Goal: Task Accomplishment & Management: Complete application form

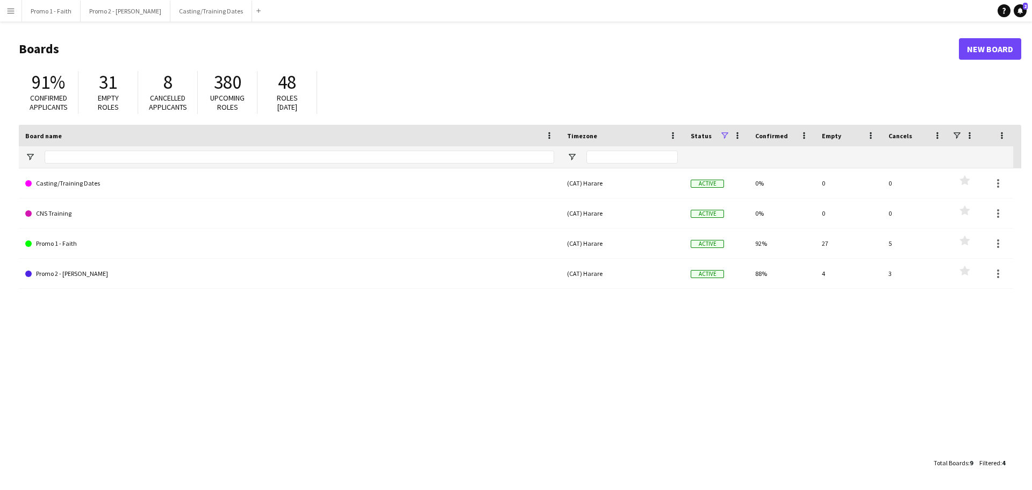
click at [11, 15] on app-icon "Menu" at bounding box center [10, 10] width 9 height 9
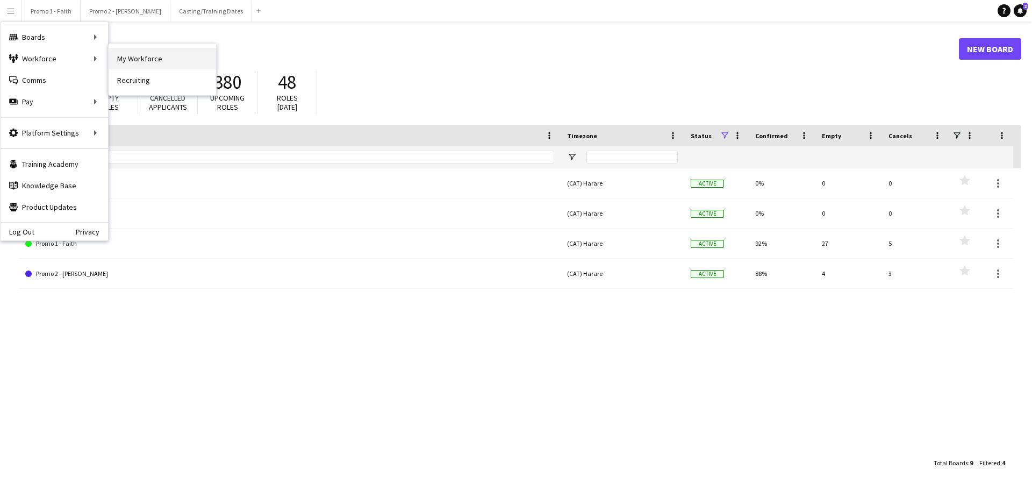
click at [147, 62] on link "My Workforce" at bounding box center [163, 59] width 108 height 22
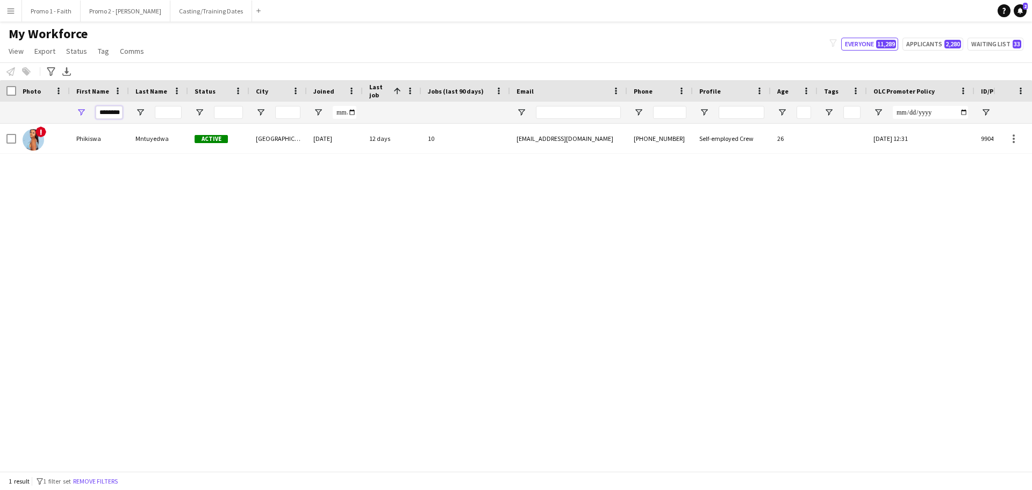
click at [97, 113] on input "********" at bounding box center [109, 112] width 27 height 13
type input "*"
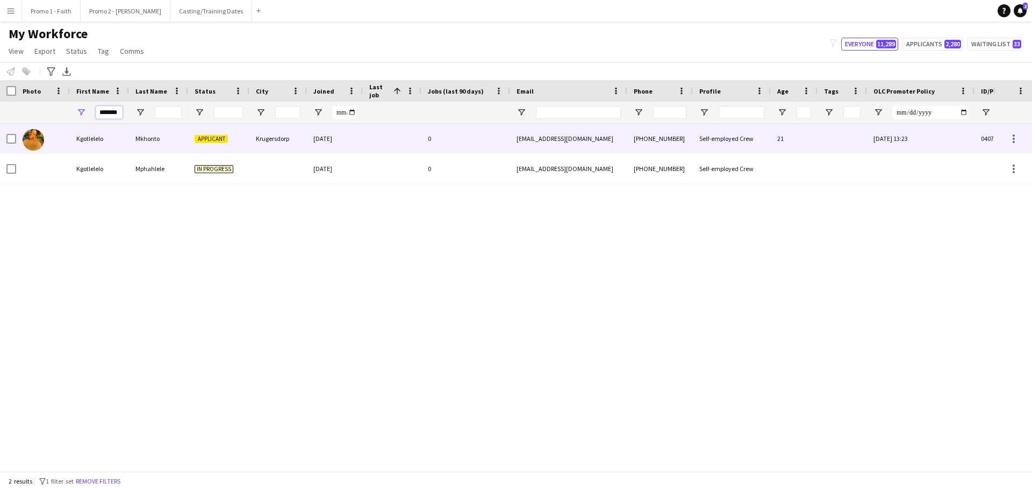
type input "*******"
click at [146, 133] on div "Mkhonto" at bounding box center [158, 139] width 59 height 30
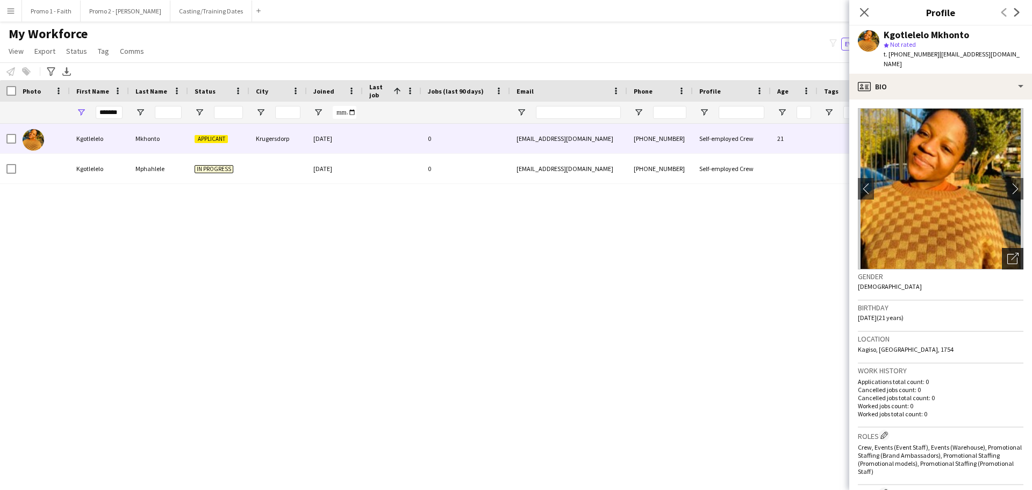
click at [688, 259] on icon "Open photos pop-in" at bounding box center [1012, 258] width 11 height 11
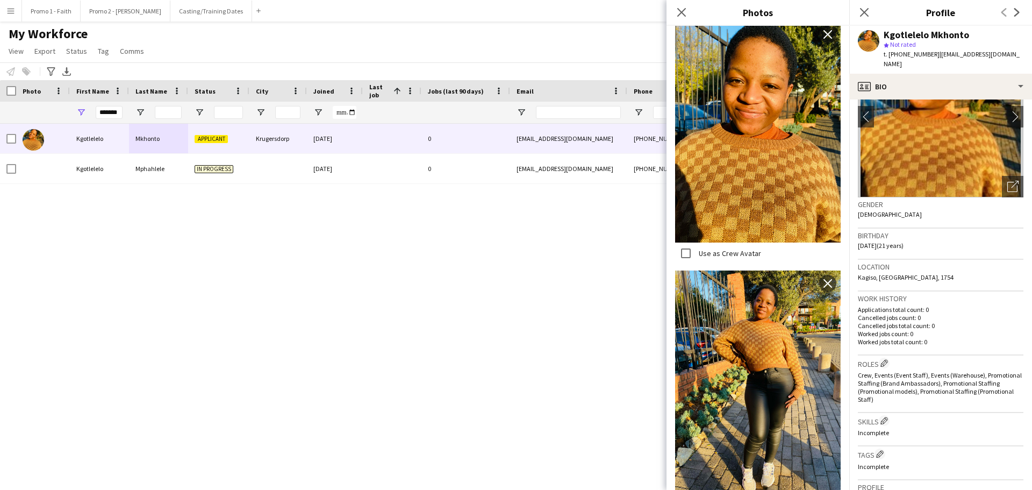
scroll to position [318, 0]
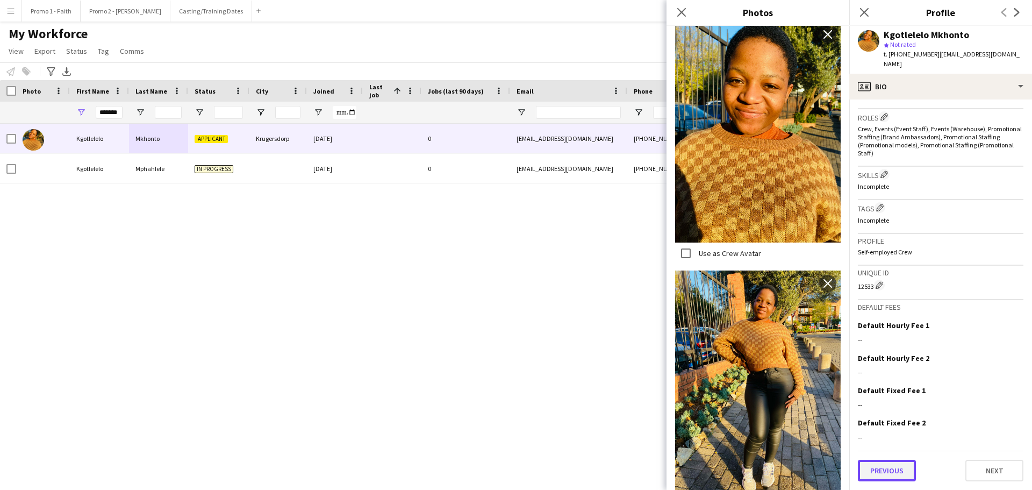
click at [688, 296] on button "Previous" at bounding box center [887, 471] width 58 height 22
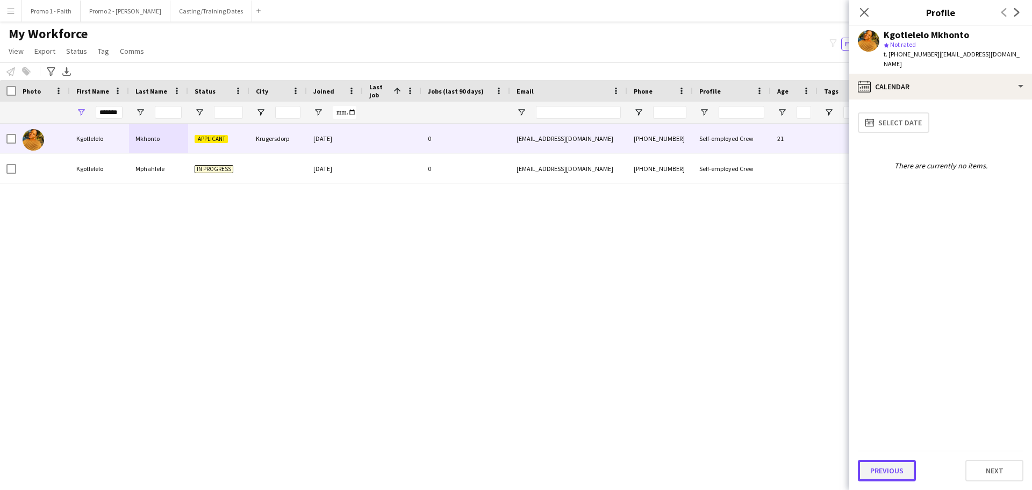
click at [688, 296] on button "Previous" at bounding box center [887, 471] width 58 height 22
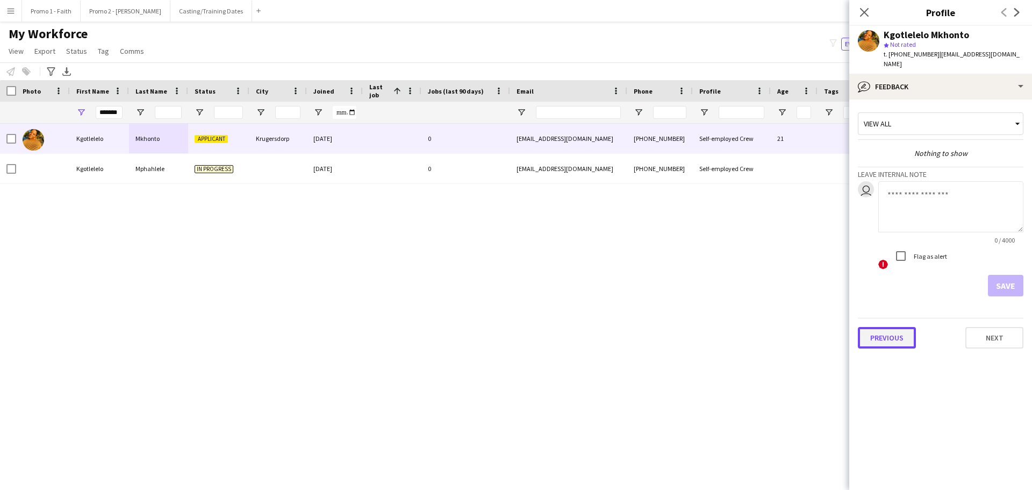
click at [688, 296] on button "Previous" at bounding box center [887, 338] width 58 height 22
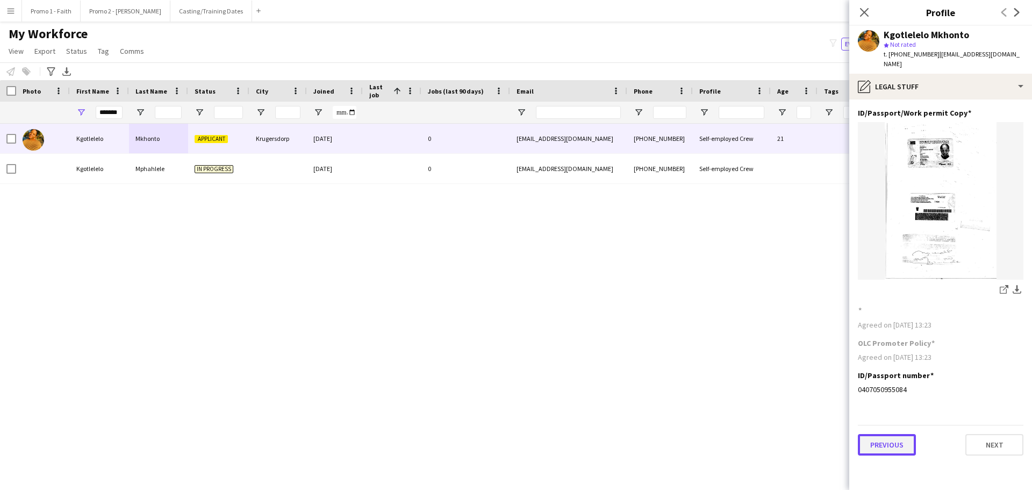
click at [688, 296] on button "Previous" at bounding box center [887, 445] width 58 height 22
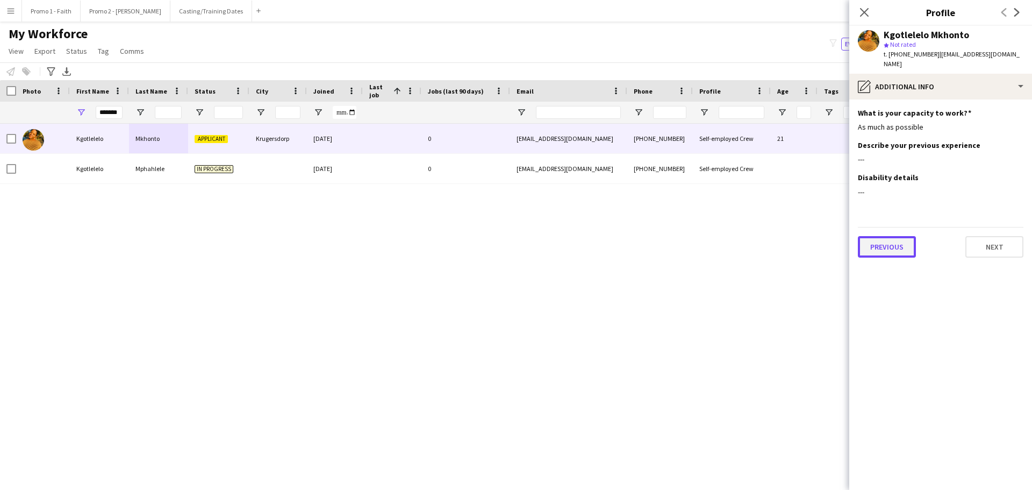
click at [688, 247] on button "Previous" at bounding box center [887, 247] width 58 height 22
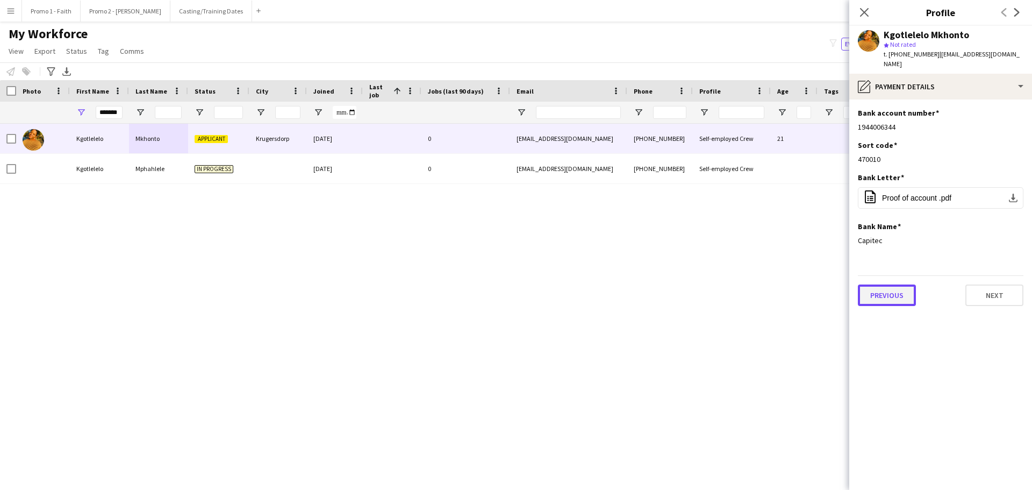
click at [688, 296] on button "Previous" at bounding box center [887, 295] width 58 height 22
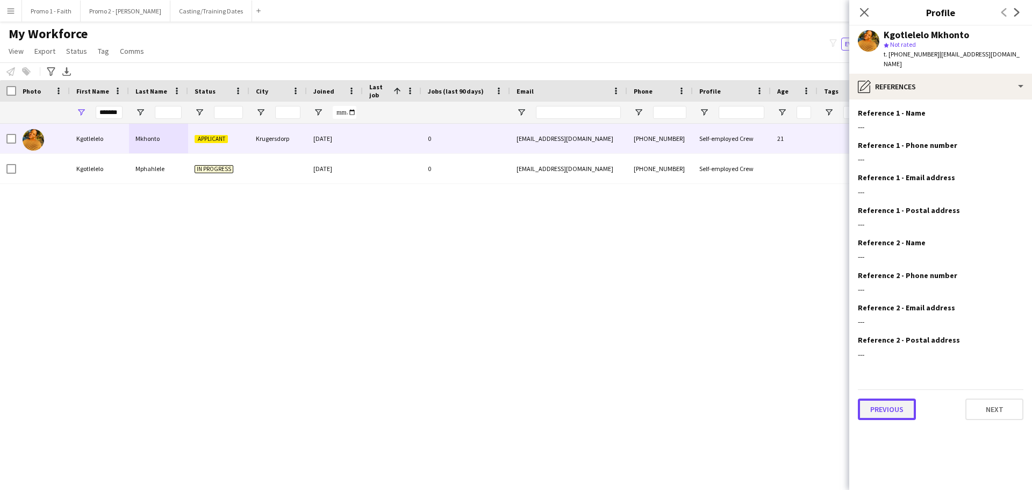
click at [688, 296] on button "Previous" at bounding box center [887, 409] width 58 height 22
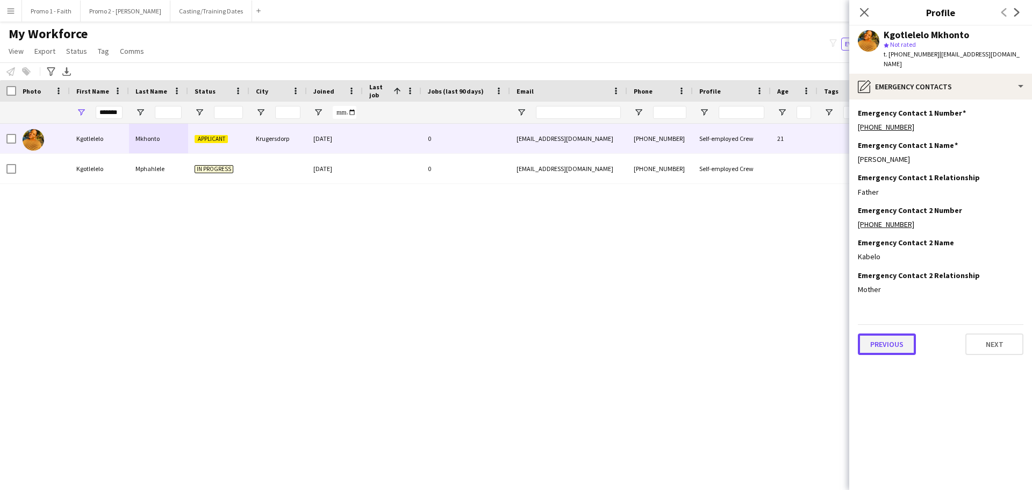
click at [688, 296] on button "Previous" at bounding box center [887, 344] width 58 height 22
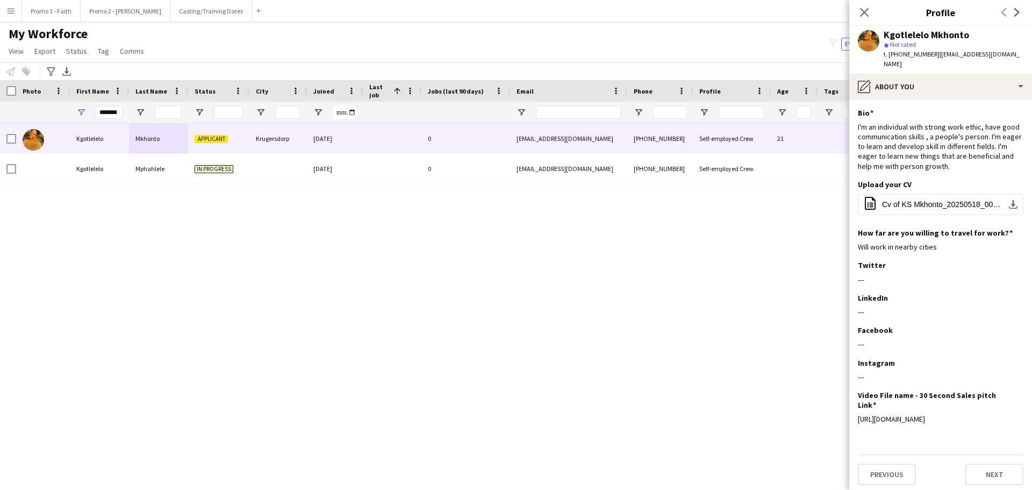
scroll to position [4, 0]
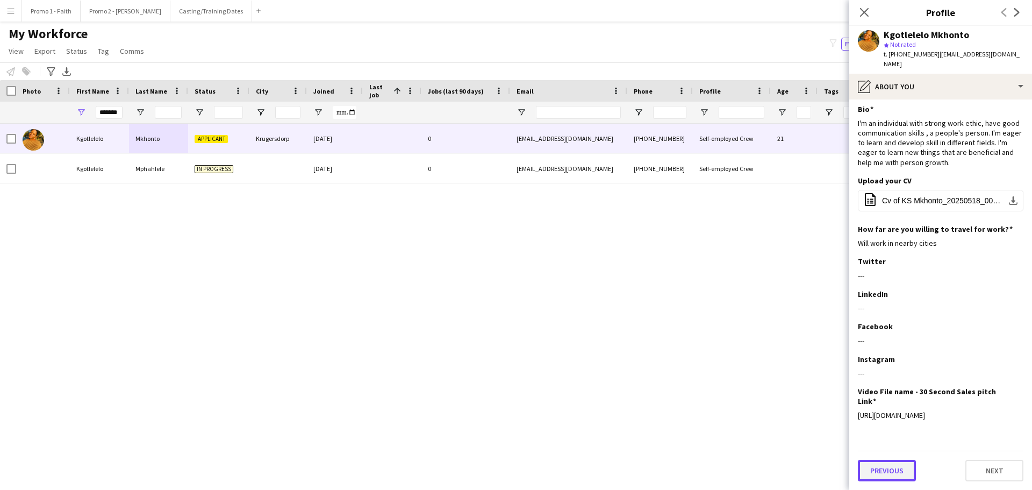
click at [688, 296] on button "Previous" at bounding box center [887, 471] width 58 height 22
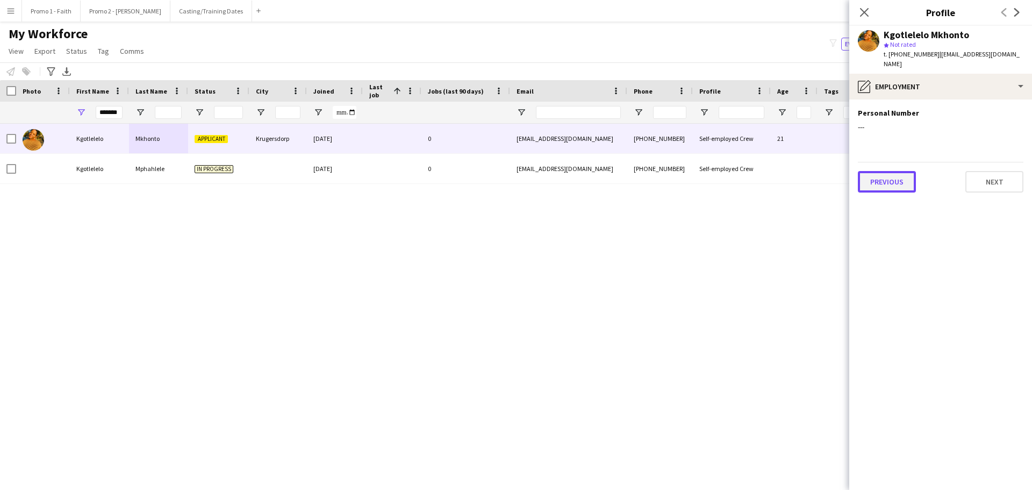
click at [688, 176] on button "Previous" at bounding box center [887, 182] width 58 height 22
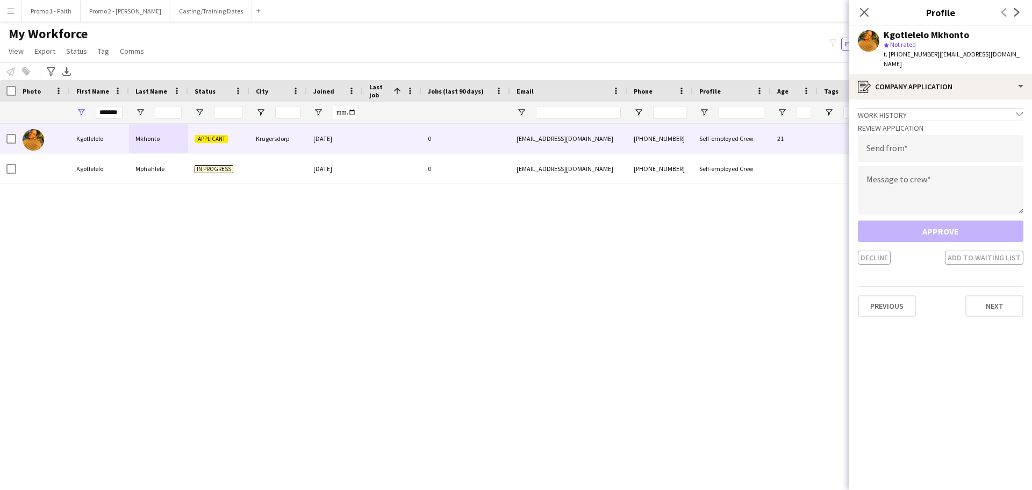
drag, startPoint x: 932, startPoint y: 53, endPoint x: 1032, endPoint y: 66, distance: 100.9
click at [688, 66] on div "Kgotlelelo Mkhonto star Not rated t. +27736981724 | mkhontokgotlelelo115@gmail.…" at bounding box center [940, 50] width 183 height 48
copy span "mkhontokgotlelelo115@gmail.com"
click at [688, 150] on input "email" at bounding box center [941, 148] width 166 height 27
paste input "**********"
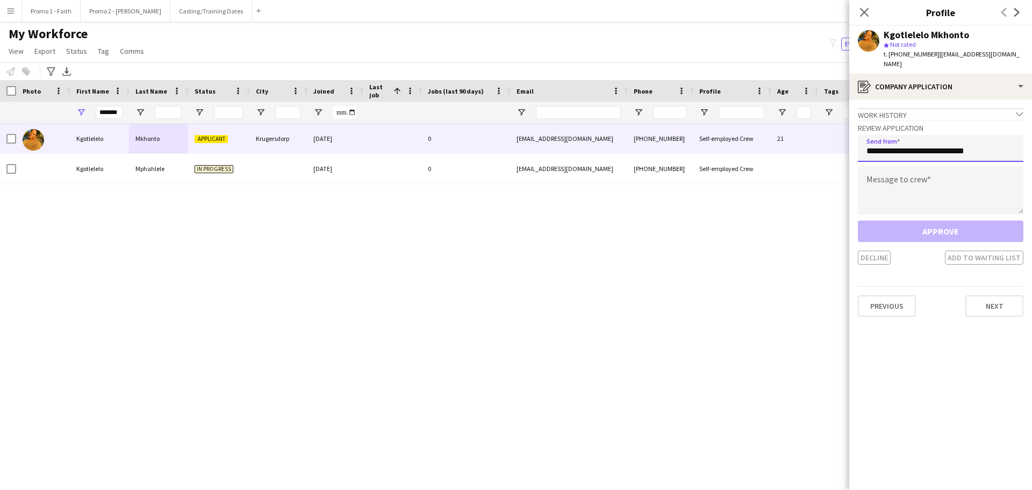
type input "**********"
click at [688, 189] on textarea at bounding box center [941, 190] width 166 height 48
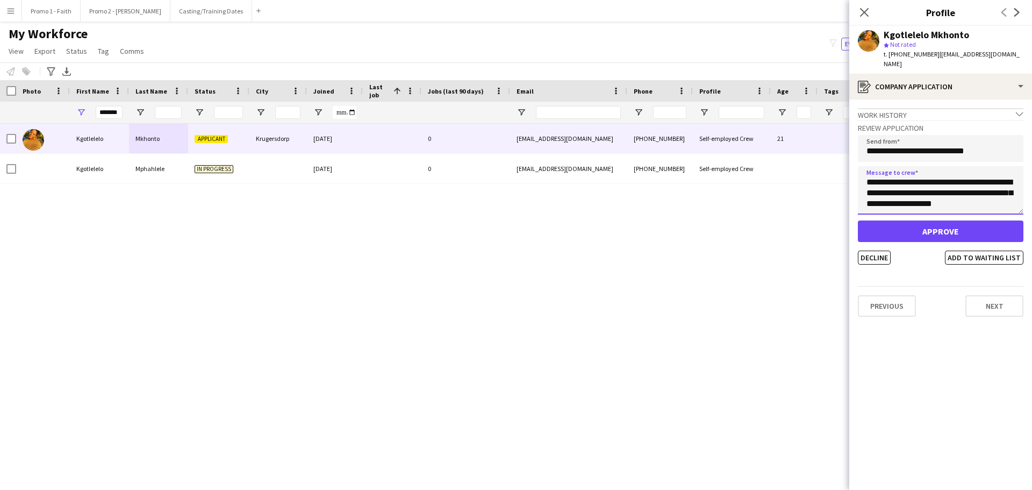
type textarea "**********"
click at [688, 234] on button "Approve" at bounding box center [941, 231] width 166 height 22
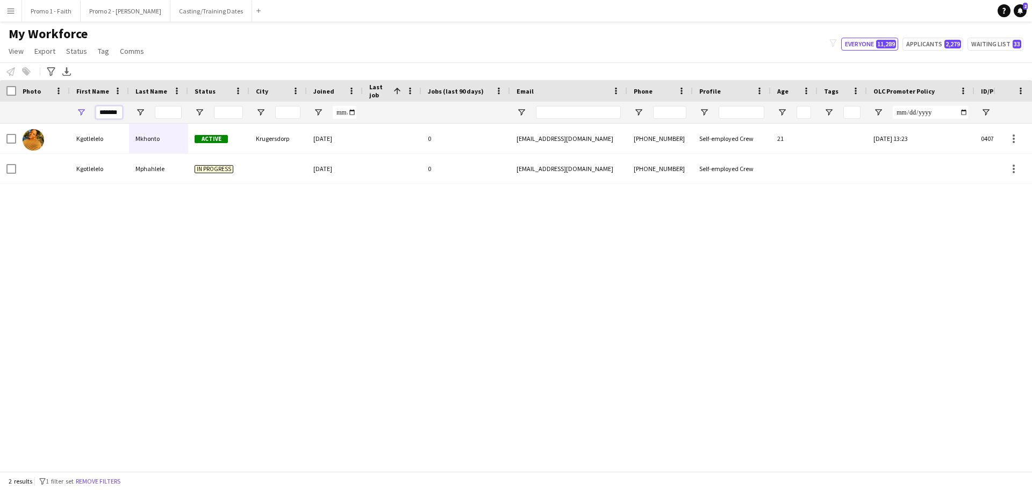
click at [119, 112] on input "*******" at bounding box center [109, 112] width 27 height 13
type input "*"
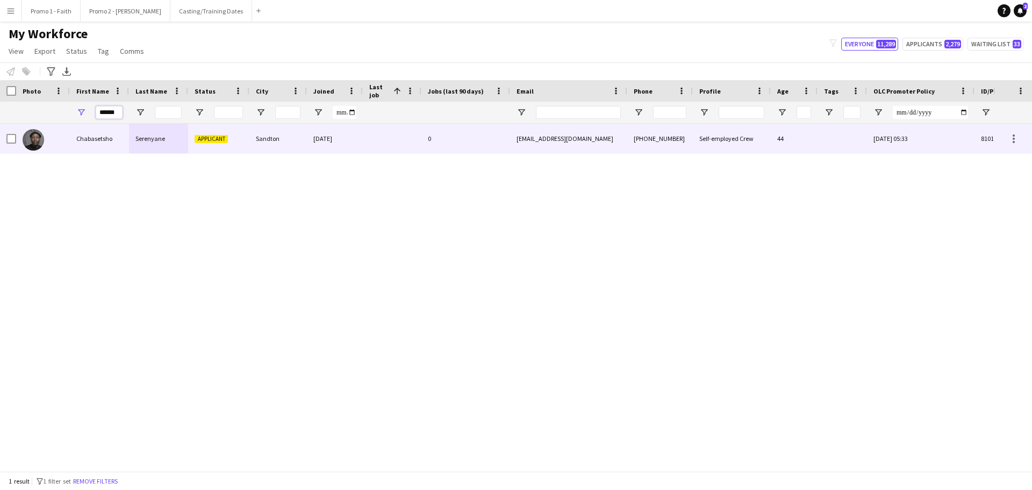
type input "******"
click at [582, 142] on div "[EMAIL_ADDRESS][DOMAIN_NAME]" at bounding box center [568, 139] width 117 height 30
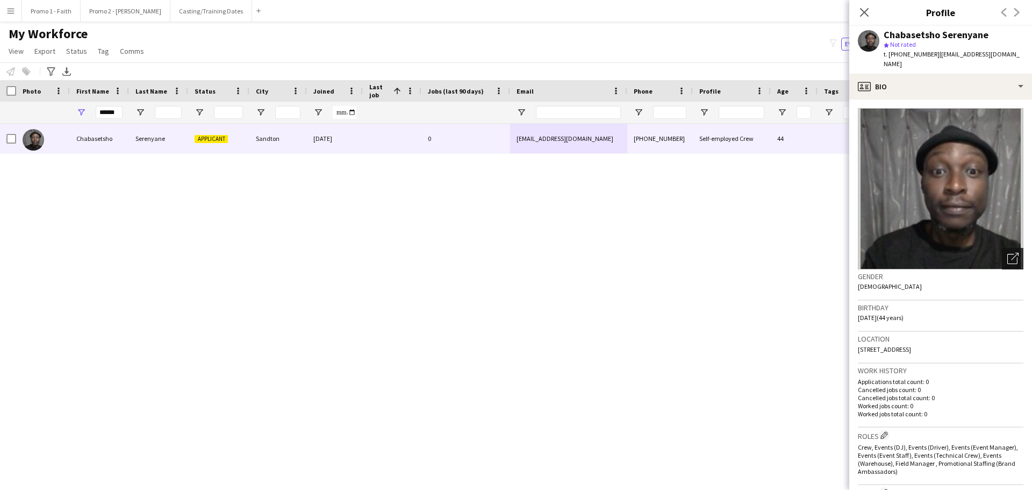
click at [688, 253] on icon at bounding box center [1015, 257] width 8 height 8
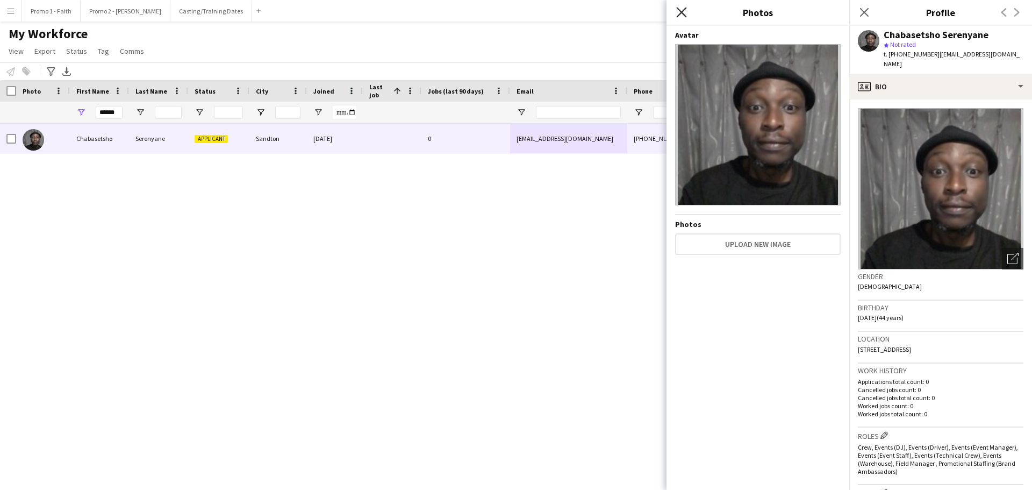
click at [682, 15] on icon "Close pop-in" at bounding box center [681, 12] width 10 height 10
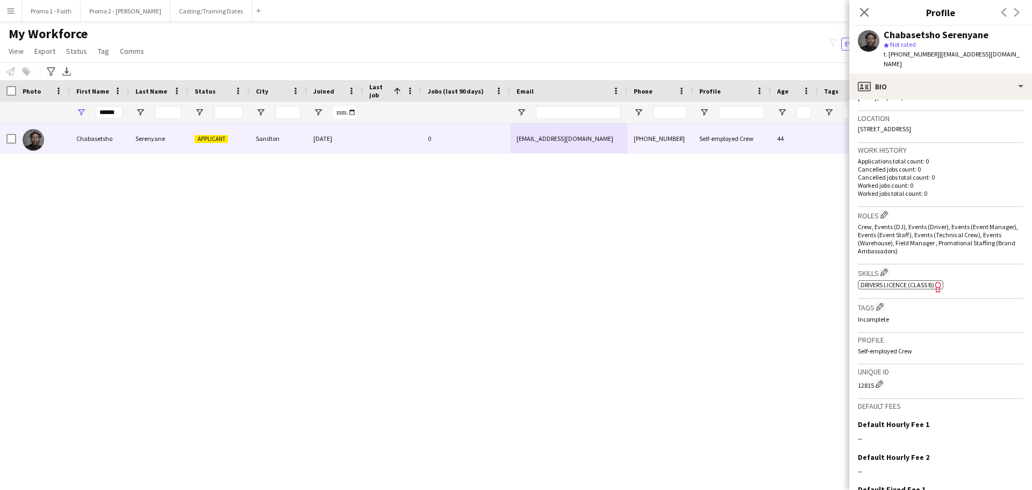
scroll to position [309, 0]
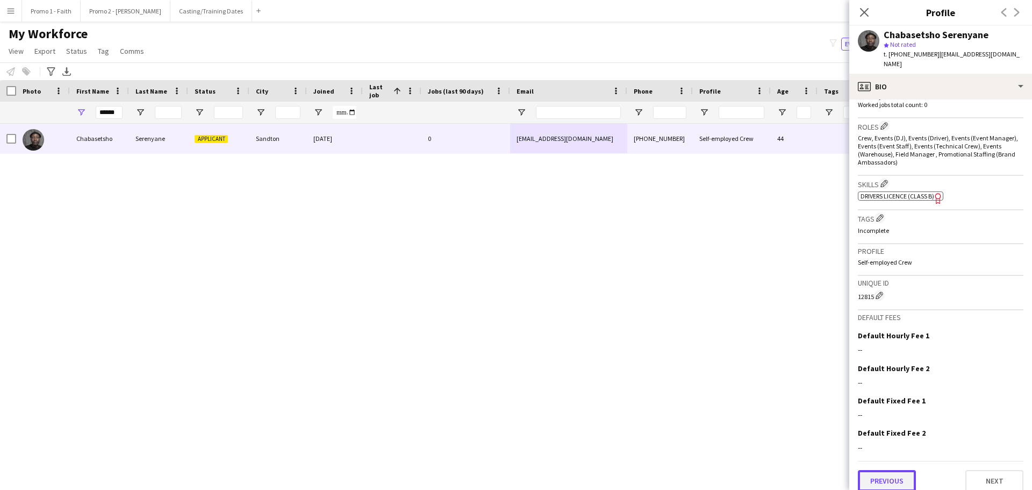
click at [688, 296] on button "Previous" at bounding box center [887, 481] width 58 height 22
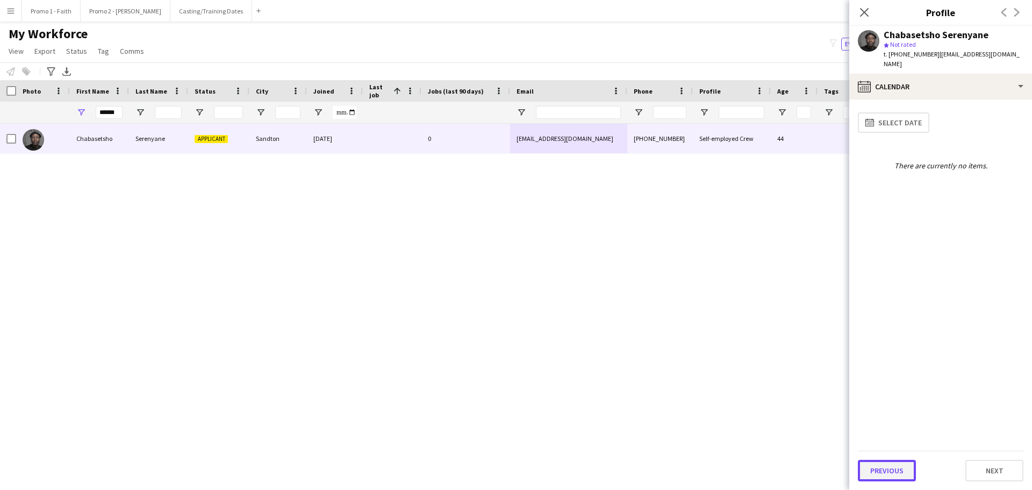
click at [688, 296] on button "Previous" at bounding box center [887, 471] width 58 height 22
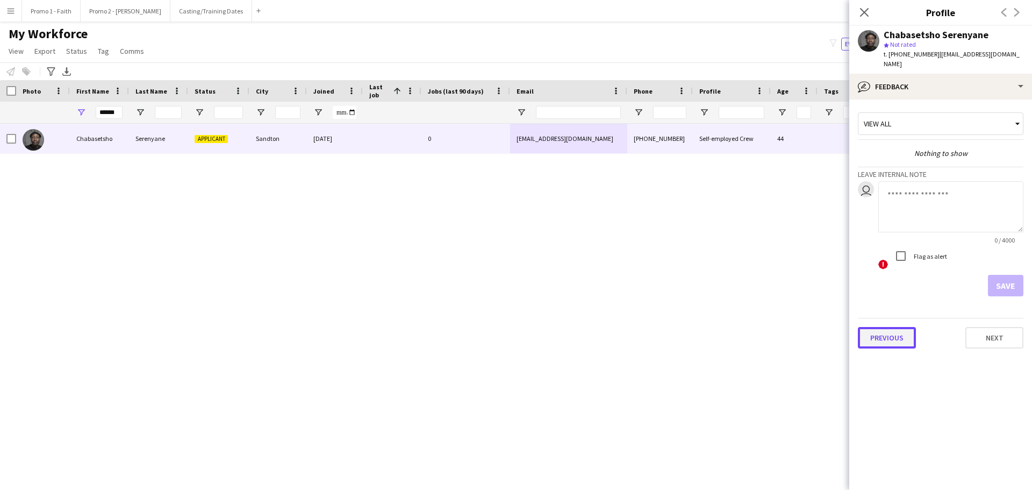
click at [688, 296] on button "Previous" at bounding box center [887, 338] width 58 height 22
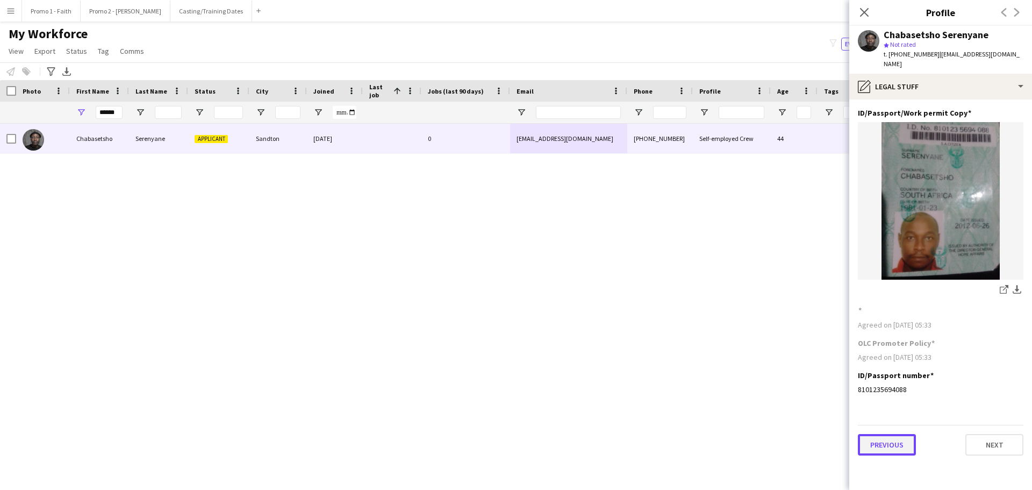
click at [688, 296] on button "Previous" at bounding box center [887, 445] width 58 height 22
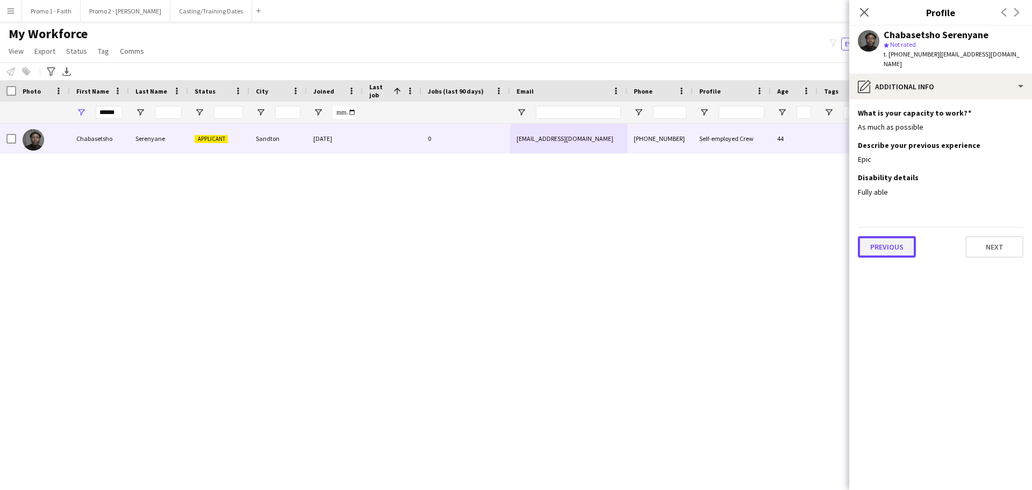
click at [688, 237] on button "Previous" at bounding box center [887, 247] width 58 height 22
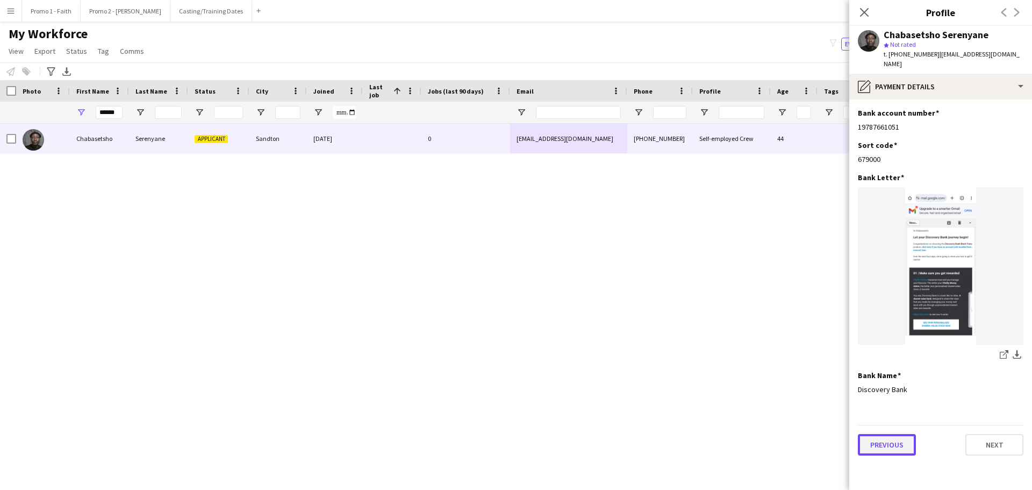
click at [688, 296] on button "Previous" at bounding box center [887, 445] width 58 height 22
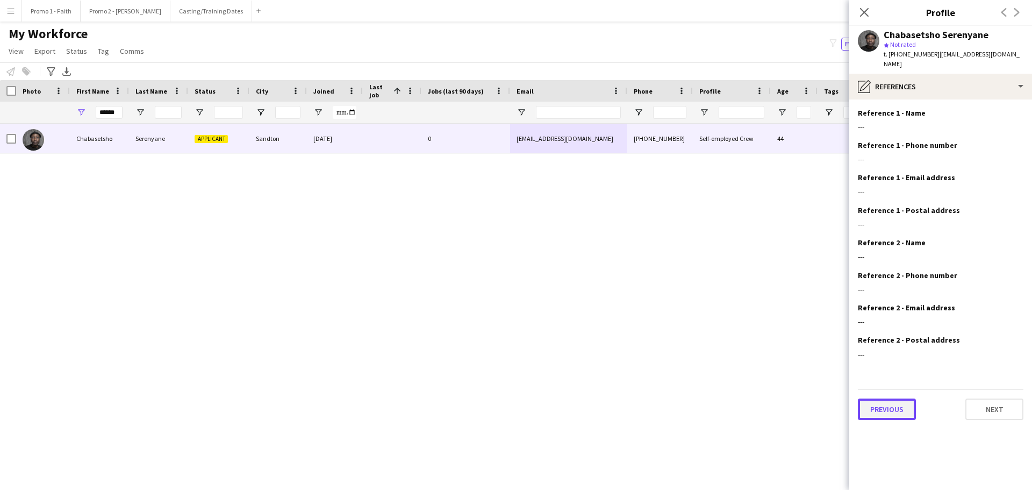
click at [688, 296] on button "Previous" at bounding box center [887, 409] width 58 height 22
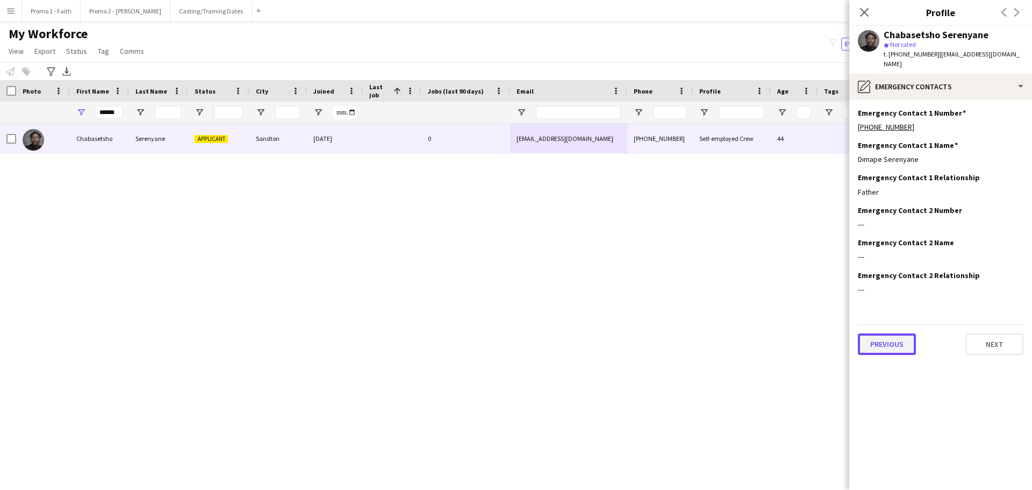
click at [688, 296] on button "Previous" at bounding box center [887, 344] width 58 height 22
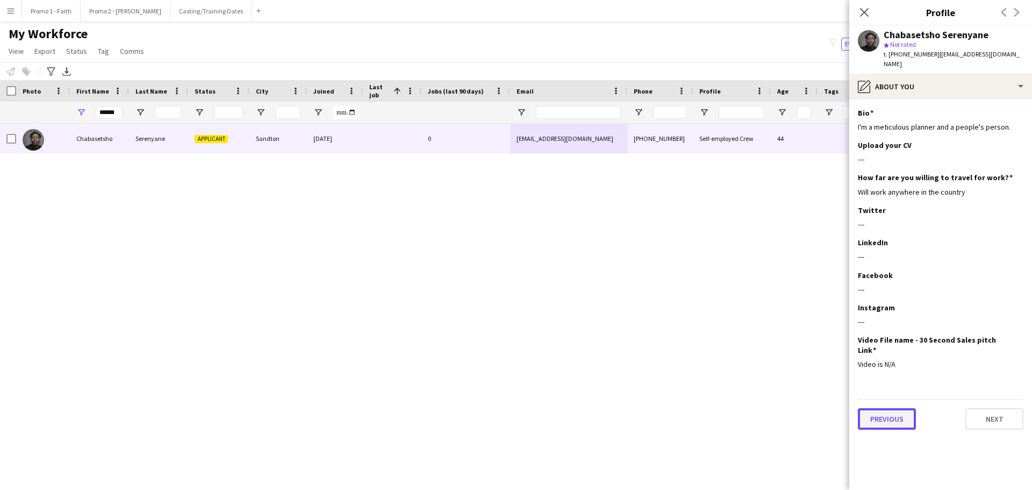
click at [688, 296] on button "Previous" at bounding box center [887, 419] width 58 height 22
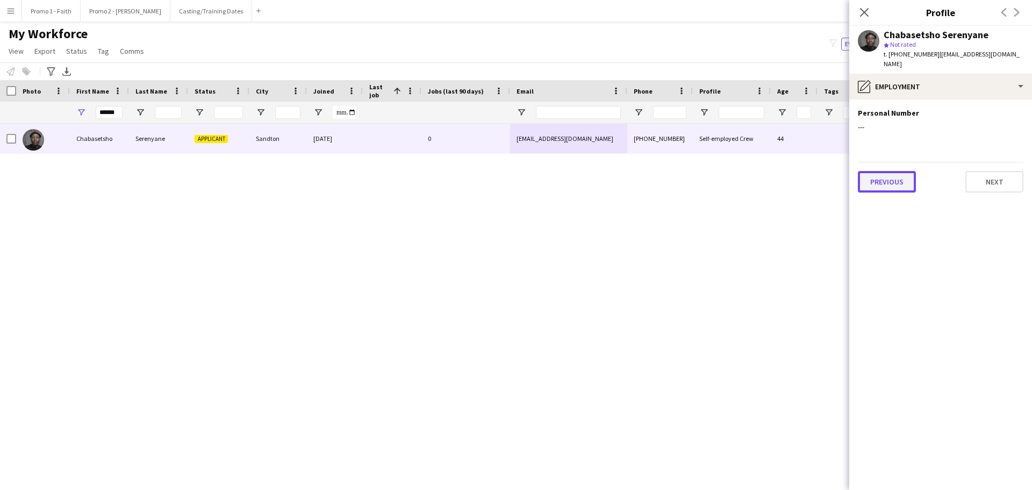
click at [688, 171] on button "Previous" at bounding box center [887, 182] width 58 height 22
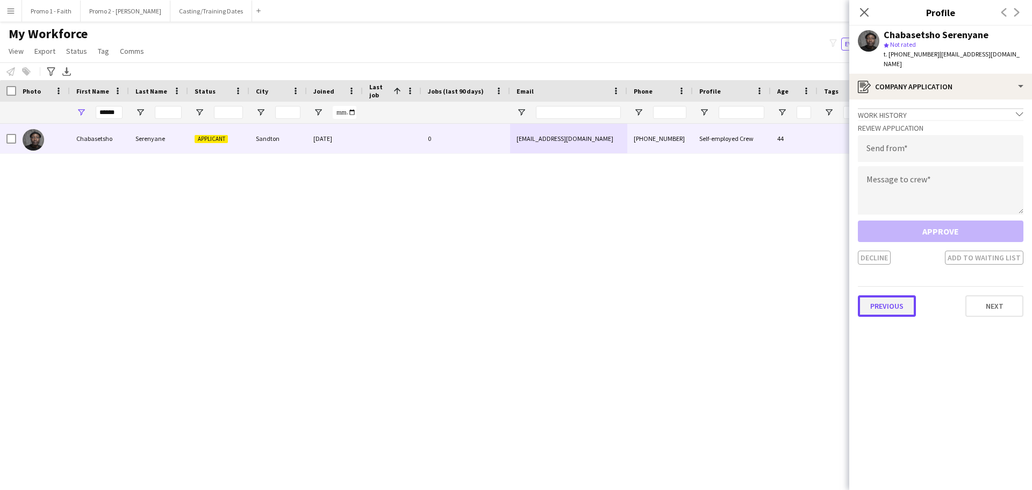
click at [688, 295] on button "Previous" at bounding box center [887, 306] width 58 height 22
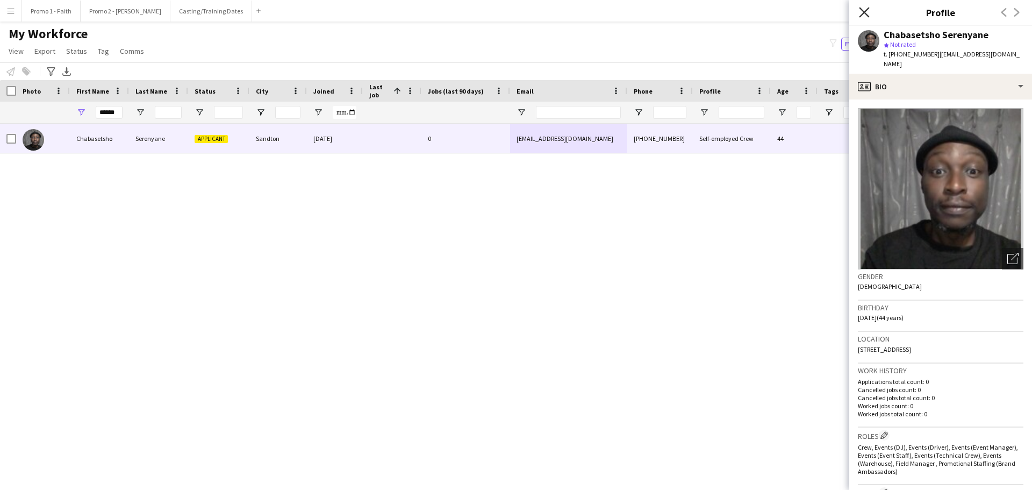
click at [688, 12] on icon "Close pop-in" at bounding box center [864, 12] width 10 height 10
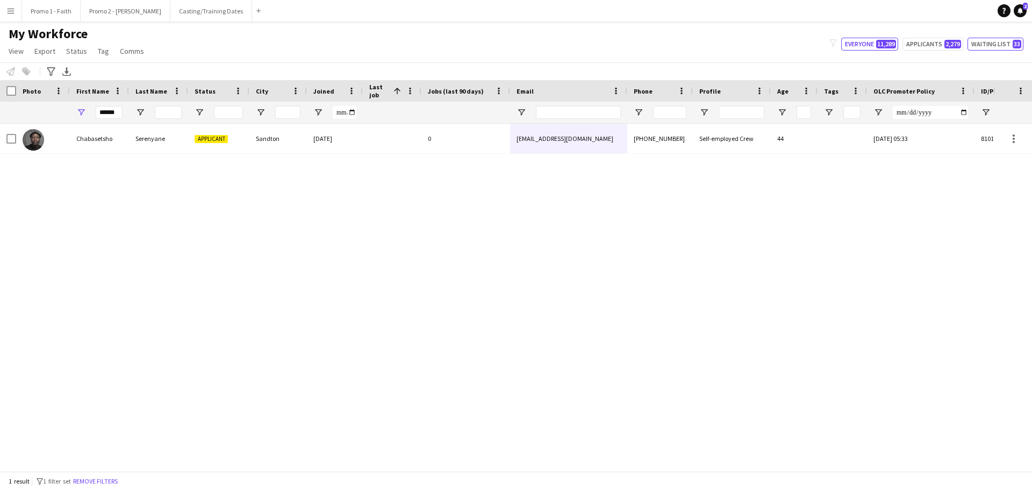
click at [688, 47] on button "Waiting list 33" at bounding box center [996, 44] width 56 height 13
type input "**********"
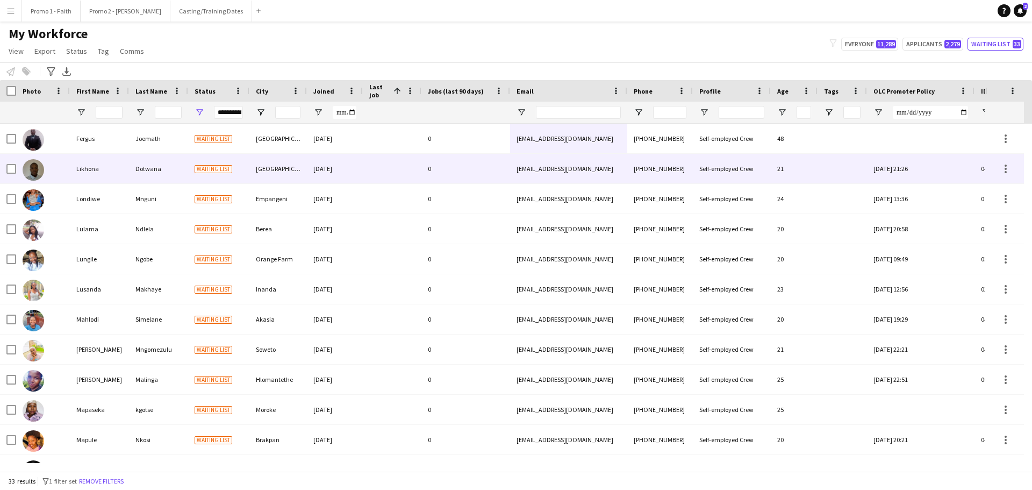
click at [405, 179] on div at bounding box center [392, 169] width 59 height 30
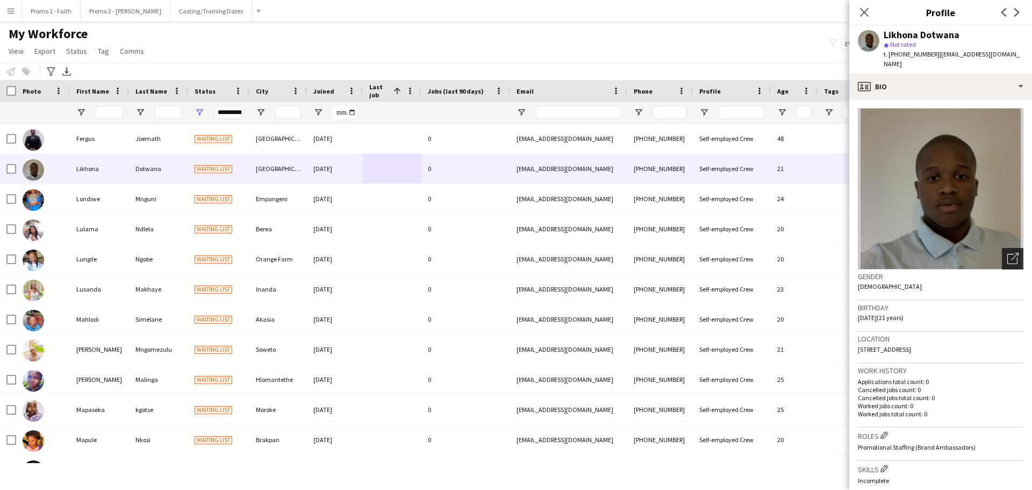
click at [688, 253] on icon "Open photos pop-in" at bounding box center [1012, 258] width 11 height 11
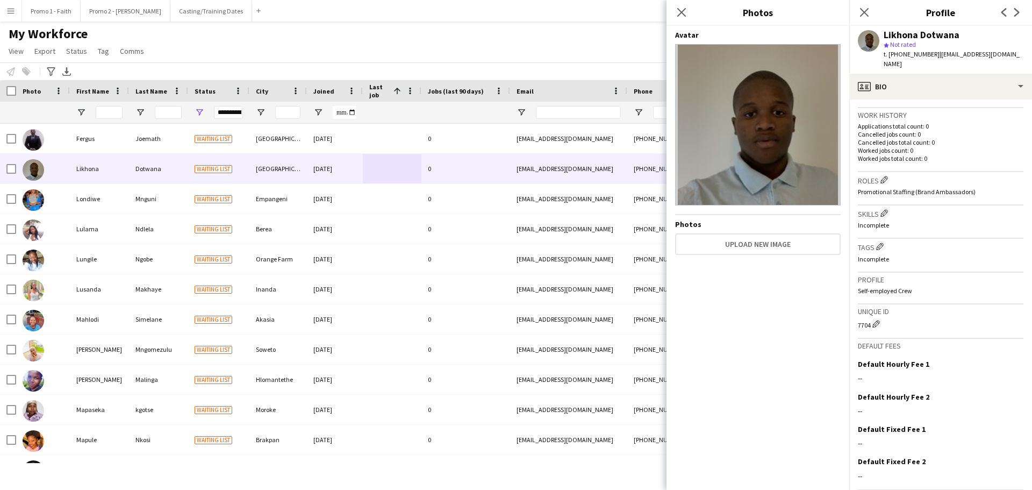
scroll to position [284, 0]
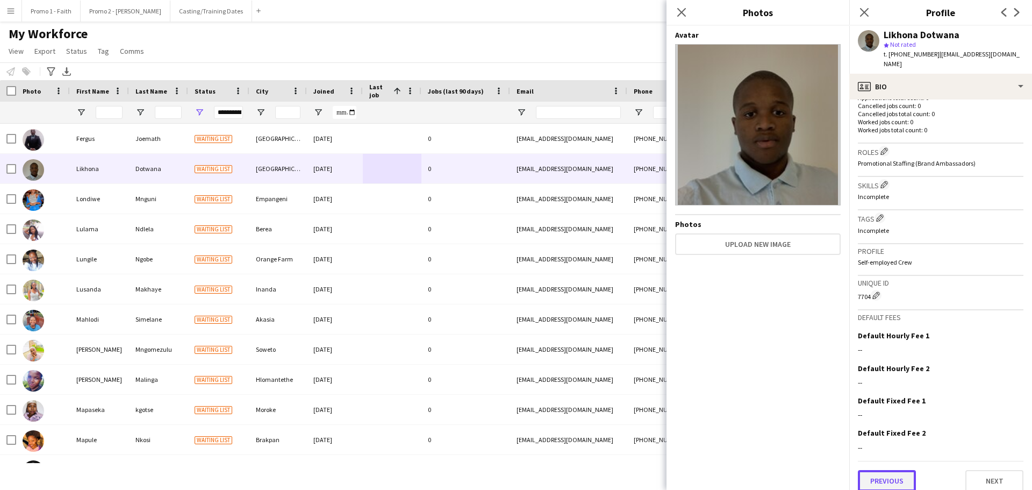
click at [688, 296] on button "Previous" at bounding box center [887, 481] width 58 height 22
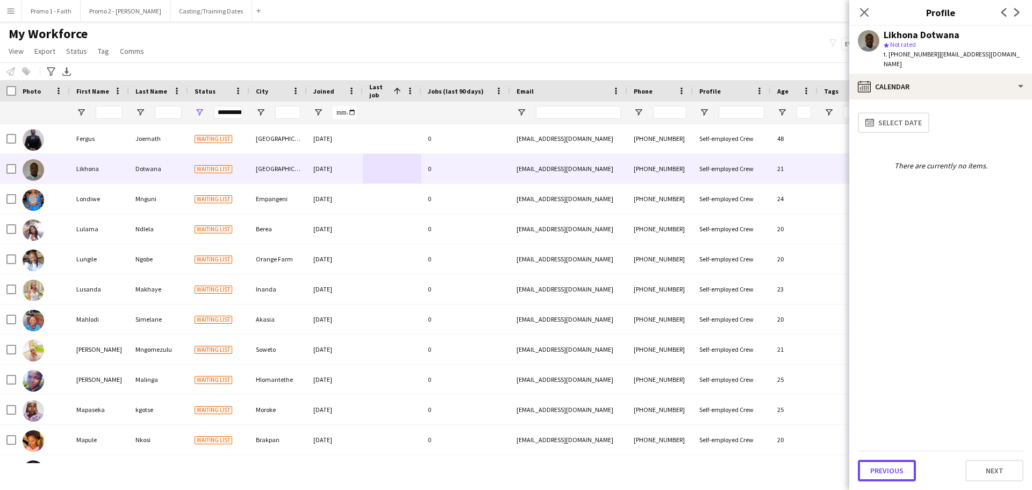
click at [688, 296] on button "Previous" at bounding box center [887, 471] width 58 height 22
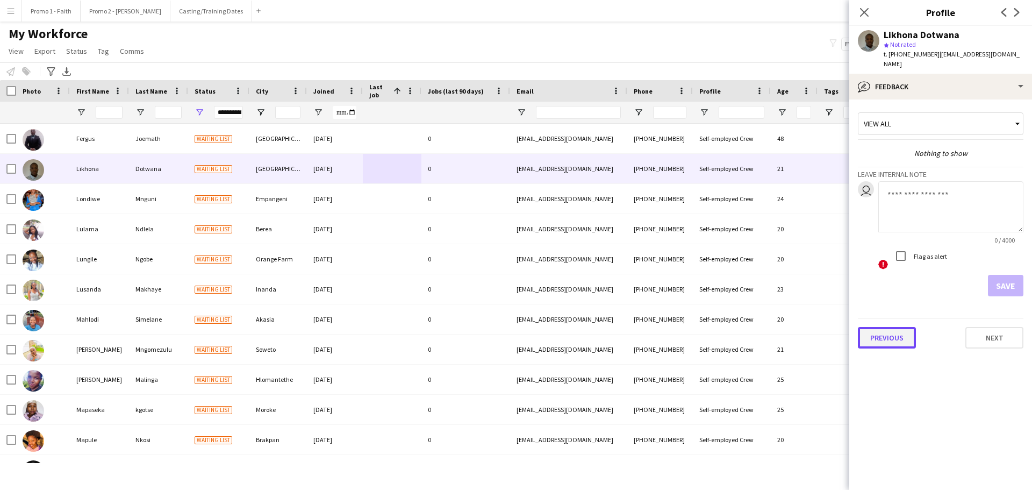
click at [688, 296] on button "Previous" at bounding box center [887, 338] width 58 height 22
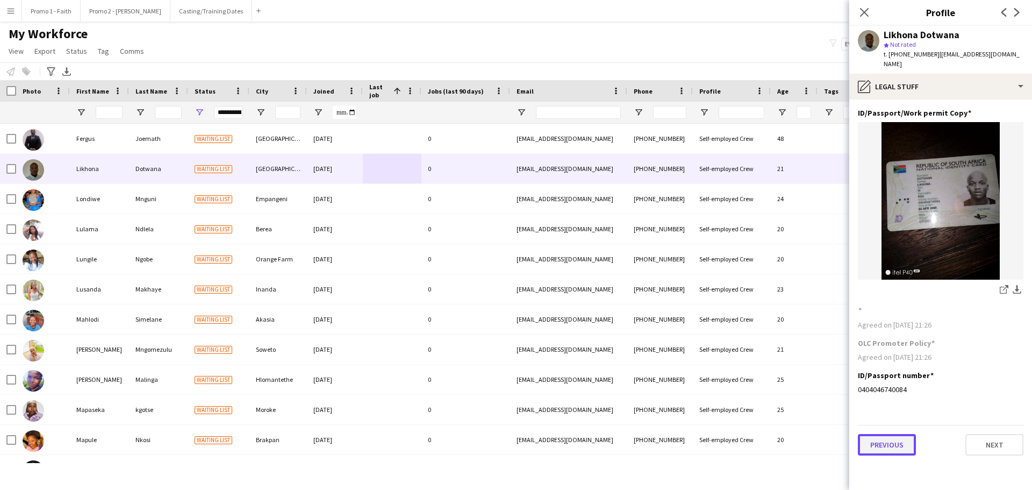
click at [688, 296] on button "Previous" at bounding box center [887, 445] width 58 height 22
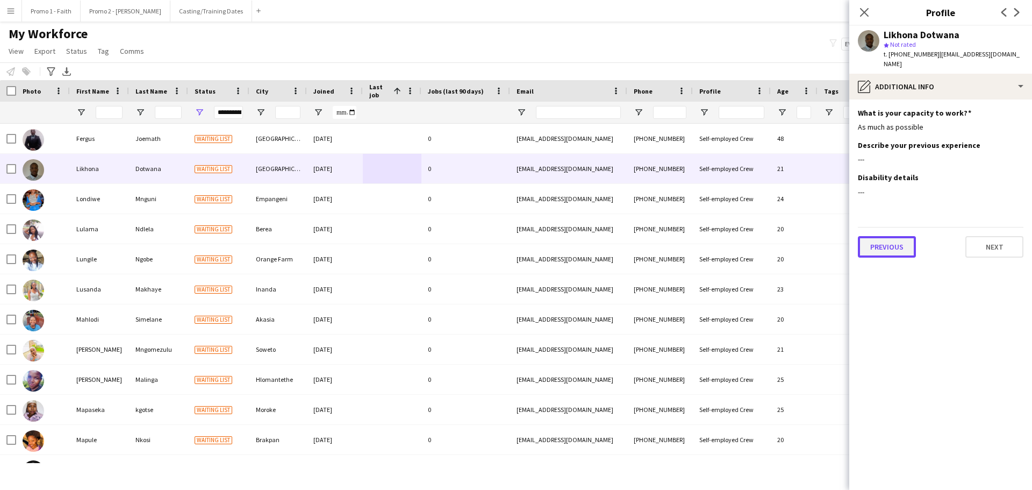
click at [688, 236] on button "Previous" at bounding box center [887, 247] width 58 height 22
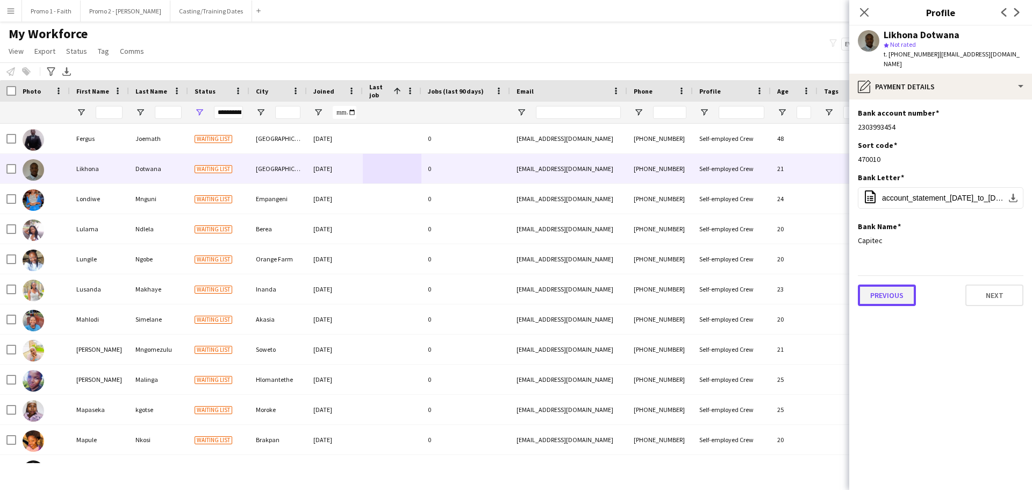
click at [688, 284] on button "Previous" at bounding box center [887, 295] width 58 height 22
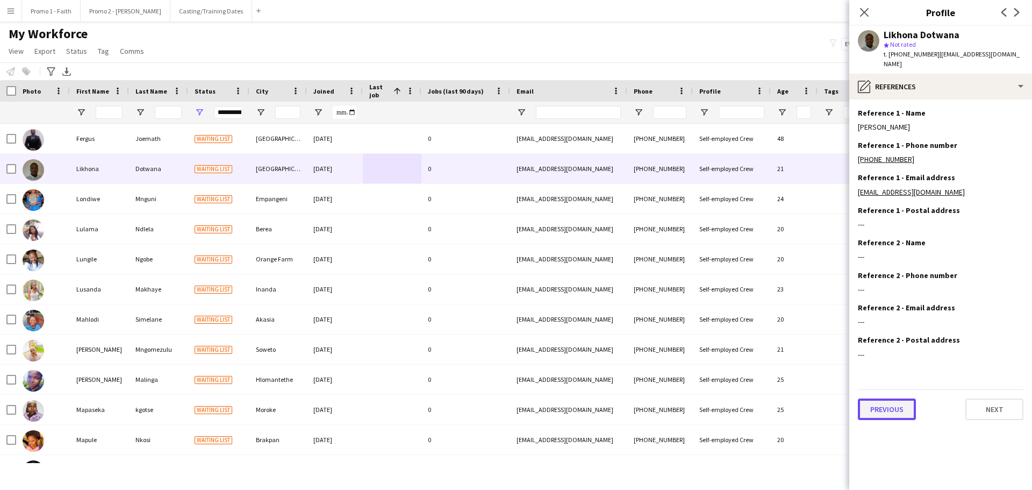
click at [688, 296] on button "Previous" at bounding box center [887, 409] width 58 height 22
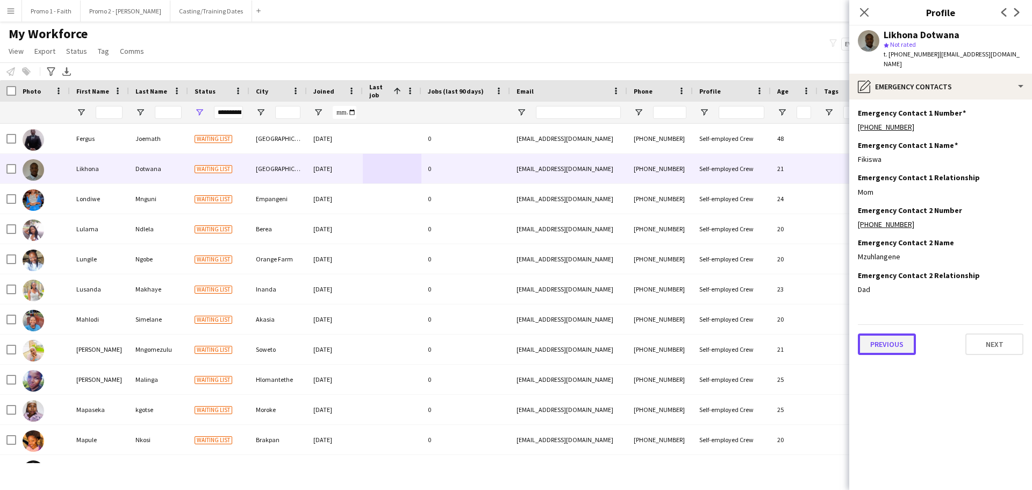
click at [688, 296] on button "Previous" at bounding box center [887, 344] width 58 height 22
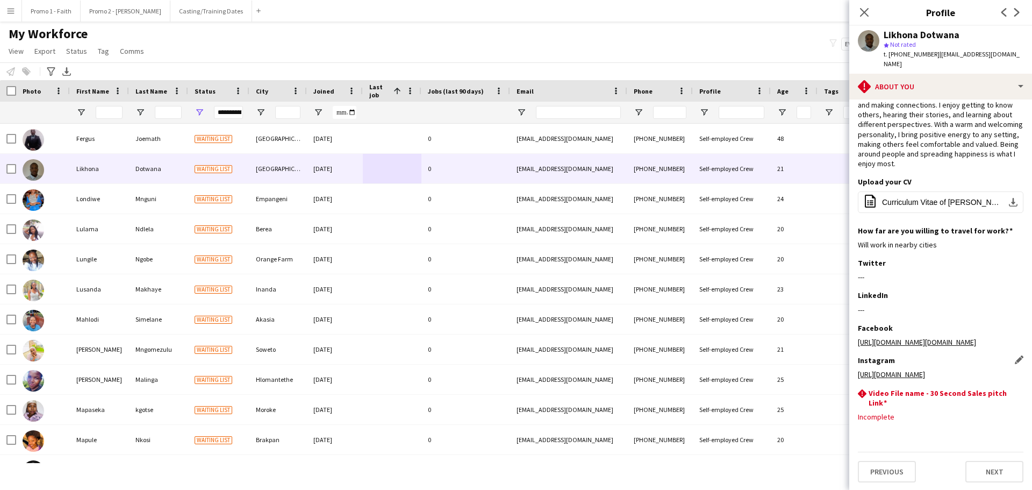
scroll to position [62, 0]
click at [688, 296] on button "Previous" at bounding box center [887, 470] width 58 height 22
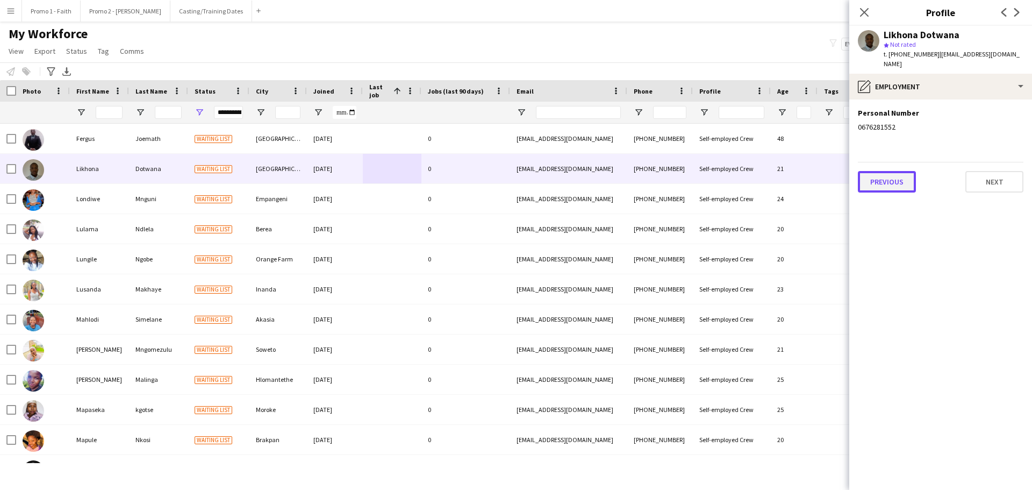
click at [688, 177] on button "Previous" at bounding box center [887, 182] width 58 height 22
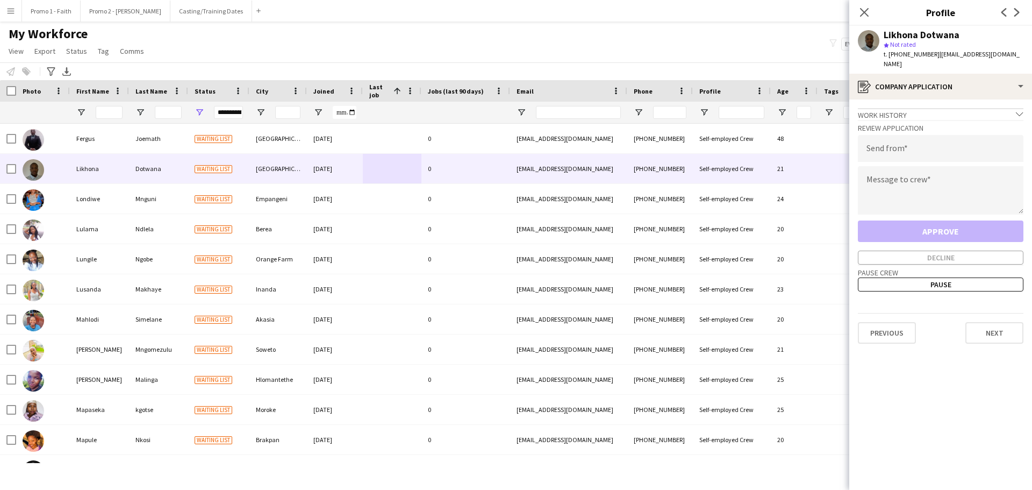
drag, startPoint x: 930, startPoint y: 53, endPoint x: 1028, endPoint y: 61, distance: 98.8
click at [688, 61] on app-profile-header "Likhona Dotwana star Not rated t. +27676281552 | likhodotwana@gmail.com" at bounding box center [940, 50] width 183 height 48
copy span "likhodotwana@gmail.com"
click at [688, 146] on input "email" at bounding box center [941, 148] width 166 height 27
paste input "**********"
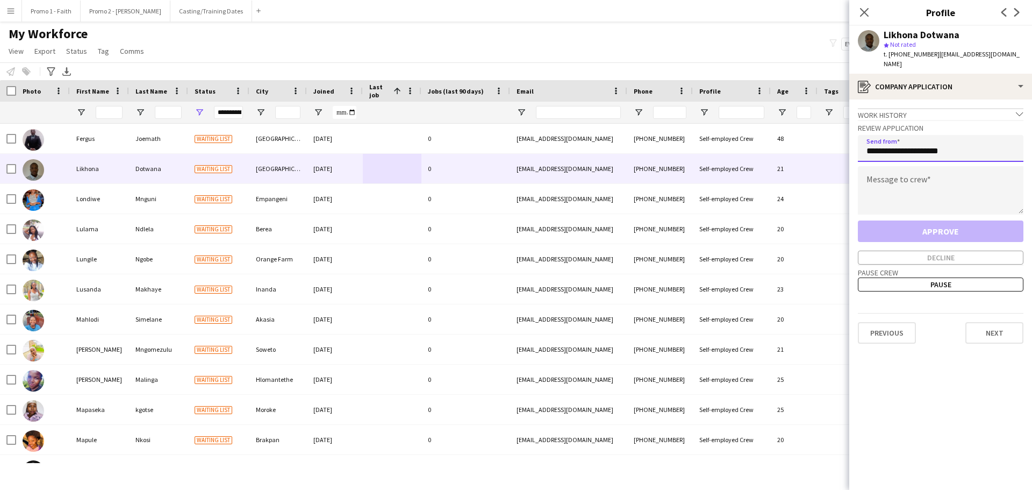
type input "**********"
click at [688, 188] on textarea at bounding box center [941, 190] width 166 height 48
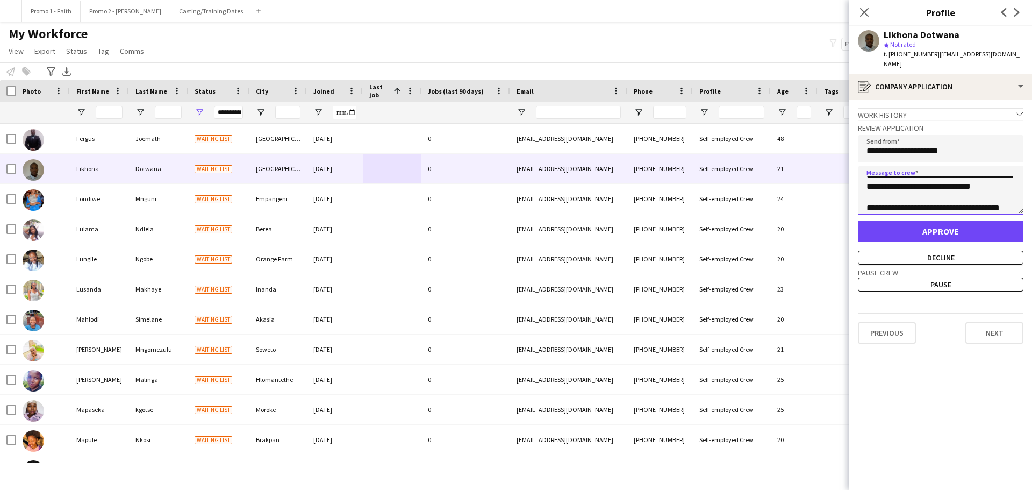
scroll to position [39, 0]
type textarea "**********"
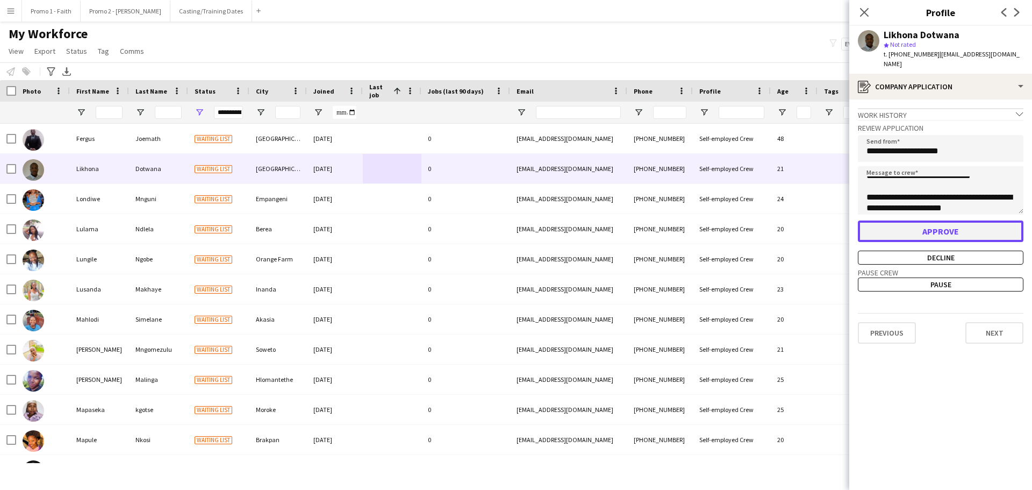
click at [688, 220] on button "Approve" at bounding box center [941, 231] width 166 height 22
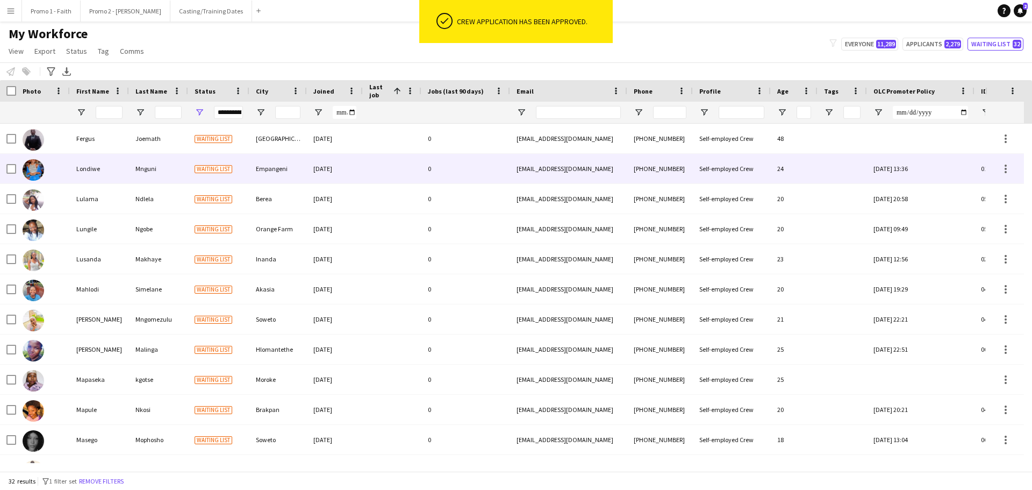
click at [316, 167] on div "11-03-2025" at bounding box center [335, 169] width 56 height 30
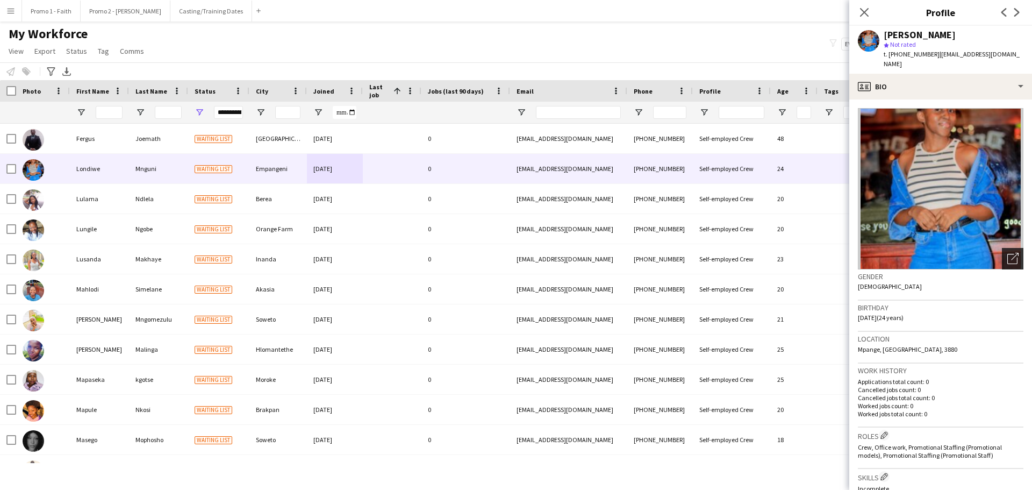
click at [688, 253] on icon at bounding box center [1015, 257] width 8 height 8
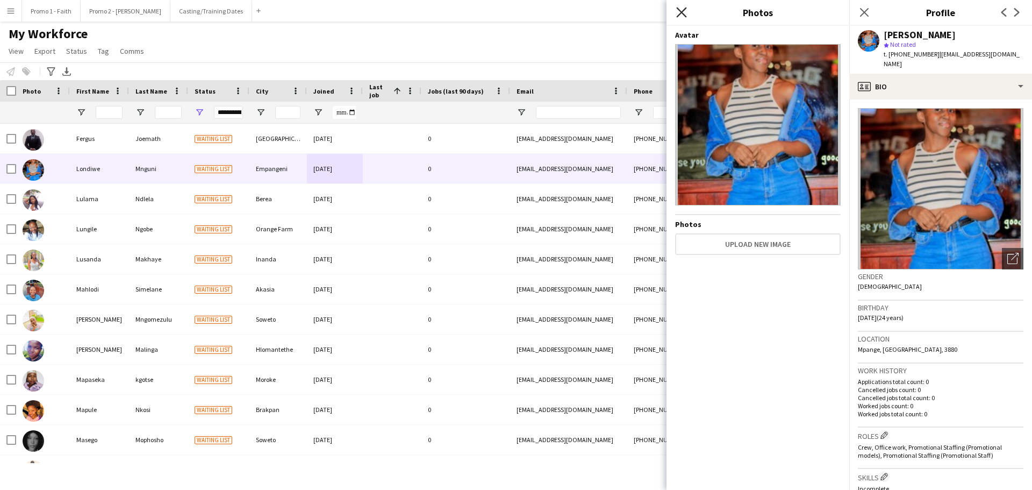
click at [683, 12] on icon "Close pop-in" at bounding box center [681, 12] width 10 height 10
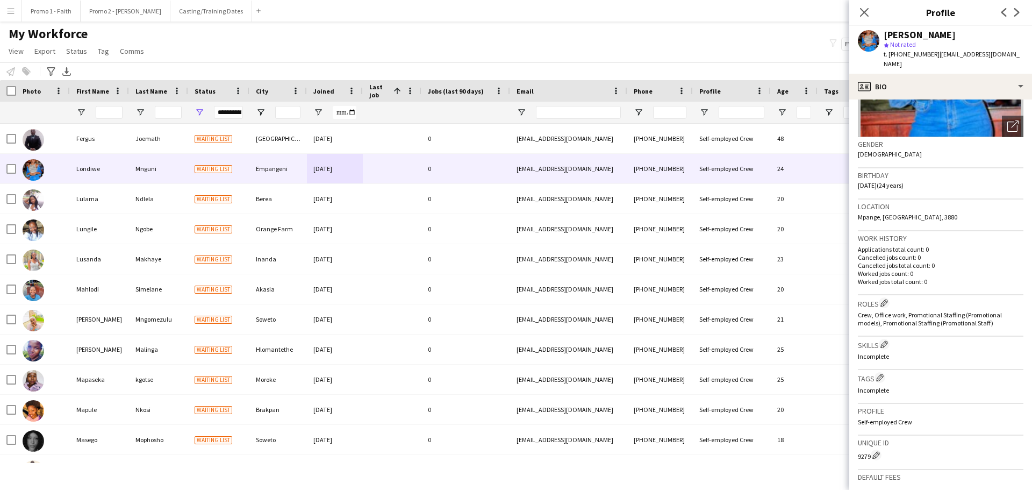
scroll to position [292, 0]
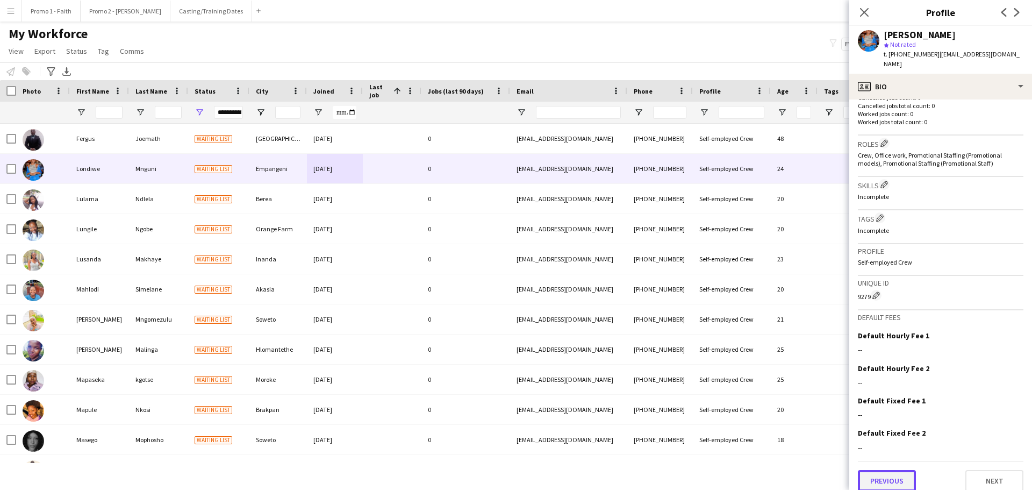
click at [688, 296] on button "Previous" at bounding box center [887, 481] width 58 height 22
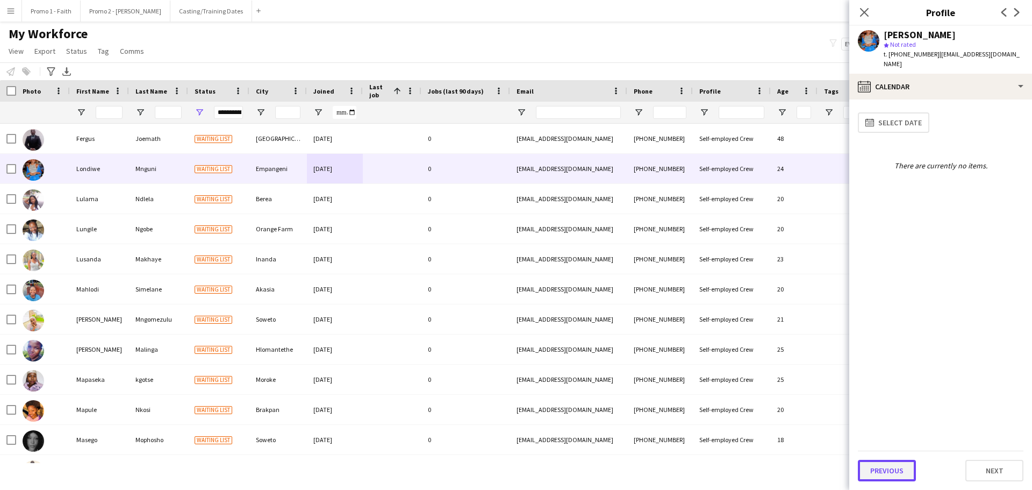
click at [688, 296] on button "Previous" at bounding box center [887, 471] width 58 height 22
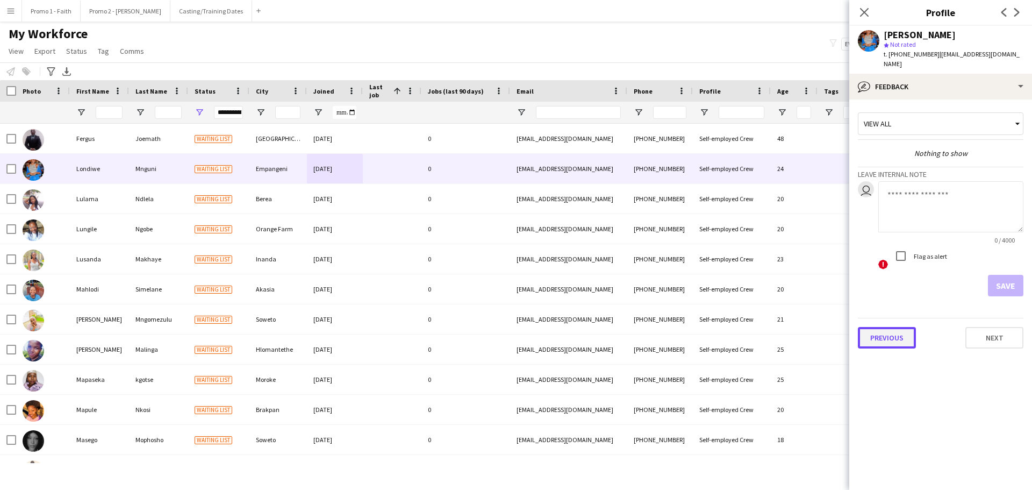
click at [688, 296] on button "Previous" at bounding box center [887, 338] width 58 height 22
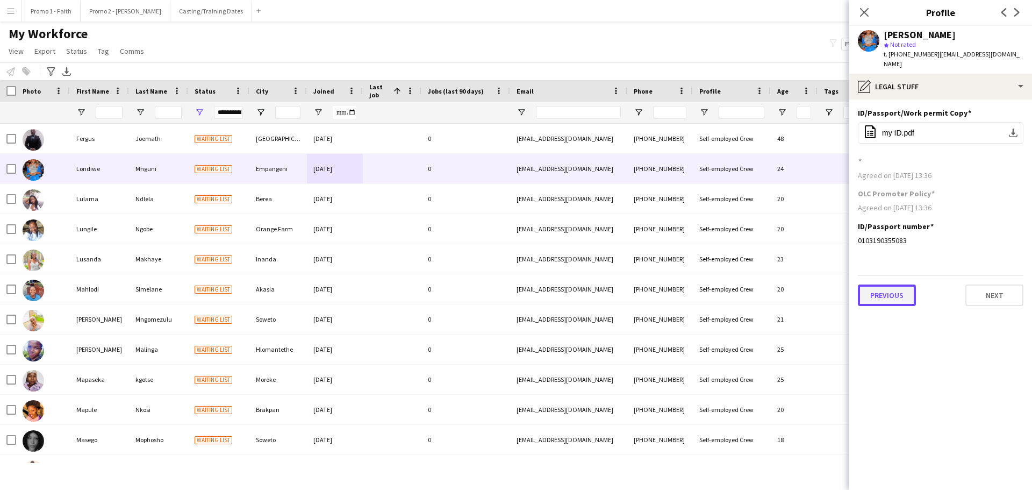
click at [688, 284] on button "Previous" at bounding box center [887, 295] width 58 height 22
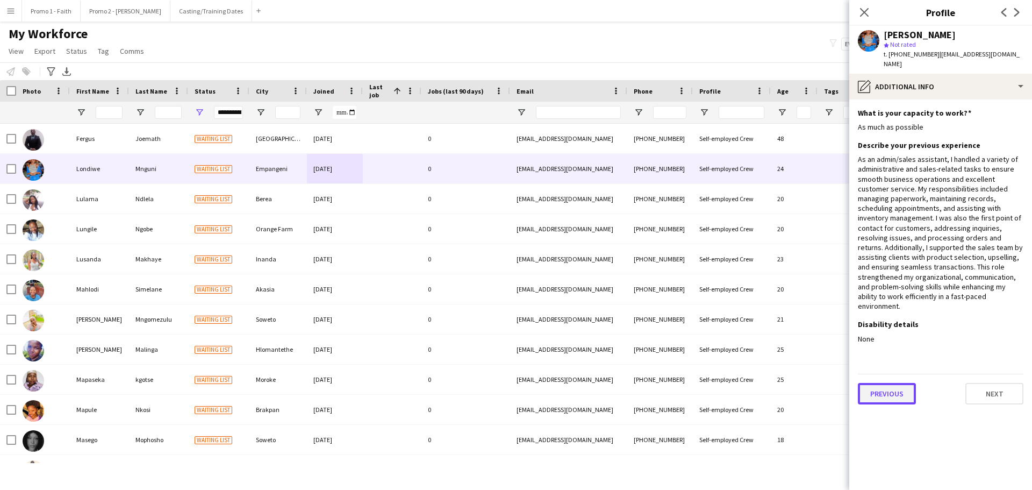
click at [688, 296] on button "Previous" at bounding box center [887, 394] width 58 height 22
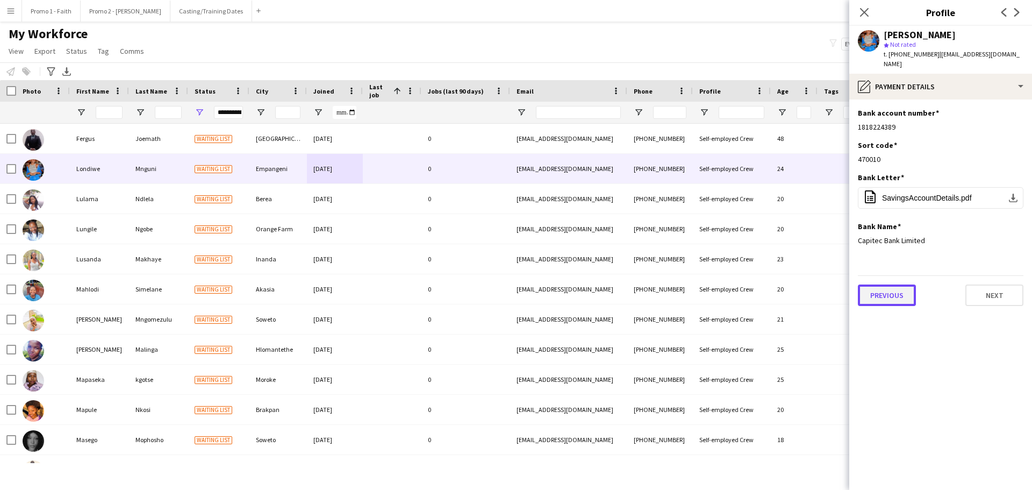
click at [688, 286] on button "Previous" at bounding box center [887, 295] width 58 height 22
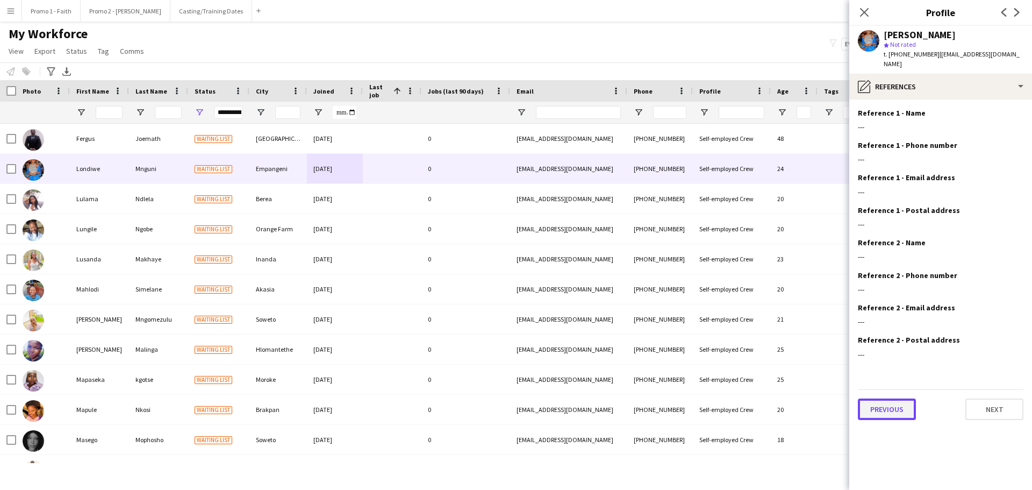
click at [688, 296] on button "Previous" at bounding box center [887, 409] width 58 height 22
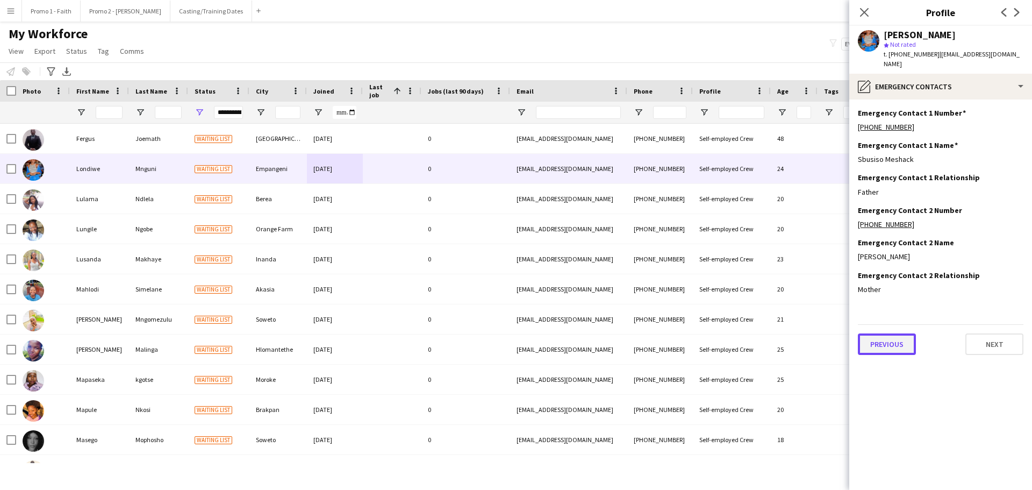
click at [688, 296] on button "Previous" at bounding box center [887, 344] width 58 height 22
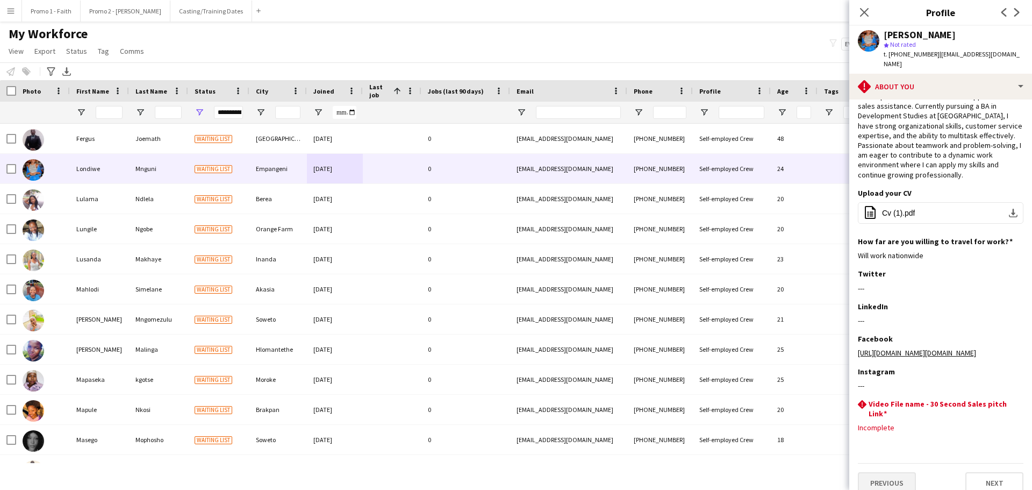
scroll to position [62, 0]
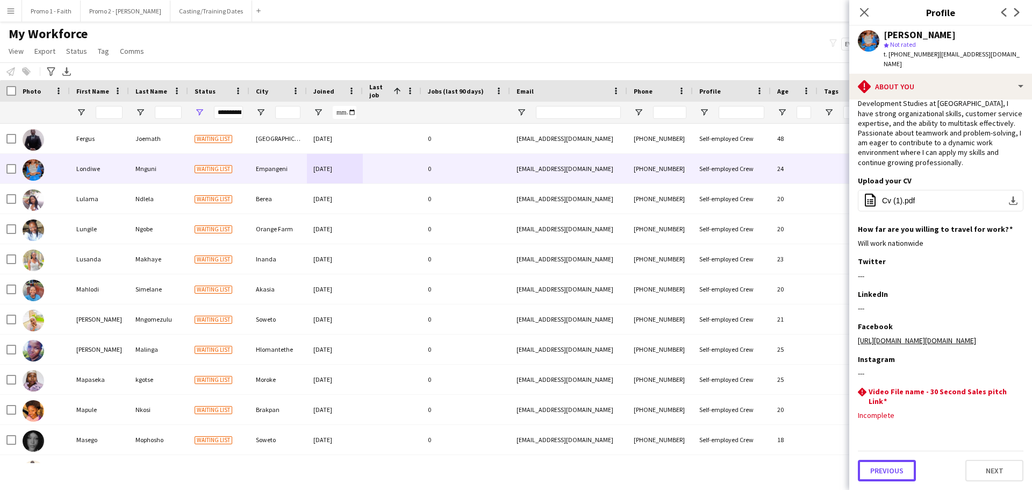
click at [688, 296] on button "Previous" at bounding box center [887, 471] width 58 height 22
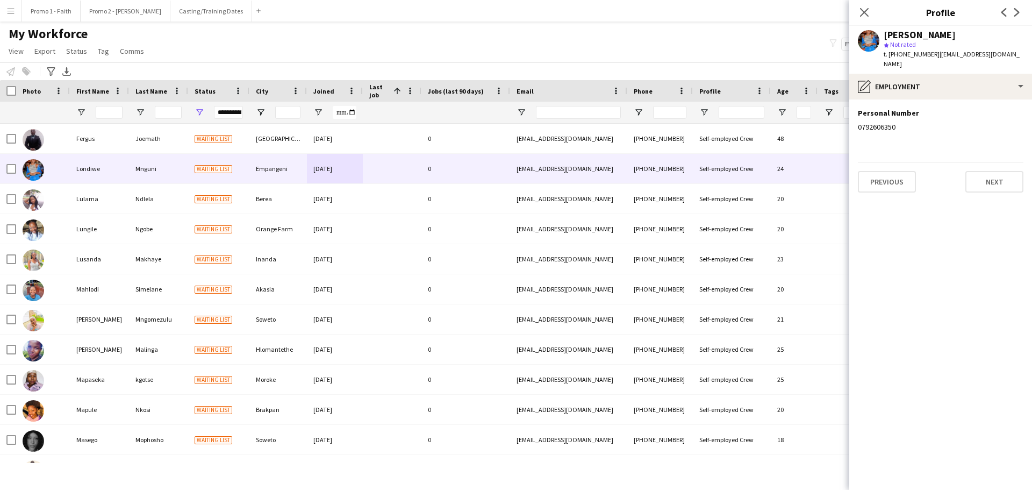
scroll to position [0, 0]
click at [688, 171] on button "Previous" at bounding box center [887, 182] width 58 height 22
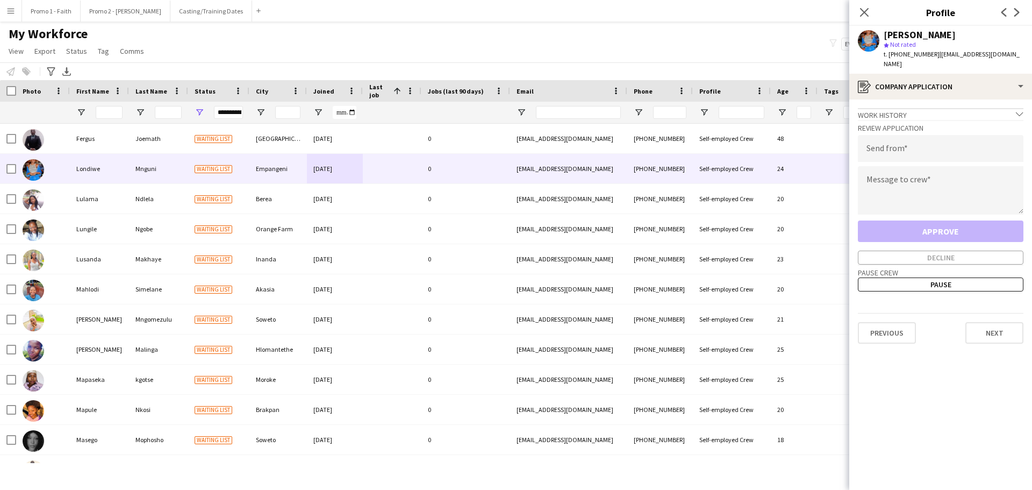
drag, startPoint x: 931, startPoint y: 52, endPoint x: 1027, endPoint y: 62, distance: 97.3
click at [688, 62] on app-profile-header "Londiwe Mnguni star Not rated t. +27792606350 | mngunilornz@gmail.com" at bounding box center [940, 50] width 183 height 48
copy span "mngunilornz@gmail.com"
click at [688, 143] on input "email" at bounding box center [941, 148] width 166 height 27
paste input "**********"
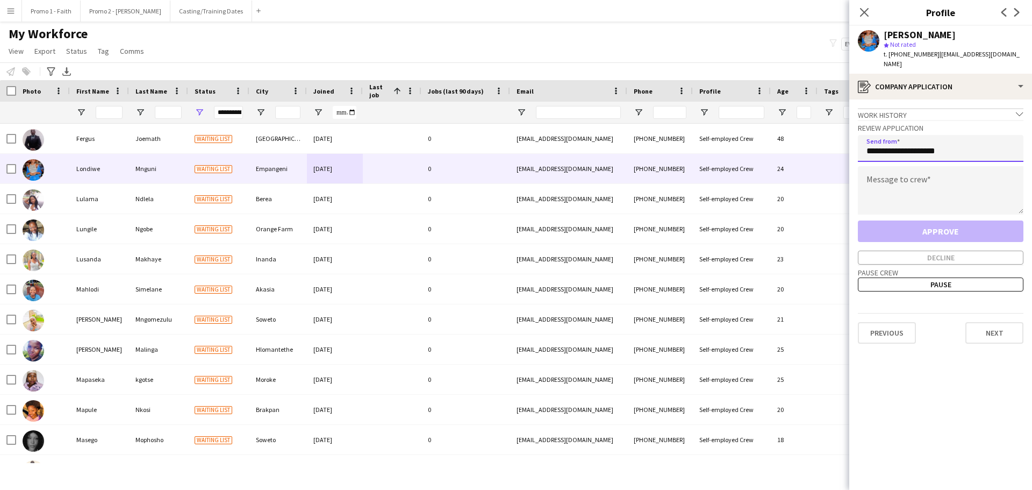
type input "**********"
click at [688, 181] on textarea at bounding box center [941, 190] width 166 height 48
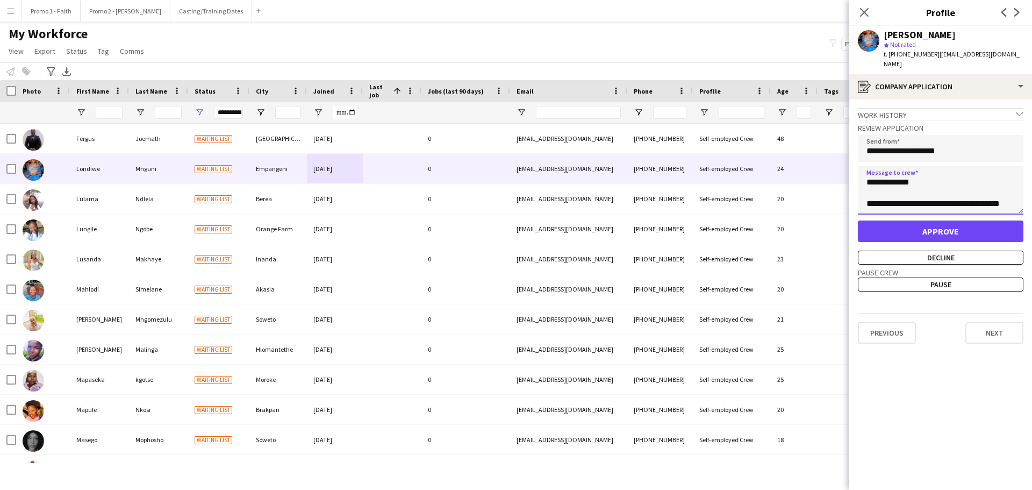
scroll to position [49, 0]
type textarea "**********"
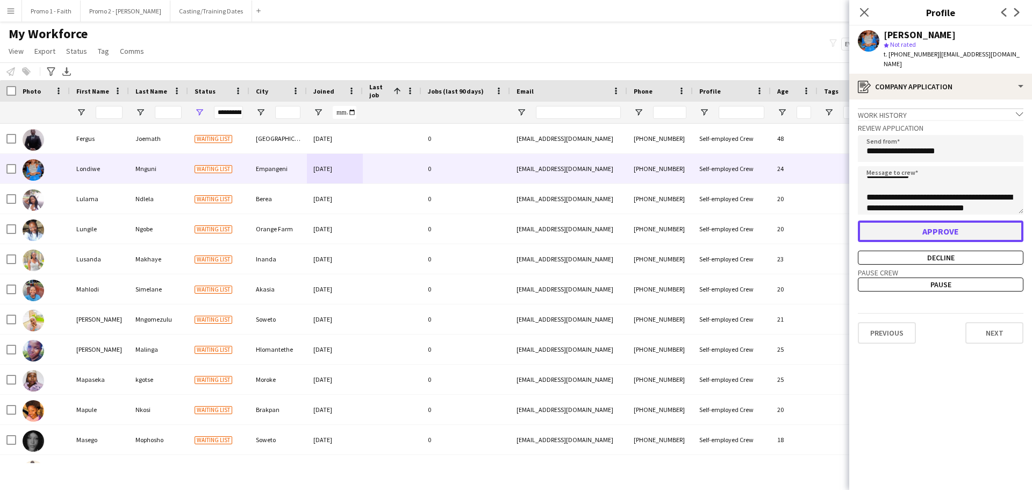
click at [688, 220] on button "Approve" at bounding box center [941, 231] width 166 height 22
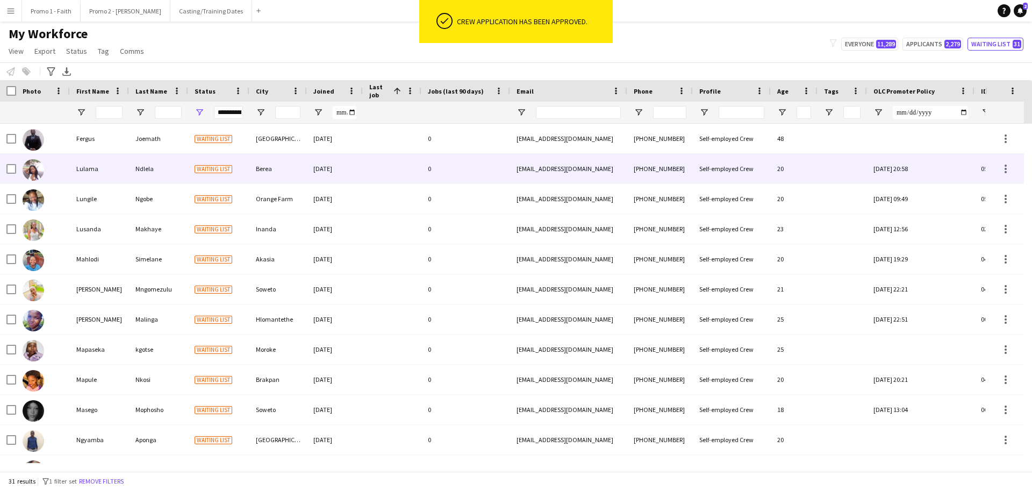
click at [233, 161] on div "Waiting list" at bounding box center [218, 169] width 61 height 30
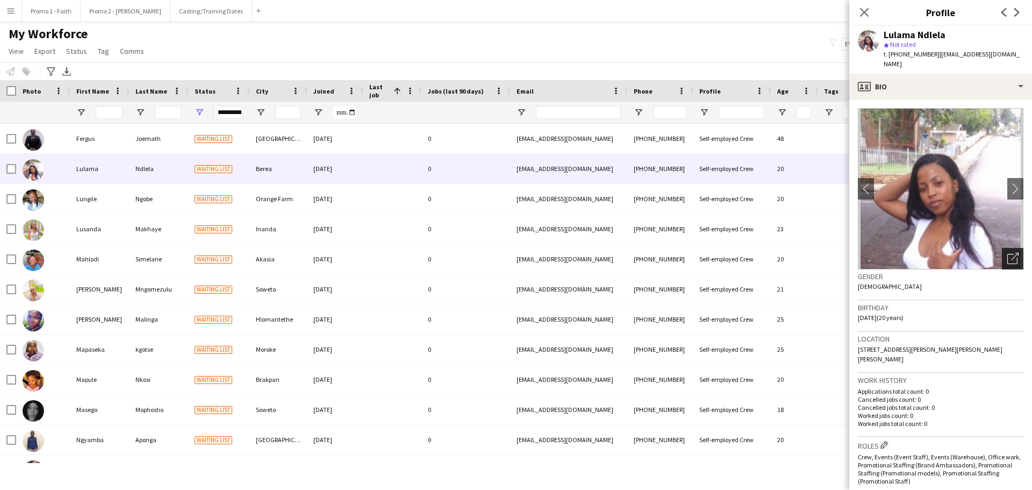
click at [688, 253] on icon "Open photos pop-in" at bounding box center [1012, 258] width 11 height 11
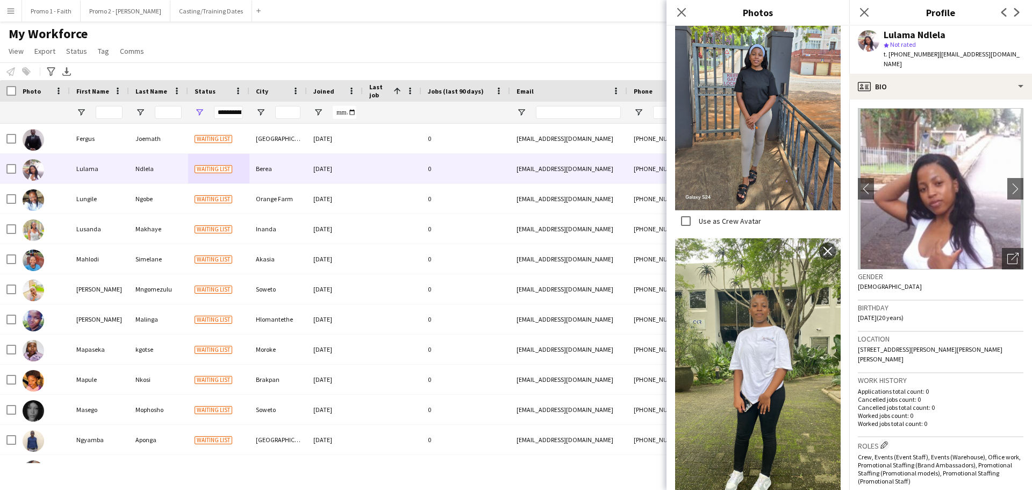
scroll to position [308, 0]
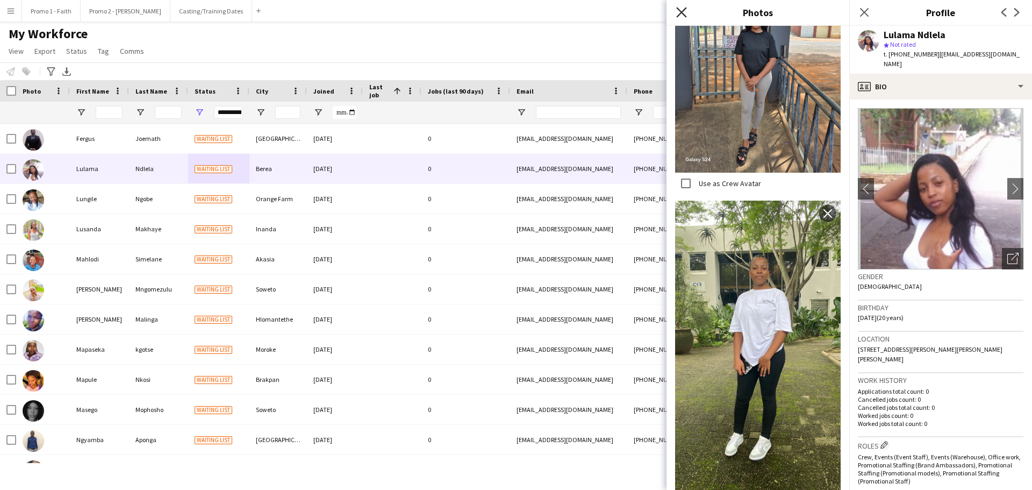
click at [677, 16] on icon "Close pop-in" at bounding box center [681, 12] width 10 height 10
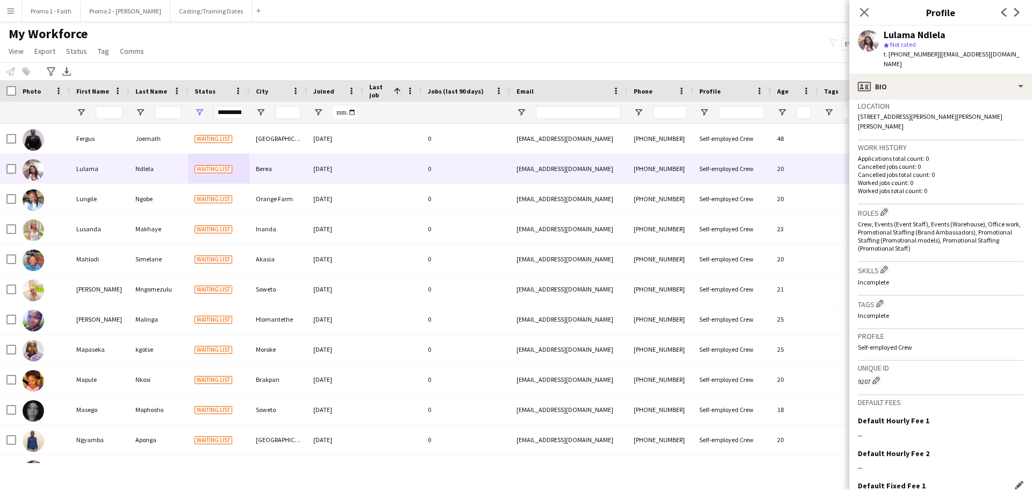
scroll to position [308, 0]
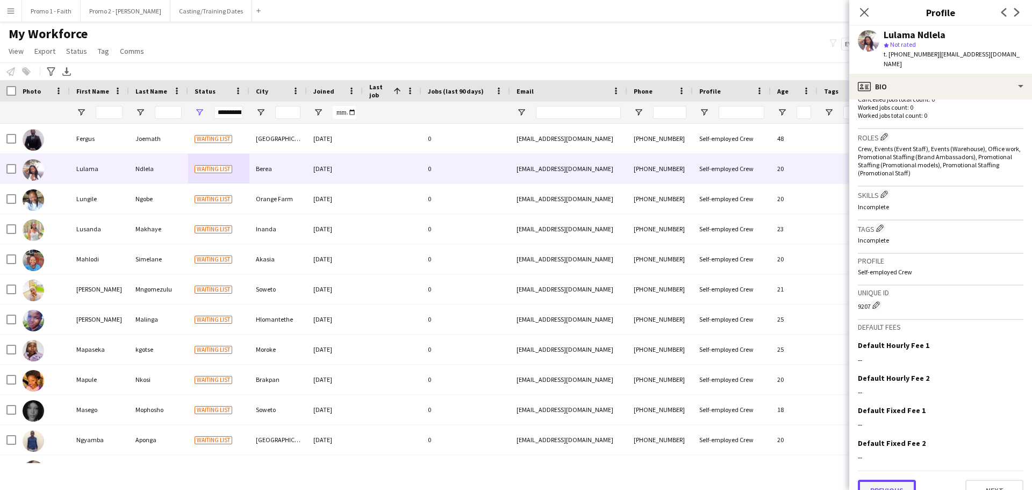
click at [688, 296] on button "Previous" at bounding box center [887, 491] width 58 height 22
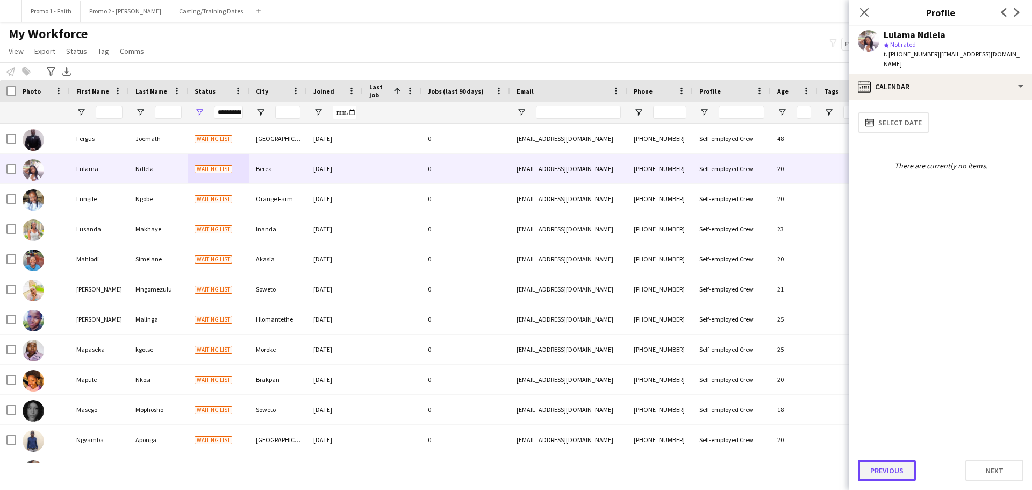
click at [688, 296] on button "Previous" at bounding box center [887, 471] width 58 height 22
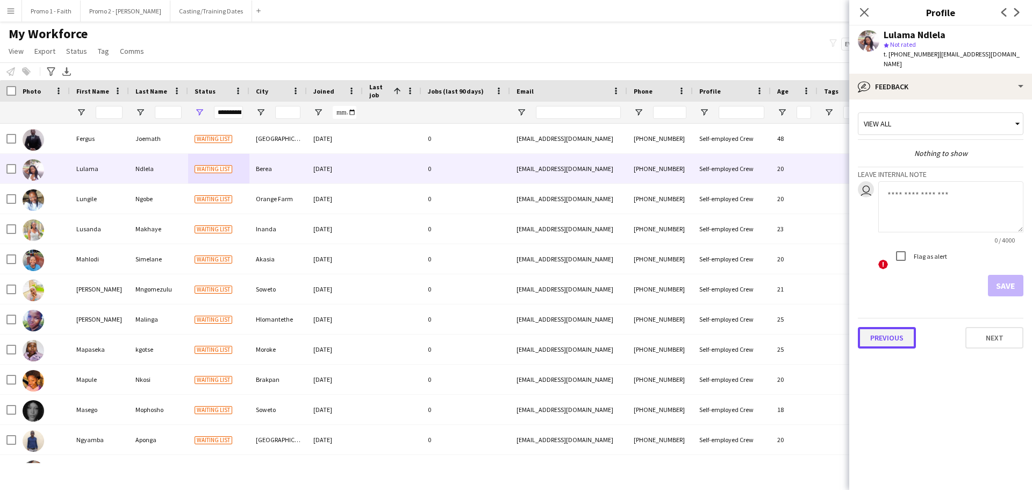
click at [688, 296] on button "Previous" at bounding box center [887, 338] width 58 height 22
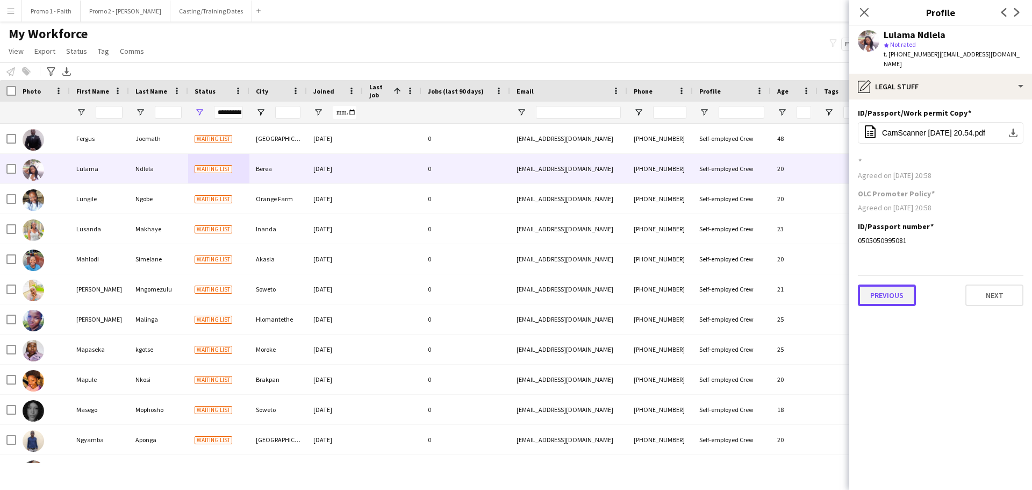
click at [688, 287] on button "Previous" at bounding box center [887, 295] width 58 height 22
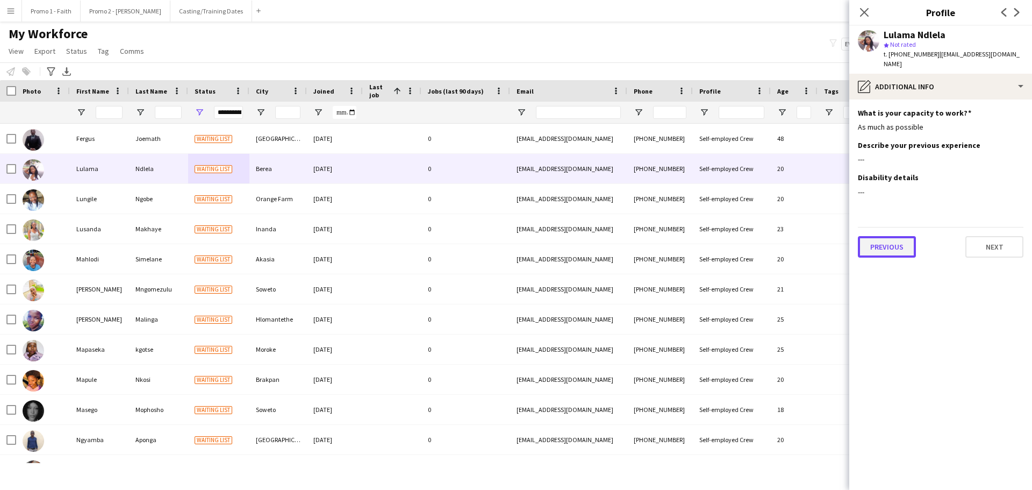
click at [688, 240] on button "Previous" at bounding box center [887, 247] width 58 height 22
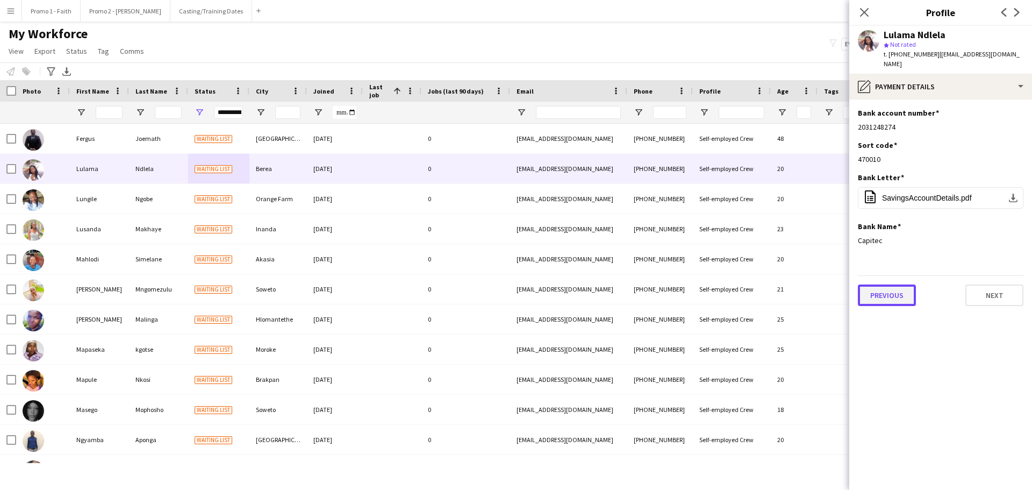
click at [688, 284] on button "Previous" at bounding box center [887, 295] width 58 height 22
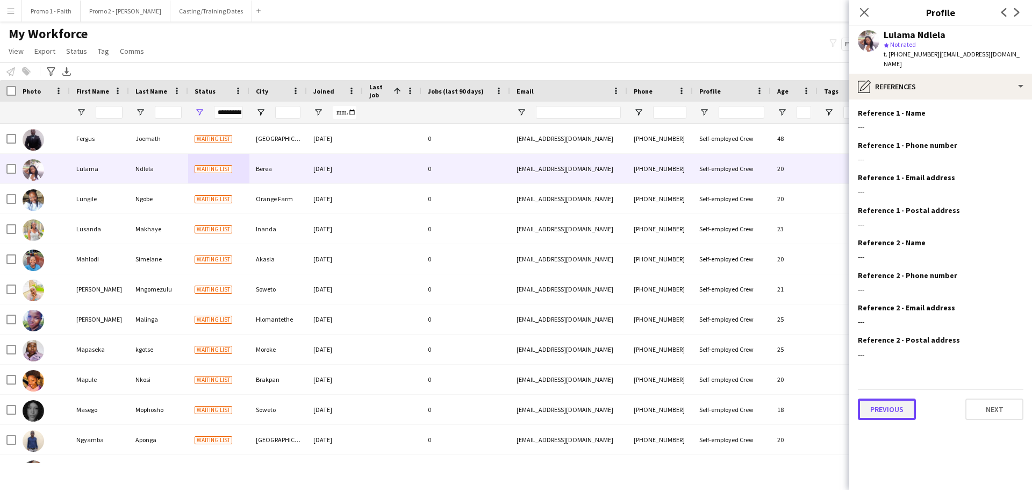
click at [688, 296] on button "Previous" at bounding box center [887, 409] width 58 height 22
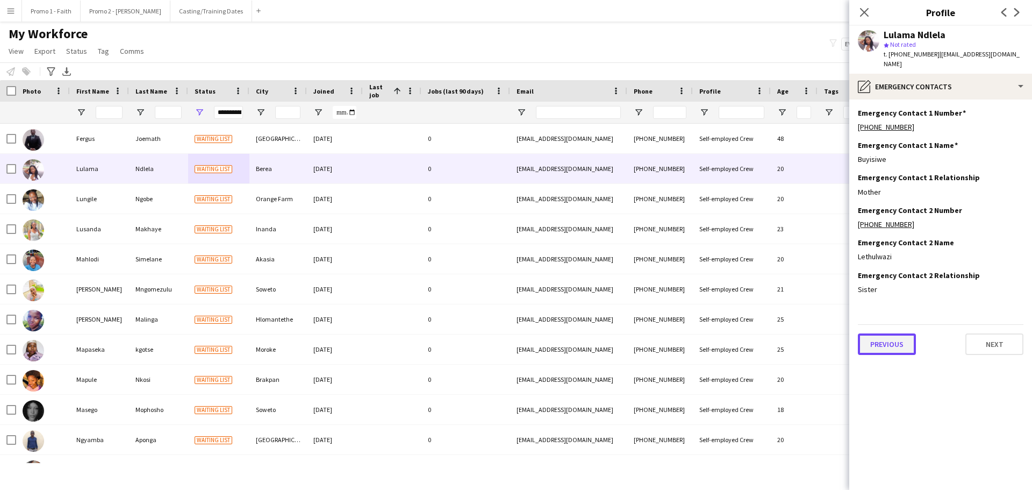
click at [688, 296] on button "Previous" at bounding box center [887, 344] width 58 height 22
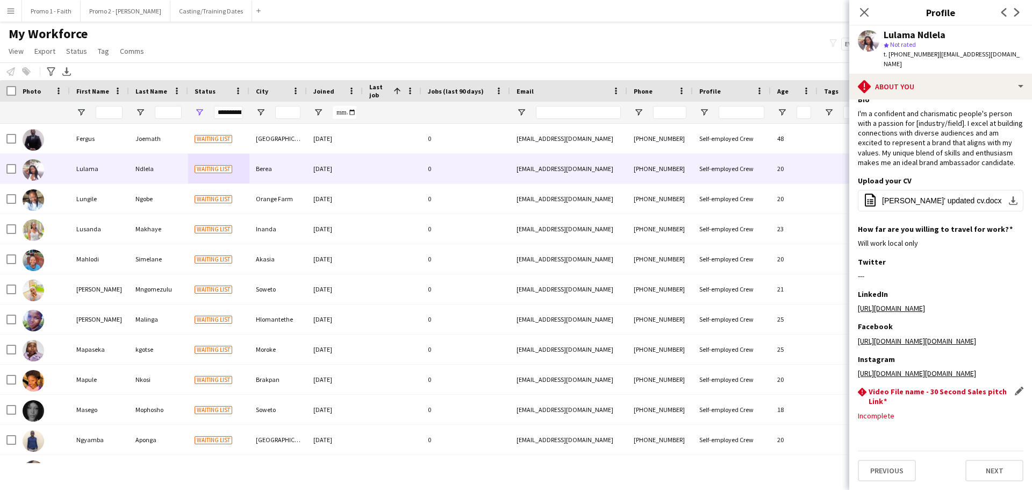
scroll to position [52, 0]
click at [688, 296] on button "Previous" at bounding box center [887, 471] width 58 height 22
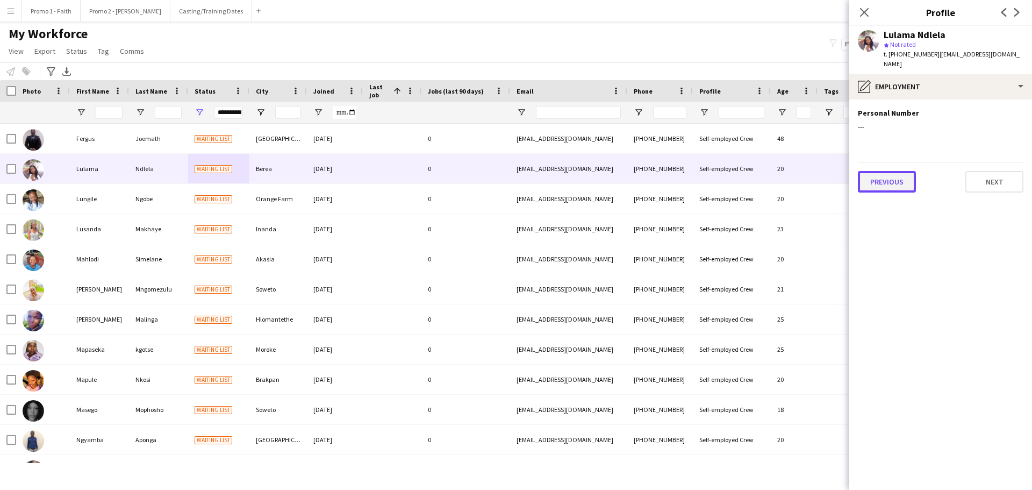
click at [688, 174] on button "Previous" at bounding box center [887, 182] width 58 height 22
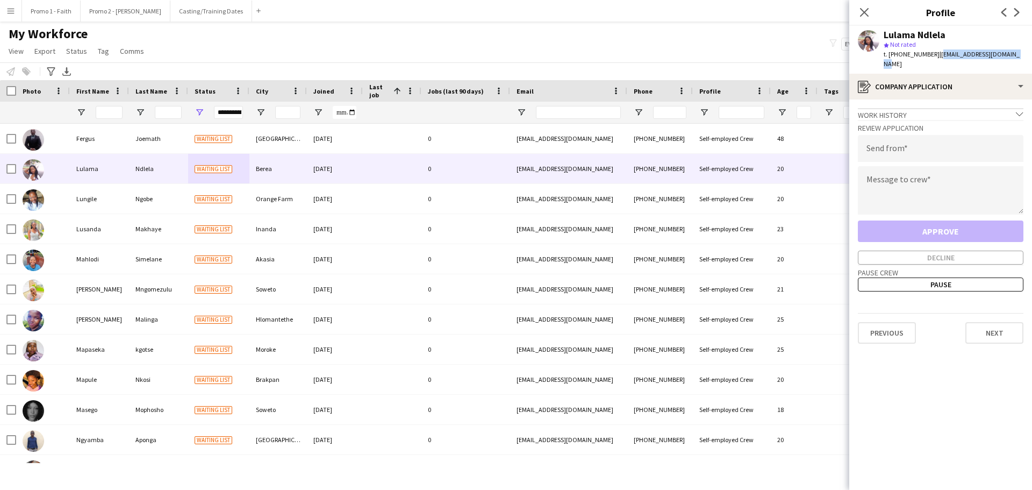
drag, startPoint x: 932, startPoint y: 55, endPoint x: 1032, endPoint y: 54, distance: 100.0
click at [688, 54] on app-profile-header "Lulama Ndlela star Not rated t. +27763425775 | nomvelolulama1@gmail.com" at bounding box center [940, 50] width 183 height 48
copy span "nomvelolulama1@gmail.com"
click at [688, 135] on input "email" at bounding box center [941, 148] width 166 height 27
paste input "**********"
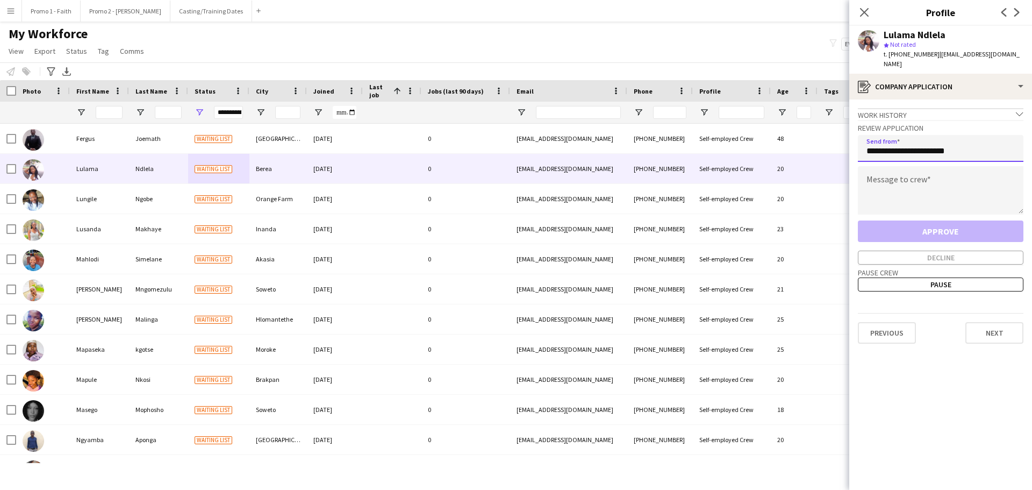
type input "**********"
click at [688, 178] on textarea at bounding box center [941, 190] width 166 height 48
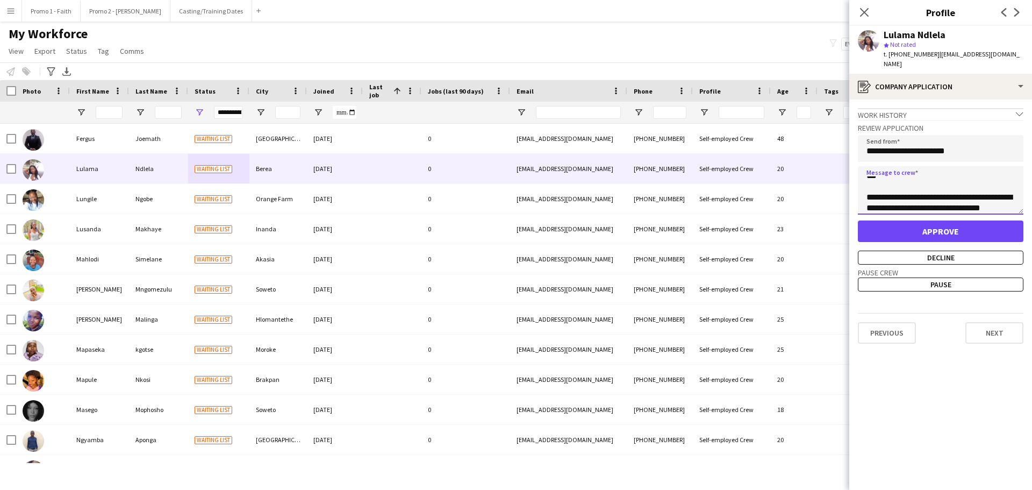
scroll to position [17, 0]
type textarea "**********"
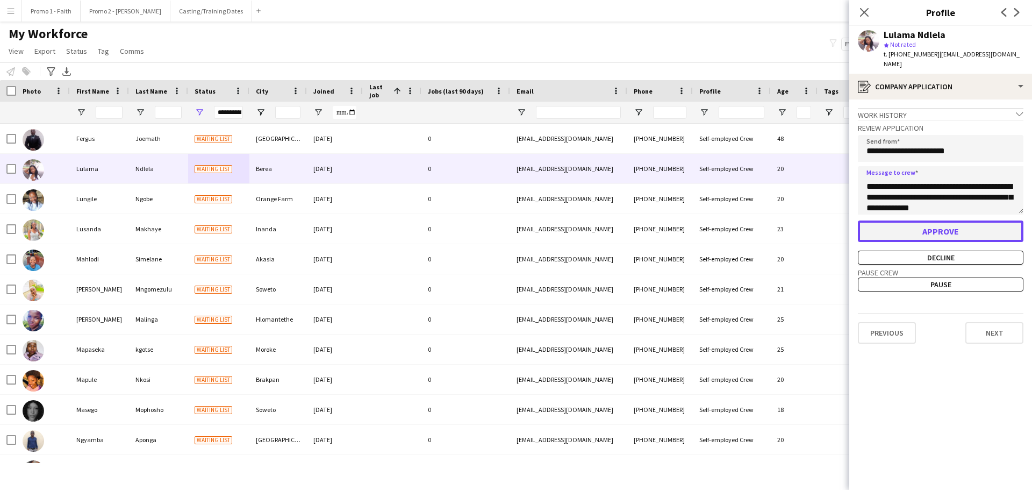
click at [688, 220] on button "Approve" at bounding box center [941, 231] width 166 height 22
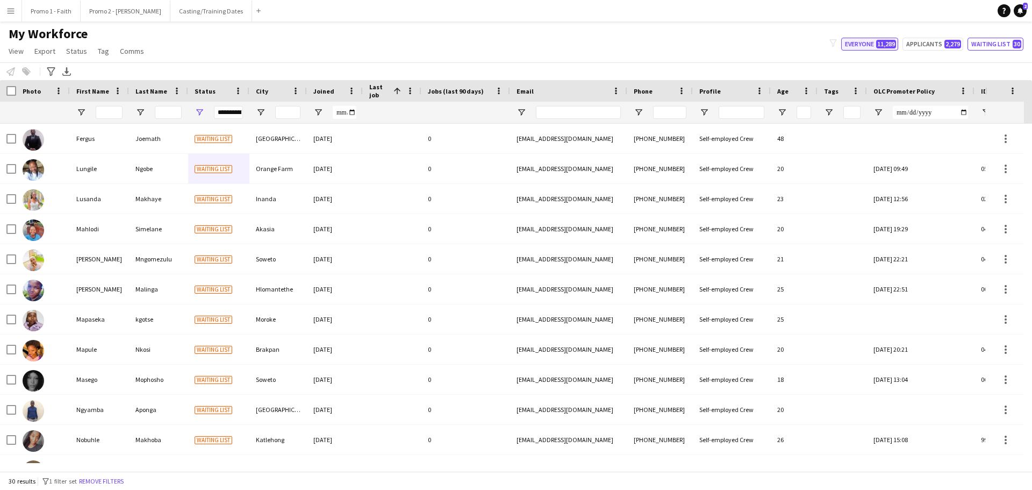
click at [688, 42] on button "Everyone 11,289" at bounding box center [869, 44] width 57 height 13
type input "**********"
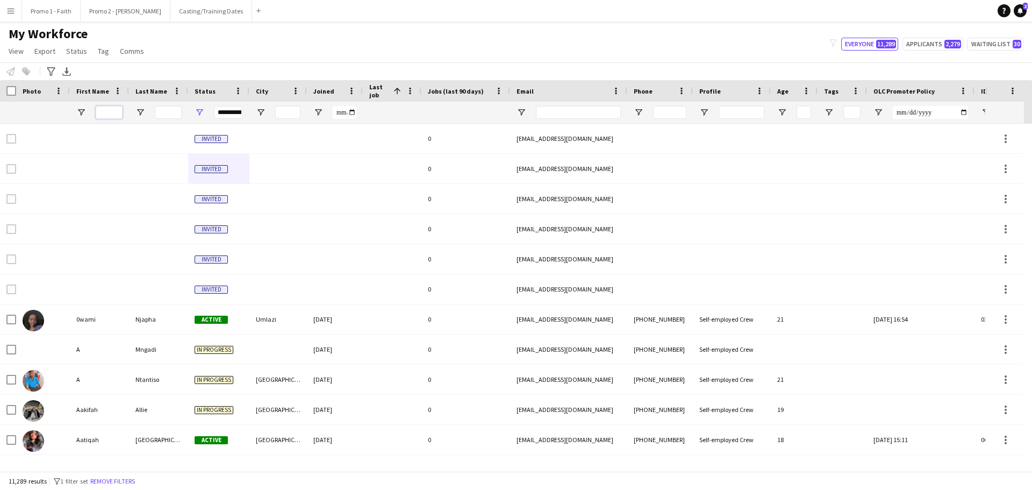
click at [109, 116] on input "First Name Filter Input" at bounding box center [109, 112] width 27 height 13
click at [108, 112] on input "First Name Filter Input" at bounding box center [109, 112] width 27 height 13
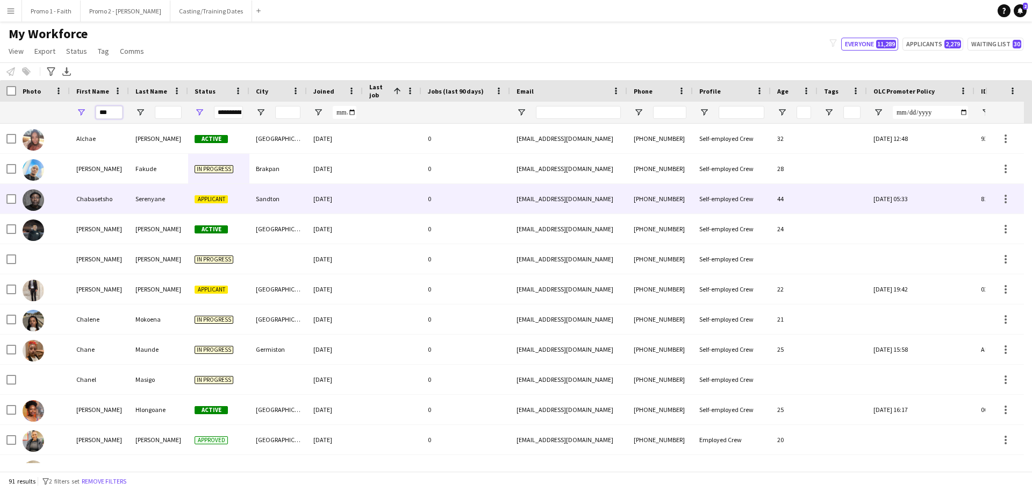
type input "***"
click at [106, 198] on div "Chabasetsho" at bounding box center [99, 199] width 59 height 30
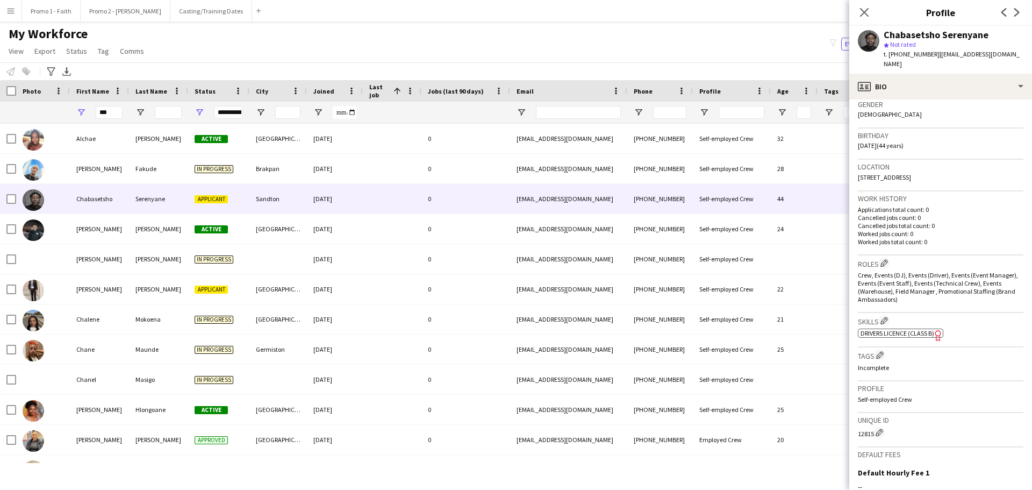
scroll to position [309, 0]
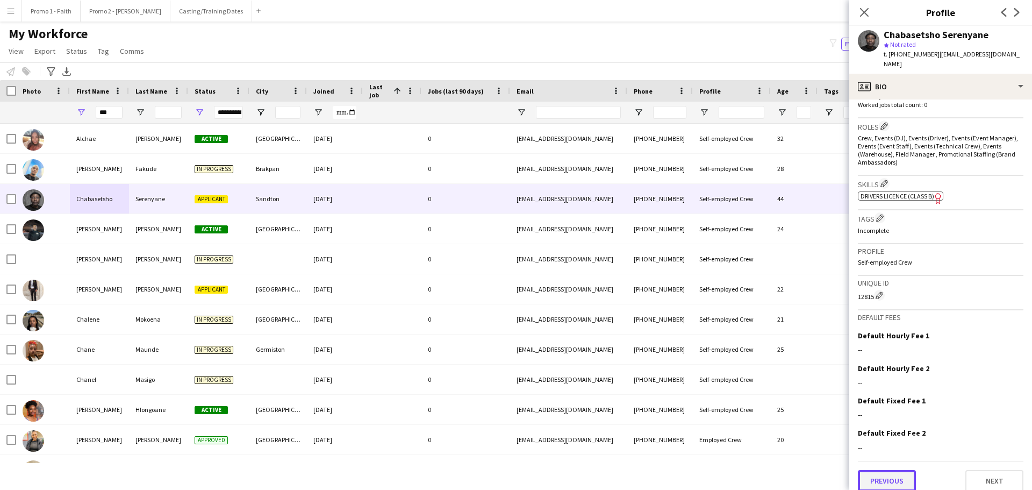
click at [688, 296] on button "Previous" at bounding box center [887, 481] width 58 height 22
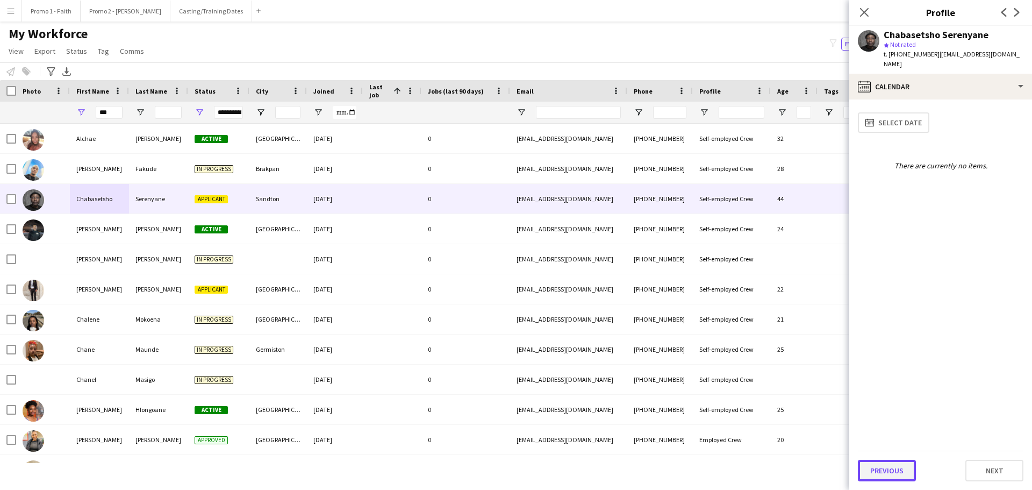
click at [688, 296] on button "Previous" at bounding box center [887, 471] width 58 height 22
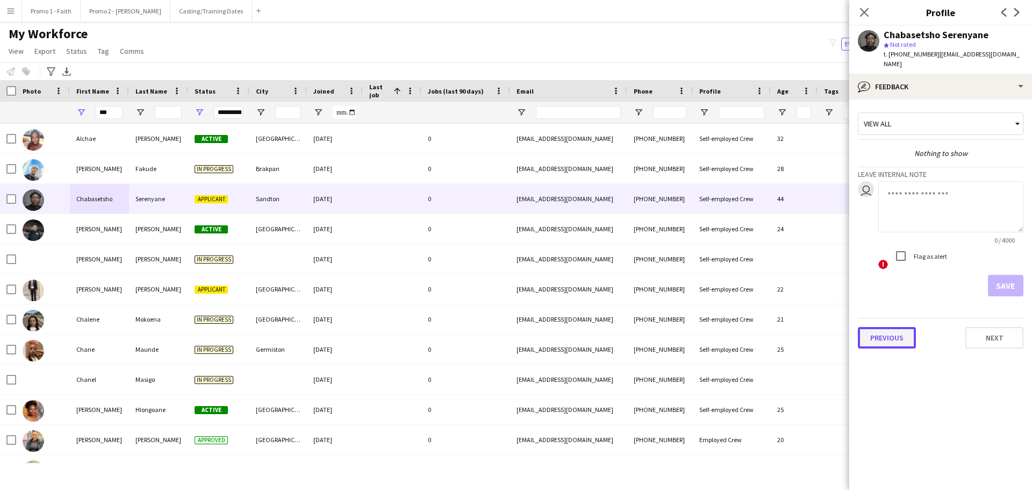
click at [688, 296] on button "Previous" at bounding box center [887, 338] width 58 height 22
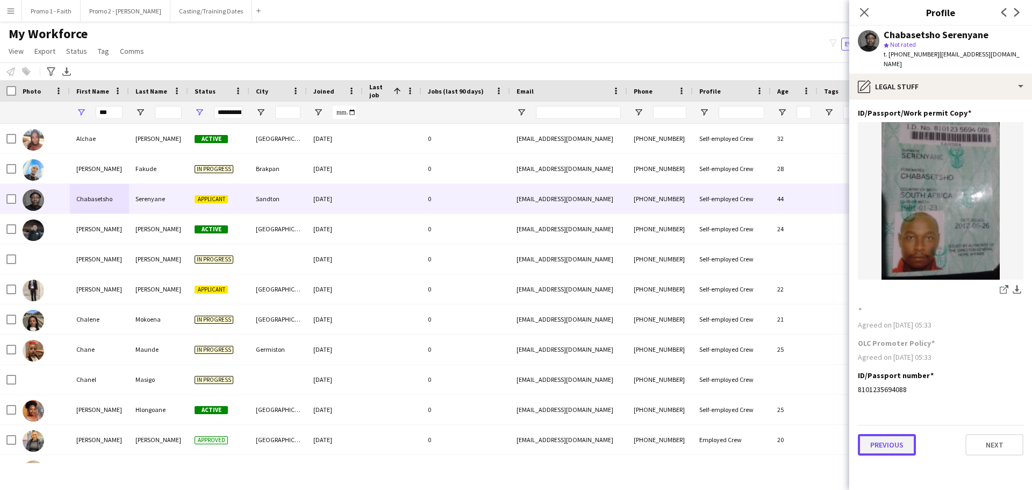
click at [688, 296] on button "Previous" at bounding box center [887, 445] width 58 height 22
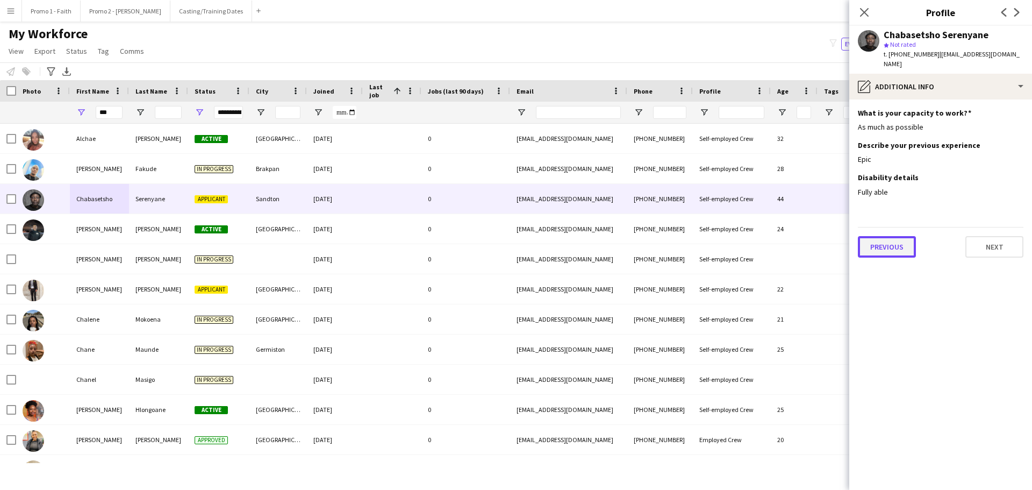
click at [688, 240] on button "Previous" at bounding box center [887, 247] width 58 height 22
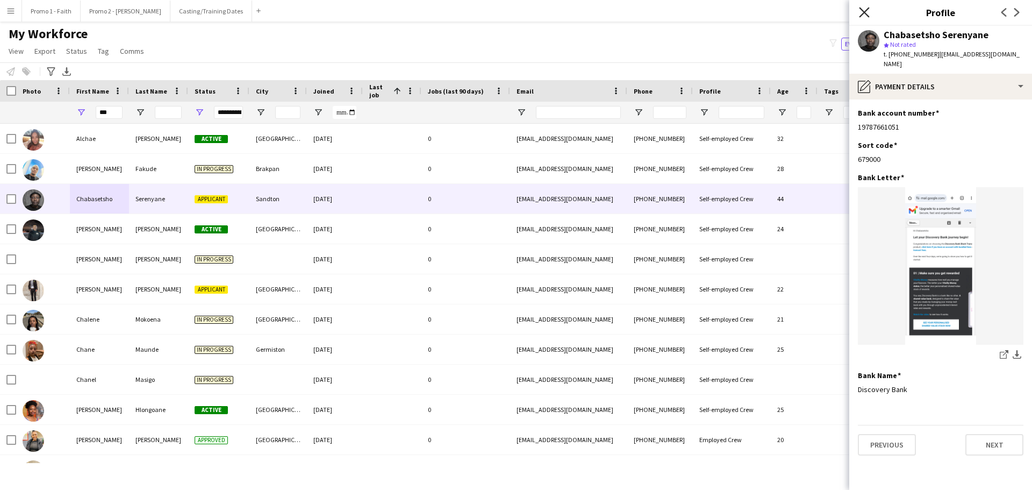
click at [688, 12] on icon "Close pop-in" at bounding box center [864, 12] width 10 height 10
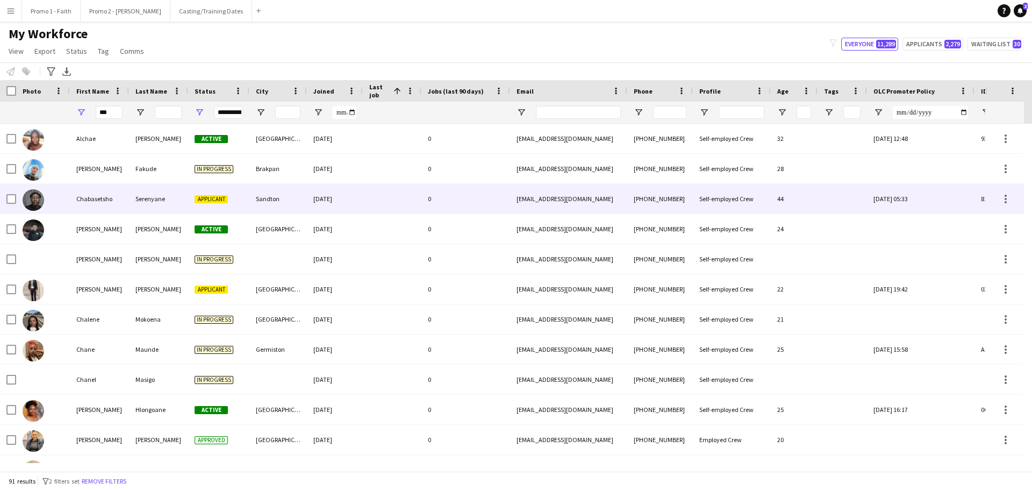
click at [109, 193] on div "Chabasetsho" at bounding box center [99, 199] width 59 height 30
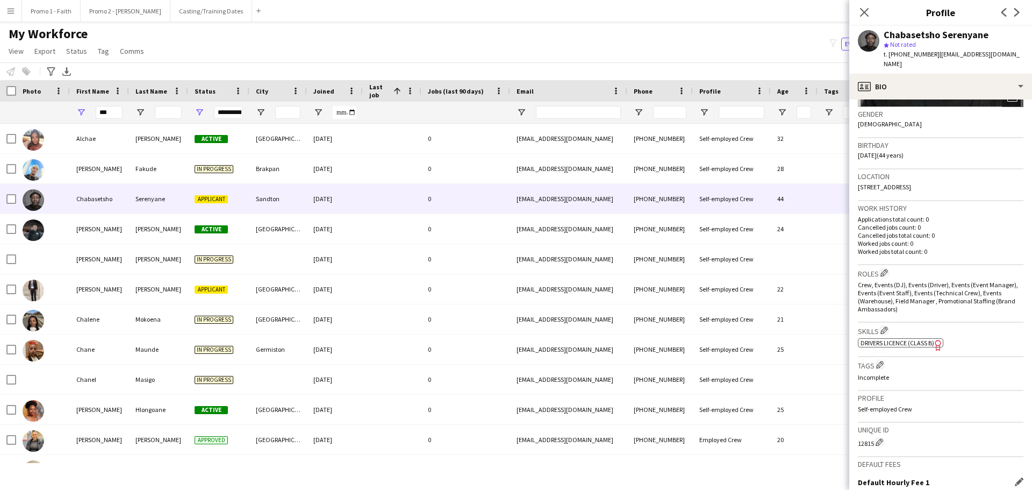
scroll to position [309, 0]
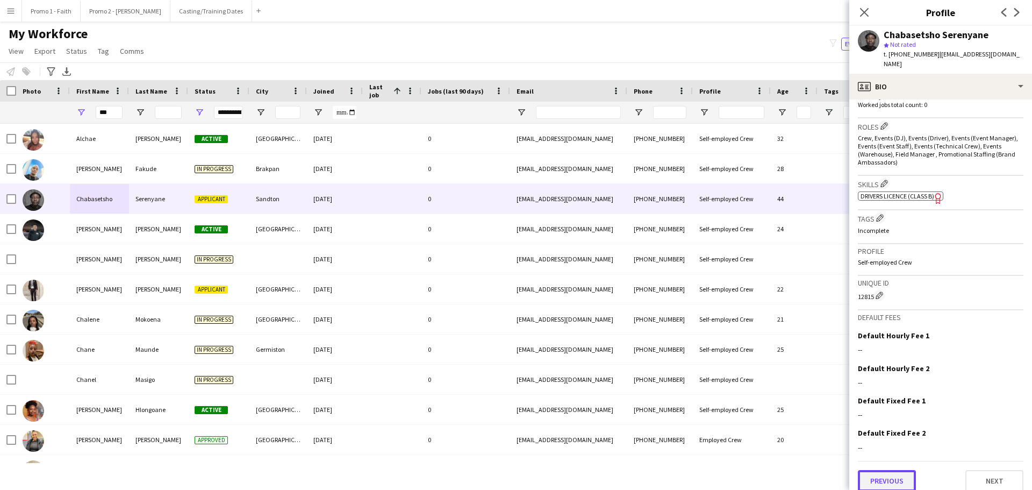
click at [897, 476] on button "Previous" at bounding box center [887, 481] width 58 height 22
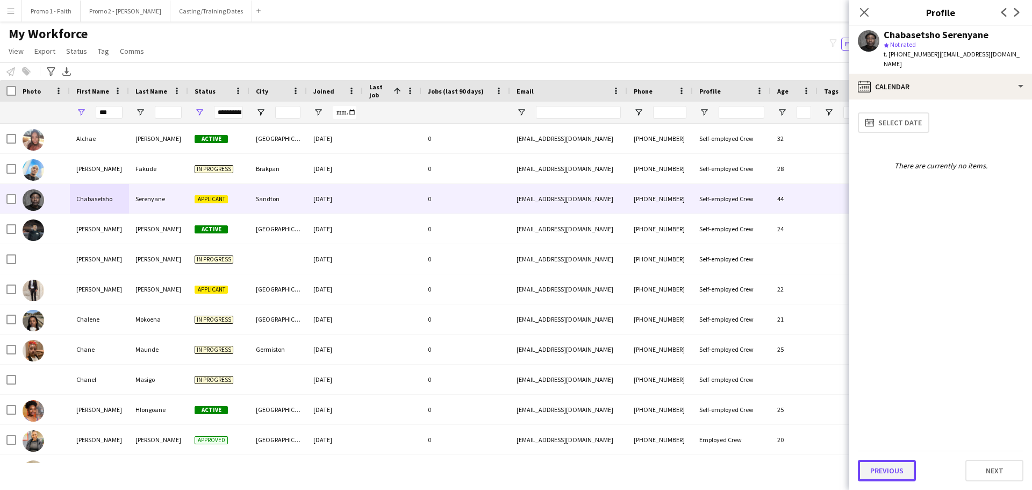
click at [883, 471] on button "Previous" at bounding box center [887, 471] width 58 height 22
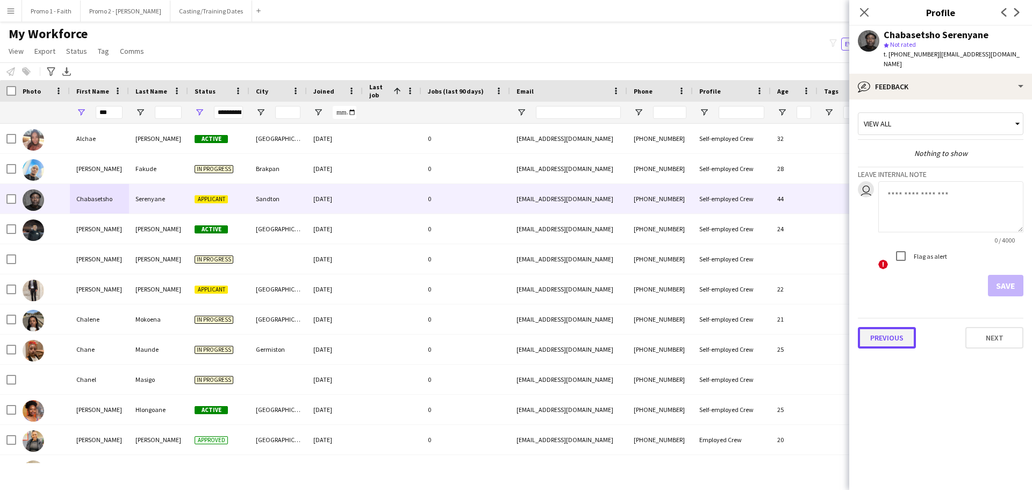
click at [882, 327] on button "Previous" at bounding box center [887, 338] width 58 height 22
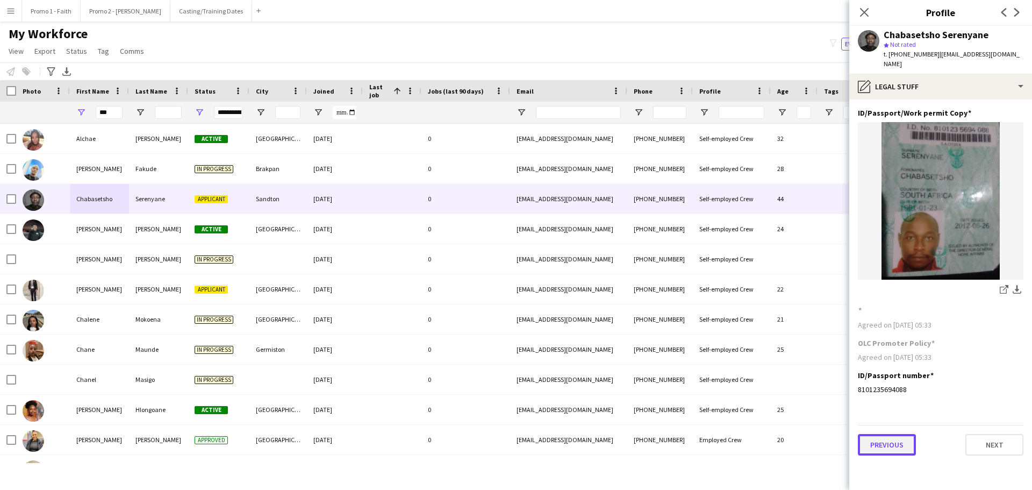
click at [881, 434] on button "Previous" at bounding box center [887, 445] width 58 height 22
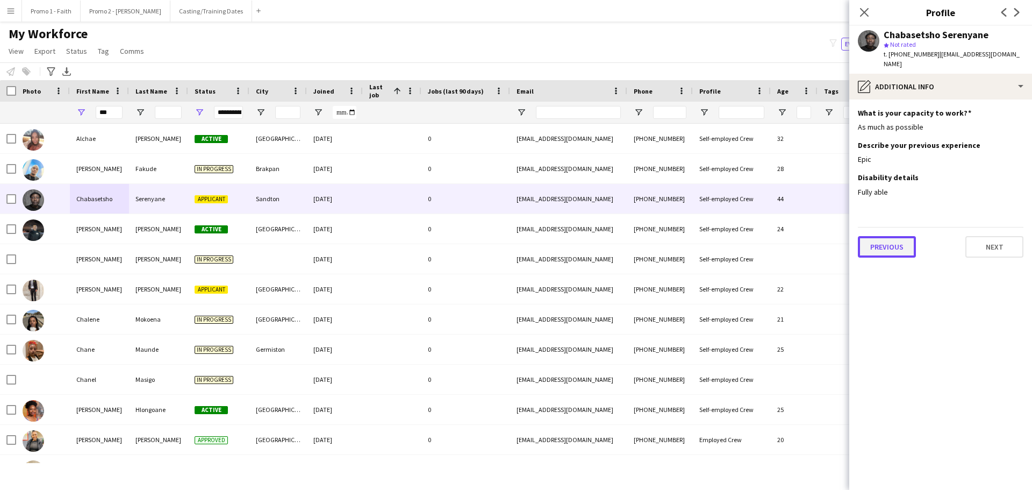
click at [877, 237] on button "Previous" at bounding box center [887, 247] width 58 height 22
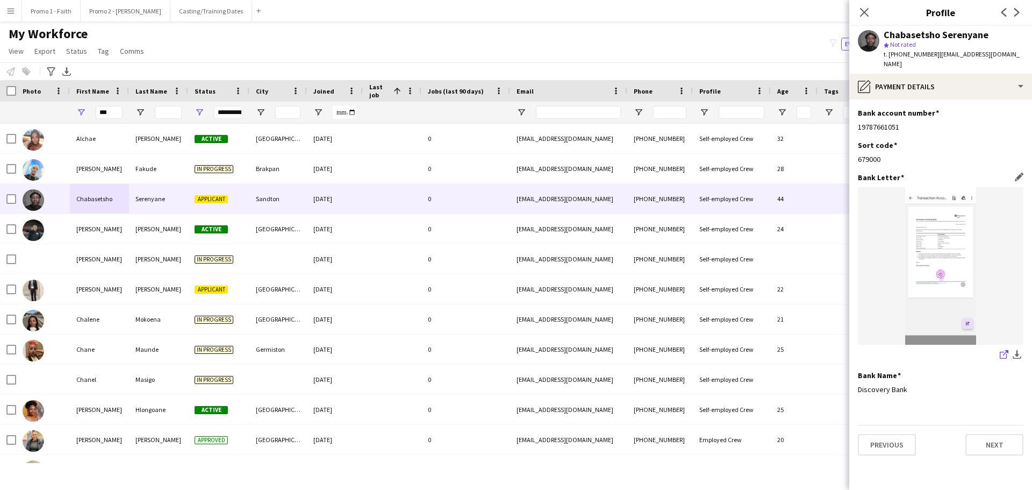
click at [1002, 350] on icon "share-external-link-1" at bounding box center [1004, 354] width 9 height 9
click at [877, 434] on button "Previous" at bounding box center [887, 445] width 58 height 22
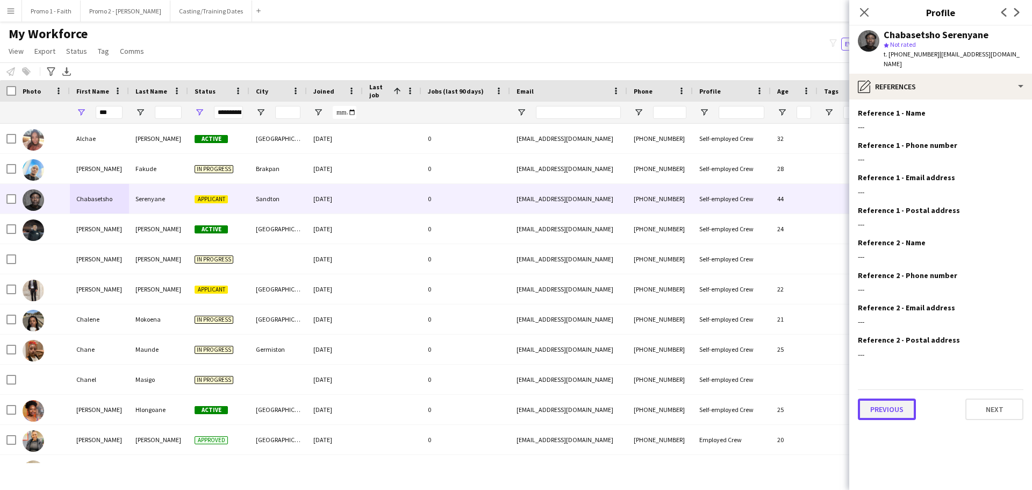
click at [882, 399] on button "Previous" at bounding box center [887, 409] width 58 height 22
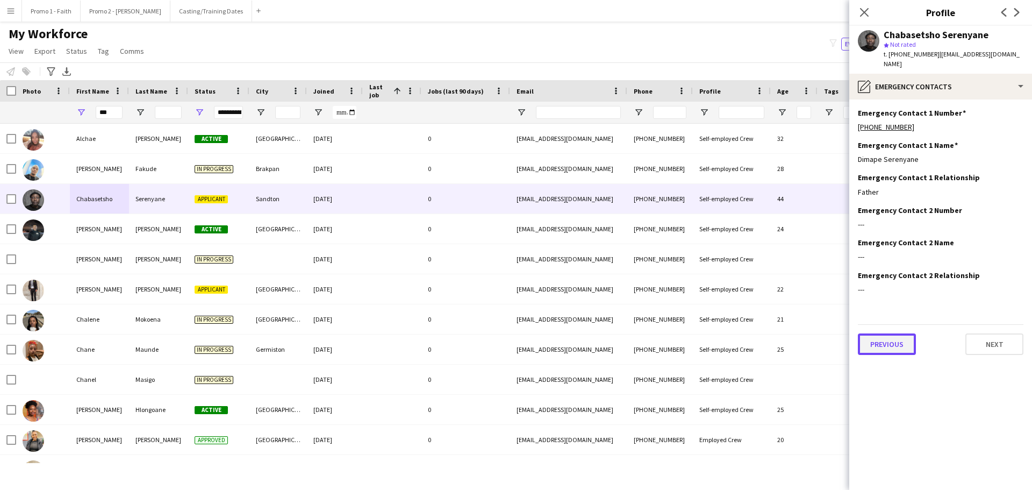
click at [889, 333] on button "Previous" at bounding box center [887, 344] width 58 height 22
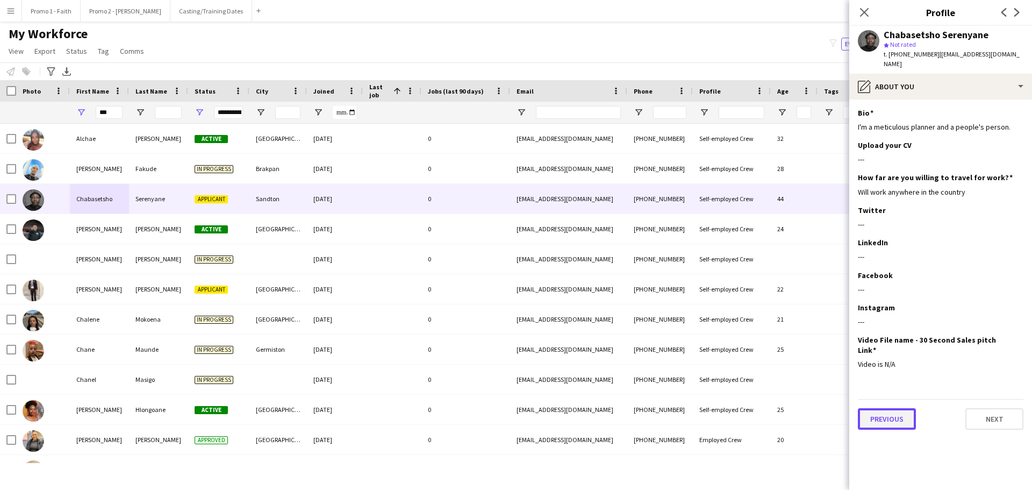
click at [898, 408] on button "Previous" at bounding box center [887, 419] width 58 height 22
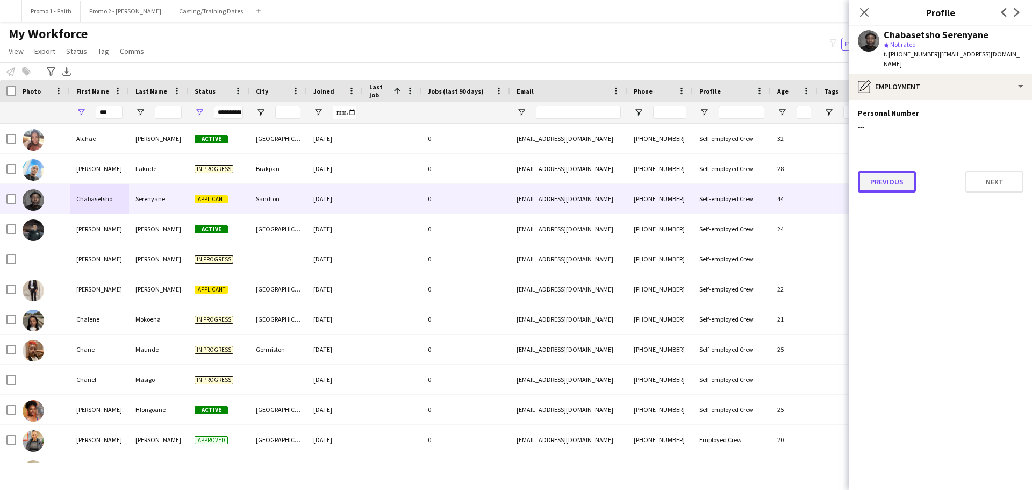
click at [888, 171] on button "Previous" at bounding box center [887, 182] width 58 height 22
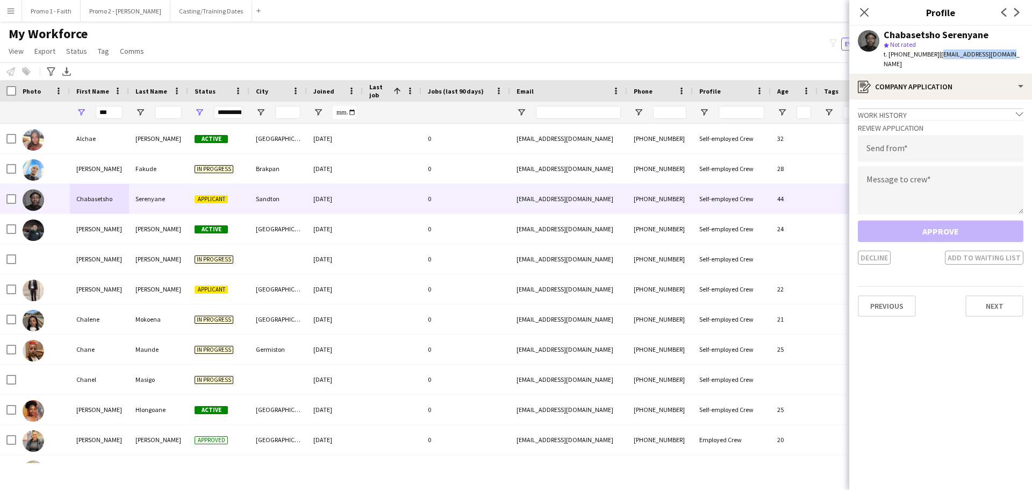
drag, startPoint x: 932, startPoint y: 54, endPoint x: 1004, endPoint y: 53, distance: 71.5
click at [1004, 53] on div "Chabasetsho Serenyane star Not rated t. [PHONE_NUMBER] | [EMAIL_ADDRESS][DOMAIN…" at bounding box center [940, 50] width 183 height 48
drag, startPoint x: 967, startPoint y: 47, endPoint x: 995, endPoint y: 60, distance: 30.8
click at [995, 60] on div "Chabasetsho Serenyane star Not rated t. [PHONE_NUMBER] | [EMAIL_ADDRESS][DOMAIN…" at bounding box center [940, 50] width 183 height 48
drag, startPoint x: 931, startPoint y: 55, endPoint x: 1004, endPoint y: 56, distance: 73.1
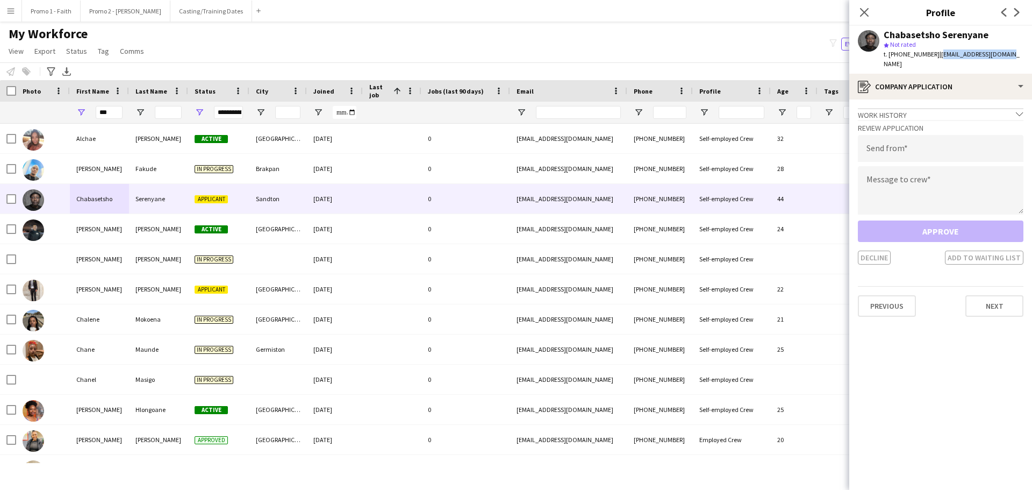
click at [1004, 56] on div "Chabasetsho Serenyane star Not rated t. [PHONE_NUMBER] | [EMAIL_ADDRESS][DOMAIN…" at bounding box center [940, 50] width 183 height 48
copy span "[EMAIL_ADDRESS][DOMAIN_NAME]"
click at [883, 148] on input "email" at bounding box center [941, 148] width 166 height 27
paste input "**********"
type input "**********"
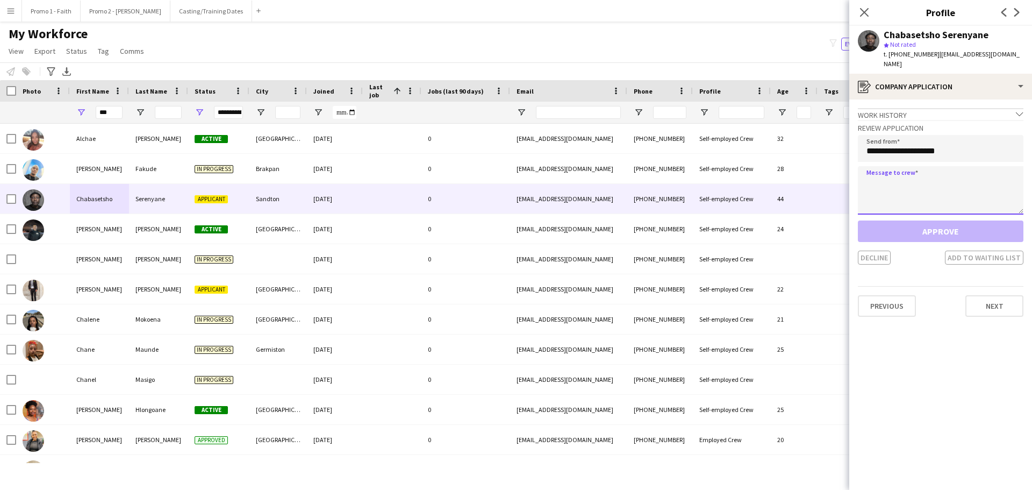
click at [900, 176] on textarea at bounding box center [941, 190] width 166 height 48
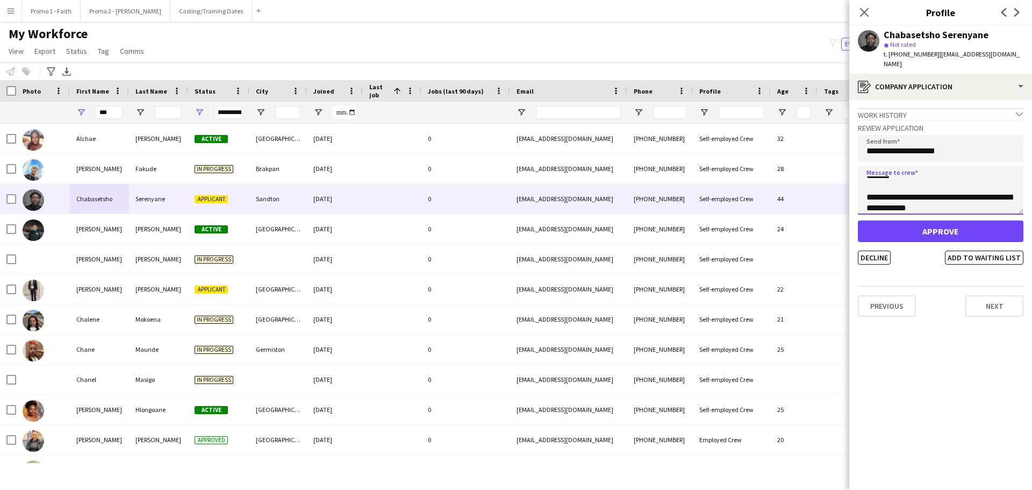
scroll to position [17, 0]
type textarea "**********"
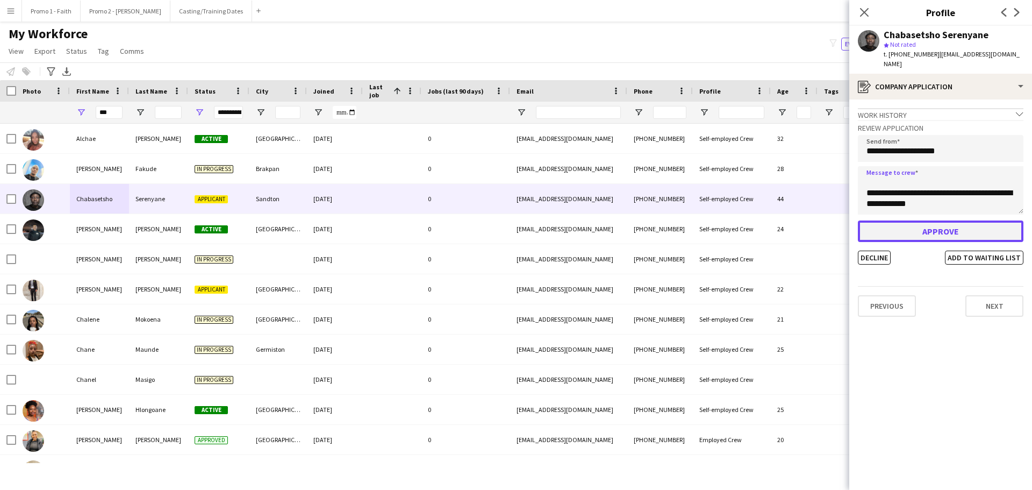
click at [941, 225] on button "Approve" at bounding box center [941, 231] width 166 height 22
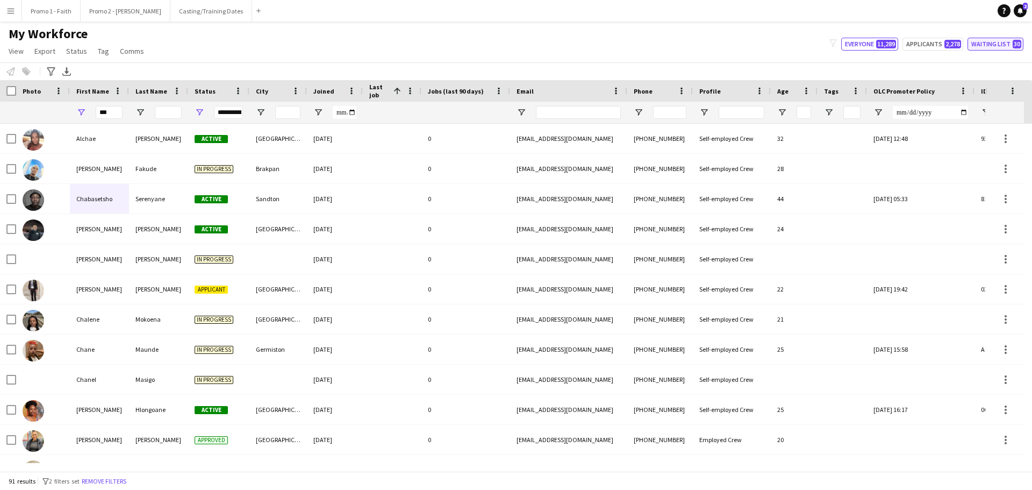
click at [982, 49] on button "Waiting list 30" at bounding box center [996, 44] width 56 height 13
type input "**********"
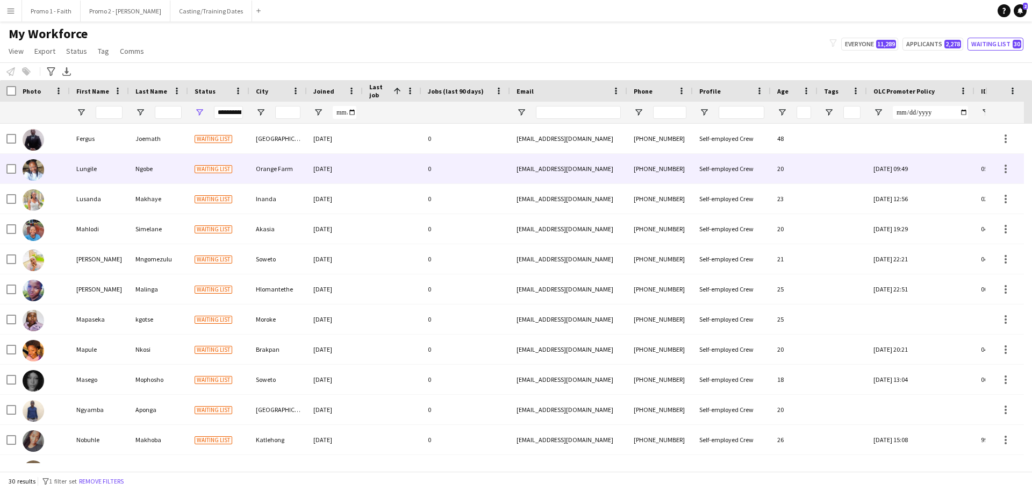
click at [169, 174] on div "Ngobe" at bounding box center [158, 169] width 59 height 30
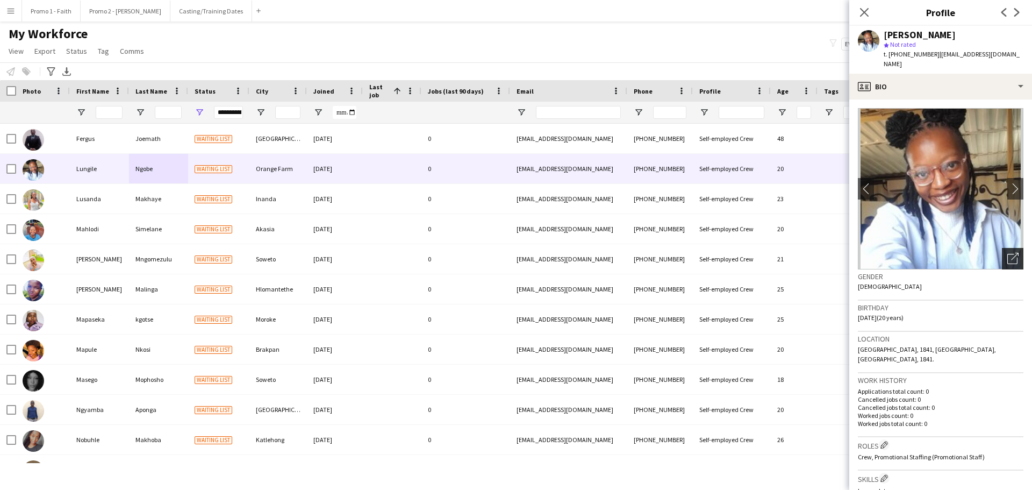
click at [1007, 253] on icon "Open photos pop-in" at bounding box center [1012, 258] width 11 height 11
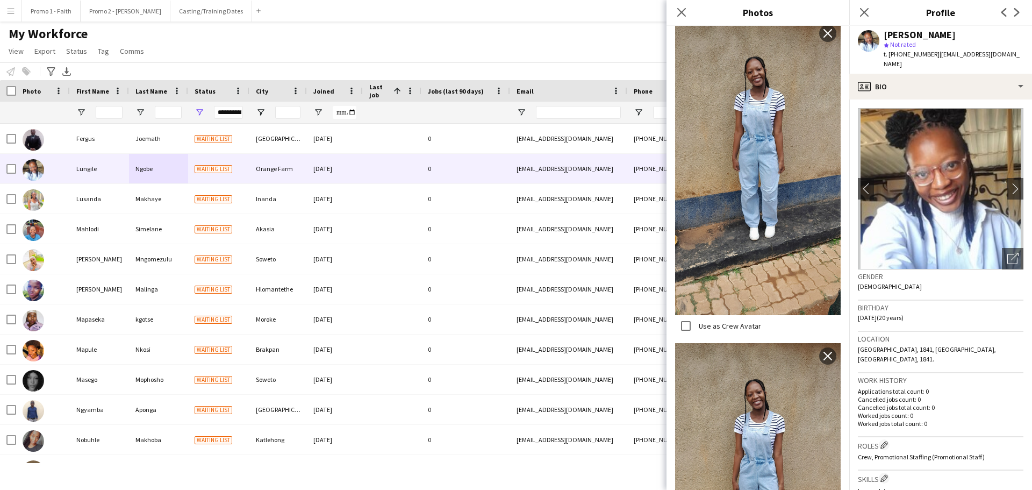
scroll to position [2312, 0]
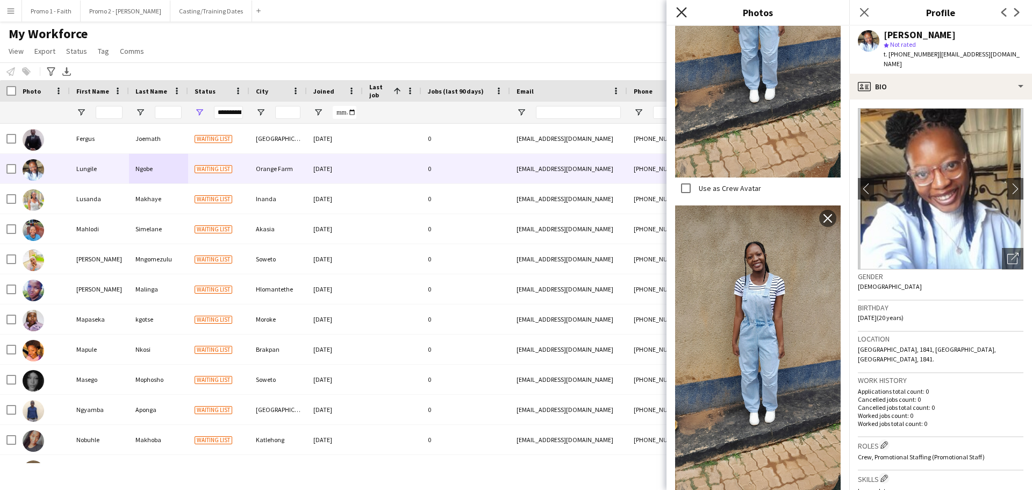
click at [682, 9] on icon "Close pop-in" at bounding box center [681, 12] width 10 height 10
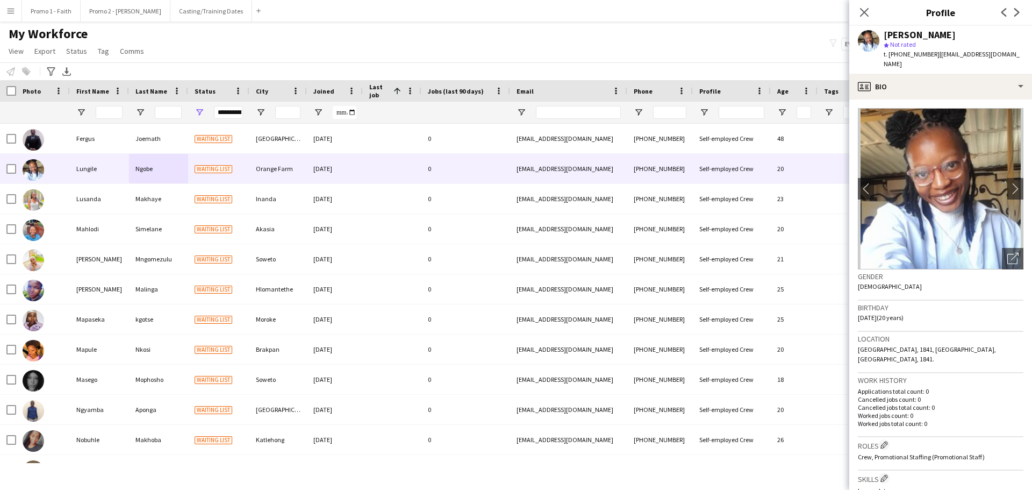
scroll to position [284, 0]
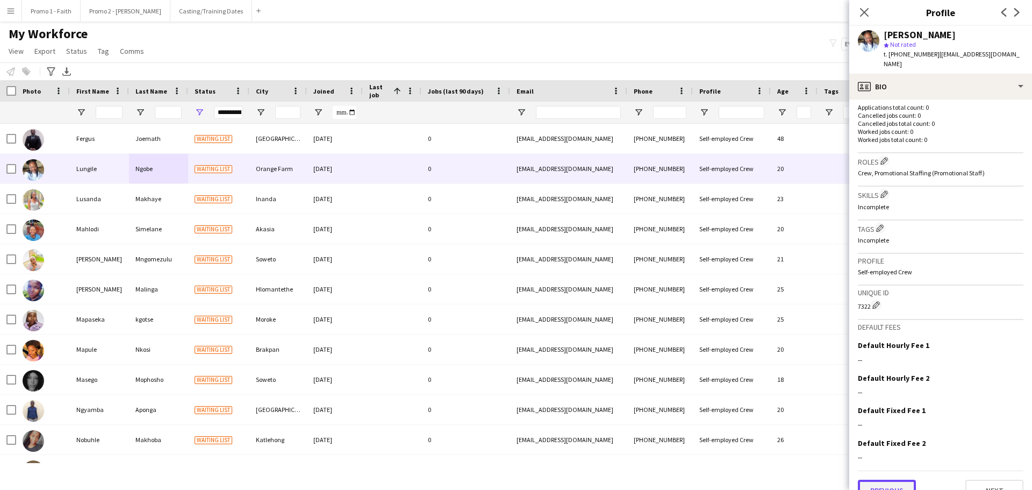
click at [896, 480] on button "Previous" at bounding box center [887, 491] width 58 height 22
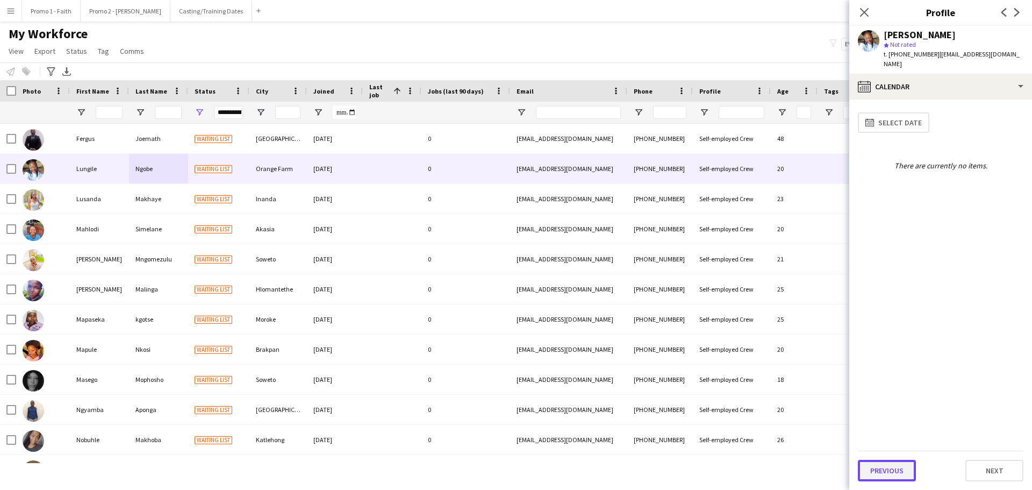
click at [886, 471] on button "Previous" at bounding box center [887, 471] width 58 height 22
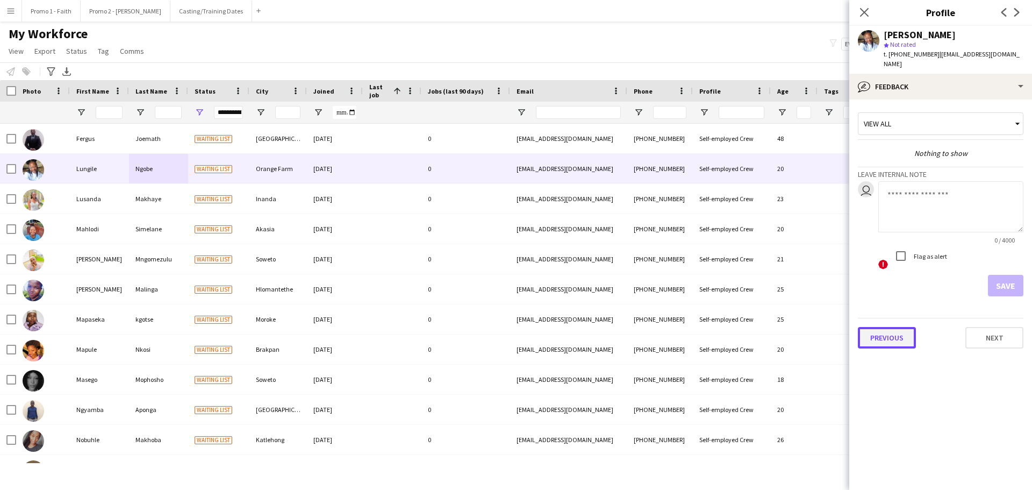
click at [895, 328] on button "Previous" at bounding box center [887, 338] width 58 height 22
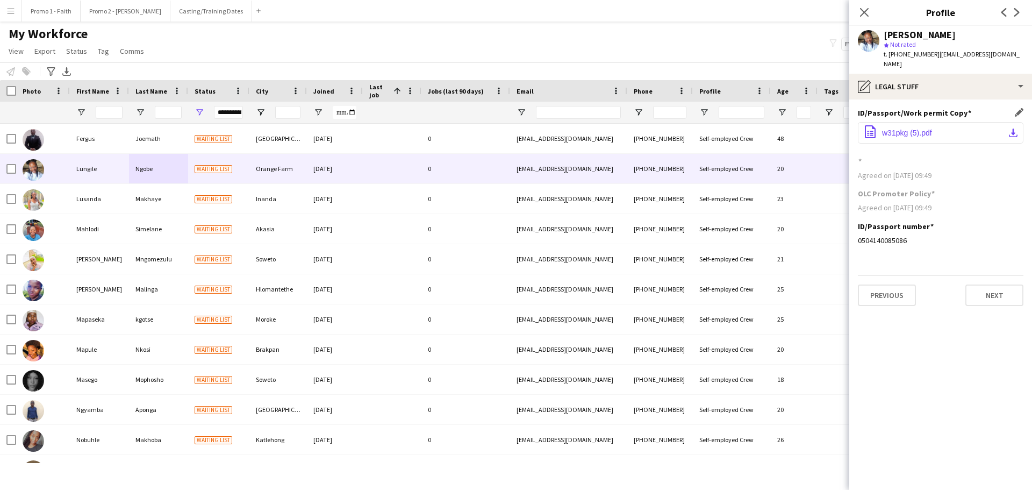
click at [909, 128] on span "w31pkg (5).pdf" at bounding box center [907, 132] width 50 height 9
click at [887, 294] on button "Previous" at bounding box center [887, 295] width 58 height 22
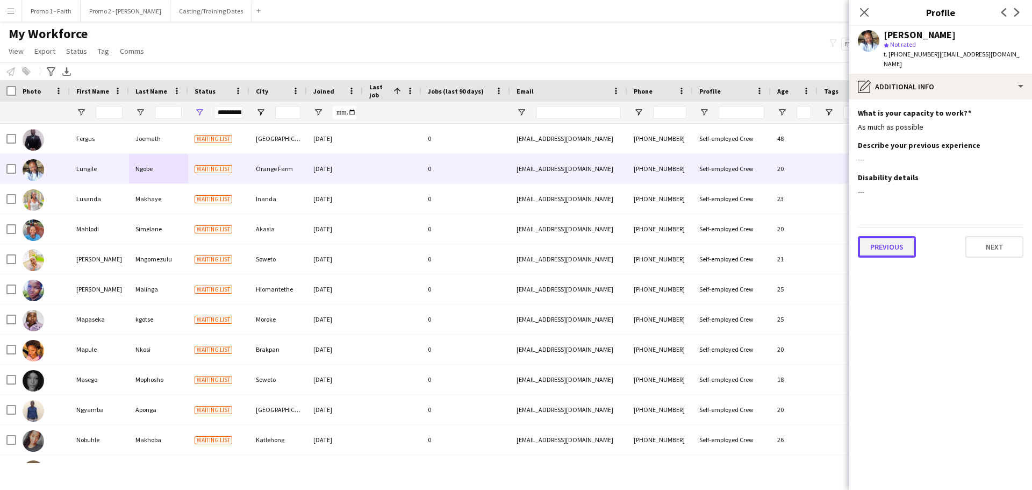
click at [887, 236] on button "Previous" at bounding box center [887, 247] width 58 height 22
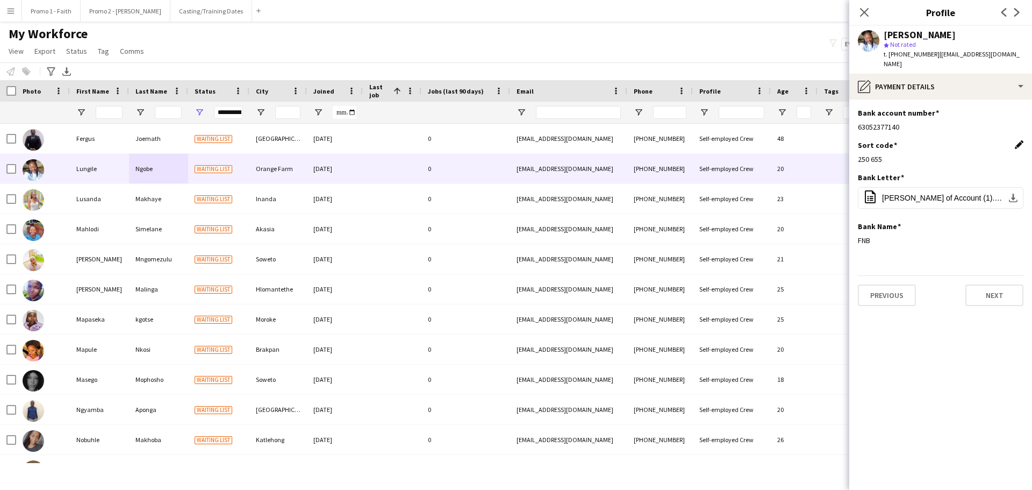
click at [1021, 140] on app-icon "Edit this field" at bounding box center [1019, 144] width 9 height 9
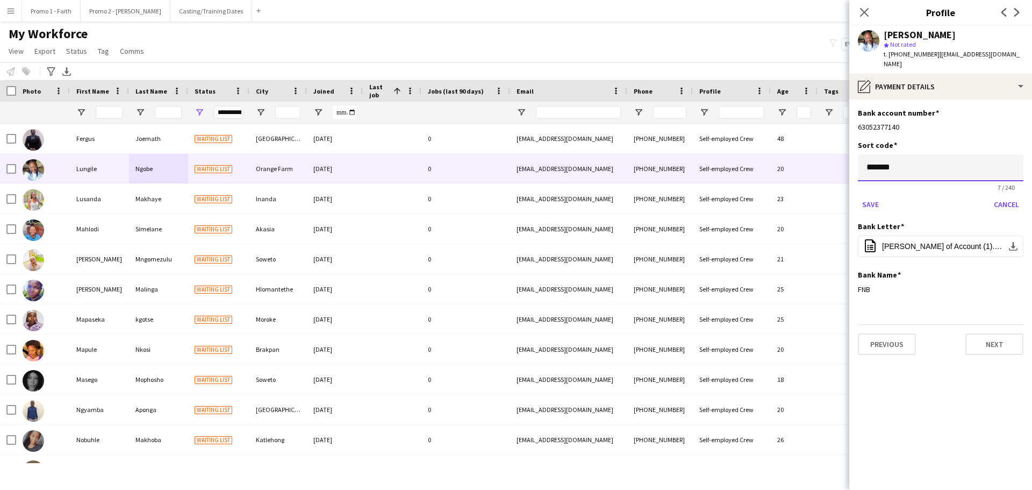
click at [884, 158] on input "*******" at bounding box center [941, 167] width 166 height 27
click at [881, 158] on input "*******" at bounding box center [941, 167] width 166 height 27
type input "******"
click at [939, 196] on div "Save Cancel" at bounding box center [941, 204] width 166 height 17
click at [875, 196] on button "Save" at bounding box center [870, 204] width 25 height 17
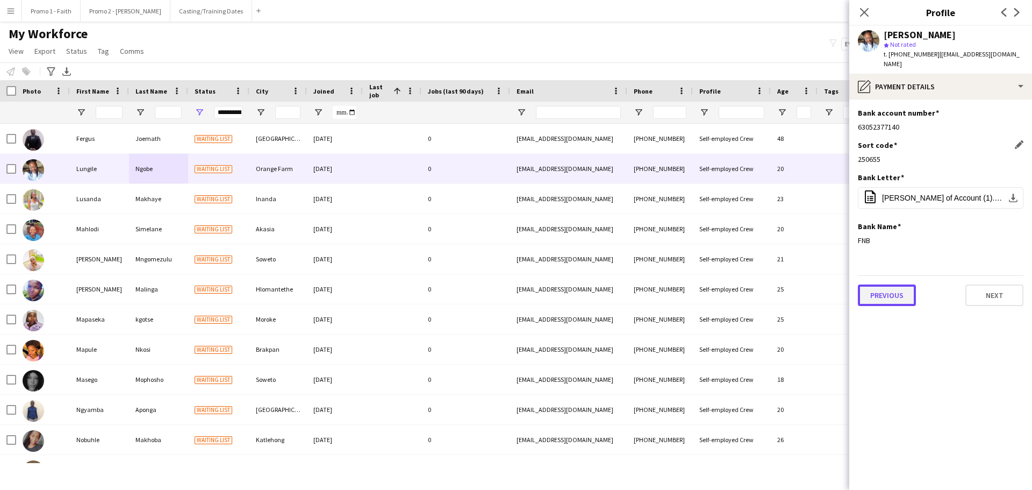
click at [871, 289] on button "Previous" at bounding box center [887, 295] width 58 height 22
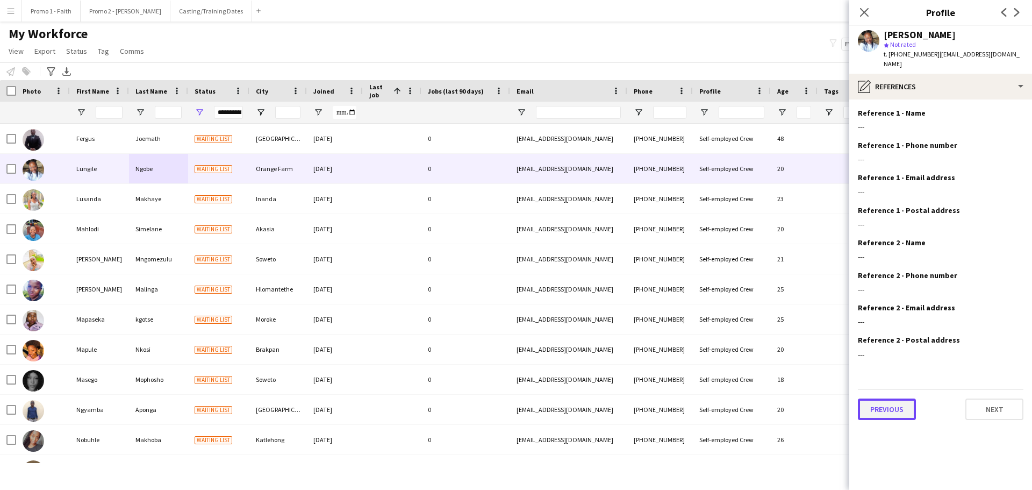
click at [911, 409] on button "Previous" at bounding box center [887, 409] width 58 height 22
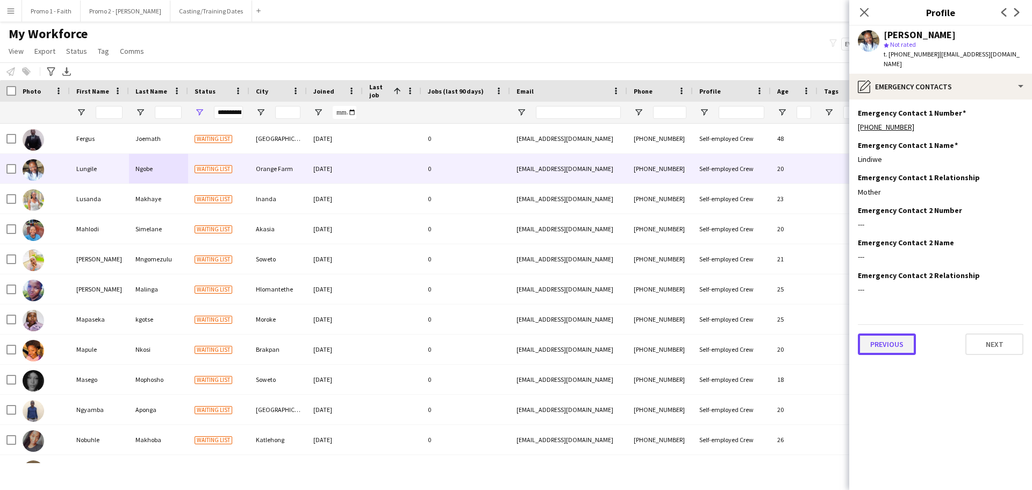
click at [886, 340] on button "Previous" at bounding box center [887, 344] width 58 height 22
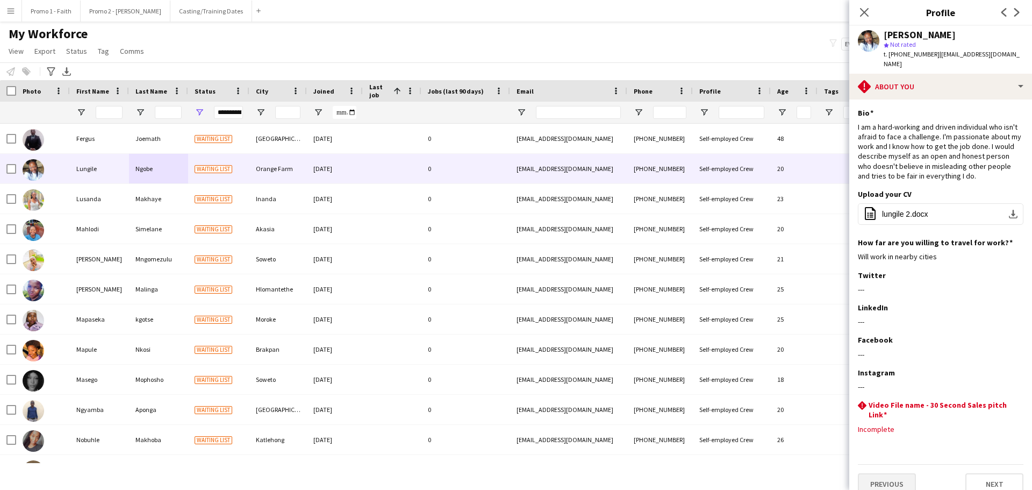
scroll to position [3, 0]
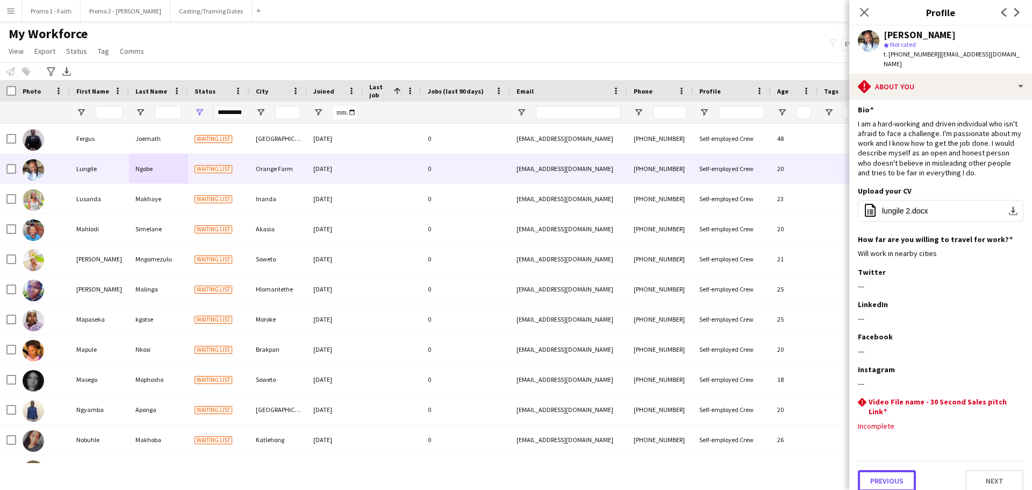
click at [893, 475] on button "Previous" at bounding box center [887, 481] width 58 height 22
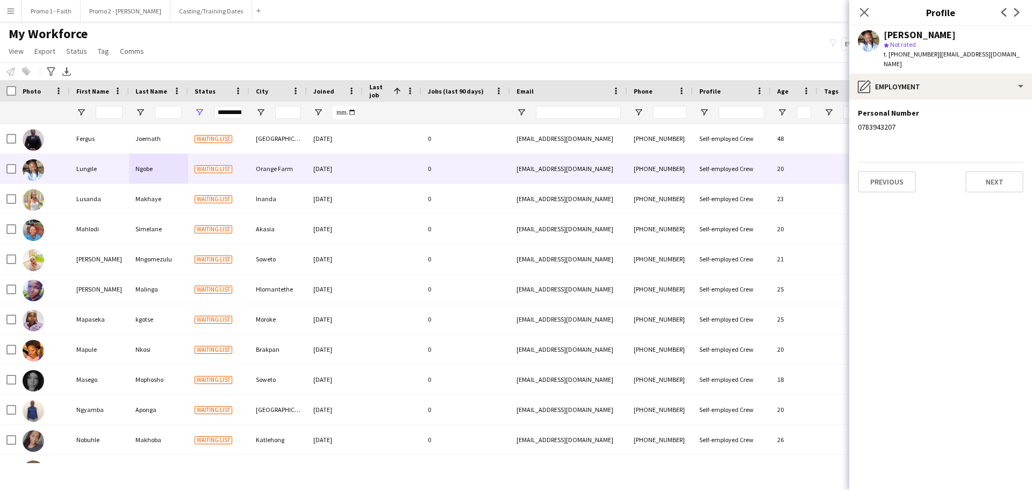
scroll to position [0, 0]
click at [871, 171] on button "Previous" at bounding box center [887, 182] width 58 height 22
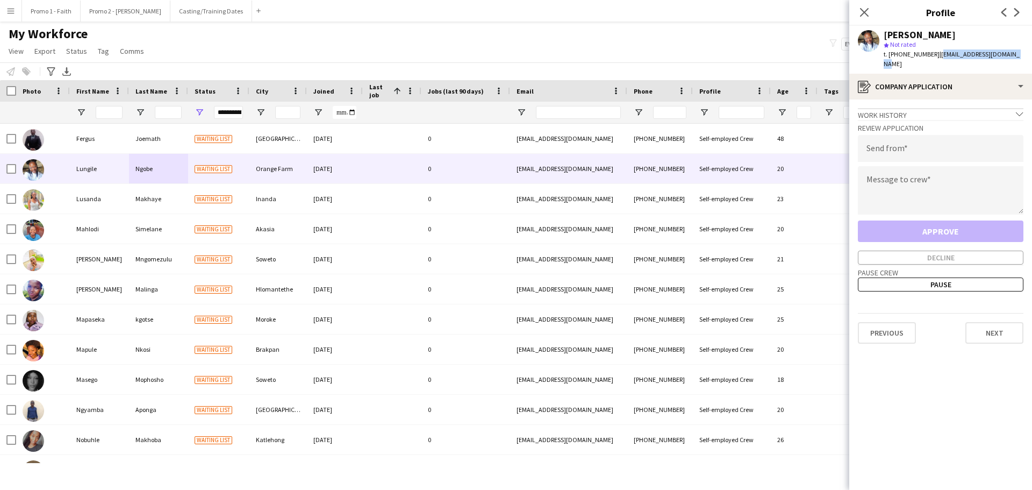
drag, startPoint x: 932, startPoint y: 53, endPoint x: 1018, endPoint y: 53, distance: 86.0
click at [1018, 53] on app-profile-header "[PERSON_NAME] star Not rated t. [PHONE_NUMBER] | [EMAIL_ADDRESS][DOMAIN_NAME]" at bounding box center [940, 50] width 183 height 48
copy span "[EMAIL_ADDRESS][DOMAIN_NAME]"
click at [906, 141] on input "email" at bounding box center [941, 148] width 166 height 27
paste input "**********"
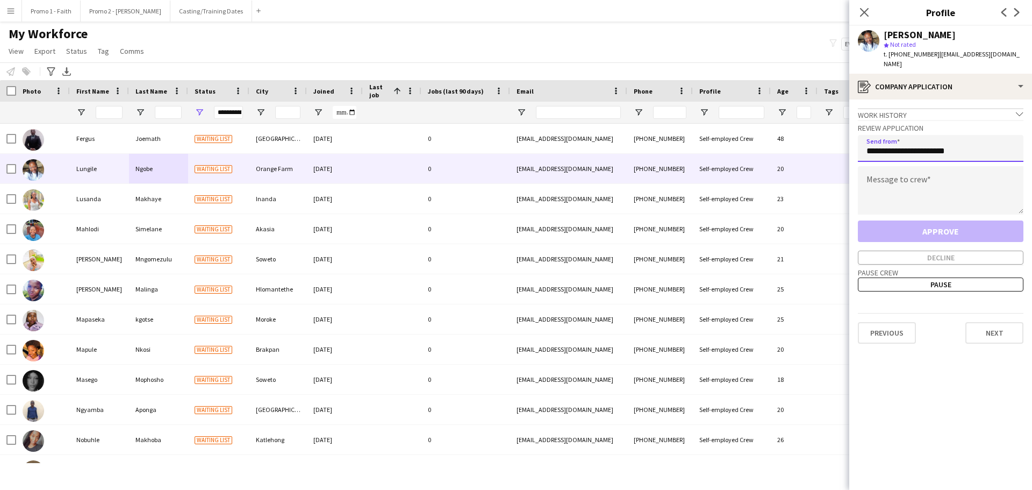
type input "**********"
click at [898, 176] on textarea at bounding box center [941, 190] width 166 height 48
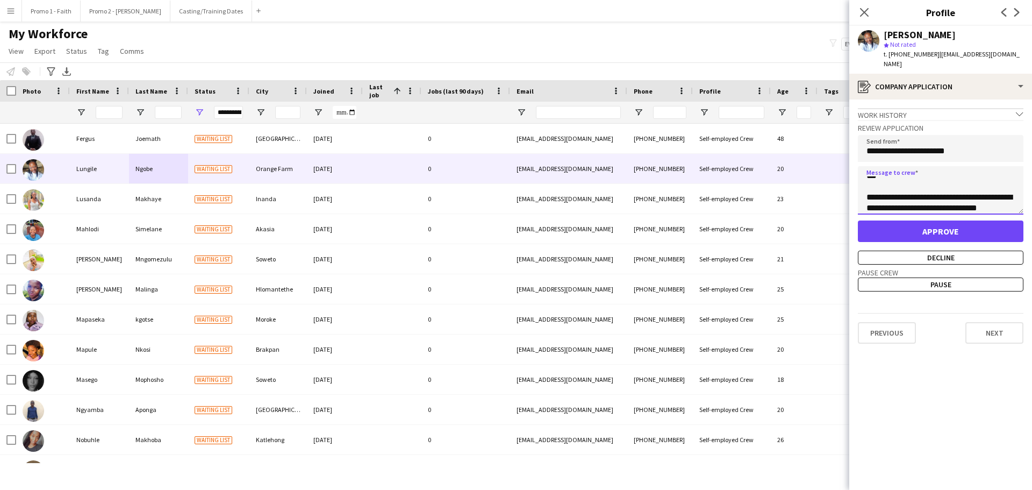
scroll to position [17, 0]
type textarea "**********"
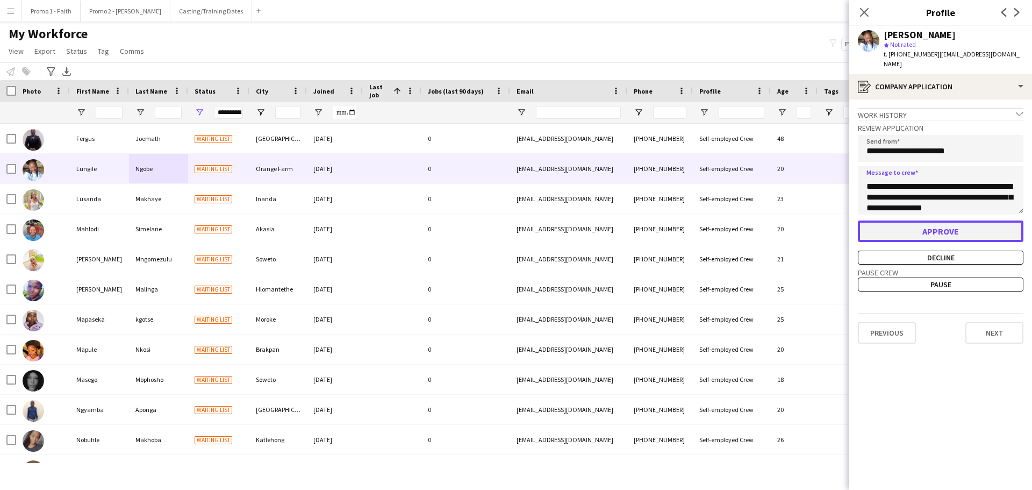
click at [919, 224] on button "Approve" at bounding box center [941, 231] width 166 height 22
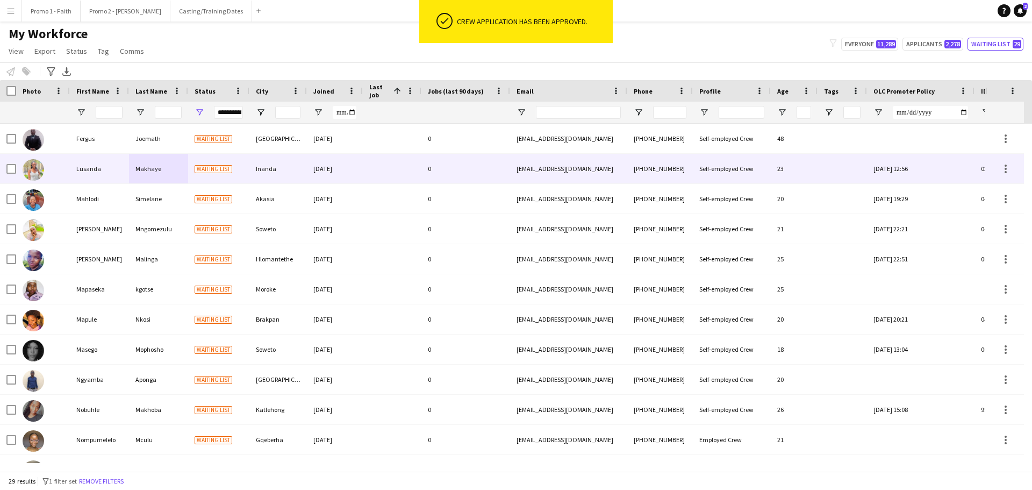
click at [292, 168] on div "Inanda" at bounding box center [278, 169] width 58 height 30
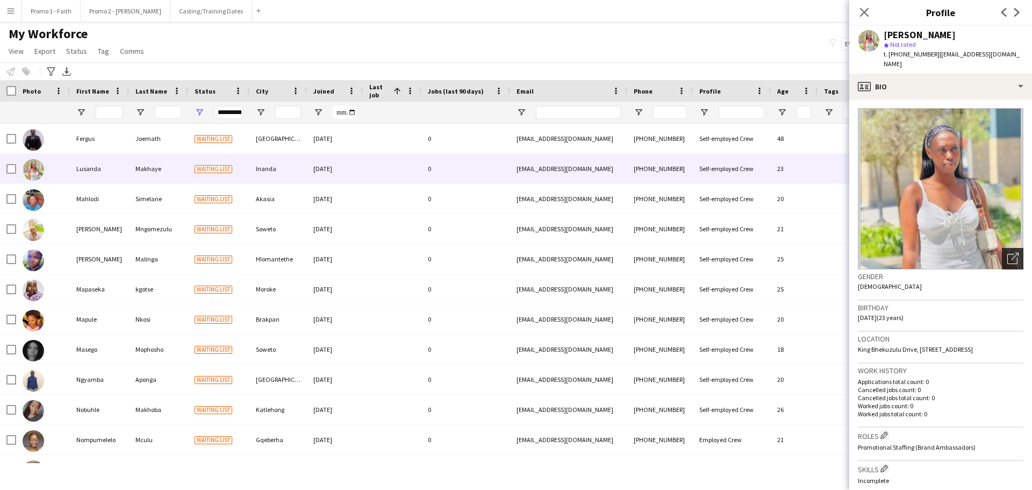
click at [1007, 253] on icon "Open photos pop-in" at bounding box center [1012, 258] width 11 height 11
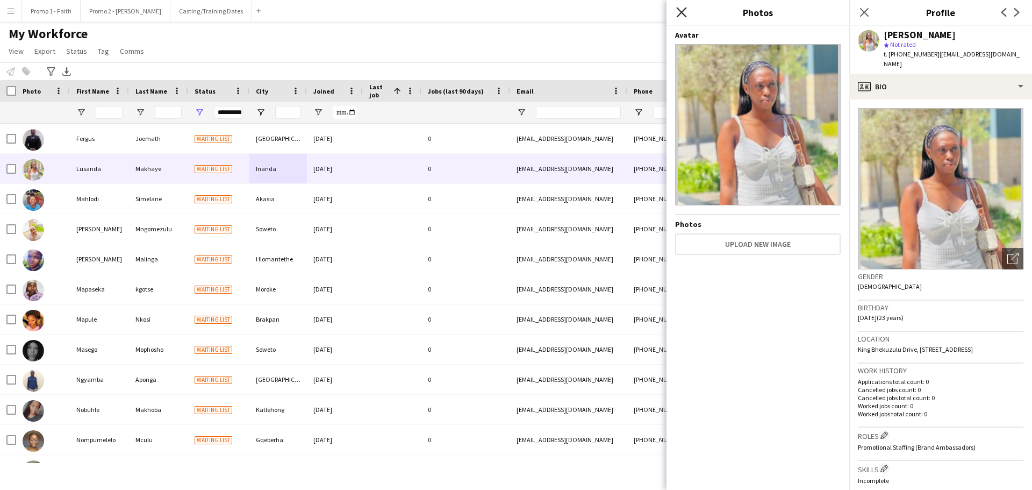
click at [680, 7] on app-icon "Close pop-in" at bounding box center [682, 13] width 16 height 16
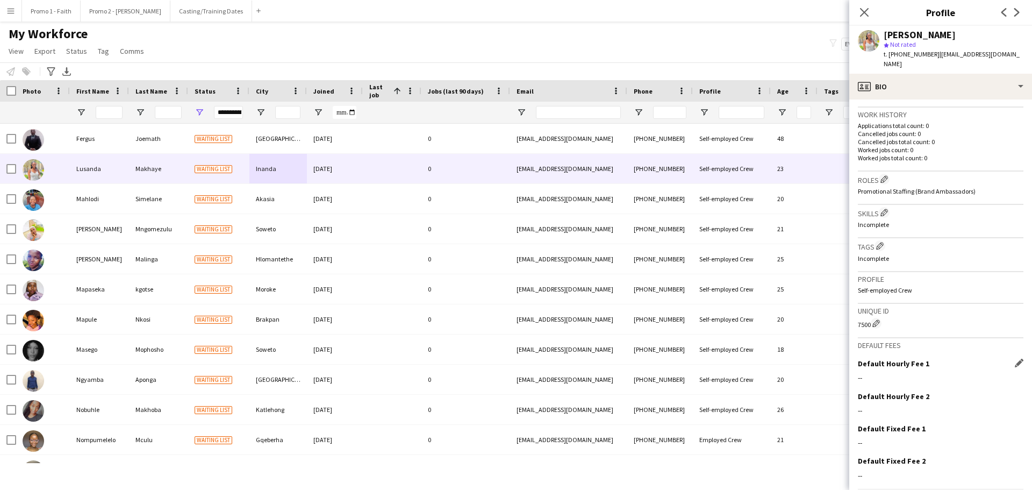
scroll to position [294, 0]
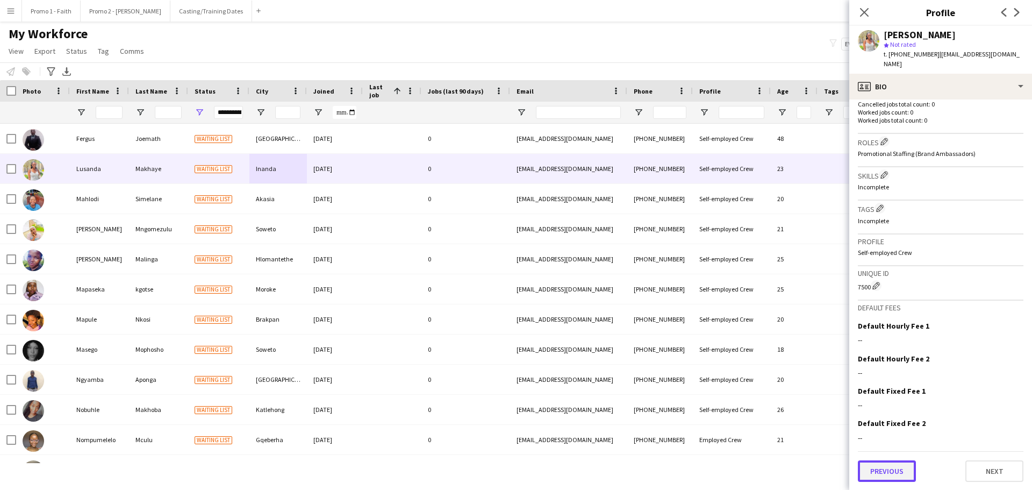
click at [890, 473] on button "Previous" at bounding box center [887, 471] width 58 height 22
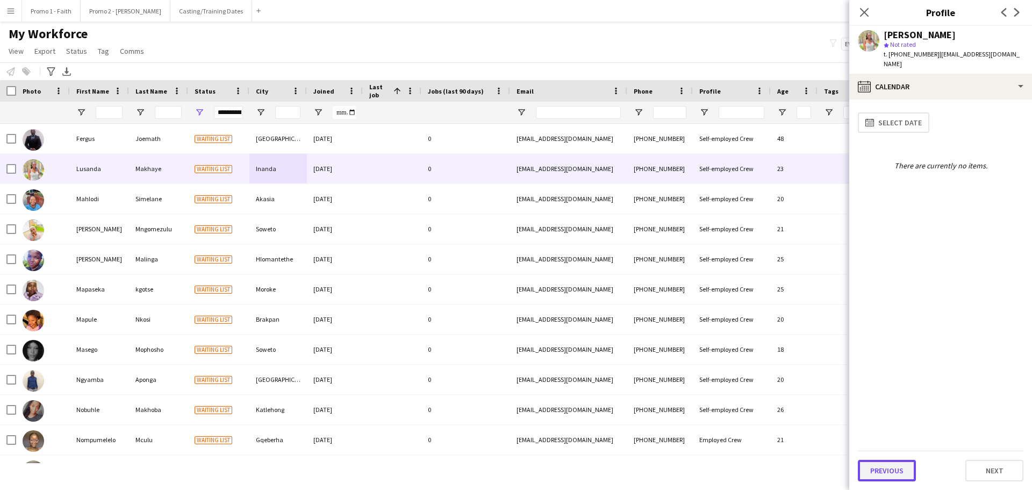
click at [888, 470] on button "Previous" at bounding box center [887, 471] width 58 height 22
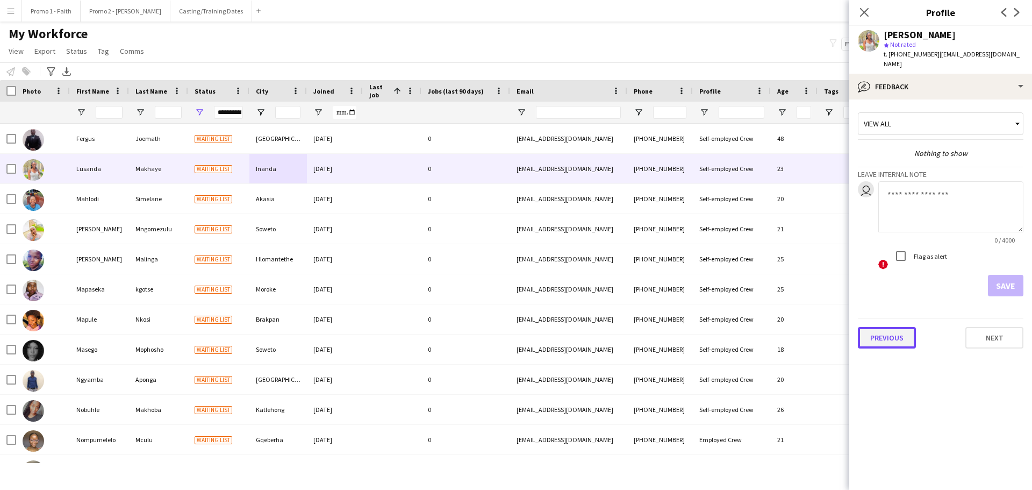
click at [896, 328] on button "Previous" at bounding box center [887, 338] width 58 height 22
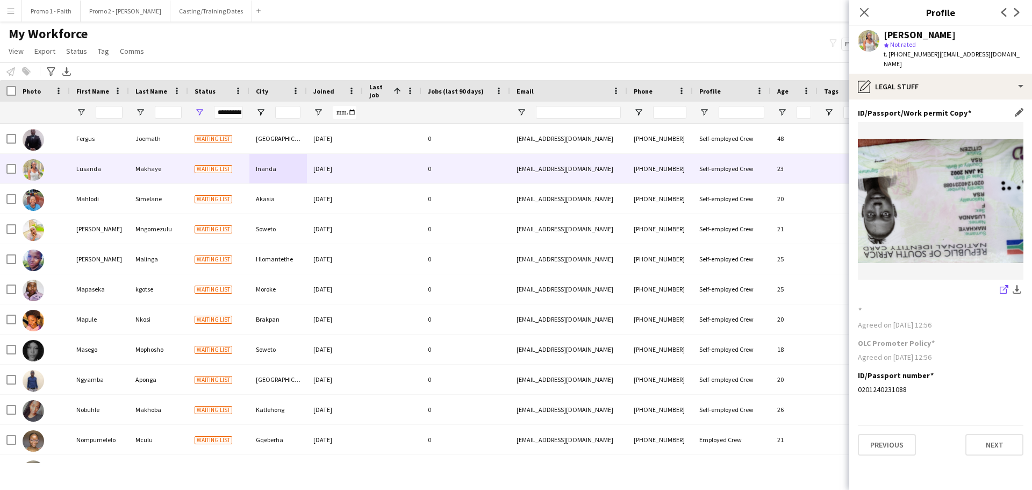
click at [1007, 287] on icon at bounding box center [1003, 290] width 7 height 7
click at [894, 434] on button "Previous" at bounding box center [887, 445] width 58 height 22
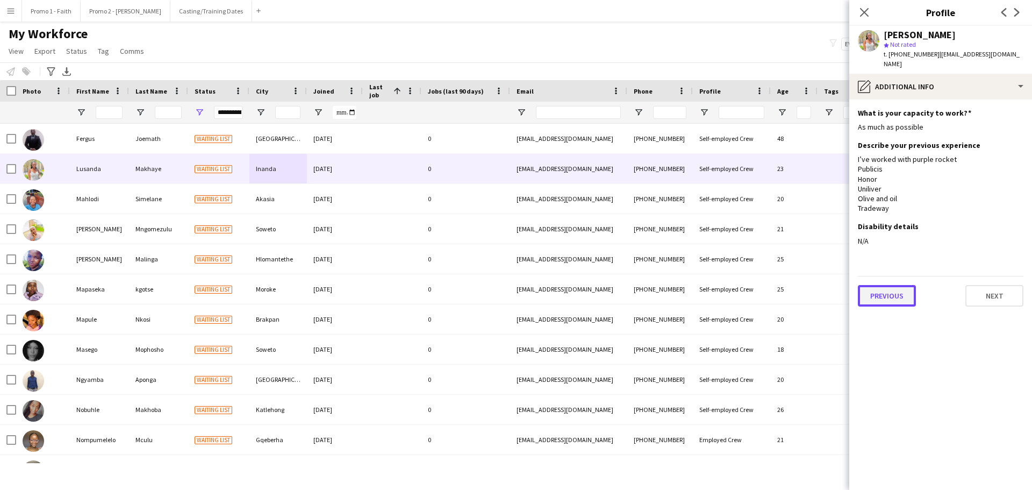
click at [883, 294] on button "Previous" at bounding box center [887, 296] width 58 height 22
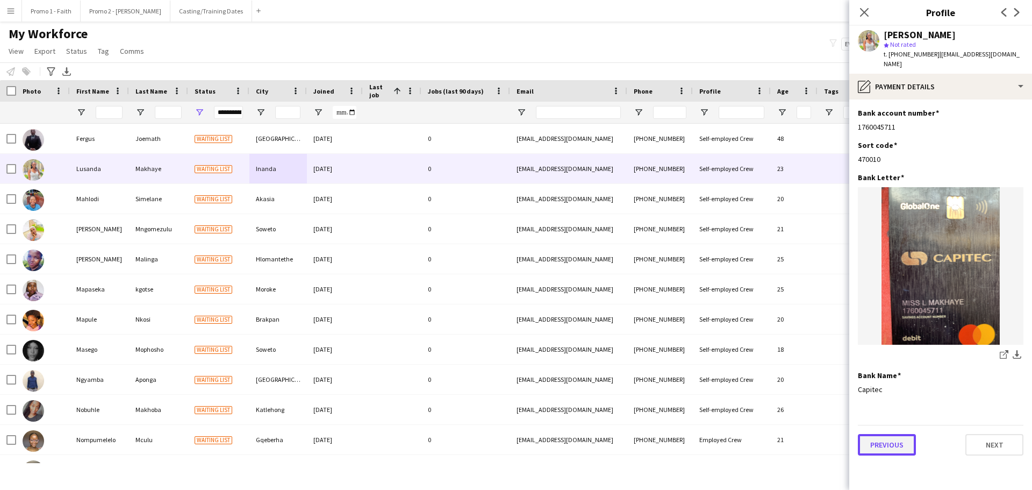
click at [896, 436] on button "Previous" at bounding box center [887, 445] width 58 height 22
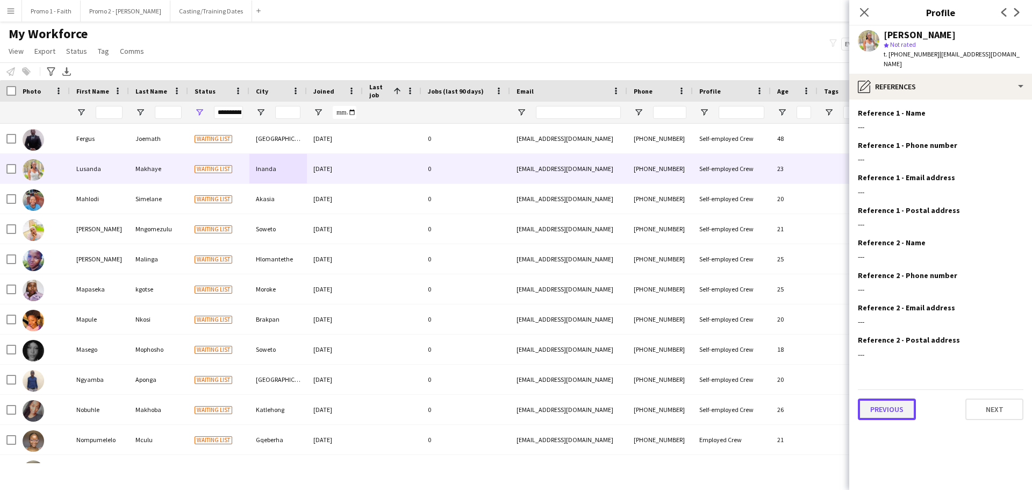
click at [888, 398] on button "Previous" at bounding box center [887, 409] width 58 height 22
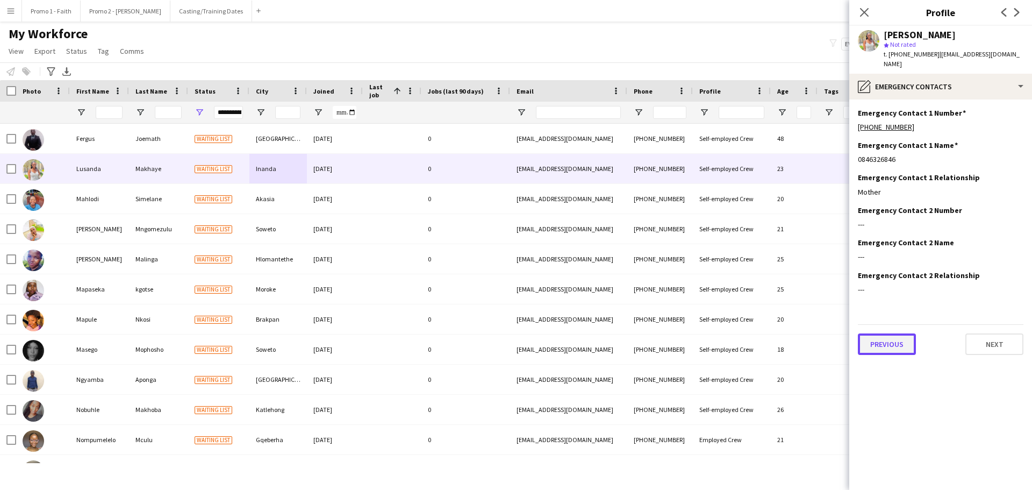
click at [884, 333] on button "Previous" at bounding box center [887, 344] width 58 height 22
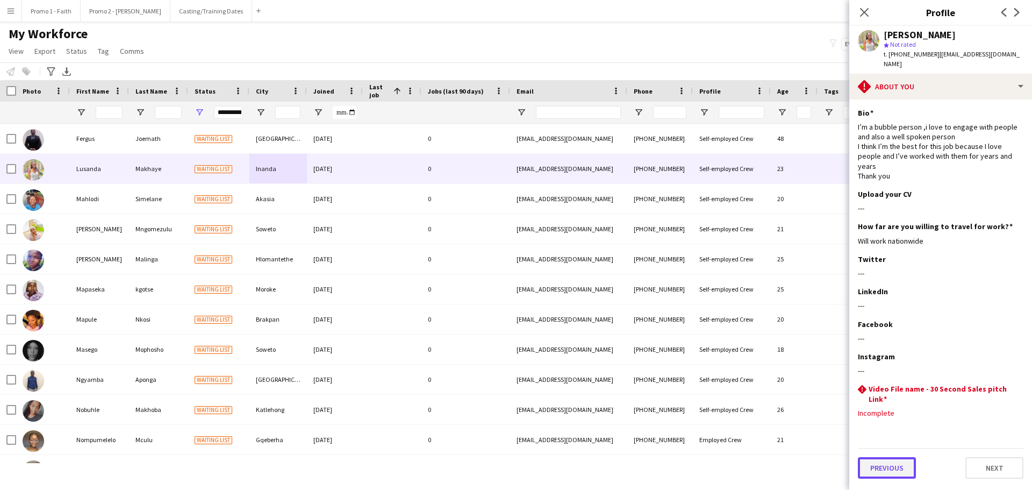
click at [895, 457] on button "Previous" at bounding box center [887, 468] width 58 height 22
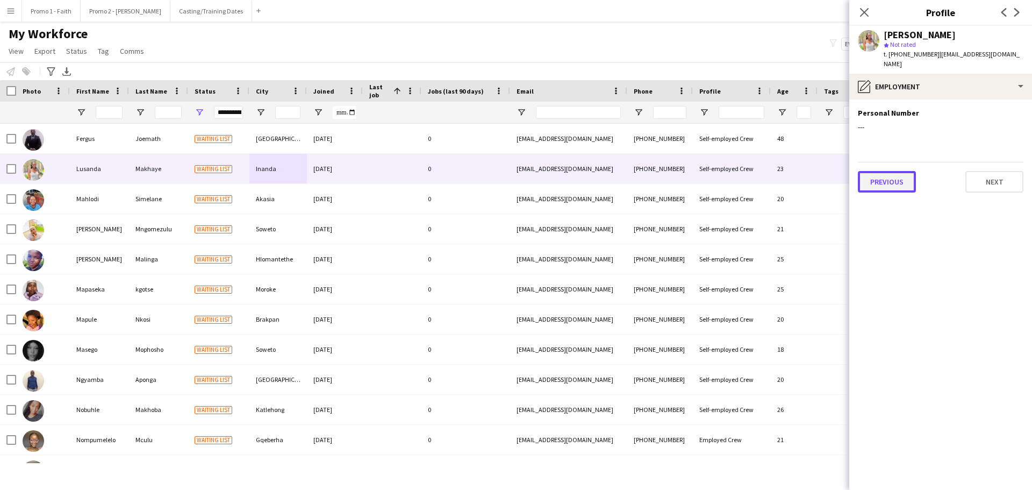
click at [886, 171] on button "Previous" at bounding box center [887, 182] width 58 height 22
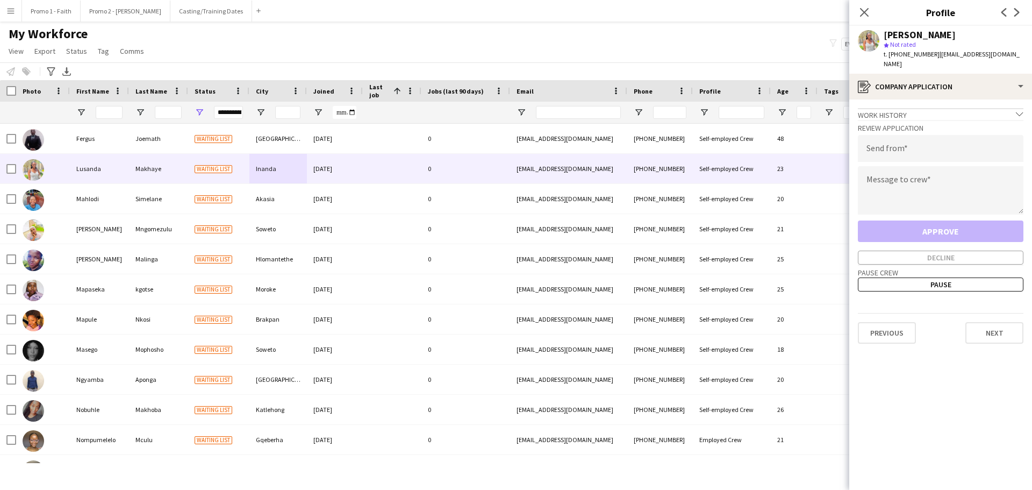
drag, startPoint x: 931, startPoint y: 52, endPoint x: 1032, endPoint y: 54, distance: 101.1
click at [1032, 54] on app-profile-header "[PERSON_NAME] star Not rated t. [PHONE_NUMBER] | [EMAIL_ADDRESS][DOMAIN_NAME]" at bounding box center [940, 50] width 183 height 48
copy span "[EMAIL_ADDRESS][DOMAIN_NAME]"
click at [903, 141] on input "email" at bounding box center [941, 148] width 166 height 27
paste input "**********"
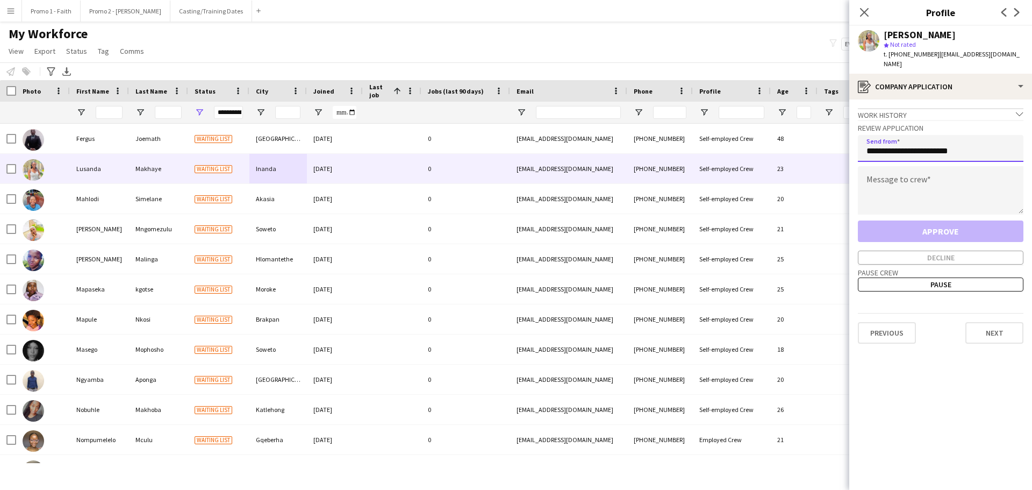
type input "**********"
click at [904, 187] on textarea at bounding box center [941, 190] width 166 height 48
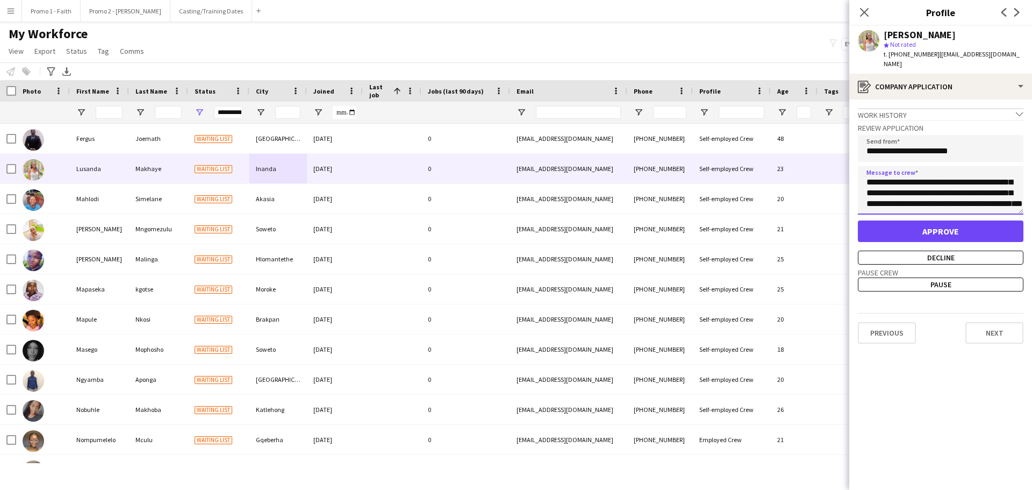
scroll to position [60, 0]
type textarea "**********"
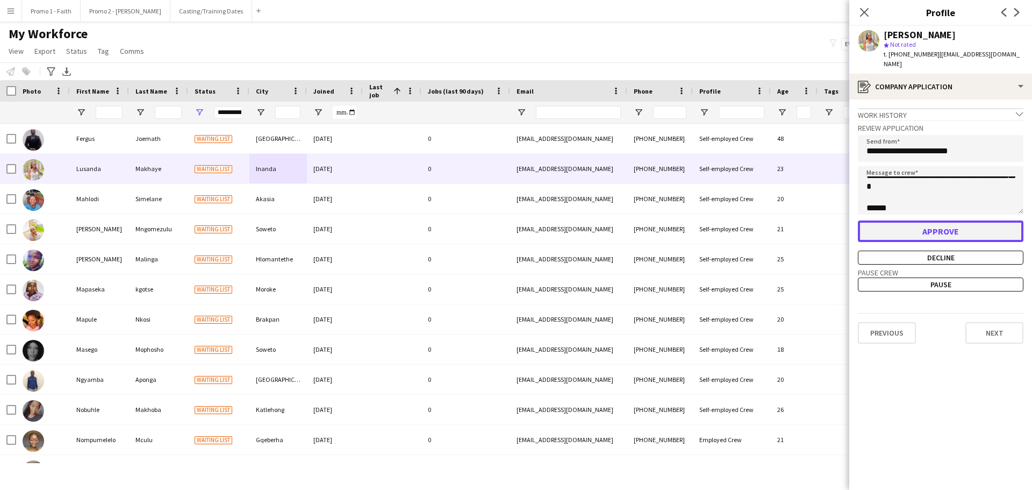
click at [943, 220] on button "Approve" at bounding box center [941, 231] width 166 height 22
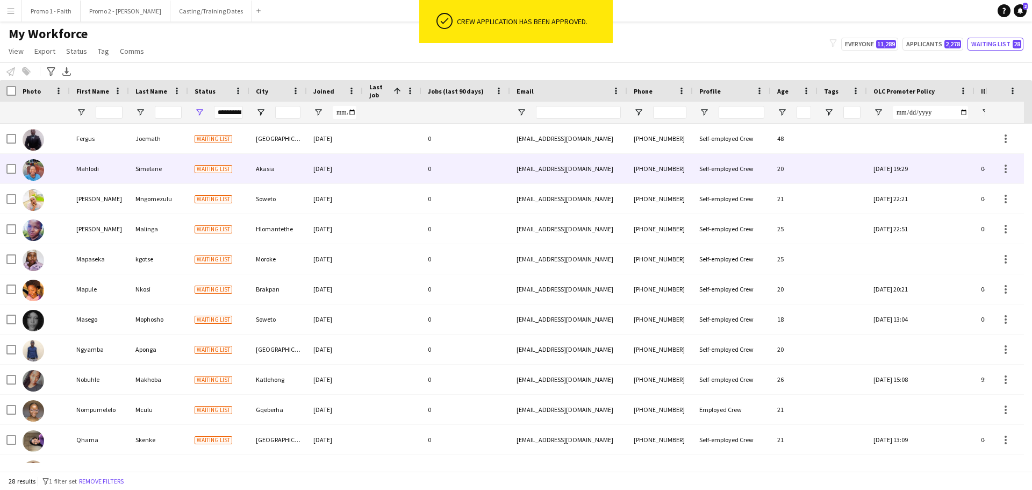
click at [352, 167] on div "[DATE]" at bounding box center [335, 169] width 56 height 30
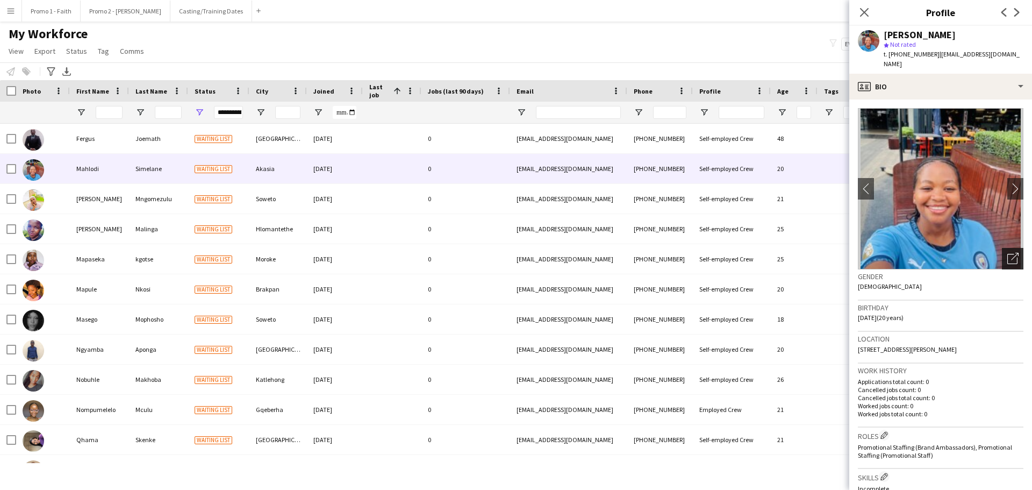
click at [1009, 253] on icon "Open photos pop-in" at bounding box center [1012, 258] width 11 height 11
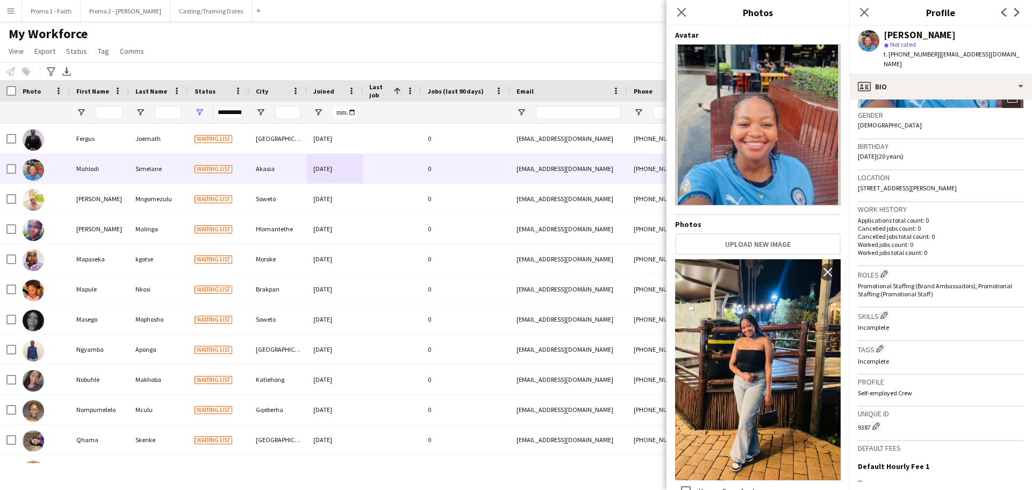
scroll to position [292, 0]
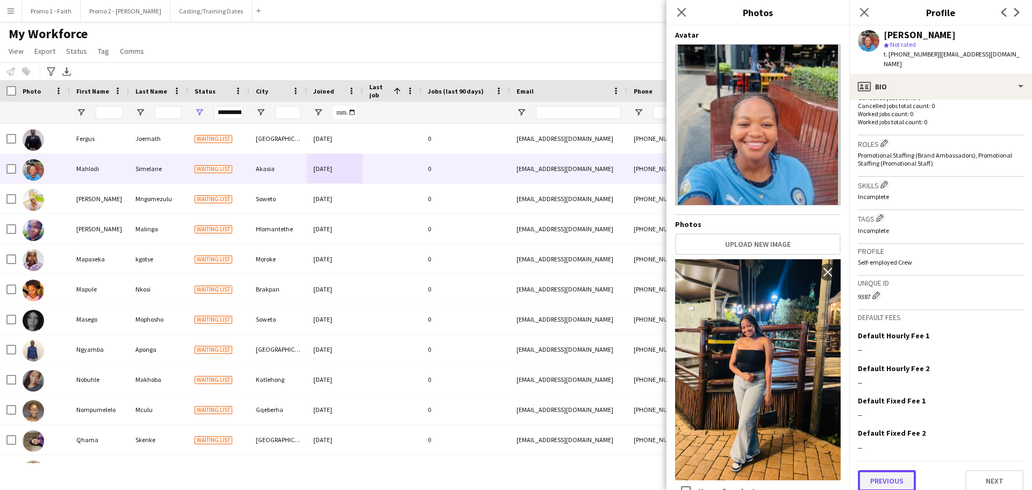
click at [884, 475] on button "Previous" at bounding box center [887, 481] width 58 height 22
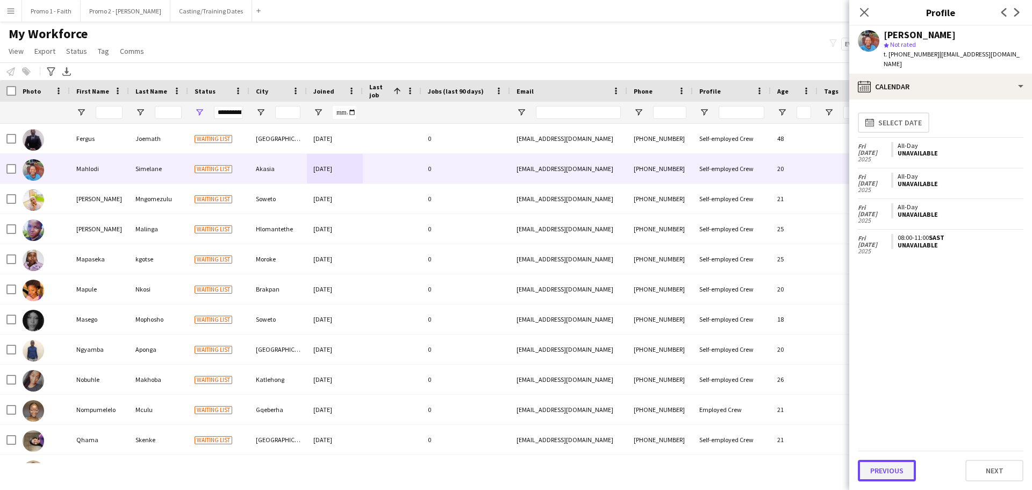
click at [896, 475] on button "Previous" at bounding box center [887, 471] width 58 height 22
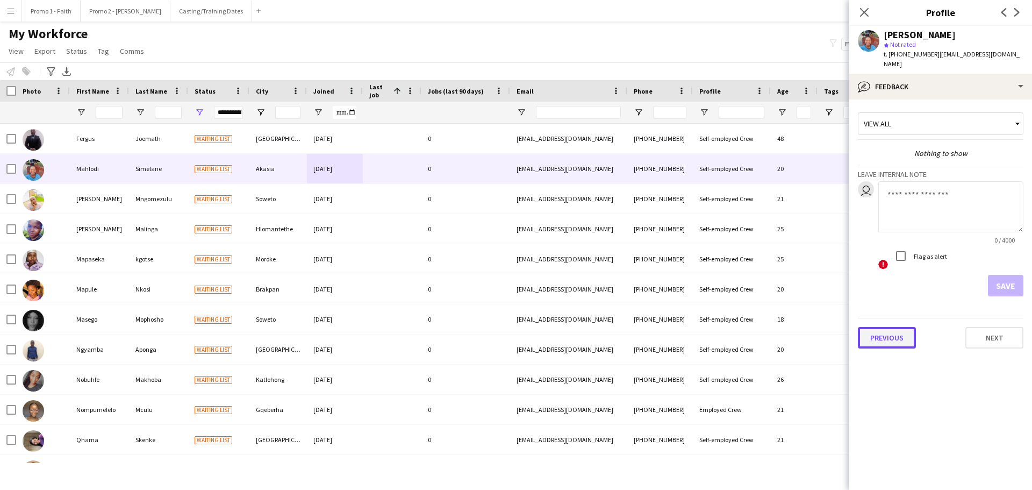
click at [896, 328] on button "Previous" at bounding box center [887, 338] width 58 height 22
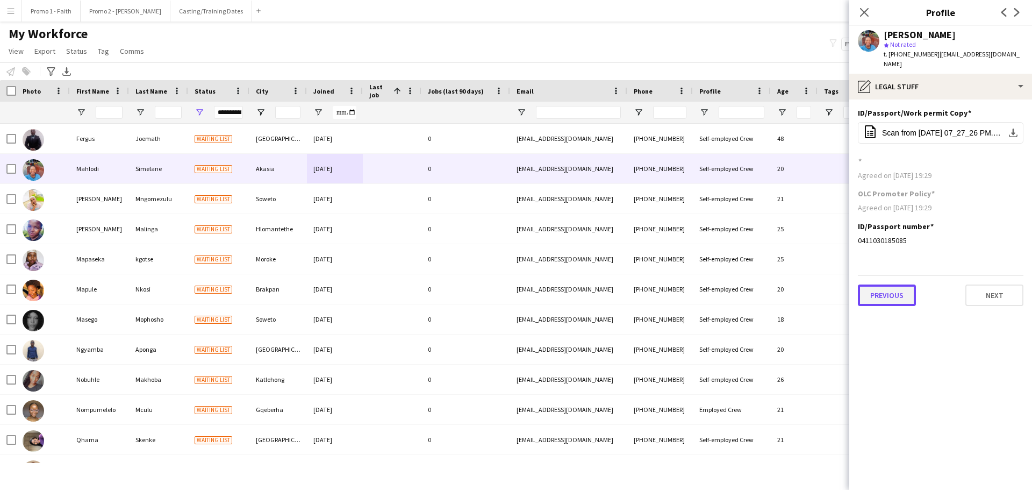
click at [895, 290] on button "Previous" at bounding box center [887, 295] width 58 height 22
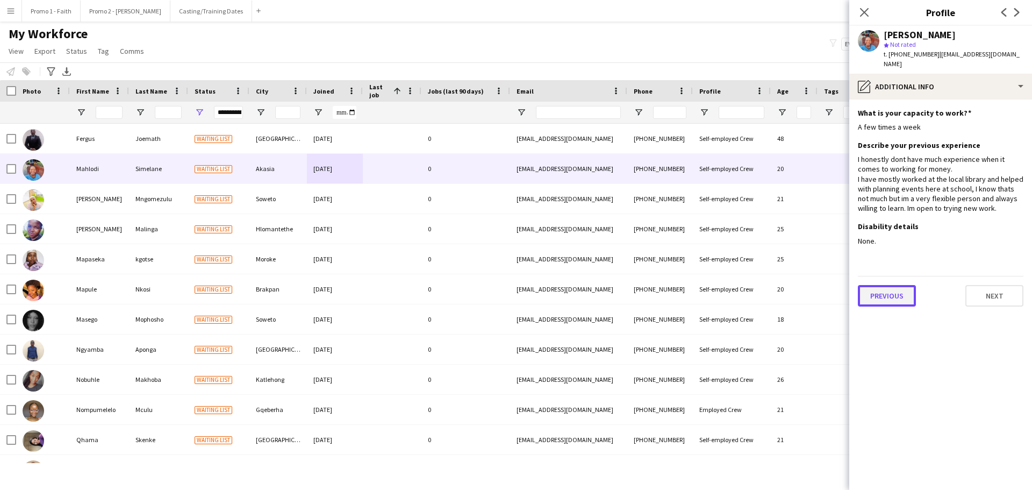
click at [885, 285] on button "Previous" at bounding box center [887, 296] width 58 height 22
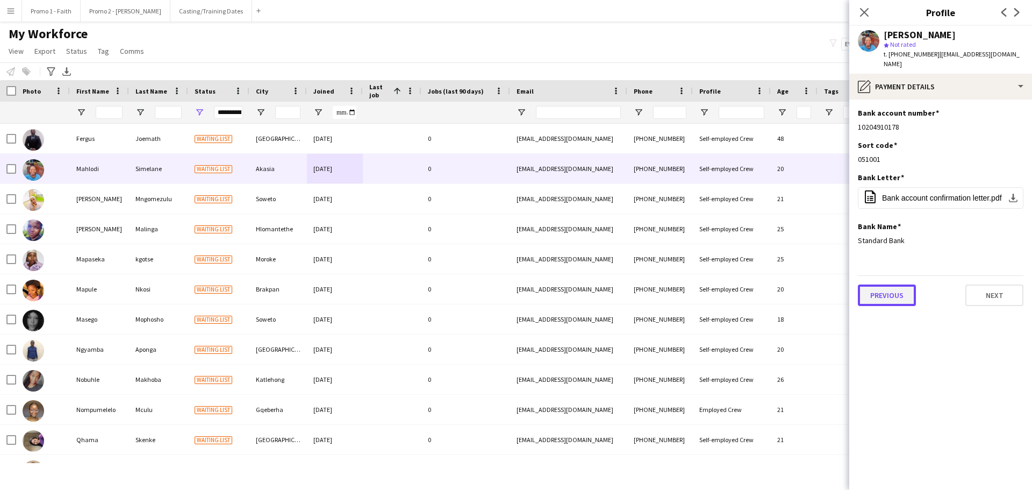
click at [904, 285] on button "Previous" at bounding box center [887, 295] width 58 height 22
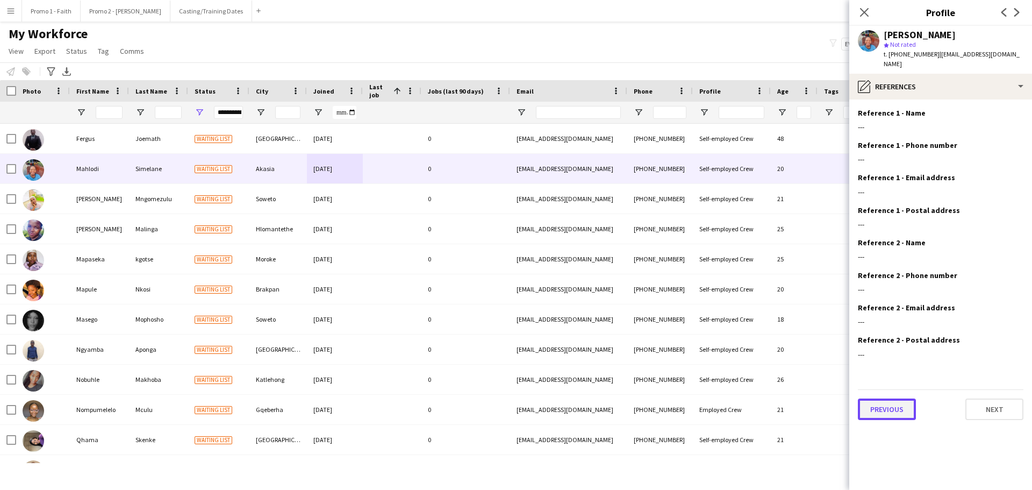
click at [884, 401] on button "Previous" at bounding box center [887, 409] width 58 height 22
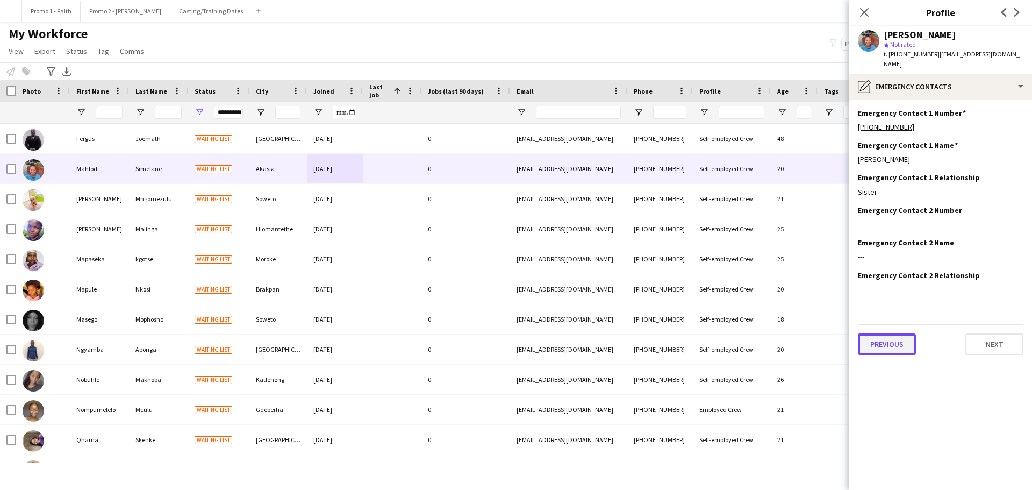
click at [891, 339] on button "Previous" at bounding box center [887, 344] width 58 height 22
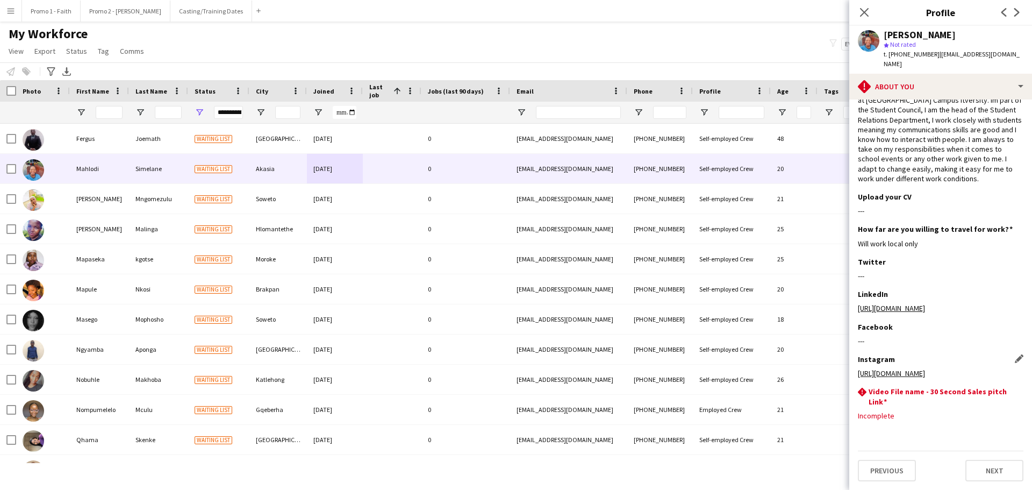
scroll to position [75, 0]
click at [891, 478] on button "Previous" at bounding box center [887, 471] width 58 height 22
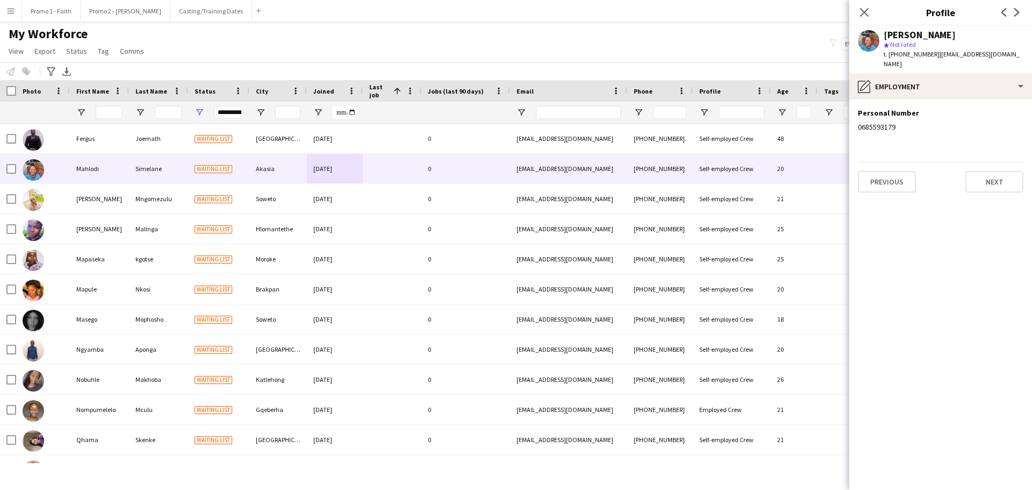
scroll to position [0, 0]
click at [887, 175] on button "Previous" at bounding box center [887, 182] width 58 height 22
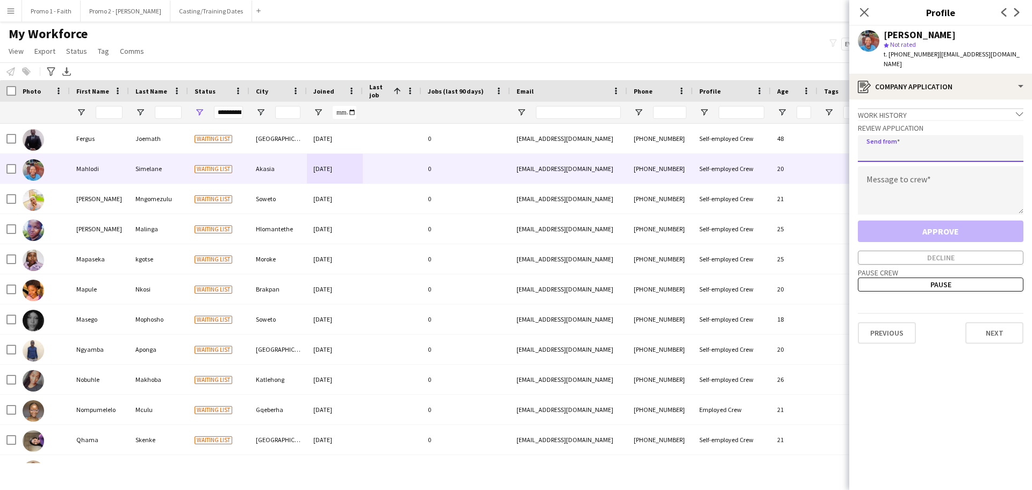
paste input "**********"
type input "**********"
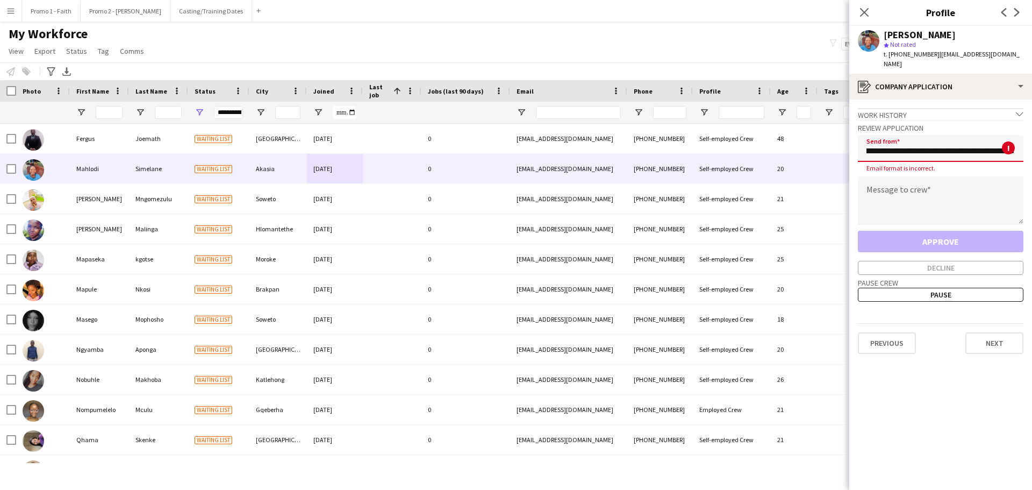
click at [911, 142] on input "**********" at bounding box center [941, 148] width 166 height 27
click at [883, 195] on textarea at bounding box center [941, 200] width 166 height 48
paste textarea "**********"
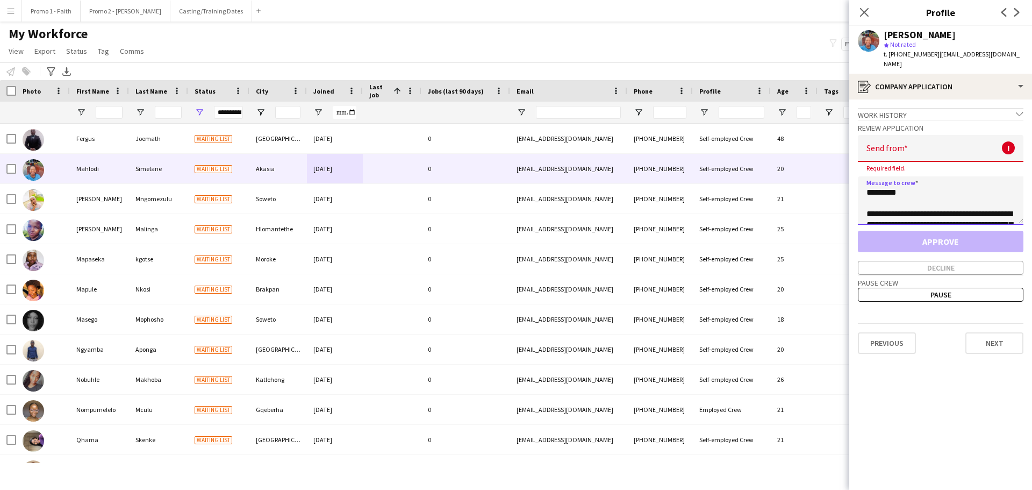
scroll to position [243, 0]
type textarea "**********"
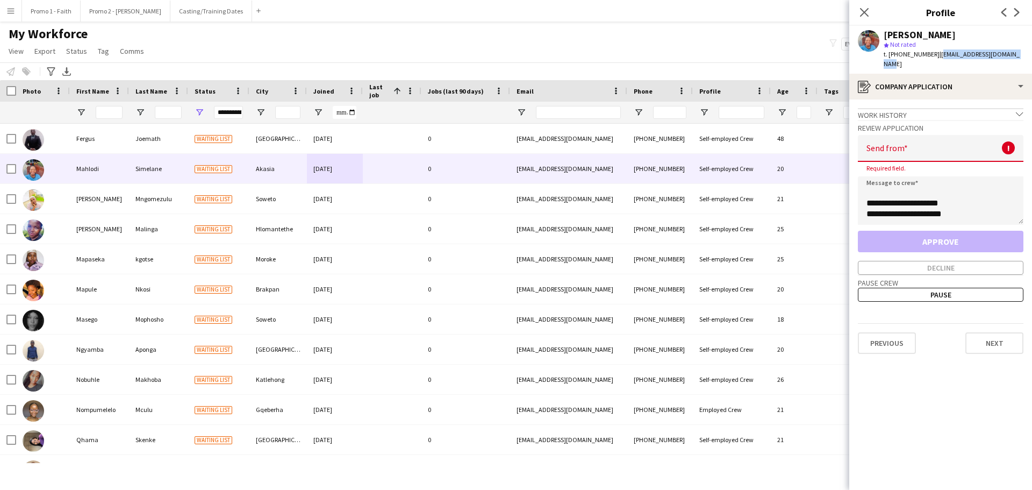
drag, startPoint x: 932, startPoint y: 54, endPoint x: 1025, endPoint y: 57, distance: 93.0
click at [1025, 57] on app-profile-header "[PERSON_NAME] star Not rated t. [PHONE_NUMBER] | [EMAIL_ADDRESS][DOMAIN_NAME]" at bounding box center [940, 50] width 183 height 48
copy span "[EMAIL_ADDRESS][DOMAIN_NAME]"
click at [907, 140] on input "email" at bounding box center [941, 148] width 166 height 27
paste input "**********"
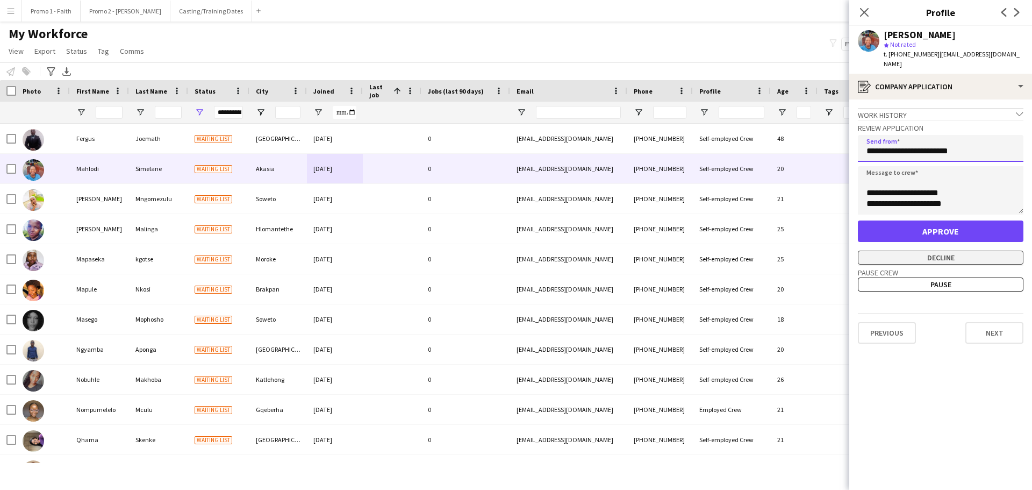
type input "**********"
click at [933, 251] on button "Decline" at bounding box center [941, 258] width 166 height 14
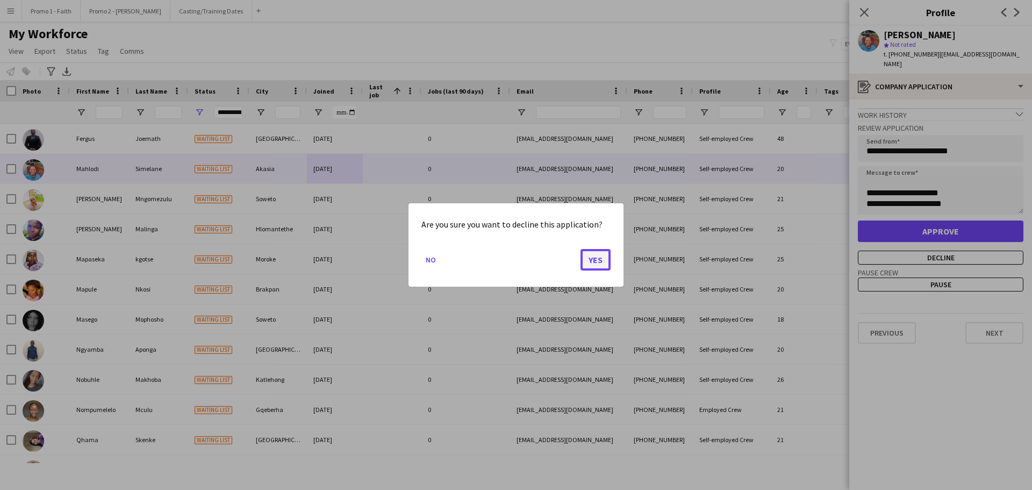
click at [595, 256] on button "Yes" at bounding box center [596, 260] width 30 height 22
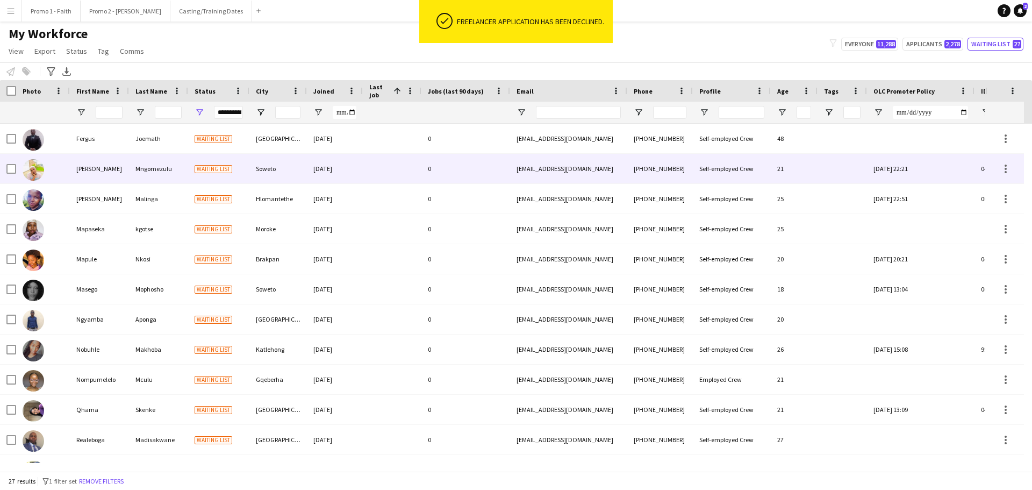
click at [232, 165] on span "Waiting list" at bounding box center [214, 169] width 38 height 8
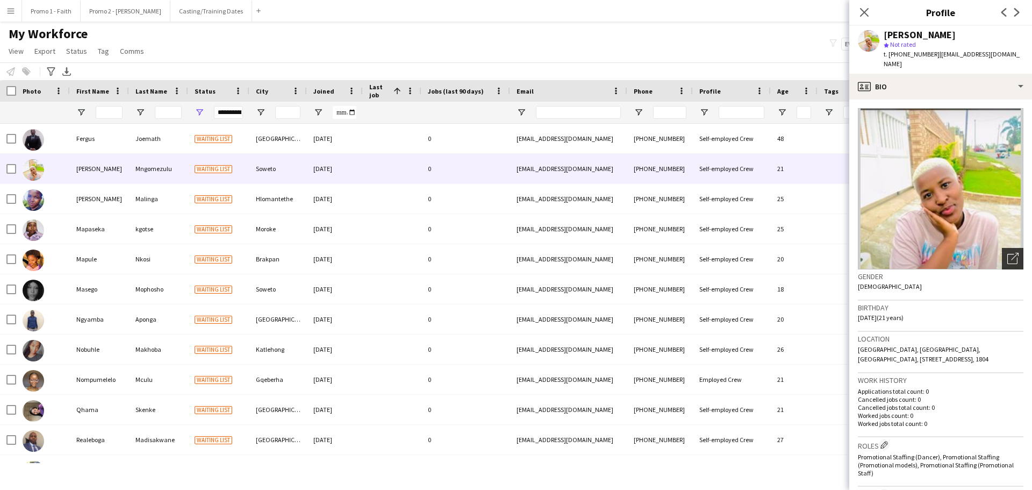
click at [1007, 253] on icon "Open photos pop-in" at bounding box center [1012, 258] width 11 height 11
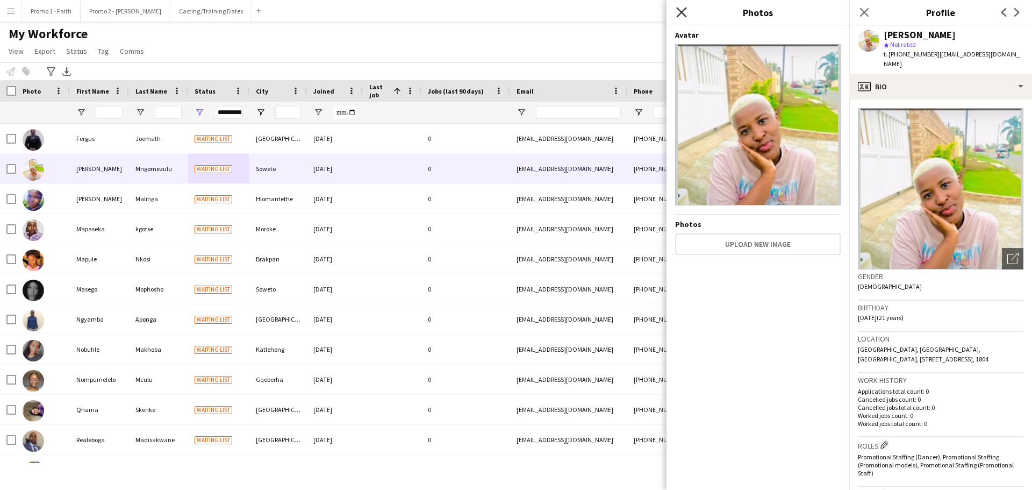
click at [684, 13] on icon "Close pop-in" at bounding box center [681, 12] width 10 height 10
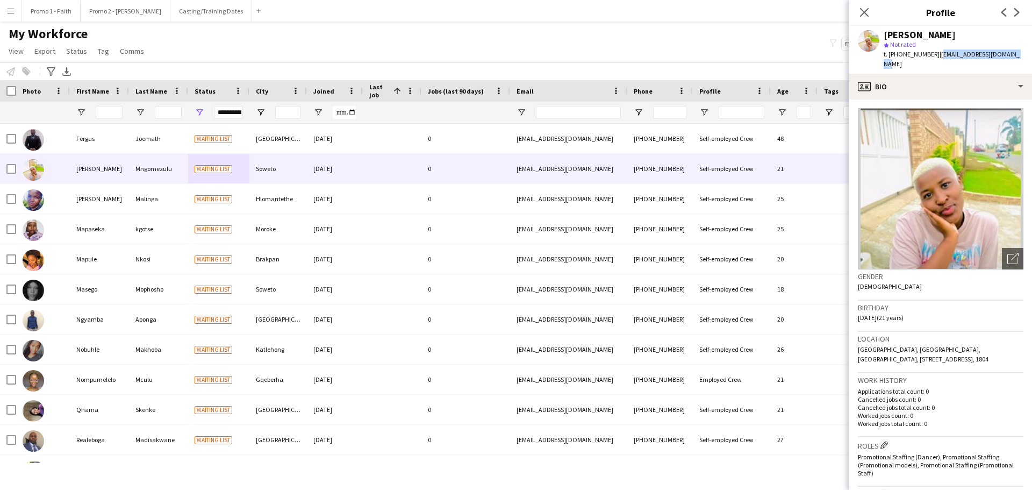
drag, startPoint x: 952, startPoint y: 53, endPoint x: 1029, endPoint y: 53, distance: 77.4
click at [1029, 53] on app-profile-header "[PERSON_NAME] star Not rated t. [PHONE_NUMBER] | [EMAIL_ADDRESS][DOMAIN_NAME]" at bounding box center [940, 50] width 183 height 48
copy span "[EMAIL_ADDRESS][DOMAIN_NAME]"
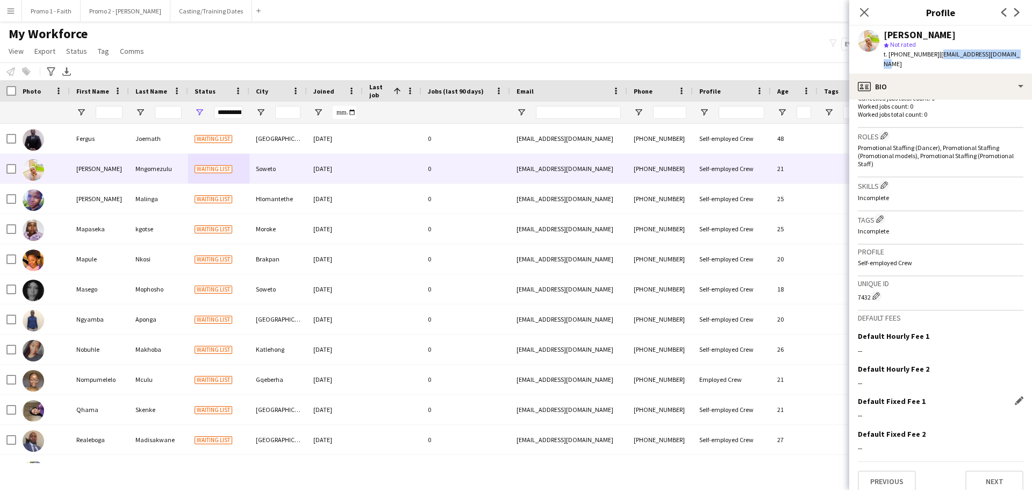
scroll to position [310, 0]
click at [992, 477] on button "Next" at bounding box center [995, 481] width 58 height 22
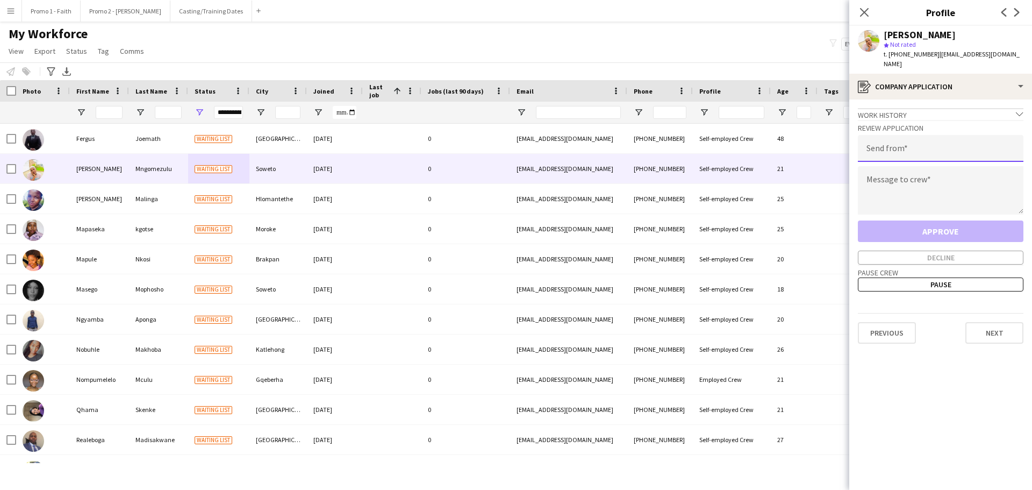
click at [907, 145] on input "email" at bounding box center [941, 148] width 166 height 27
paste input "**********"
drag, startPoint x: 904, startPoint y: 148, endPoint x: 900, endPoint y: 175, distance: 27.7
click at [900, 170] on div "**********" at bounding box center [941, 192] width 166 height 145
type input "**********"
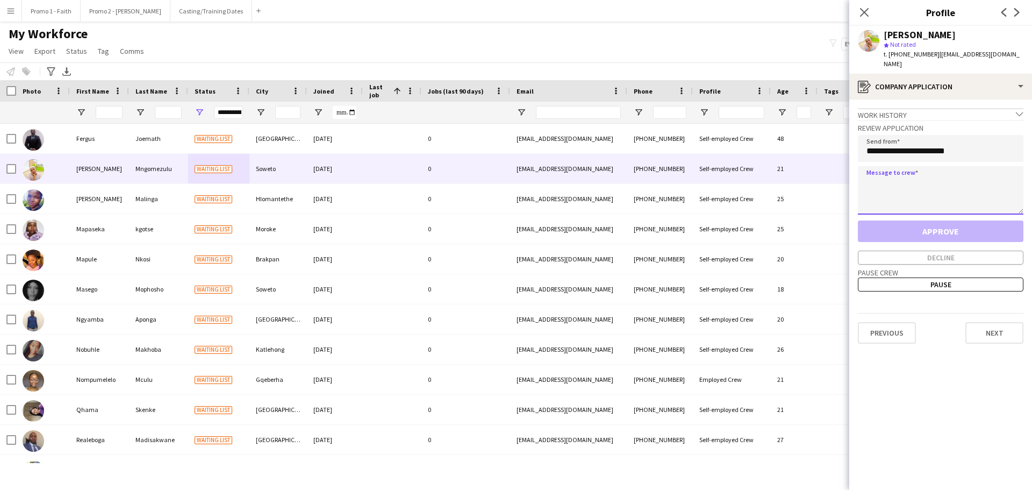
click at [900, 176] on textarea at bounding box center [941, 190] width 166 height 48
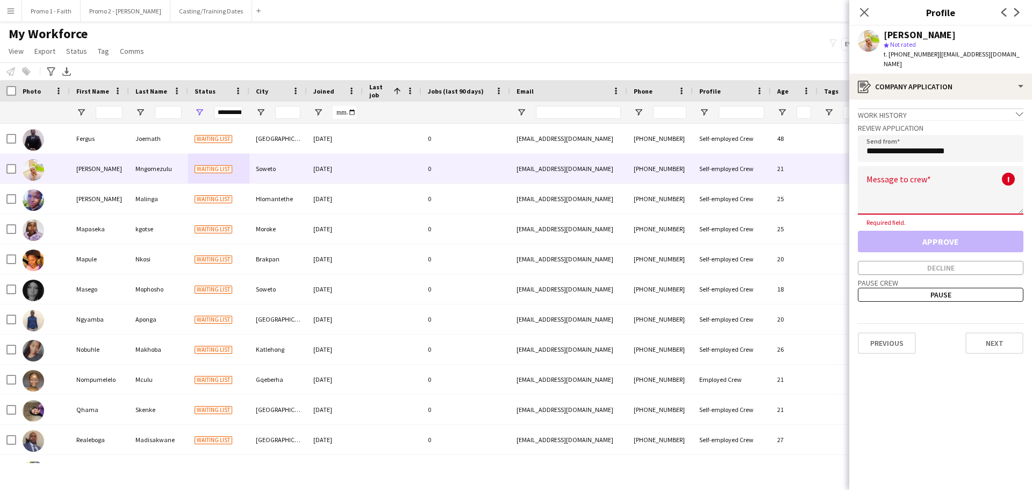
click at [925, 182] on textarea at bounding box center [941, 190] width 166 height 48
paste textarea "**********"
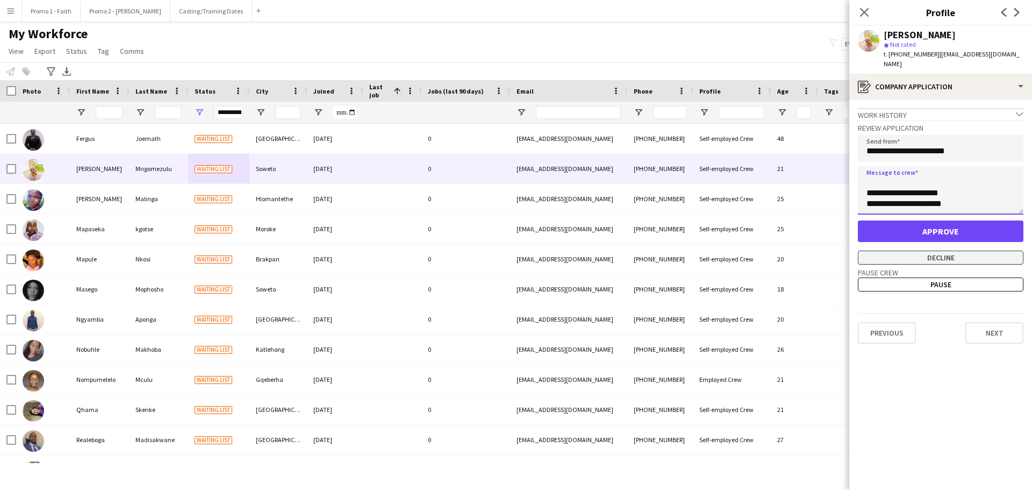
type textarea "**********"
click at [901, 253] on button "Decline" at bounding box center [941, 258] width 166 height 14
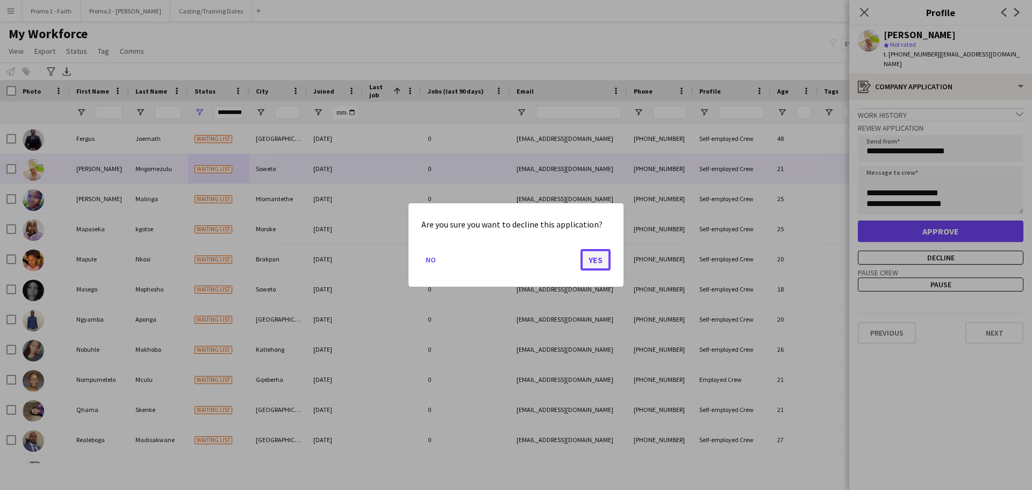
click at [606, 258] on button "Yes" at bounding box center [596, 260] width 30 height 22
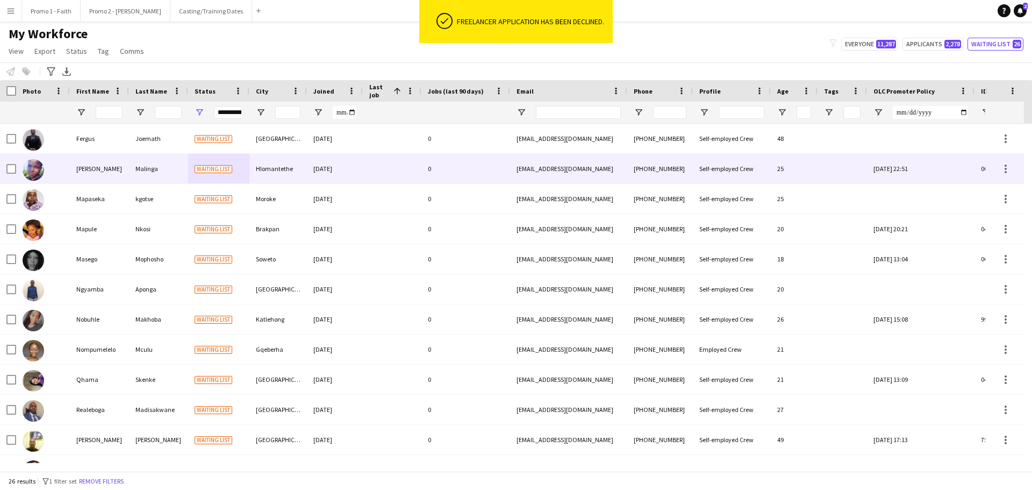
click at [236, 171] on div "Waiting list" at bounding box center [218, 169] width 61 height 30
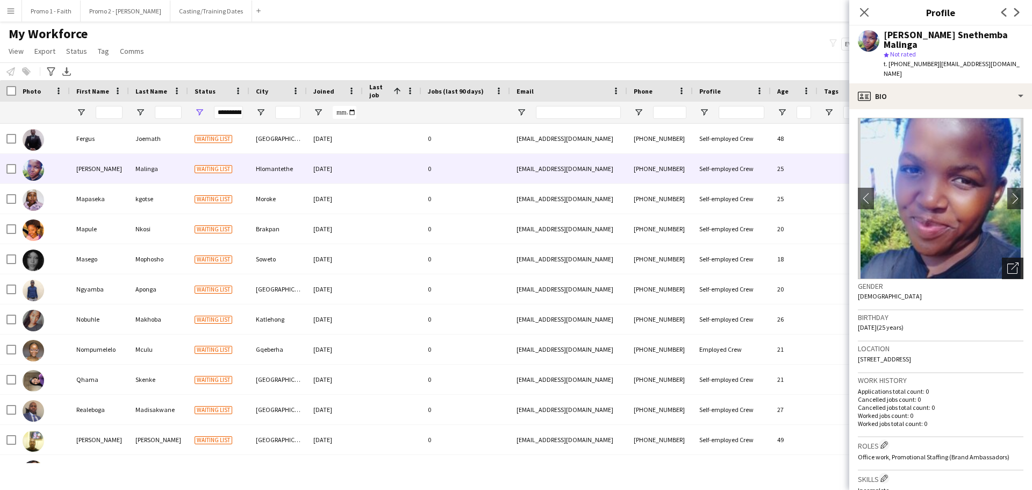
click at [1007, 262] on icon "Open photos pop-in" at bounding box center [1012, 267] width 11 height 11
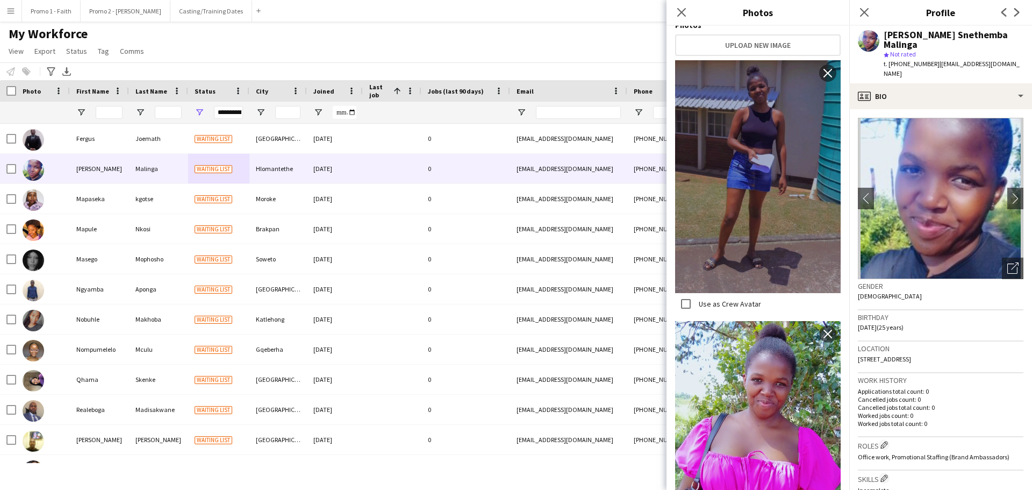
scroll to position [0, 0]
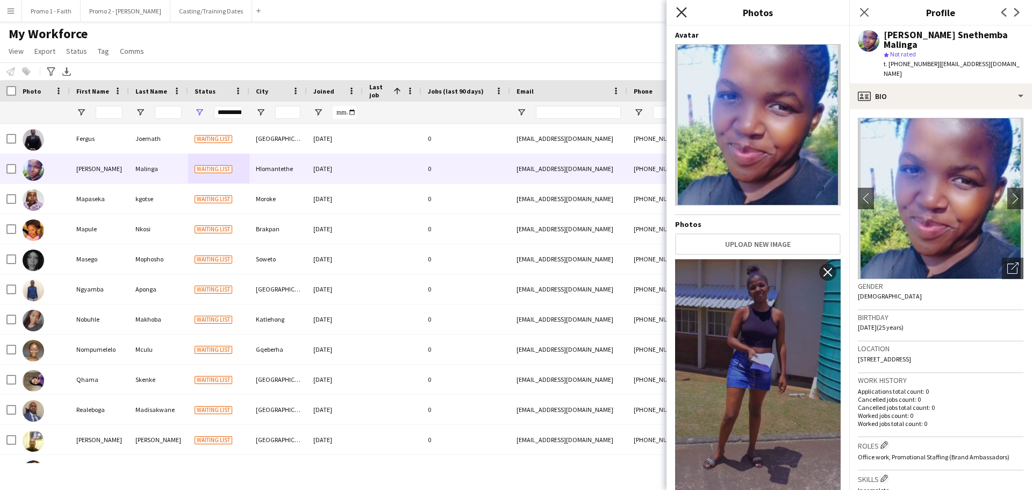
click at [678, 8] on icon "Close pop-in" at bounding box center [681, 12] width 10 height 10
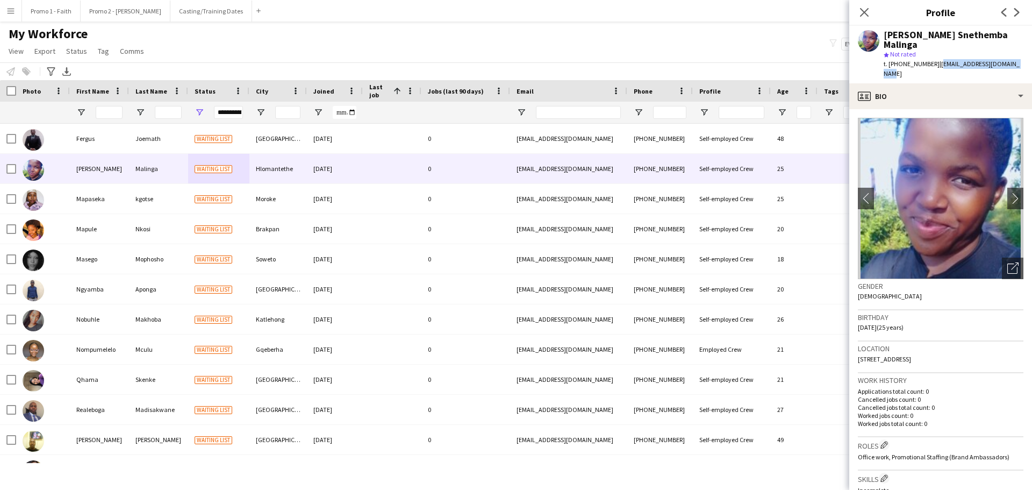
drag, startPoint x: 932, startPoint y: 54, endPoint x: 1032, endPoint y: 54, distance: 100.0
click at [1032, 54] on app-profile-header "[PERSON_NAME] Snethemba Malinga star Not rated t. [PHONE_NUMBER] | [EMAIL_ADDRE…" at bounding box center [940, 55] width 183 height 58
copy span "[EMAIL_ADDRESS][DOMAIN_NAME]"
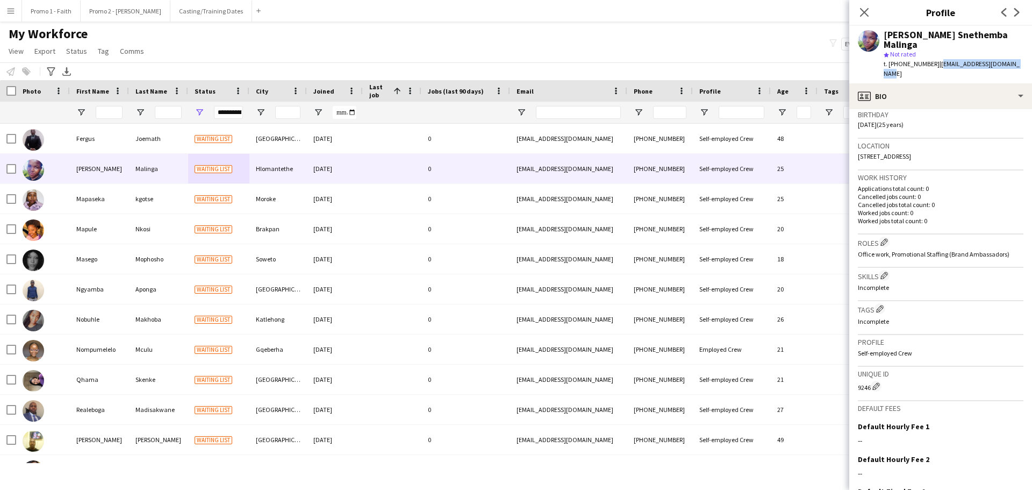
scroll to position [284, 0]
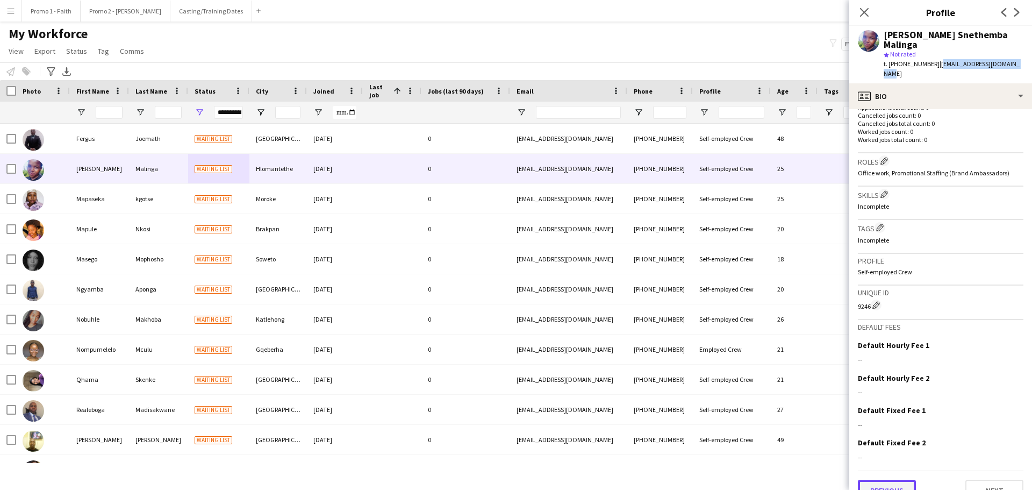
click at [891, 480] on button "Previous" at bounding box center [887, 491] width 58 height 22
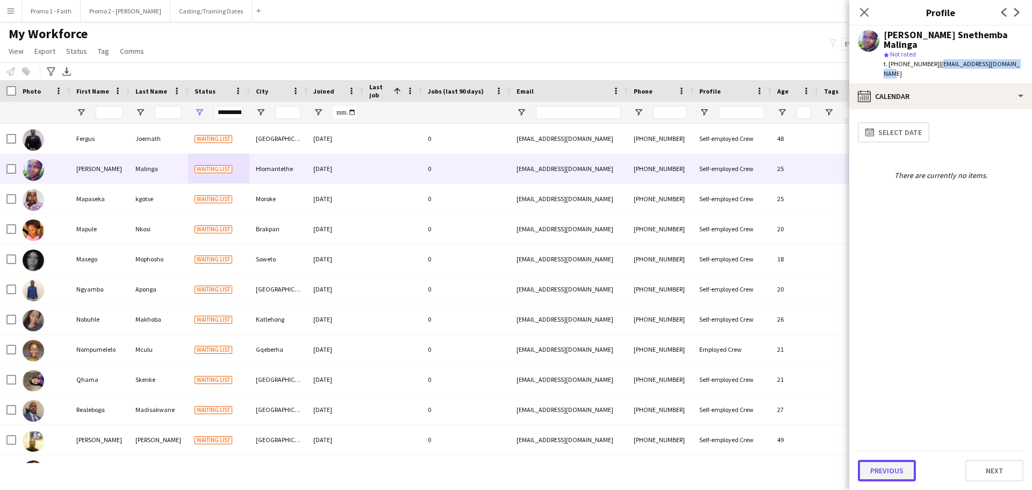
click at [884, 476] on button "Previous" at bounding box center [887, 471] width 58 height 22
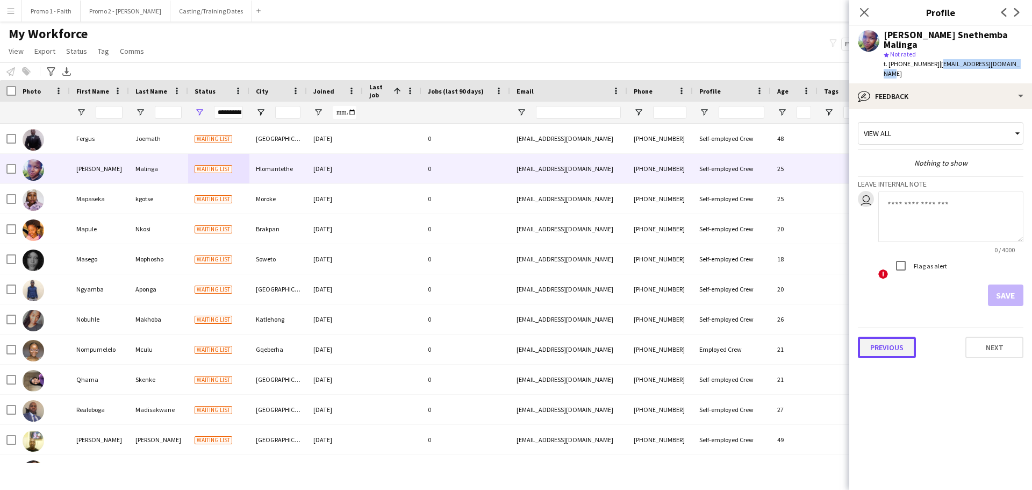
click at [878, 337] on button "Previous" at bounding box center [887, 348] width 58 height 22
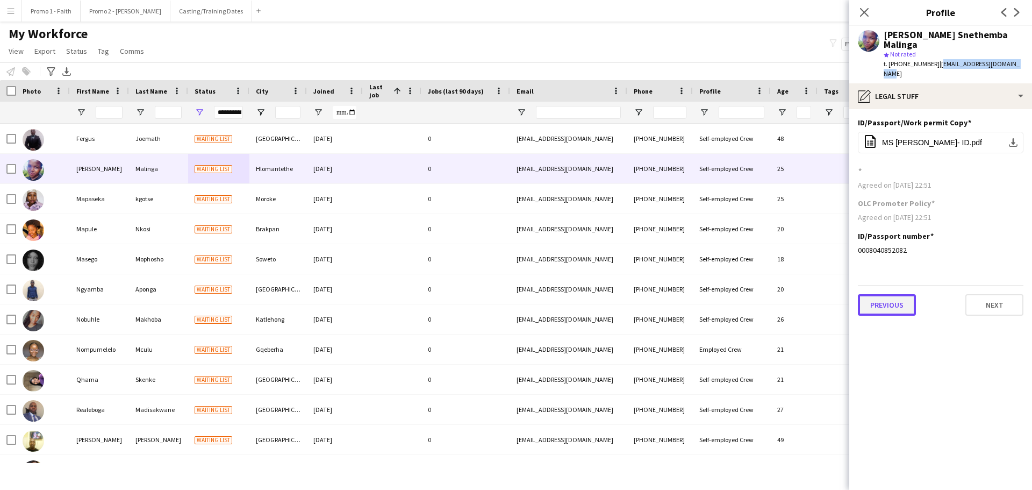
click at [882, 294] on button "Previous" at bounding box center [887, 305] width 58 height 22
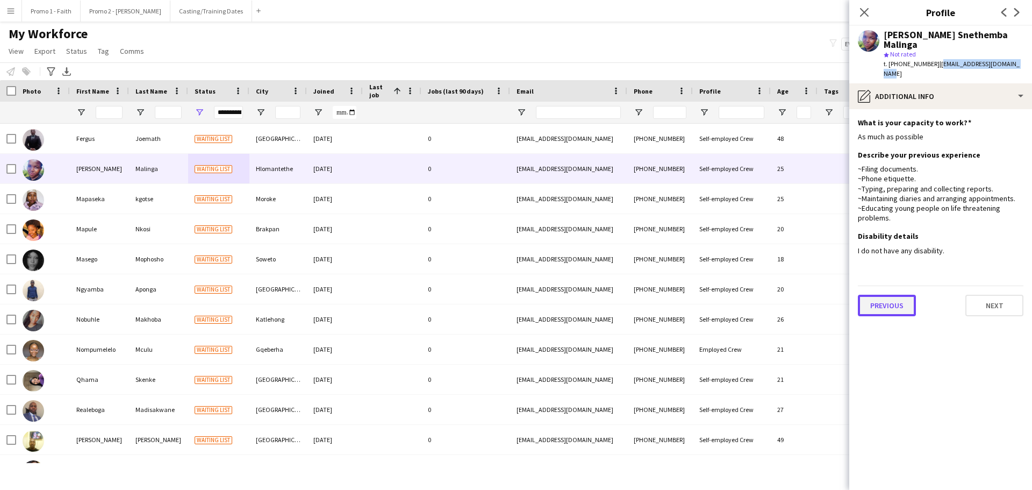
click at [882, 295] on button "Previous" at bounding box center [887, 306] width 58 height 22
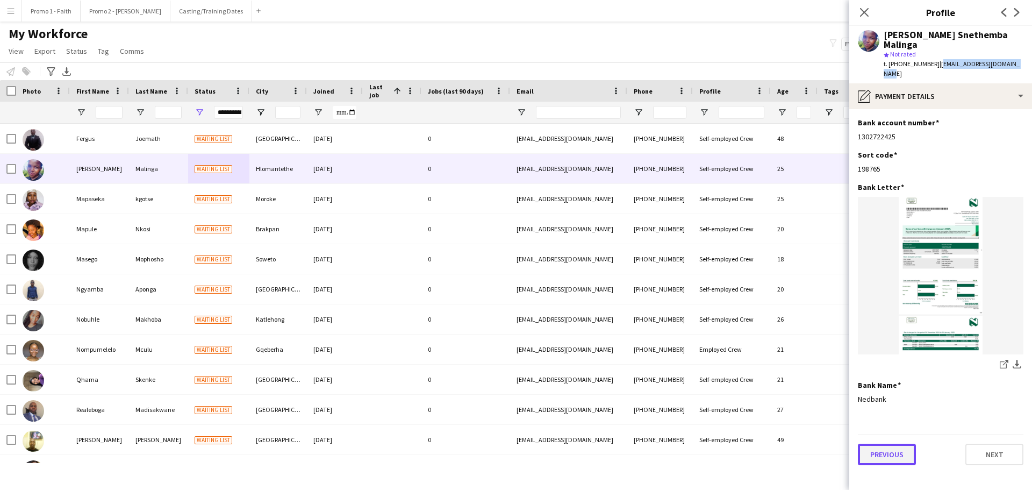
click at [887, 444] on button "Previous" at bounding box center [887, 455] width 58 height 22
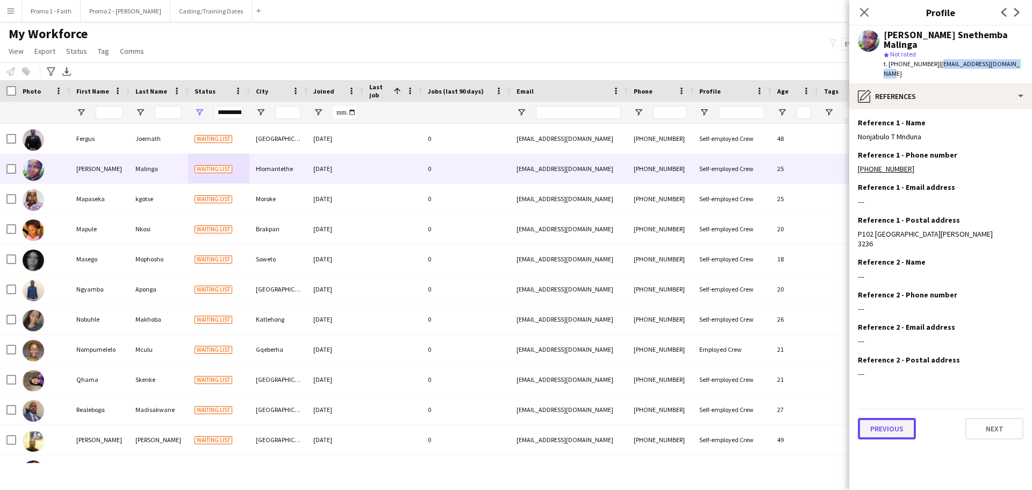
click at [887, 434] on button "Previous" at bounding box center [887, 429] width 58 height 22
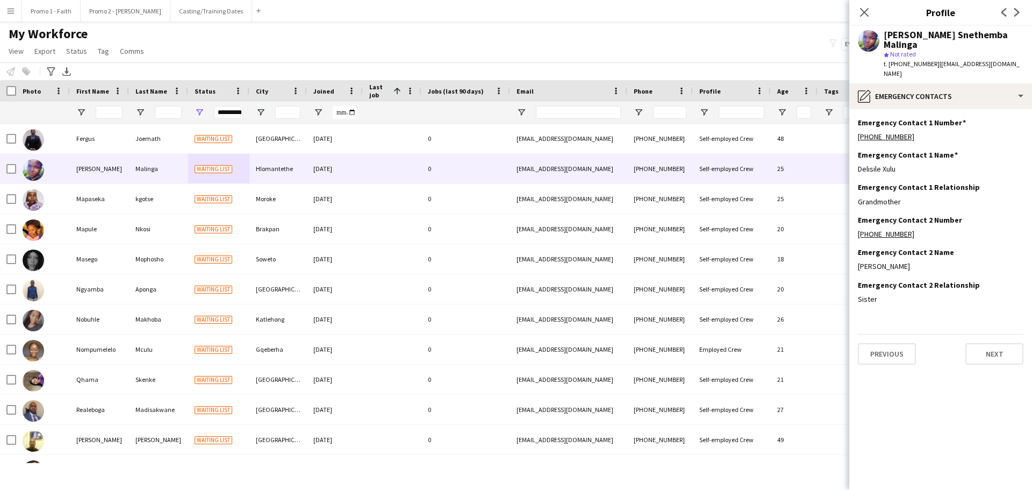
click at [882, 348] on app-section-data-types "Emergency Contact 1 Number Edit this field [PHONE_NUMBER] Emergency Contact 1 N…" at bounding box center [940, 299] width 183 height 381
click at [882, 343] on button "Previous" at bounding box center [887, 354] width 58 height 22
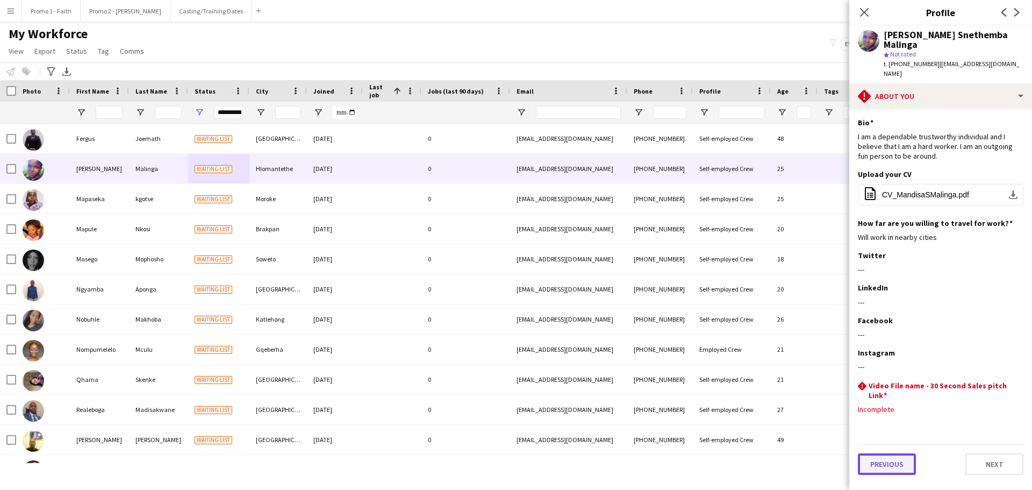
click at [892, 453] on button "Previous" at bounding box center [887, 464] width 58 height 22
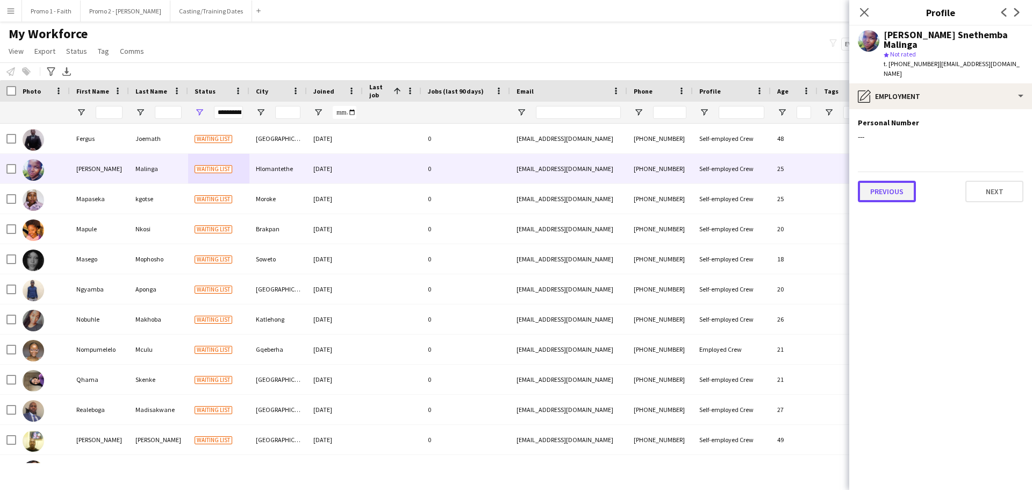
click at [869, 181] on button "Previous" at bounding box center [887, 192] width 58 height 22
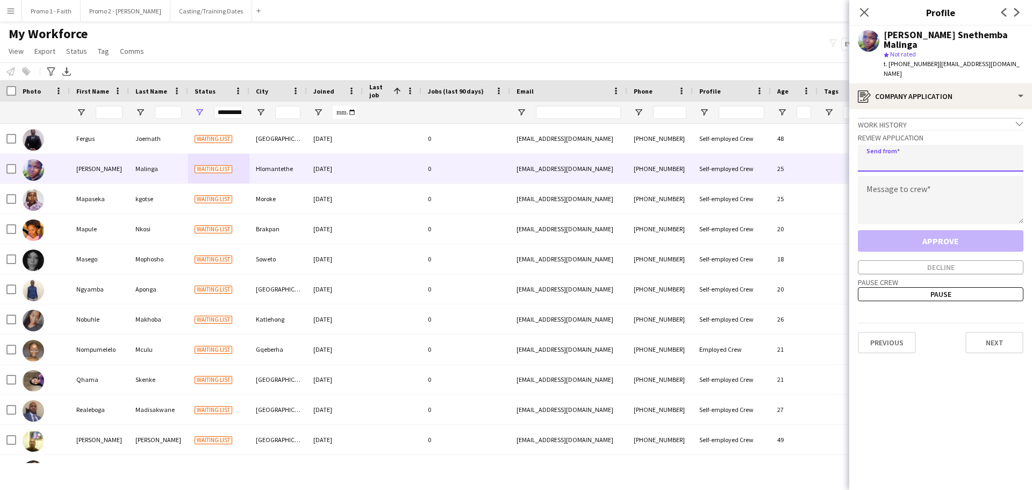
paste input "**********"
type input "**********"
click at [891, 176] on textarea at bounding box center [941, 200] width 166 height 48
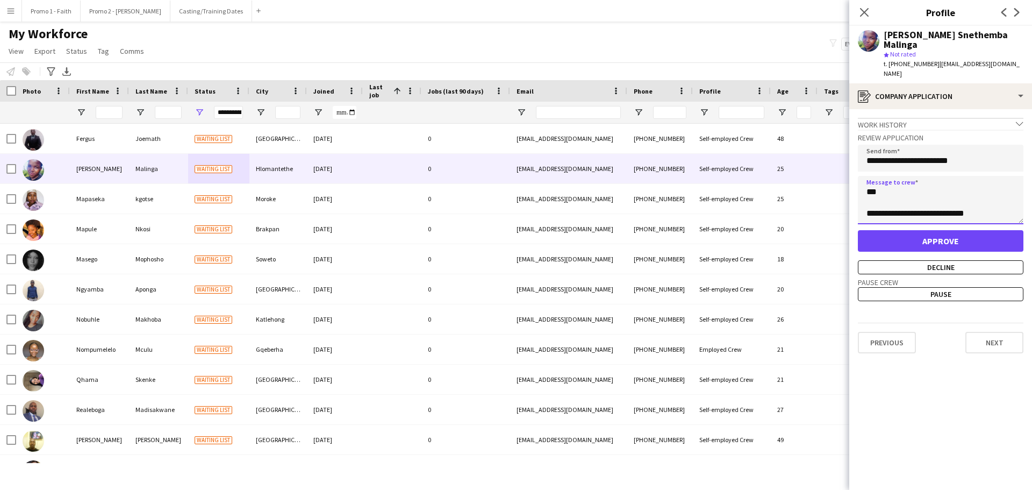
type textarea "**********"
click at [959, 230] on button "Approve" at bounding box center [941, 241] width 166 height 22
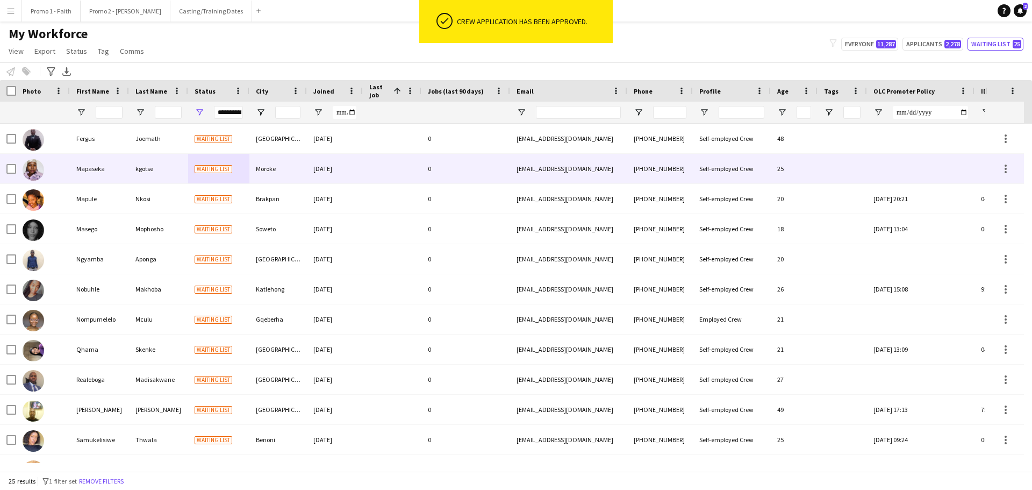
click at [300, 171] on div "Moroke" at bounding box center [278, 169] width 58 height 30
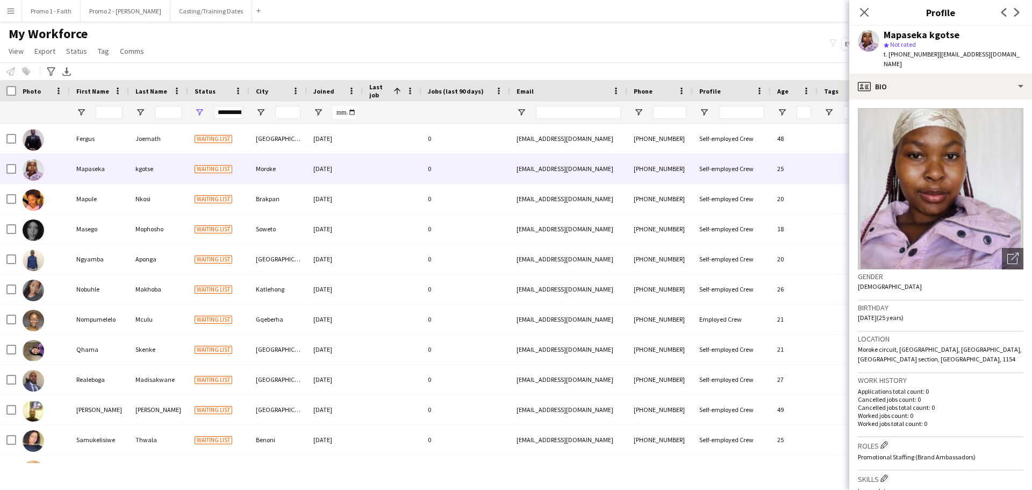
click at [1016, 256] on app-crew-profile-bio "Open photos pop-in Gender [DEMOGRAPHIC_DATA] Birthday [DEMOGRAPHIC_DATA] (25 ye…" at bounding box center [940, 294] width 183 height 390
click at [1011, 253] on icon at bounding box center [1015, 257] width 8 height 8
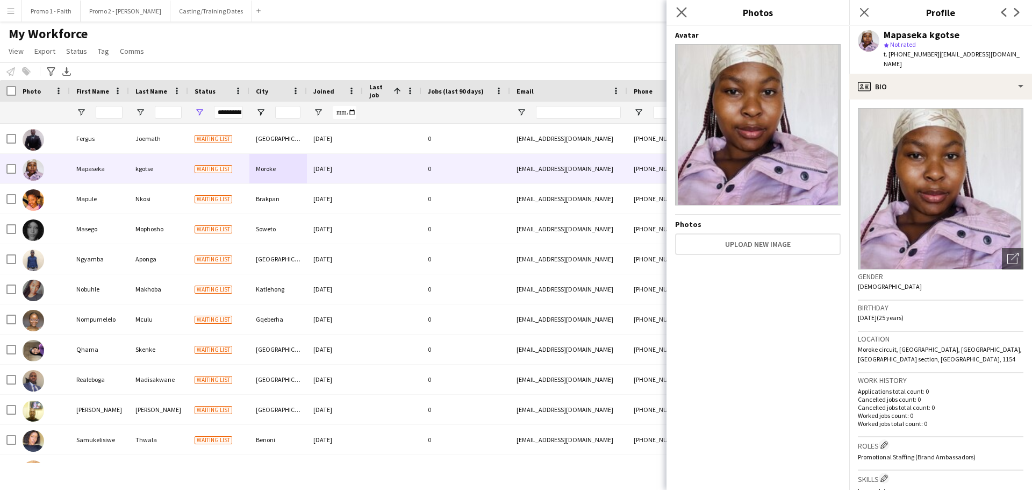
click at [686, 5] on app-icon "Close pop-in" at bounding box center [682, 13] width 16 height 16
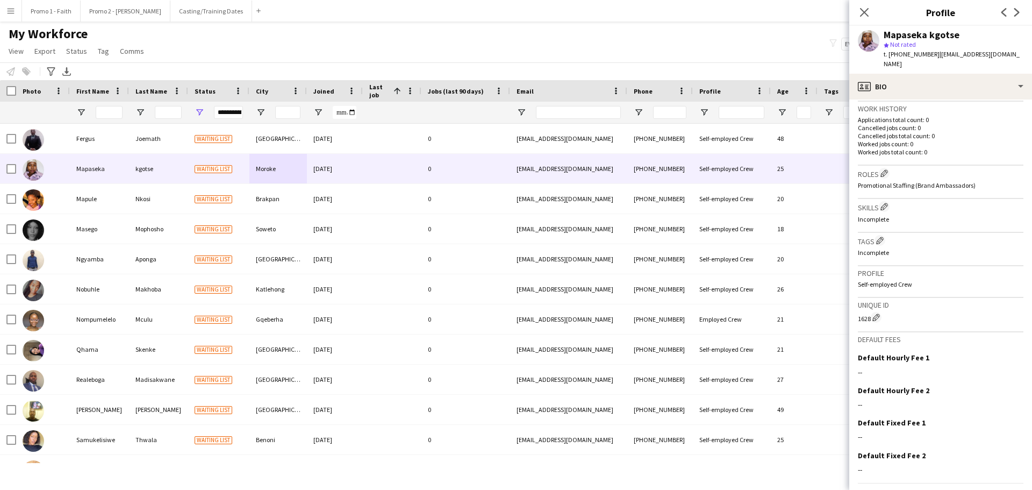
scroll to position [294, 0]
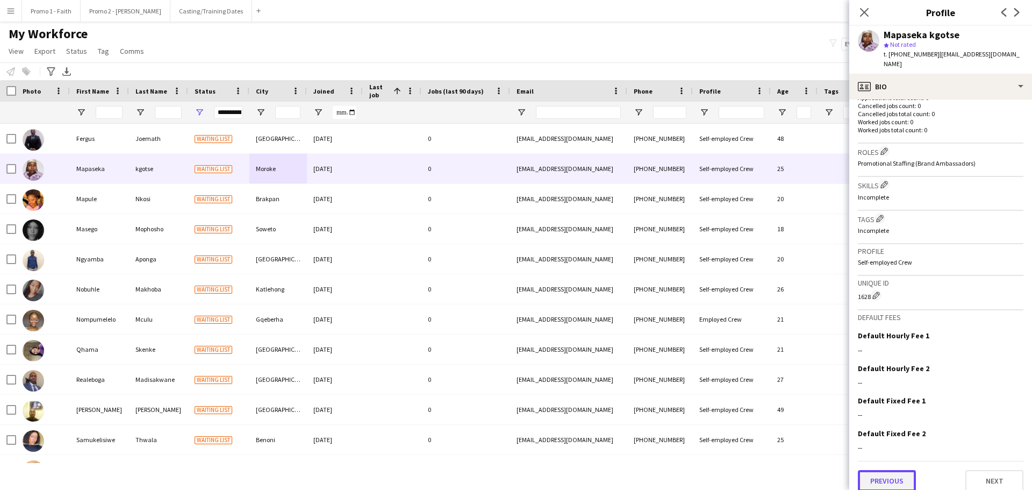
click at [903, 471] on button "Previous" at bounding box center [887, 481] width 58 height 22
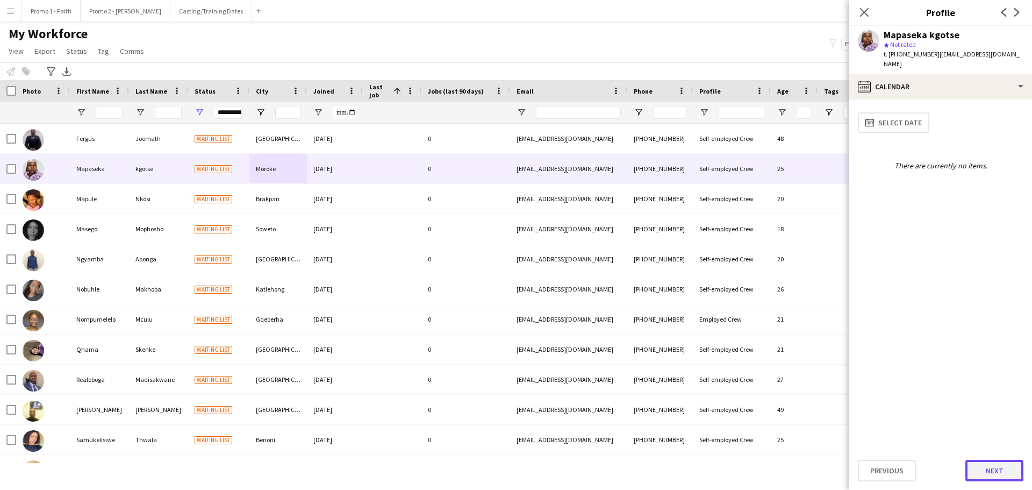
click at [981, 465] on button "Next" at bounding box center [995, 471] width 58 height 22
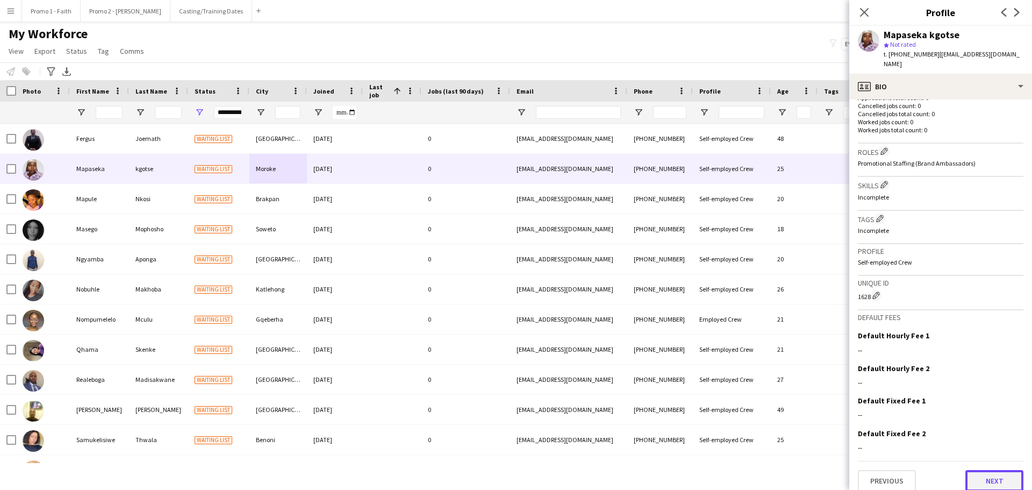
click at [998, 478] on button "Next" at bounding box center [995, 481] width 58 height 22
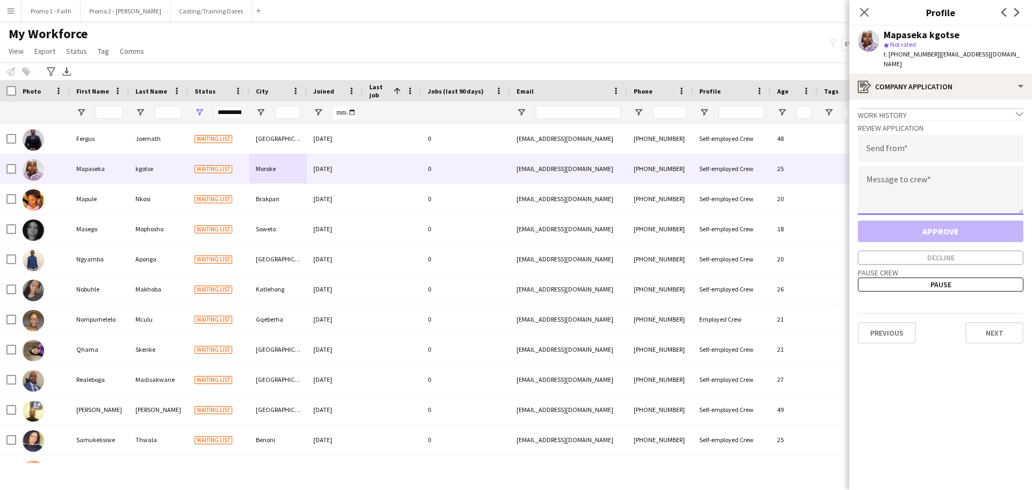
click at [893, 185] on textarea at bounding box center [941, 190] width 166 height 48
paste textarea "**********"
type textarea "**********"
drag, startPoint x: 932, startPoint y: 51, endPoint x: 1032, endPoint y: 52, distance: 100.0
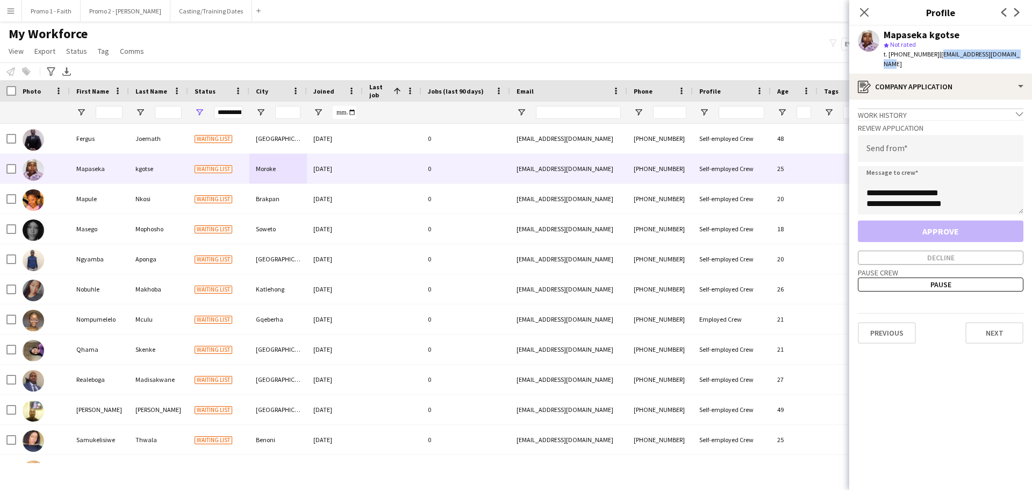
click at [1032, 52] on app-profile-header "Mapaseka kgotse star Not rated t. [PHONE_NUMBER] | [EMAIL_ADDRESS][DOMAIN_NAME]" at bounding box center [940, 50] width 183 height 48
copy span "[EMAIL_ADDRESS][DOMAIN_NAME]"
click at [890, 145] on input "email" at bounding box center [941, 148] width 166 height 27
paste input "**********"
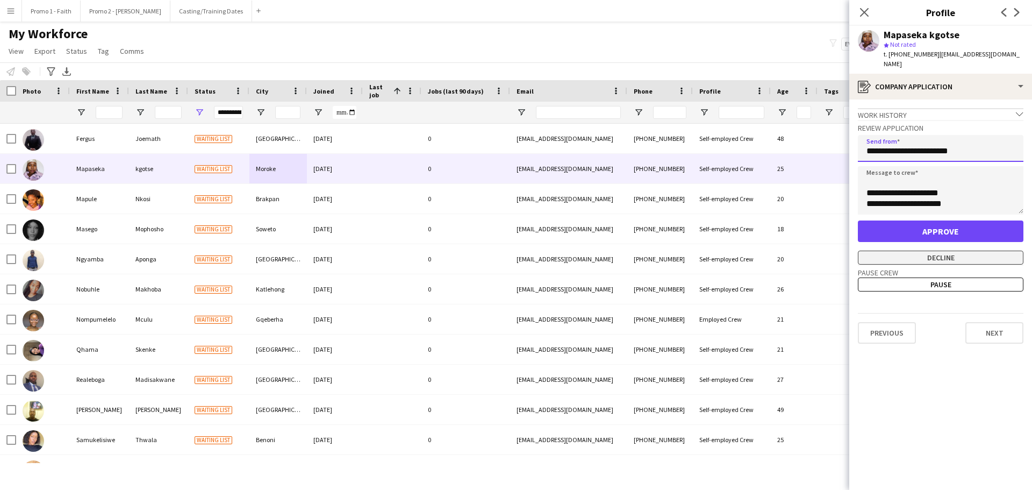
type input "**********"
click at [927, 251] on button "Decline" at bounding box center [941, 258] width 166 height 14
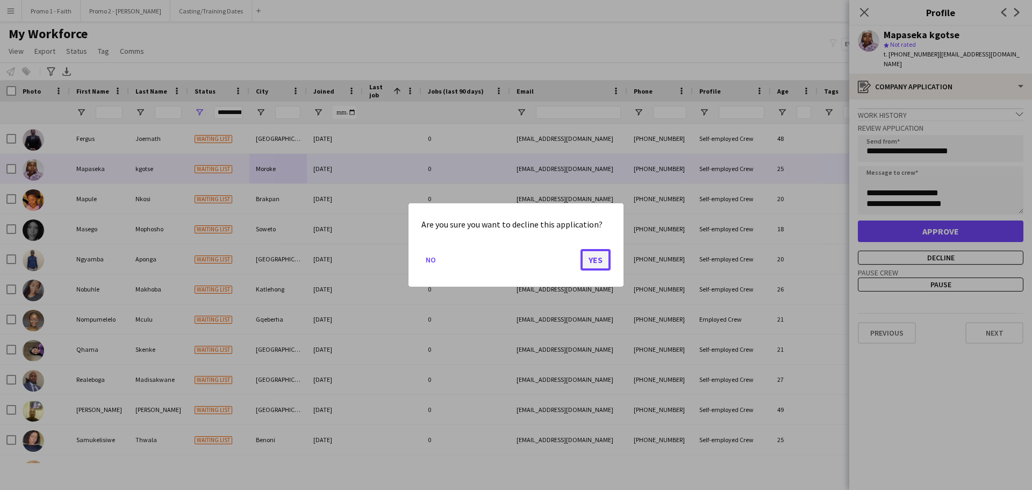
click at [604, 263] on button "Yes" at bounding box center [596, 260] width 30 height 22
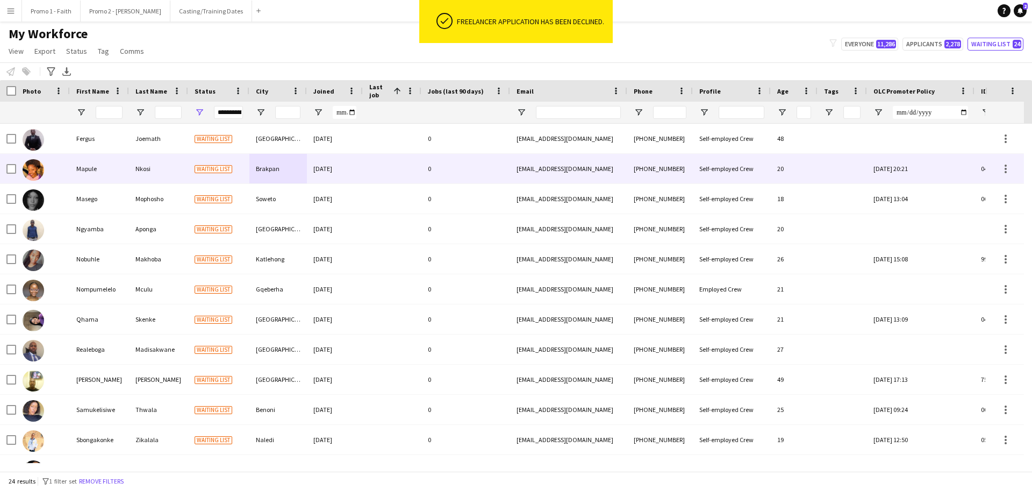
click at [237, 168] on div "Waiting list" at bounding box center [218, 169] width 61 height 30
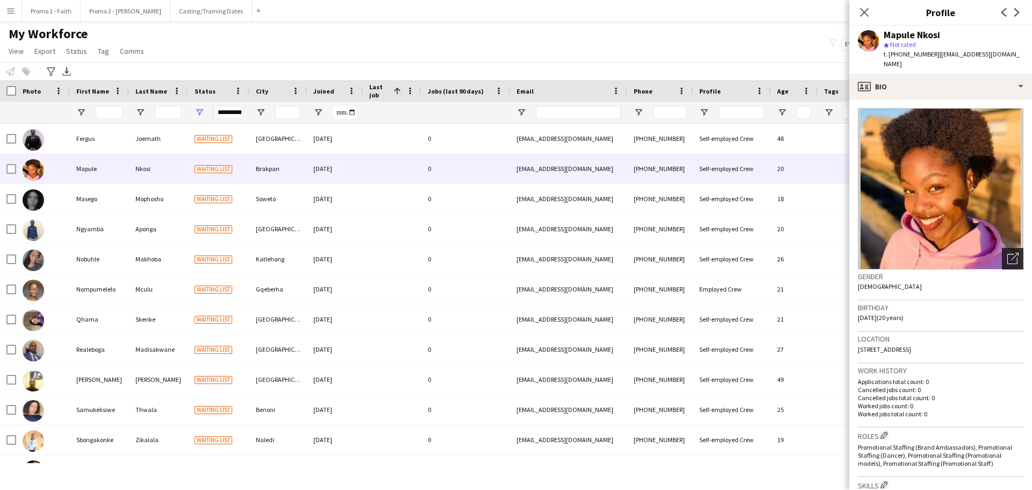
click at [1007, 253] on icon "Open photos pop-in" at bounding box center [1012, 258] width 11 height 11
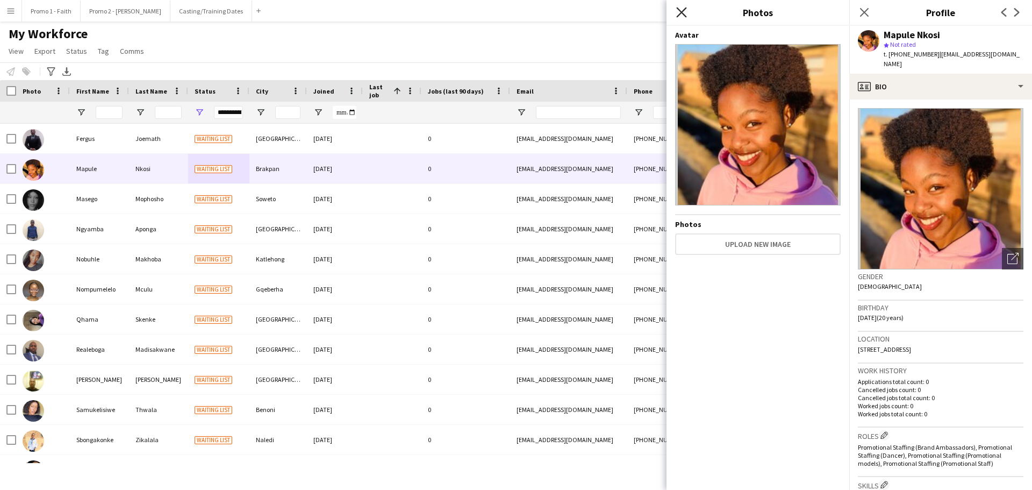
drag, startPoint x: 683, startPoint y: 10, endPoint x: 822, endPoint y: 118, distance: 176.3
click at [683, 11] on icon at bounding box center [681, 12] width 10 height 10
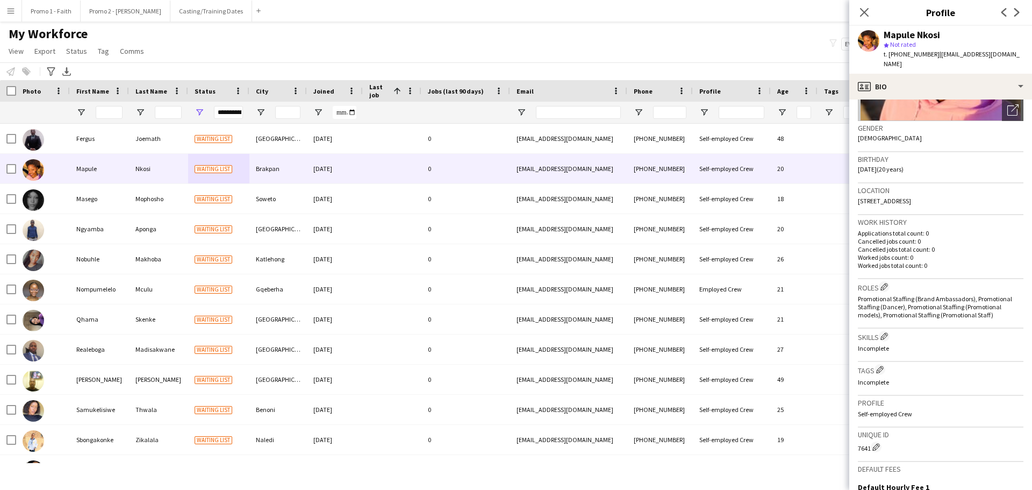
scroll to position [300, 0]
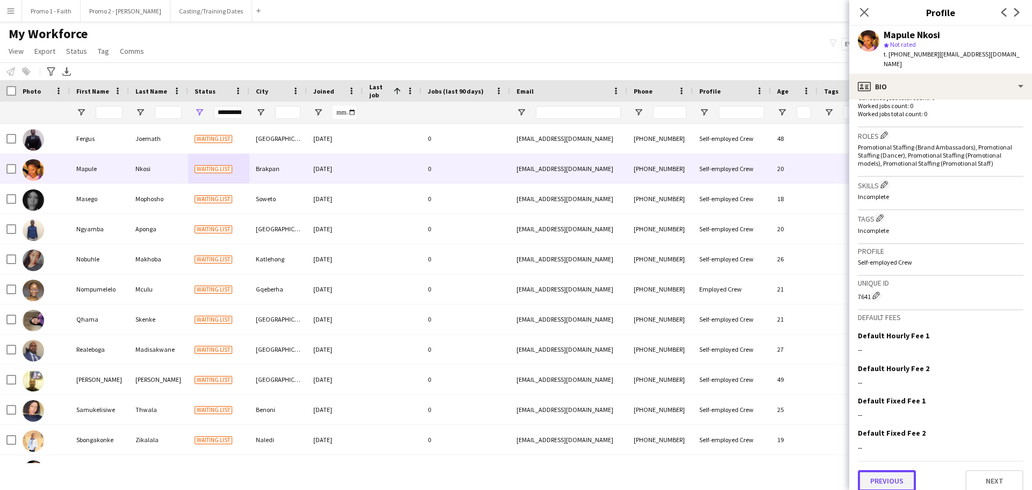
click at [888, 470] on button "Previous" at bounding box center [887, 481] width 58 height 22
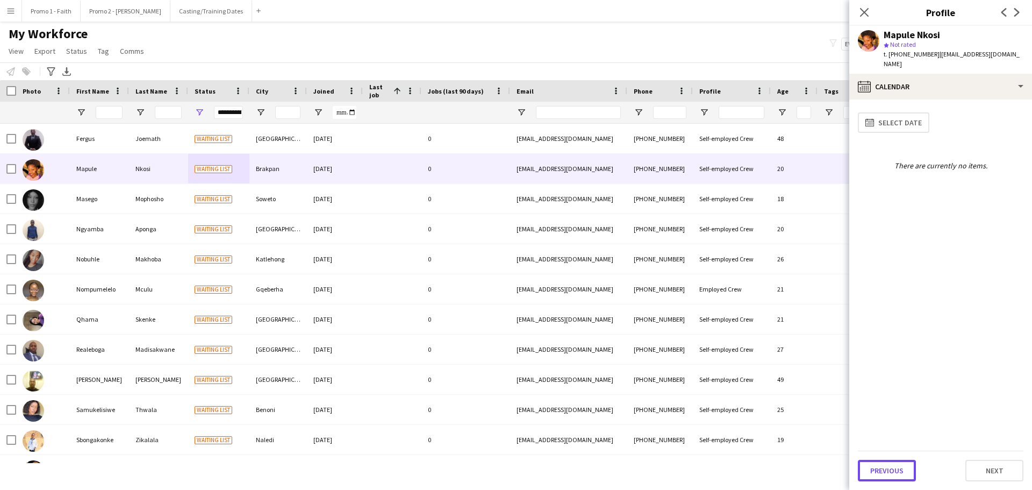
click at [888, 469] on button "Previous" at bounding box center [887, 471] width 58 height 22
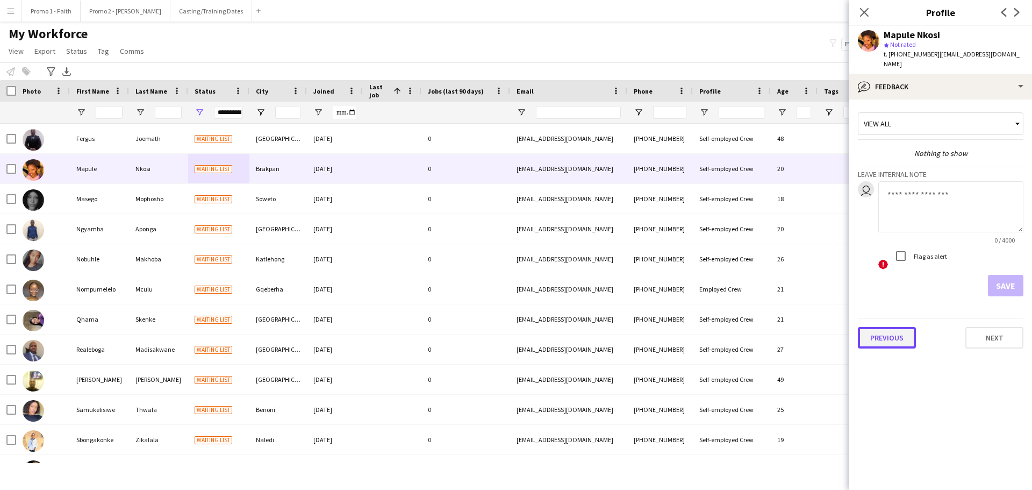
click at [878, 332] on button "Previous" at bounding box center [887, 338] width 58 height 22
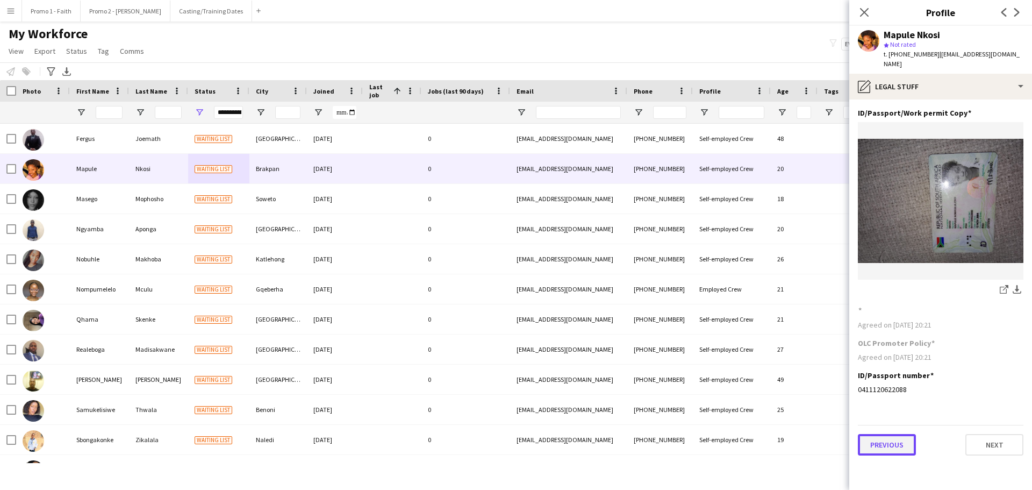
click at [891, 438] on button "Previous" at bounding box center [887, 445] width 58 height 22
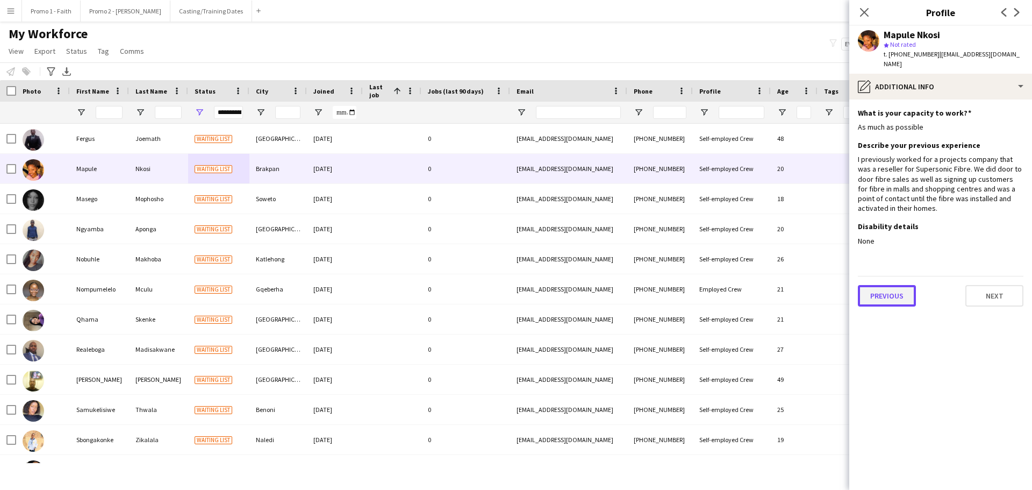
click at [881, 287] on button "Previous" at bounding box center [887, 296] width 58 height 22
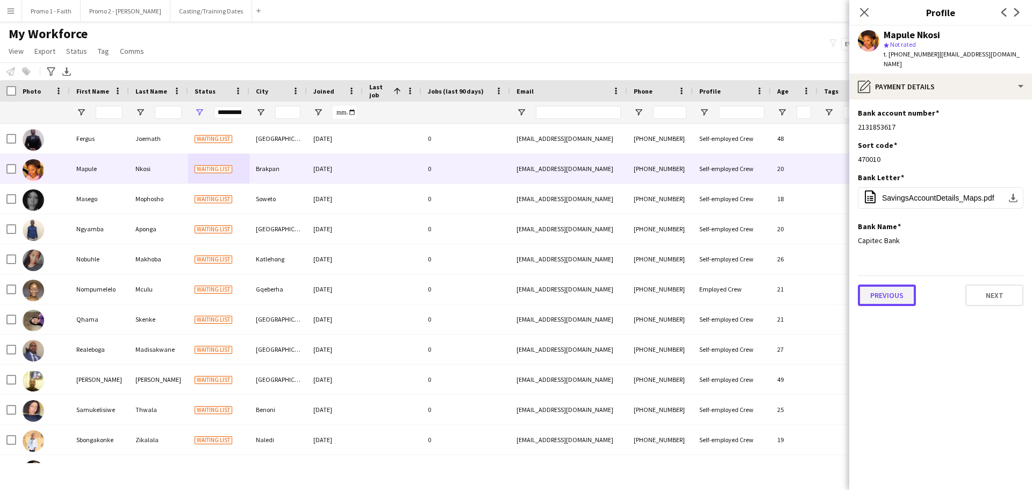
click at [881, 285] on button "Previous" at bounding box center [887, 295] width 58 height 22
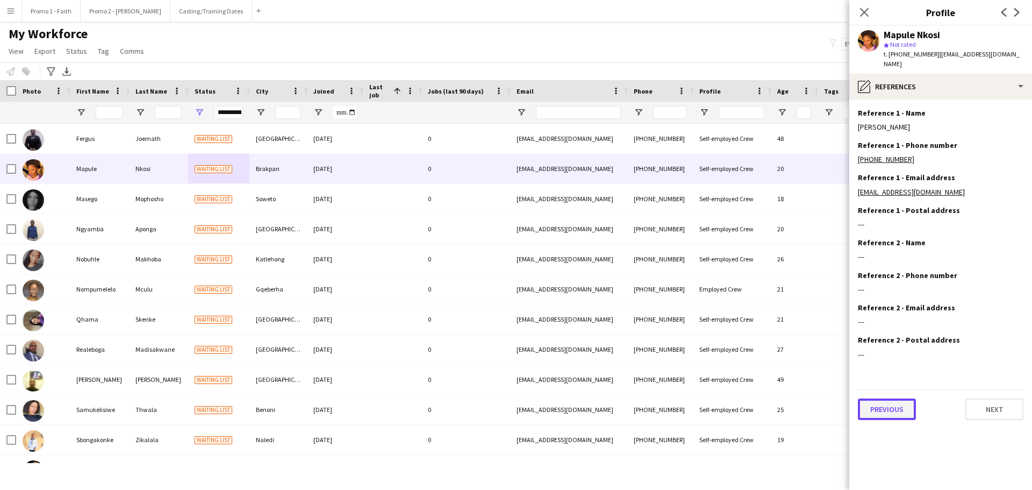
click at [887, 405] on button "Previous" at bounding box center [887, 409] width 58 height 22
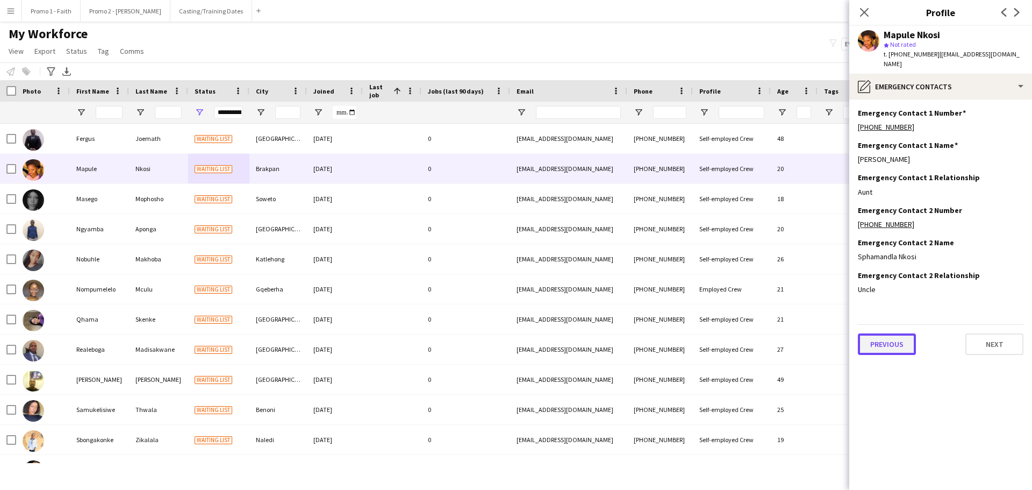
click at [890, 341] on button "Previous" at bounding box center [887, 344] width 58 height 22
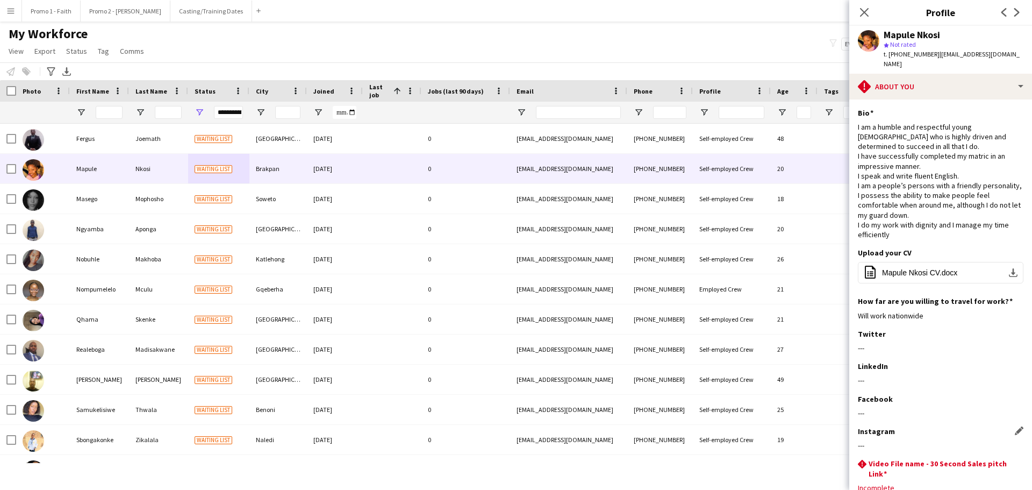
scroll to position [62, 0]
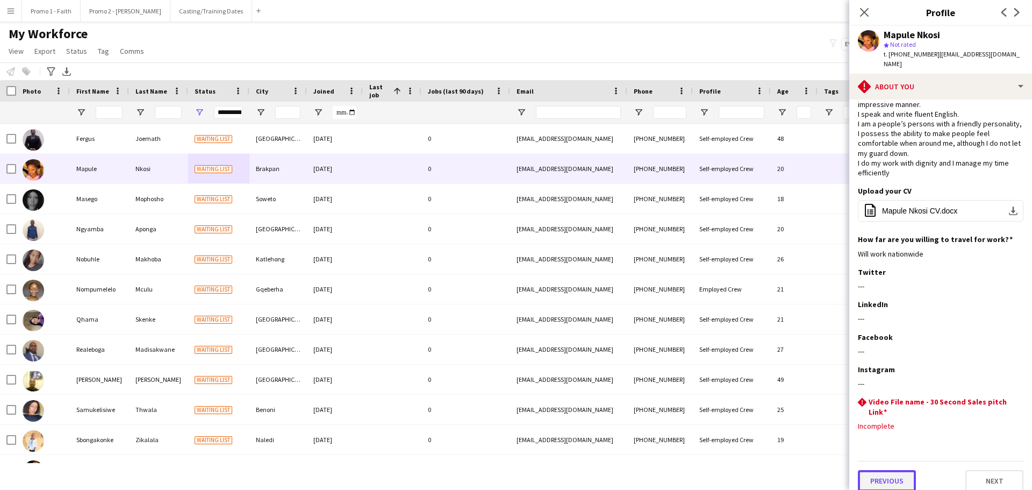
click at [899, 474] on button "Previous" at bounding box center [887, 481] width 58 height 22
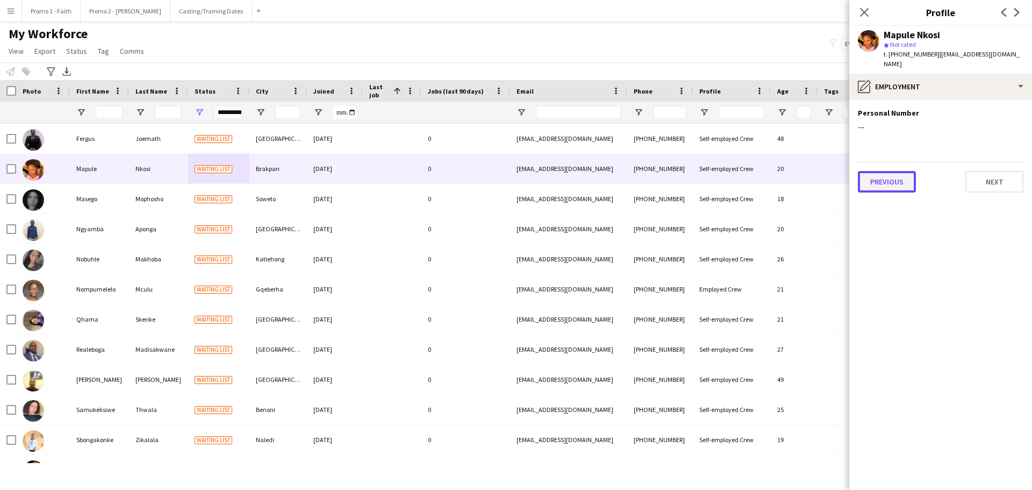
click at [891, 174] on button "Previous" at bounding box center [887, 182] width 58 height 22
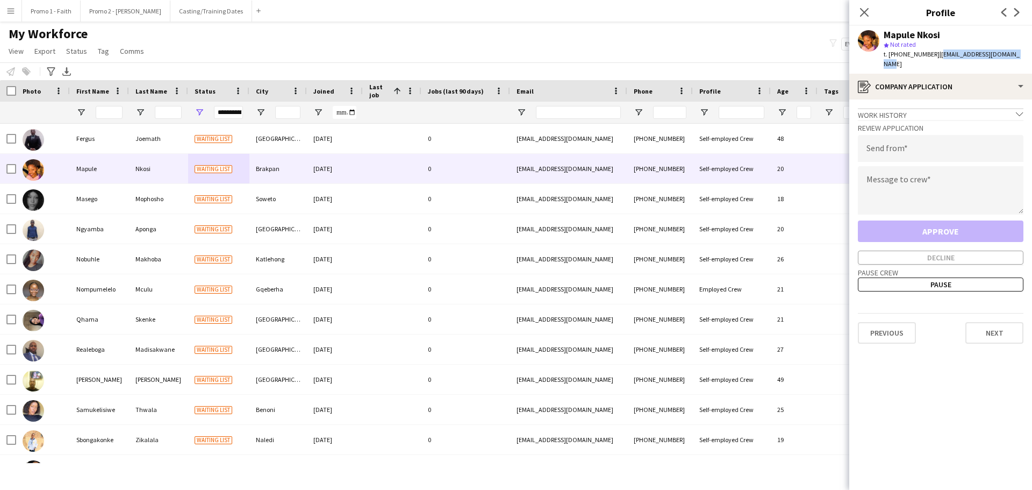
drag, startPoint x: 932, startPoint y: 53, endPoint x: 1032, endPoint y: 53, distance: 99.5
click at [1032, 53] on app-profile-header "Mapule Nkosi star Not rated t. [PHONE_NUMBER] | [EMAIL_ADDRESS][DOMAIN_NAME]" at bounding box center [940, 50] width 183 height 48
copy span "[EMAIL_ADDRESS][DOMAIN_NAME]"
click at [904, 141] on input "email" at bounding box center [941, 148] width 166 height 27
paste input "**********"
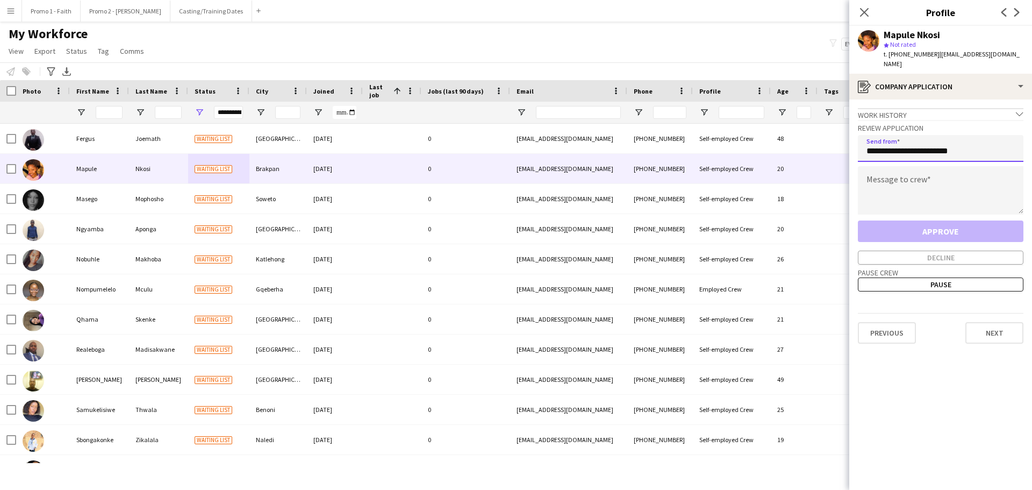
type input "**********"
click at [888, 185] on textarea at bounding box center [941, 190] width 166 height 48
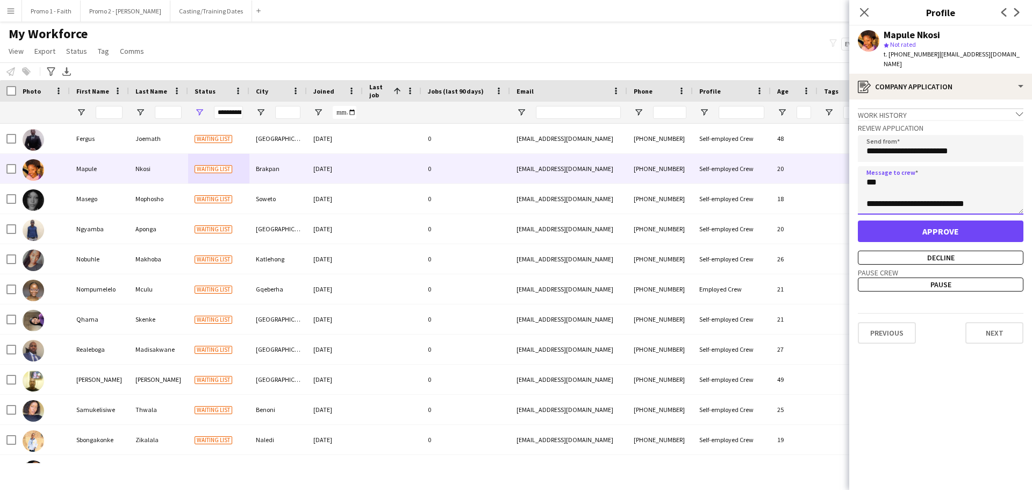
type textarea "**********"
click at [925, 229] on button "Approve" at bounding box center [941, 231] width 166 height 22
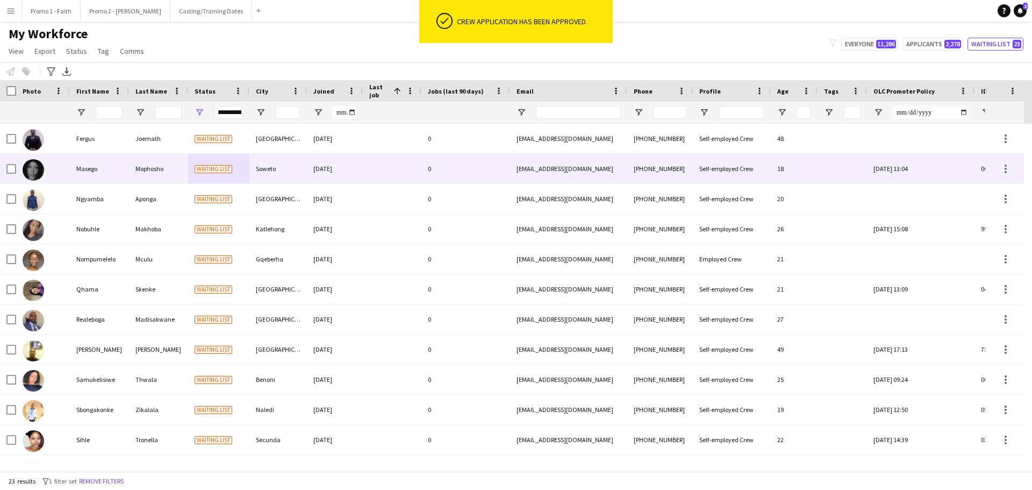
click at [301, 172] on div "Soweto" at bounding box center [278, 169] width 58 height 30
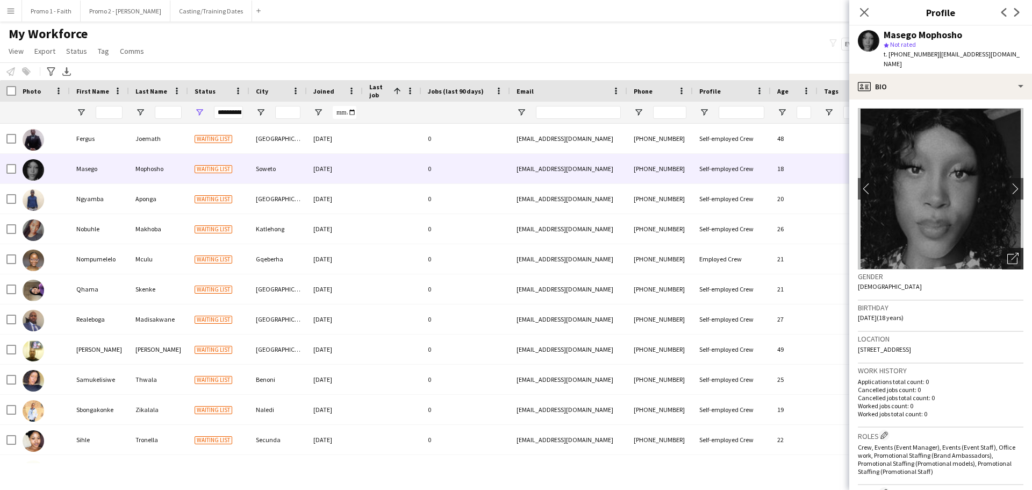
click at [1002, 248] on div "Open photos pop-in" at bounding box center [1013, 259] width 22 height 22
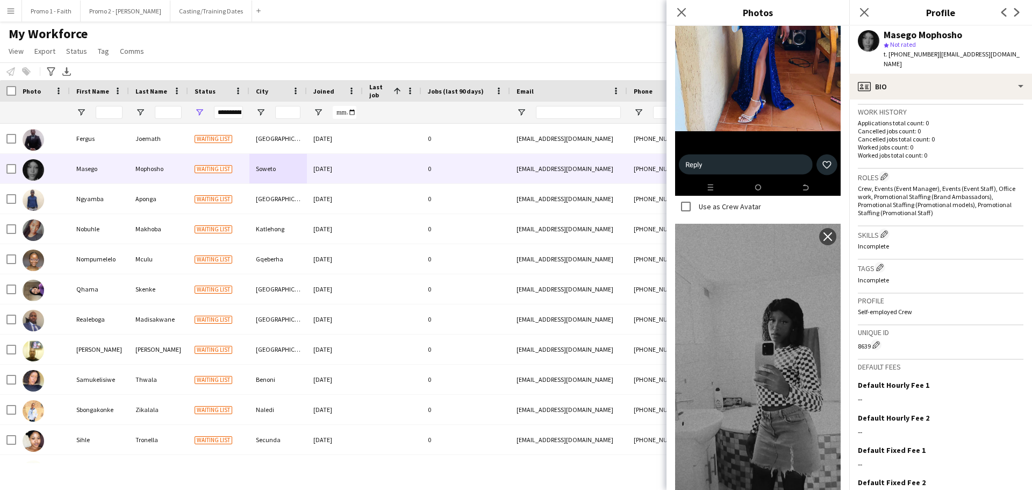
scroll to position [308, 0]
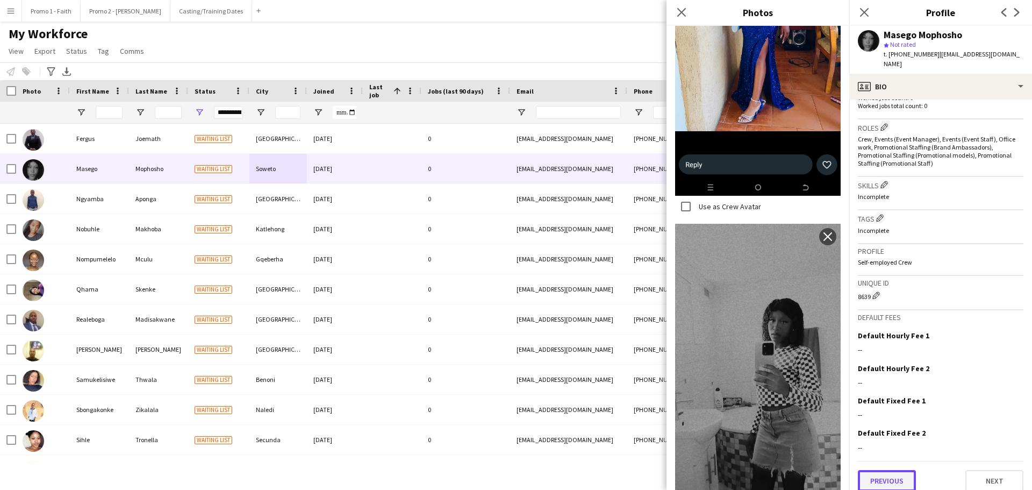
click at [898, 472] on button "Previous" at bounding box center [887, 481] width 58 height 22
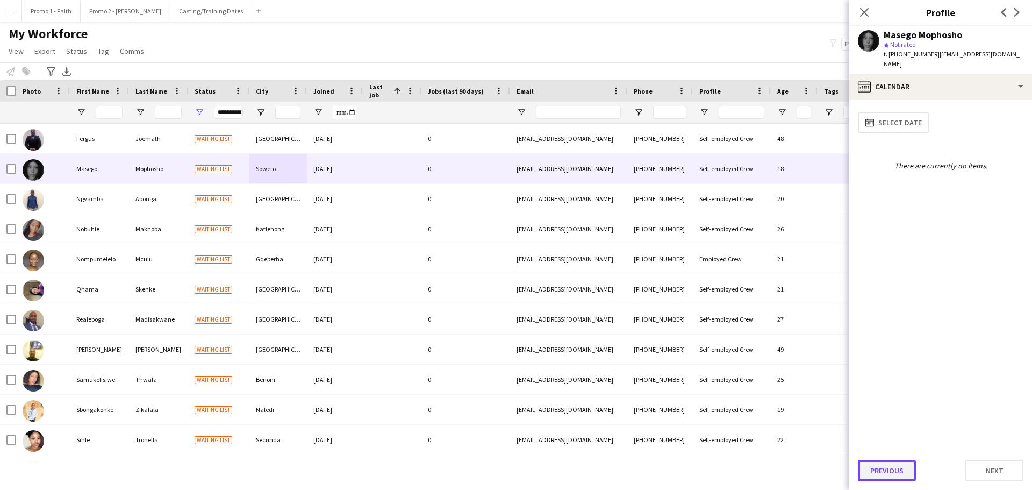
click at [898, 470] on button "Previous" at bounding box center [887, 471] width 58 height 22
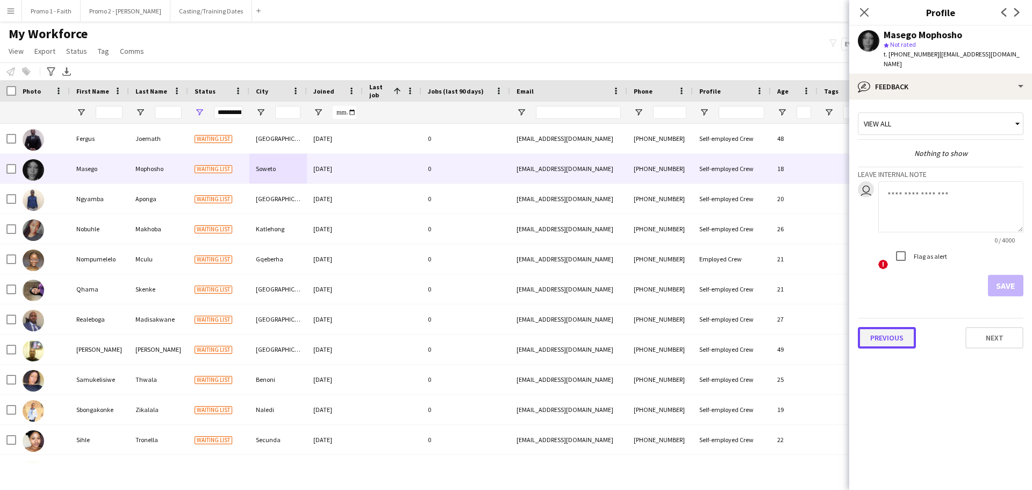
click at [893, 330] on button "Previous" at bounding box center [887, 338] width 58 height 22
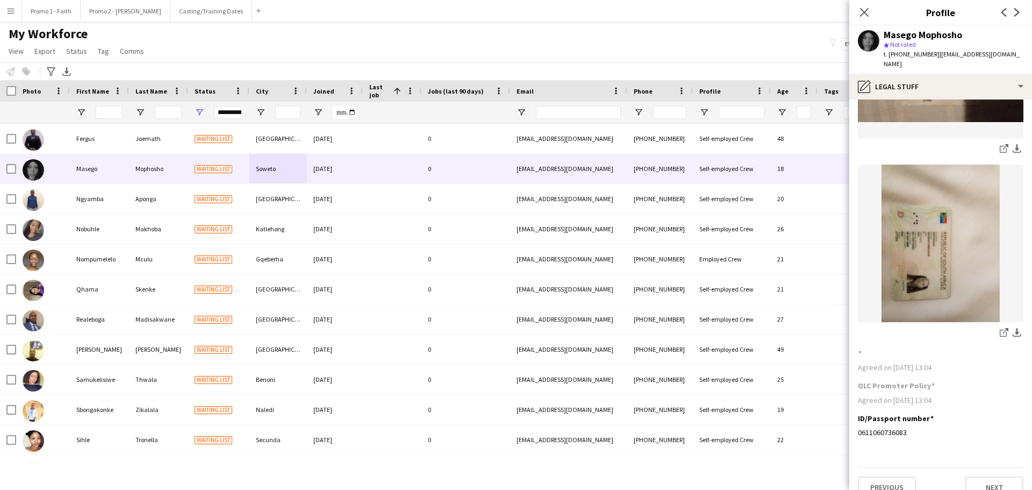
scroll to position [148, 0]
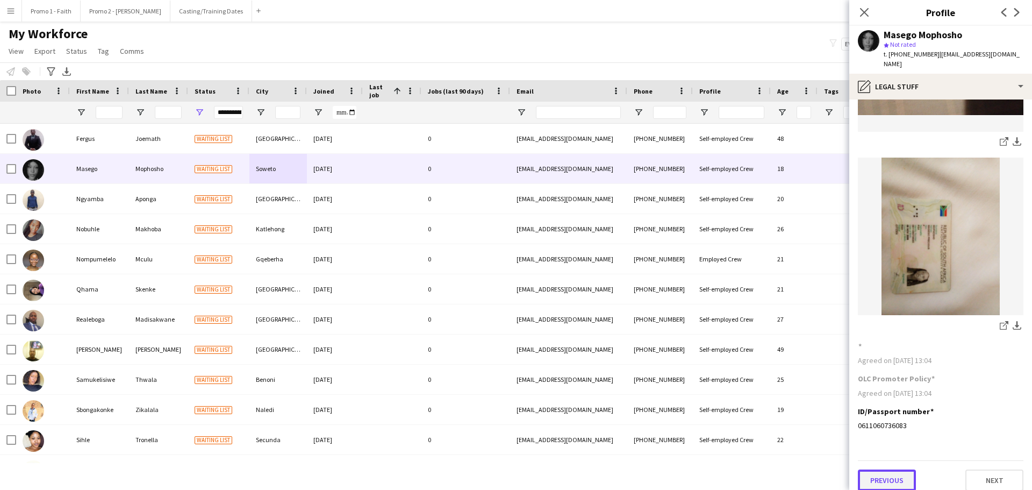
click at [892, 474] on button "Previous" at bounding box center [887, 480] width 58 height 22
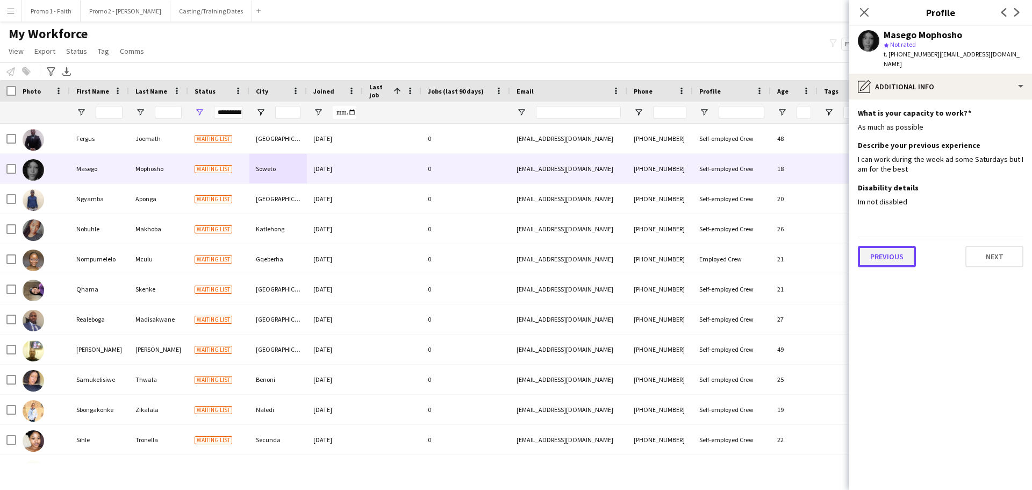
click at [884, 246] on button "Previous" at bounding box center [887, 257] width 58 height 22
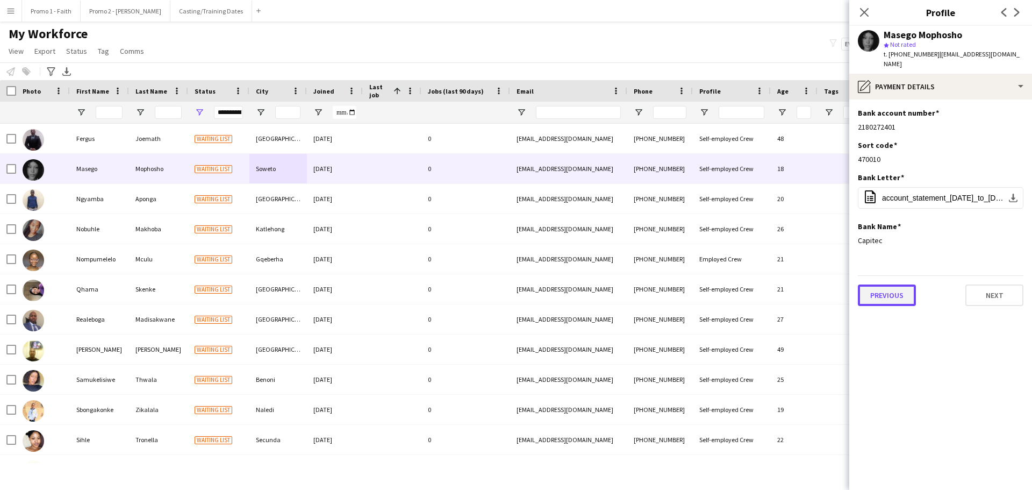
click at [896, 284] on button "Previous" at bounding box center [887, 295] width 58 height 22
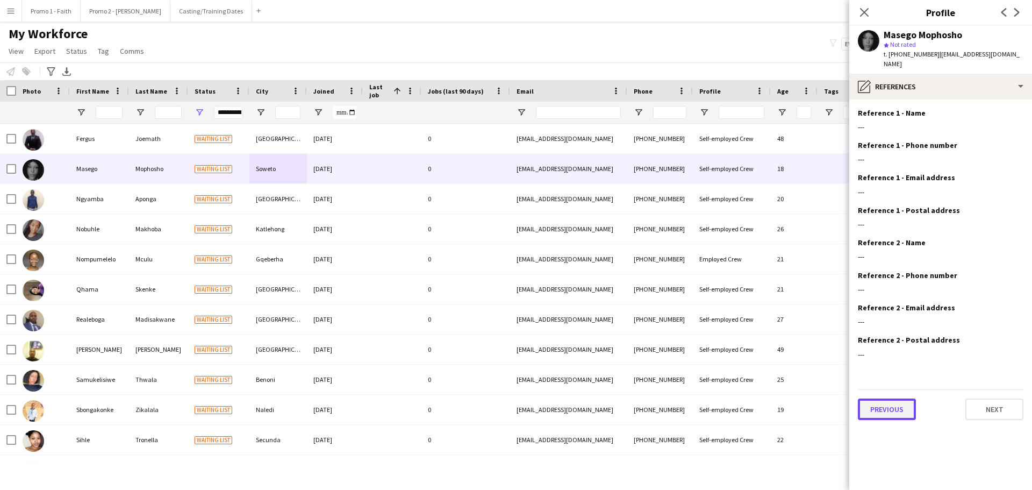
click at [882, 398] on button "Previous" at bounding box center [887, 409] width 58 height 22
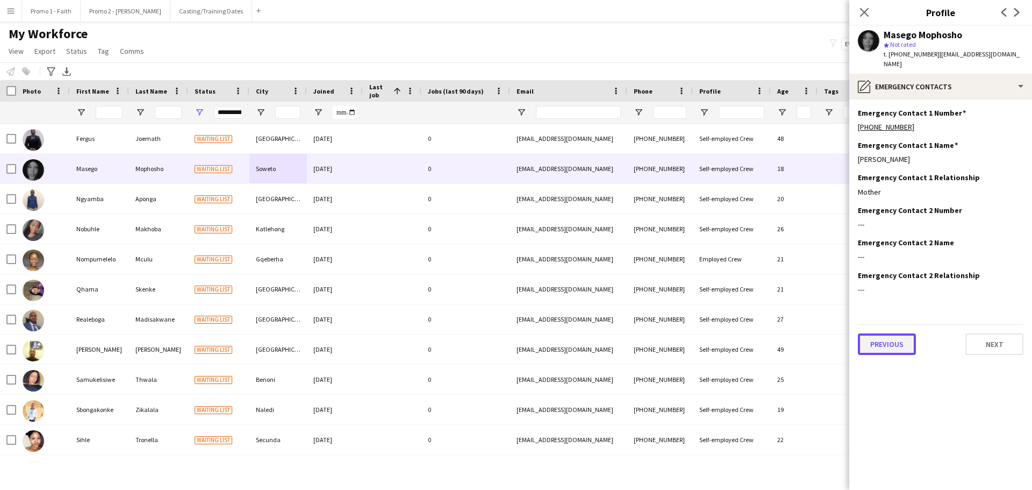
click at [884, 333] on button "Previous" at bounding box center [887, 344] width 58 height 22
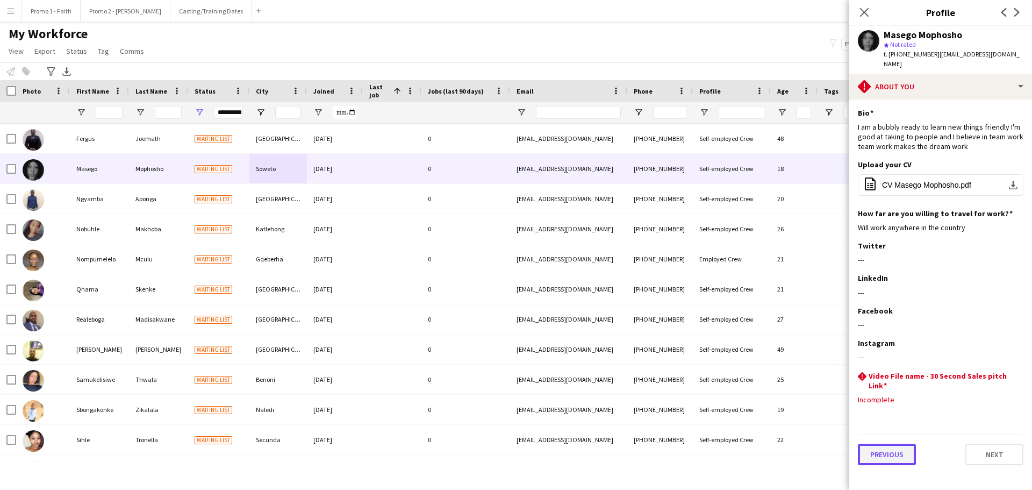
drag, startPoint x: 895, startPoint y: 446, endPoint x: 896, endPoint y: 420, distance: 25.3
click at [895, 445] on button "Previous" at bounding box center [887, 455] width 58 height 22
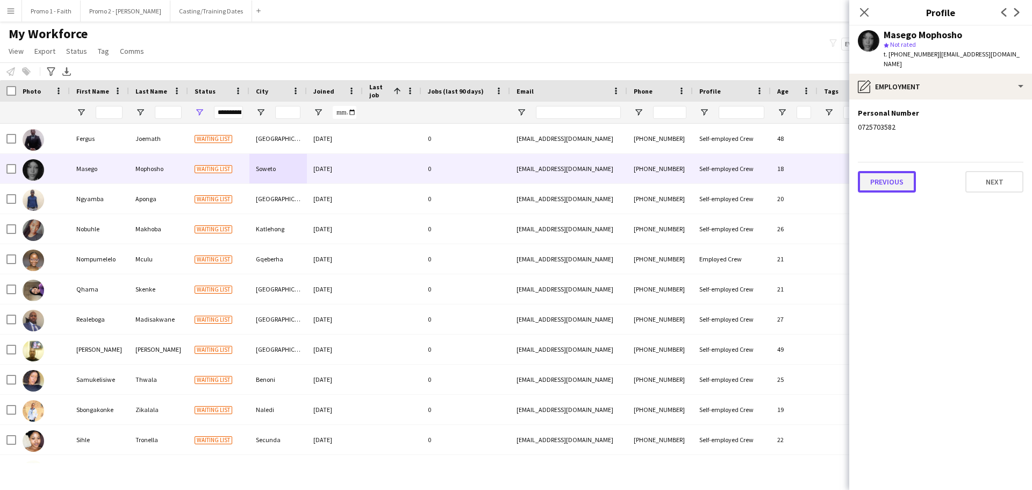
click at [902, 171] on button "Previous" at bounding box center [887, 182] width 58 height 22
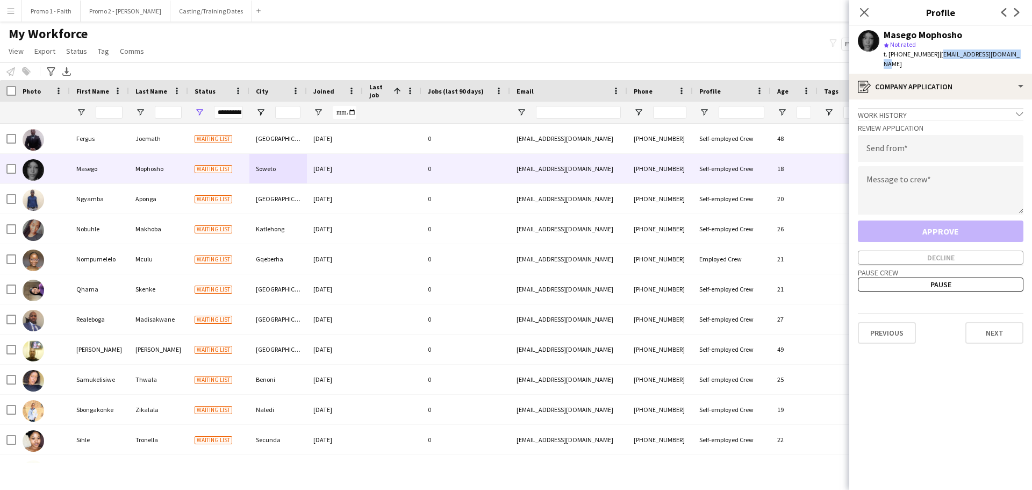
drag, startPoint x: 931, startPoint y: 55, endPoint x: 1032, endPoint y: 55, distance: 100.5
click at [1032, 55] on app-profile-header "Masego Mophosho star Not rated t. [PHONE_NUMBER] | [EMAIL_ADDRESS][DOMAIN_NAME]" at bounding box center [940, 50] width 183 height 48
copy span "[EMAIL_ADDRESS][DOMAIN_NAME]"
click at [899, 142] on input "email" at bounding box center [941, 148] width 166 height 27
paste input "**********"
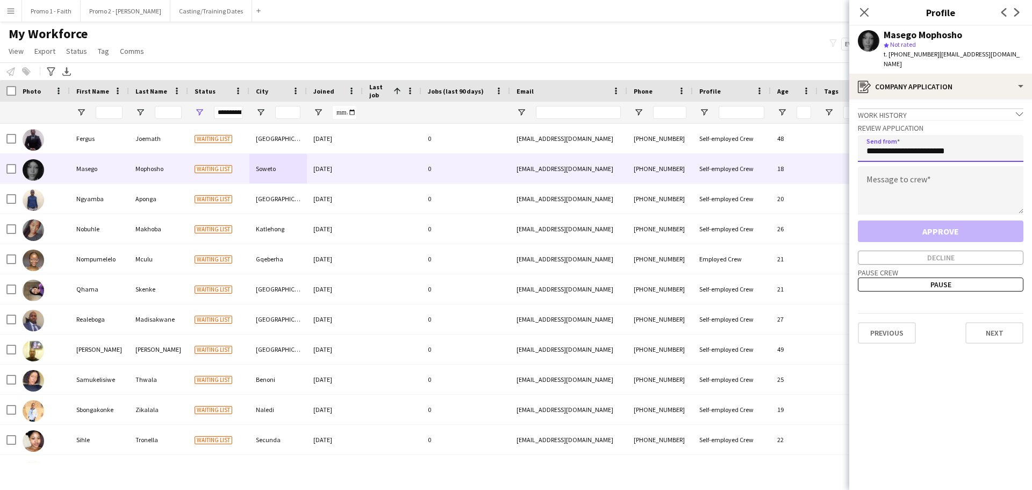
type input "**********"
click at [916, 180] on textarea at bounding box center [941, 190] width 166 height 48
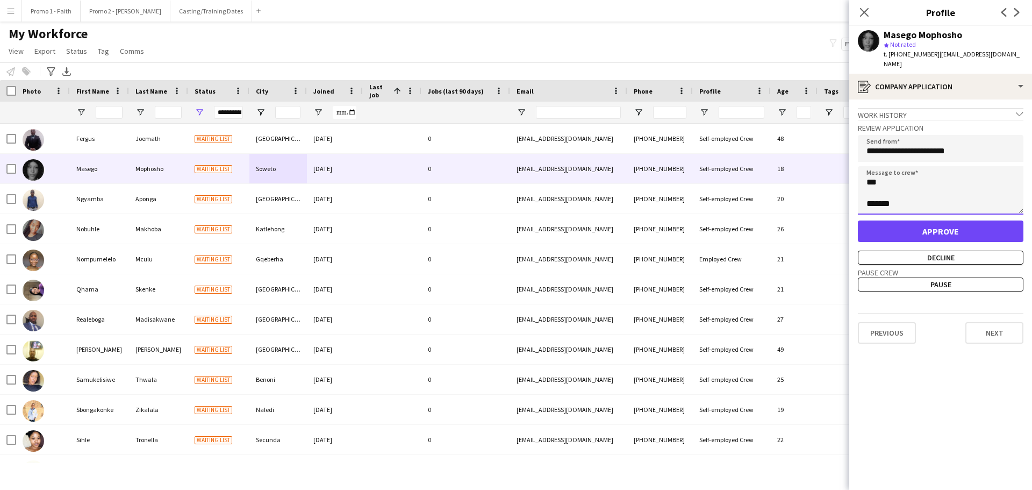
click at [893, 192] on textarea "*** ******" at bounding box center [941, 190] width 166 height 48
type textarea "**********"
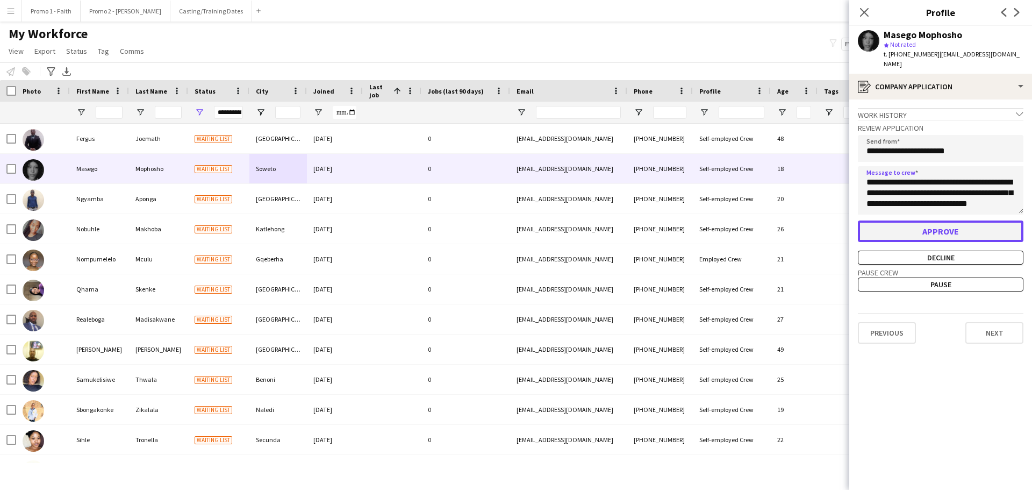
click at [944, 220] on button "Approve" at bounding box center [941, 231] width 166 height 22
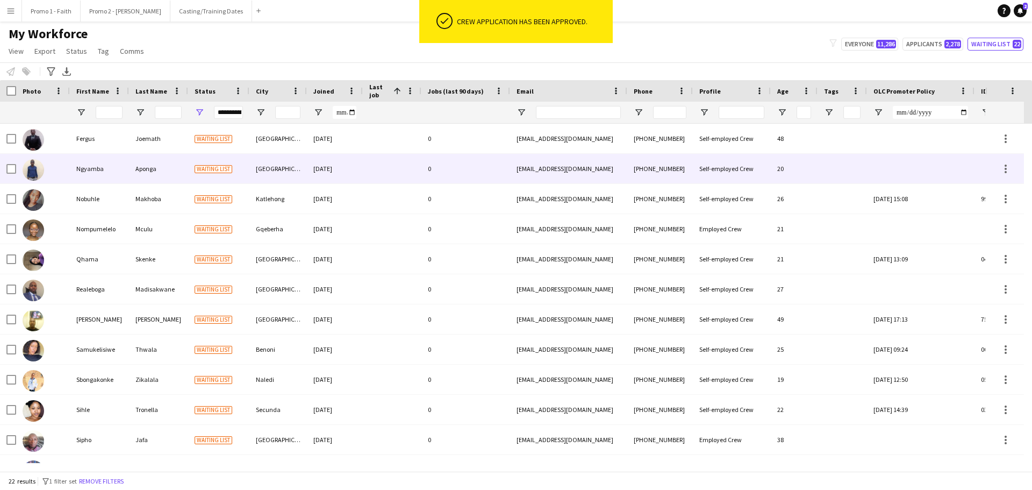
click at [332, 173] on div "[DATE]" at bounding box center [335, 169] width 56 height 30
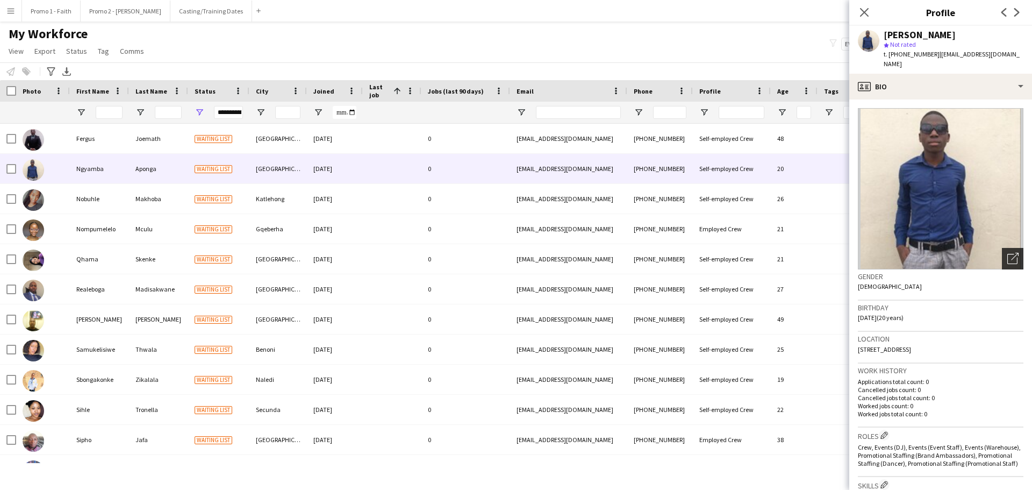
click at [1007, 253] on icon "Open photos pop-in" at bounding box center [1012, 258] width 11 height 11
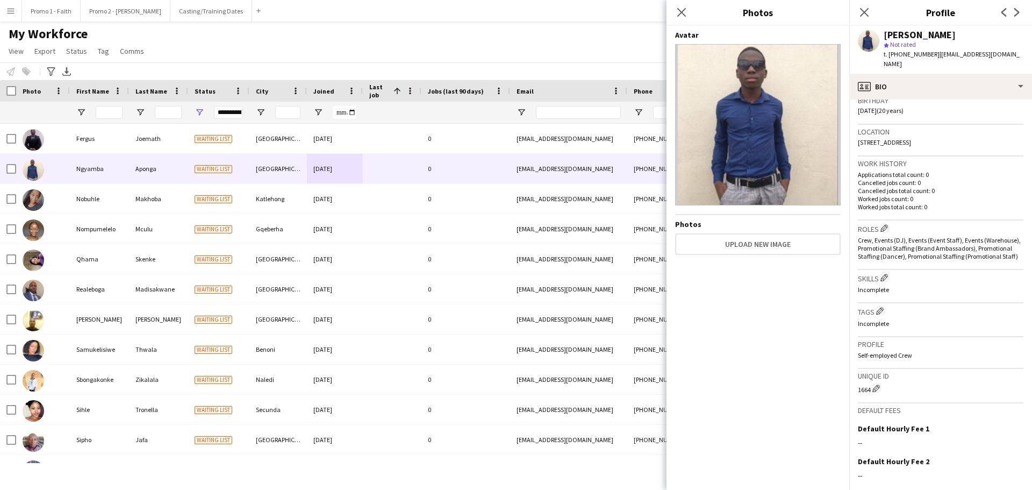
scroll to position [308, 0]
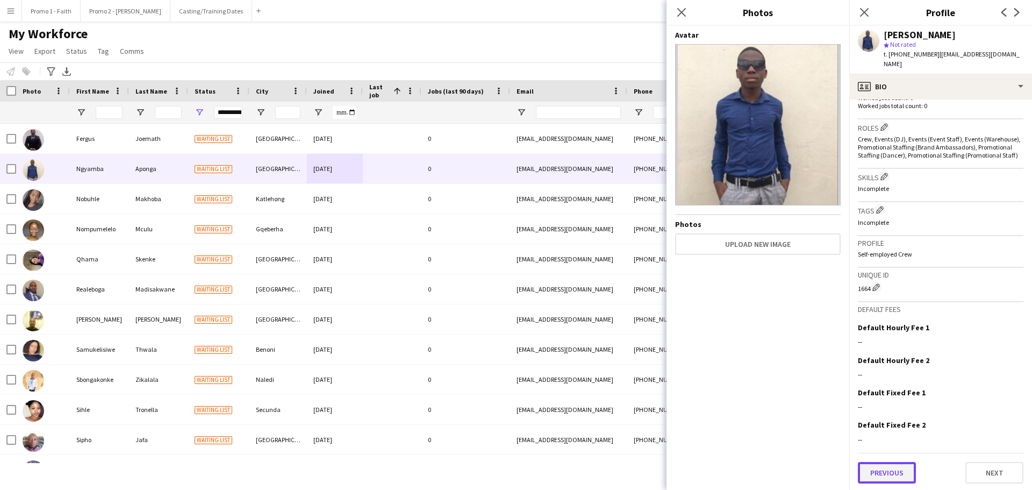
click at [889, 469] on button "Previous" at bounding box center [887, 473] width 58 height 22
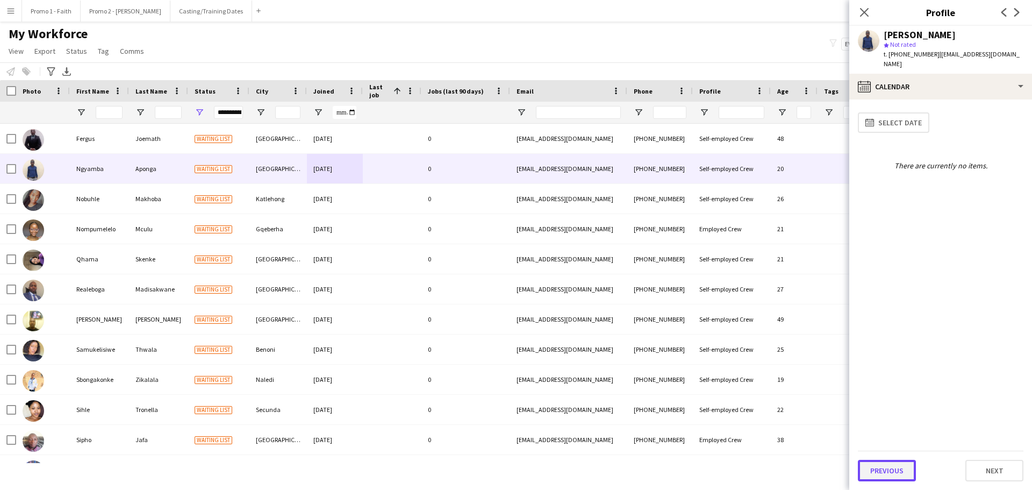
click at [891, 471] on button "Previous" at bounding box center [887, 471] width 58 height 22
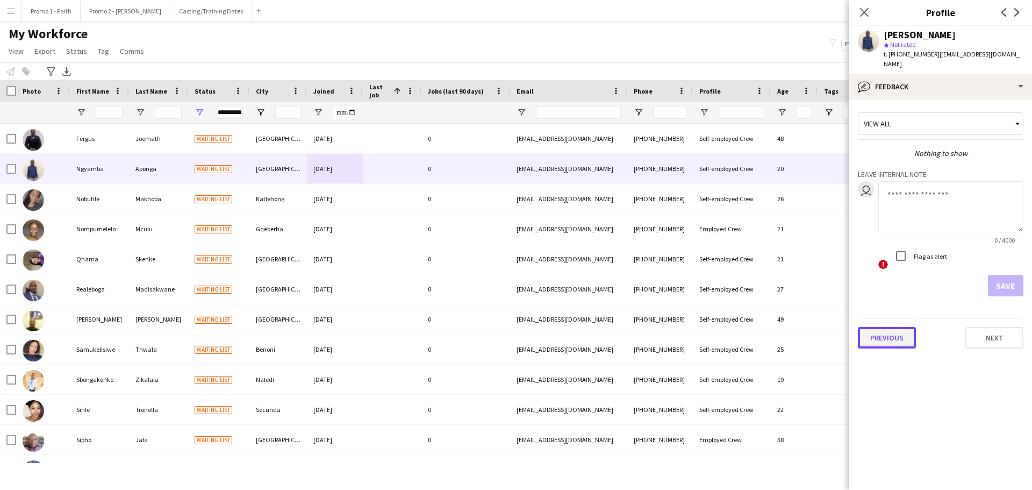
click at [880, 327] on button "Previous" at bounding box center [887, 338] width 58 height 22
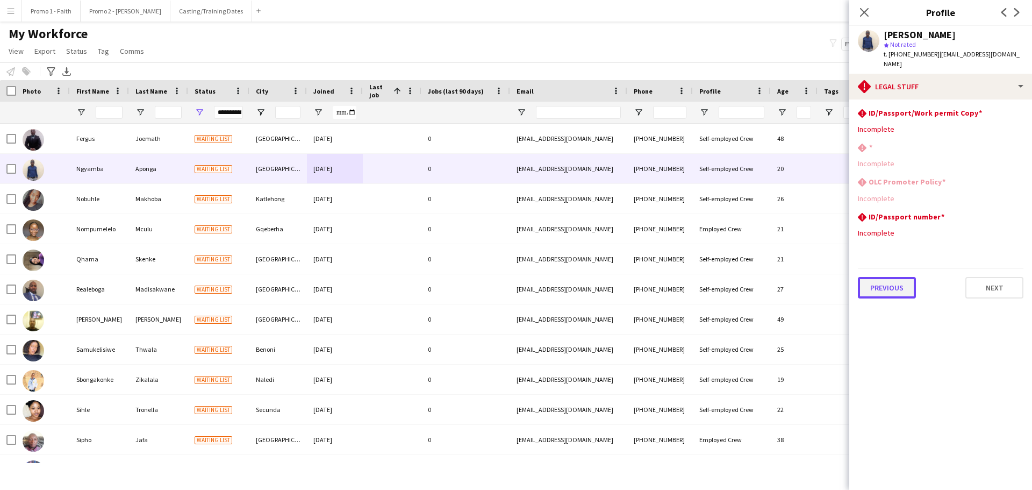
click at [899, 277] on button "Previous" at bounding box center [887, 288] width 58 height 22
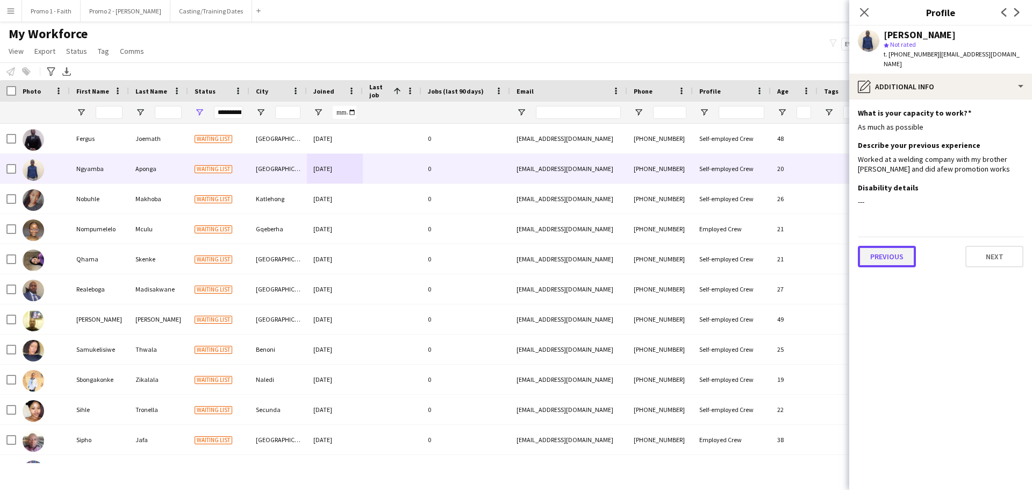
click at [890, 250] on button "Previous" at bounding box center [887, 257] width 58 height 22
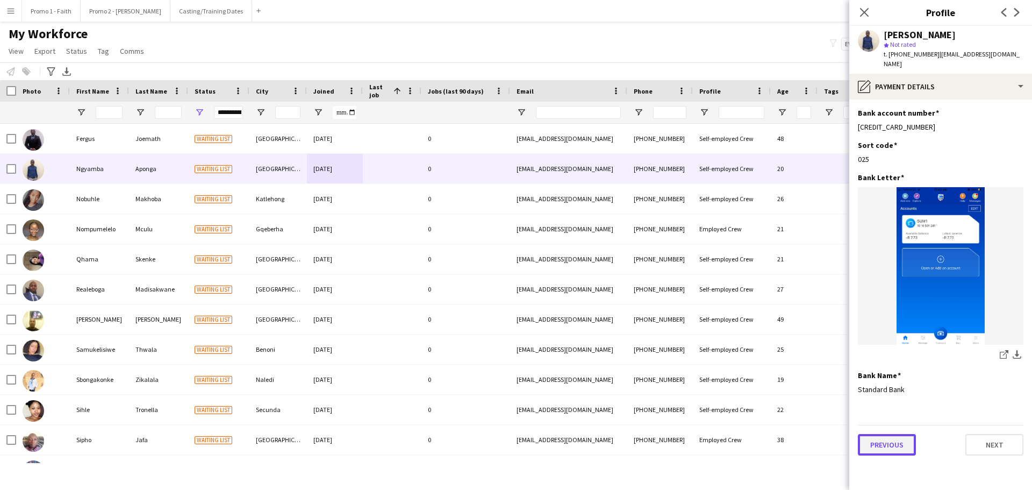
click at [884, 434] on button "Previous" at bounding box center [887, 445] width 58 height 22
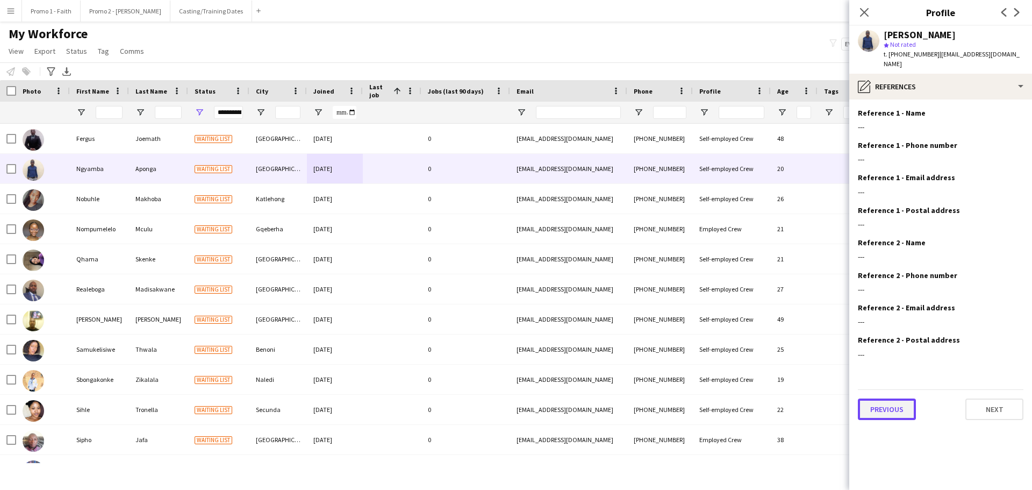
click at [883, 398] on button "Previous" at bounding box center [887, 409] width 58 height 22
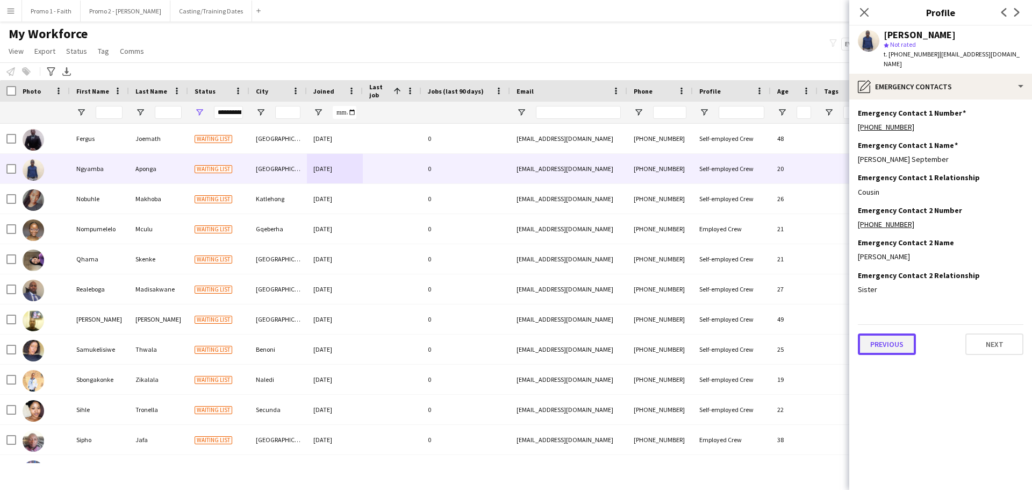
click at [876, 337] on button "Previous" at bounding box center [887, 344] width 58 height 22
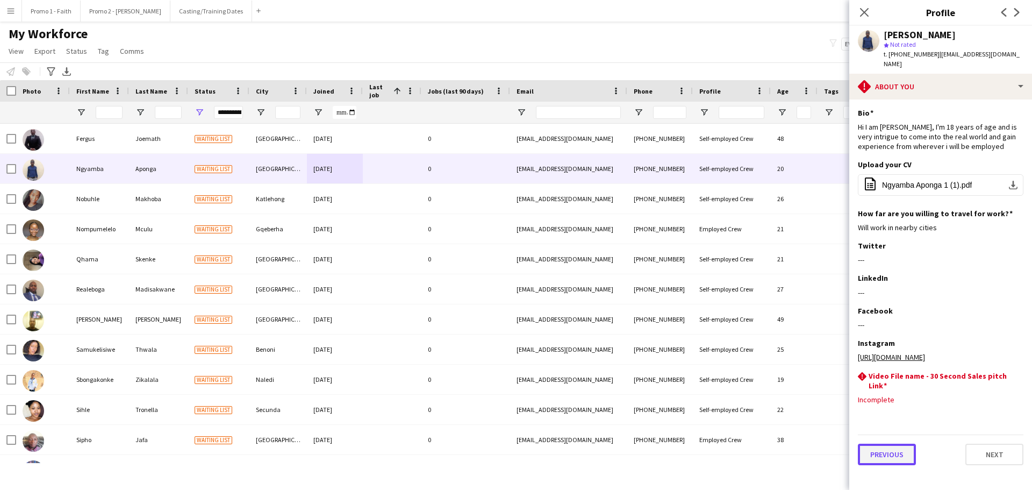
click at [876, 444] on button "Previous" at bounding box center [887, 455] width 58 height 22
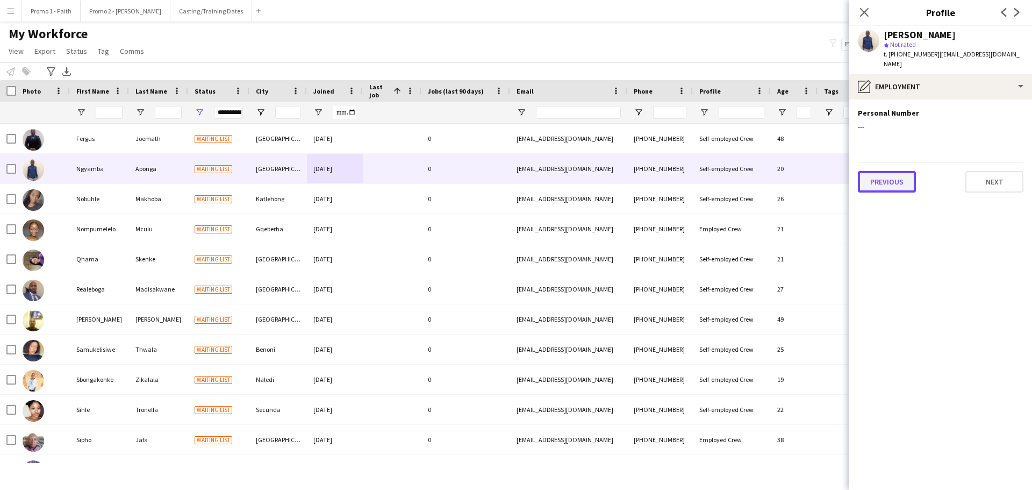
click at [879, 171] on button "Previous" at bounding box center [887, 182] width 58 height 22
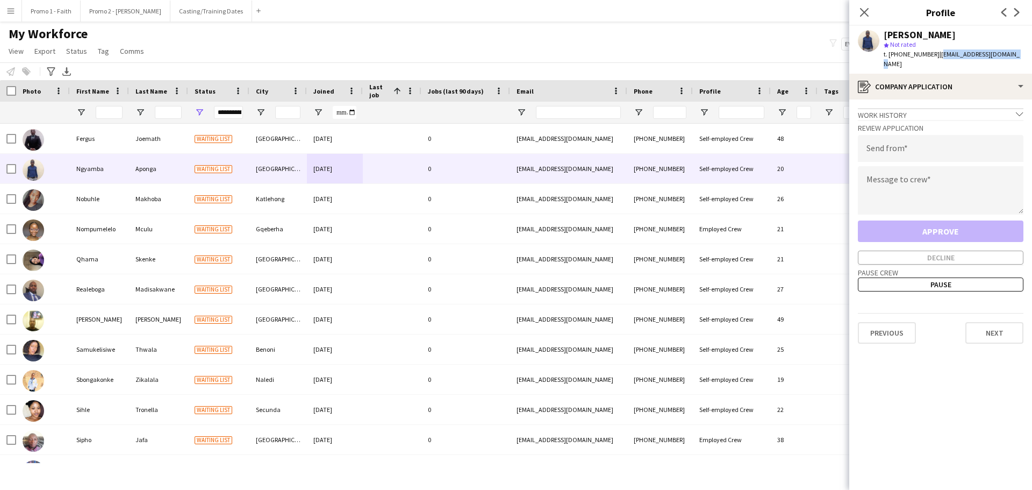
drag, startPoint x: 932, startPoint y: 53, endPoint x: 1032, endPoint y: 54, distance: 100.0
click at [1032, 54] on app-profile-header "Ngyamba Aponga star Not rated t. [PHONE_NUMBER] | [EMAIL_ADDRESS][DOMAIN_NAME]" at bounding box center [940, 50] width 183 height 48
copy span "[EMAIL_ADDRESS][DOMAIN_NAME]"
click at [888, 147] on input "email" at bounding box center [941, 148] width 166 height 27
paste input "**********"
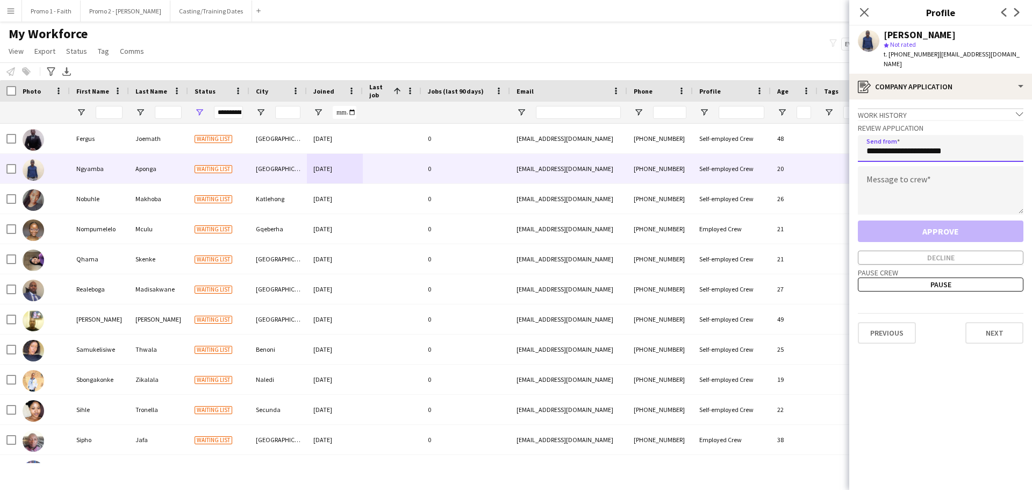
type input "**********"
click at [891, 170] on textarea at bounding box center [941, 190] width 166 height 48
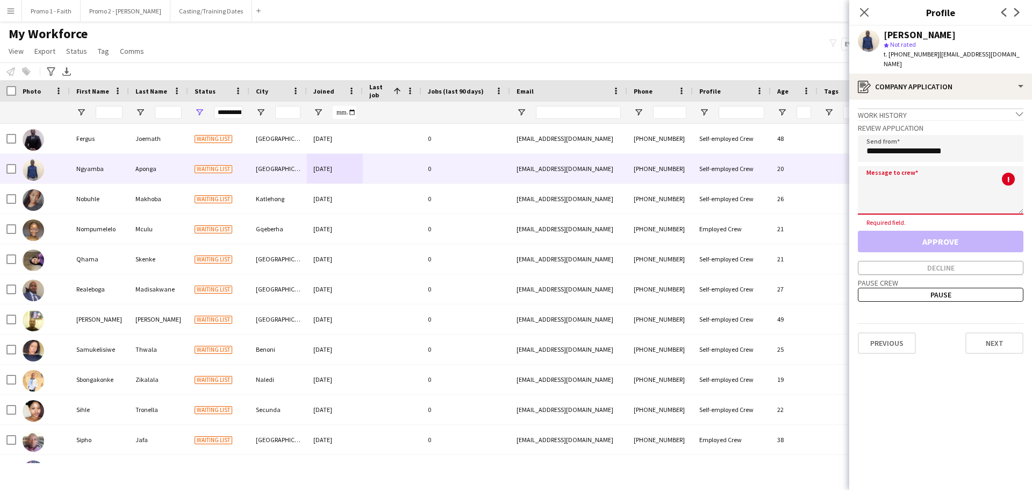
paste textarea "**********"
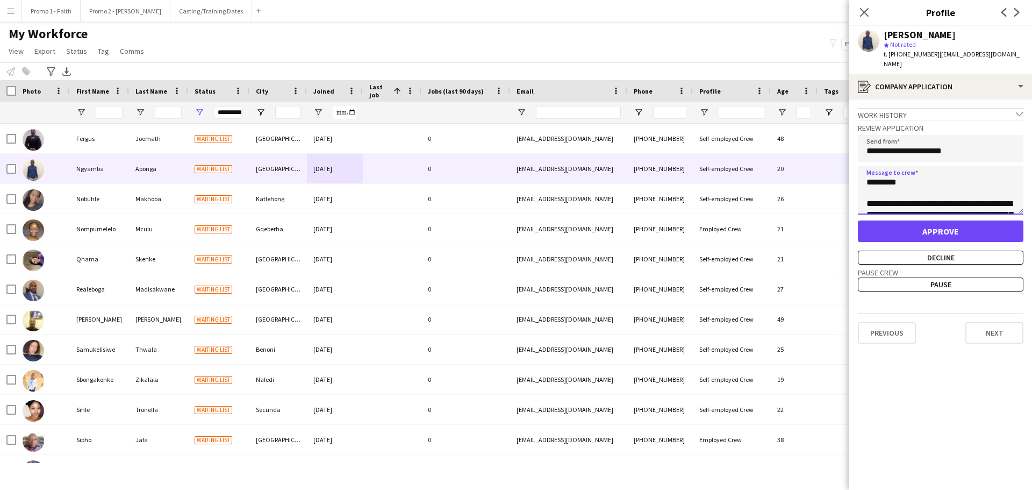
scroll to position [243, 0]
type textarea "**********"
click at [930, 251] on button "Decline" at bounding box center [941, 258] width 166 height 14
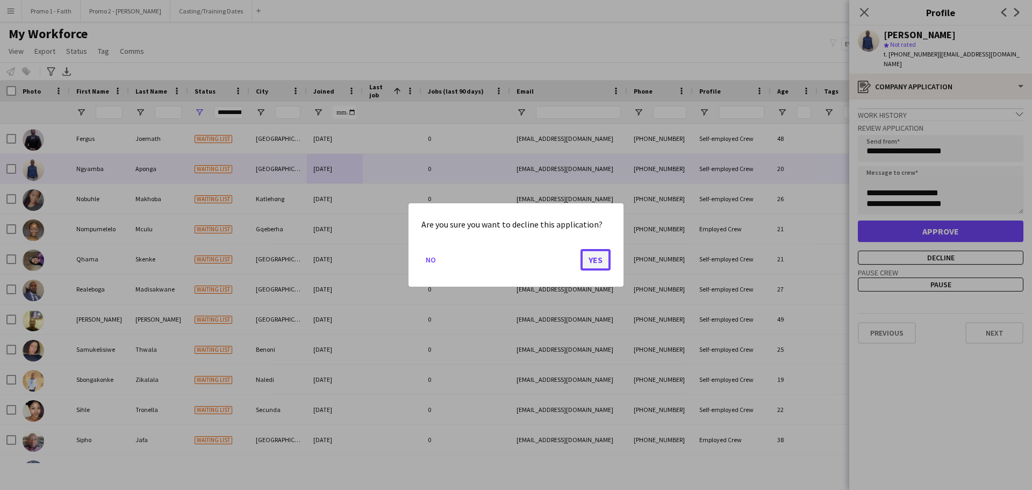
click at [598, 263] on button "Yes" at bounding box center [596, 260] width 30 height 22
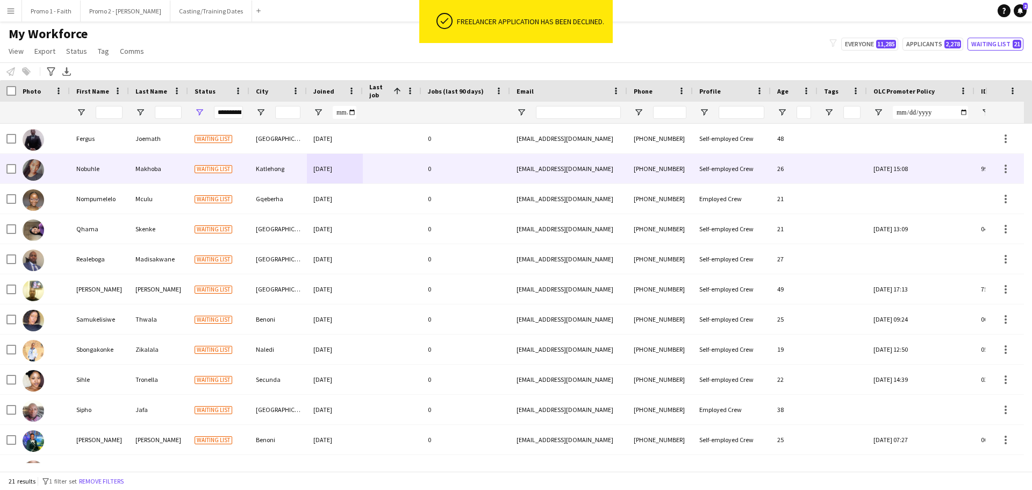
click at [223, 168] on span "Waiting list" at bounding box center [214, 169] width 38 height 8
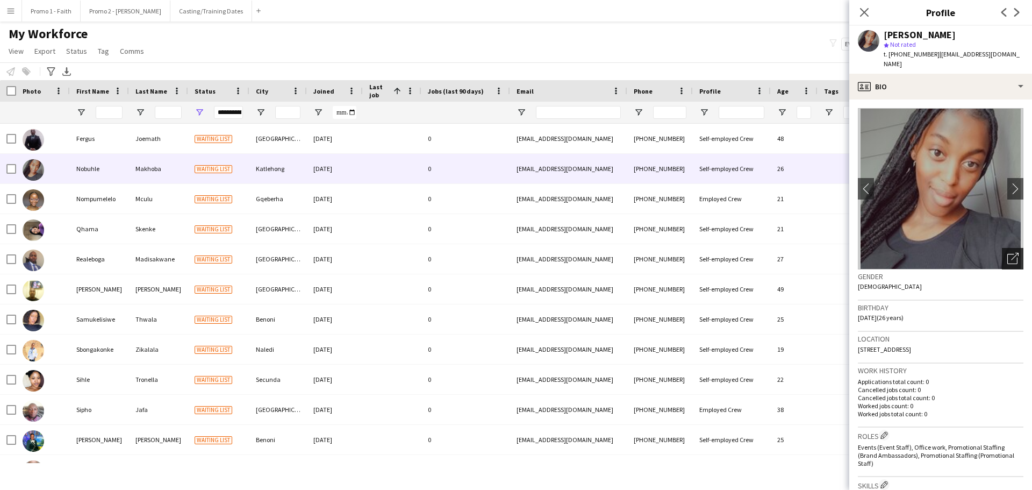
click at [1012, 248] on div "Open photos pop-in" at bounding box center [1013, 259] width 22 height 22
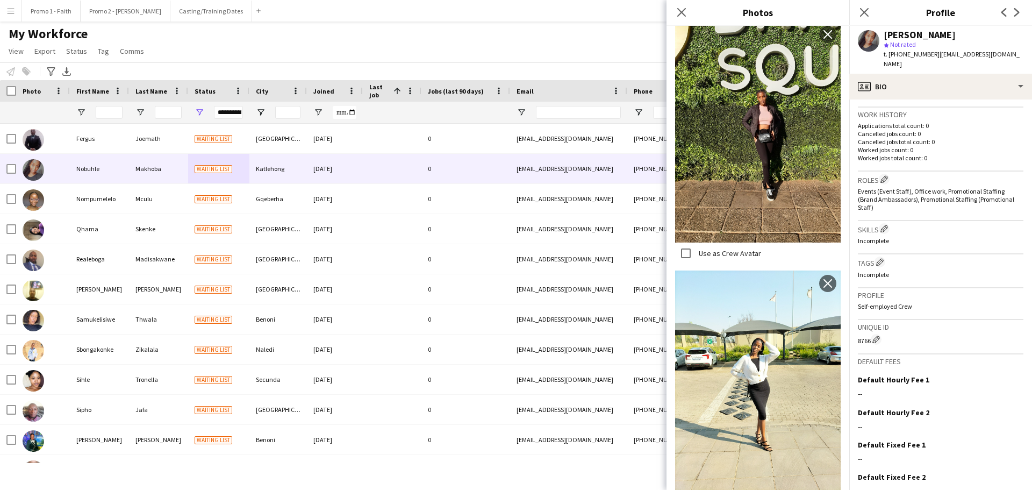
scroll to position [300, 0]
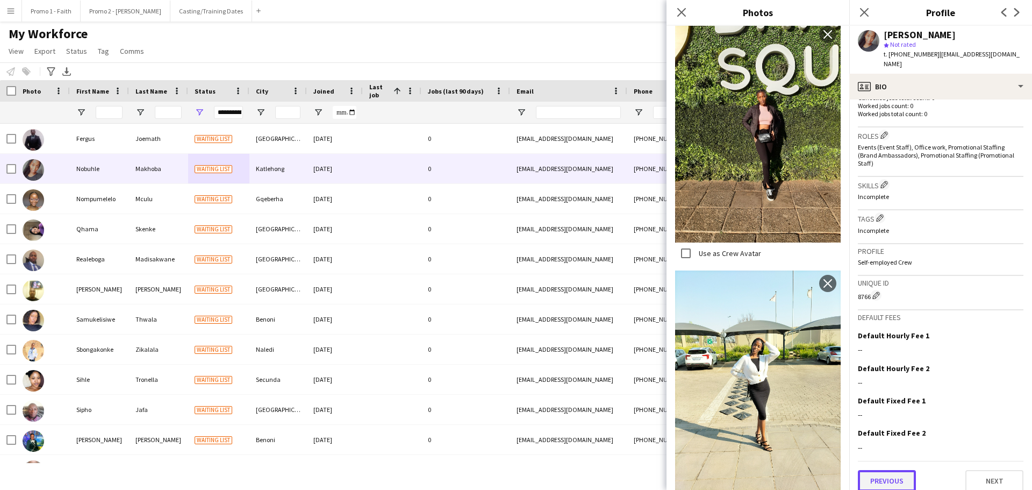
click at [882, 470] on button "Previous" at bounding box center [887, 481] width 58 height 22
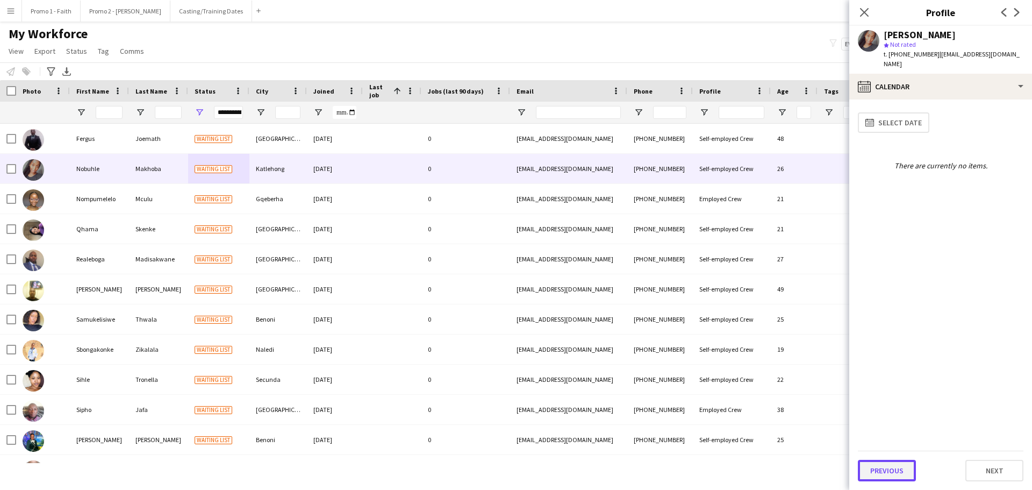
click at [891, 470] on button "Previous" at bounding box center [887, 471] width 58 height 22
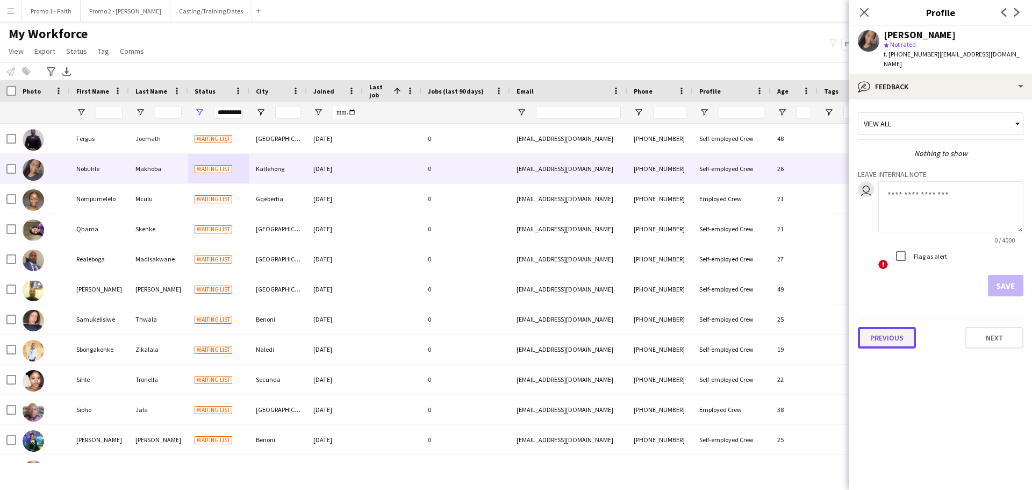
click at [887, 327] on button "Previous" at bounding box center [887, 338] width 58 height 22
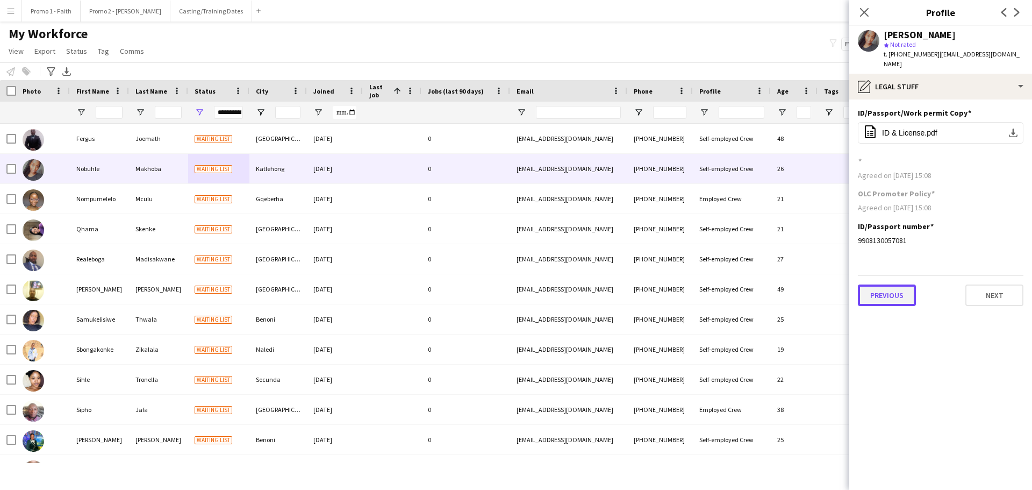
click at [885, 288] on button "Previous" at bounding box center [887, 295] width 58 height 22
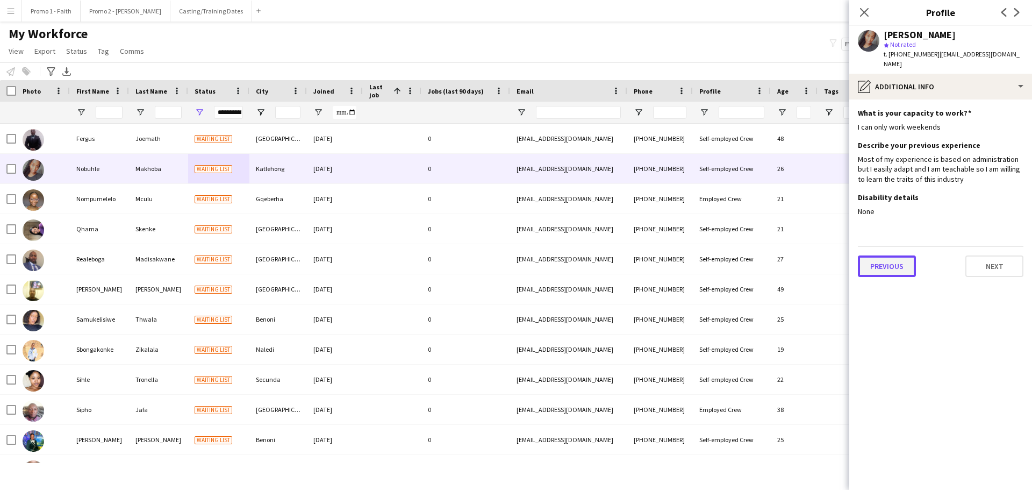
click at [887, 257] on button "Previous" at bounding box center [887, 266] width 58 height 22
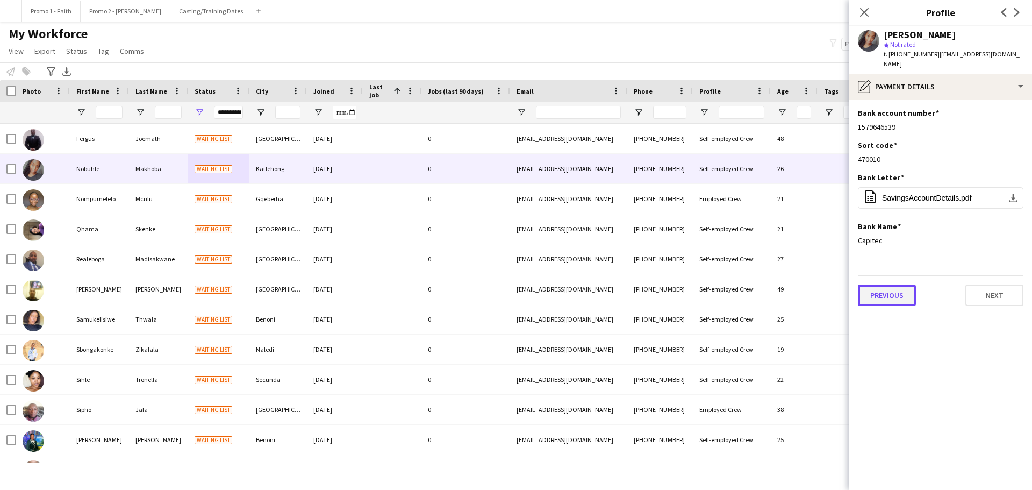
click at [892, 284] on button "Previous" at bounding box center [887, 295] width 58 height 22
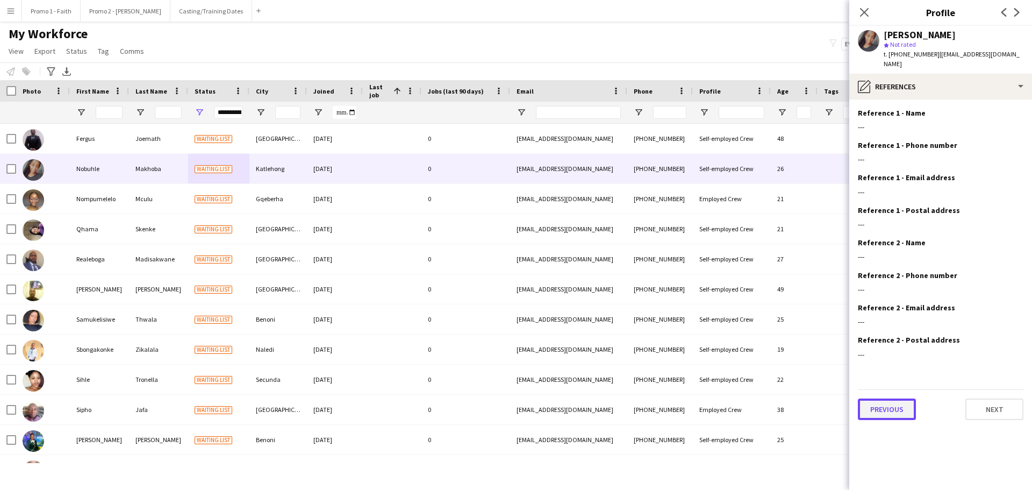
click at [894, 402] on button "Previous" at bounding box center [887, 409] width 58 height 22
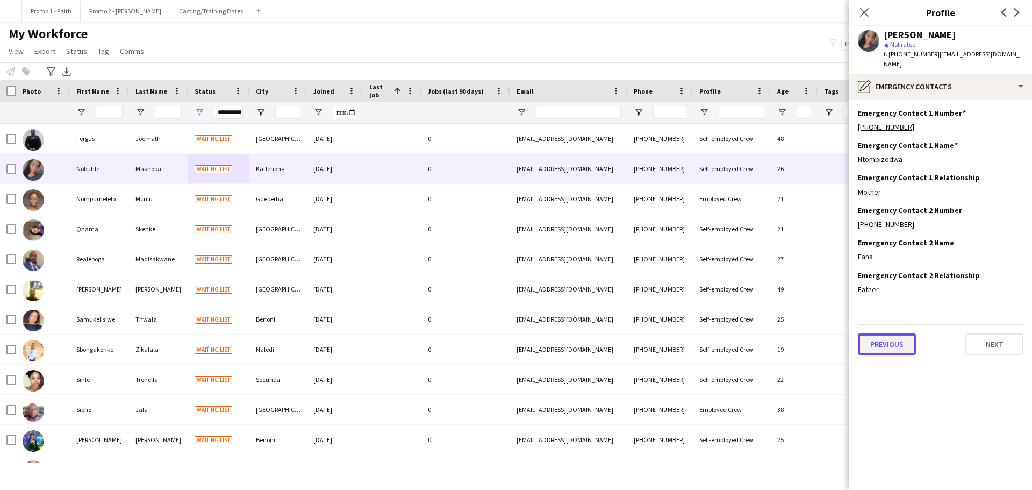
click at [883, 340] on button "Previous" at bounding box center [887, 344] width 58 height 22
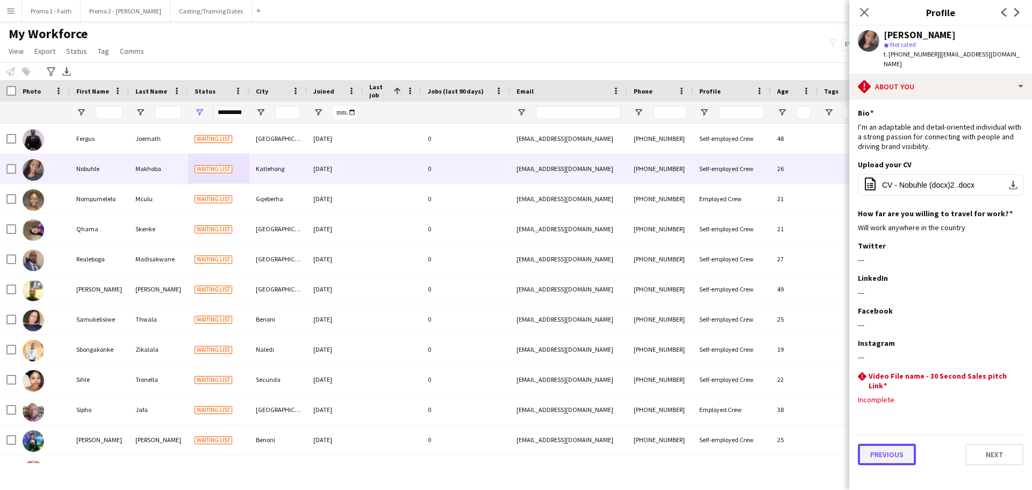
click at [884, 444] on button "Previous" at bounding box center [887, 455] width 58 height 22
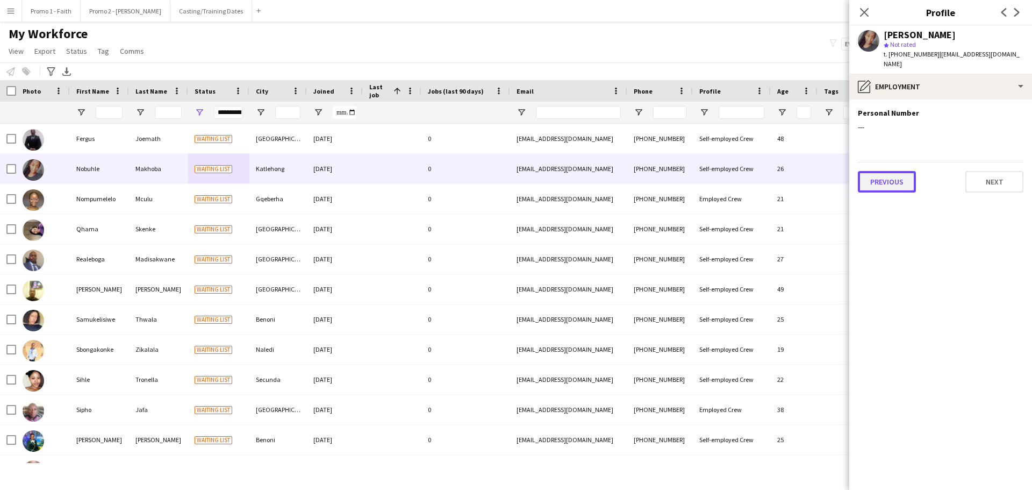
click at [870, 172] on button "Previous" at bounding box center [887, 182] width 58 height 22
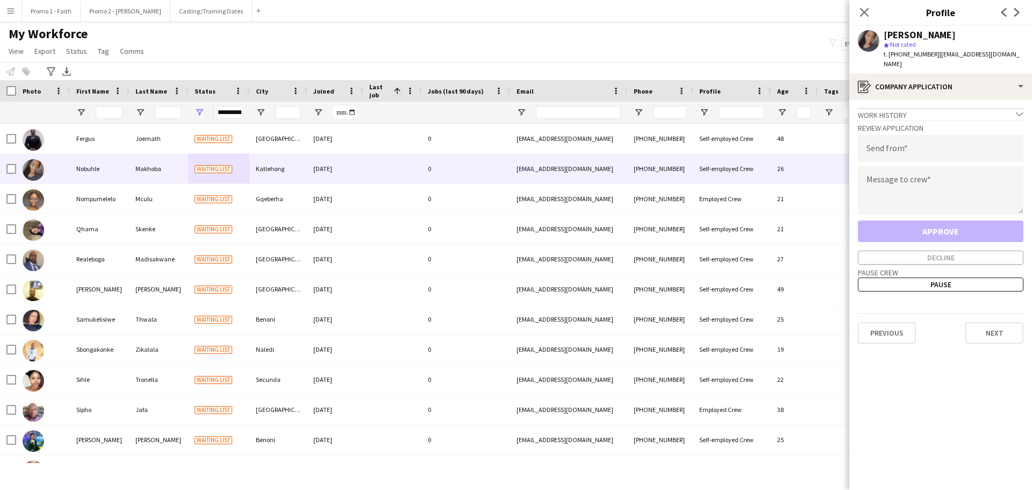
drag, startPoint x: 932, startPoint y: 54, endPoint x: 1032, endPoint y: 54, distance: 100.0
click at [1032, 54] on app-profile-header "[PERSON_NAME] star Not rated t. [PHONE_NUMBER] | [EMAIL_ADDRESS][DOMAIN_NAME]" at bounding box center [940, 50] width 183 height 48
drag, startPoint x: 985, startPoint y: 49, endPoint x: 1010, endPoint y: 57, distance: 26.0
click at [1017, 58] on div "t. [PHONE_NUMBER] | [EMAIL_ADDRESS][DOMAIN_NAME]" at bounding box center [954, 58] width 140 height 19
drag, startPoint x: 932, startPoint y: 55, endPoint x: 997, endPoint y: 52, distance: 65.7
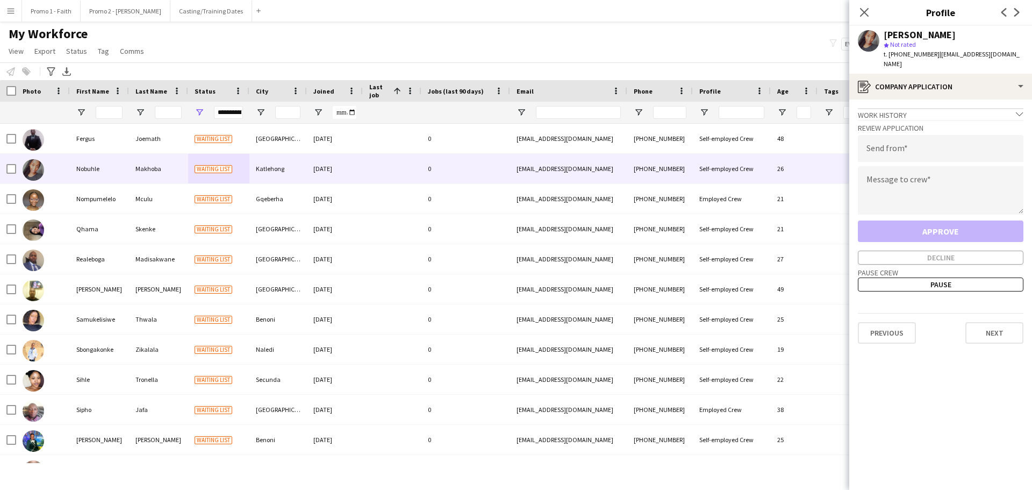
click at [1032, 58] on app-profile-header "[PERSON_NAME] star Not rated t. [PHONE_NUMBER] | [EMAIL_ADDRESS][DOMAIN_NAME]" at bounding box center [940, 50] width 183 height 48
click at [905, 140] on input "email" at bounding box center [941, 148] width 166 height 27
paste input "**********"
type input "**********"
click at [903, 173] on textarea at bounding box center [941, 190] width 166 height 48
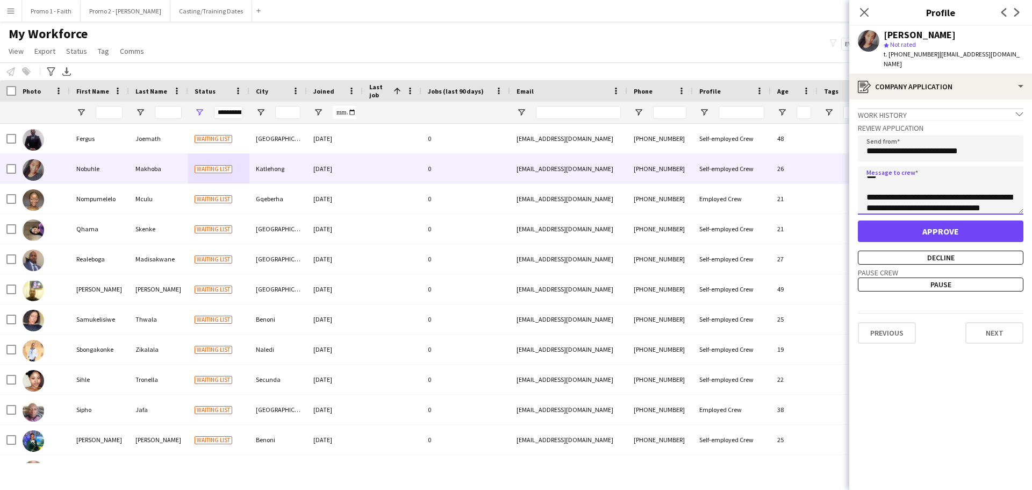
scroll to position [17, 0]
click at [991, 171] on textarea "**********" at bounding box center [941, 190] width 166 height 48
click at [999, 177] on textarea "**********" at bounding box center [941, 190] width 166 height 48
type textarea "**********"
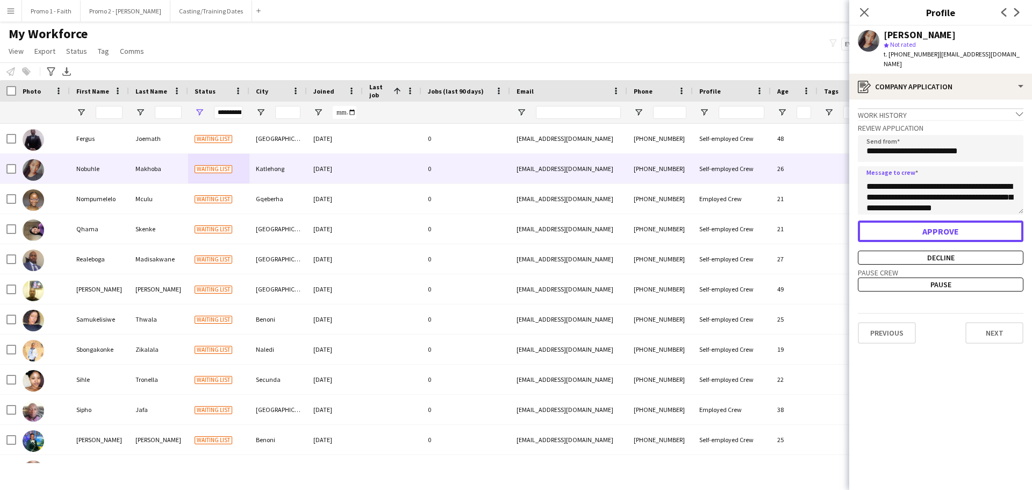
click at [951, 222] on button "Approve" at bounding box center [941, 231] width 166 height 22
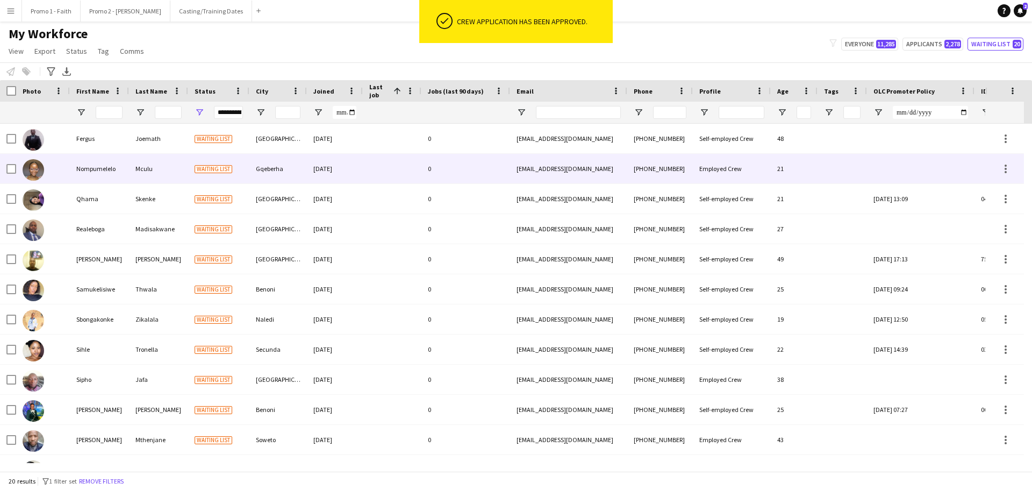
click at [298, 172] on div "Gqeberha" at bounding box center [278, 169] width 58 height 30
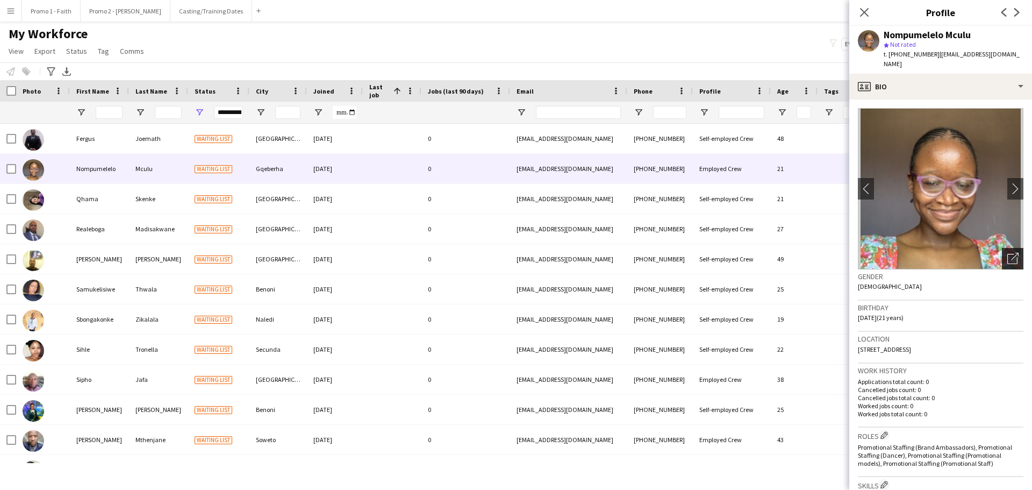
click at [1007, 253] on icon "Open photos pop-in" at bounding box center [1012, 258] width 11 height 11
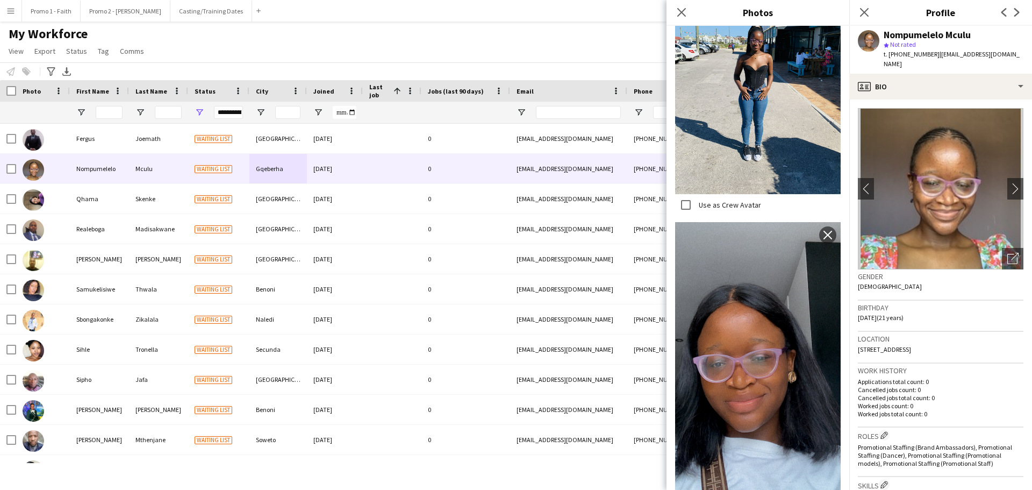
scroll to position [308, 0]
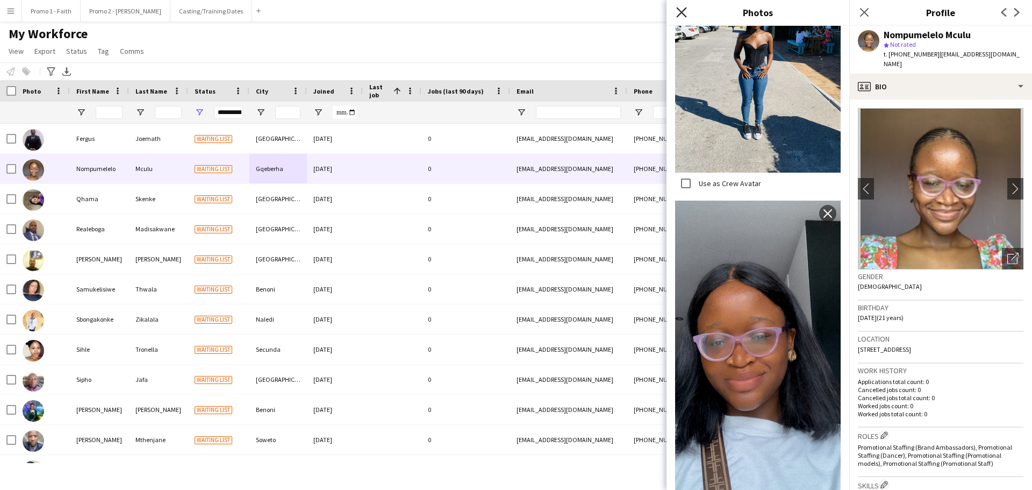
drag, startPoint x: 678, startPoint y: 8, endPoint x: 731, endPoint y: 58, distance: 72.6
click at [678, 8] on icon "Close pop-in" at bounding box center [681, 12] width 10 height 10
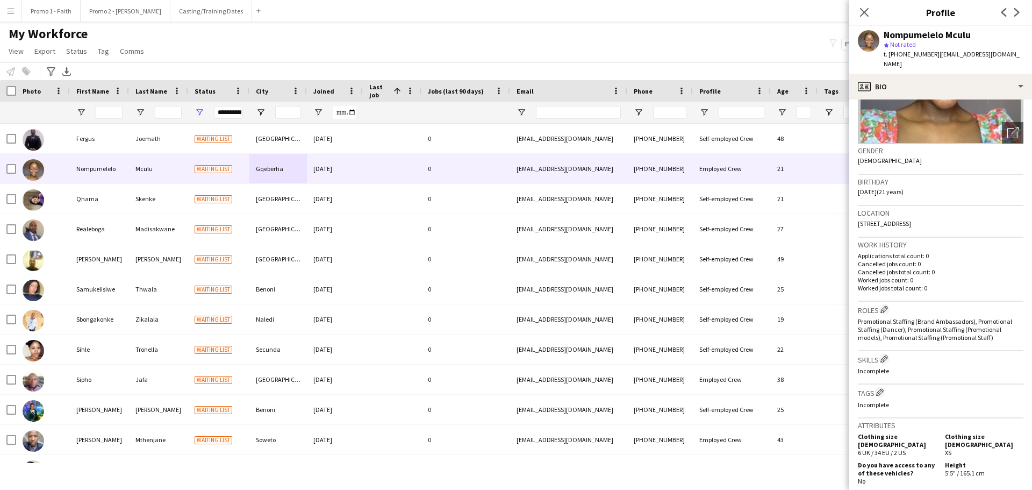
scroll to position [391, 0]
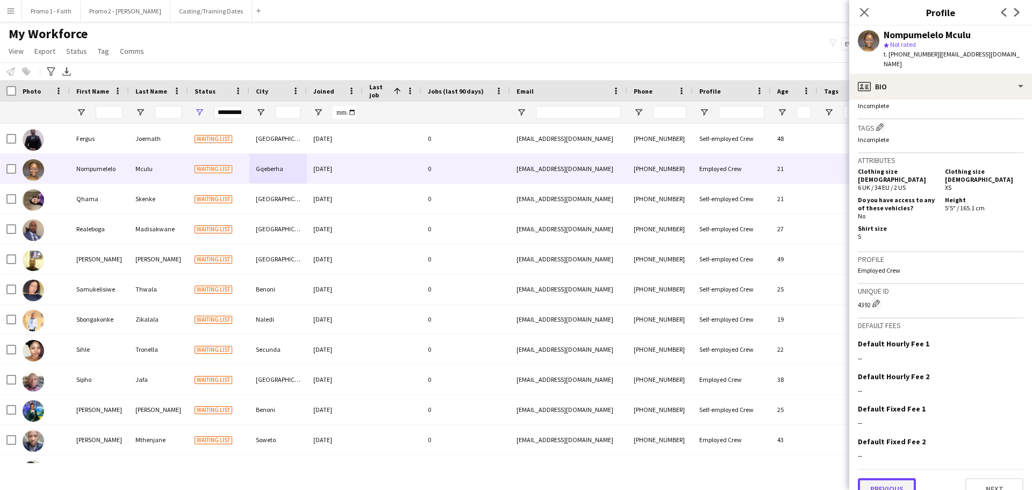
click at [890, 478] on button "Previous" at bounding box center [887, 489] width 58 height 22
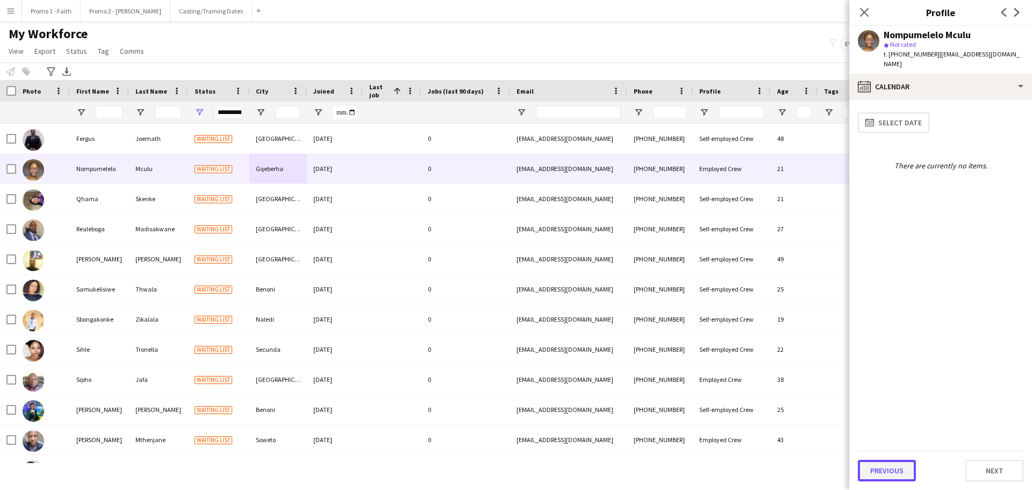
click at [888, 471] on button "Previous" at bounding box center [887, 471] width 58 height 22
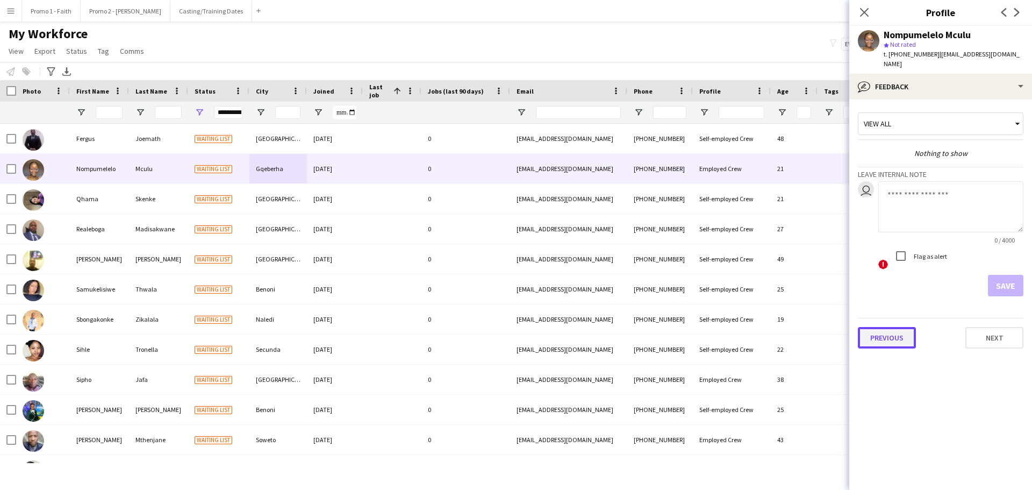
click at [884, 328] on button "Previous" at bounding box center [887, 338] width 58 height 22
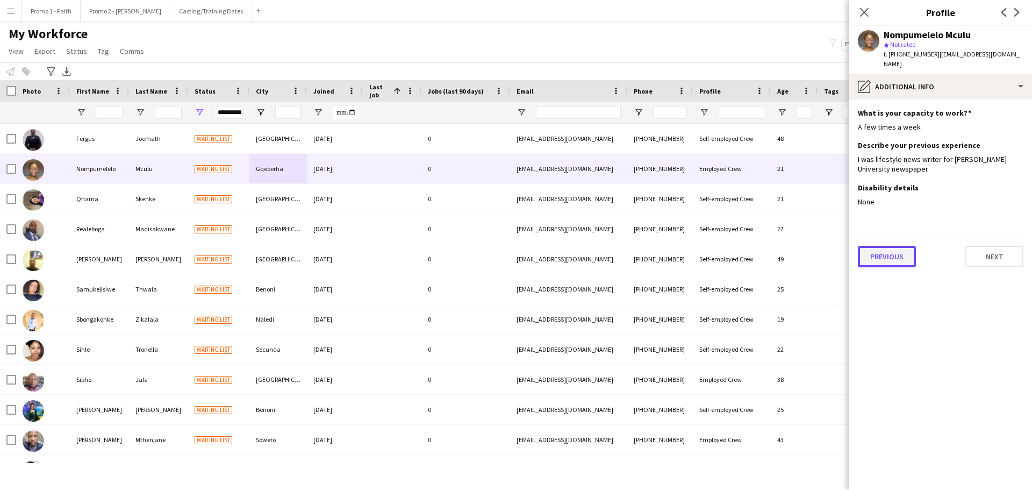
click at [880, 249] on button "Previous" at bounding box center [887, 257] width 58 height 22
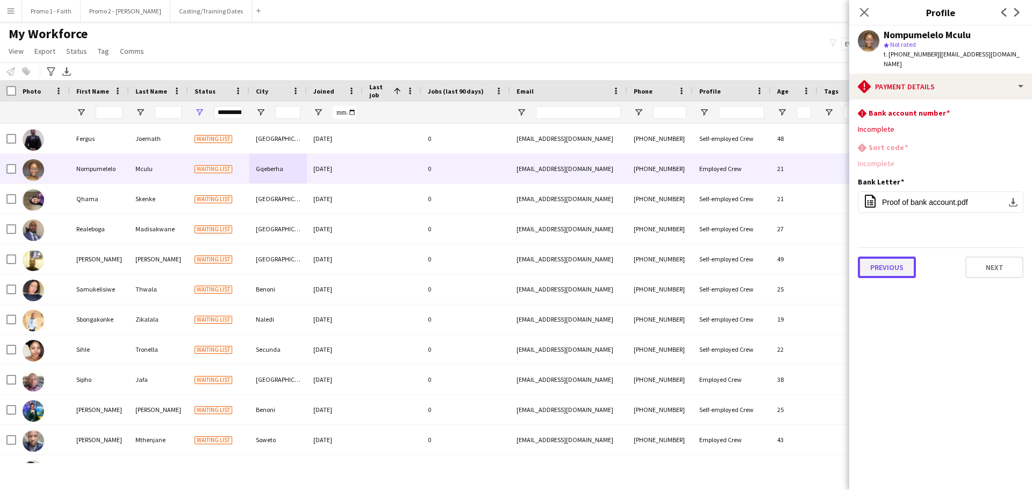
click at [893, 256] on button "Previous" at bounding box center [887, 267] width 58 height 22
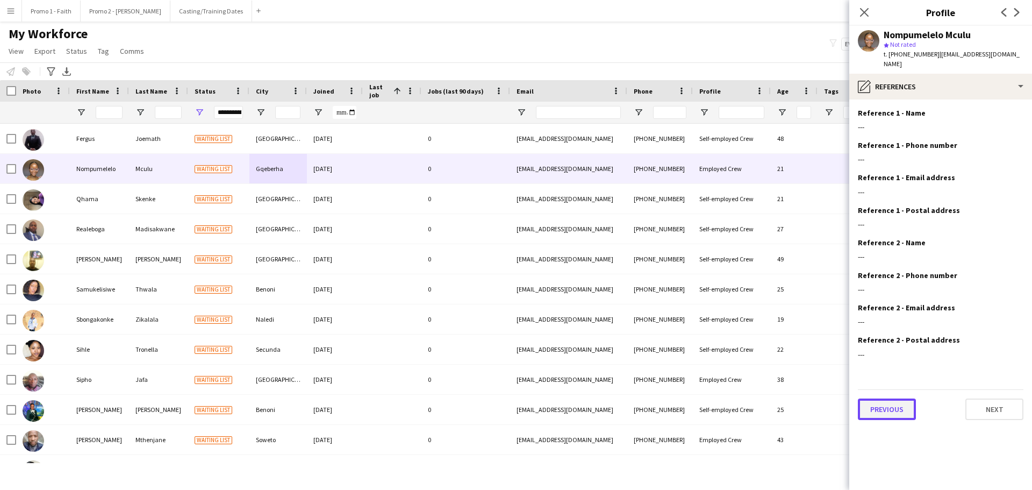
click at [892, 401] on button "Previous" at bounding box center [887, 409] width 58 height 22
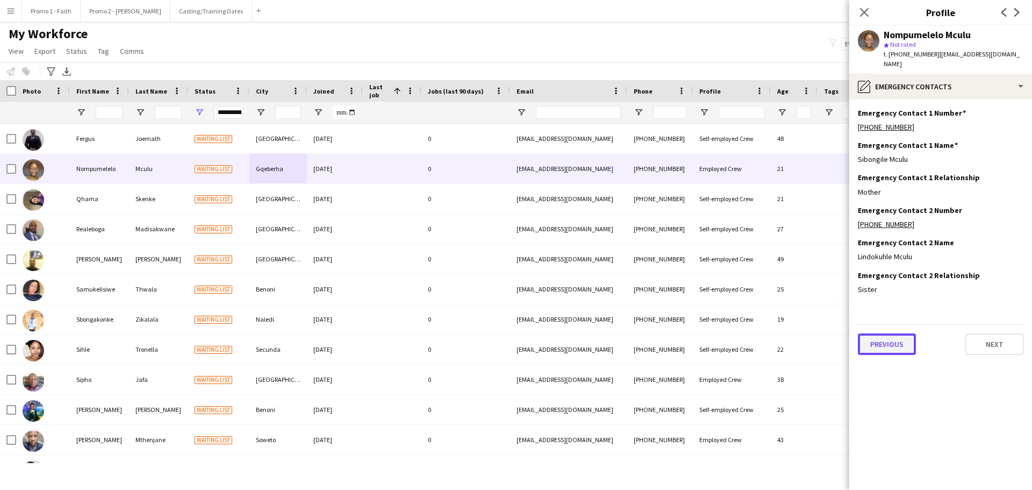
click at [889, 335] on button "Previous" at bounding box center [887, 344] width 58 height 22
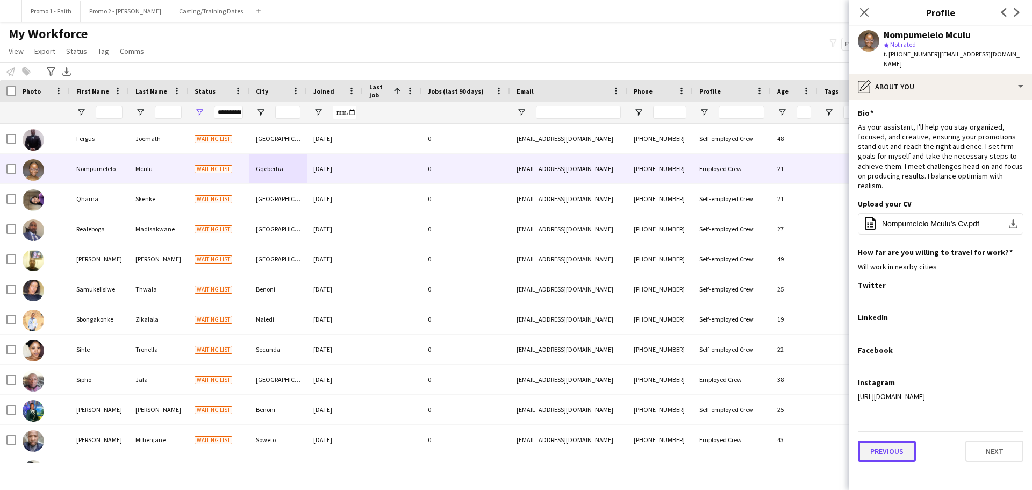
click at [890, 456] on button "Previous" at bounding box center [887, 451] width 58 height 22
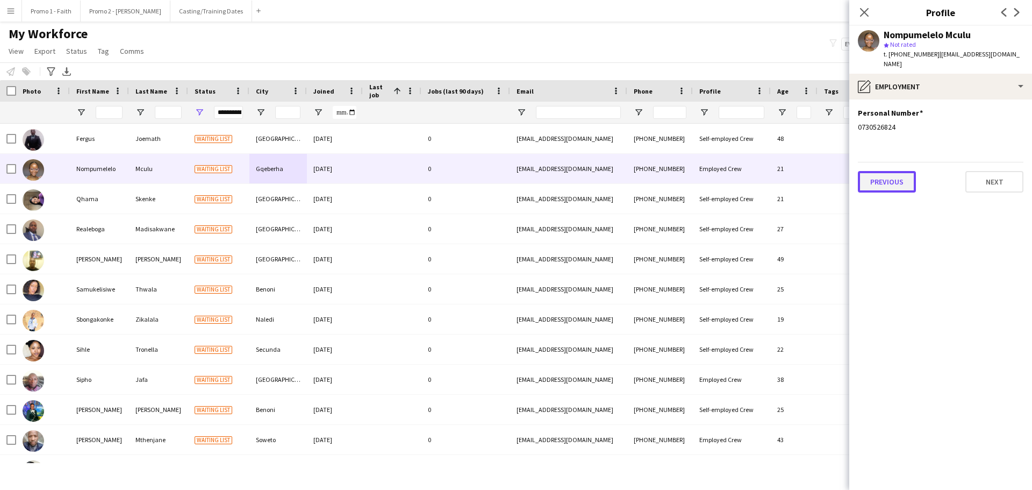
click at [893, 176] on button "Previous" at bounding box center [887, 182] width 58 height 22
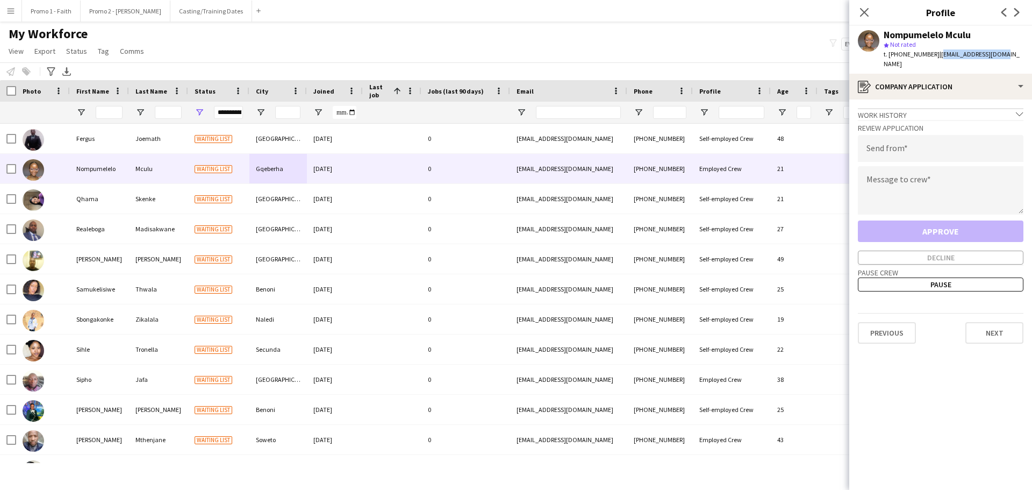
drag, startPoint x: 932, startPoint y: 54, endPoint x: 1027, endPoint y: 54, distance: 95.7
click at [1027, 54] on app-profile-header "Nompumelelo Mculu star Not rated t. [PHONE_NUMBER] | [EMAIL_ADDRESS][DOMAIN_NAM…" at bounding box center [940, 50] width 183 height 48
click at [883, 140] on input "email" at bounding box center [941, 148] width 166 height 27
paste input "**********"
type input "**********"
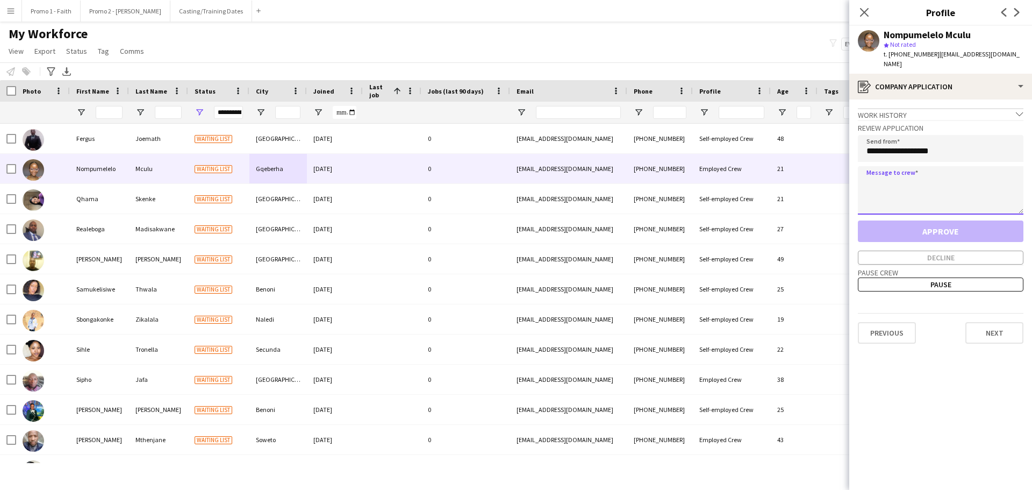
click at [895, 173] on textarea at bounding box center [941, 190] width 166 height 48
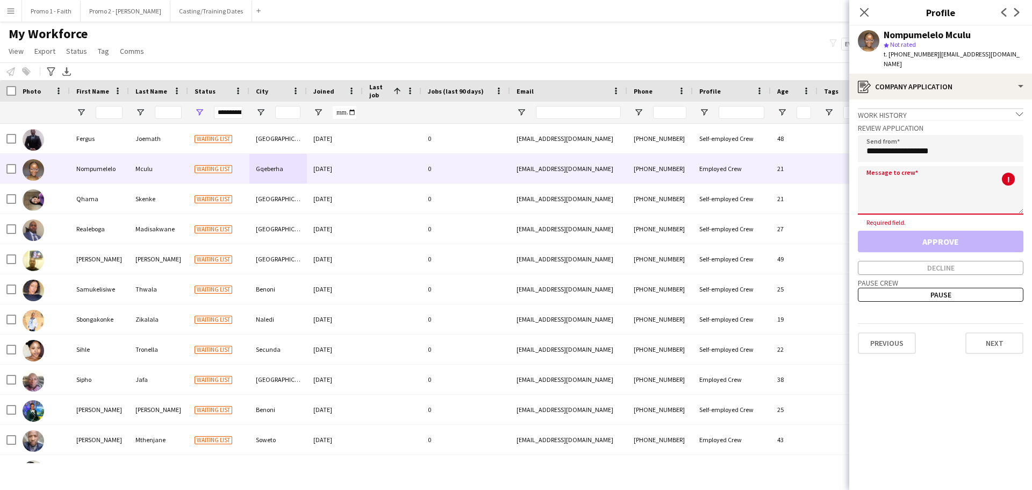
click at [913, 182] on textarea at bounding box center [941, 190] width 166 height 48
paste textarea "**********"
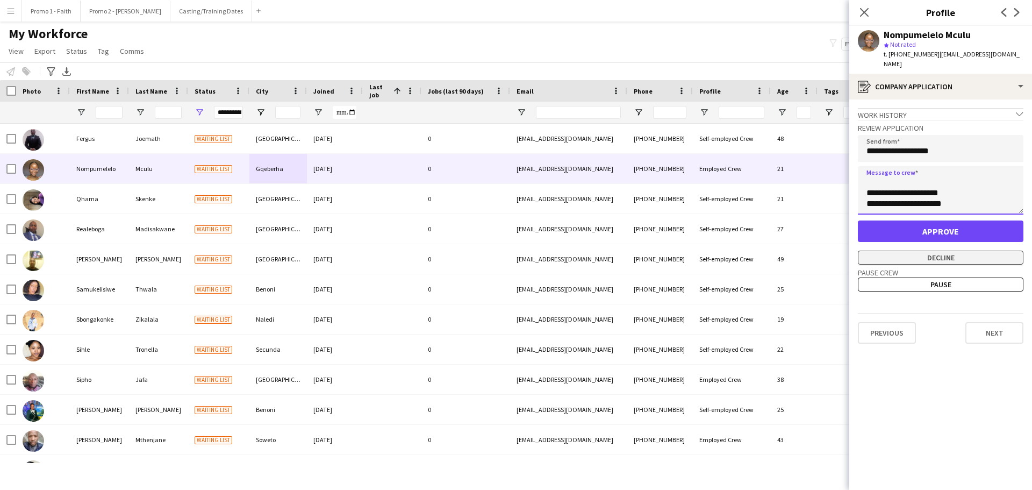
type textarea "**********"
click at [930, 251] on button "Decline" at bounding box center [941, 258] width 166 height 14
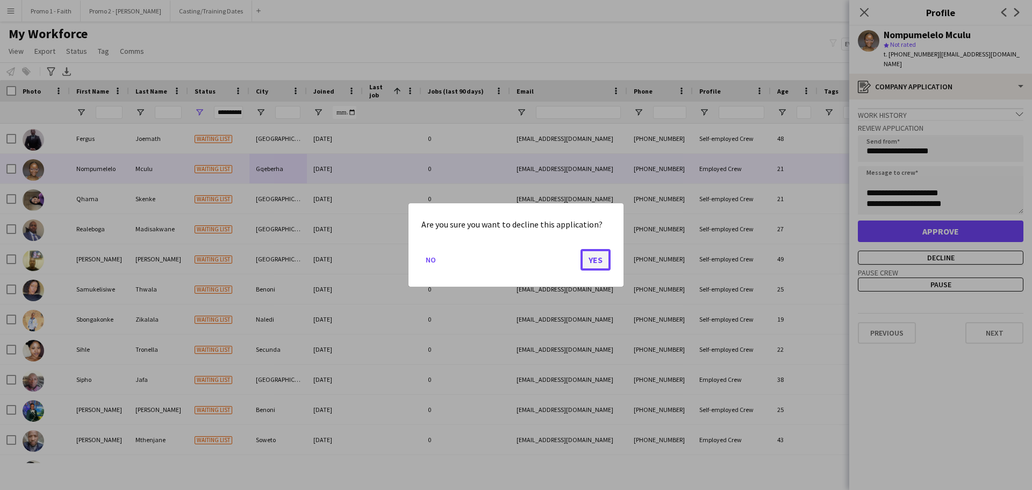
click at [601, 254] on button "Yes" at bounding box center [596, 260] width 30 height 22
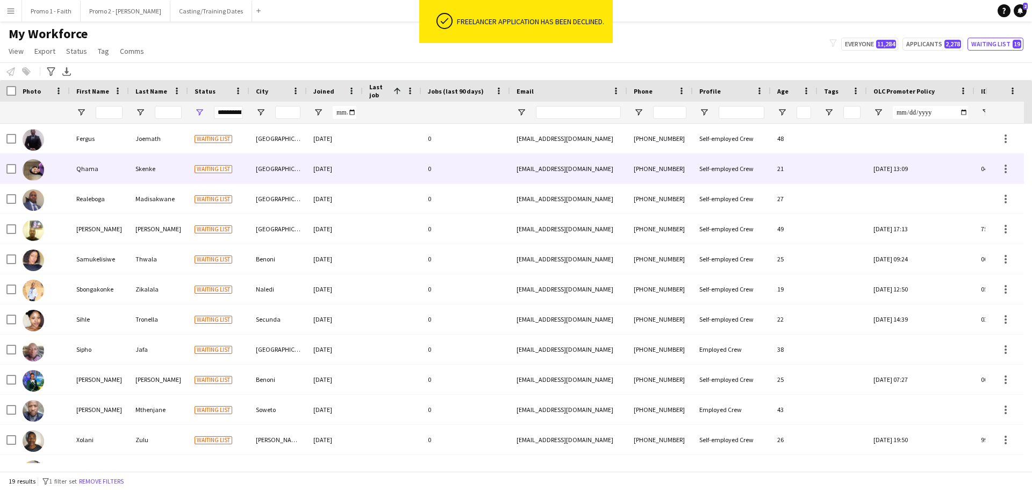
click at [224, 161] on div "Waiting list" at bounding box center [218, 169] width 61 height 30
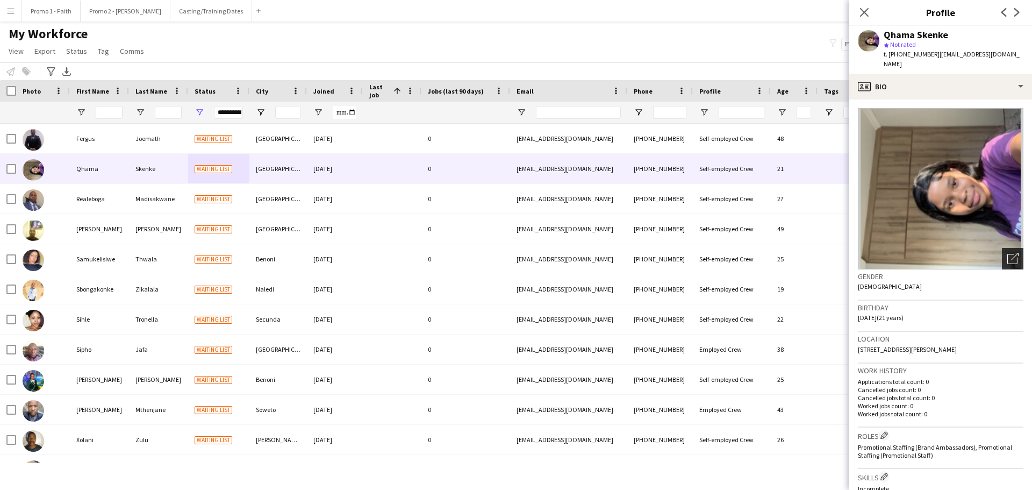
click at [1011, 253] on icon at bounding box center [1015, 257] width 8 height 8
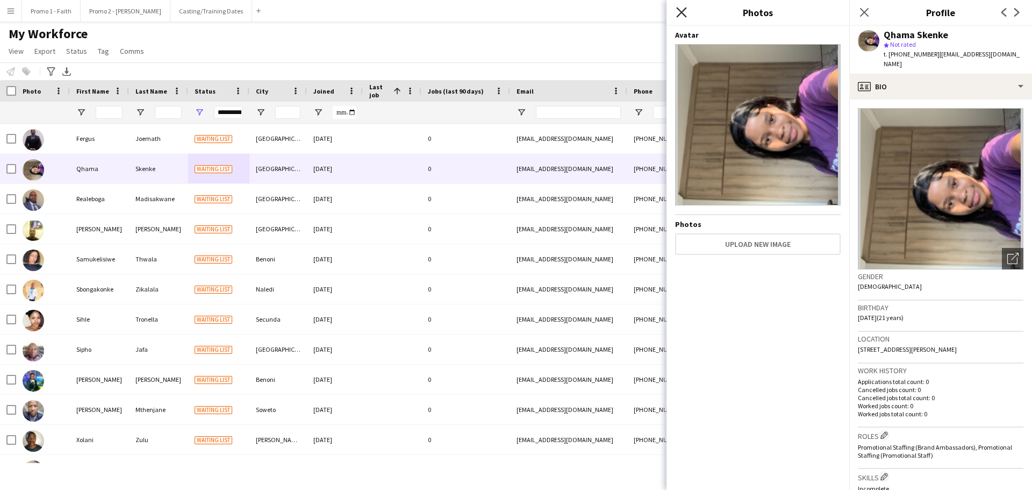
click at [680, 11] on icon at bounding box center [681, 12] width 10 height 10
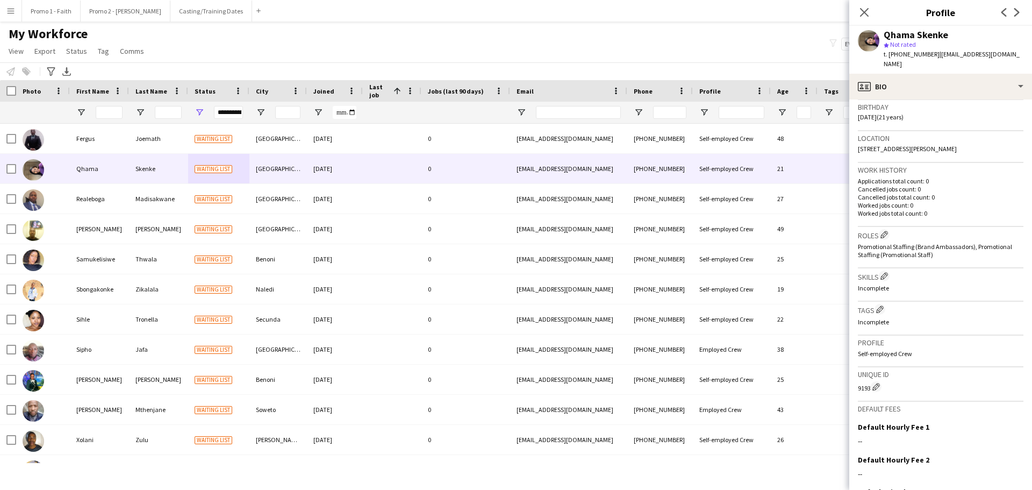
scroll to position [292, 0]
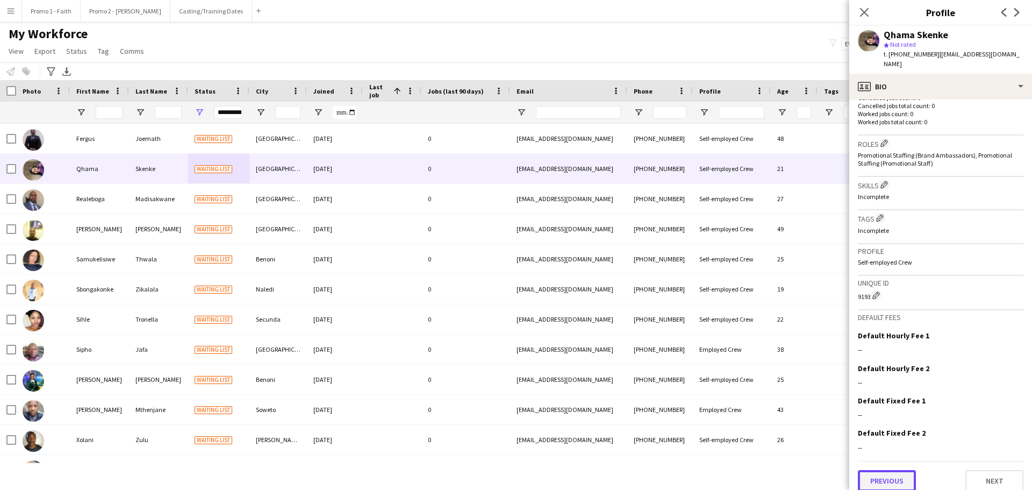
click at [877, 473] on button "Previous" at bounding box center [887, 481] width 58 height 22
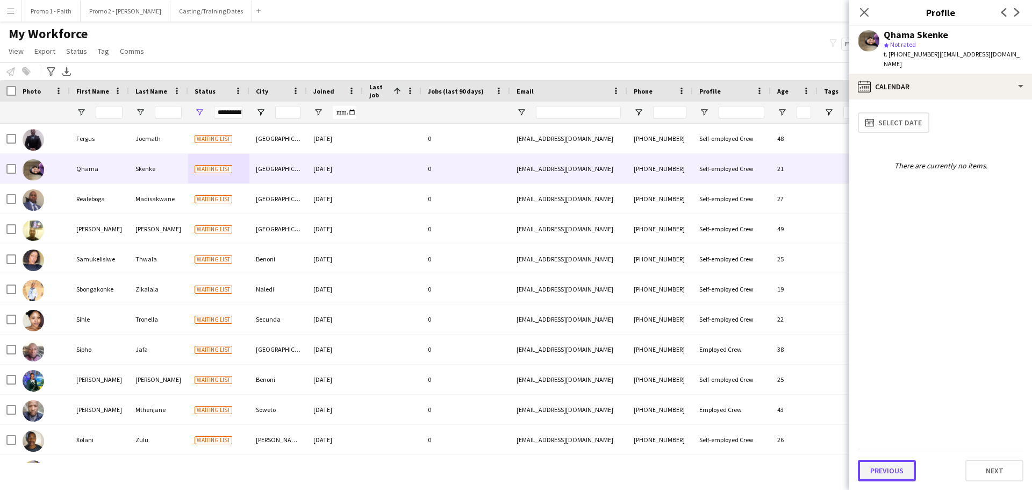
click at [888, 475] on button "Previous" at bounding box center [887, 471] width 58 height 22
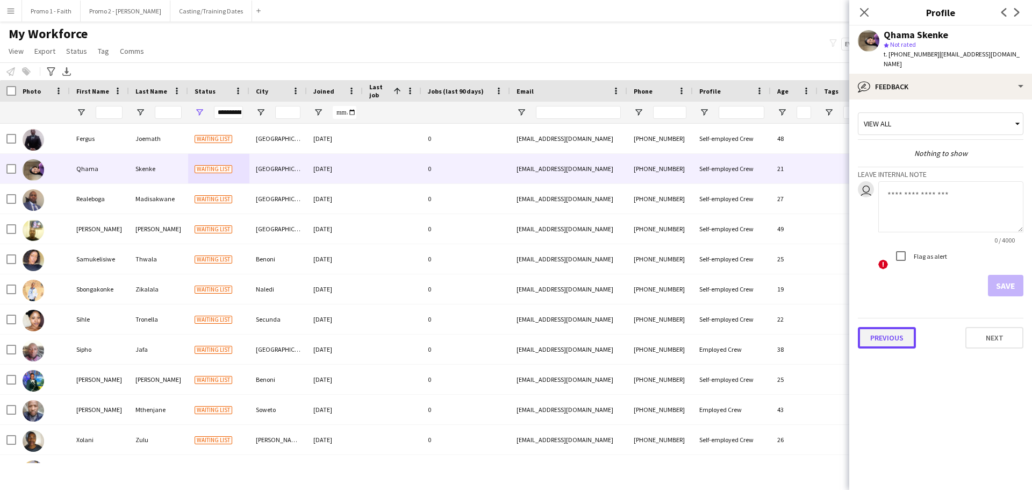
click at [878, 327] on button "Previous" at bounding box center [887, 338] width 58 height 22
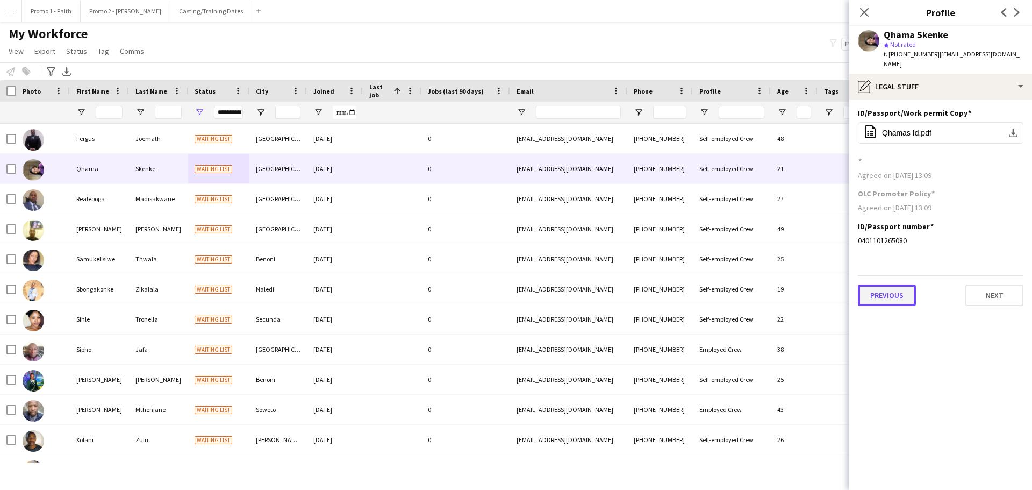
click at [878, 287] on button "Previous" at bounding box center [887, 295] width 58 height 22
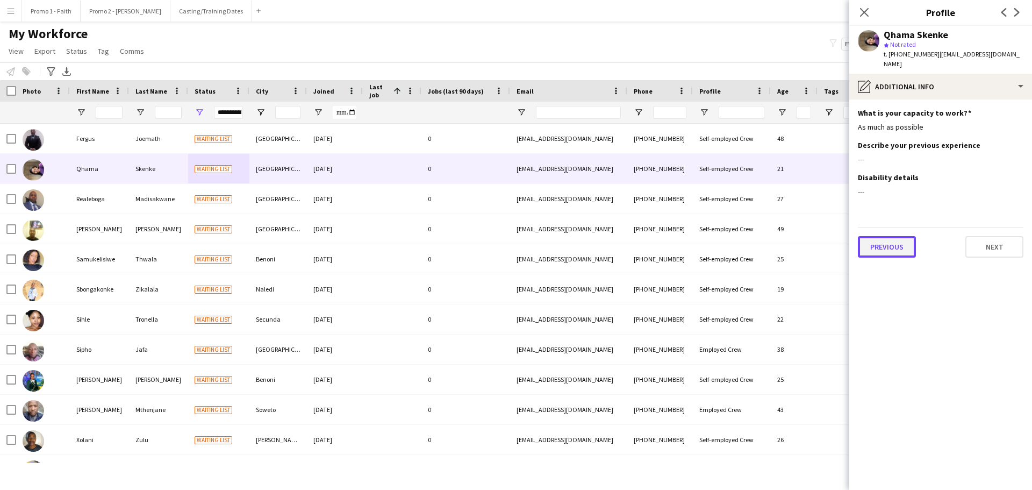
click at [885, 240] on button "Previous" at bounding box center [887, 247] width 58 height 22
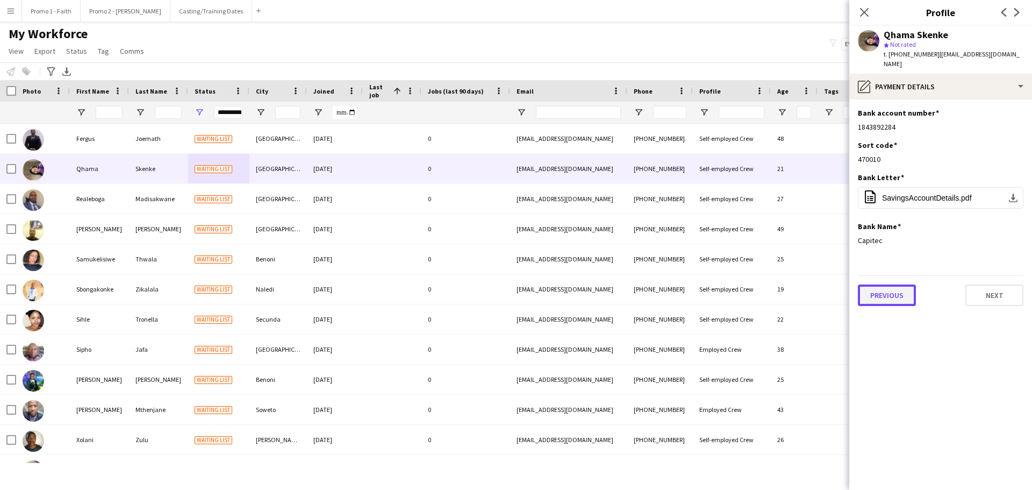
click at [885, 284] on button "Previous" at bounding box center [887, 295] width 58 height 22
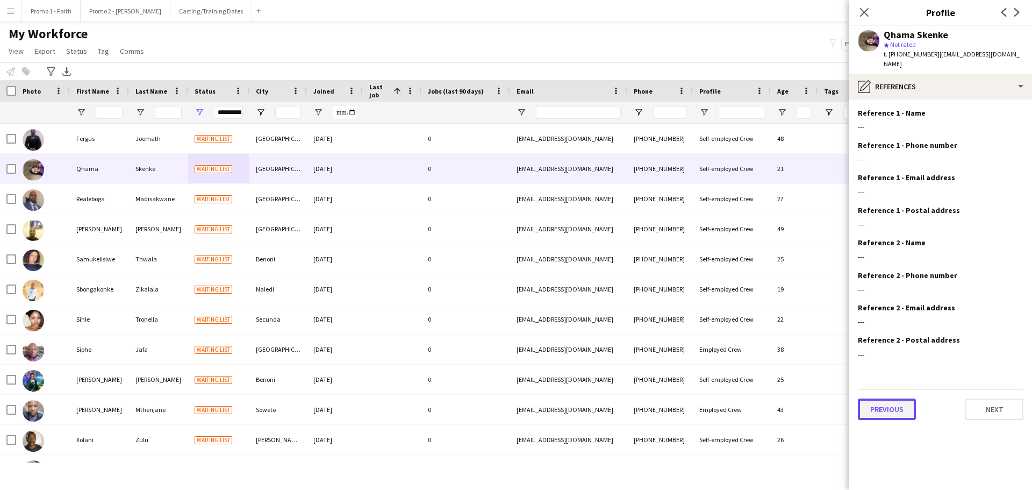
click at [889, 408] on button "Previous" at bounding box center [887, 409] width 58 height 22
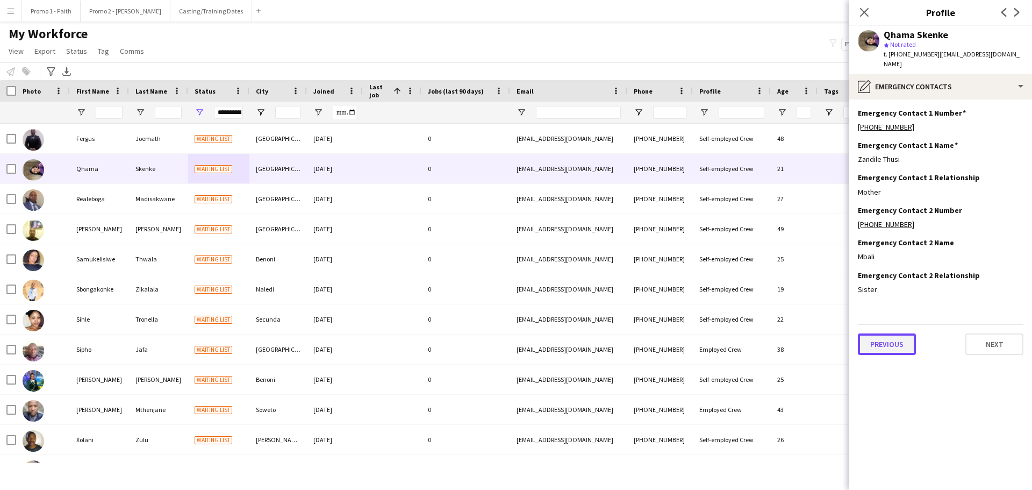
click at [889, 337] on button "Previous" at bounding box center [887, 344] width 58 height 22
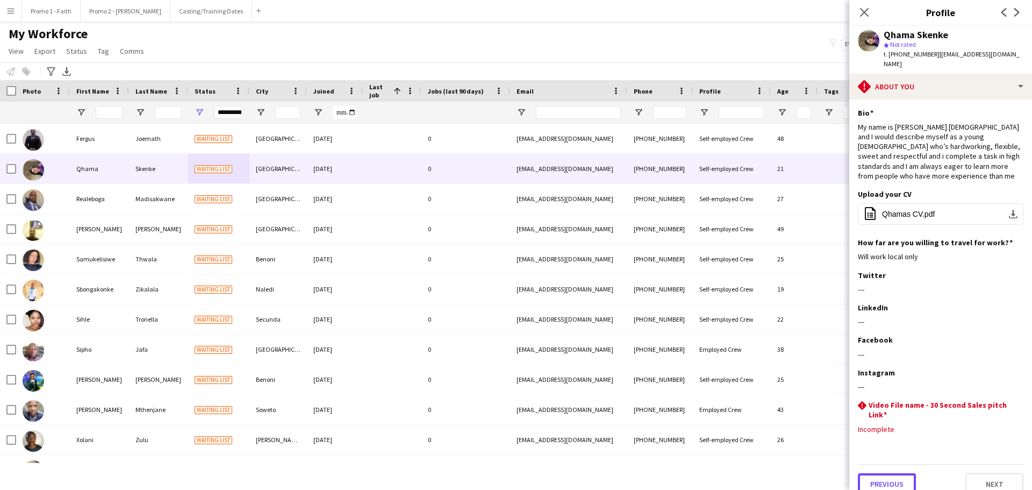
drag, startPoint x: 897, startPoint y: 469, endPoint x: 898, endPoint y: 453, distance: 16.2
click at [897, 473] on button "Previous" at bounding box center [887, 484] width 58 height 22
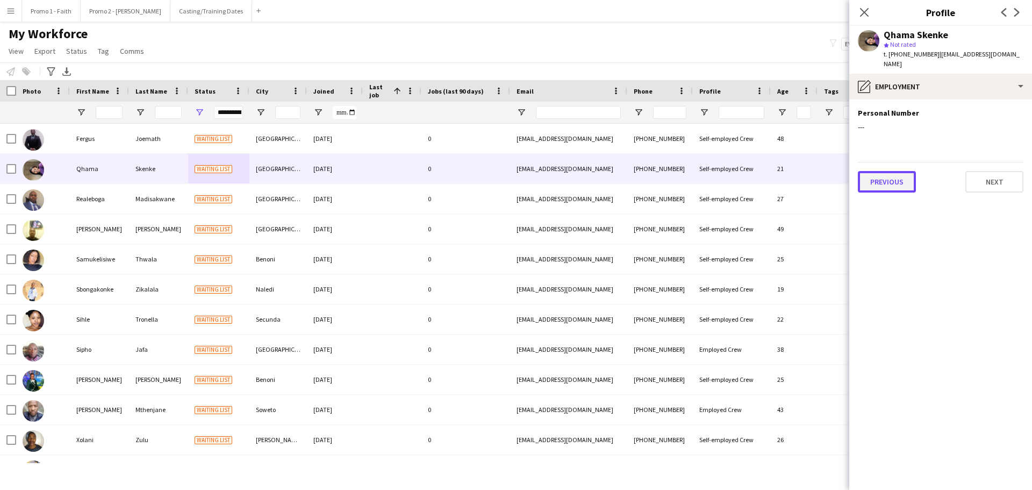
click at [910, 175] on button "Previous" at bounding box center [887, 182] width 58 height 22
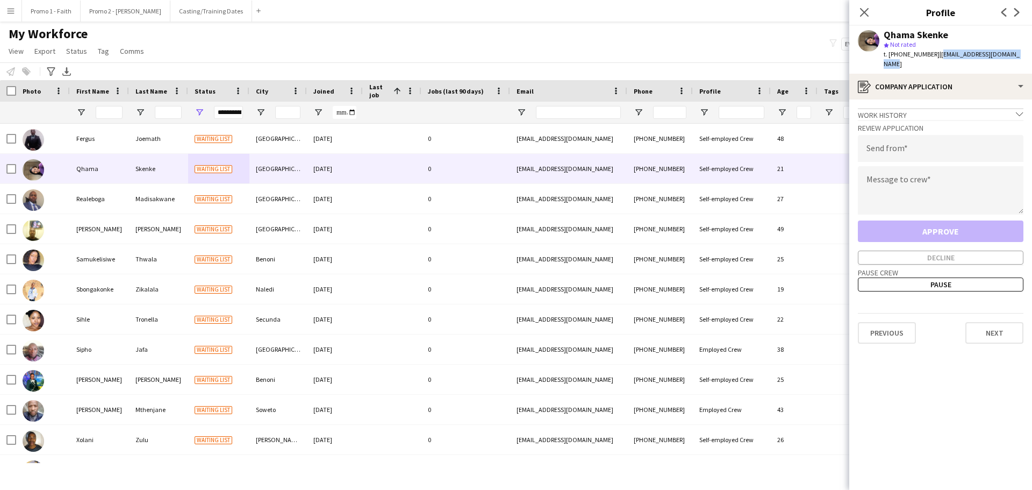
drag, startPoint x: 933, startPoint y: 54, endPoint x: 1032, endPoint y: 53, distance: 98.9
click at [1032, 53] on app-profile-header "Qhama Skenke star Not rated t. [PHONE_NUMBER] | [EMAIL_ADDRESS][DOMAIN_NAME]" at bounding box center [940, 50] width 183 height 48
click at [888, 135] on input "email" at bounding box center [941, 148] width 166 height 27
paste input "**********"
type input "**********"
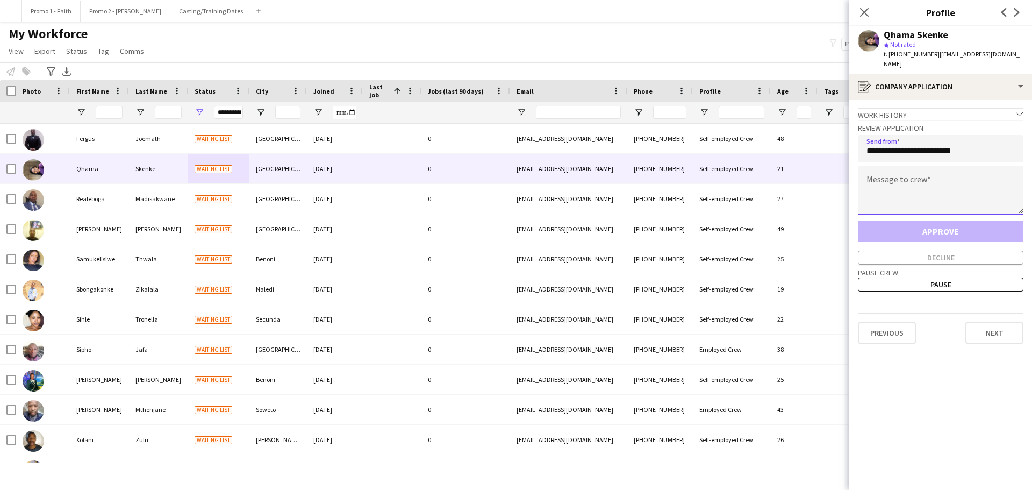
click at [906, 182] on textarea at bounding box center [941, 190] width 166 height 48
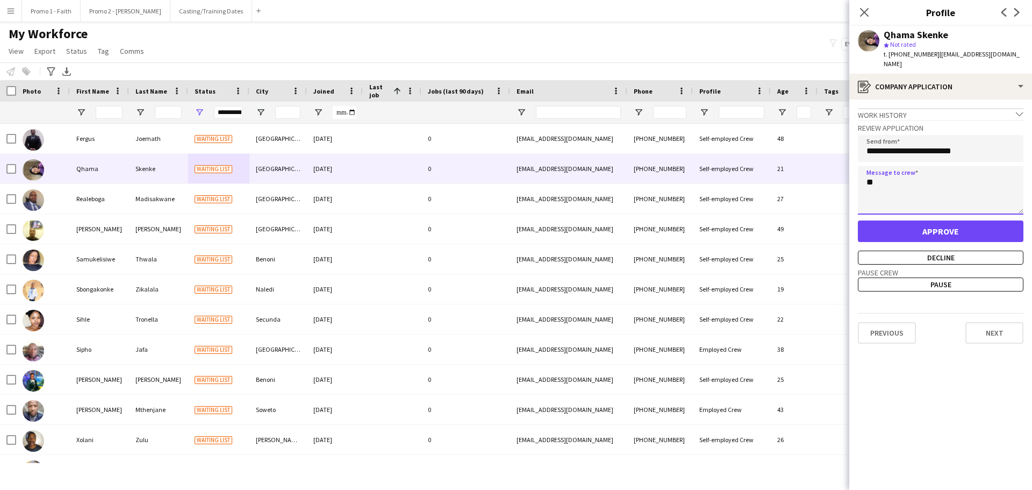
type textarea "*"
click at [934, 191] on textarea "**********" at bounding box center [941, 190] width 166 height 48
click at [903, 199] on textarea "**********" at bounding box center [941, 190] width 166 height 48
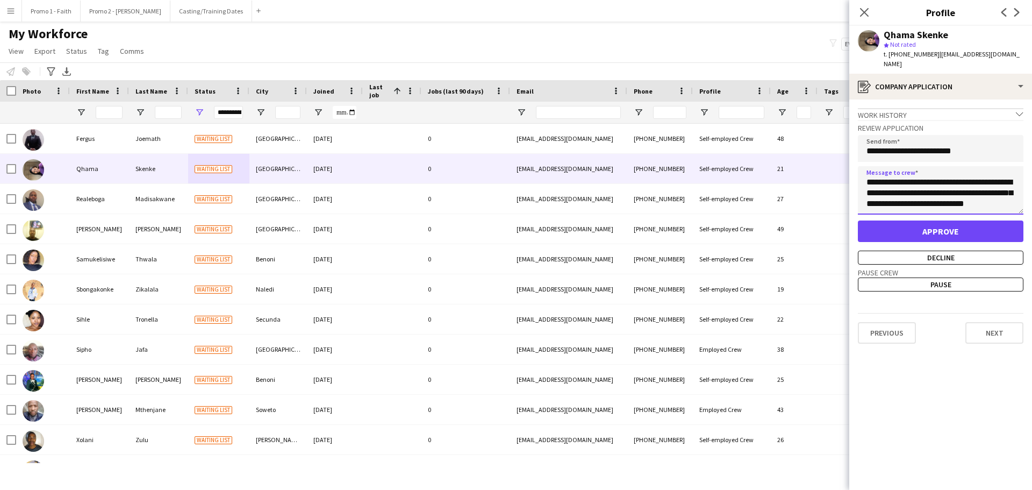
type textarea "**********"
click at [957, 220] on button "Approve" at bounding box center [941, 231] width 166 height 22
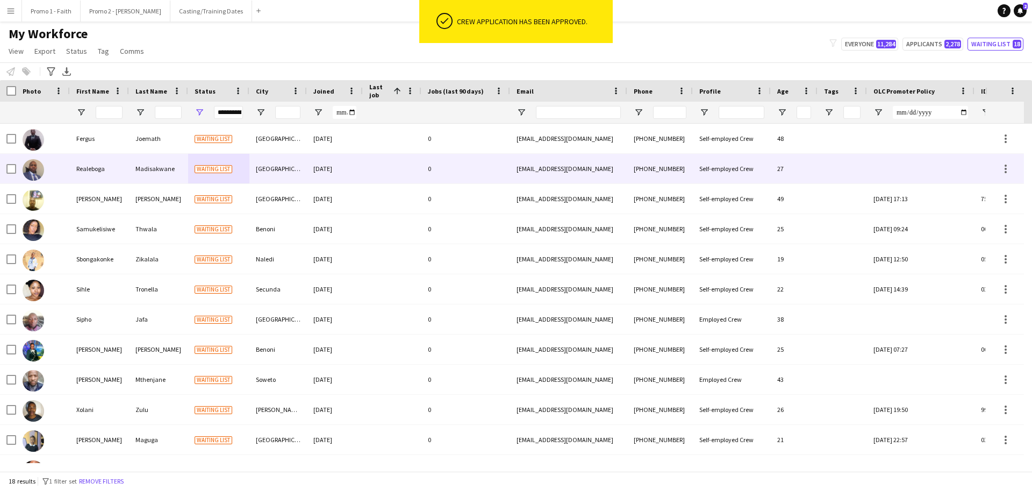
click at [317, 170] on div "[DATE]" at bounding box center [335, 169] width 56 height 30
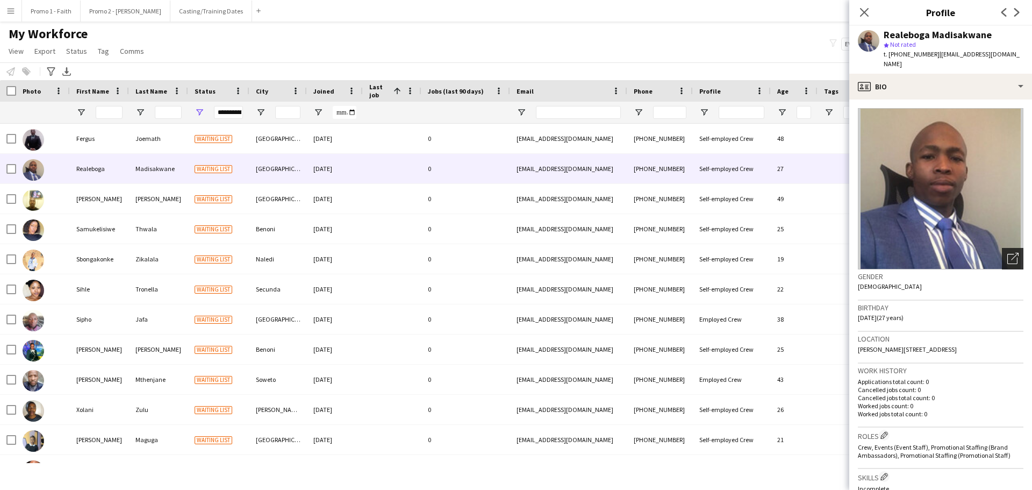
click at [1007, 253] on icon "Open photos pop-in" at bounding box center [1012, 258] width 11 height 11
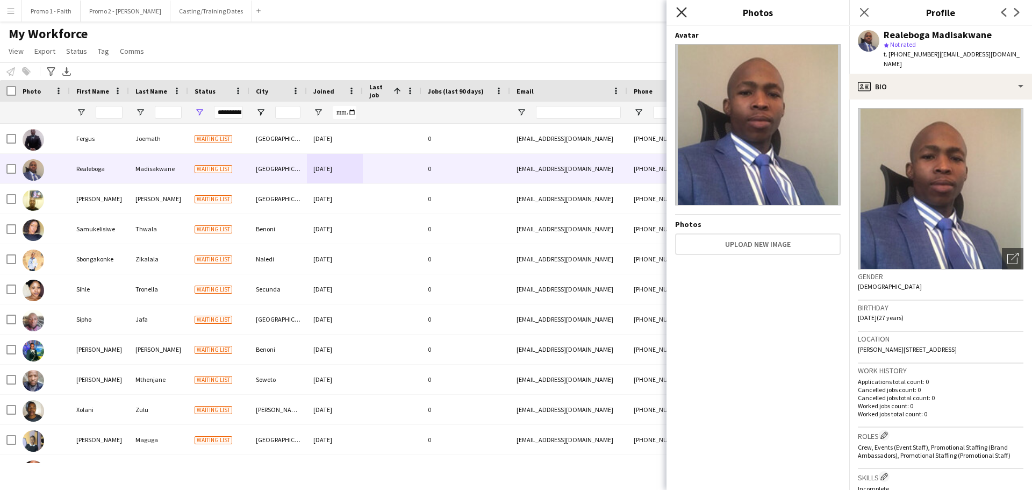
click at [681, 10] on icon "Close pop-in" at bounding box center [681, 12] width 10 height 10
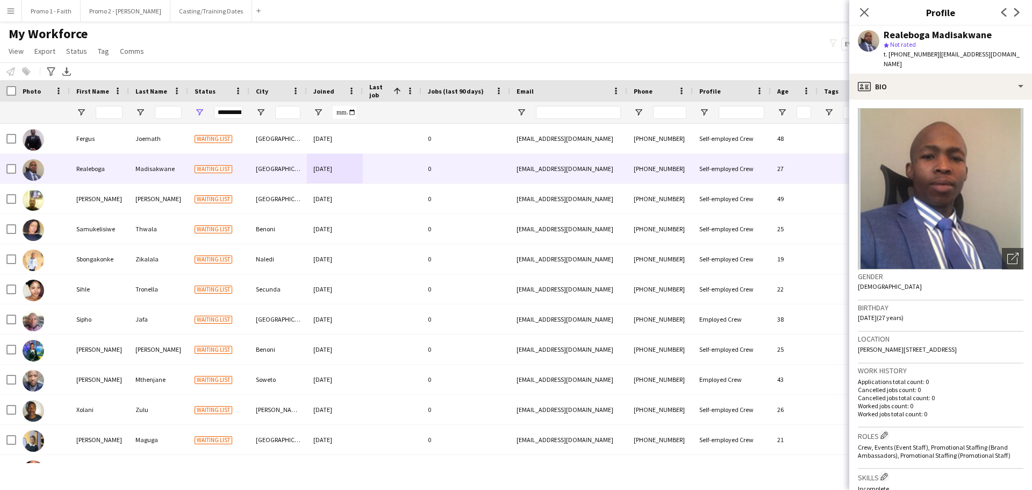
scroll to position [292, 0]
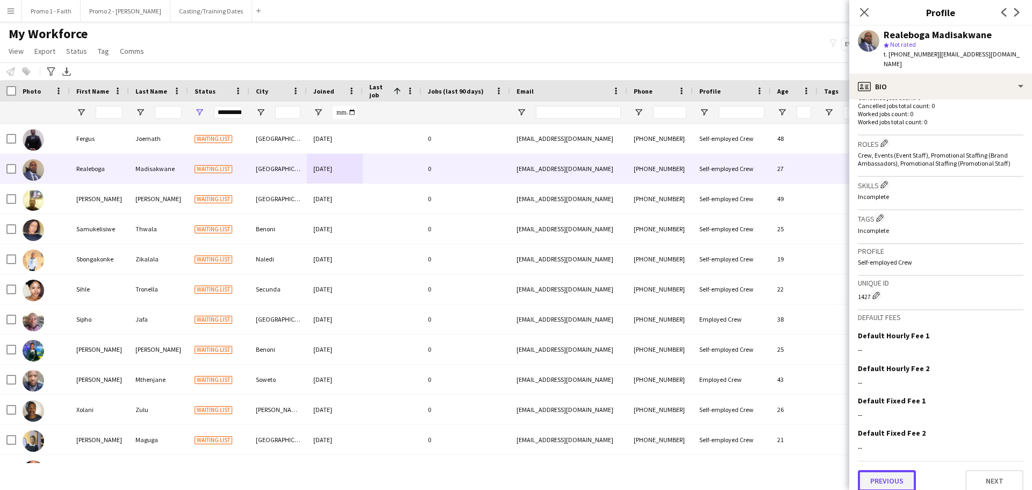
click at [897, 477] on button "Previous" at bounding box center [887, 481] width 58 height 22
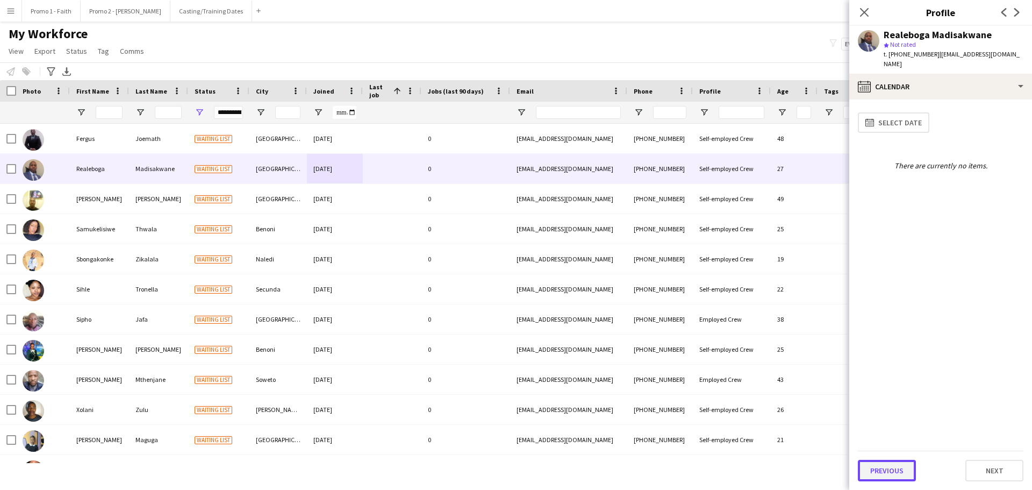
click at [888, 472] on button "Previous" at bounding box center [887, 471] width 58 height 22
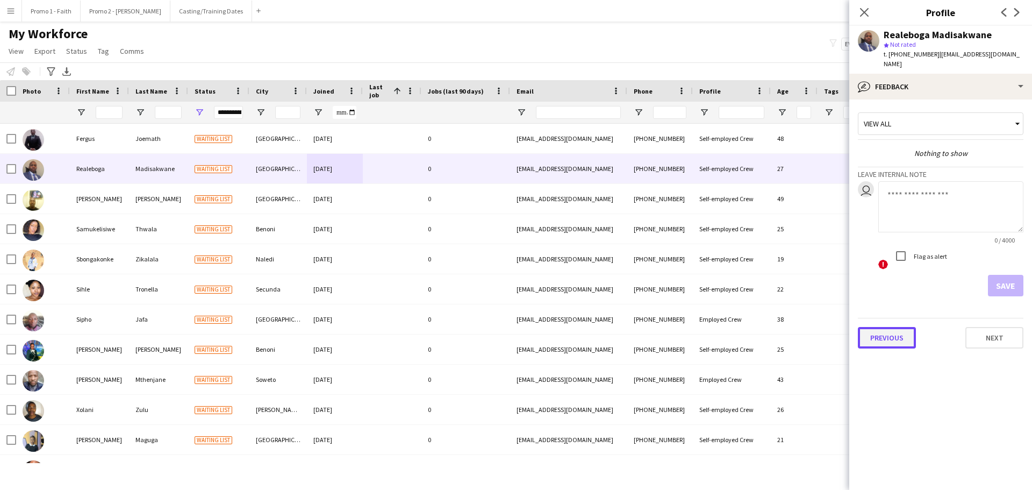
click at [884, 328] on button "Previous" at bounding box center [887, 338] width 58 height 22
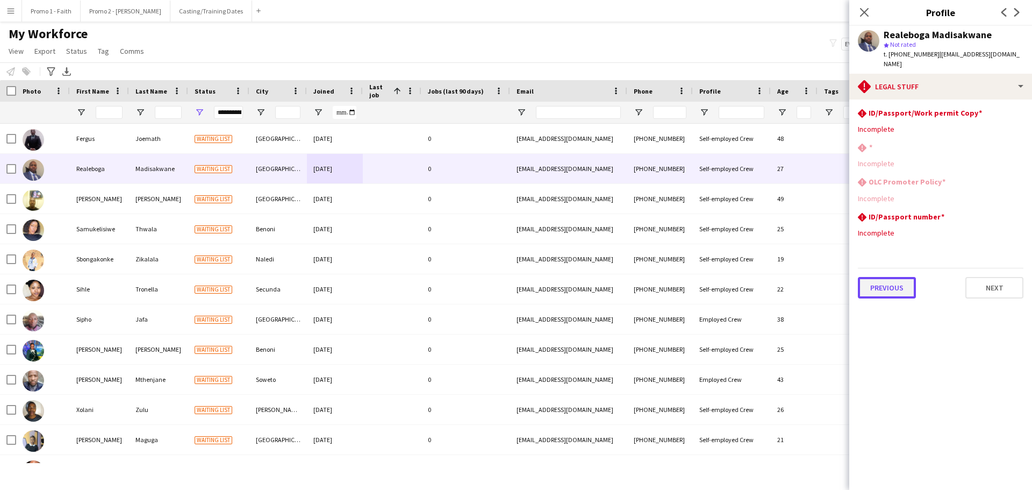
click at [886, 278] on button "Previous" at bounding box center [887, 288] width 58 height 22
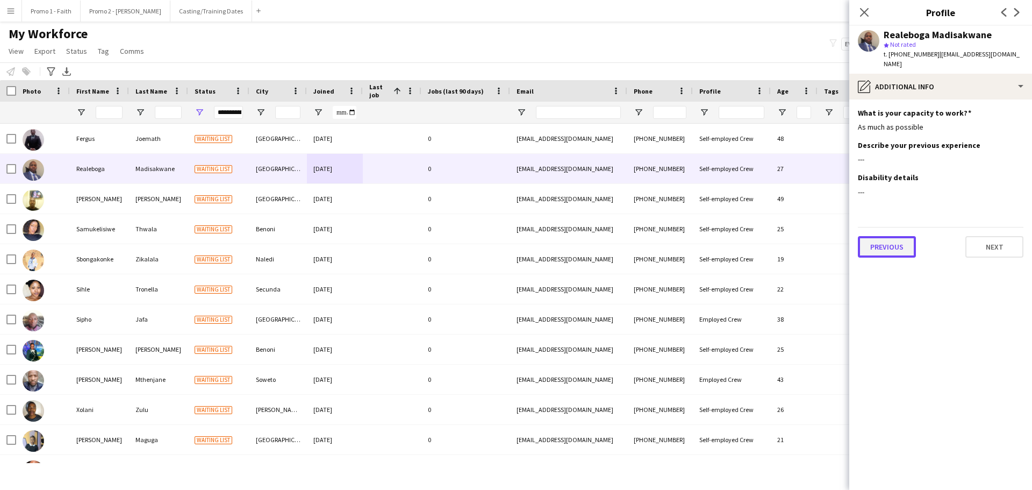
click at [895, 236] on button "Previous" at bounding box center [887, 247] width 58 height 22
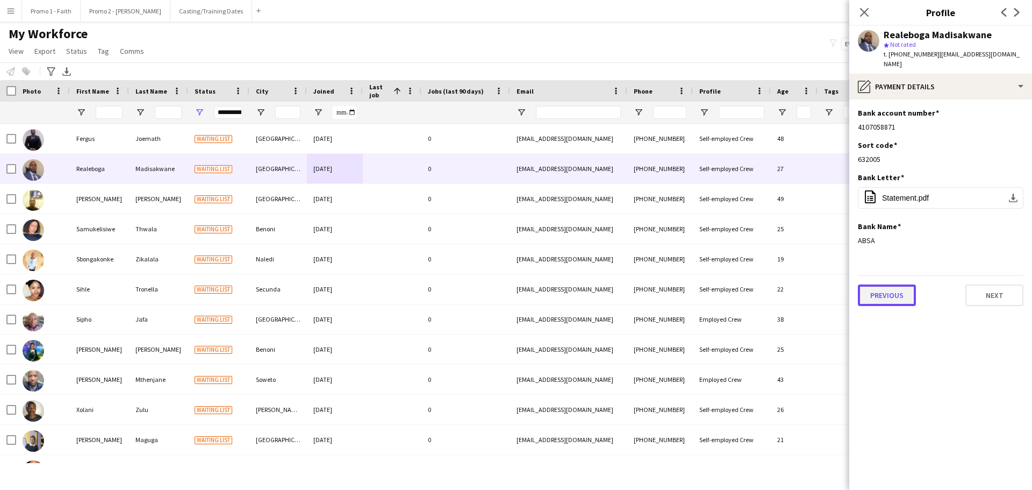
click at [902, 288] on button "Previous" at bounding box center [887, 295] width 58 height 22
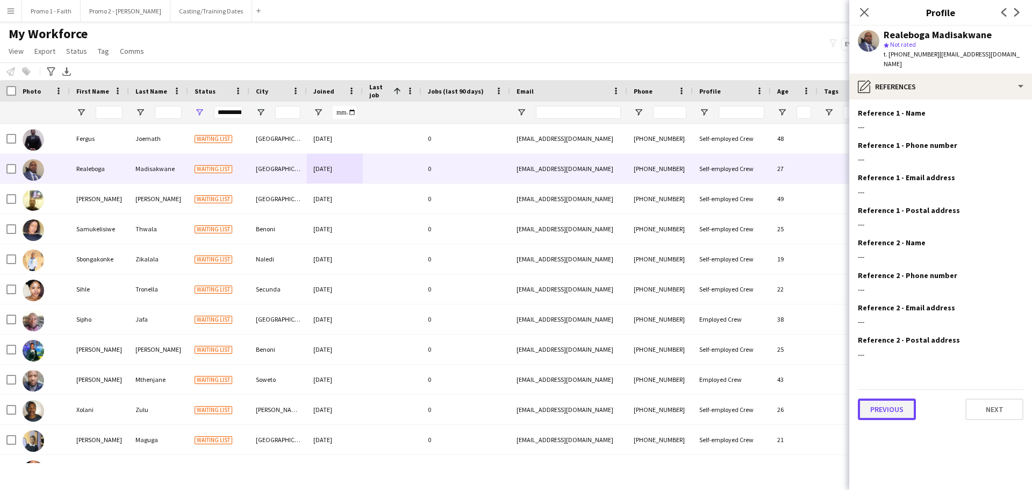
click at [909, 398] on button "Previous" at bounding box center [887, 409] width 58 height 22
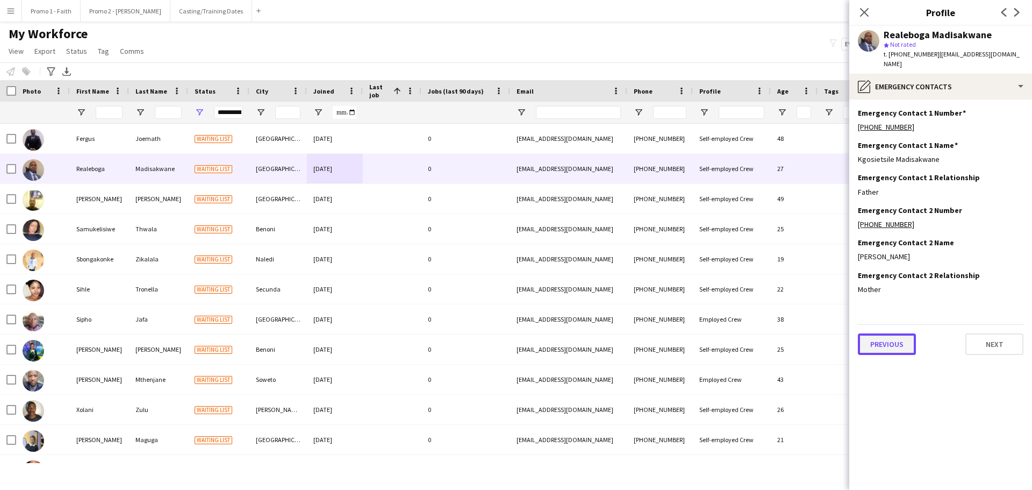
click at [883, 333] on button "Previous" at bounding box center [887, 344] width 58 height 22
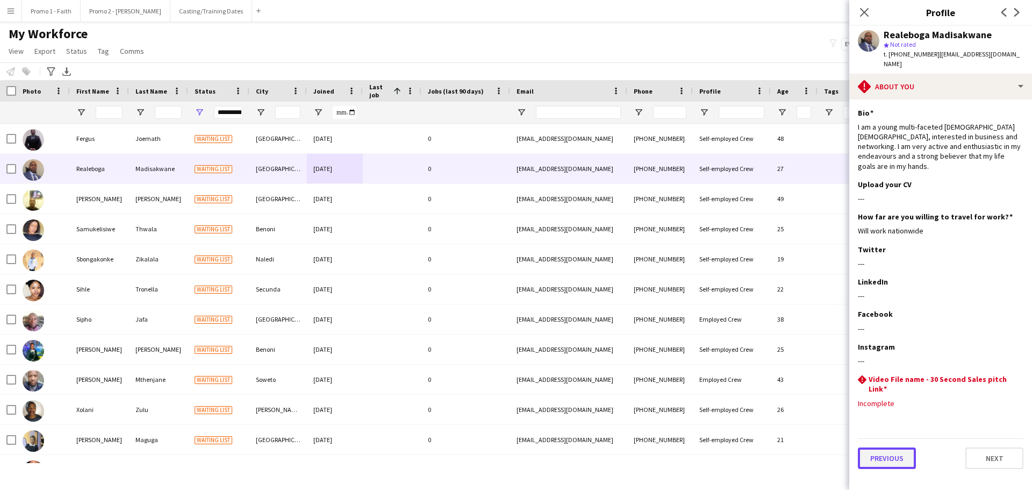
click at [873, 447] on button "Previous" at bounding box center [887, 458] width 58 height 22
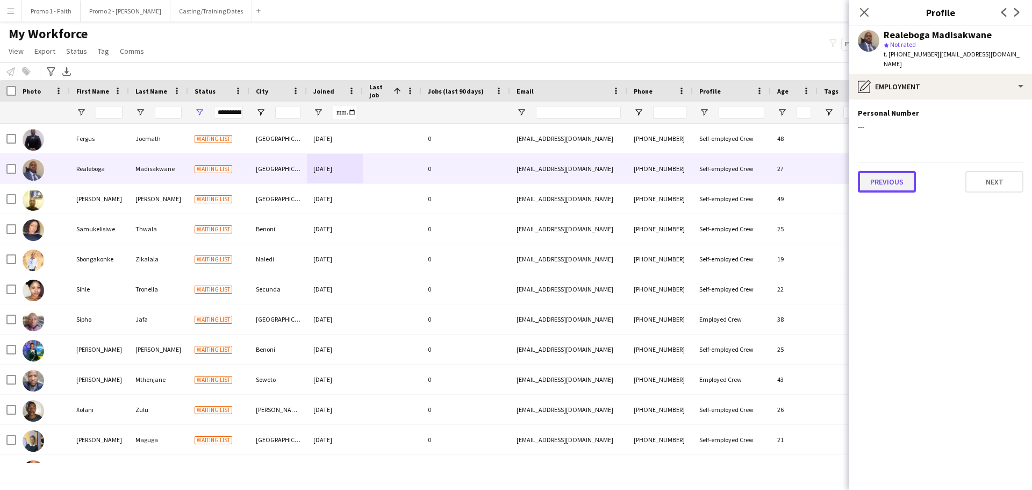
click at [875, 171] on button "Previous" at bounding box center [887, 182] width 58 height 22
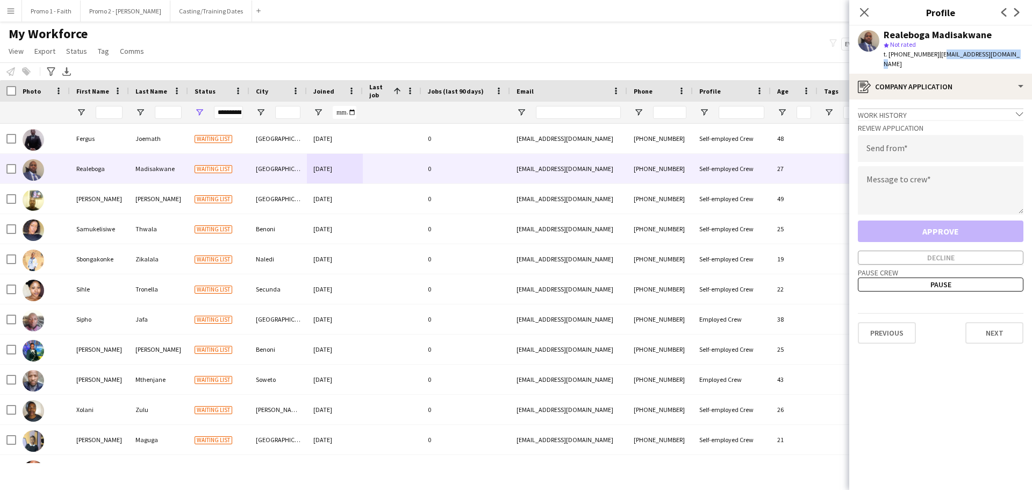
drag, startPoint x: 933, startPoint y: 56, endPoint x: 978, endPoint y: 53, distance: 45.8
click at [1024, 56] on app-profile-header "Realeboga Madisakwane star Not rated t. [PHONE_NUMBER] | [EMAIL_ADDRESS][DOMAIN…" at bounding box center [940, 50] width 183 height 48
drag, startPoint x: 930, startPoint y: 54, endPoint x: 1021, endPoint y: 54, distance: 91.4
click at [1021, 54] on app-profile-header "Realeboga Madisakwane star Not rated t. [PHONE_NUMBER] | [EMAIL_ADDRESS][DOMAIN…" at bounding box center [940, 50] width 183 height 48
click at [896, 140] on input "email" at bounding box center [941, 148] width 166 height 27
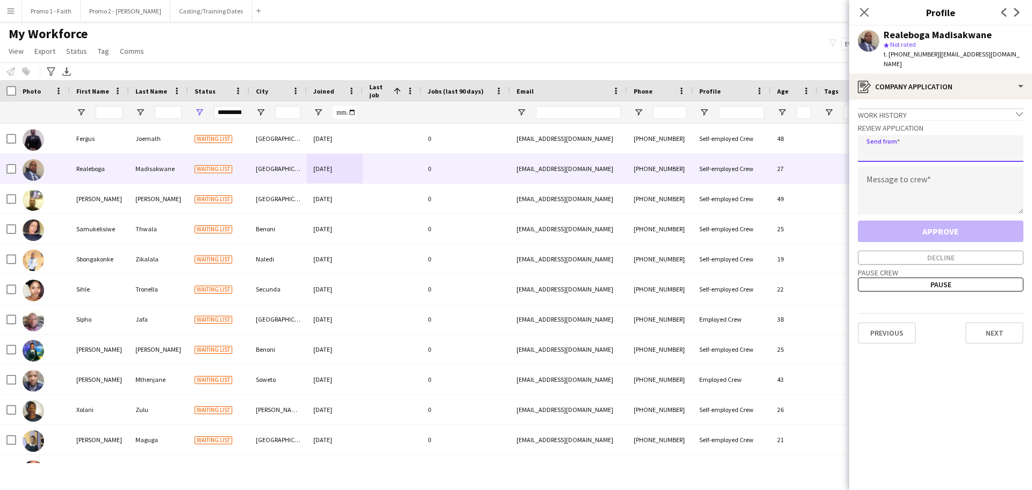
paste input "**********"
type input "**********"
click at [891, 196] on textarea at bounding box center [941, 190] width 166 height 48
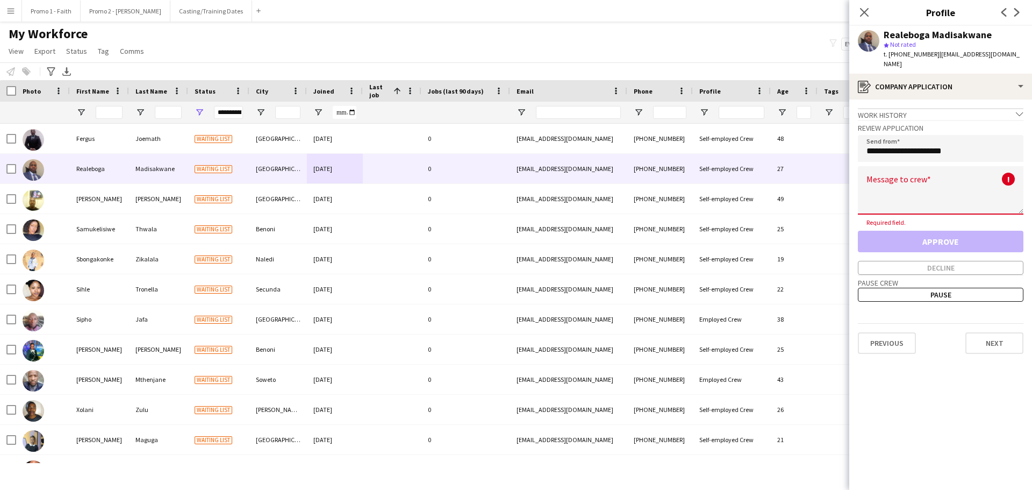
click at [874, 182] on textarea at bounding box center [941, 190] width 166 height 48
paste textarea "**********"
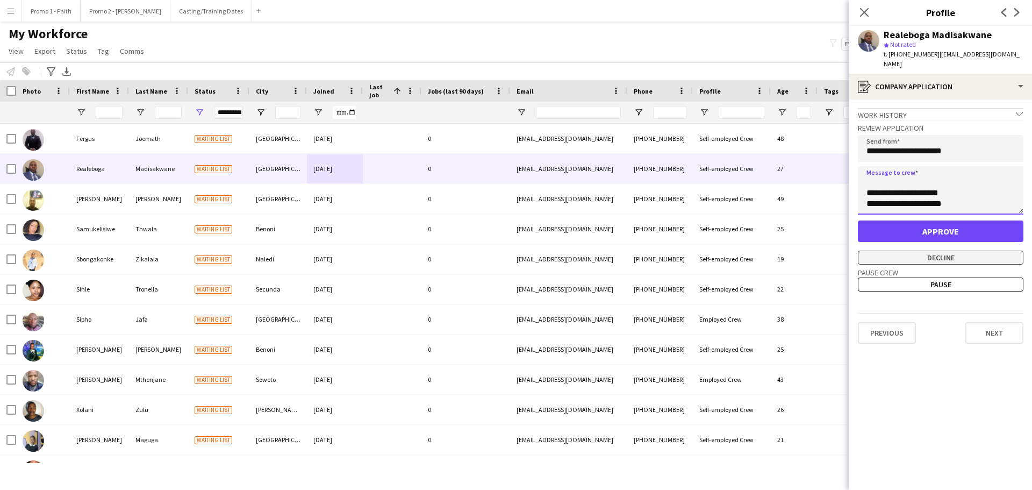
type textarea "**********"
click at [928, 252] on button "Decline" at bounding box center [941, 258] width 166 height 14
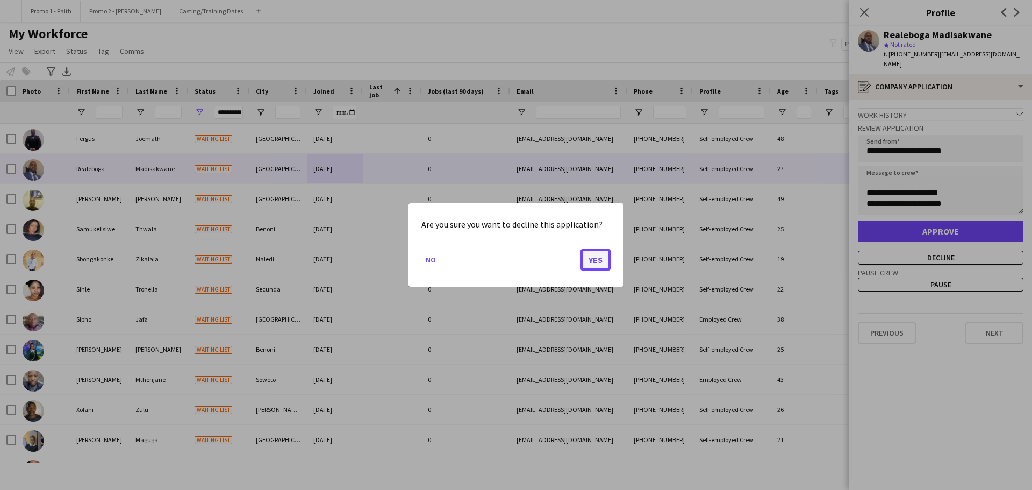
click at [600, 261] on button "Yes" at bounding box center [596, 260] width 30 height 22
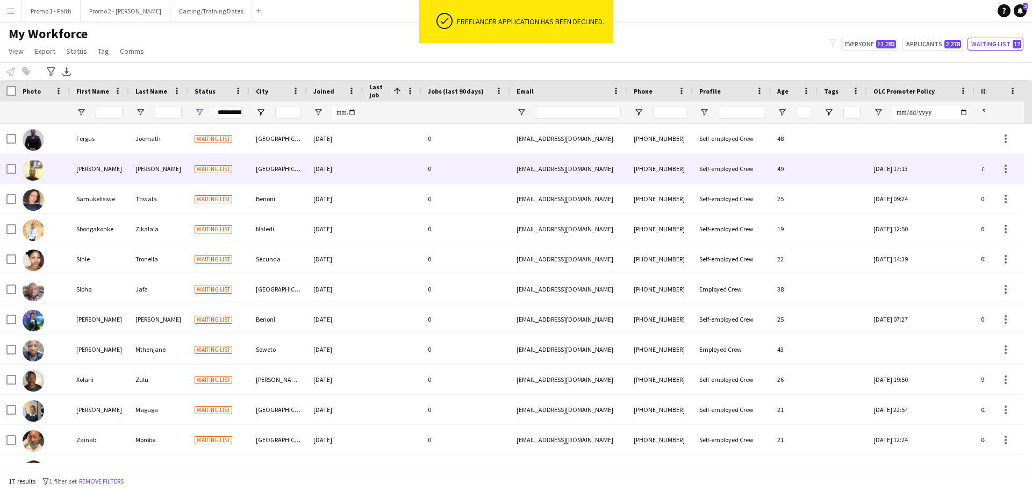
click at [237, 173] on div "Waiting list" at bounding box center [218, 169] width 61 height 30
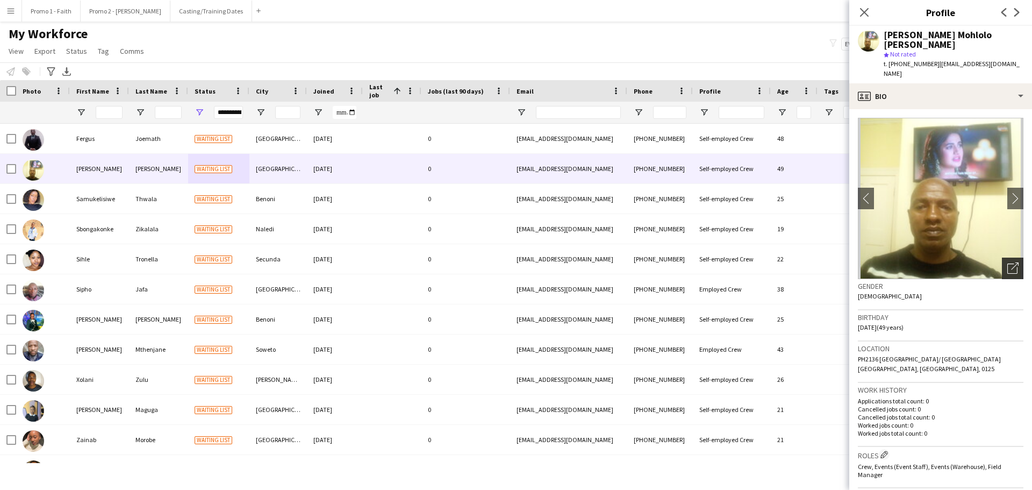
click at [1007, 262] on icon "Open photos pop-in" at bounding box center [1012, 267] width 11 height 11
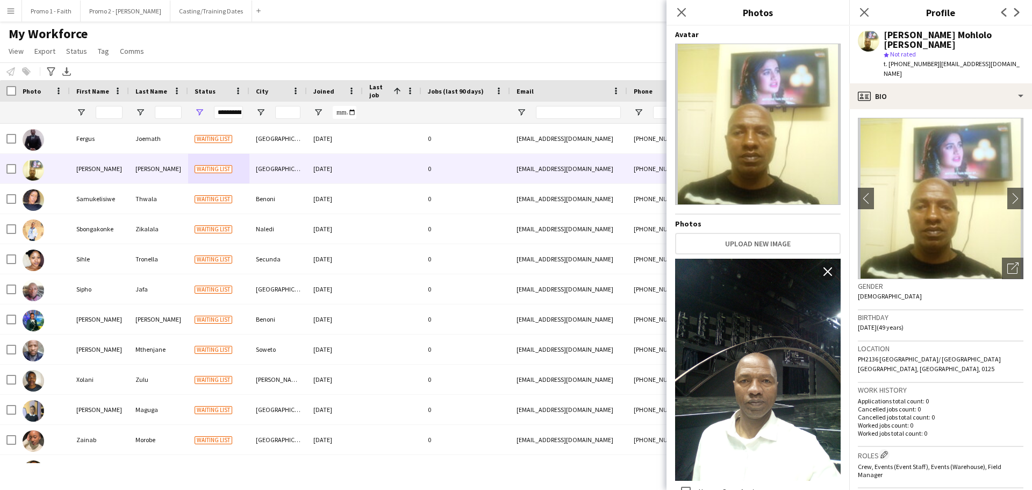
scroll to position [0, 0]
click at [685, 15] on icon at bounding box center [681, 12] width 10 height 10
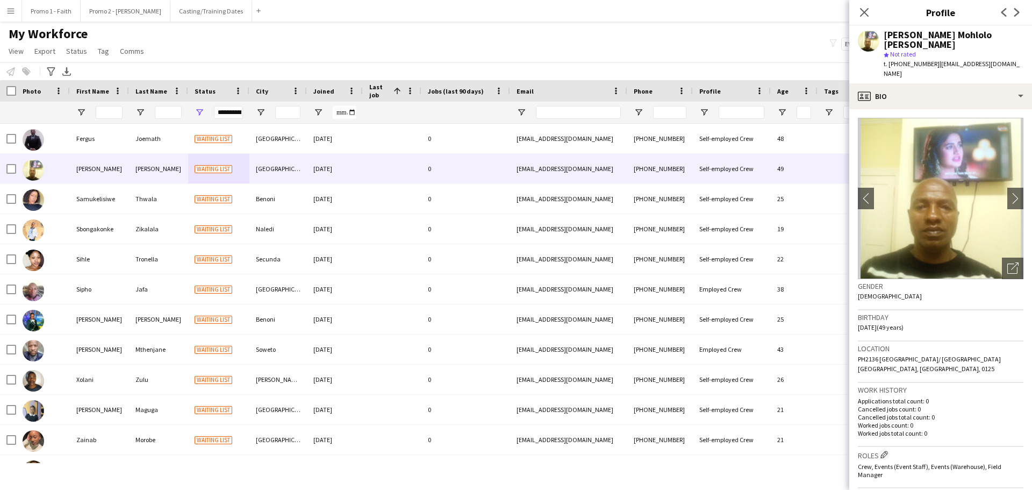
click at [873, 12] on div "Close pop-in" at bounding box center [864, 12] width 30 height 25
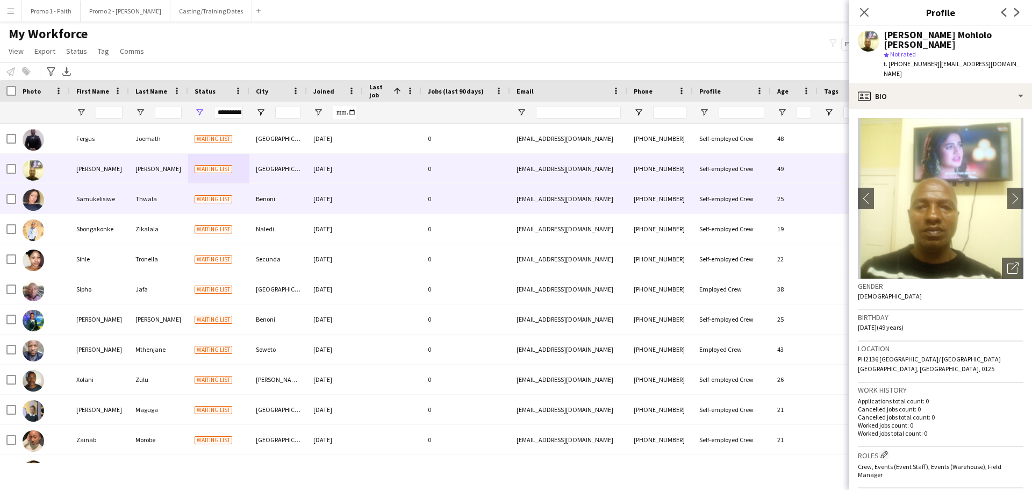
click at [159, 195] on div "Thwala" at bounding box center [158, 199] width 59 height 30
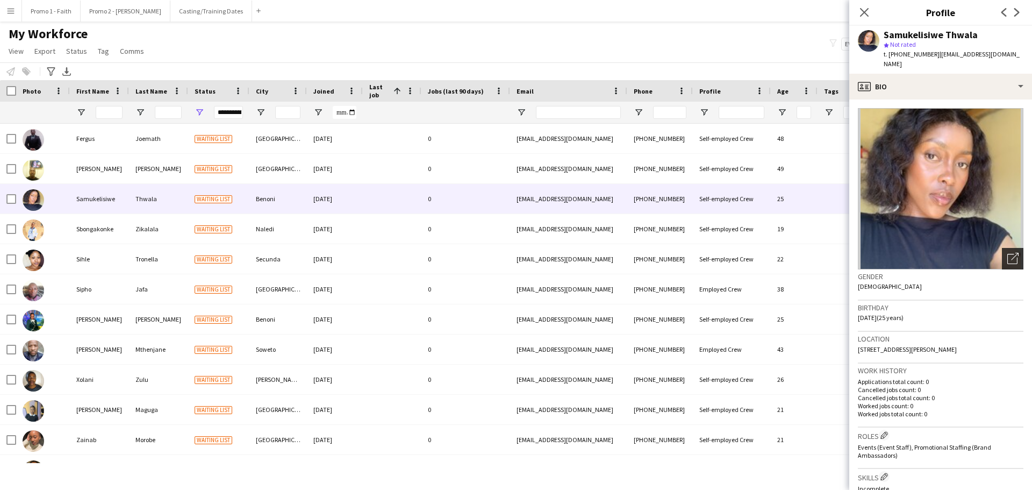
click at [1007, 257] on icon "Open photos pop-in" at bounding box center [1012, 258] width 11 height 11
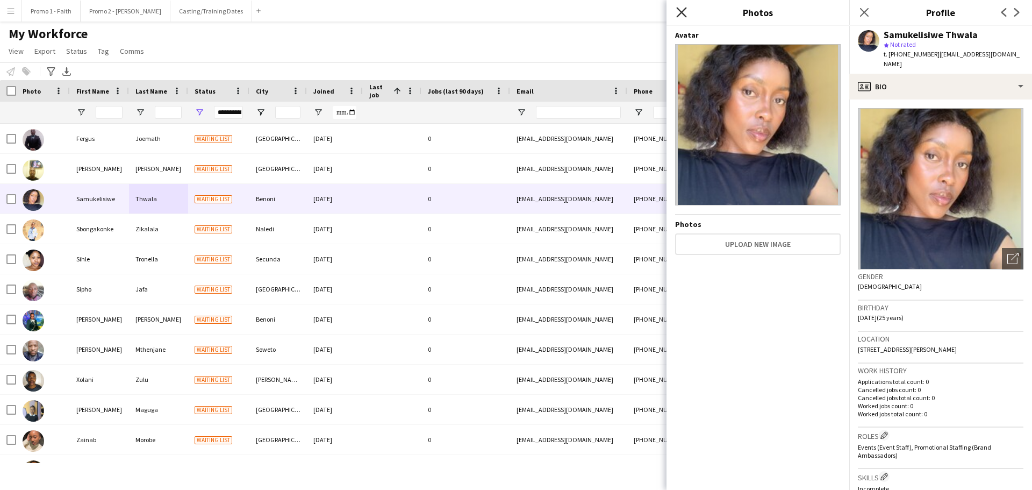
click at [680, 10] on icon at bounding box center [681, 12] width 10 height 10
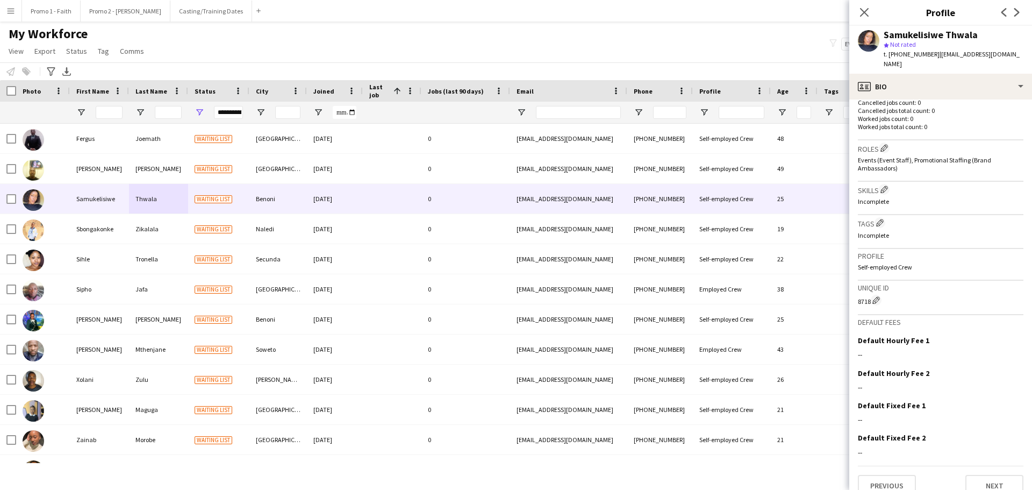
scroll to position [302, 0]
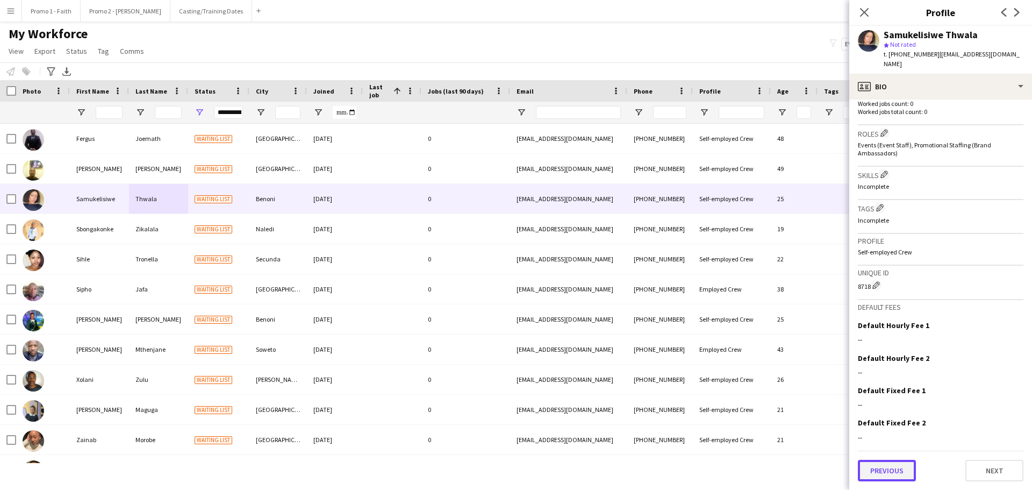
click at [900, 464] on button "Previous" at bounding box center [887, 471] width 58 height 22
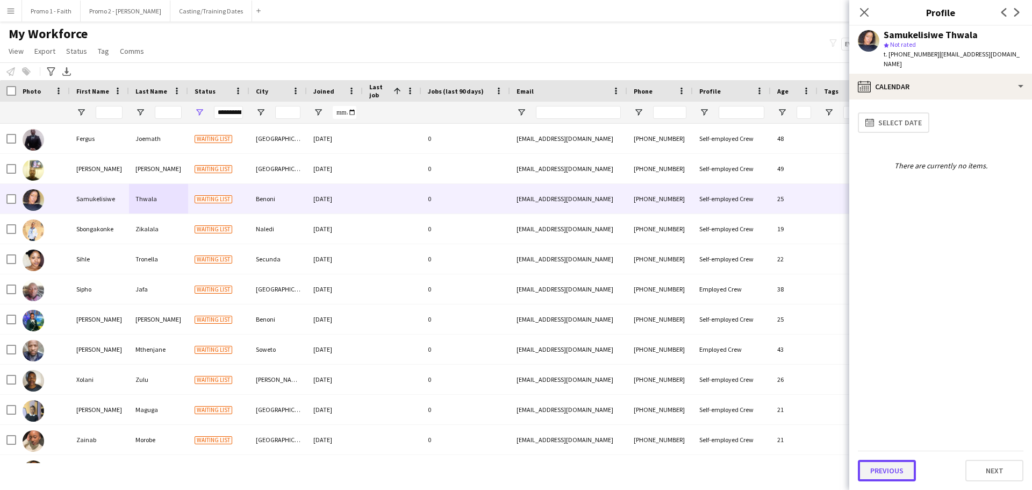
click at [897, 470] on button "Previous" at bounding box center [887, 471] width 58 height 22
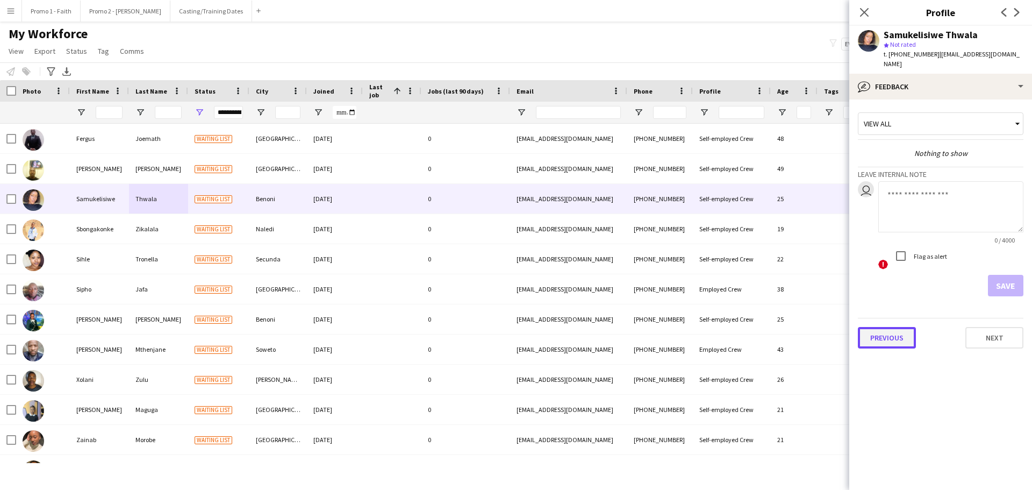
click at [878, 340] on button "Previous" at bounding box center [887, 338] width 58 height 22
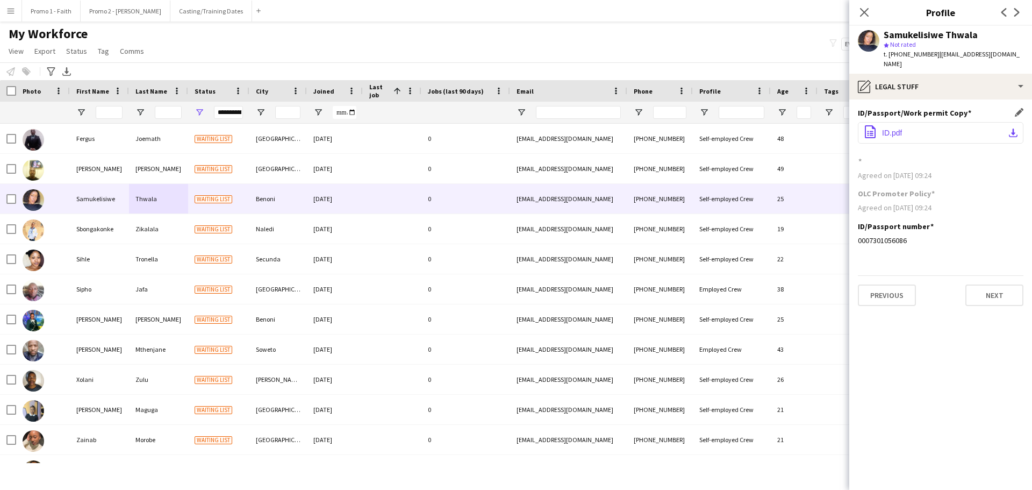
click at [900, 132] on span "ID.pdf" at bounding box center [892, 132] width 20 height 9
click at [903, 294] on button "Previous" at bounding box center [887, 295] width 58 height 22
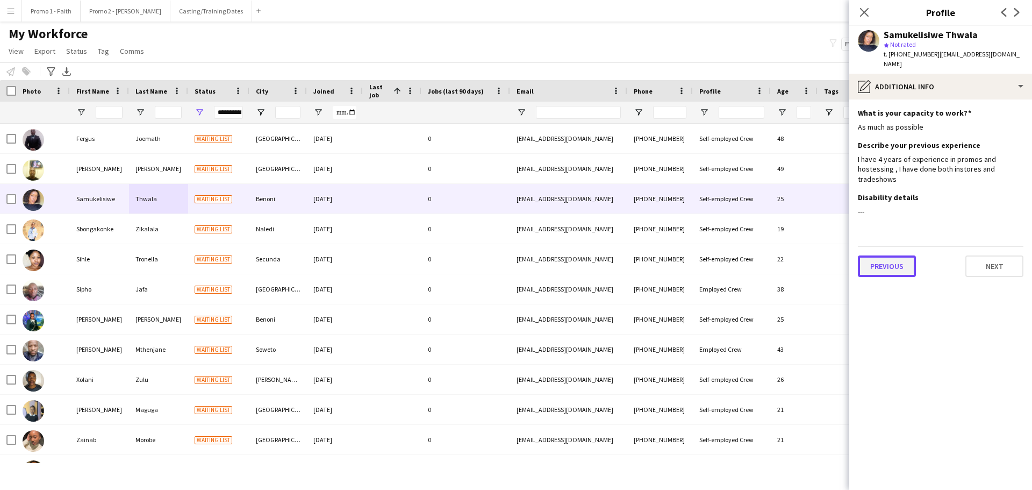
click at [883, 267] on button "Previous" at bounding box center [887, 266] width 58 height 22
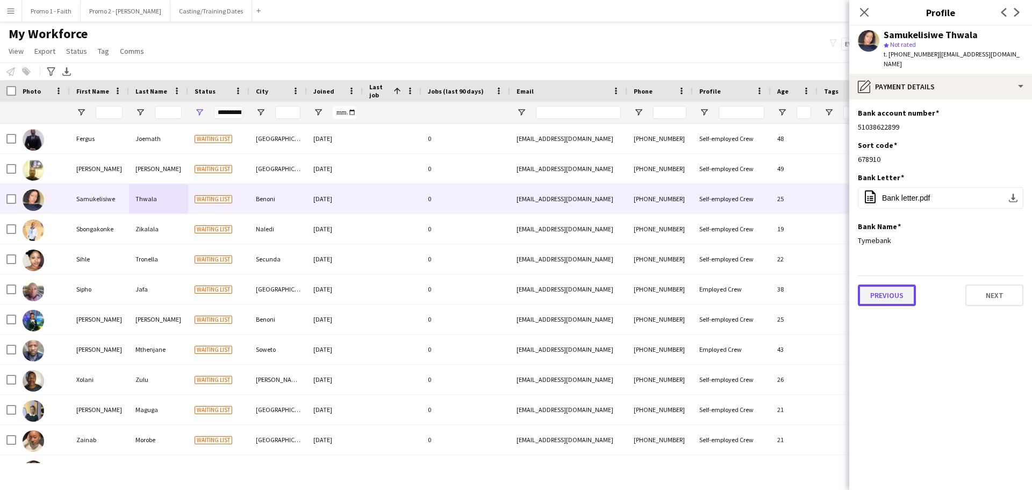
click at [888, 299] on button "Previous" at bounding box center [887, 295] width 58 height 22
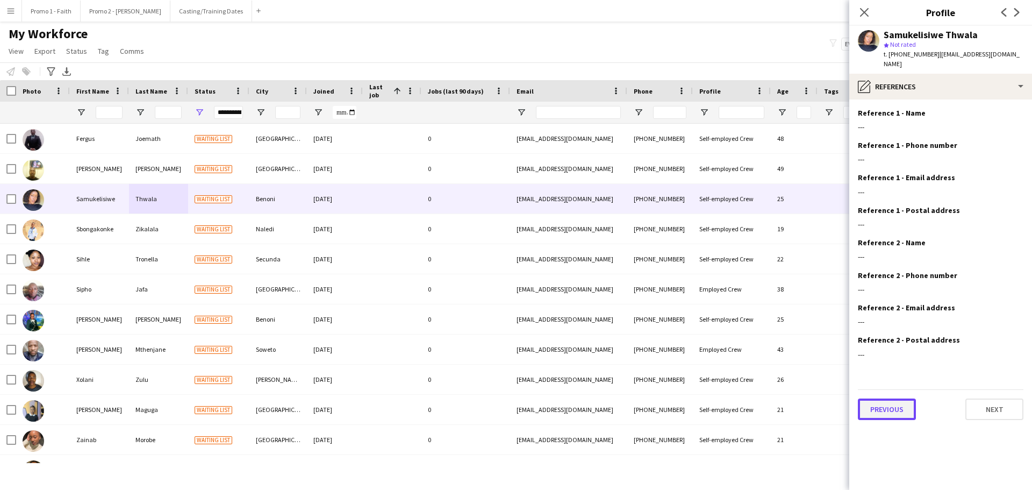
click at [878, 409] on button "Previous" at bounding box center [887, 409] width 58 height 22
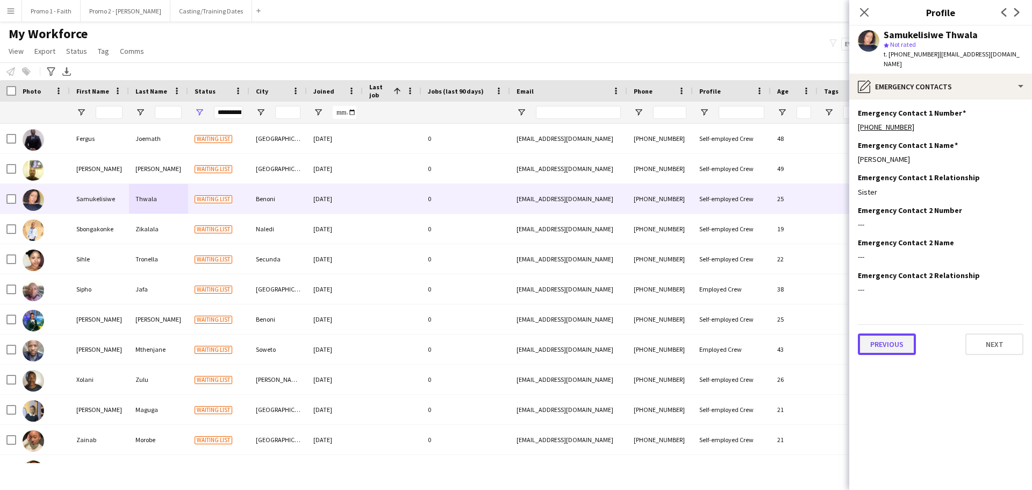
click at [873, 349] on button "Previous" at bounding box center [887, 344] width 58 height 22
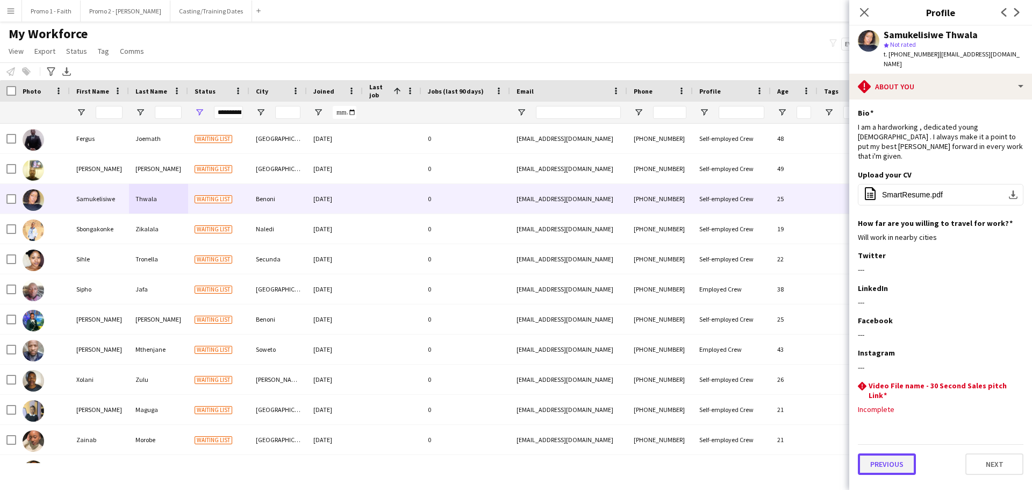
click at [890, 453] on button "Previous" at bounding box center [887, 464] width 58 height 22
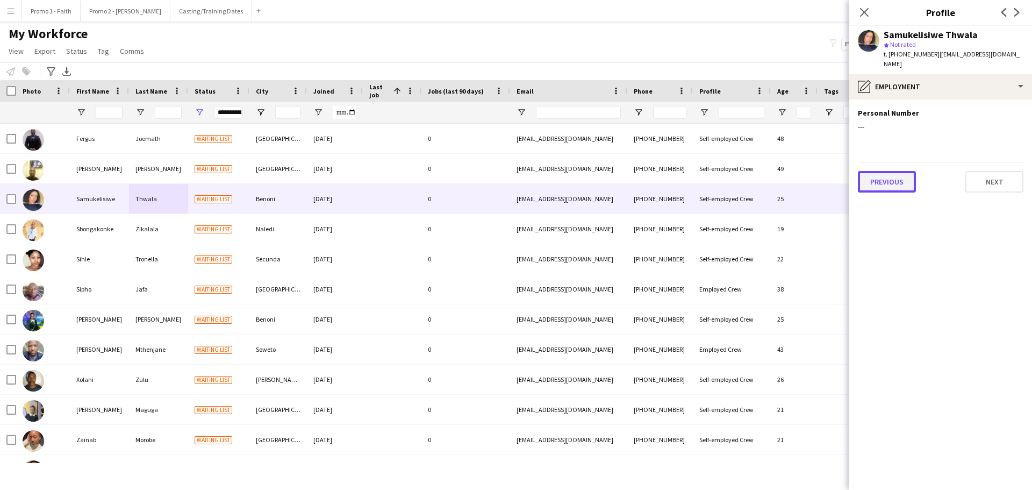
click at [883, 176] on button "Previous" at bounding box center [887, 182] width 58 height 22
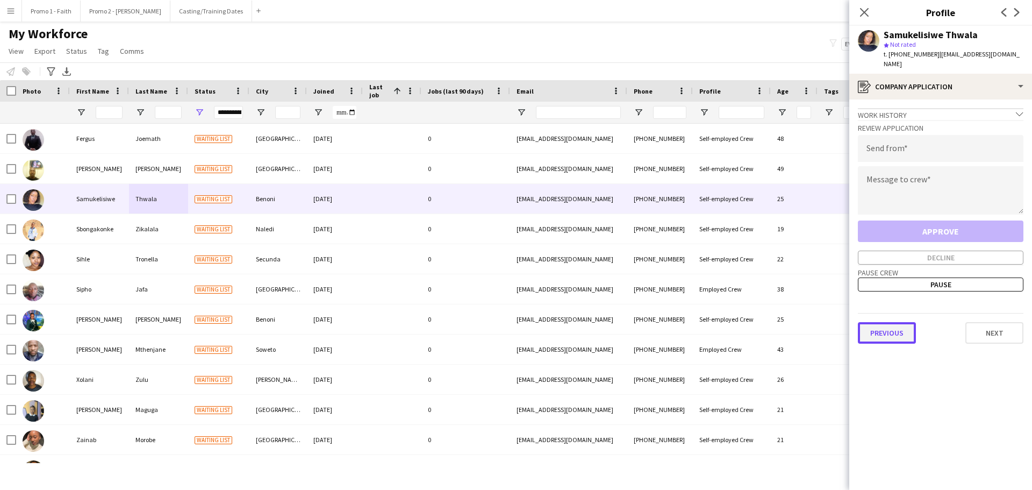
click at [889, 333] on button "Previous" at bounding box center [887, 333] width 58 height 22
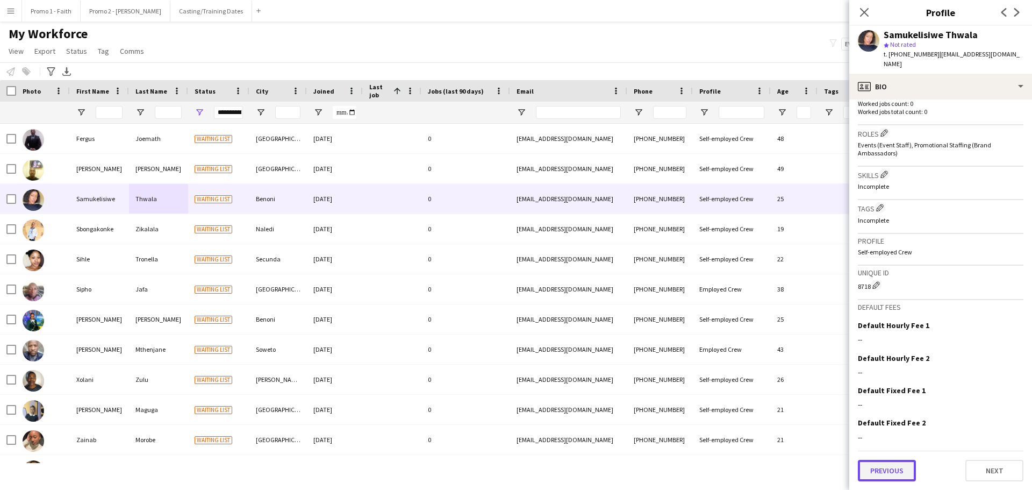
click at [885, 468] on button "Previous" at bounding box center [887, 471] width 58 height 22
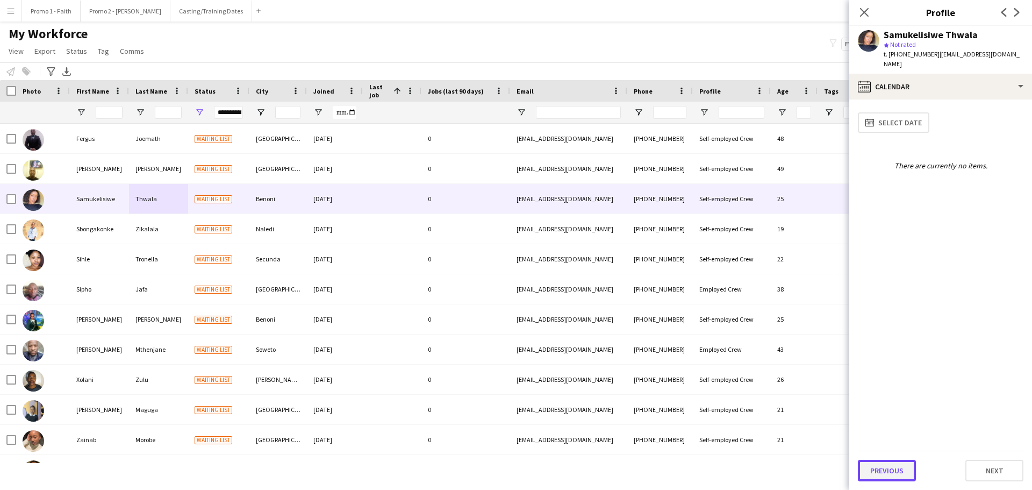
click at [891, 469] on button "Previous" at bounding box center [887, 471] width 58 height 22
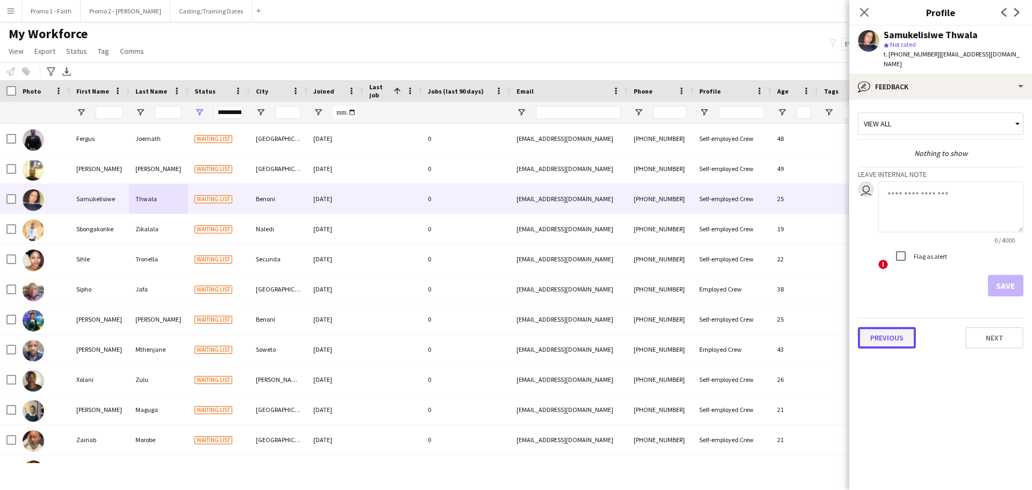
click at [889, 338] on button "Previous" at bounding box center [887, 338] width 58 height 22
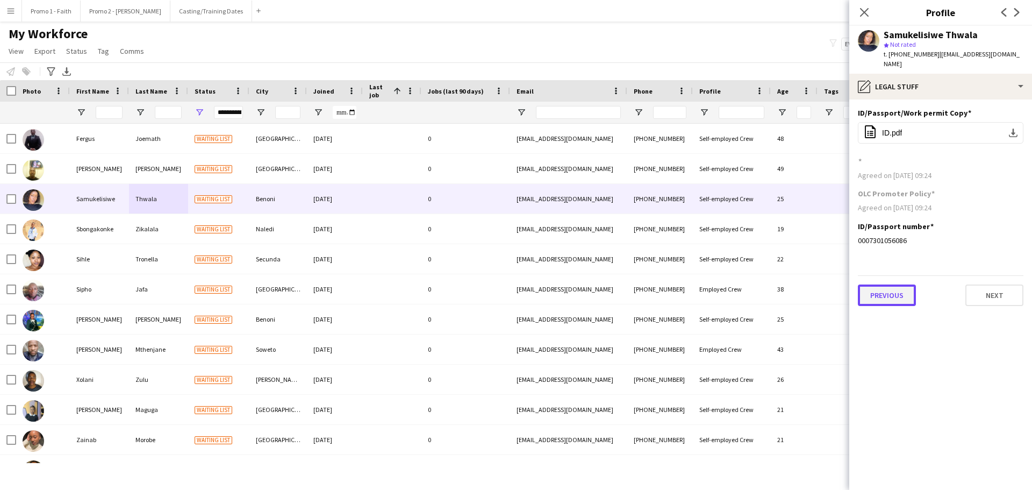
click at [871, 294] on button "Previous" at bounding box center [887, 295] width 58 height 22
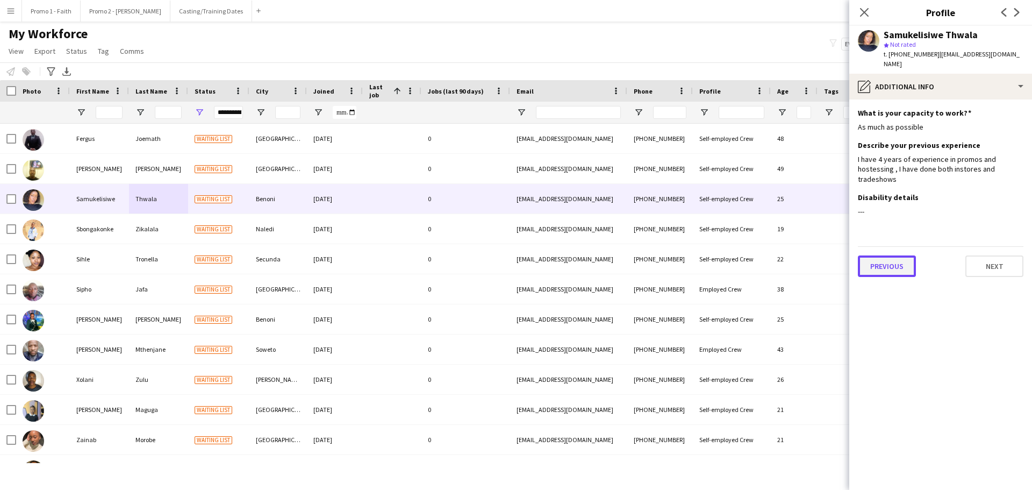
click at [887, 263] on button "Previous" at bounding box center [887, 266] width 58 height 22
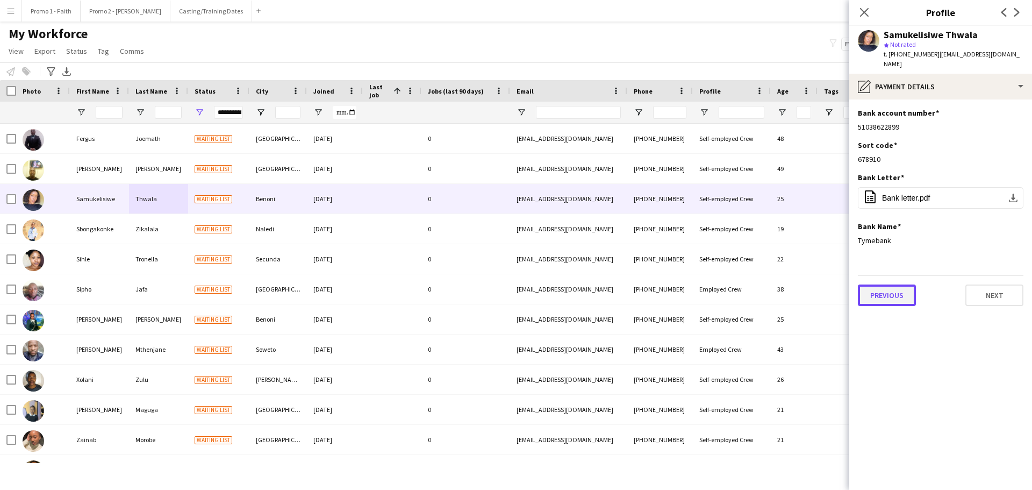
click at [891, 294] on button "Previous" at bounding box center [887, 295] width 58 height 22
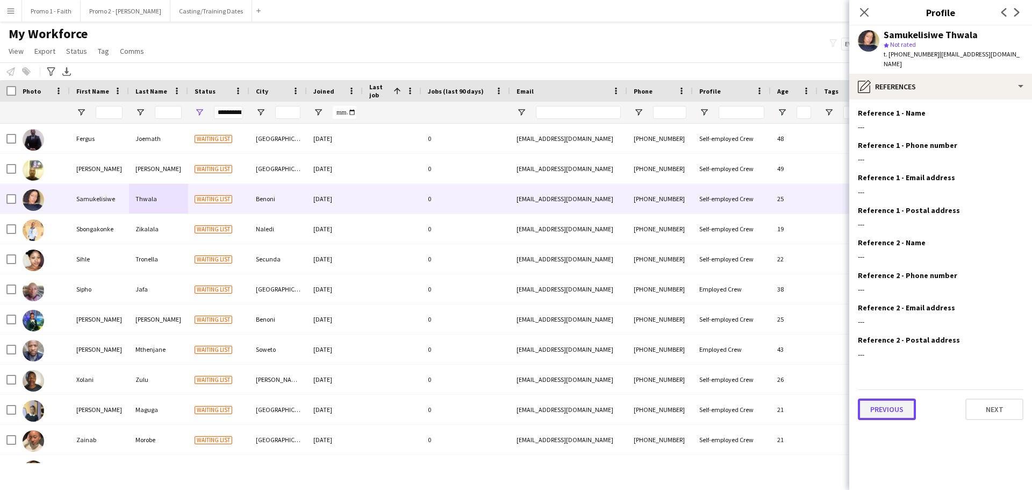
click at [884, 406] on button "Previous" at bounding box center [887, 409] width 58 height 22
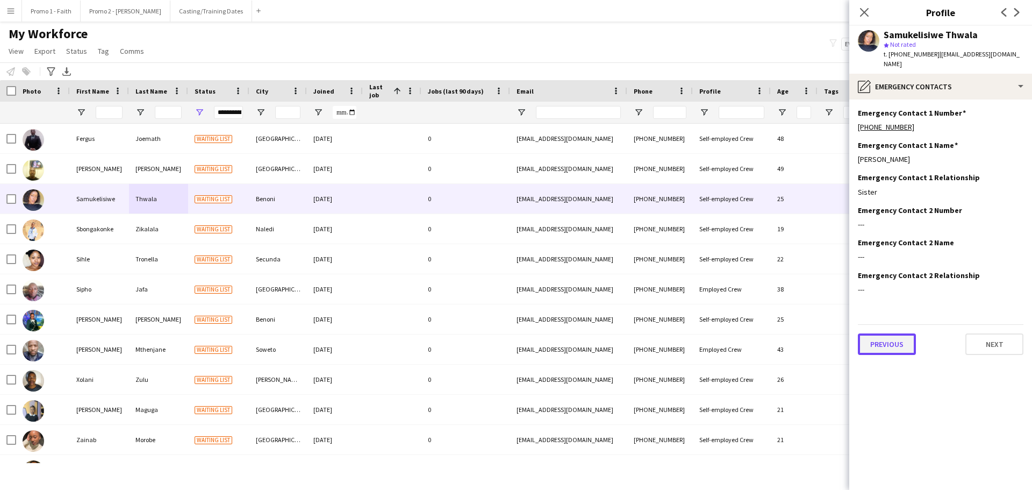
click at [870, 343] on button "Previous" at bounding box center [887, 344] width 58 height 22
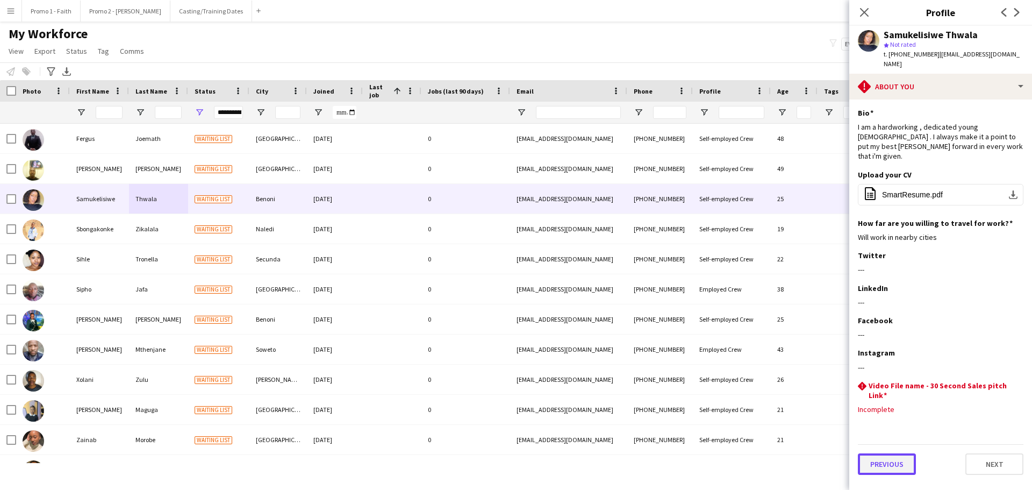
click at [889, 455] on button "Previous" at bounding box center [887, 464] width 58 height 22
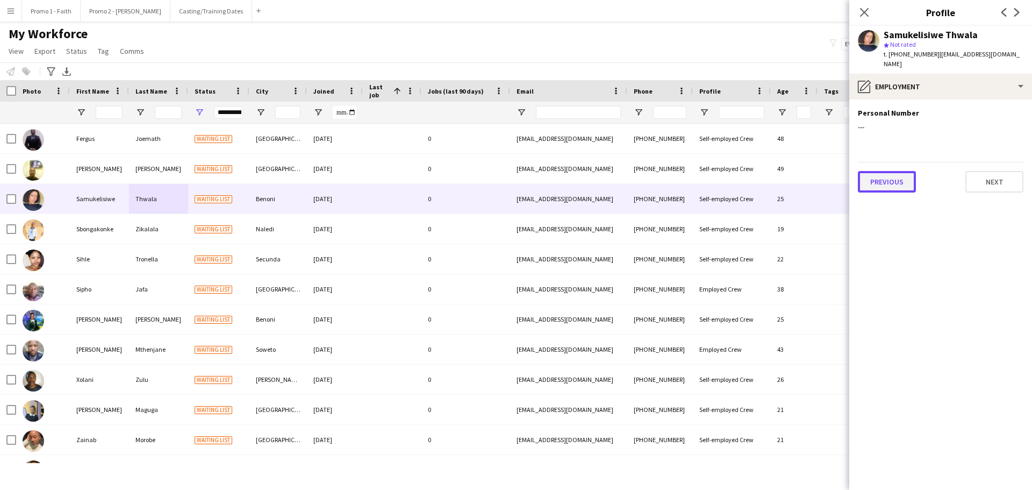
click at [898, 180] on button "Previous" at bounding box center [887, 182] width 58 height 22
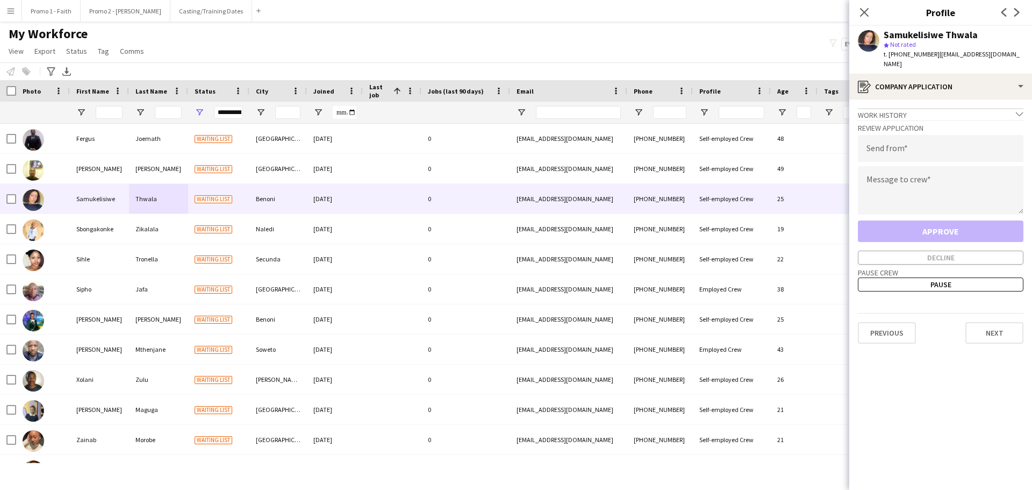
drag, startPoint x: 931, startPoint y: 56, endPoint x: 999, endPoint y: 51, distance: 68.0
click at [1032, 65] on div "Samukelisiwe Thwala star Not rated t. [PHONE_NUMBER] | [EMAIL_ADDRESS][DOMAIN_N…" at bounding box center [940, 50] width 183 height 48
drag, startPoint x: 990, startPoint y: 48, endPoint x: 1013, endPoint y: 65, distance: 28.5
click at [1017, 66] on div "t. [PHONE_NUMBER] | [EMAIL_ADDRESS][DOMAIN_NAME]" at bounding box center [954, 58] width 140 height 19
drag, startPoint x: 930, startPoint y: 53, endPoint x: 1024, endPoint y: 65, distance: 94.8
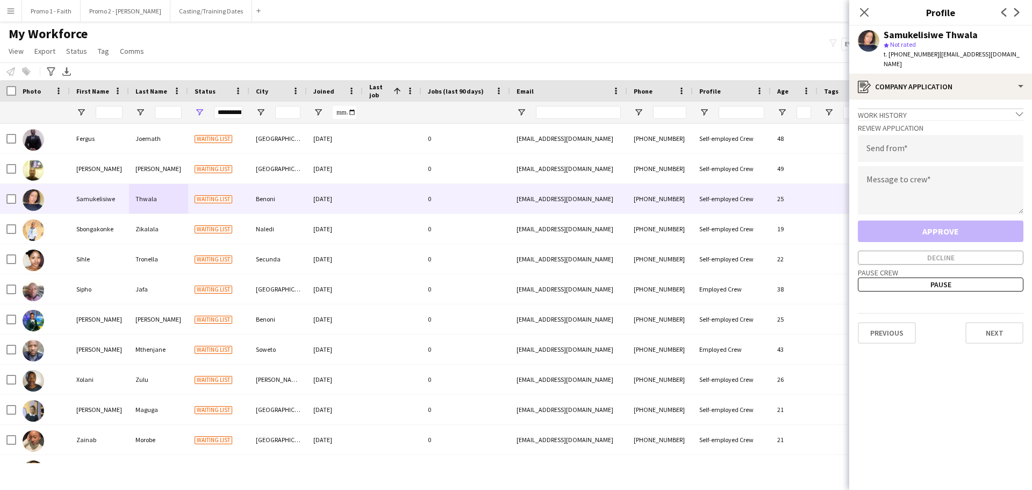
click at [1024, 65] on div "Samukelisiwe Thwala star Not rated t. [PHONE_NUMBER] | [EMAIL_ADDRESS][DOMAIN_N…" at bounding box center [940, 50] width 183 height 48
click at [904, 153] on input "email" at bounding box center [941, 148] width 166 height 27
paste input "**********"
type input "**********"
click at [886, 197] on textarea at bounding box center [941, 190] width 166 height 48
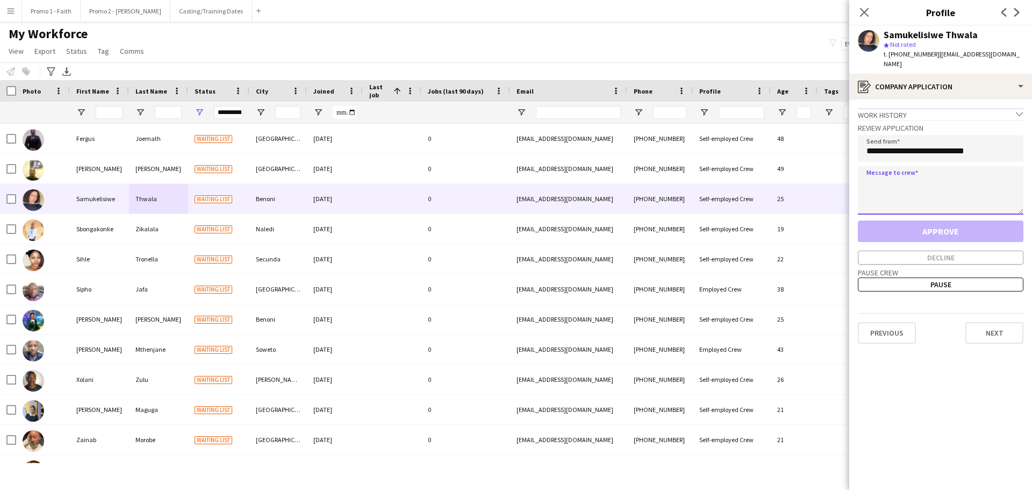
paste textarea "**********"
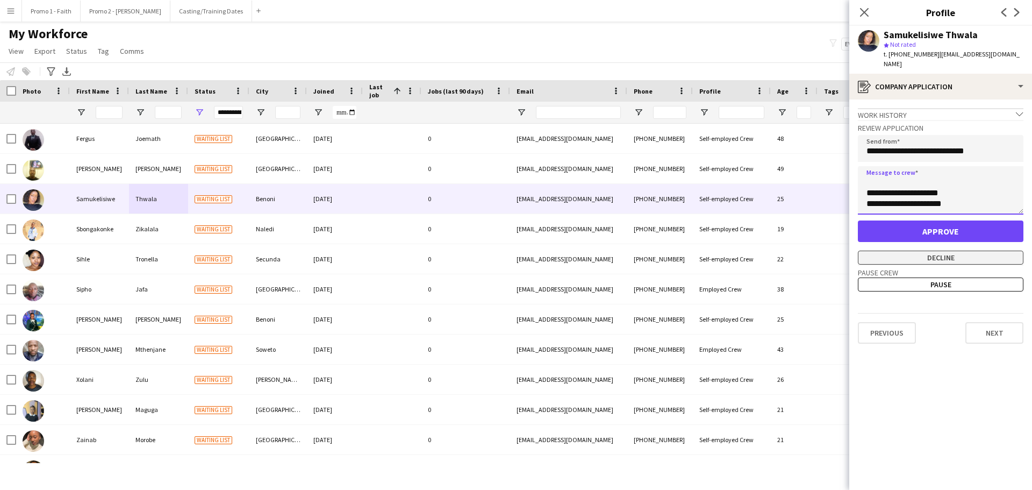
type textarea "**********"
click at [928, 254] on button "Decline" at bounding box center [941, 258] width 166 height 14
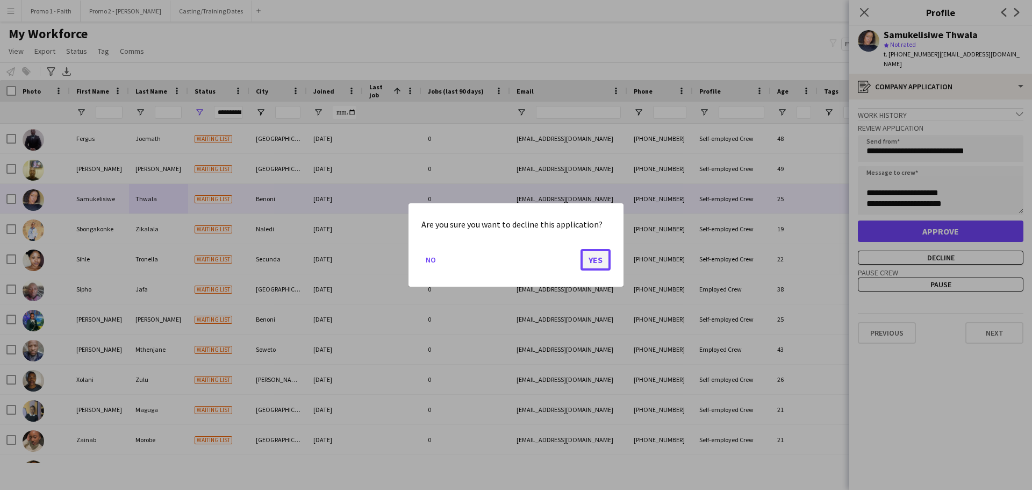
click at [592, 260] on button "Yes" at bounding box center [596, 260] width 30 height 22
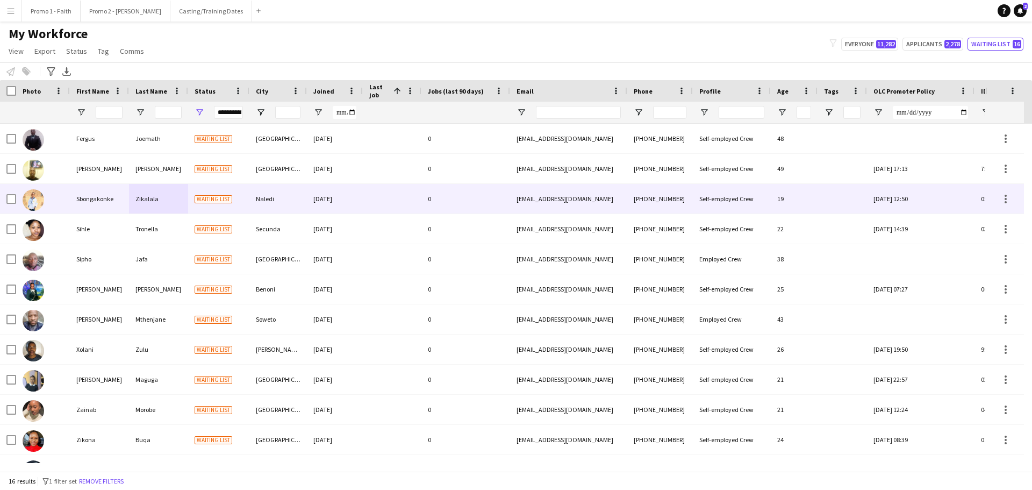
click at [115, 199] on div "Sbongakonke" at bounding box center [99, 199] width 59 height 30
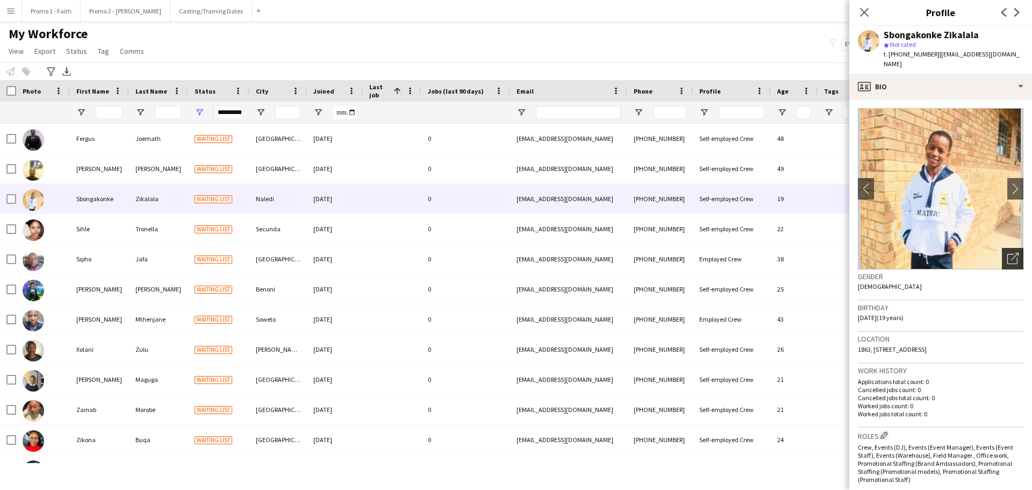
click at [1007, 253] on icon "Open photos pop-in" at bounding box center [1012, 258] width 11 height 11
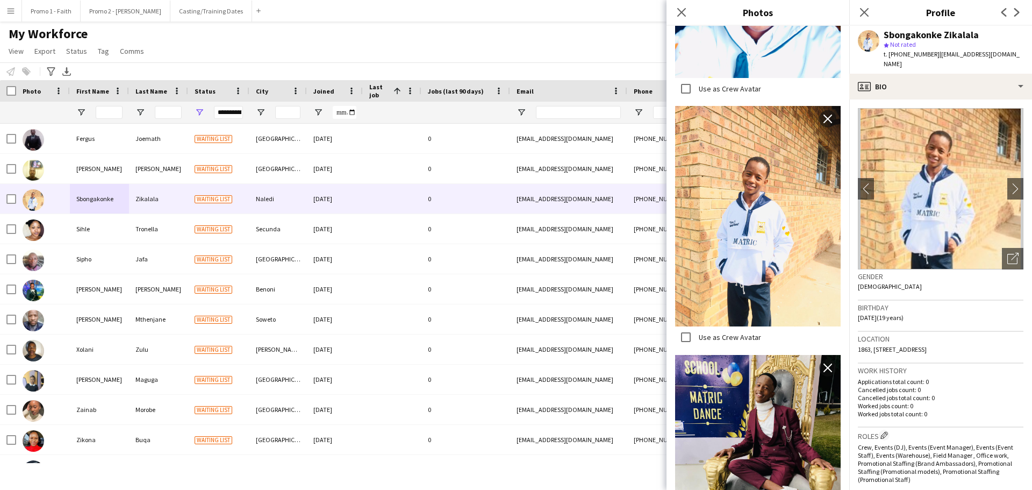
scroll to position [1428, 0]
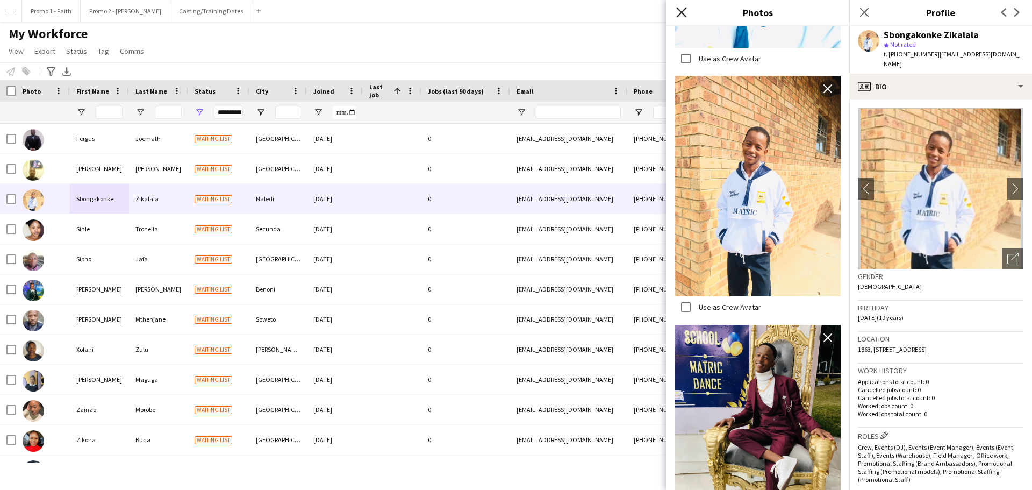
click at [682, 8] on icon "Close pop-in" at bounding box center [681, 12] width 10 height 10
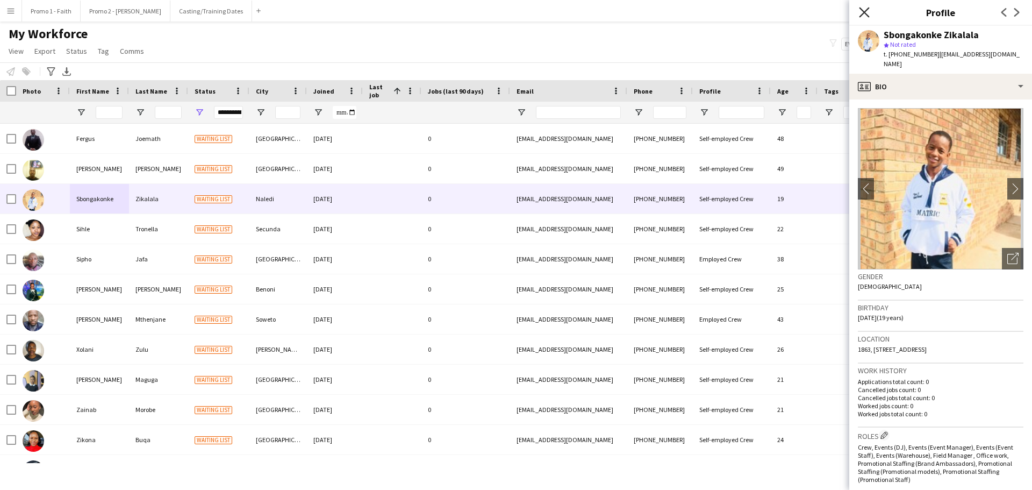
click at [863, 10] on icon "Close pop-in" at bounding box center [864, 12] width 10 height 10
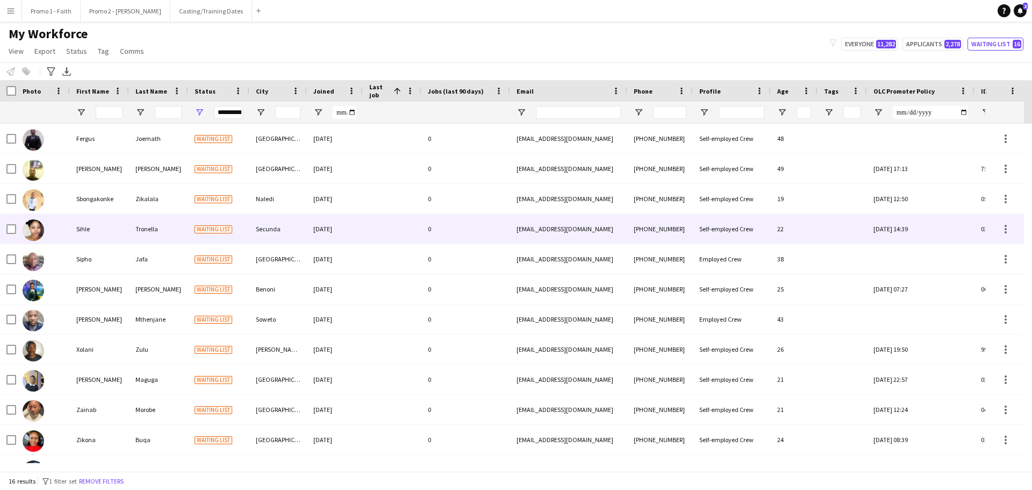
click at [284, 226] on div "Secunda" at bounding box center [278, 229] width 58 height 30
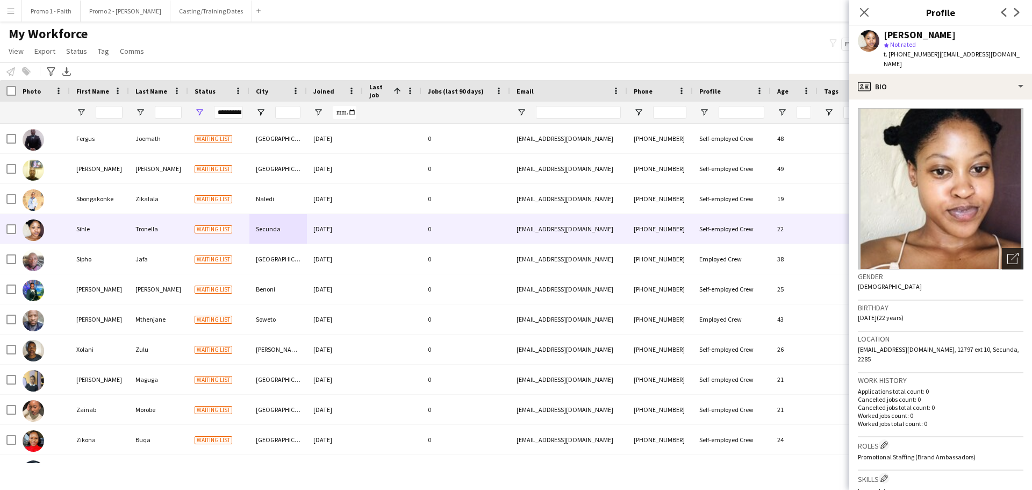
click at [1007, 253] on icon "Open photos pop-in" at bounding box center [1012, 258] width 11 height 11
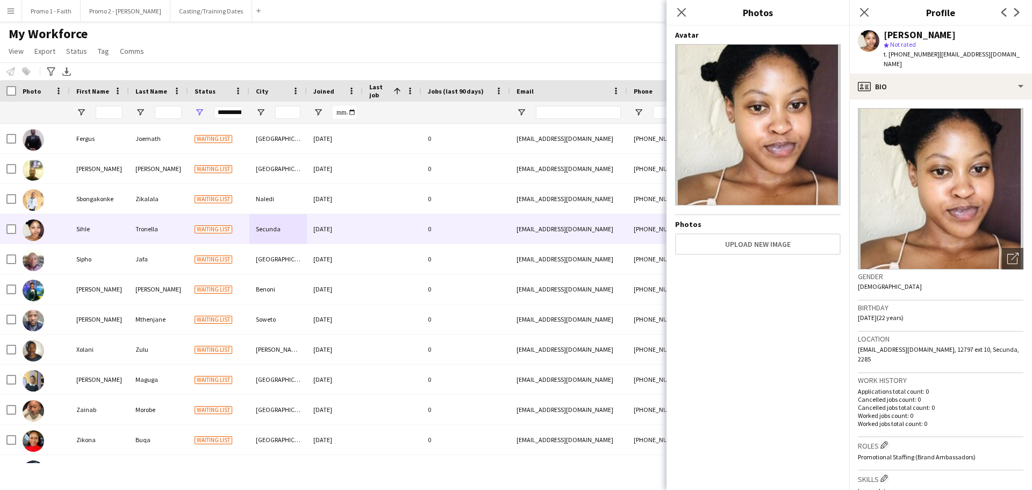
click at [672, 18] on div "Close pop-in" at bounding box center [682, 12] width 30 height 25
drag, startPoint x: 685, startPoint y: 10, endPoint x: 687, endPoint y: 16, distance: 6.0
click at [685, 11] on icon "Close pop-in" at bounding box center [681, 12] width 10 height 10
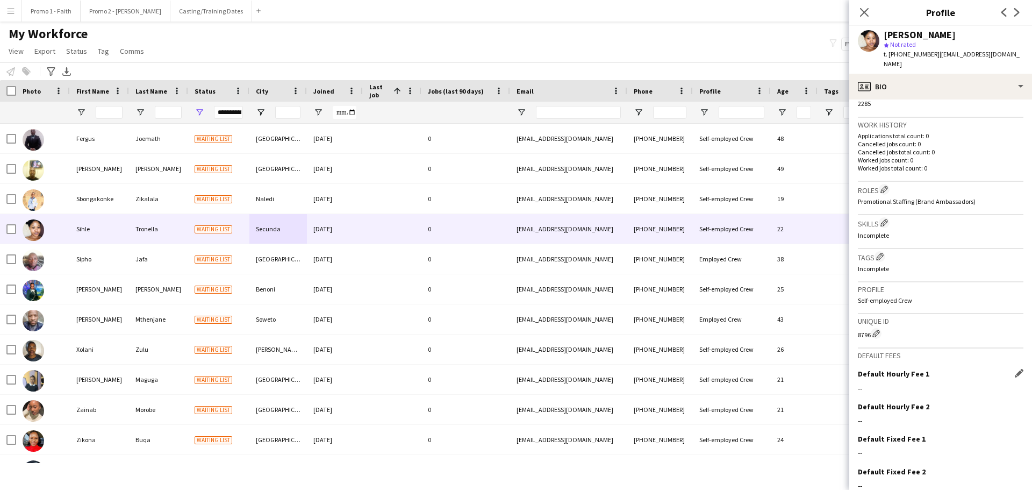
scroll to position [284, 0]
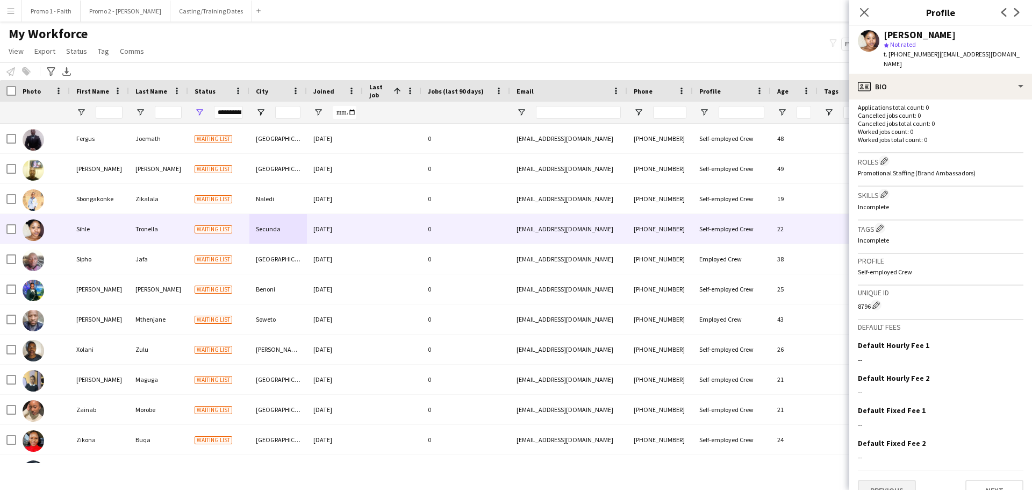
drag, startPoint x: 895, startPoint y: 455, endPoint x: 893, endPoint y: 462, distance: 6.8
click at [895, 470] on div "Previous Next" at bounding box center [941, 485] width 166 height 31
click at [892, 480] on button "Previous" at bounding box center [887, 491] width 58 height 22
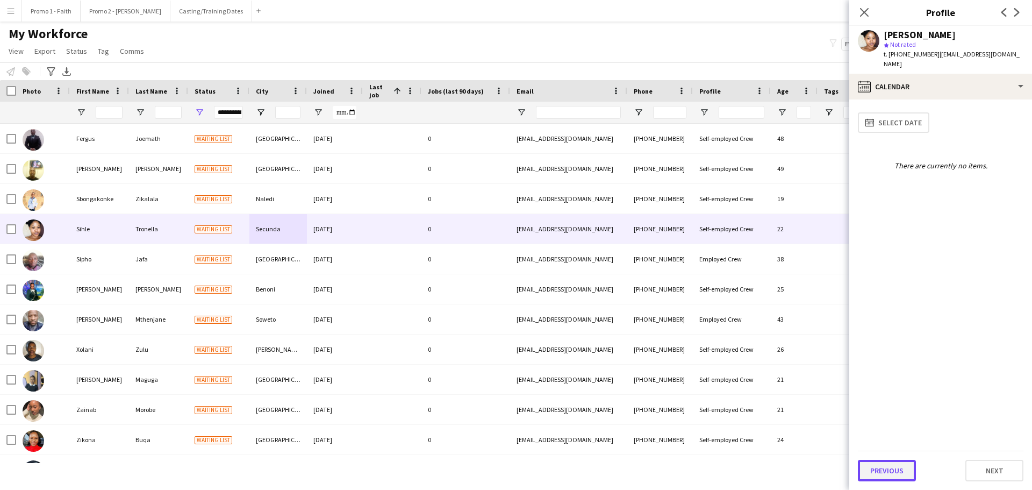
click at [887, 470] on button "Previous" at bounding box center [887, 471] width 58 height 22
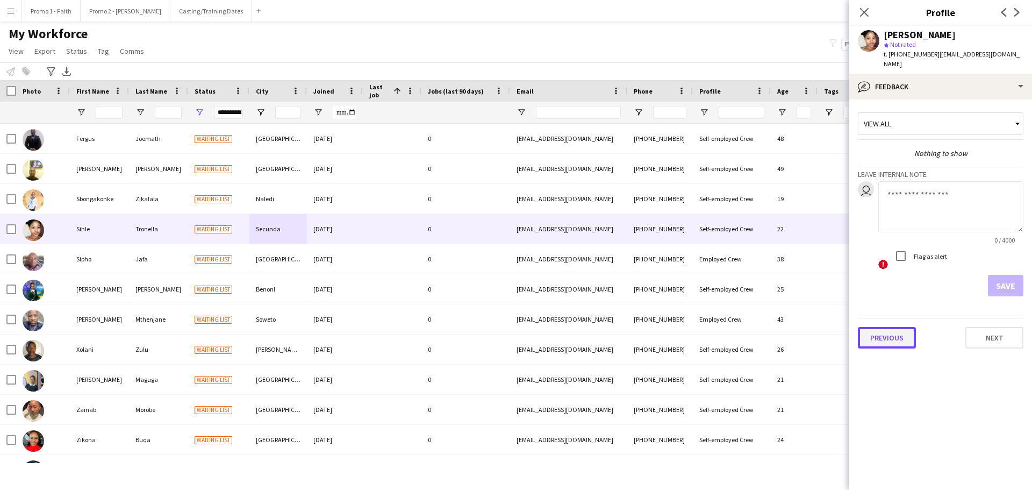
click at [882, 331] on button "Previous" at bounding box center [887, 338] width 58 height 22
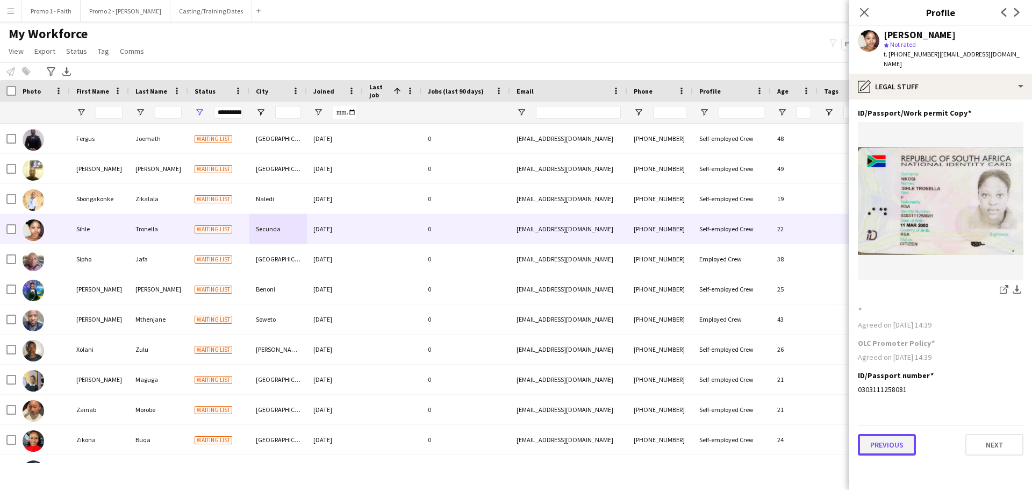
click at [891, 434] on button "Previous" at bounding box center [887, 445] width 58 height 22
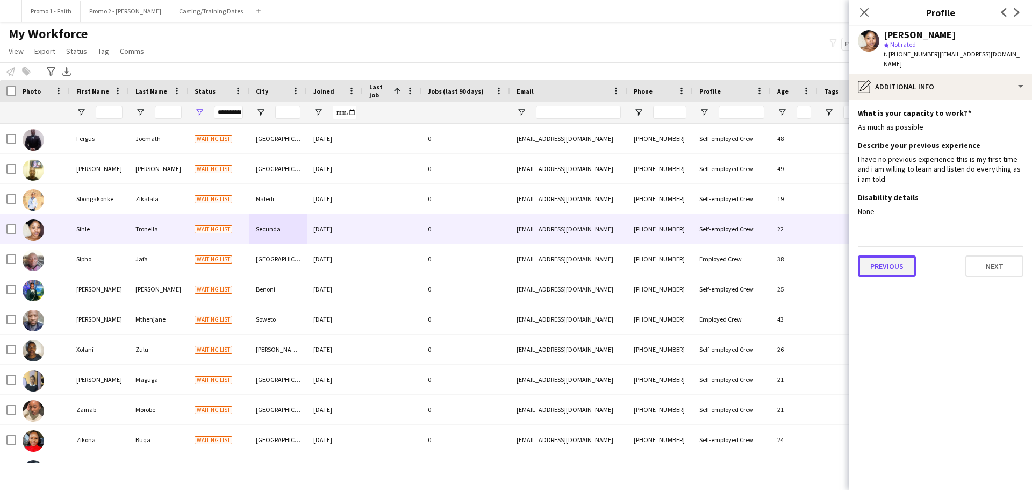
click at [877, 259] on button "Previous" at bounding box center [887, 266] width 58 height 22
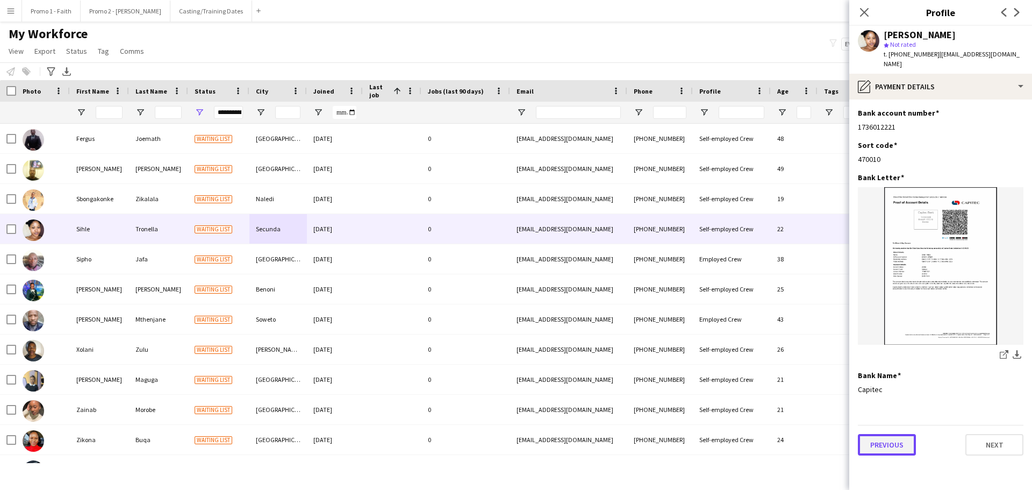
click at [890, 434] on button "Previous" at bounding box center [887, 445] width 58 height 22
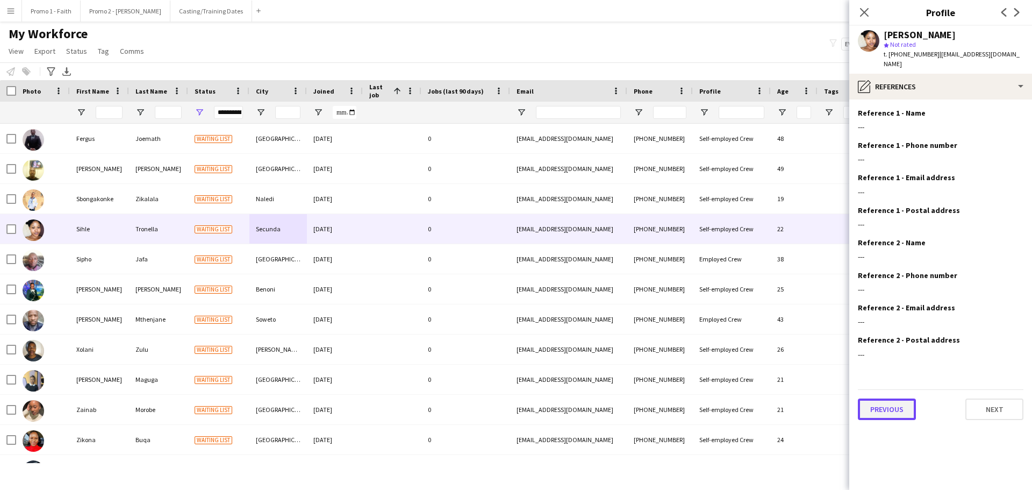
click at [888, 398] on button "Previous" at bounding box center [887, 409] width 58 height 22
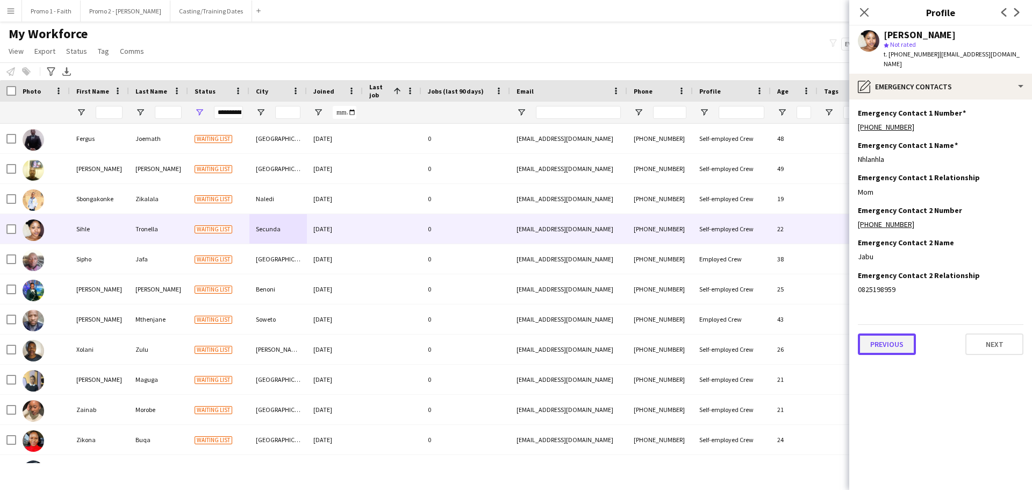
click at [875, 342] on button "Previous" at bounding box center [887, 344] width 58 height 22
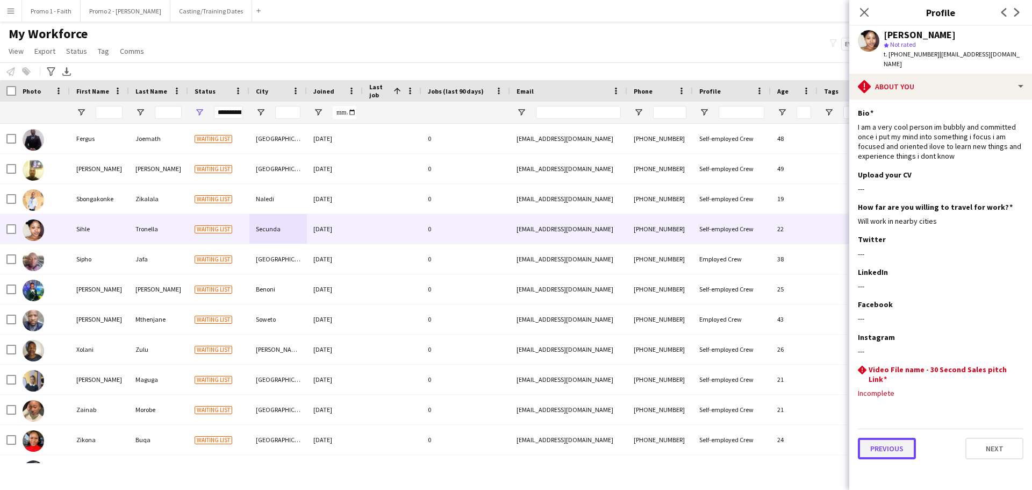
click at [894, 444] on button "Previous" at bounding box center [887, 449] width 58 height 22
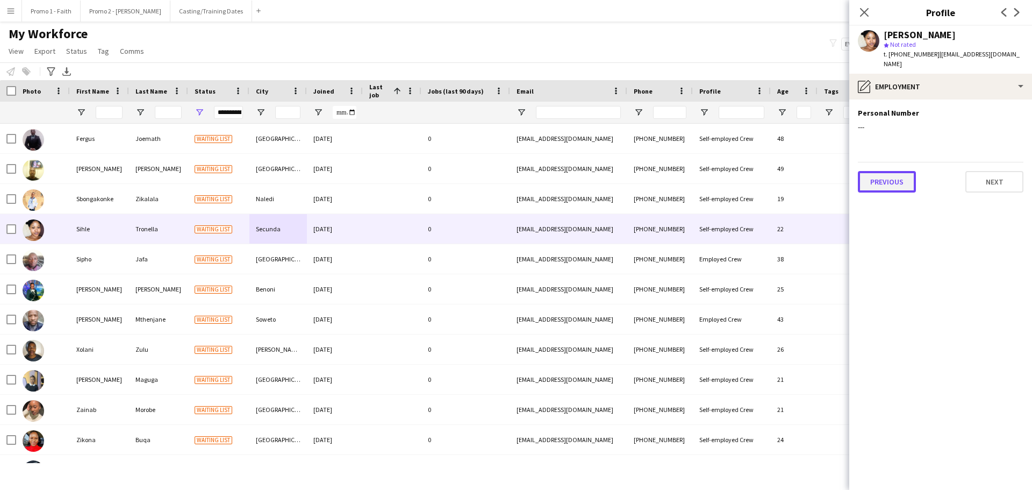
click at [883, 171] on button "Previous" at bounding box center [887, 182] width 58 height 22
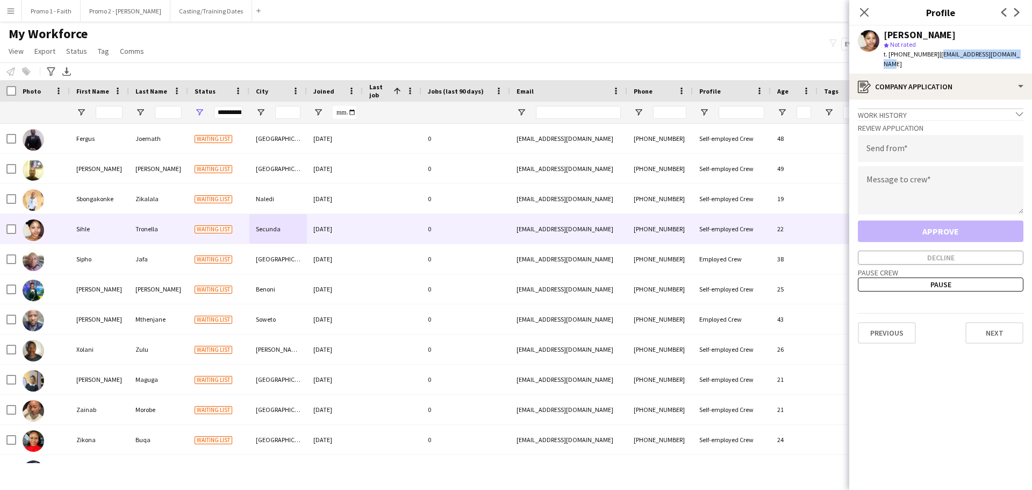
drag, startPoint x: 932, startPoint y: 53, endPoint x: 1020, endPoint y: 52, distance: 87.6
click at [1020, 52] on app-profile-header "[PERSON_NAME] star Not rated t. [PHONE_NUMBER] | [EMAIL_ADDRESS][DOMAIN_NAME]" at bounding box center [940, 50] width 183 height 48
click at [897, 141] on input "email" at bounding box center [941, 148] width 166 height 27
paste input "**********"
type input "**********"
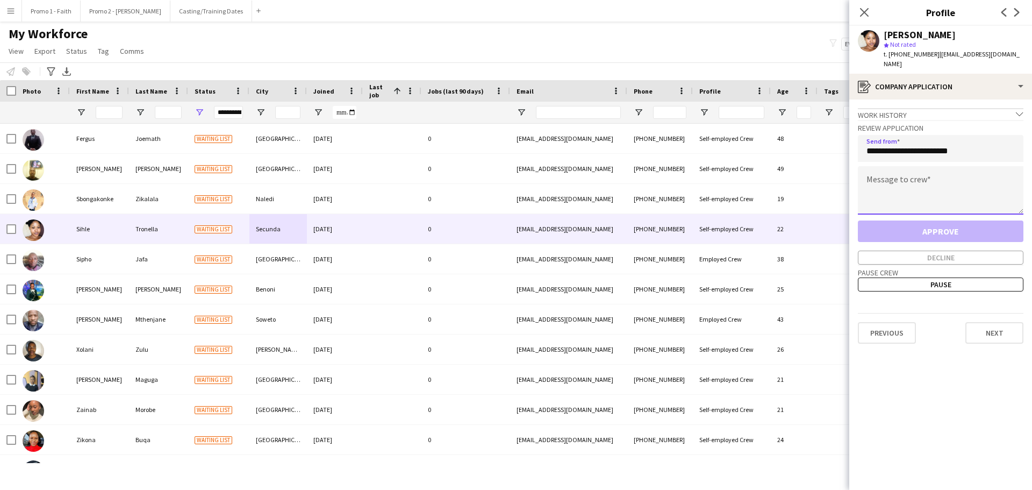
click at [876, 171] on textarea at bounding box center [941, 190] width 166 height 48
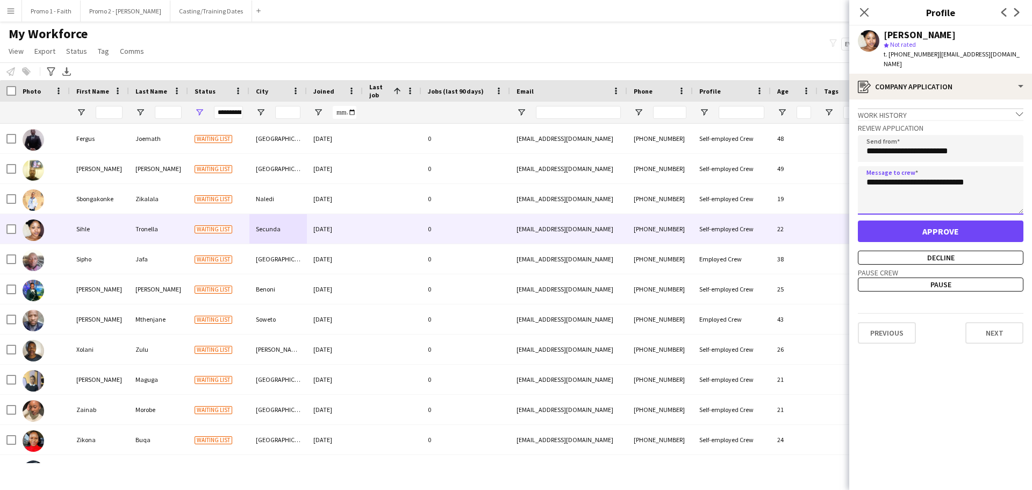
type textarea "**********"
click at [909, 221] on button "Approve" at bounding box center [941, 231] width 166 height 22
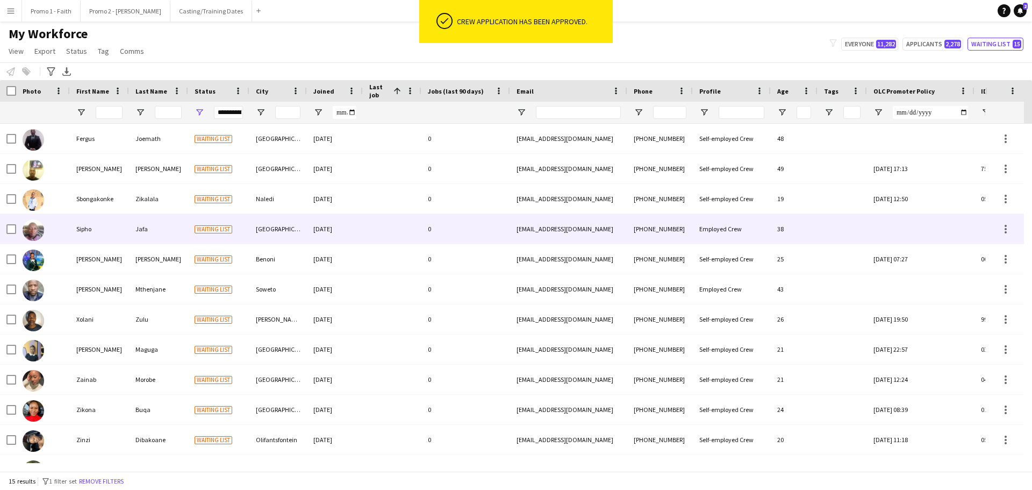
click at [345, 228] on div "[DATE]" at bounding box center [335, 229] width 56 height 30
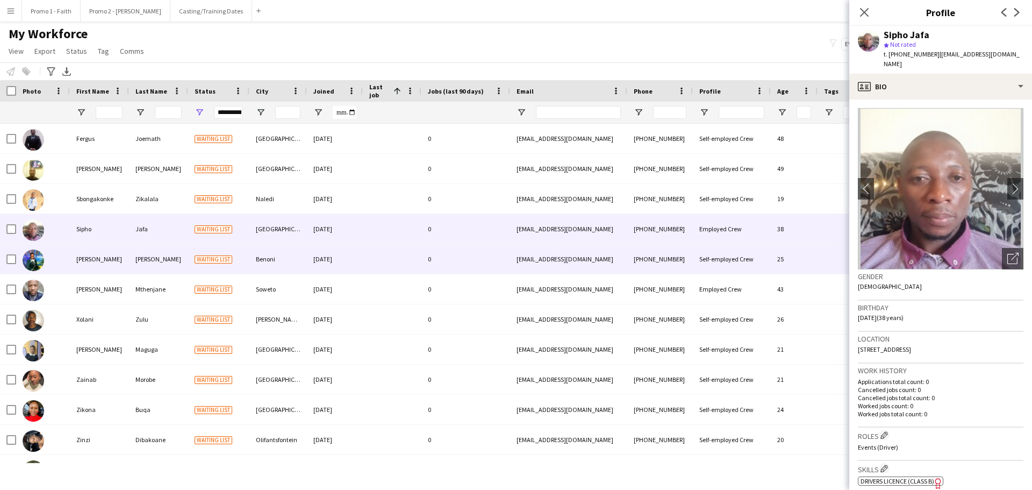
click at [151, 262] on div "[PERSON_NAME]" at bounding box center [158, 259] width 59 height 30
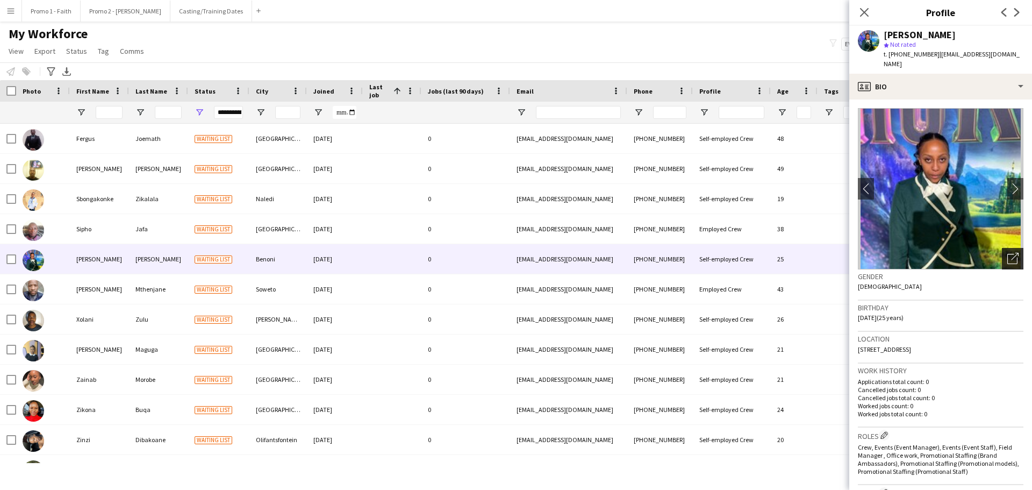
click at [1007, 253] on icon "Open photos pop-in" at bounding box center [1012, 258] width 11 height 11
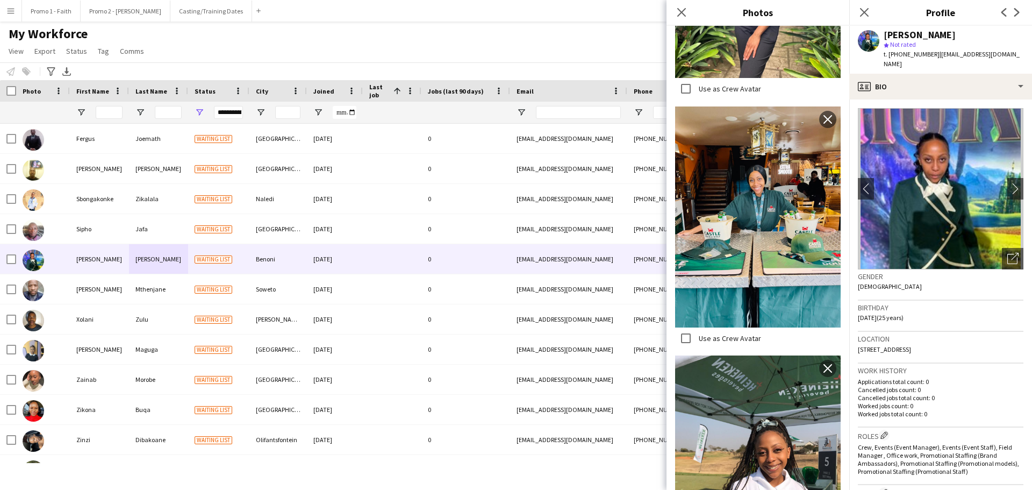
scroll to position [1429, 0]
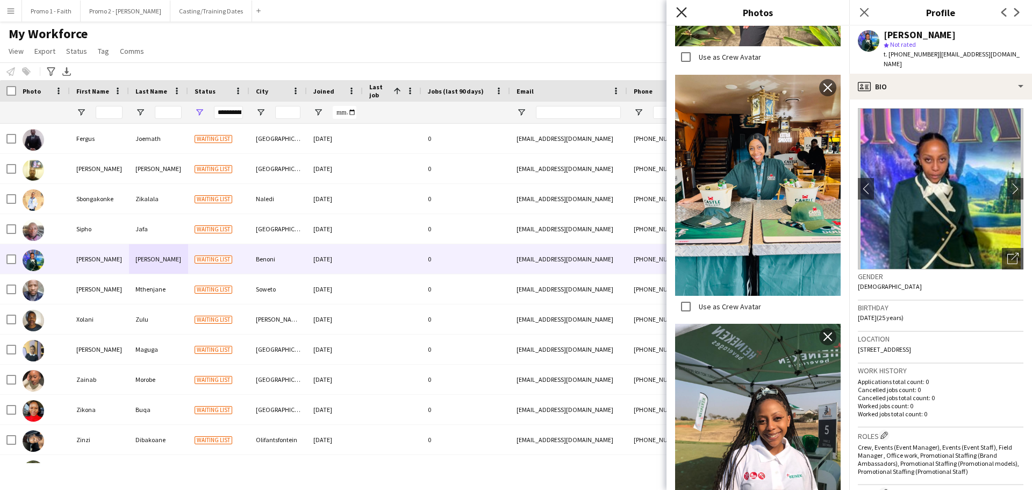
click at [682, 13] on icon at bounding box center [681, 12] width 10 height 10
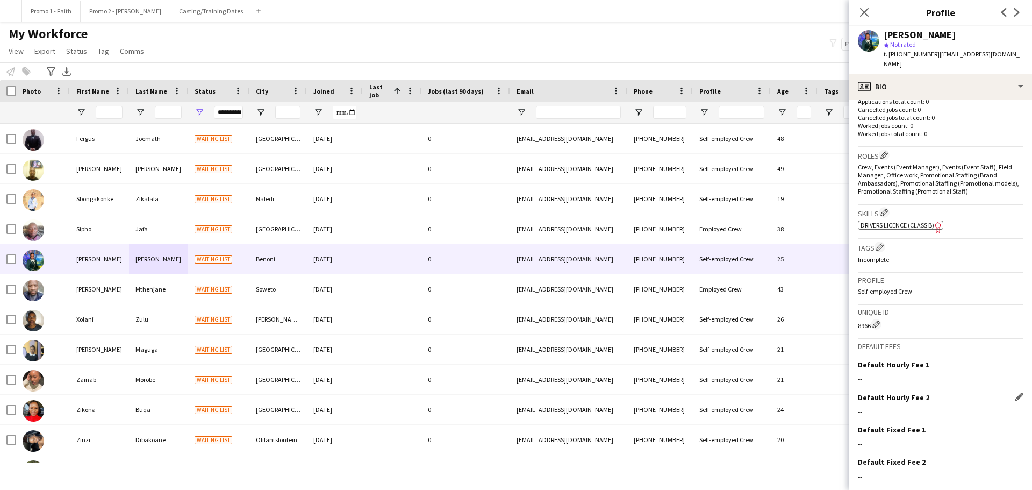
scroll to position [319, 0]
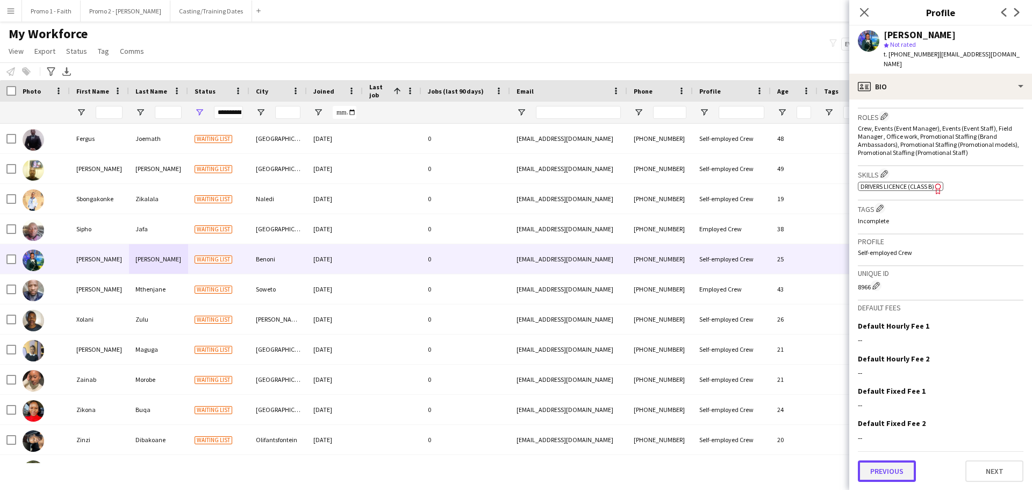
click at [901, 466] on button "Previous" at bounding box center [887, 471] width 58 height 22
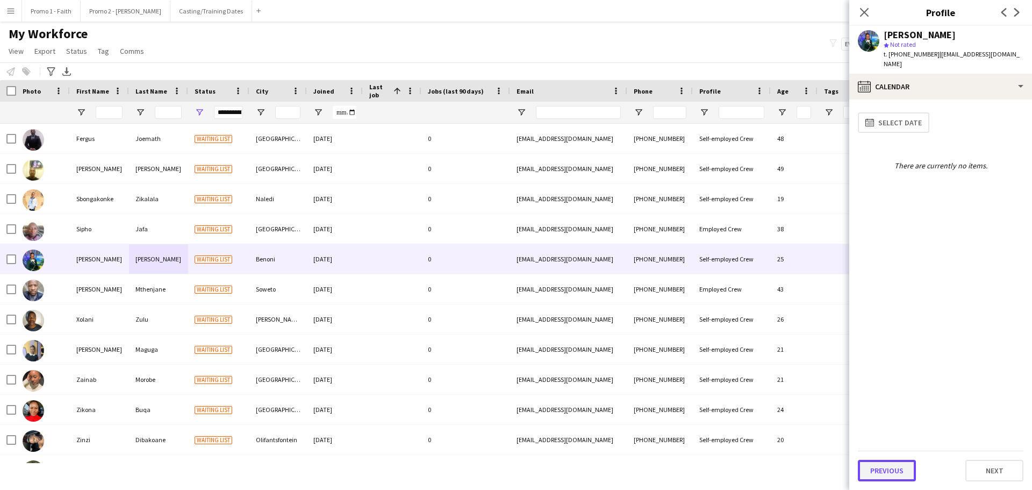
click at [891, 472] on button "Previous" at bounding box center [887, 471] width 58 height 22
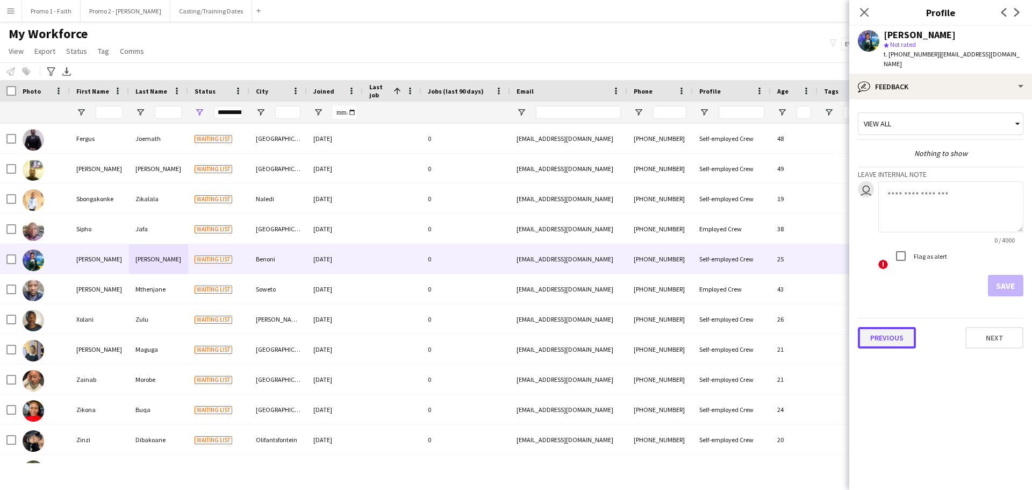
click at [897, 327] on button "Previous" at bounding box center [887, 338] width 58 height 22
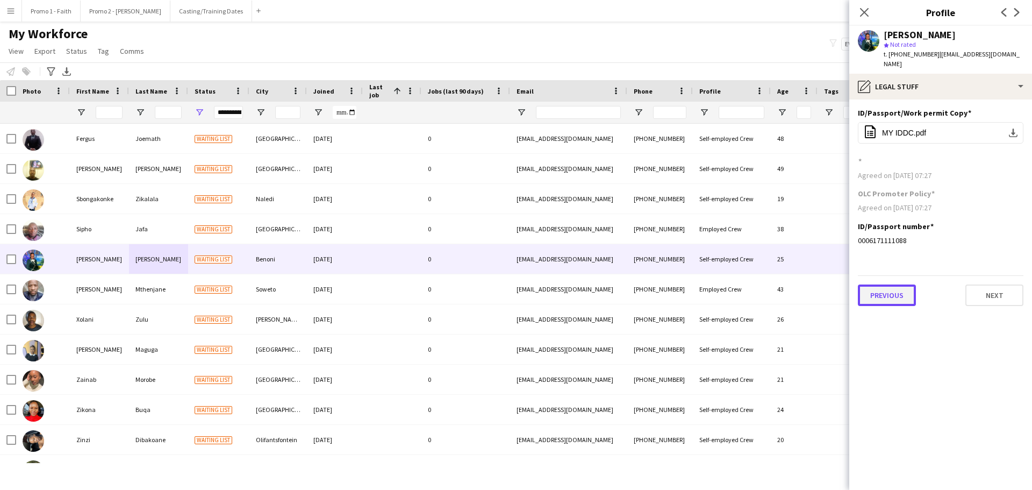
click at [883, 284] on button "Previous" at bounding box center [887, 295] width 58 height 22
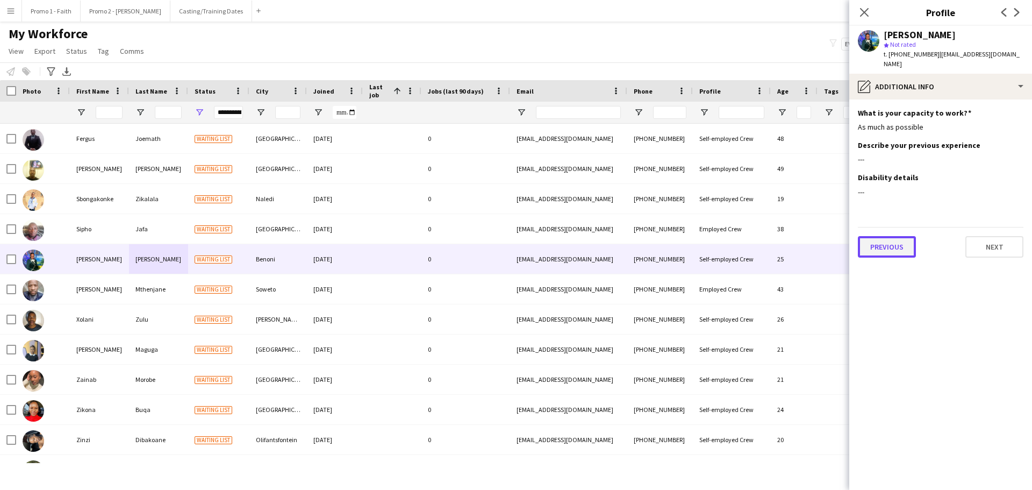
click at [881, 236] on button "Previous" at bounding box center [887, 247] width 58 height 22
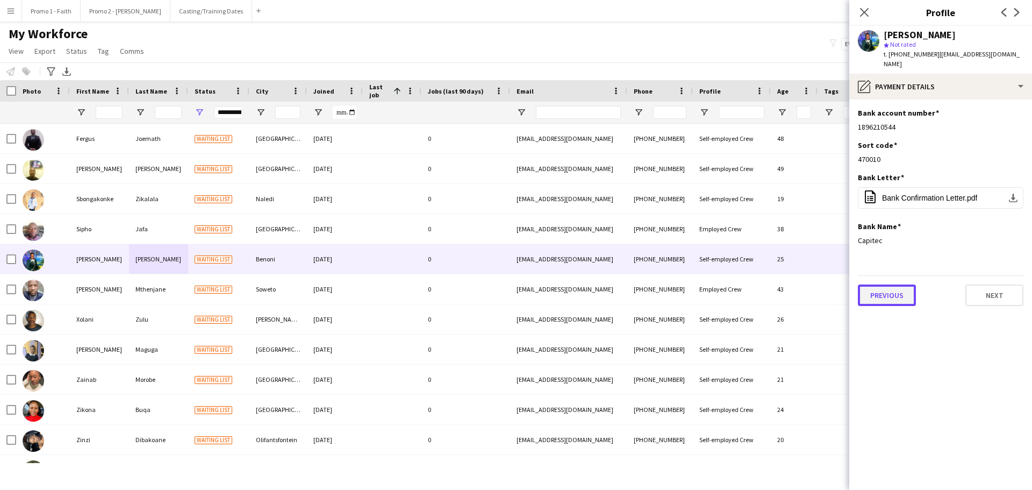
click at [892, 284] on button "Previous" at bounding box center [887, 295] width 58 height 22
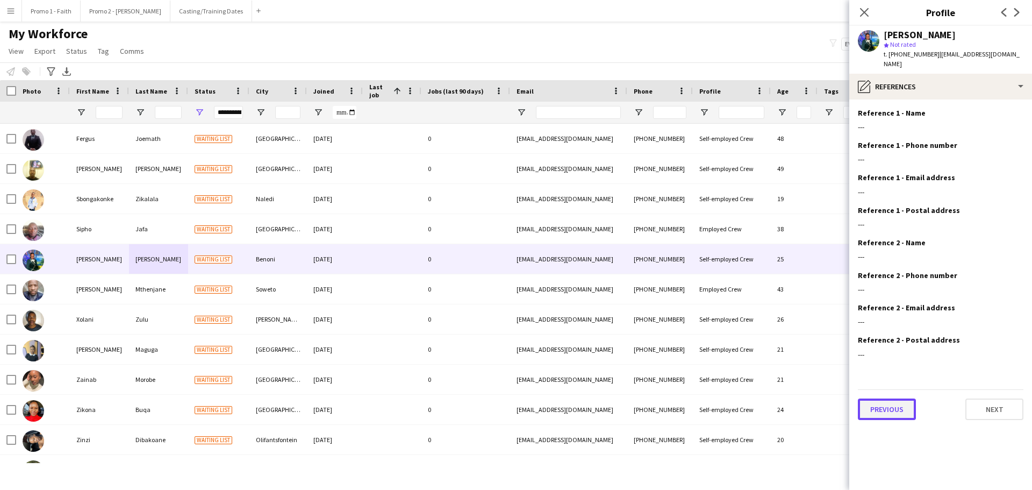
click at [888, 398] on button "Previous" at bounding box center [887, 409] width 58 height 22
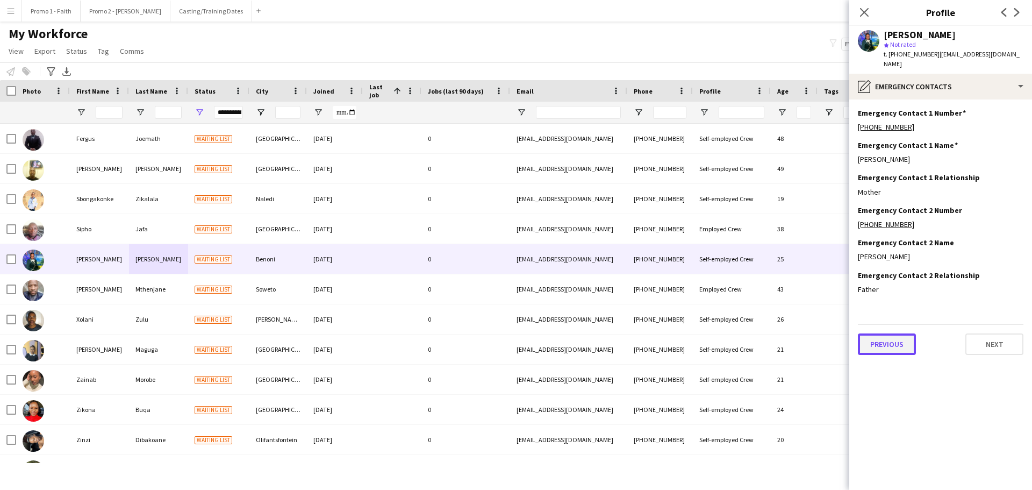
click at [887, 333] on button "Previous" at bounding box center [887, 344] width 58 height 22
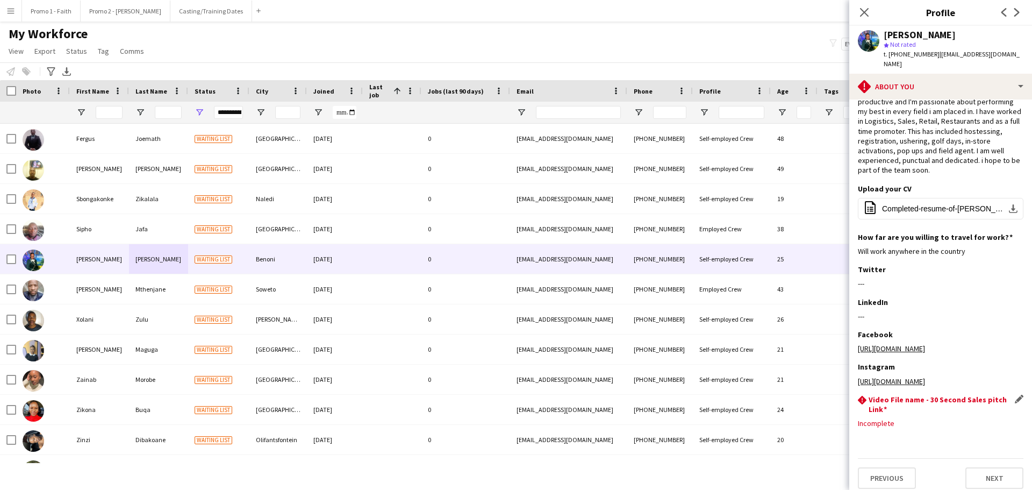
scroll to position [52, 0]
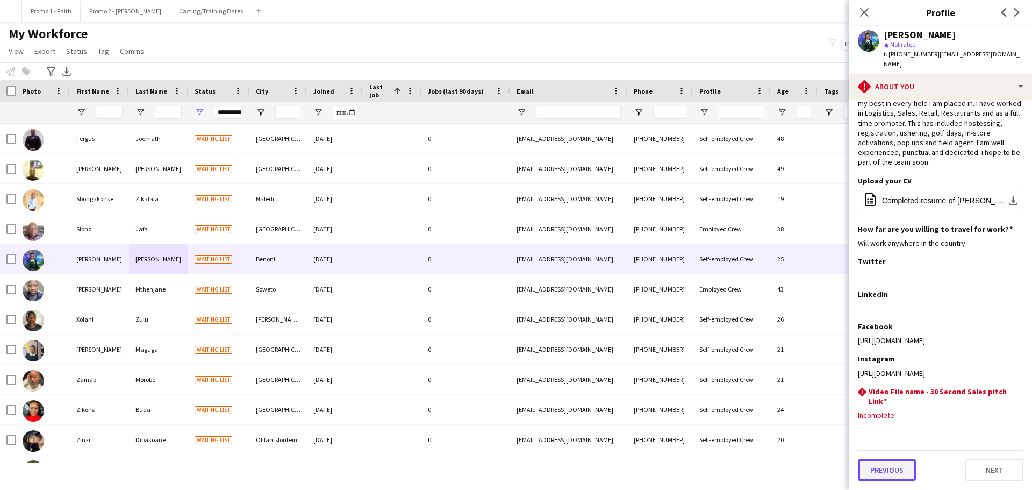
click at [884, 470] on button "Previous" at bounding box center [887, 470] width 58 height 22
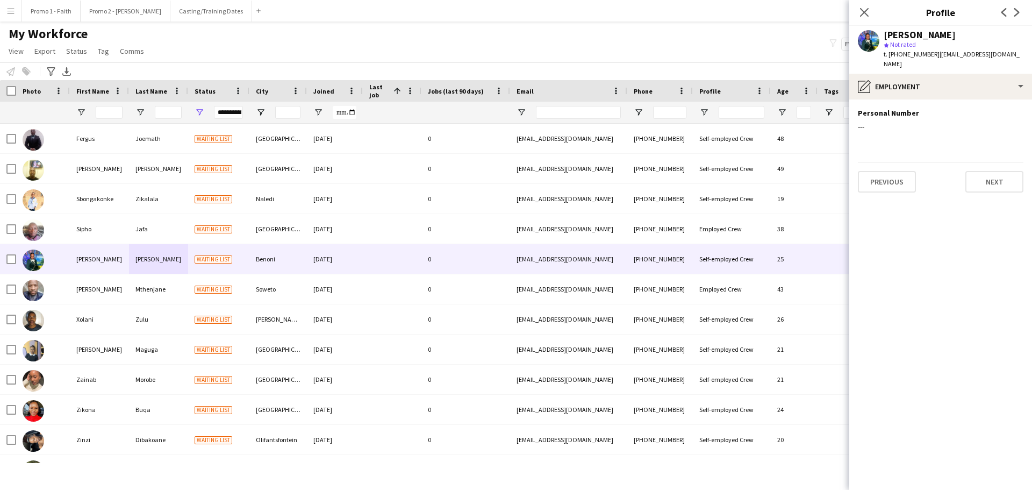
scroll to position [0, 0]
click at [897, 180] on button "Previous" at bounding box center [887, 182] width 58 height 22
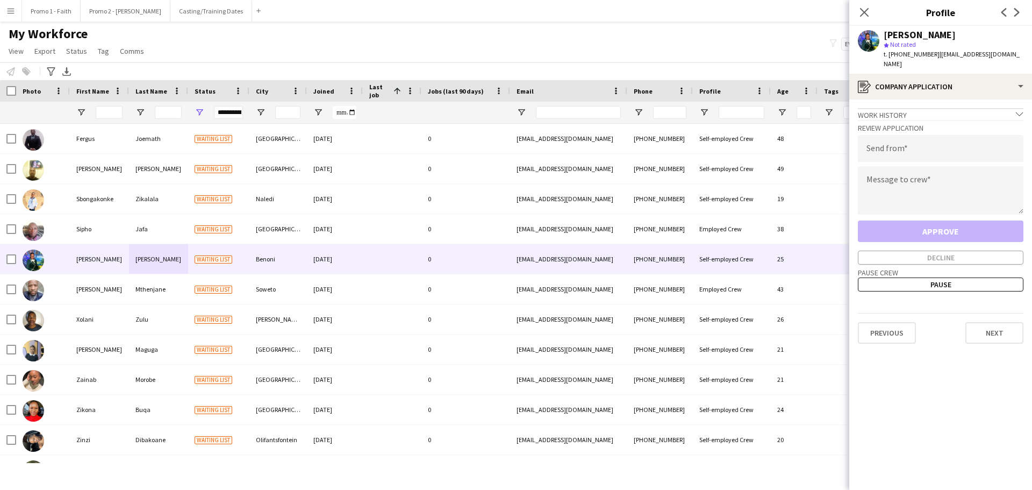
drag, startPoint x: 930, startPoint y: 54, endPoint x: 1002, endPoint y: 54, distance: 72.0
click at [1002, 54] on div "[PERSON_NAME] star Not rated t. [PHONE_NUMBER] | [EMAIL_ADDRESS][DOMAIN_NAME]" at bounding box center [940, 50] width 183 height 48
click at [900, 139] on input "email" at bounding box center [941, 148] width 166 height 27
paste input "**********"
type input "**********"
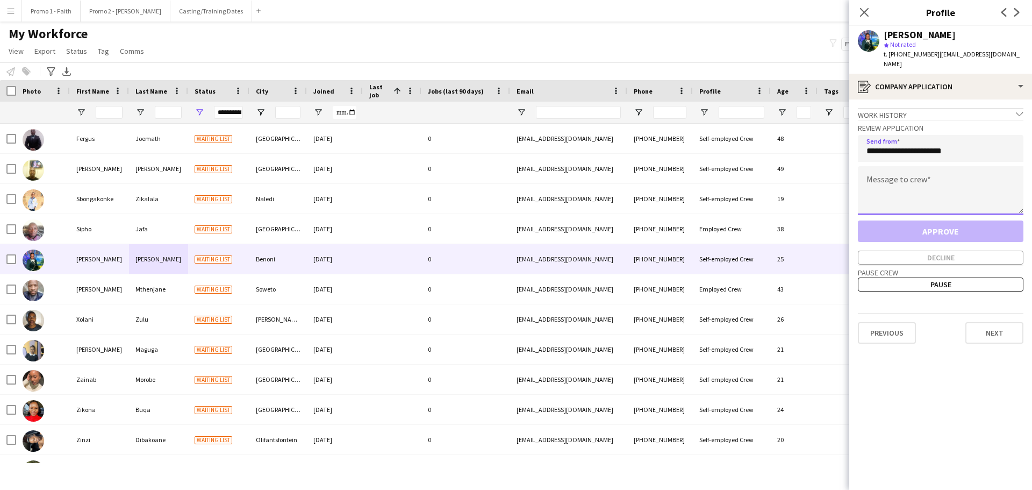
click at [891, 189] on textarea at bounding box center [941, 190] width 166 height 48
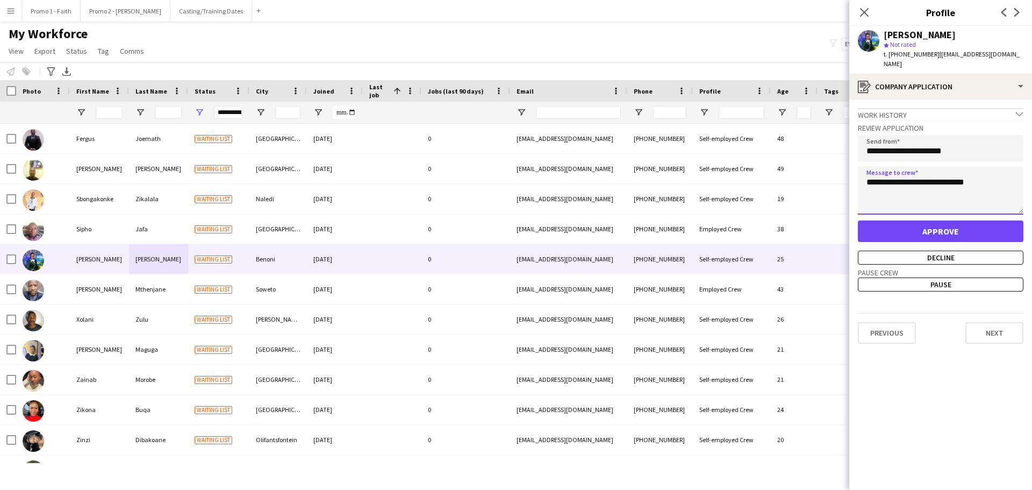
type textarea "**********"
click at [940, 220] on button "Approve" at bounding box center [941, 231] width 166 height 22
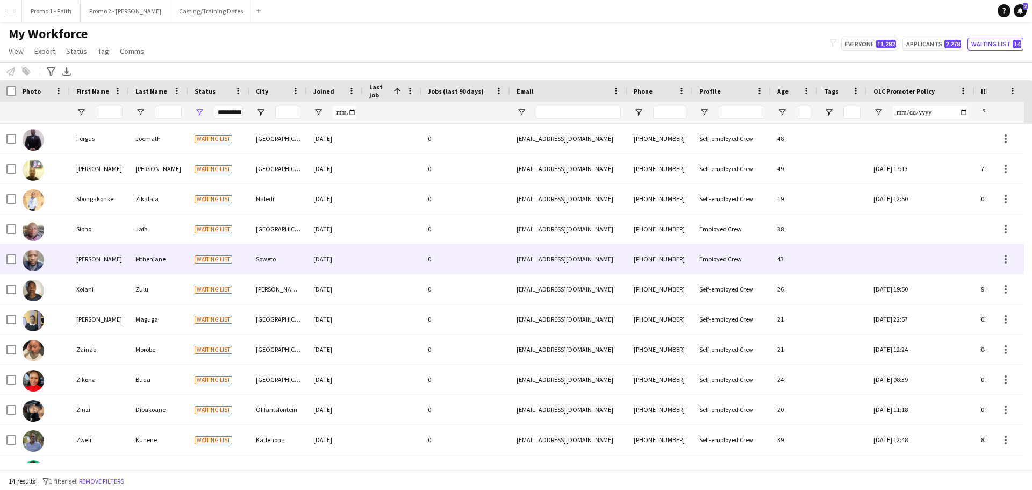
click at [270, 253] on div "Soweto" at bounding box center [278, 259] width 58 height 30
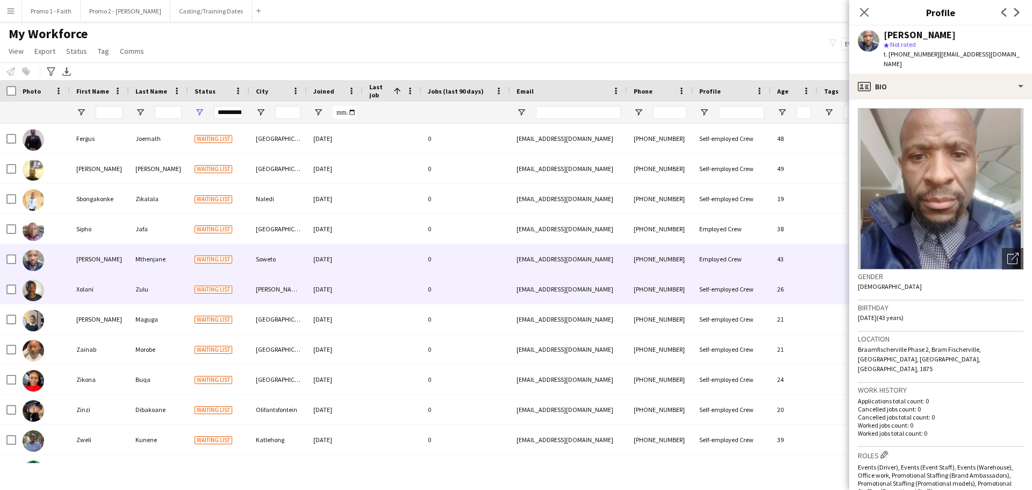
click at [148, 291] on div "Zulu" at bounding box center [158, 289] width 59 height 30
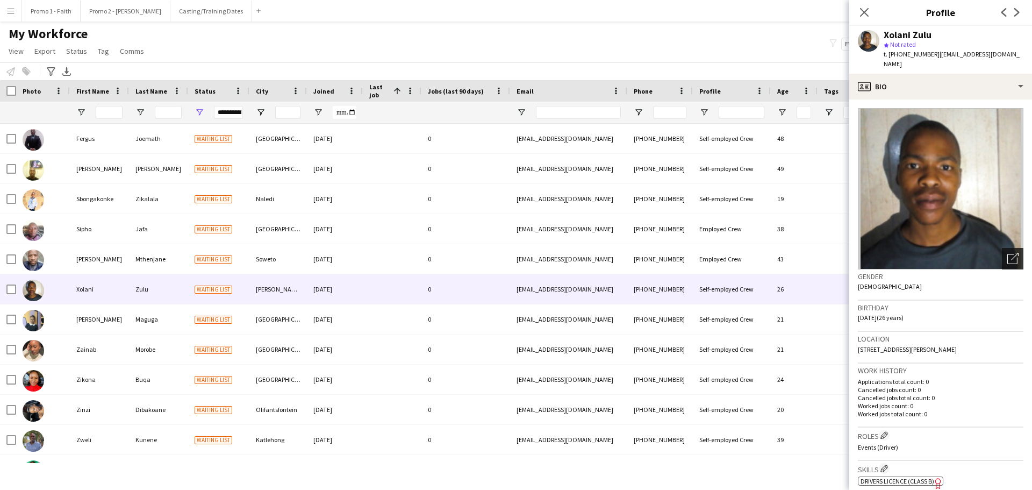
click at [1007, 253] on icon "Open photos pop-in" at bounding box center [1012, 258] width 11 height 11
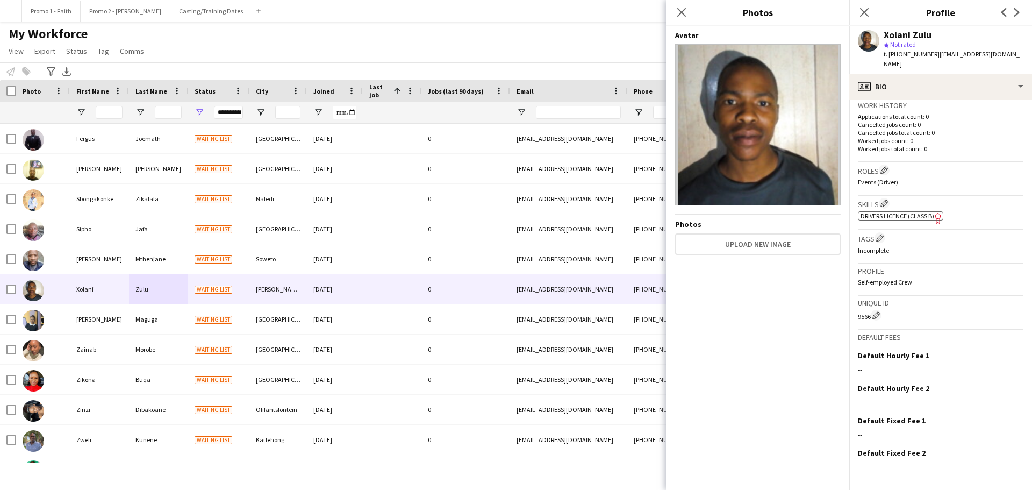
scroll to position [285, 0]
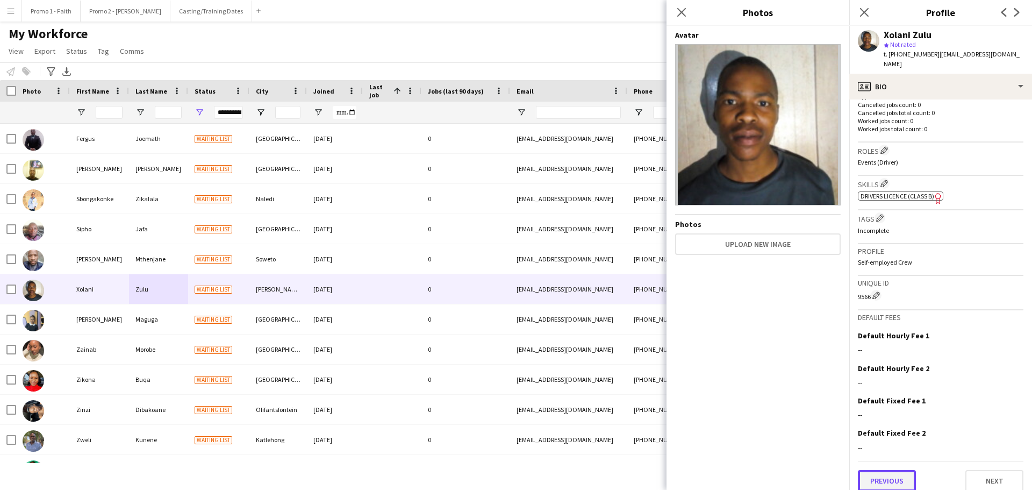
click at [880, 473] on button "Previous" at bounding box center [887, 481] width 58 height 22
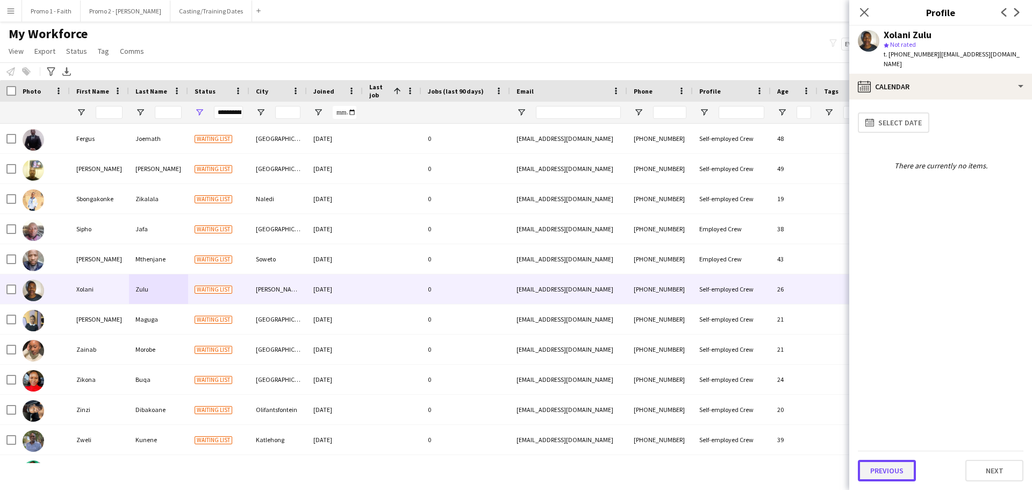
click at [883, 469] on button "Previous" at bounding box center [887, 471] width 58 height 22
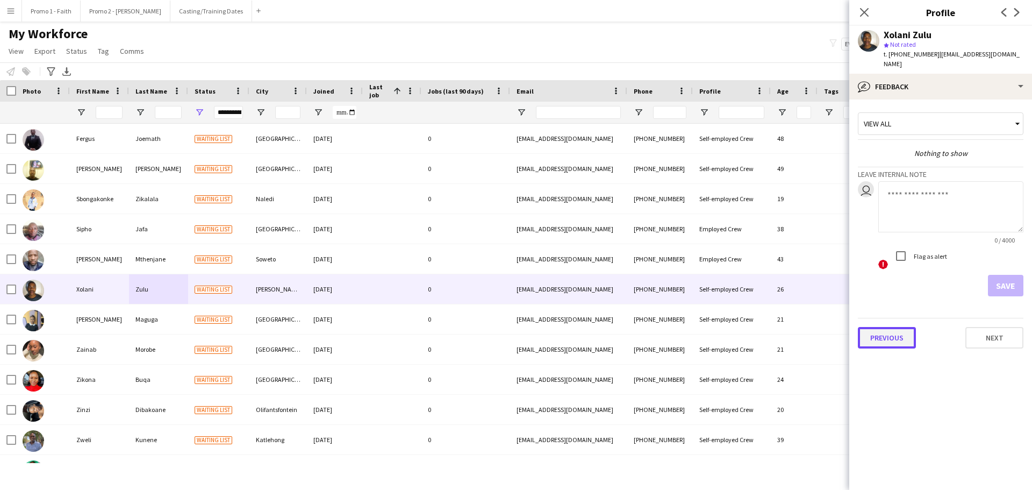
click at [874, 330] on button "Previous" at bounding box center [887, 338] width 58 height 22
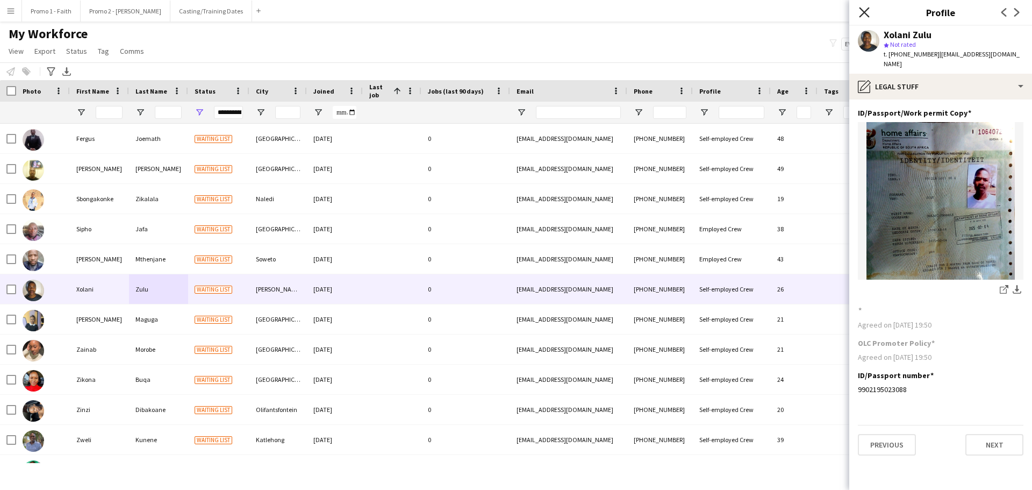
click at [867, 8] on icon "Close pop-in" at bounding box center [864, 12] width 10 height 10
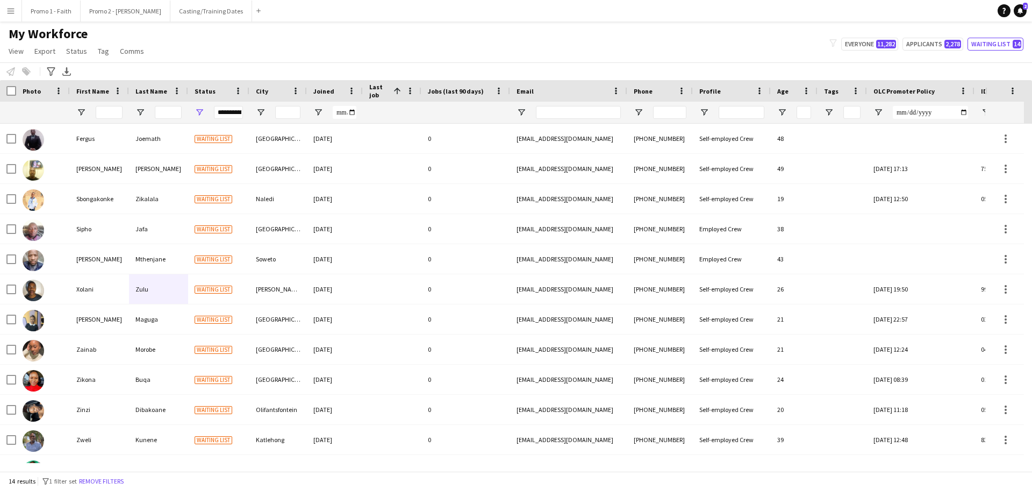
drag, startPoint x: 372, startPoint y: 102, endPoint x: 390, endPoint y: 142, distance: 44.5
click at [390, 142] on div "Workforce Details Profile Data Photo" at bounding box center [516, 275] width 1032 height 391
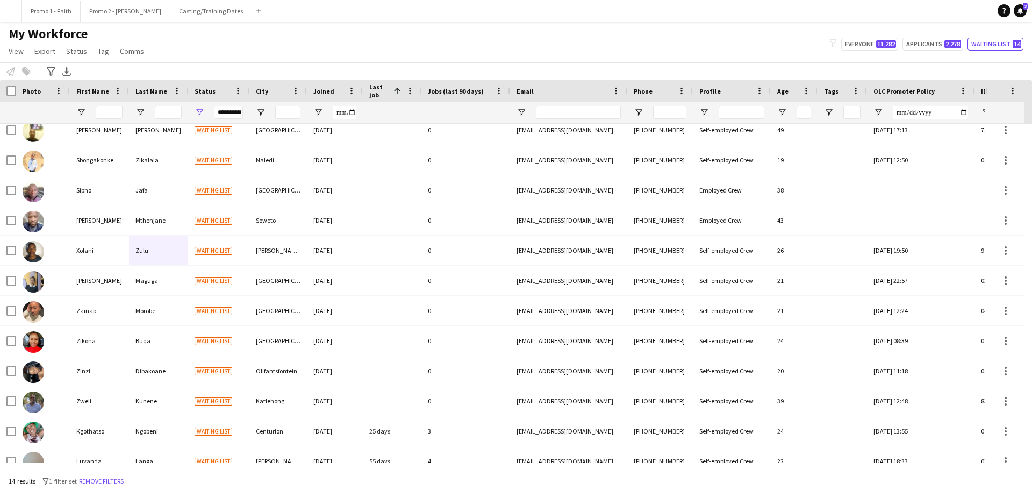
scroll to position [54, 0]
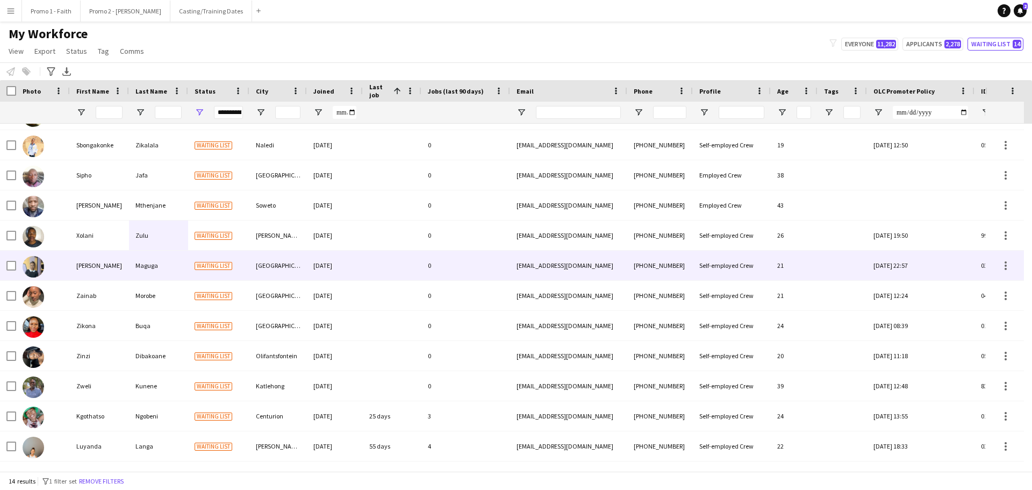
click at [176, 268] on div "Maguga" at bounding box center [158, 266] width 59 height 30
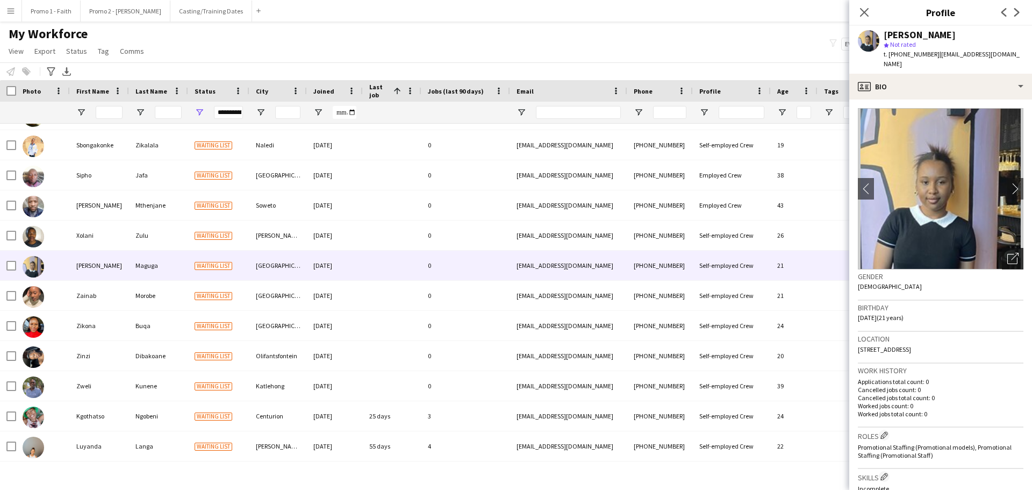
click at [1007, 253] on icon "Open photos pop-in" at bounding box center [1012, 258] width 11 height 11
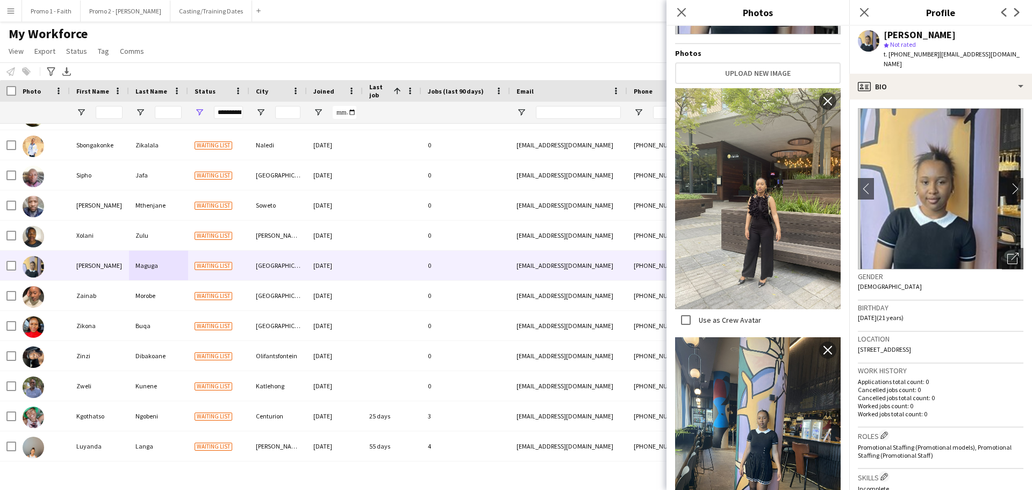
scroll to position [238, 0]
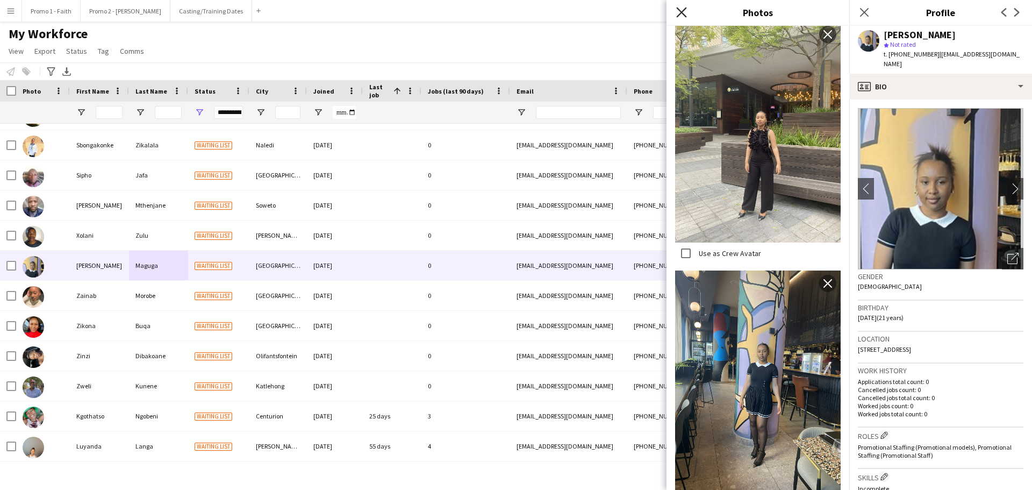
click at [679, 9] on icon "Close pop-in" at bounding box center [681, 12] width 10 height 10
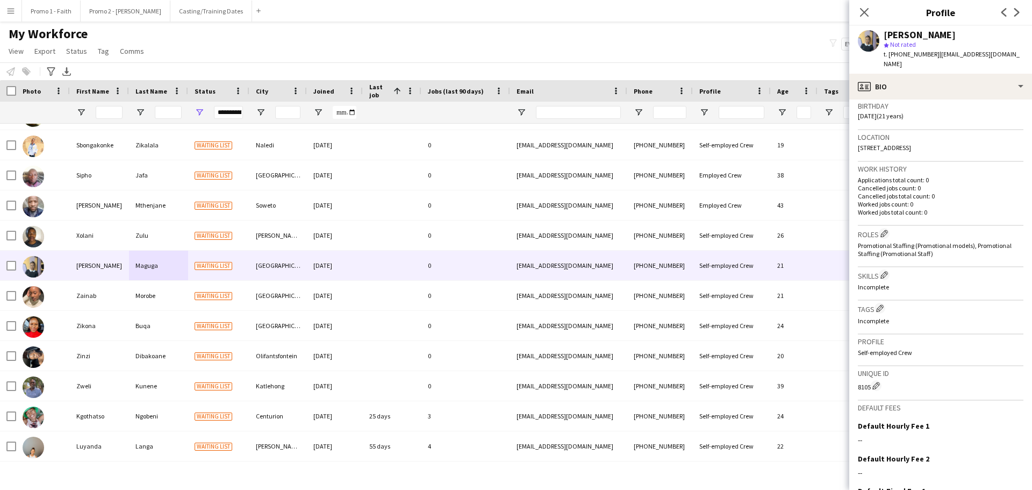
scroll to position [292, 0]
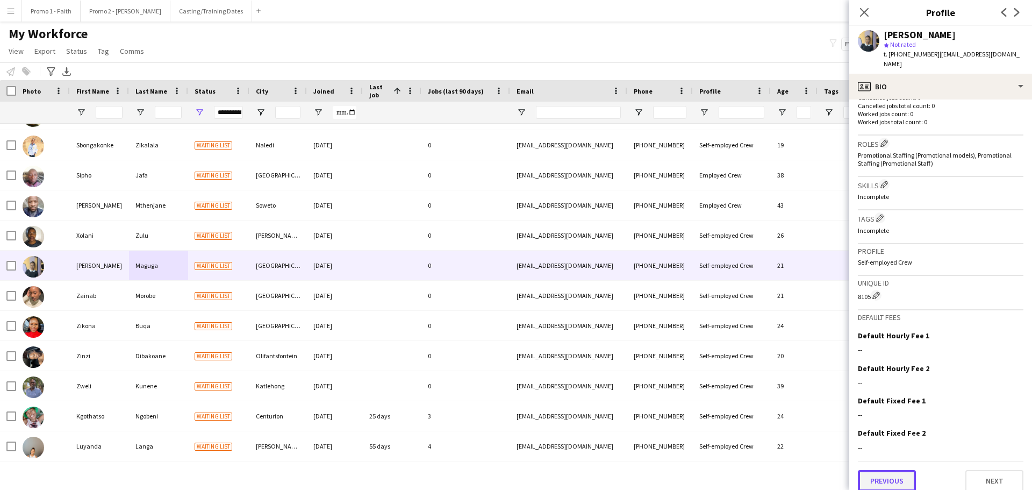
click at [874, 470] on button "Previous" at bounding box center [887, 481] width 58 height 22
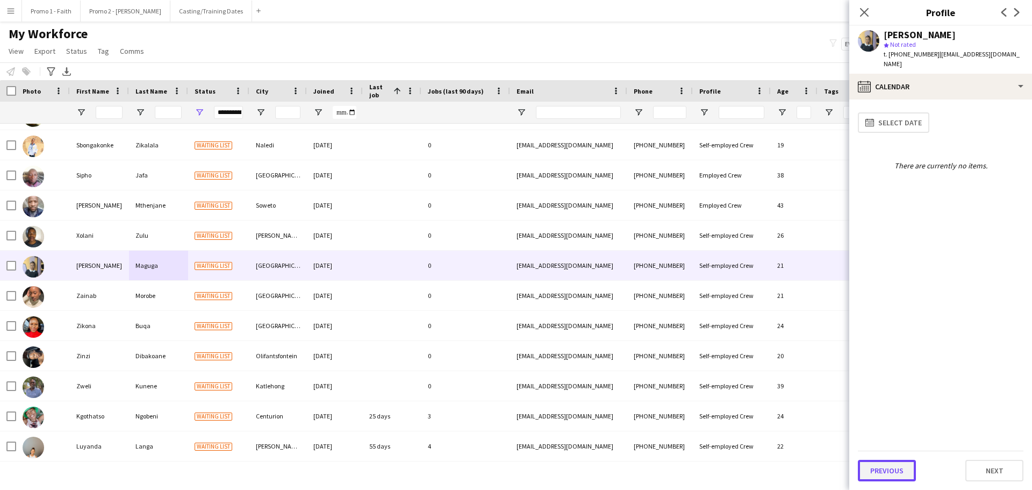
click at [868, 468] on button "Previous" at bounding box center [887, 471] width 58 height 22
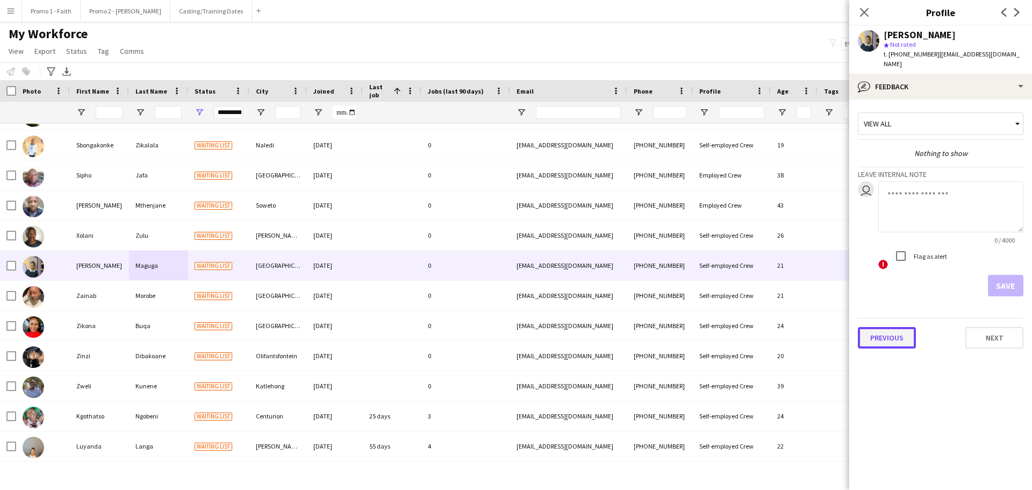
click at [902, 327] on button "Previous" at bounding box center [887, 338] width 58 height 22
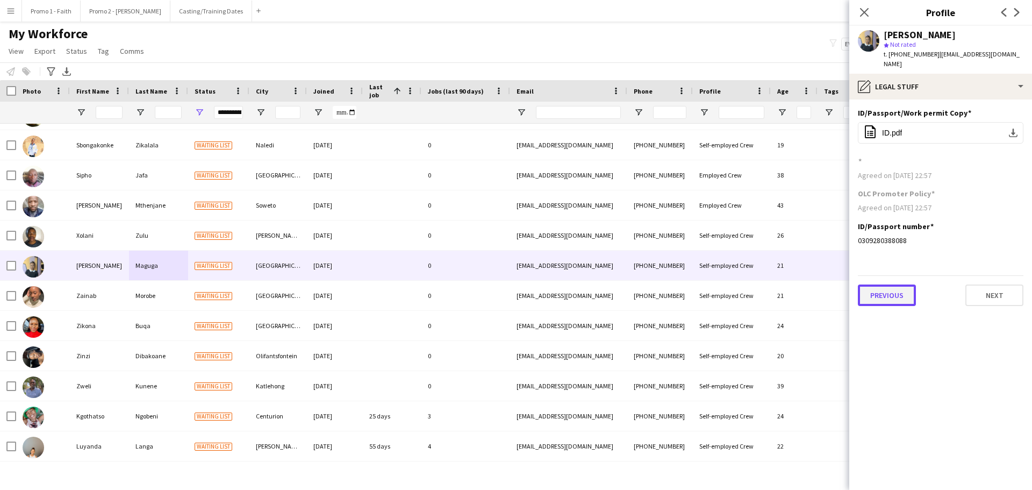
click at [891, 284] on button "Previous" at bounding box center [887, 295] width 58 height 22
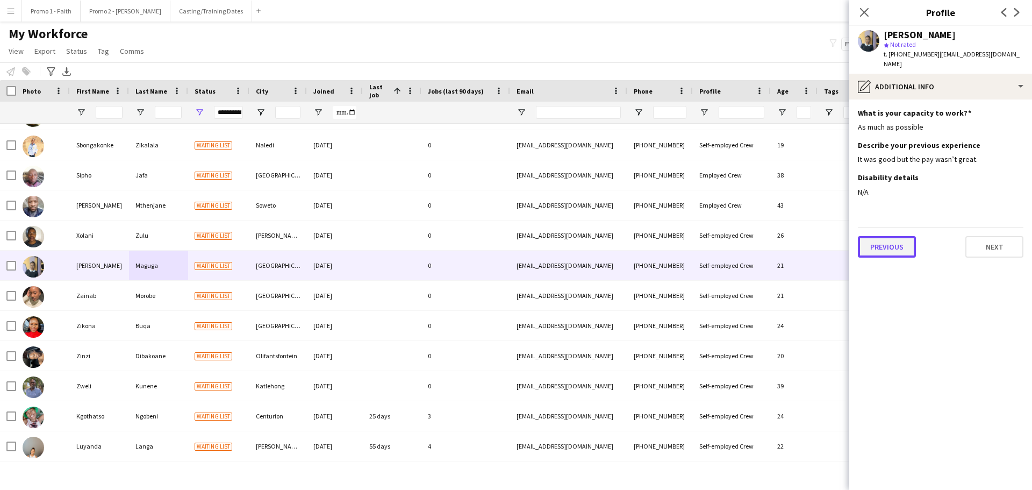
click at [887, 242] on button "Previous" at bounding box center [887, 247] width 58 height 22
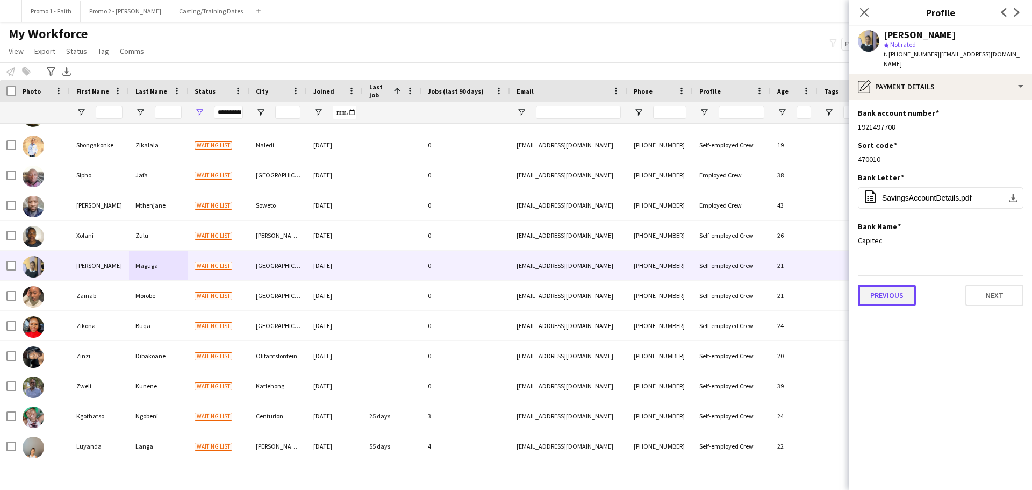
click at [888, 284] on button "Previous" at bounding box center [887, 295] width 58 height 22
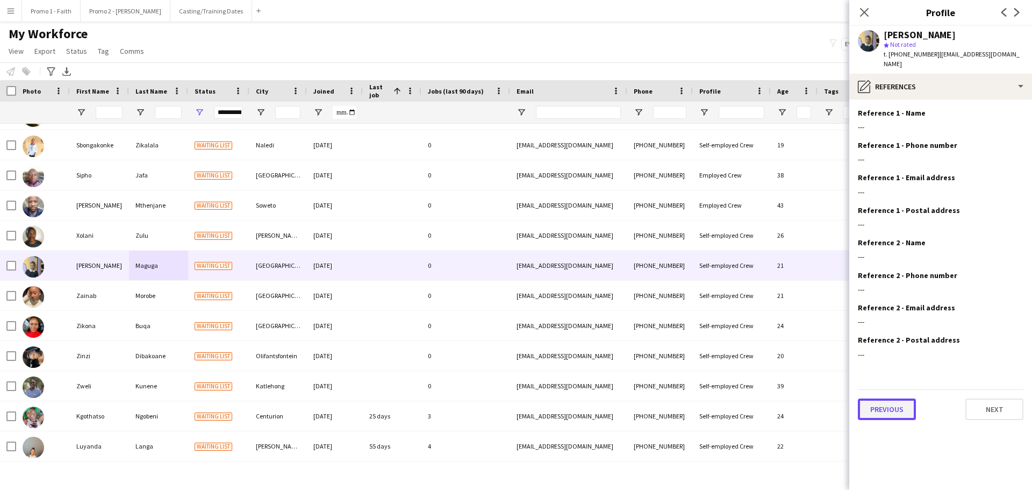
click at [869, 398] on button "Previous" at bounding box center [887, 409] width 58 height 22
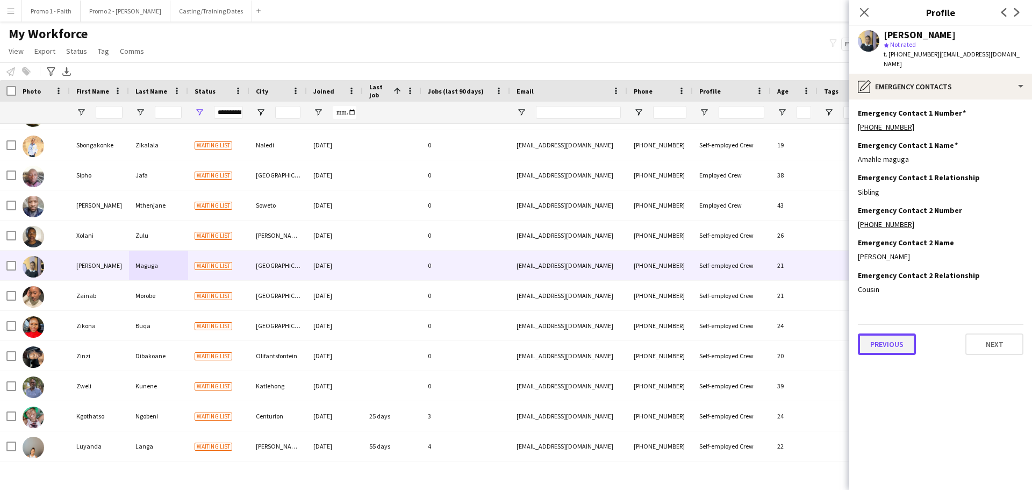
click at [893, 333] on button "Previous" at bounding box center [887, 344] width 58 height 22
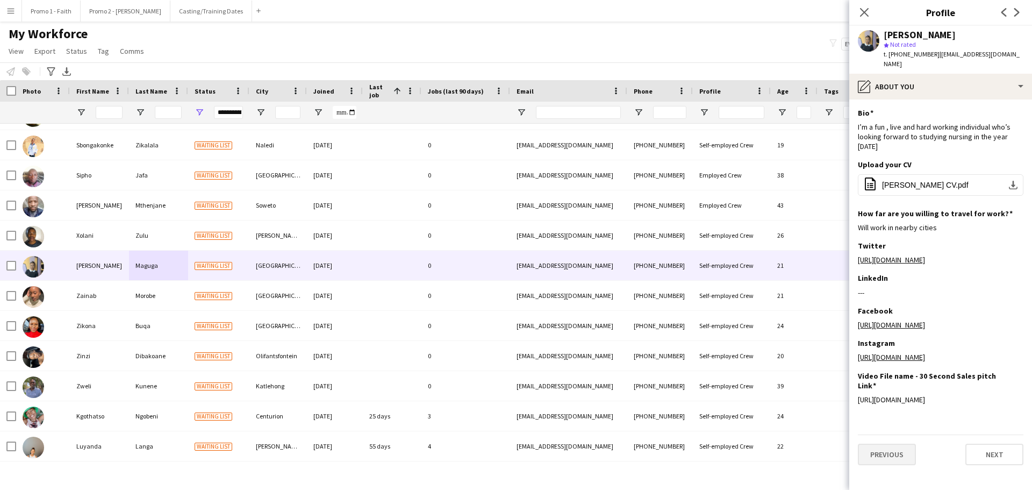
click at [883, 447] on app-section-data-types "Bio Edit this field I’m a fun , live and hard working individual who’s looking …" at bounding box center [940, 294] width 183 height 390
click at [883, 444] on button "Previous" at bounding box center [887, 455] width 58 height 22
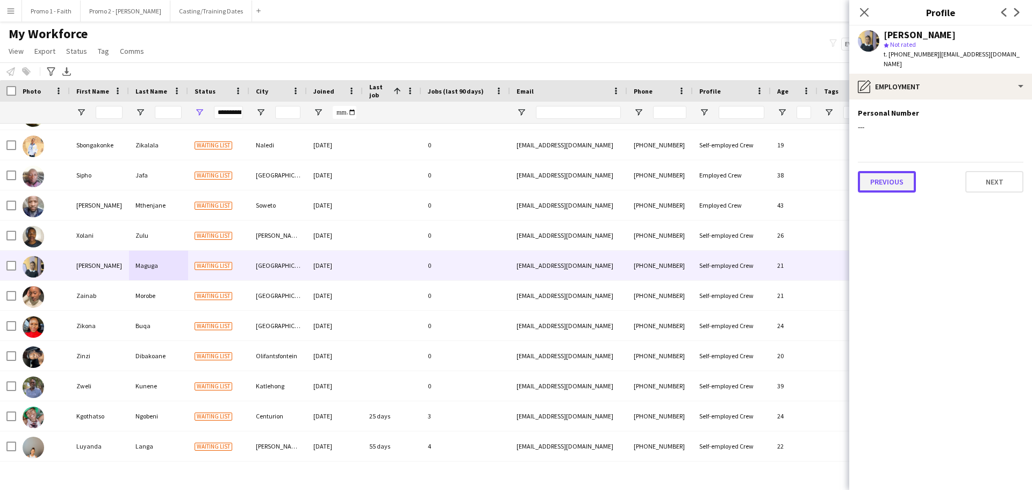
click at [880, 174] on button "Previous" at bounding box center [887, 182] width 58 height 22
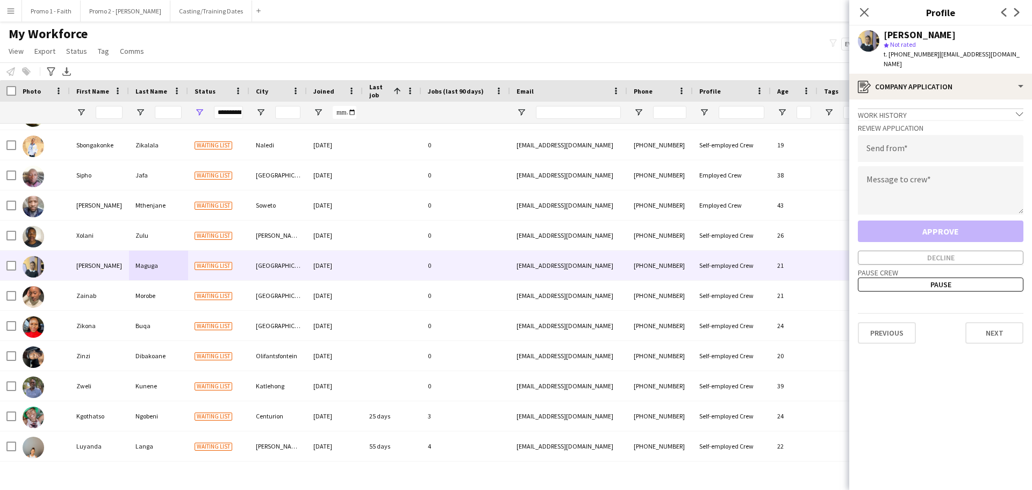
drag, startPoint x: 933, startPoint y: 52, endPoint x: 1032, endPoint y: 52, distance: 98.4
click at [1032, 52] on app-profile-header "[PERSON_NAME] star Not rated t. [PHONE_NUMBER] | [EMAIL_ADDRESS][DOMAIN_NAME]" at bounding box center [940, 50] width 183 height 48
click at [900, 138] on input "email" at bounding box center [941, 148] width 166 height 27
paste input "**********"
type input "**********"
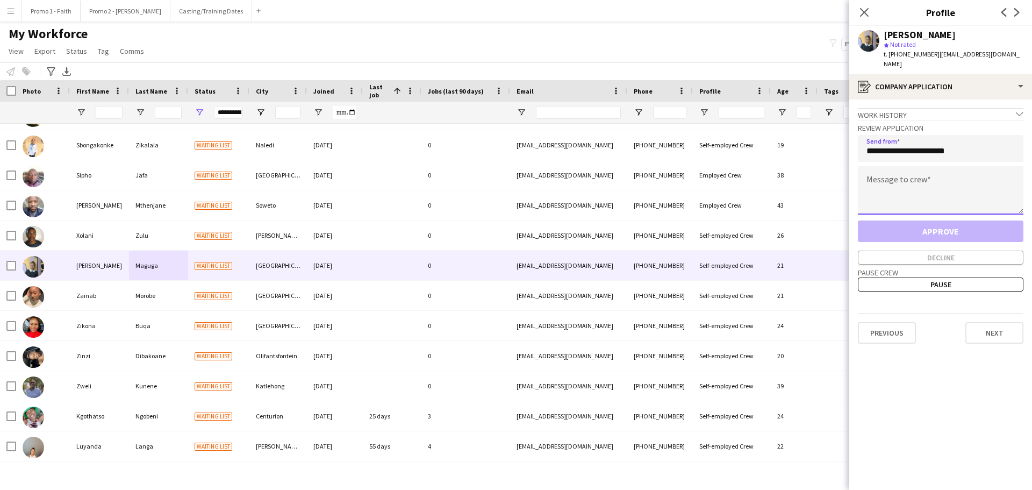
click at [911, 187] on textarea at bounding box center [941, 190] width 166 height 48
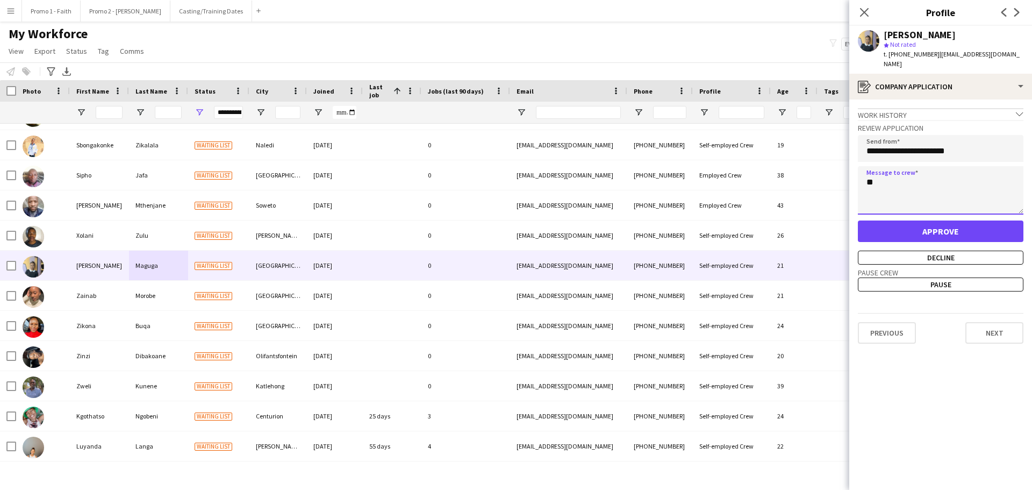
type textarea "*"
type textarea "**********"
click at [910, 220] on button "Approve" at bounding box center [941, 231] width 166 height 22
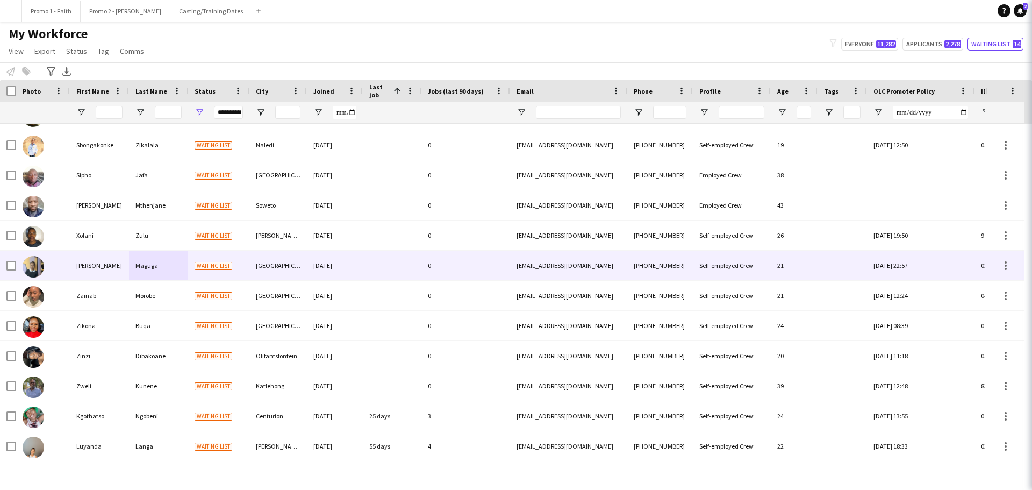
scroll to position [52, 0]
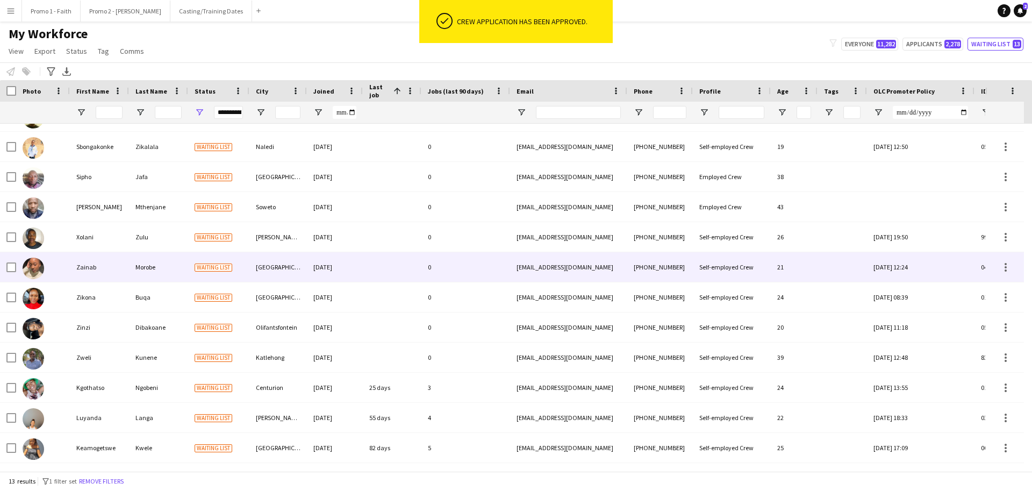
click at [332, 268] on div "[DATE]" at bounding box center [335, 267] width 56 height 30
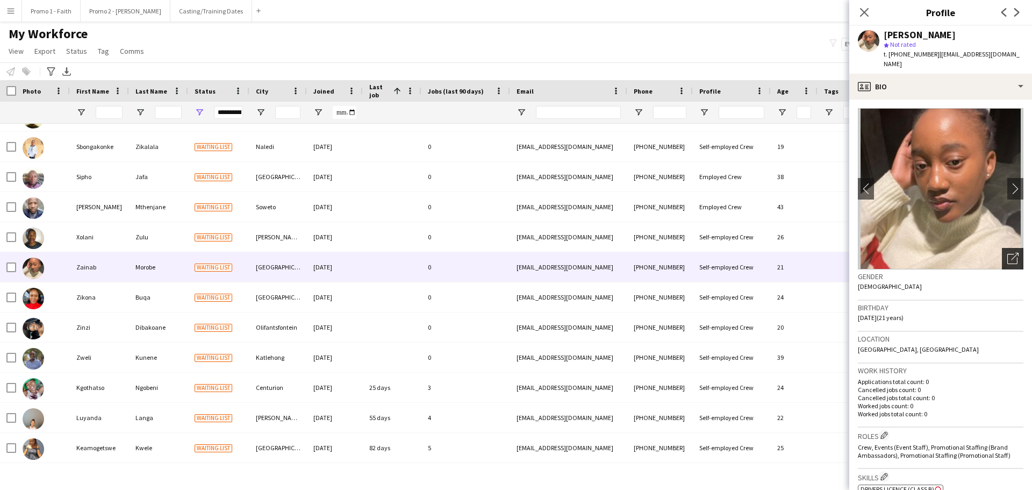
click at [1012, 249] on div "Open photos pop-in" at bounding box center [1013, 259] width 22 height 22
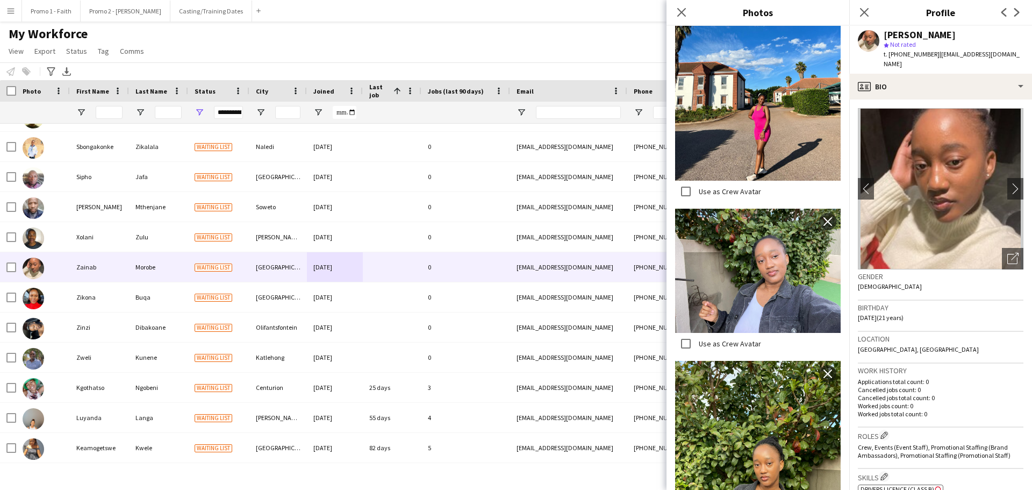
scroll to position [246, 0]
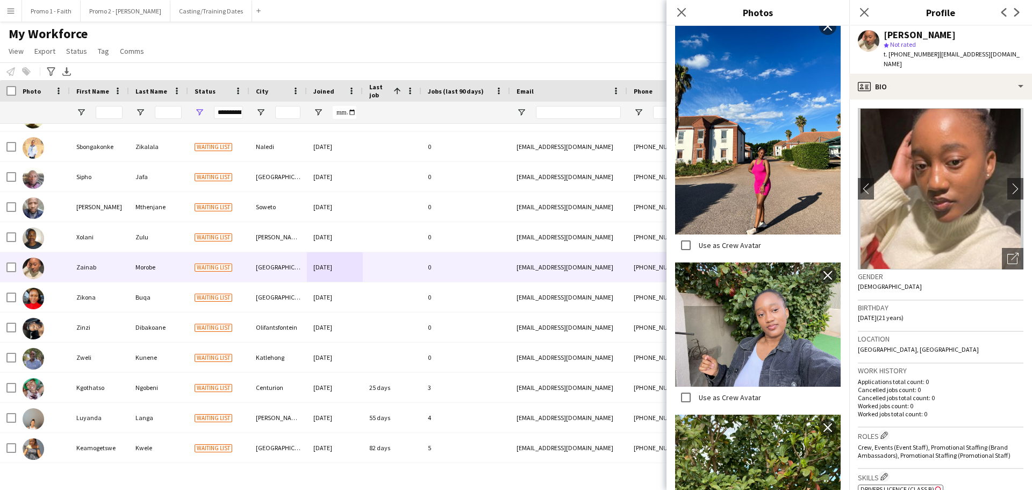
click at [746, 147] on img at bounding box center [758, 123] width 166 height 221
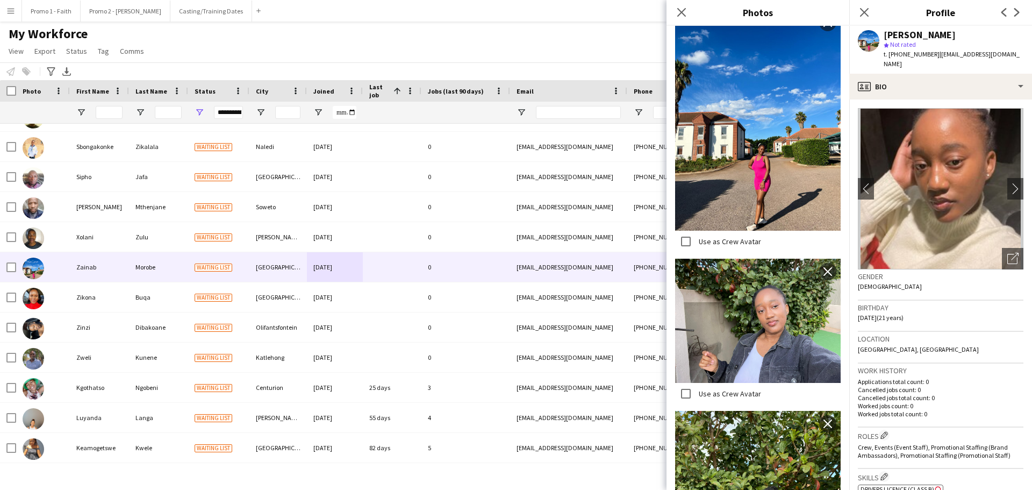
click at [738, 154] on img at bounding box center [758, 120] width 166 height 221
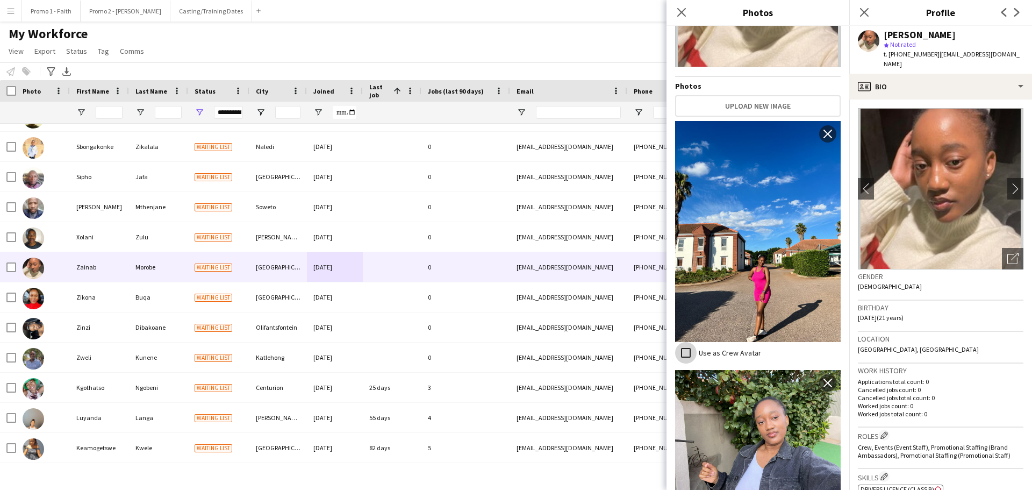
scroll to position [0, 0]
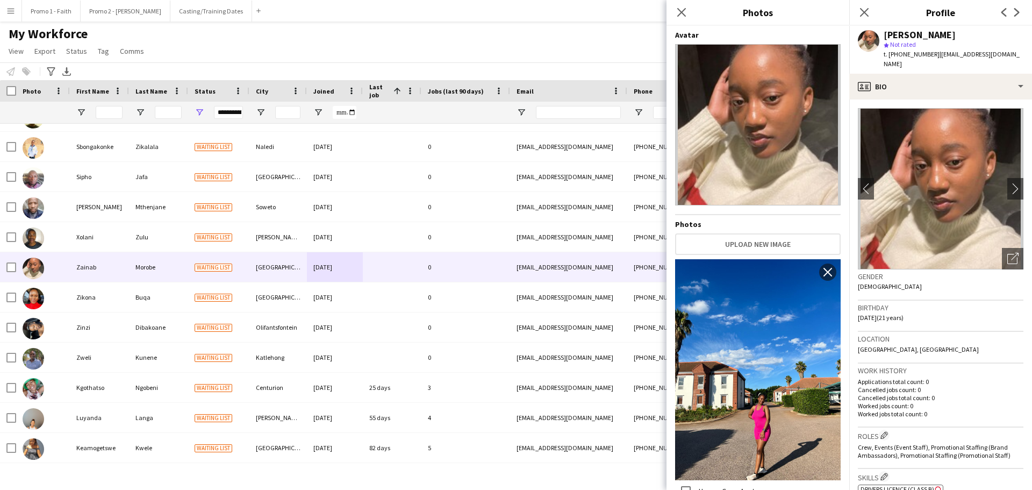
drag, startPoint x: 931, startPoint y: 56, endPoint x: 1002, endPoint y: 54, distance: 71.0
click at [1002, 54] on div "Zainab Morobe star Not rated t. [PHONE_NUMBER] | [EMAIL_ADDRESS][DOMAIN_NAME]" at bounding box center [940, 50] width 183 height 48
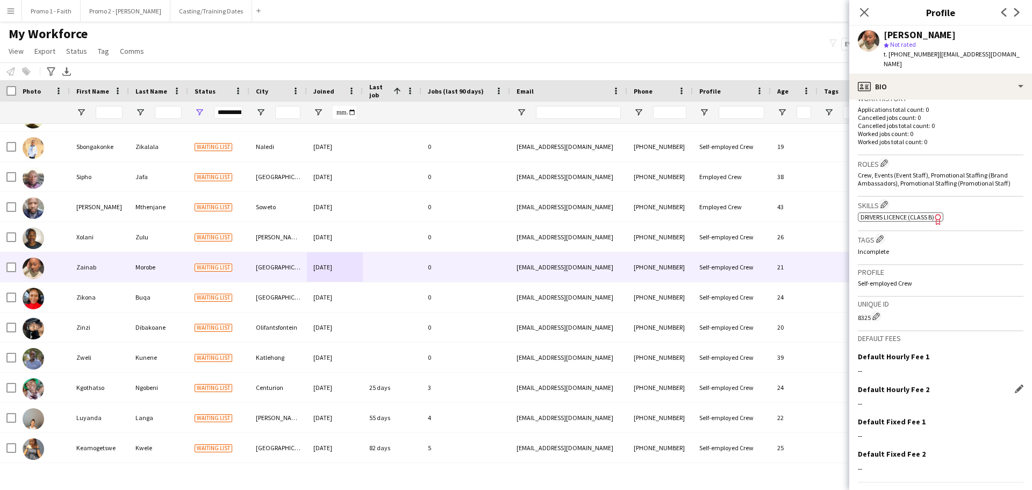
scroll to position [293, 0]
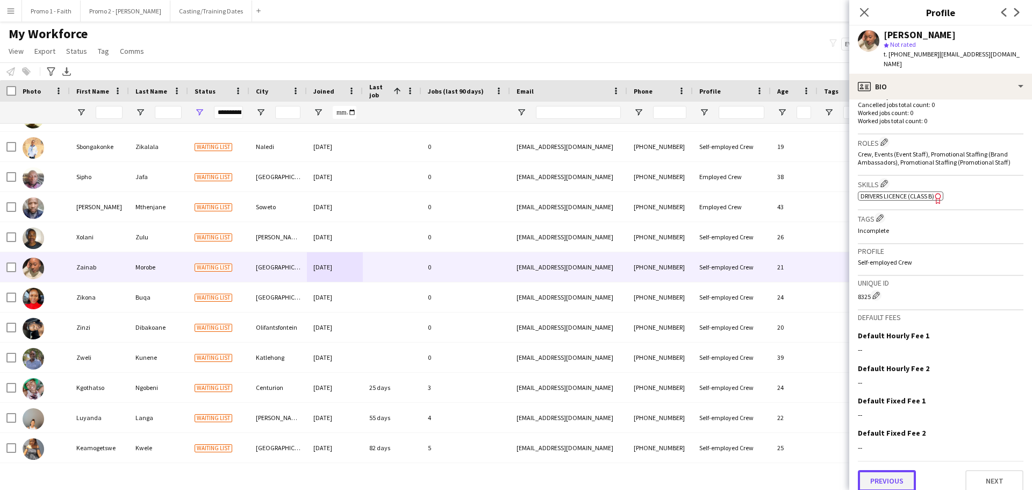
click at [893, 478] on button "Previous" at bounding box center [887, 481] width 58 height 22
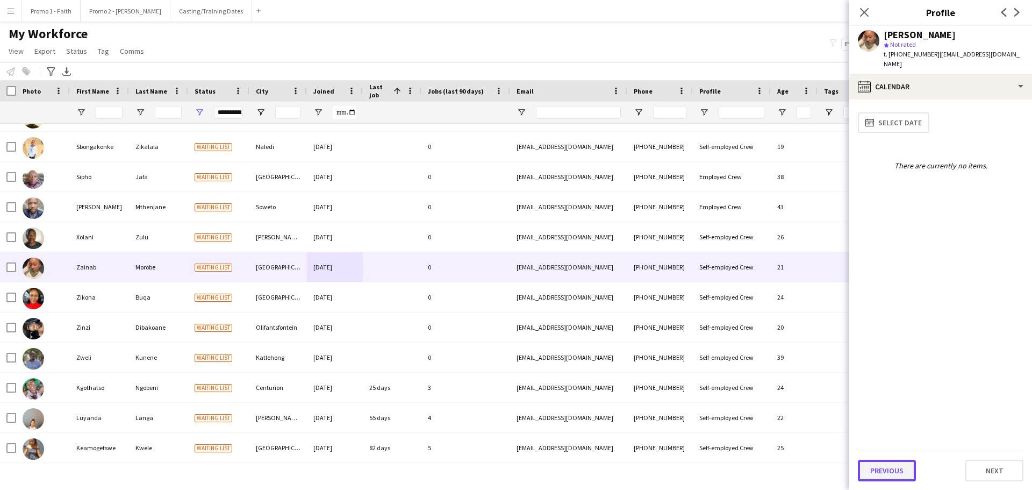
click at [882, 473] on button "Previous" at bounding box center [887, 471] width 58 height 22
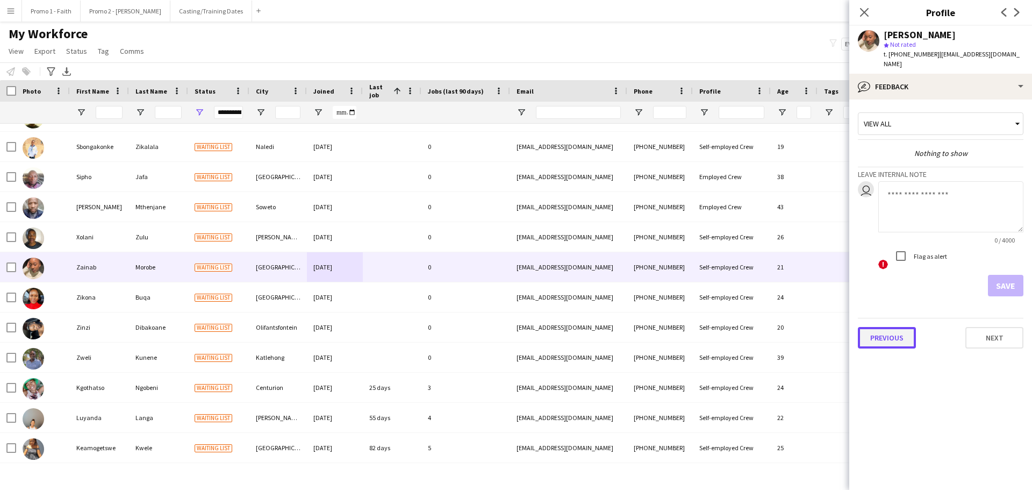
click at [895, 327] on button "Previous" at bounding box center [887, 338] width 58 height 22
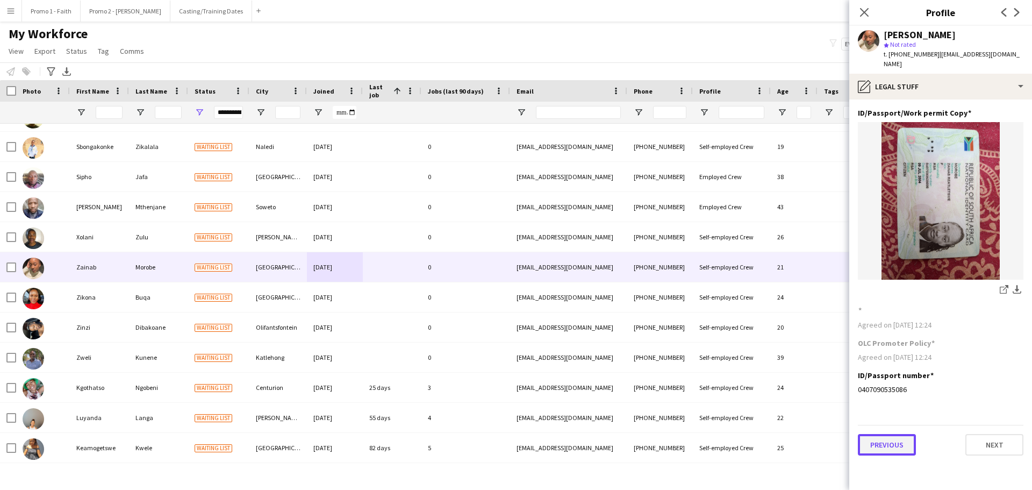
click at [896, 434] on button "Previous" at bounding box center [887, 445] width 58 height 22
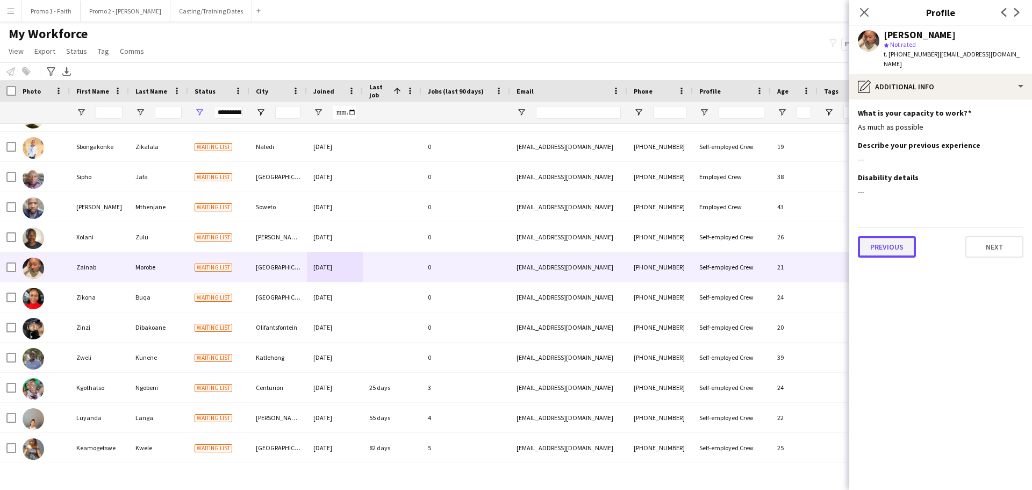
click at [893, 236] on button "Previous" at bounding box center [887, 247] width 58 height 22
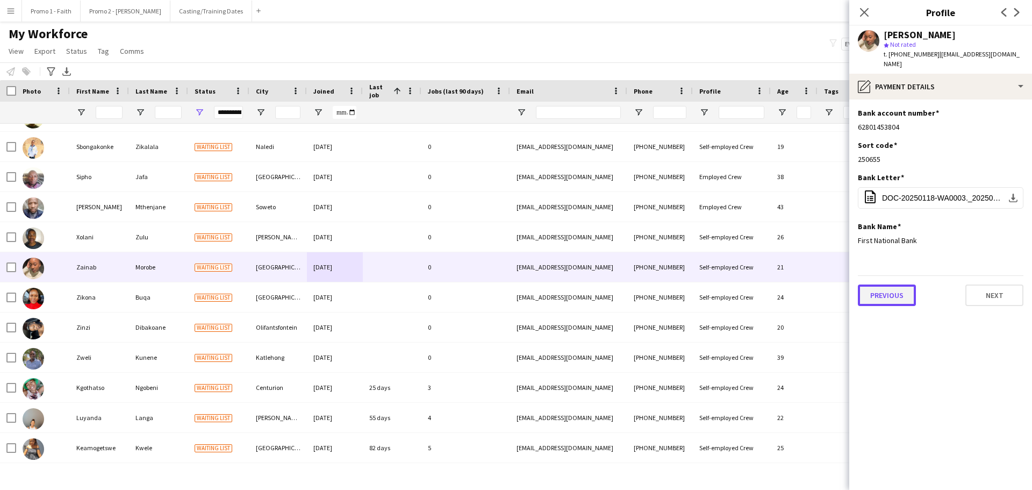
click at [887, 294] on button "Previous" at bounding box center [887, 295] width 58 height 22
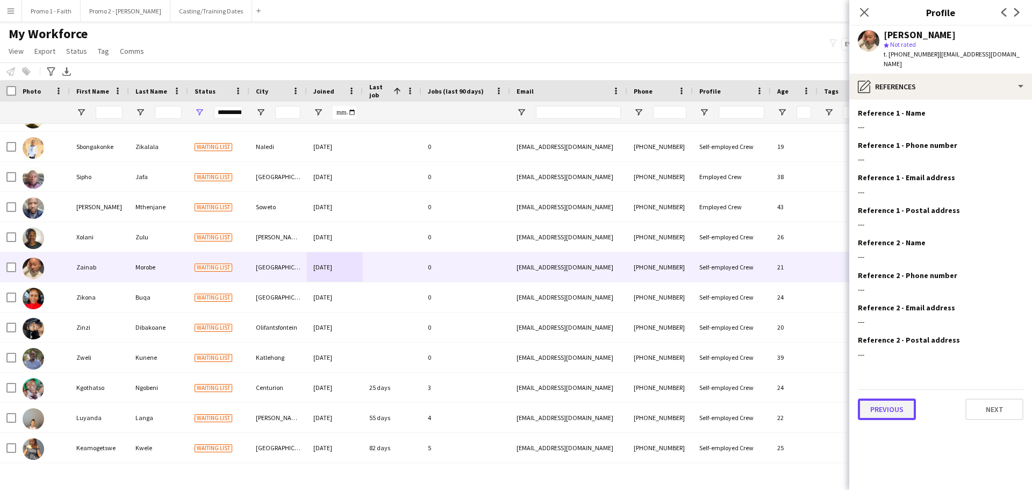
click at [875, 398] on button "Previous" at bounding box center [887, 409] width 58 height 22
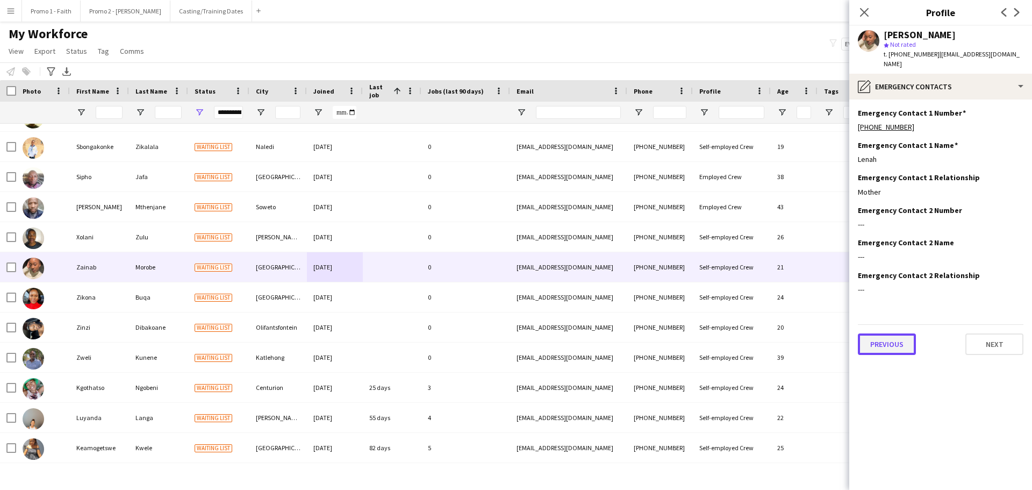
click at [887, 339] on button "Previous" at bounding box center [887, 344] width 58 height 22
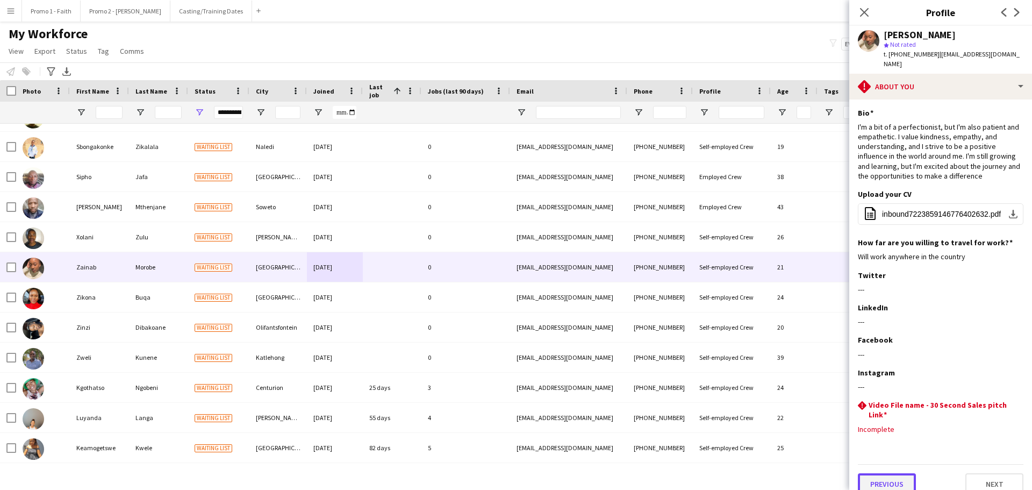
click at [887, 473] on button "Previous" at bounding box center [887, 484] width 58 height 22
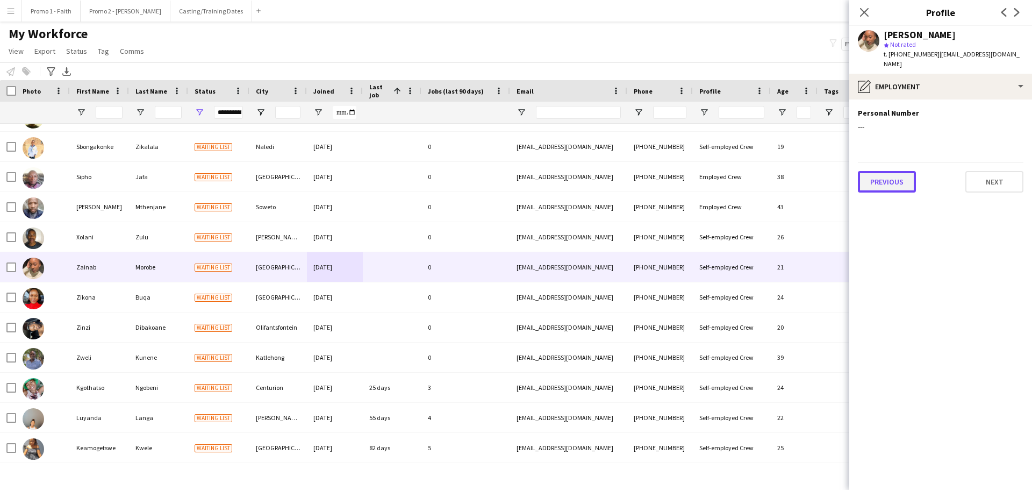
click at [895, 180] on button "Previous" at bounding box center [887, 182] width 58 height 22
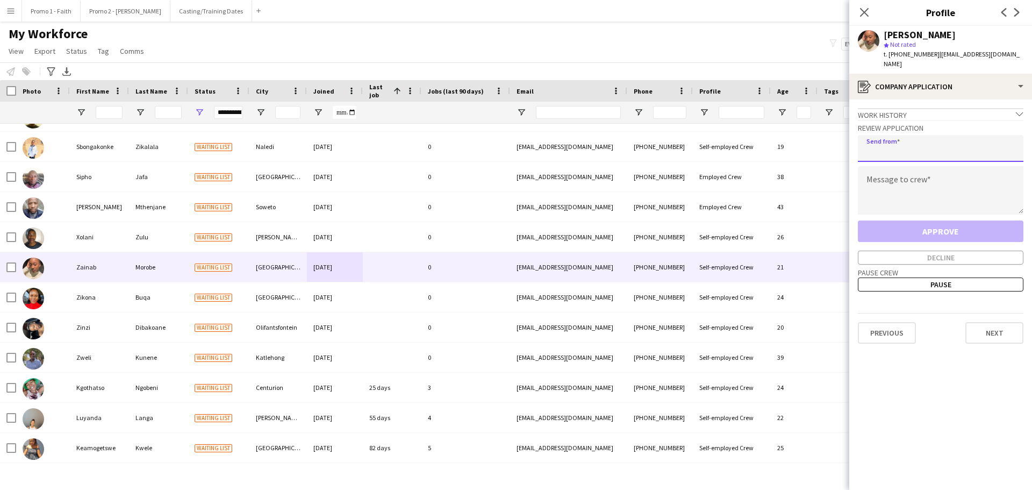
paste input "**********"
type input "**********"
click at [885, 188] on textarea at bounding box center [941, 190] width 166 height 48
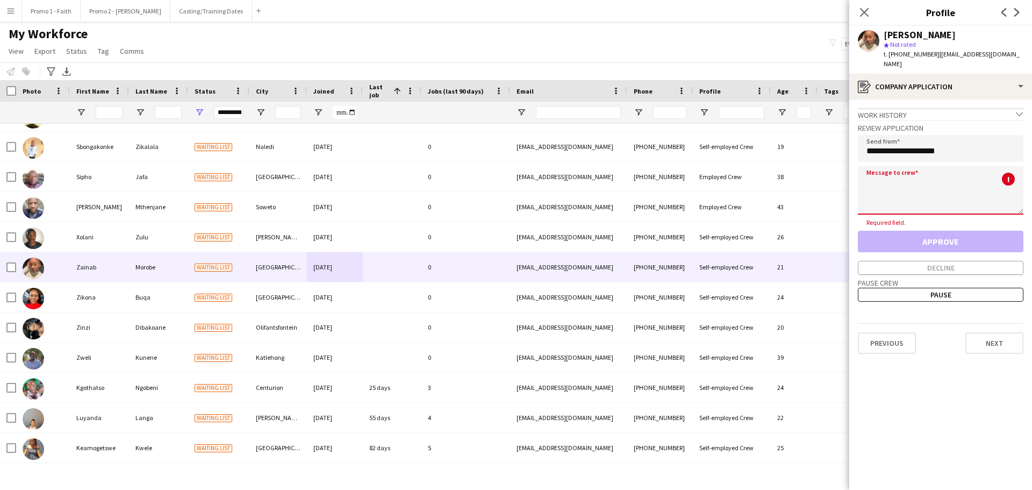
paste textarea "**********"
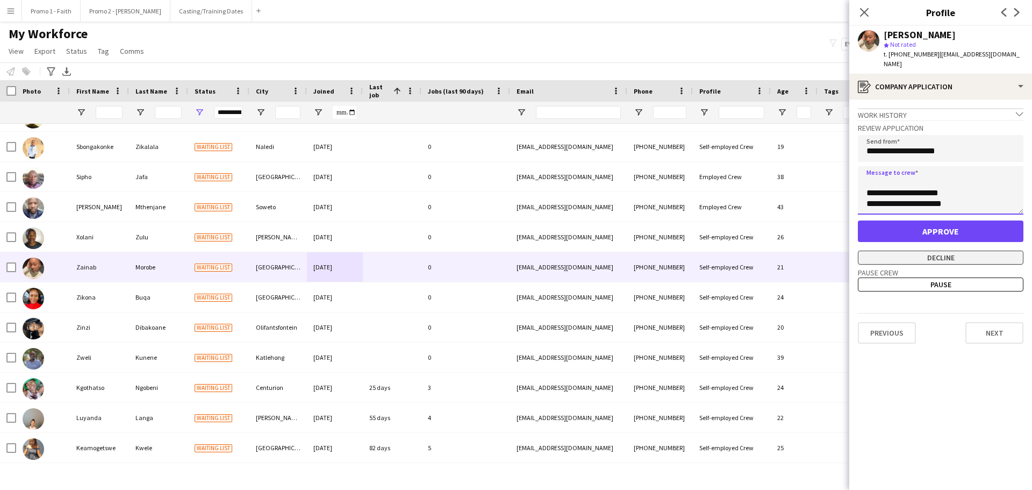
type textarea "**********"
click at [933, 251] on button "Decline" at bounding box center [941, 258] width 166 height 14
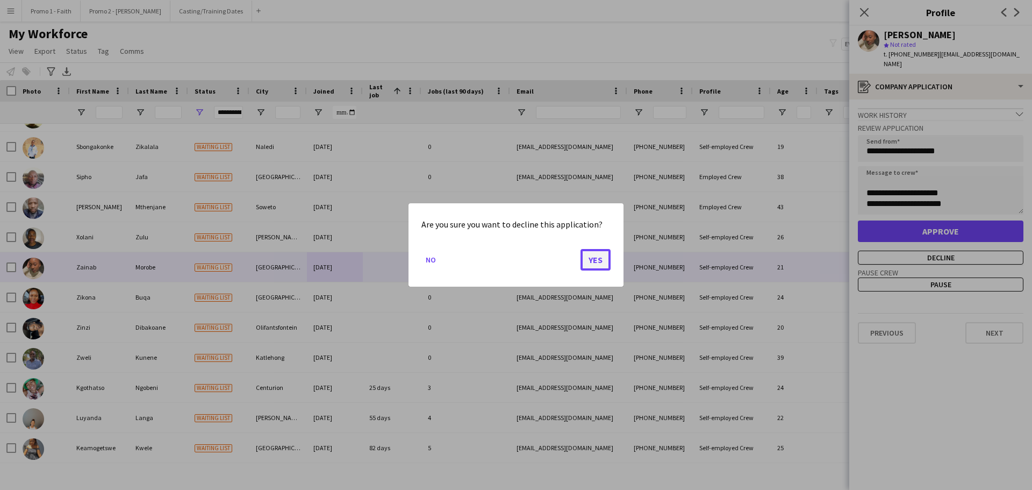
click at [596, 254] on button "Yes" at bounding box center [596, 260] width 30 height 22
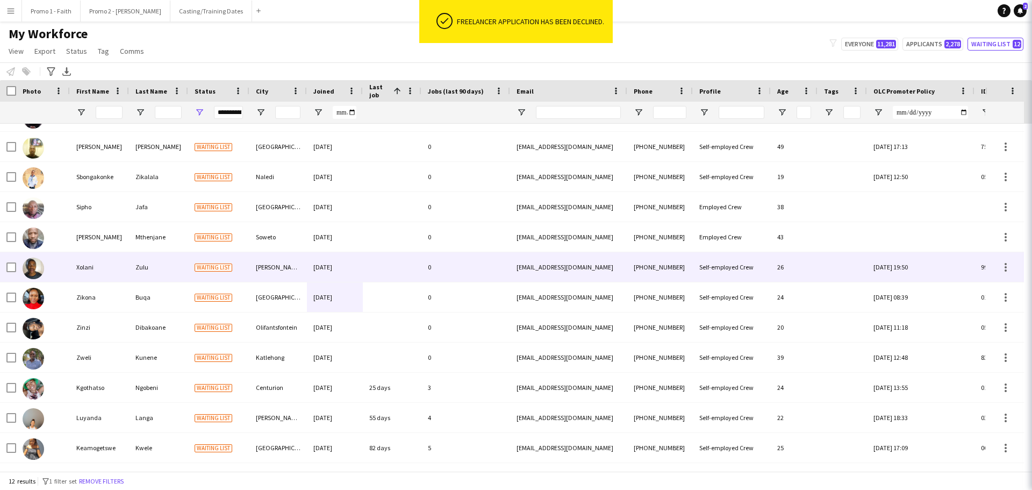
scroll to position [22, 0]
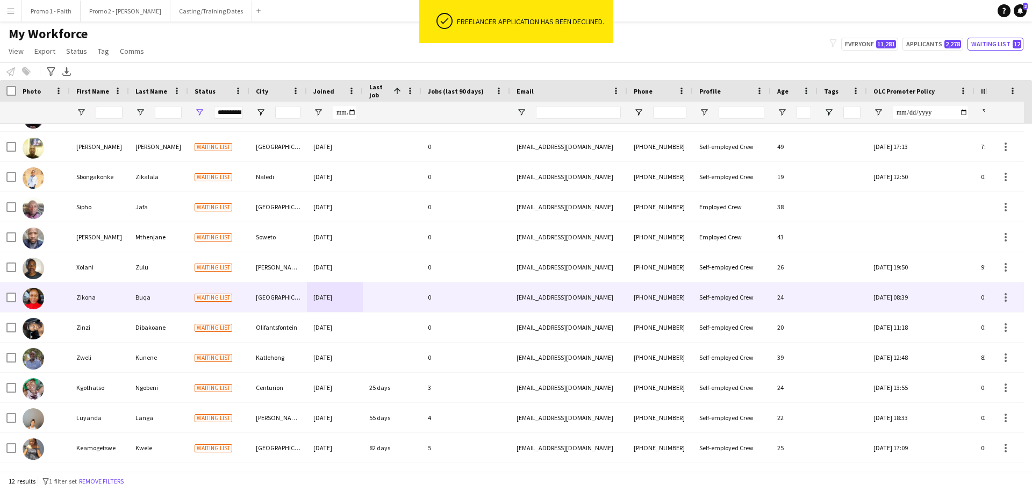
click at [224, 290] on div "Waiting list" at bounding box center [218, 297] width 61 height 30
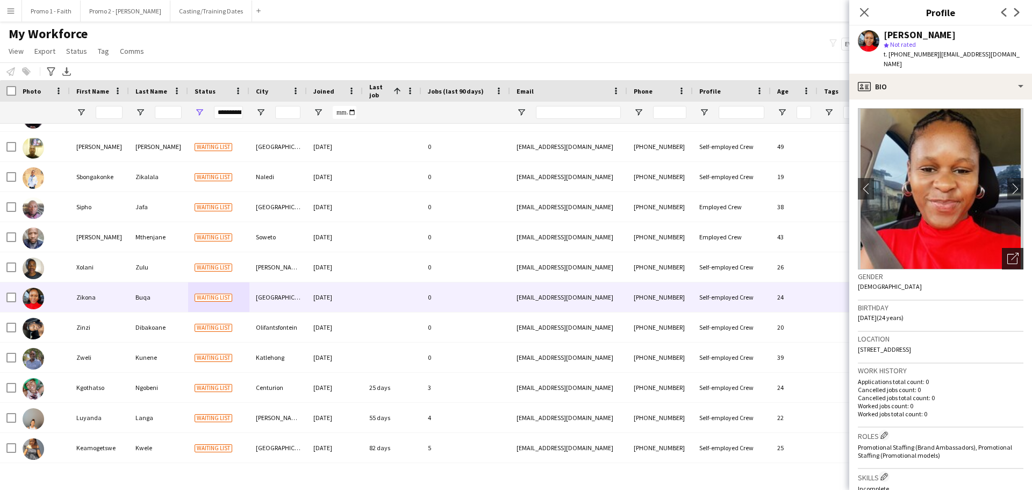
click at [1007, 253] on icon "Open photos pop-in" at bounding box center [1012, 258] width 11 height 11
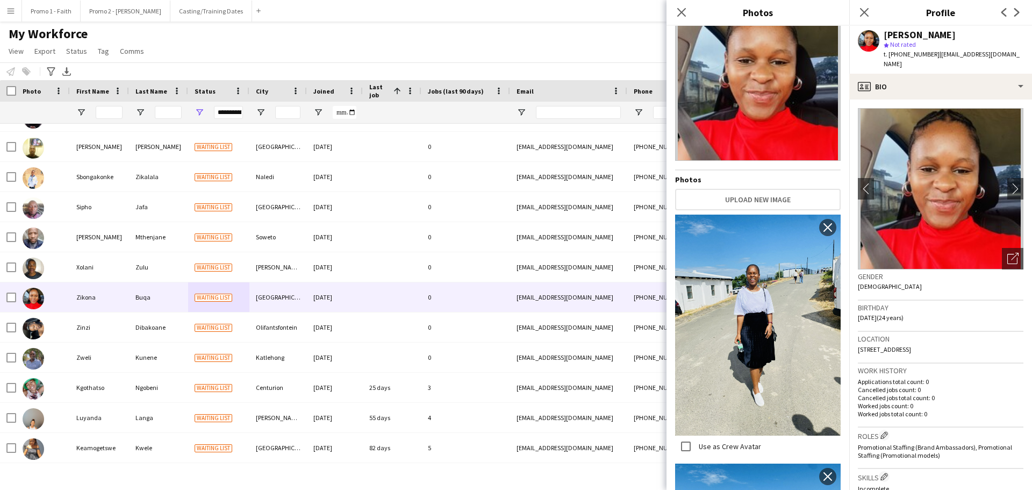
scroll to position [0, 0]
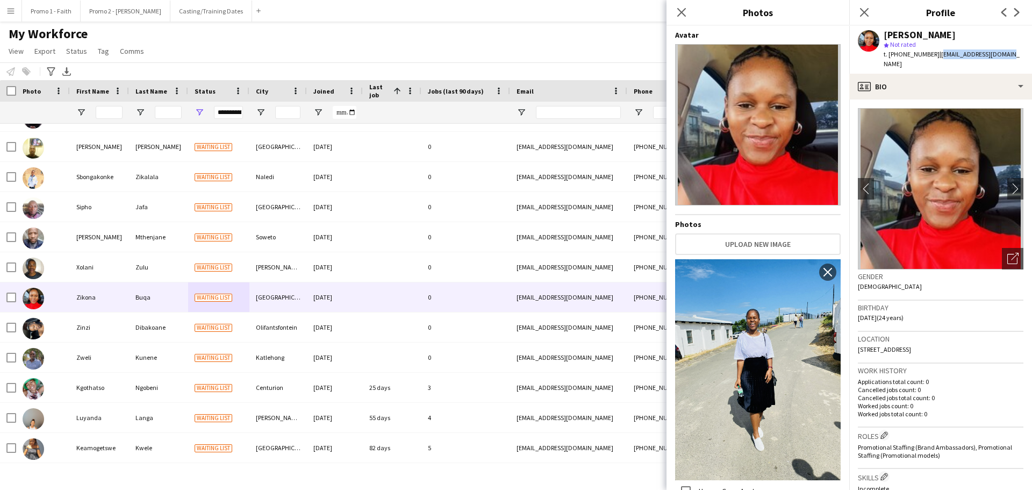
drag, startPoint x: 931, startPoint y: 54, endPoint x: 1013, endPoint y: 51, distance: 82.3
click at [1013, 51] on app-profile-header "Zikona Buqa star Not rated t. [PHONE_NUMBER] | [EMAIL_ADDRESS][DOMAIN_NAME]" at bounding box center [940, 50] width 183 height 48
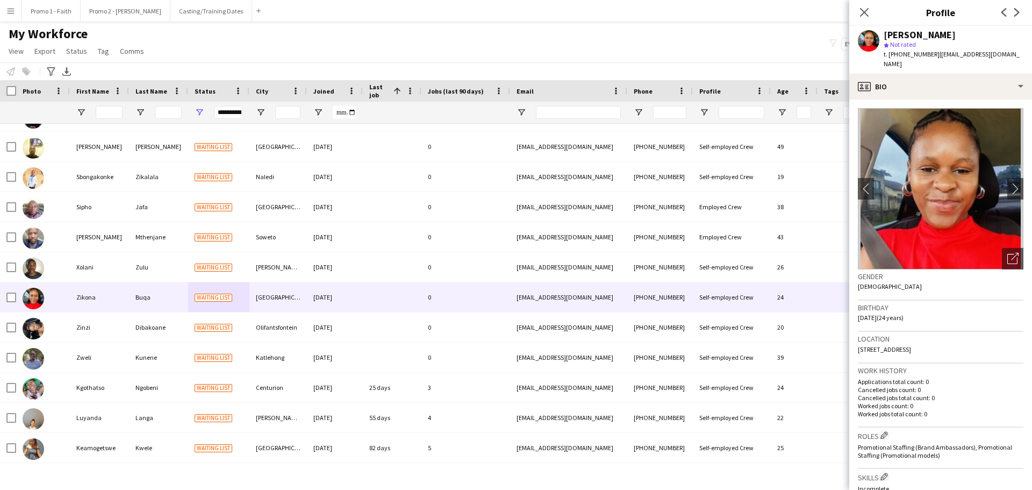
drag, startPoint x: 978, startPoint y: 48, endPoint x: 1013, endPoint y: 48, distance: 35.5
click at [1013, 48] on app-profile-header "Zikona Buqa star Not rated t. [PHONE_NUMBER] | [EMAIL_ADDRESS][DOMAIN_NAME]" at bounding box center [940, 50] width 183 height 48
drag, startPoint x: 932, startPoint y: 55, endPoint x: 1008, endPoint y: 54, distance: 76.3
click at [1008, 54] on div "Zikona Buqa star Not rated t. [PHONE_NUMBER] | [EMAIL_ADDRESS][DOMAIN_NAME]" at bounding box center [940, 50] width 183 height 48
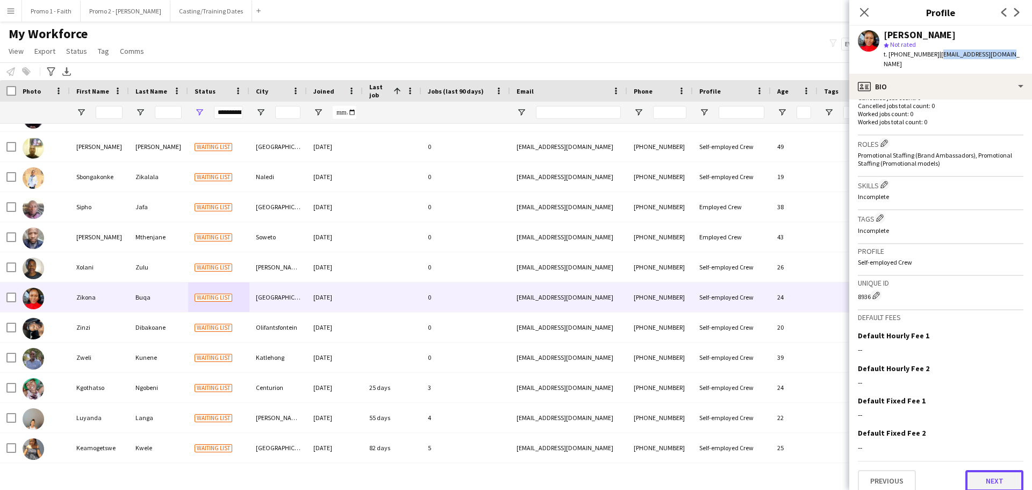
click at [982, 479] on button "Next" at bounding box center [995, 481] width 58 height 22
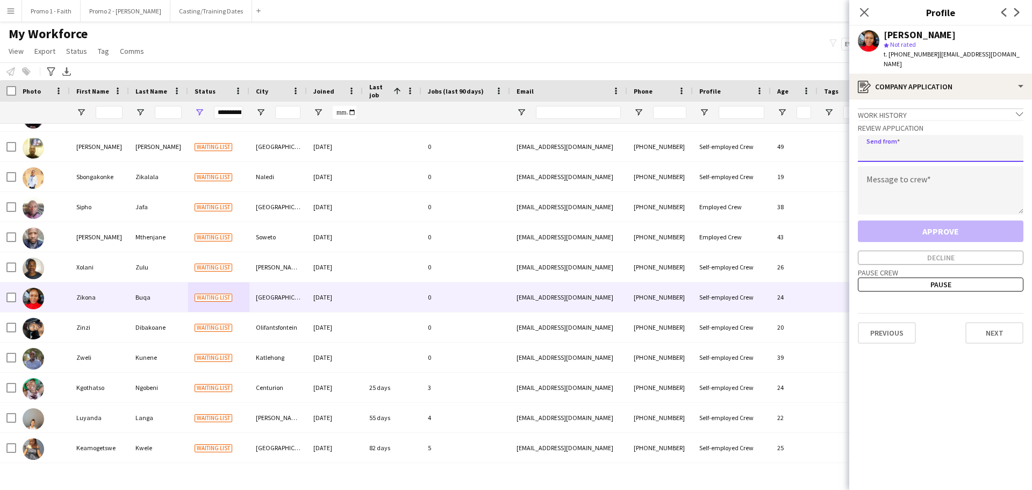
paste input "**********"
type input "**********"
click at [981, 328] on button "Next" at bounding box center [995, 333] width 58 height 22
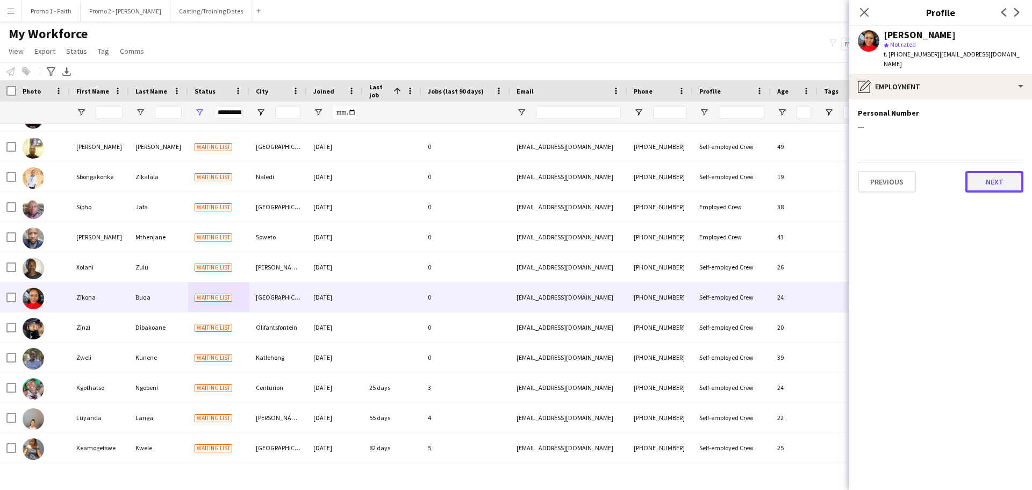
click at [991, 171] on button "Next" at bounding box center [995, 182] width 58 height 22
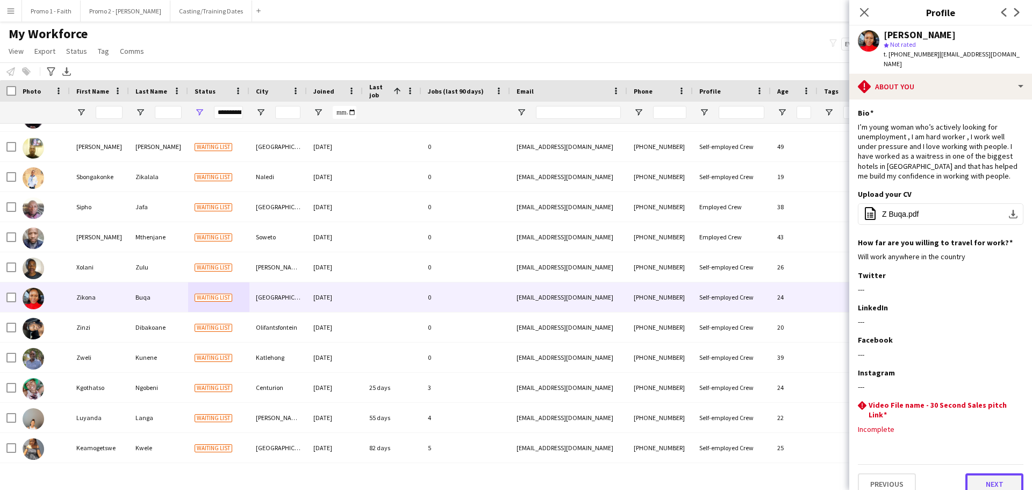
click at [987, 473] on button "Next" at bounding box center [995, 484] width 58 height 22
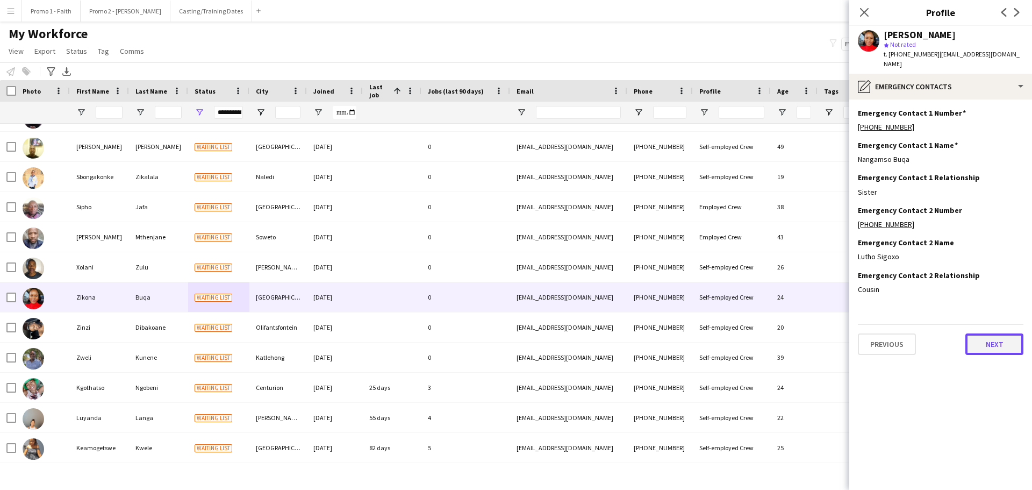
click at [989, 338] on button "Next" at bounding box center [995, 344] width 58 height 22
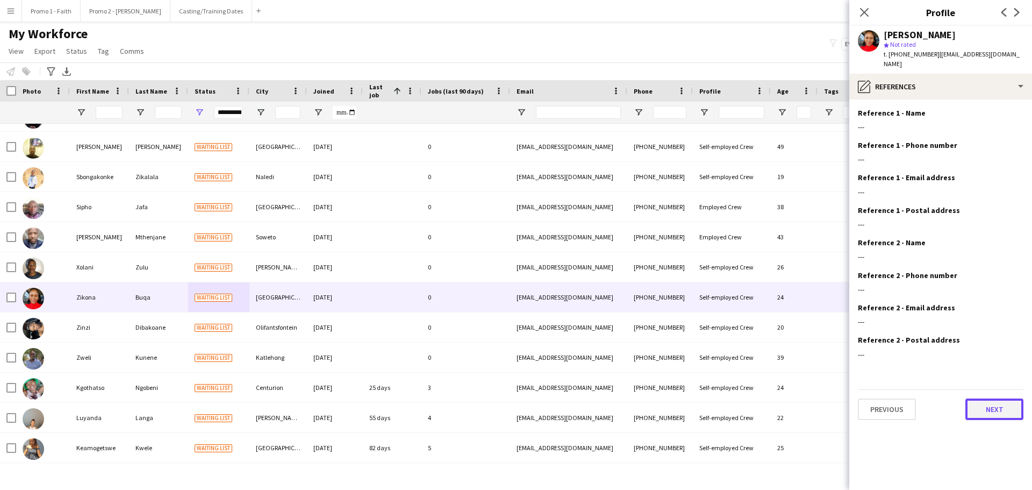
click at [1002, 398] on button "Next" at bounding box center [995, 409] width 58 height 22
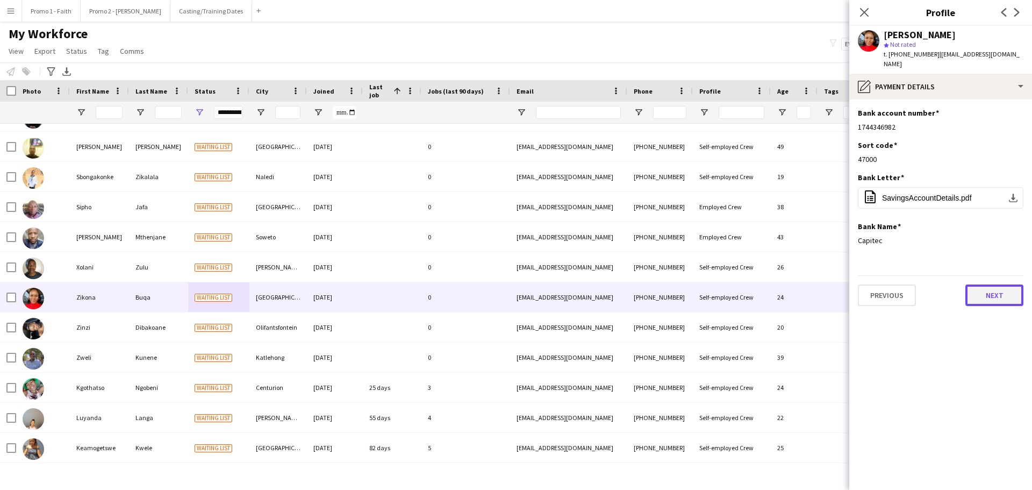
click at [982, 285] on button "Next" at bounding box center [995, 295] width 58 height 22
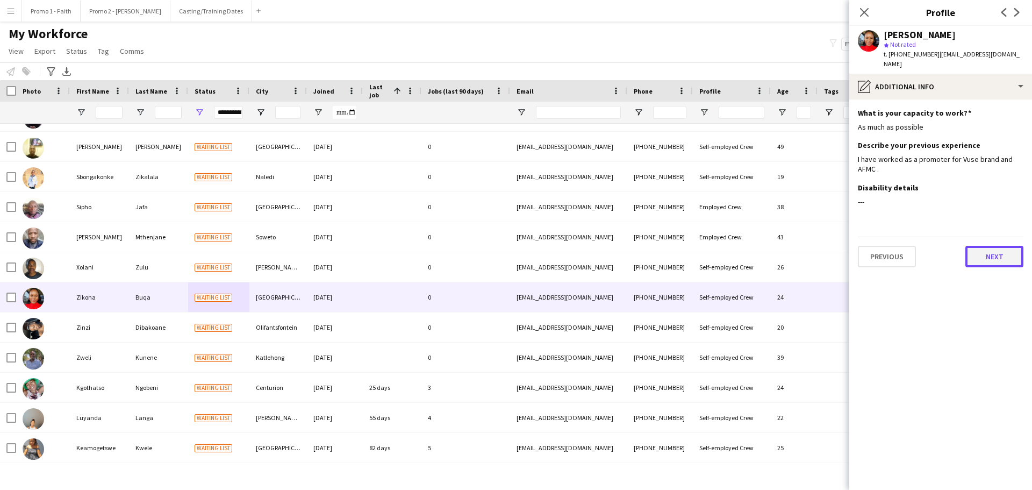
click at [1008, 246] on button "Next" at bounding box center [995, 257] width 58 height 22
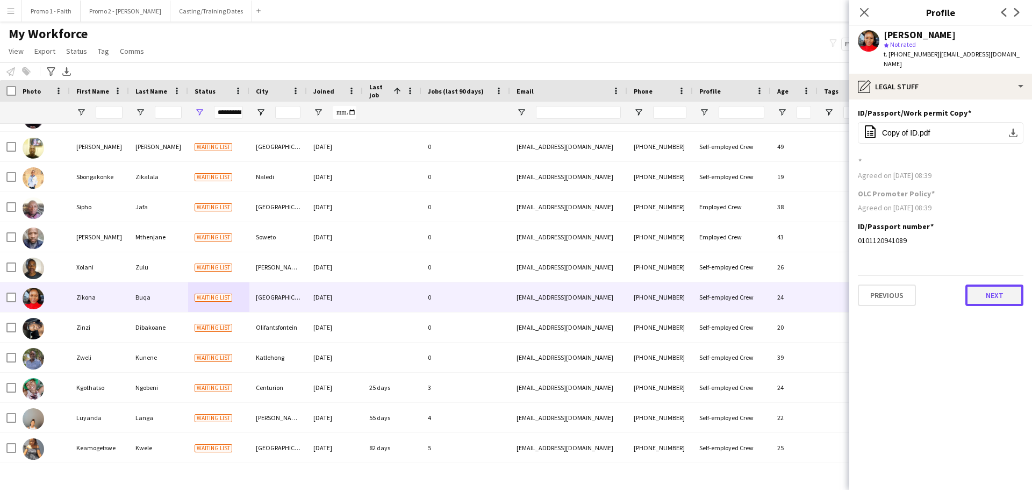
click at [1006, 290] on button "Next" at bounding box center [995, 295] width 58 height 22
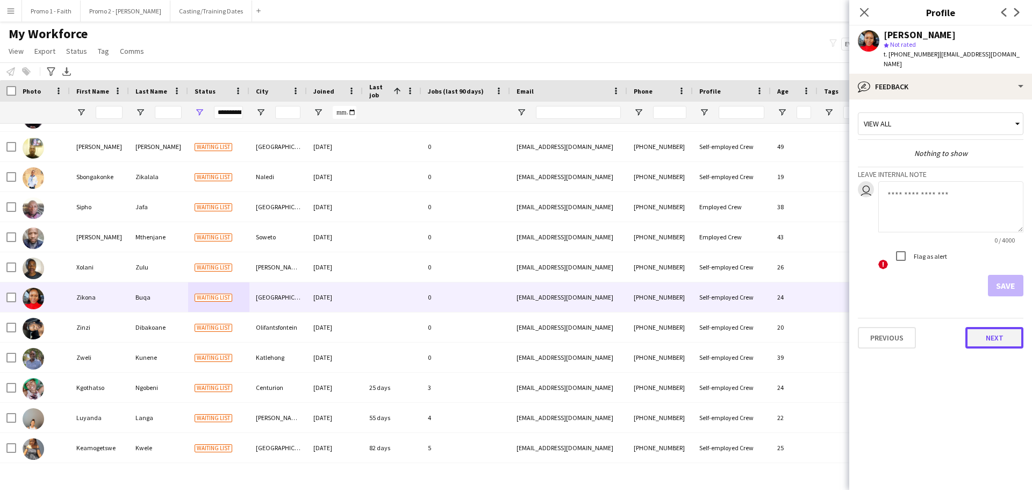
click at [992, 335] on button "Next" at bounding box center [995, 338] width 58 height 22
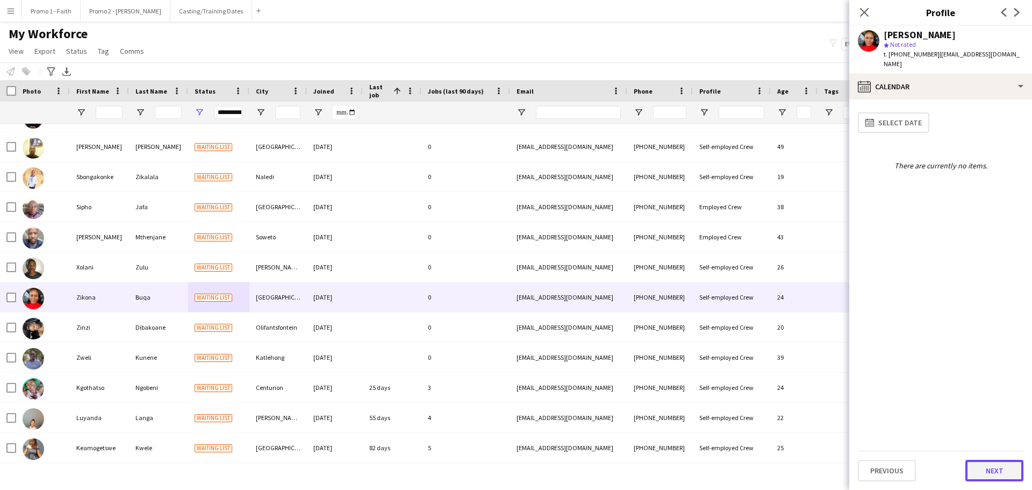
click at [984, 467] on button "Next" at bounding box center [995, 471] width 58 height 22
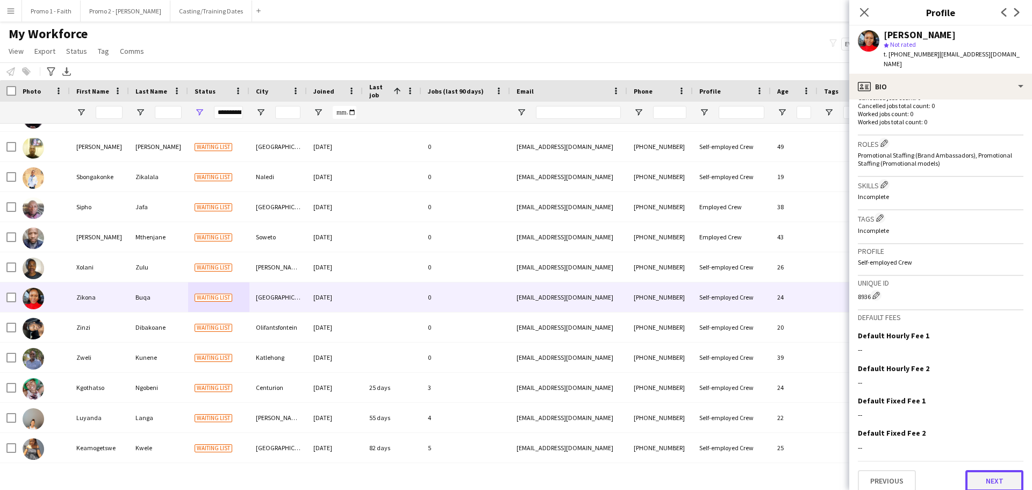
click at [969, 470] on button "Next" at bounding box center [995, 481] width 58 height 22
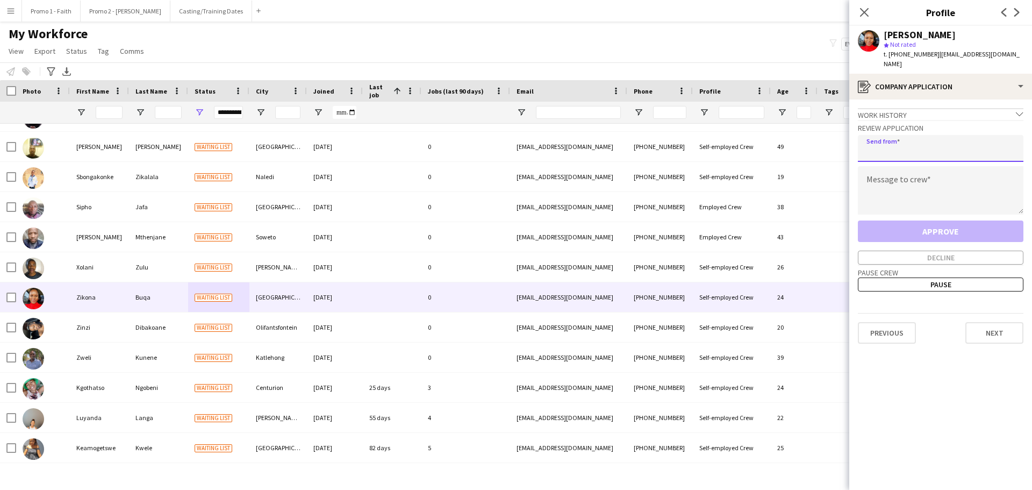
paste input "**********"
type input "**********"
click at [875, 187] on textarea at bounding box center [941, 190] width 166 height 48
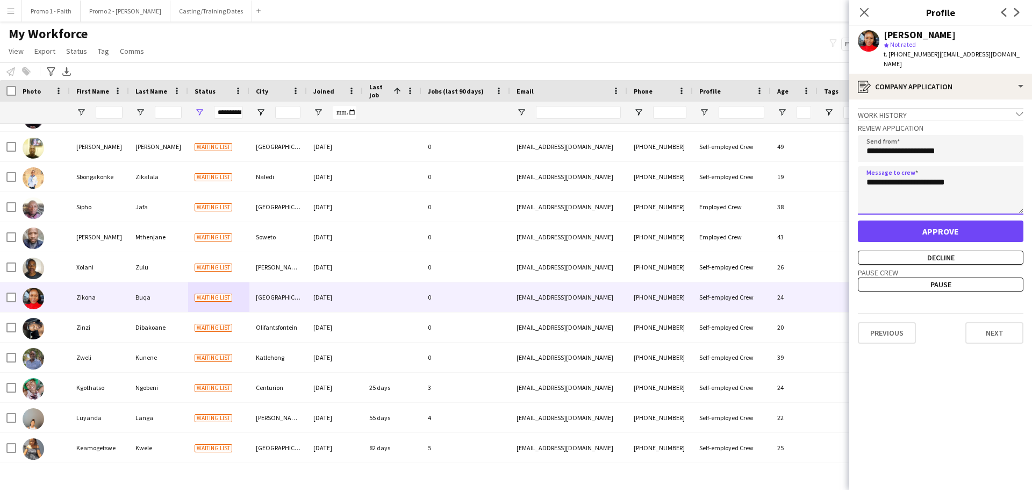
type textarea "**********"
click at [918, 220] on button "Approve" at bounding box center [941, 231] width 166 height 22
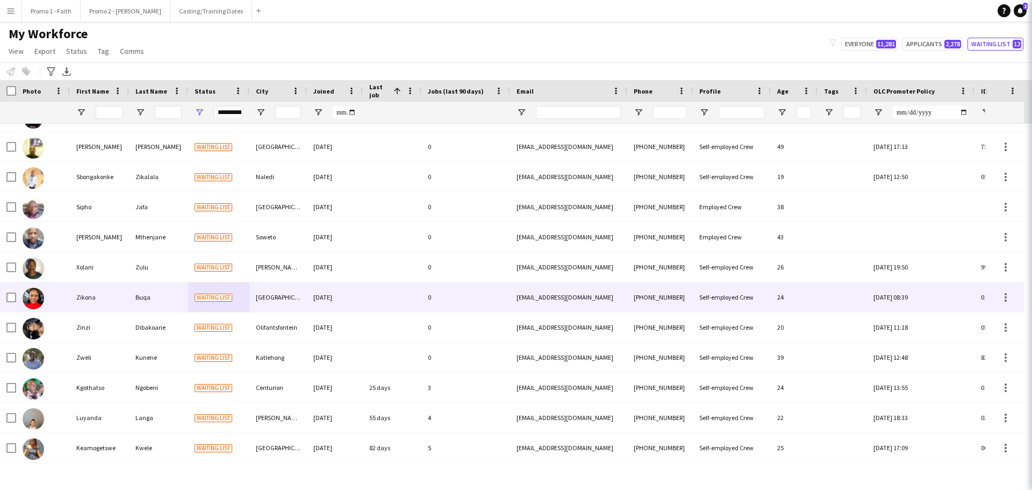
scroll to position [0, 0]
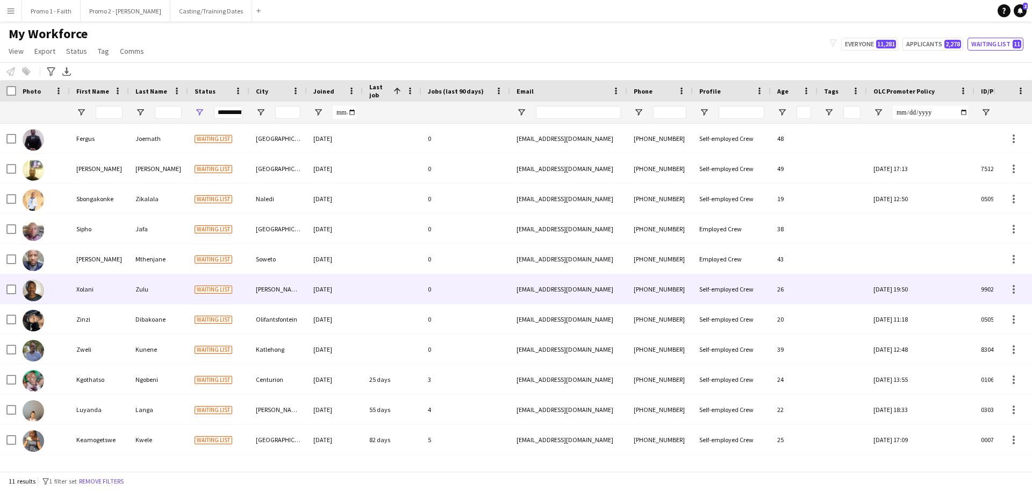
click at [275, 288] on div "[PERSON_NAME] Bay" at bounding box center [278, 289] width 58 height 30
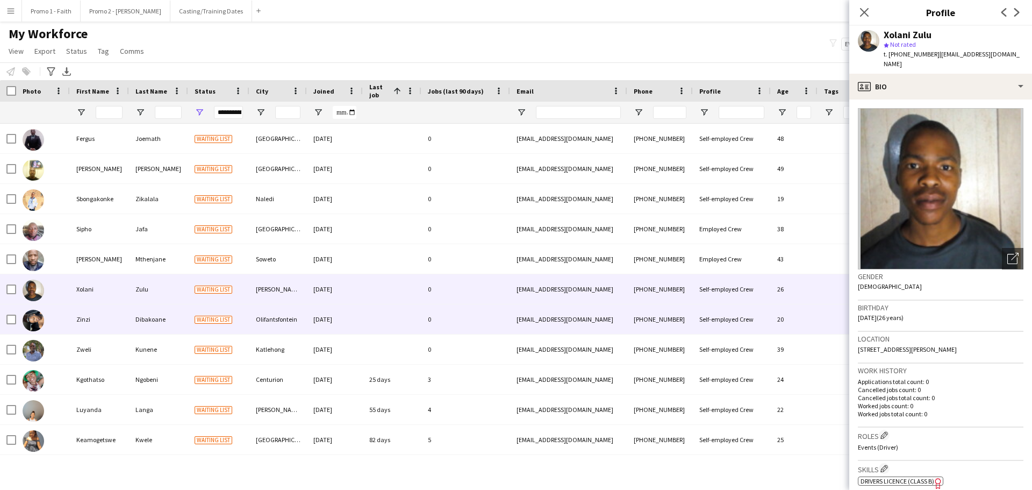
click at [150, 318] on div "Dibakoane" at bounding box center [158, 319] width 59 height 30
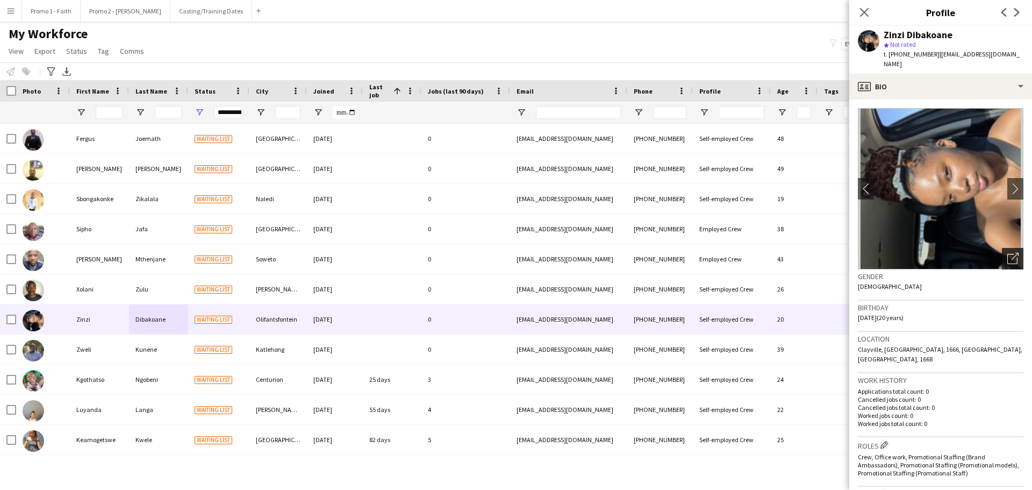
click at [1007, 253] on icon "Open photos pop-in" at bounding box center [1012, 258] width 11 height 11
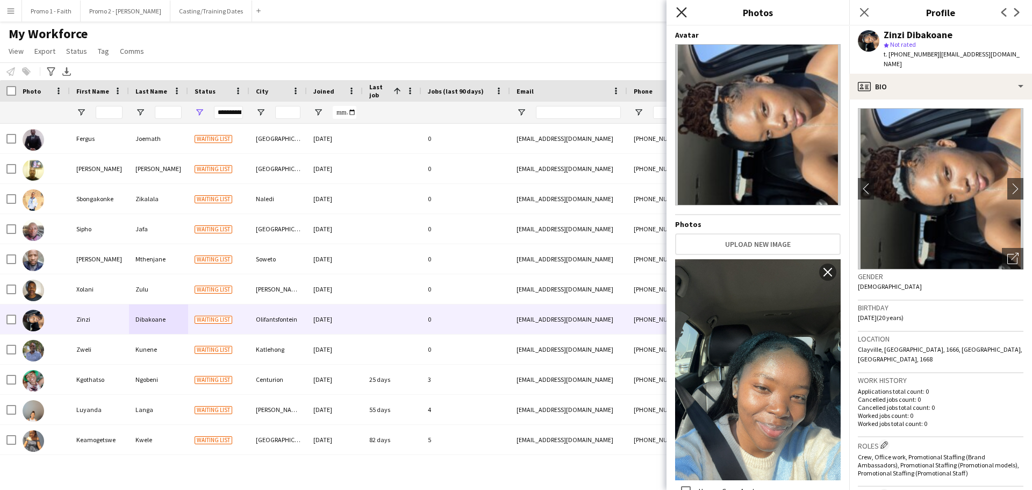
click at [681, 15] on icon "Close pop-in" at bounding box center [681, 12] width 10 height 10
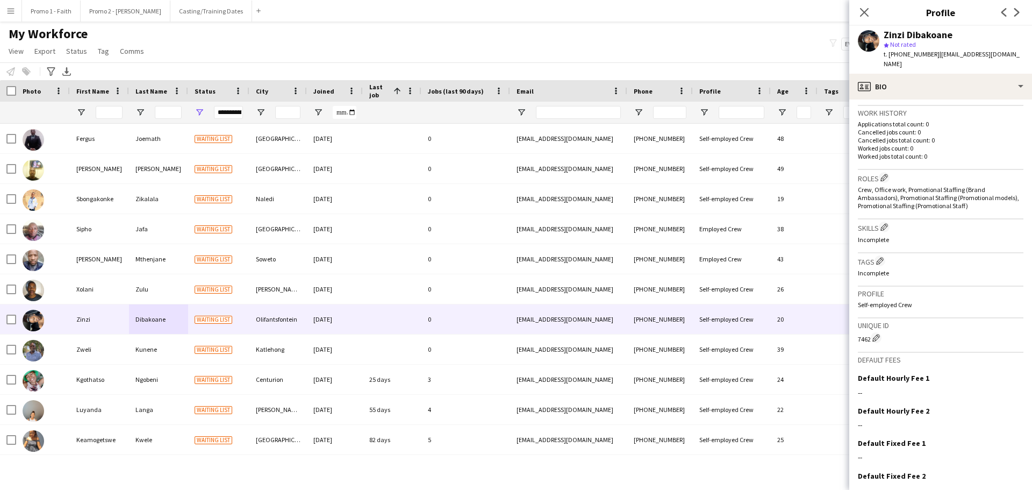
scroll to position [310, 0]
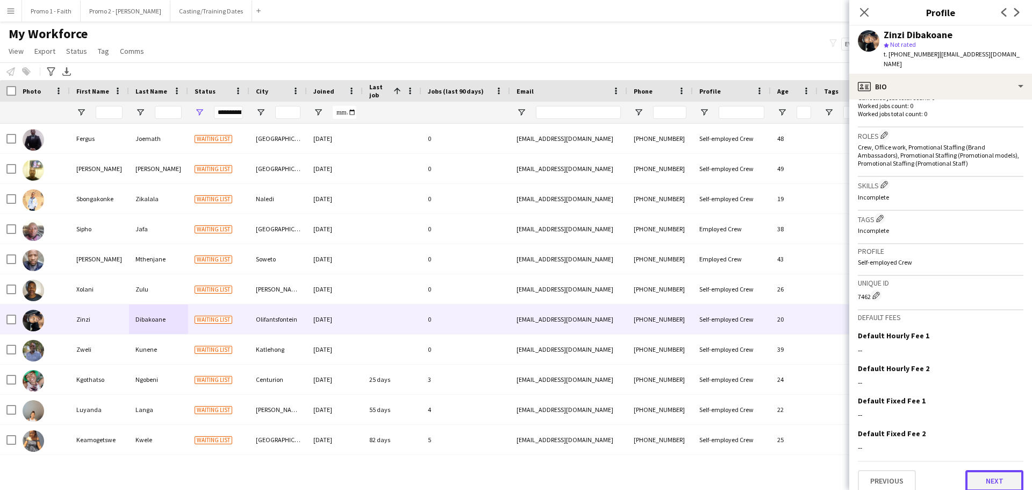
click at [989, 476] on button "Next" at bounding box center [995, 481] width 58 height 22
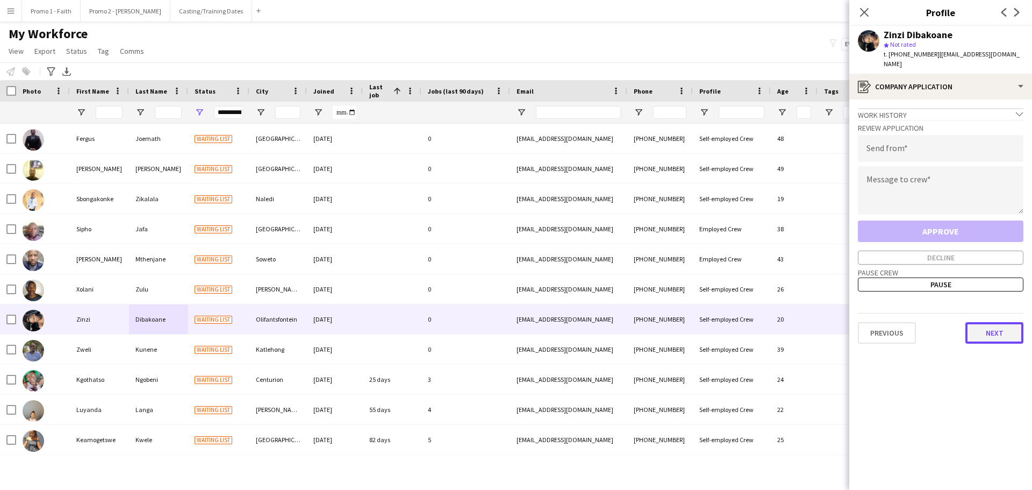
click at [987, 326] on button "Next" at bounding box center [995, 333] width 58 height 22
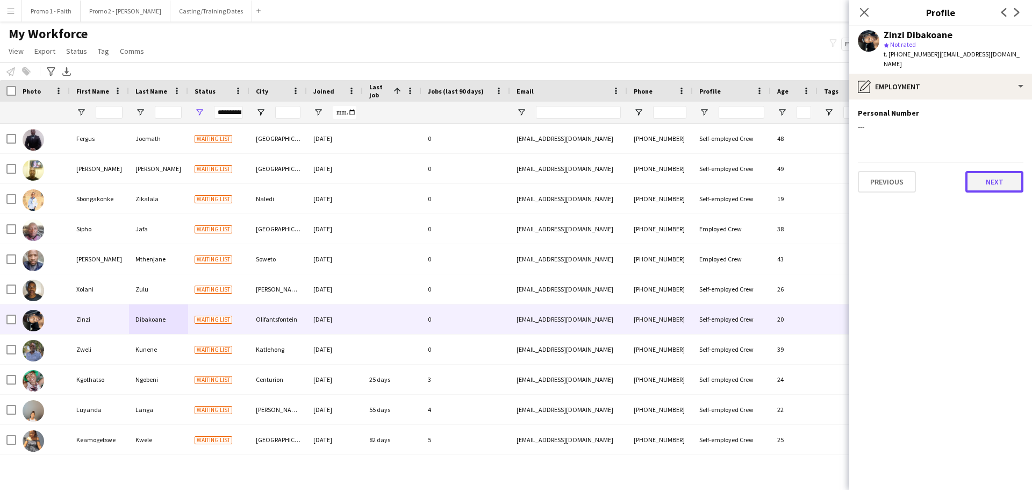
click at [1001, 171] on button "Next" at bounding box center [995, 182] width 58 height 22
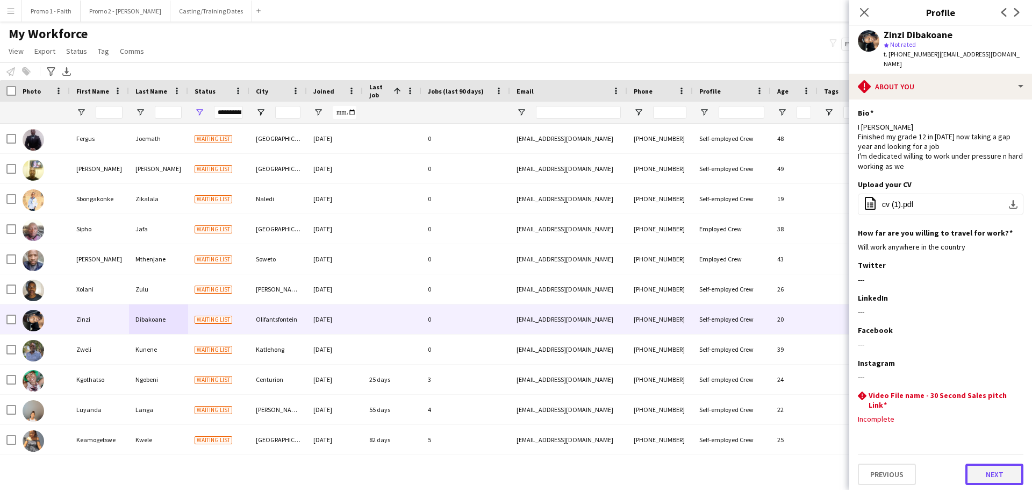
click at [998, 463] on button "Next" at bounding box center [995, 474] width 58 height 22
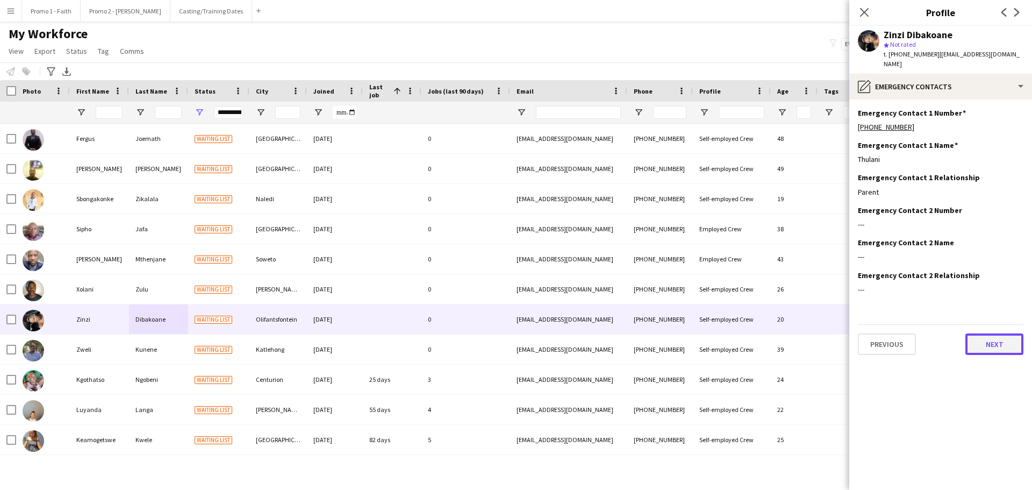
click at [977, 333] on button "Next" at bounding box center [995, 344] width 58 height 22
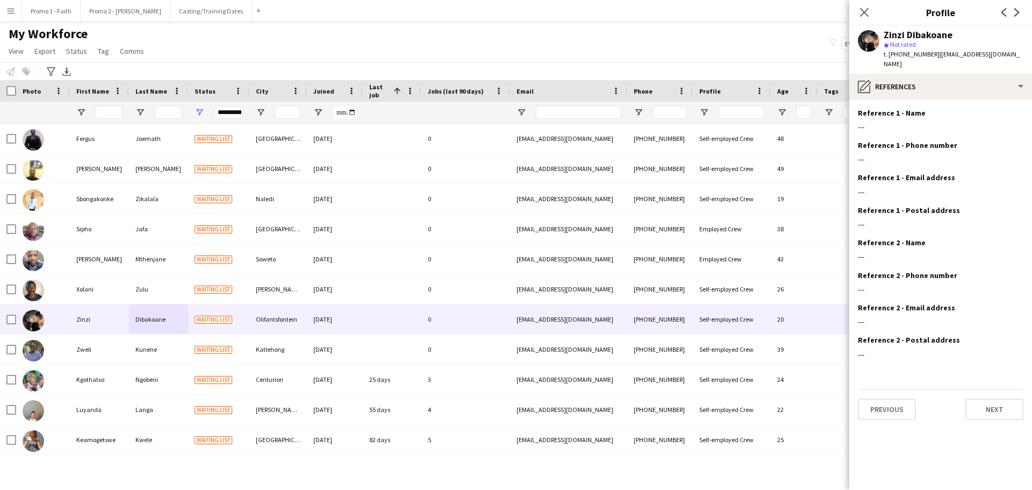
click at [1000, 416] on app-section-data-types "Reference 1 - Name Edit this field --- Reference 1 - Phone number Edit this fie…" at bounding box center [940, 294] width 183 height 390
click at [1000, 399] on button "Next" at bounding box center [995, 409] width 58 height 22
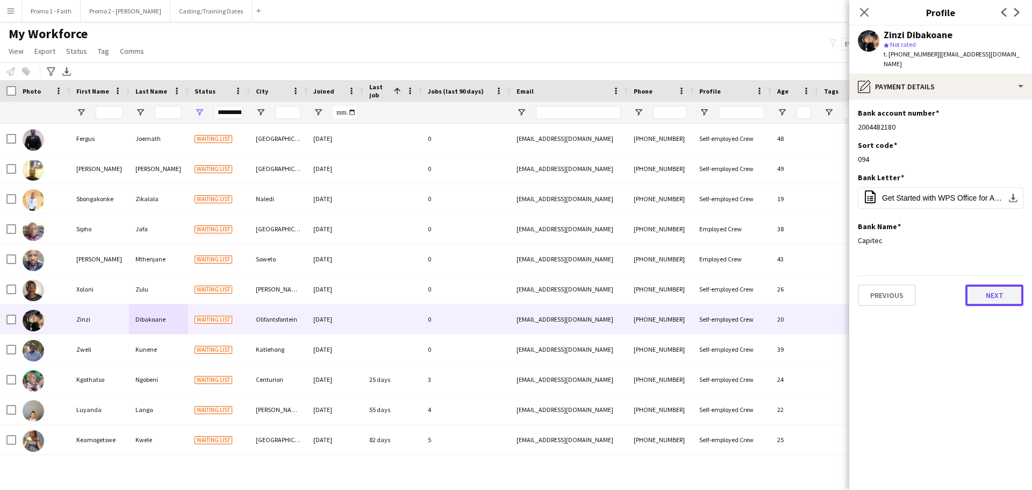
click at [991, 288] on button "Next" at bounding box center [995, 295] width 58 height 22
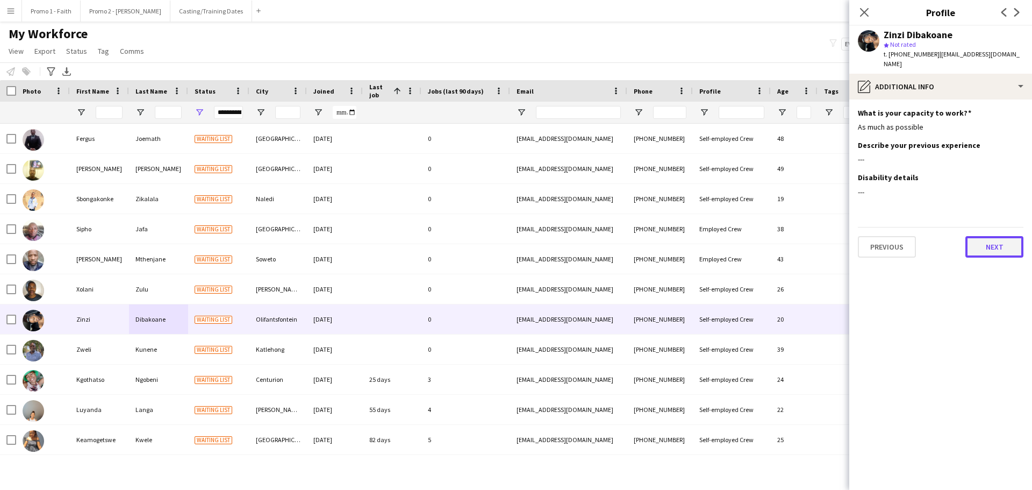
click at [996, 245] on button "Next" at bounding box center [995, 247] width 58 height 22
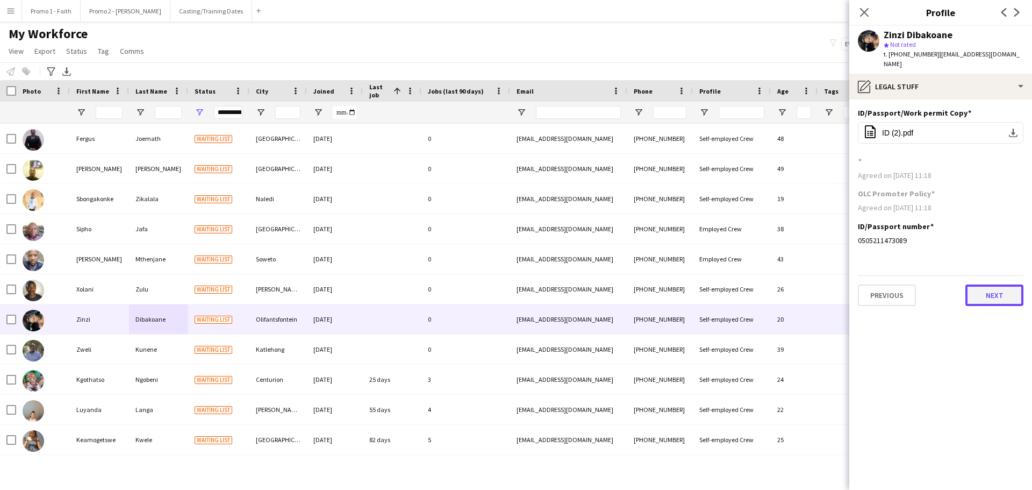
click at [999, 290] on button "Next" at bounding box center [995, 295] width 58 height 22
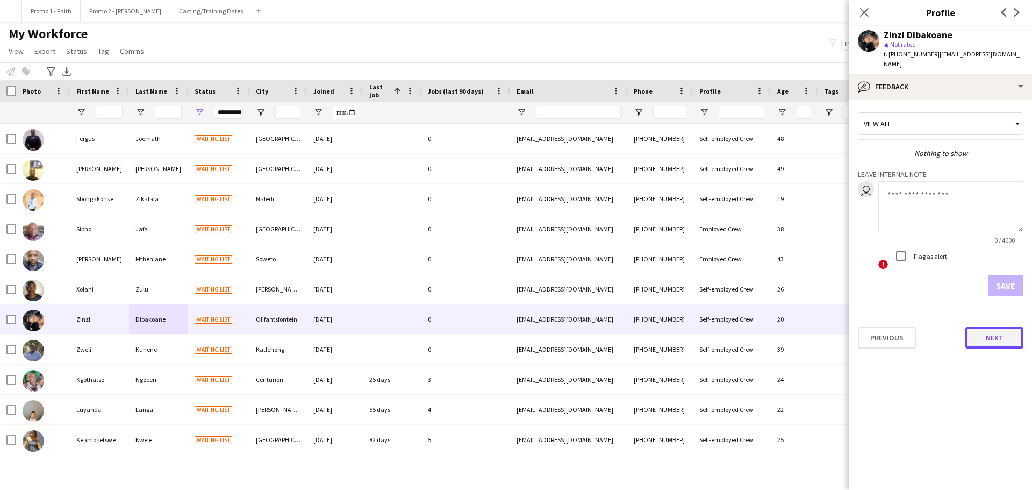
click at [992, 329] on button "Next" at bounding box center [995, 338] width 58 height 22
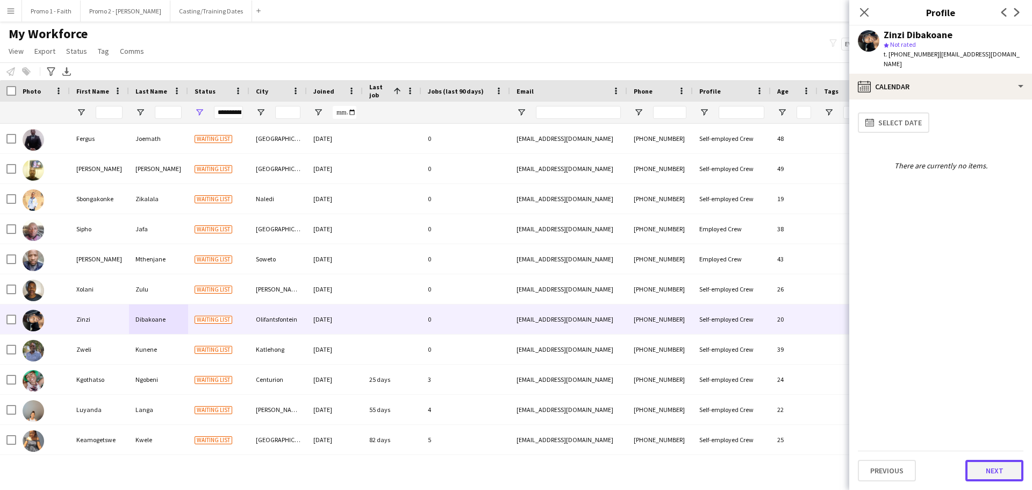
click at [987, 471] on button "Next" at bounding box center [995, 471] width 58 height 22
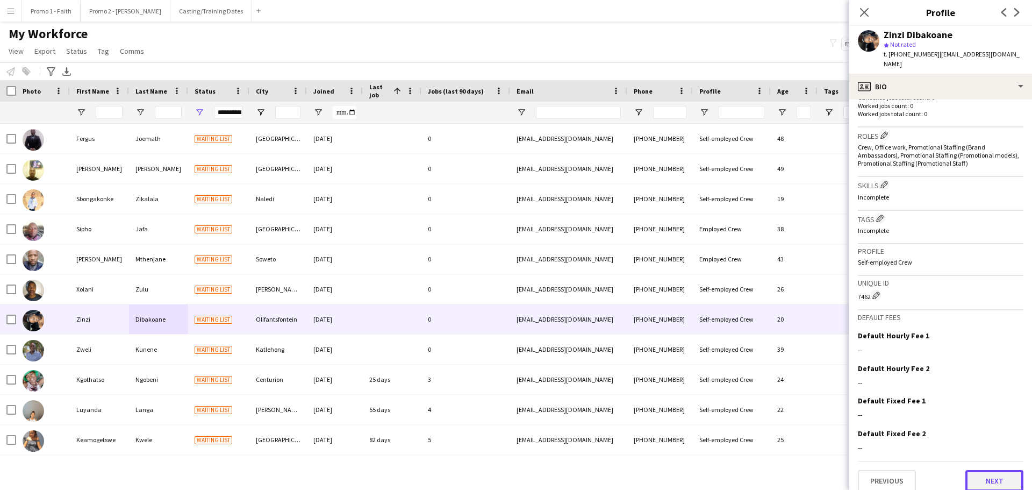
click at [988, 471] on button "Next" at bounding box center [995, 481] width 58 height 22
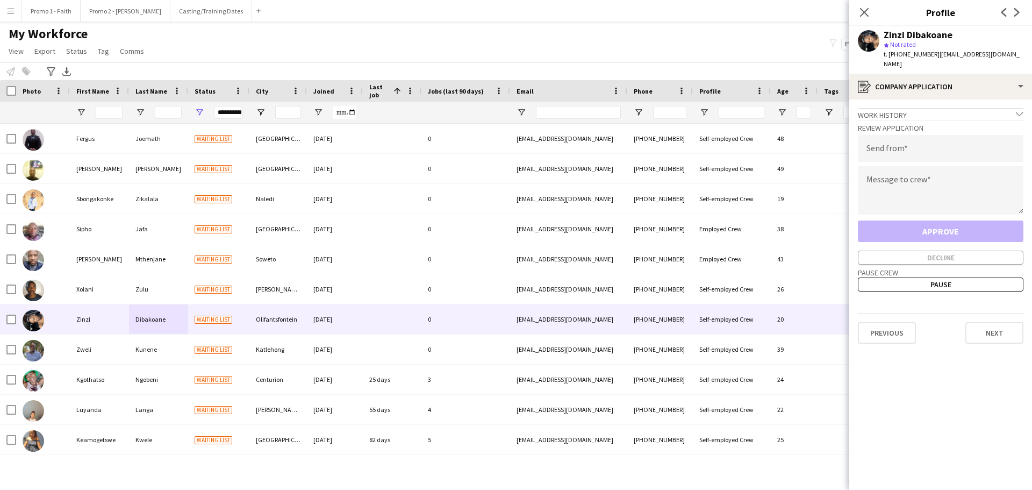
drag, startPoint x: 937, startPoint y: 53, endPoint x: 1032, endPoint y: 57, distance: 94.7
click at [1032, 57] on app-profile-header "Zinzi Dibakoane star Not rated t. [PHONE_NUMBER] | [EMAIL_ADDRESS][DOMAIN_NAME]" at bounding box center [940, 50] width 183 height 48
click at [888, 138] on input "email" at bounding box center [941, 148] width 166 height 27
paste input "**********"
type input "**********"
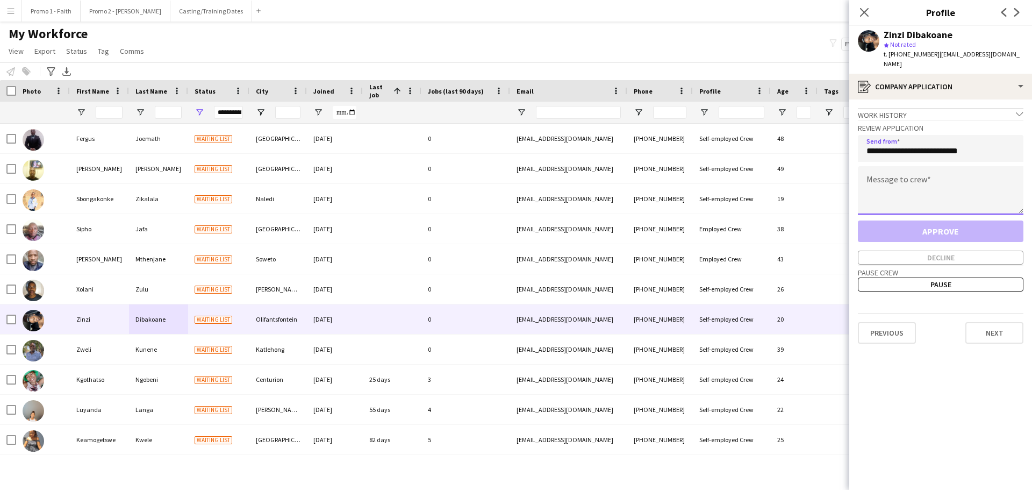
click at [905, 178] on textarea at bounding box center [941, 190] width 166 height 48
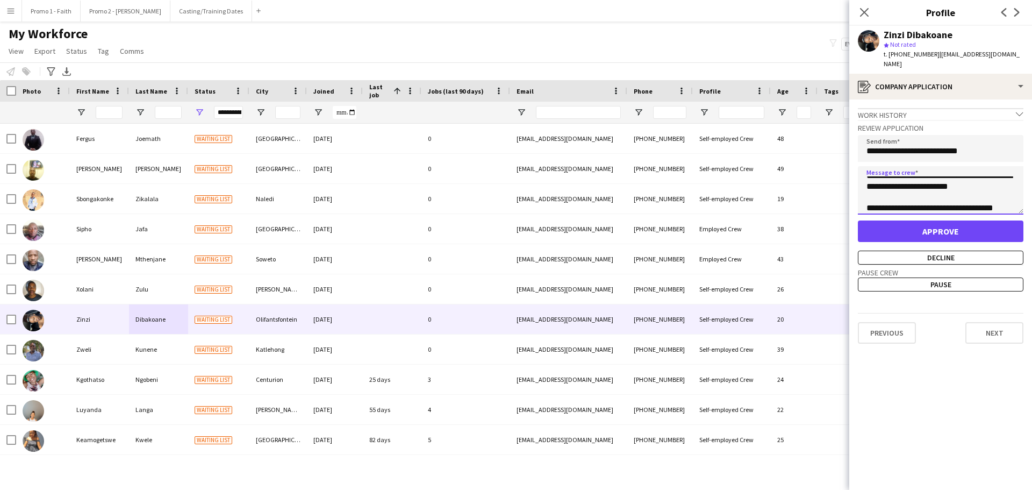
scroll to position [17, 0]
type textarea "**********"
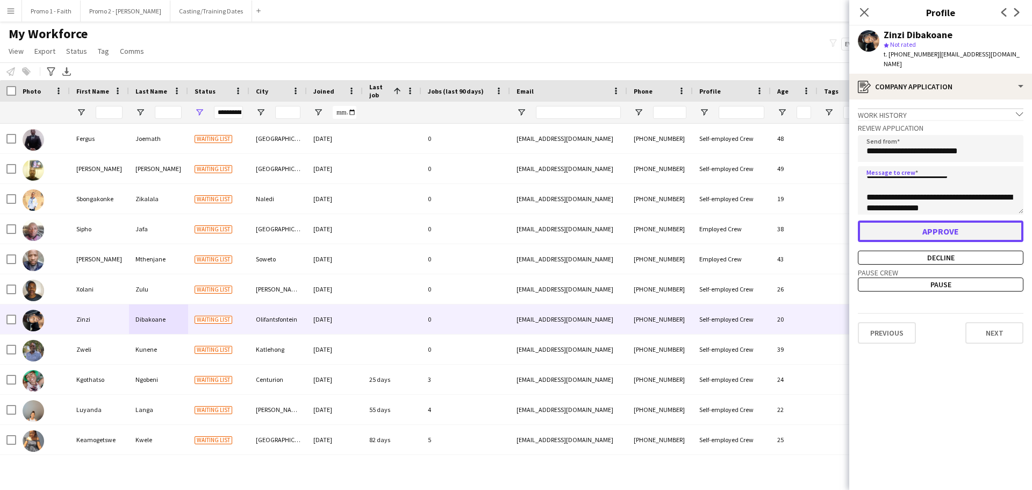
click at [925, 220] on button "Approve" at bounding box center [941, 231] width 166 height 22
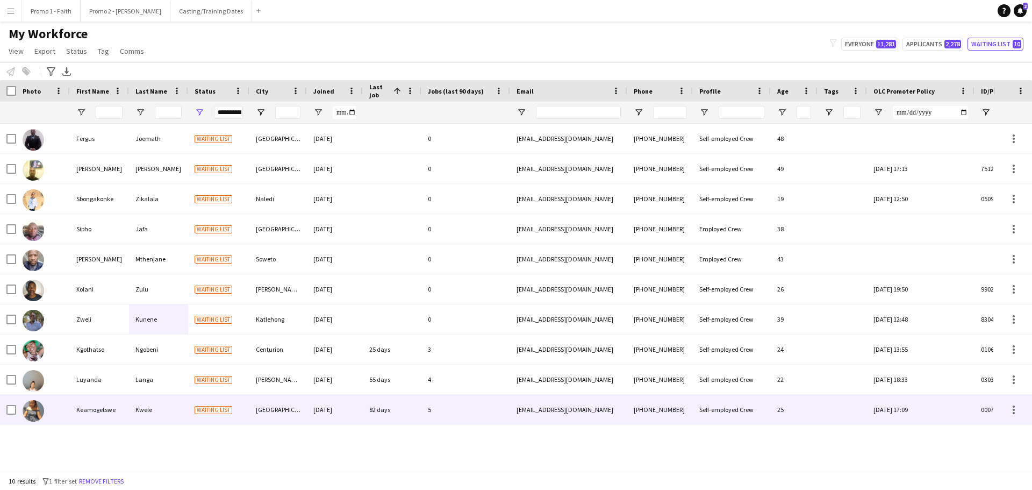
click at [290, 408] on div "[GEOGRAPHIC_DATA]" at bounding box center [278, 410] width 58 height 30
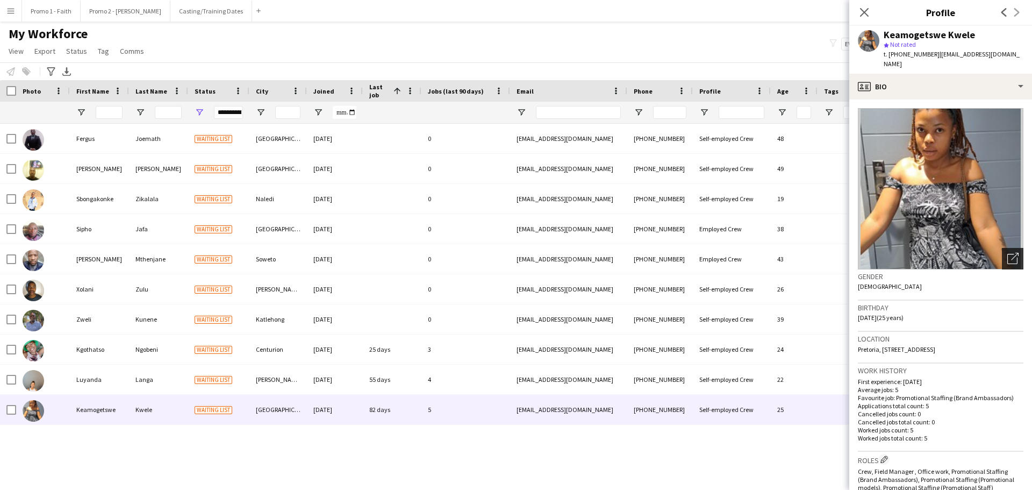
click at [1008, 253] on icon "Open photos pop-in" at bounding box center [1012, 258] width 11 height 11
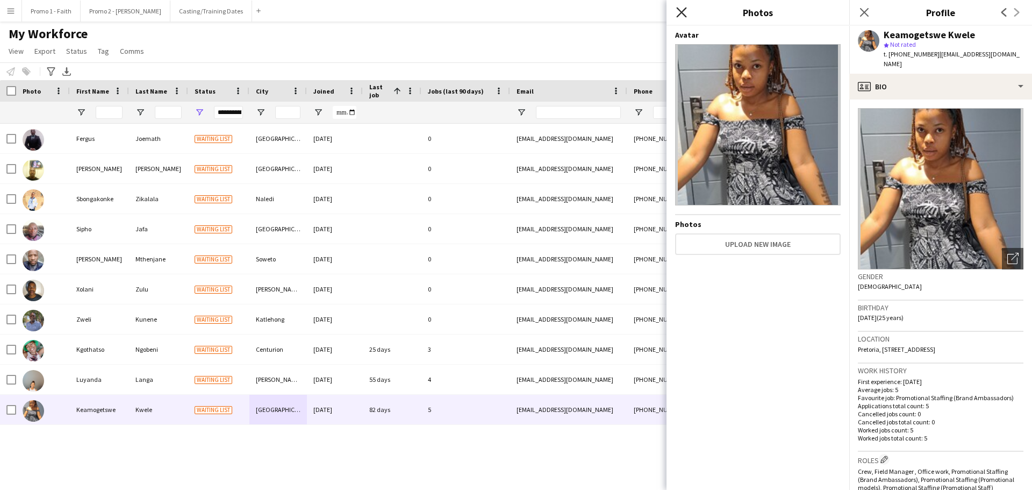
click at [678, 9] on icon at bounding box center [681, 12] width 10 height 10
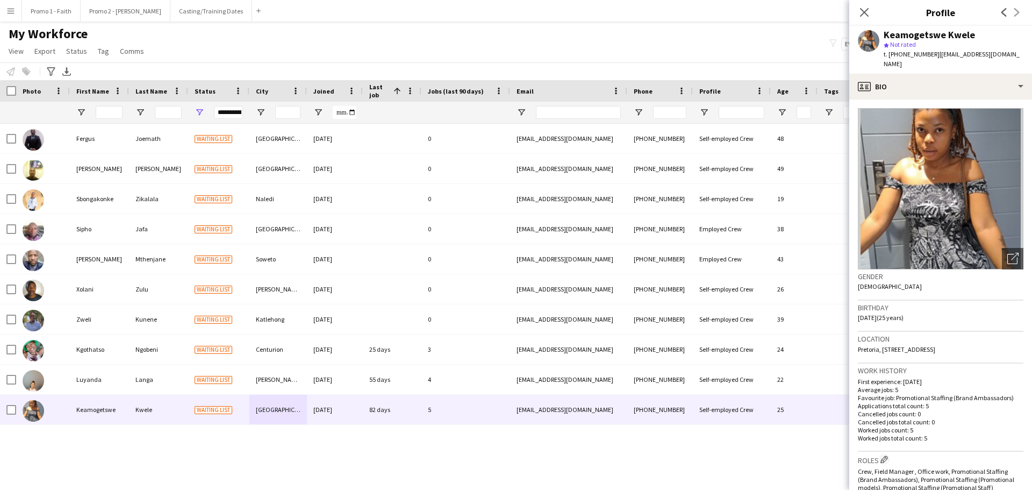
scroll to position [334, 0]
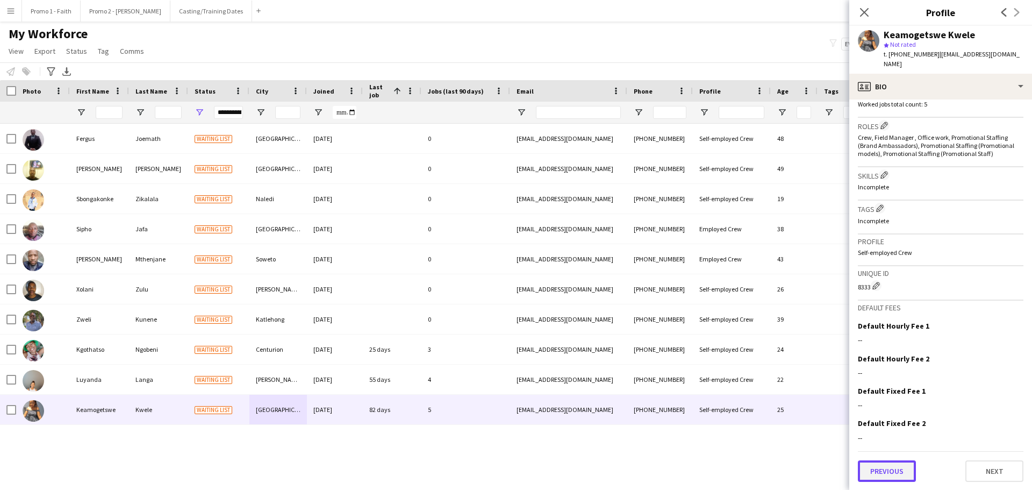
click at [882, 477] on button "Previous" at bounding box center [887, 471] width 58 height 22
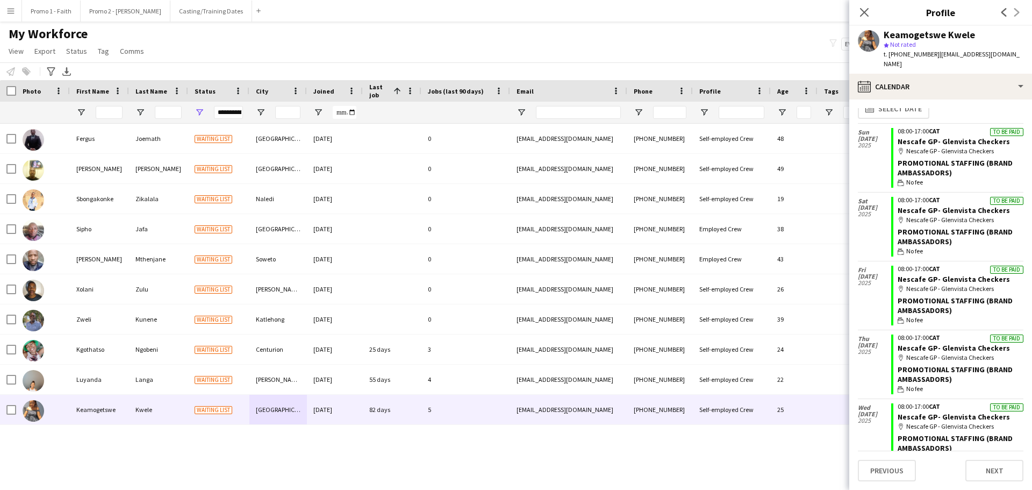
scroll to position [20, 0]
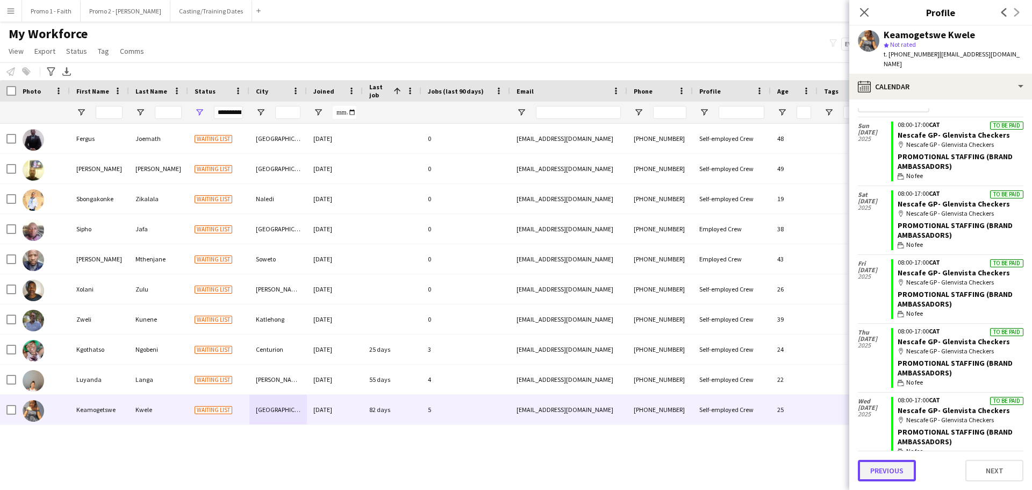
click at [884, 474] on button "Previous" at bounding box center [887, 471] width 58 height 22
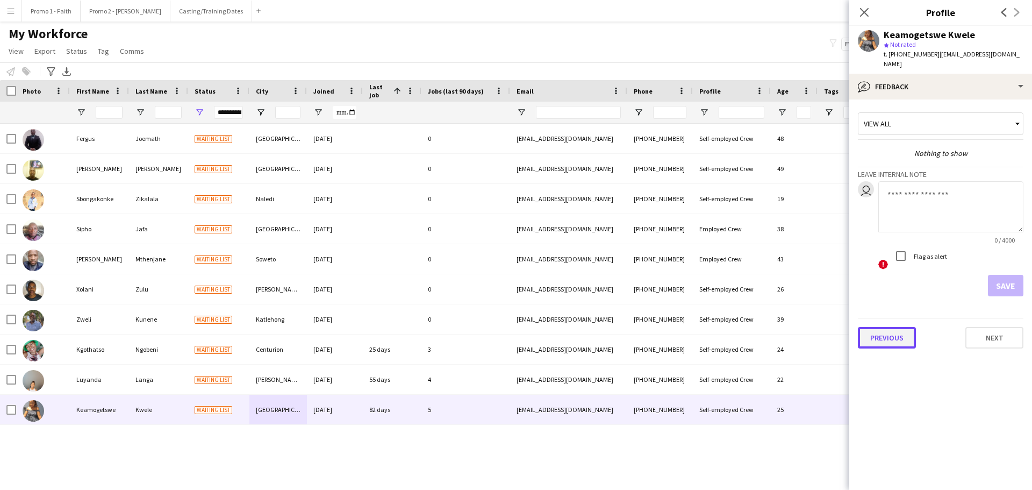
click at [889, 331] on button "Previous" at bounding box center [887, 338] width 58 height 22
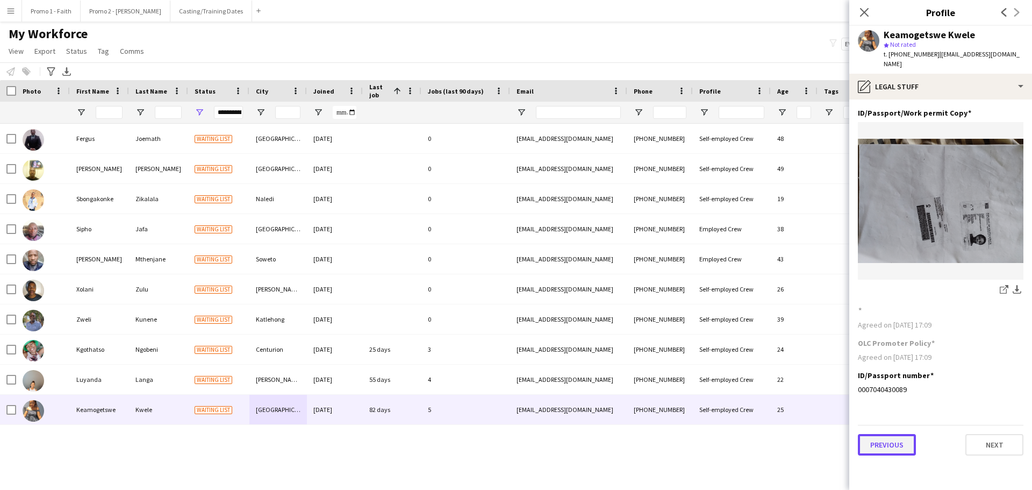
click at [890, 434] on button "Previous" at bounding box center [887, 445] width 58 height 22
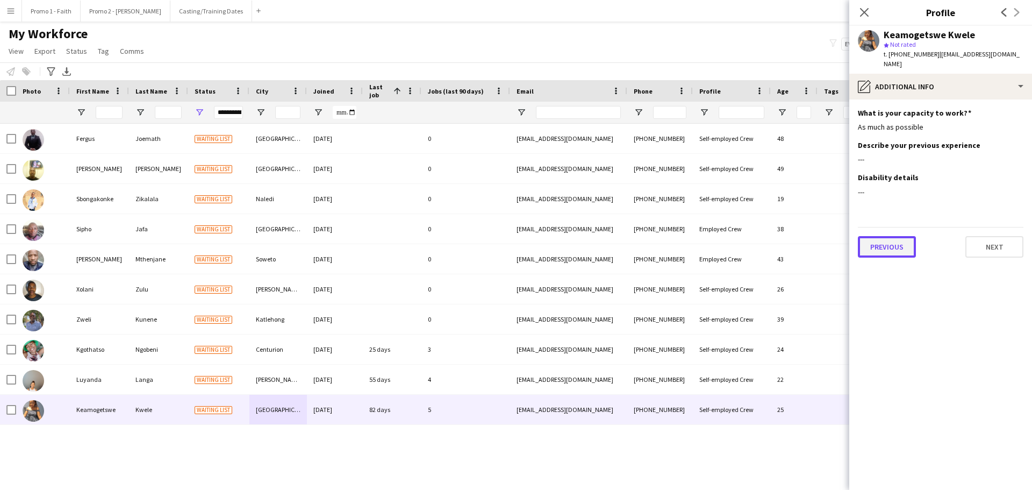
click at [872, 239] on button "Previous" at bounding box center [887, 247] width 58 height 22
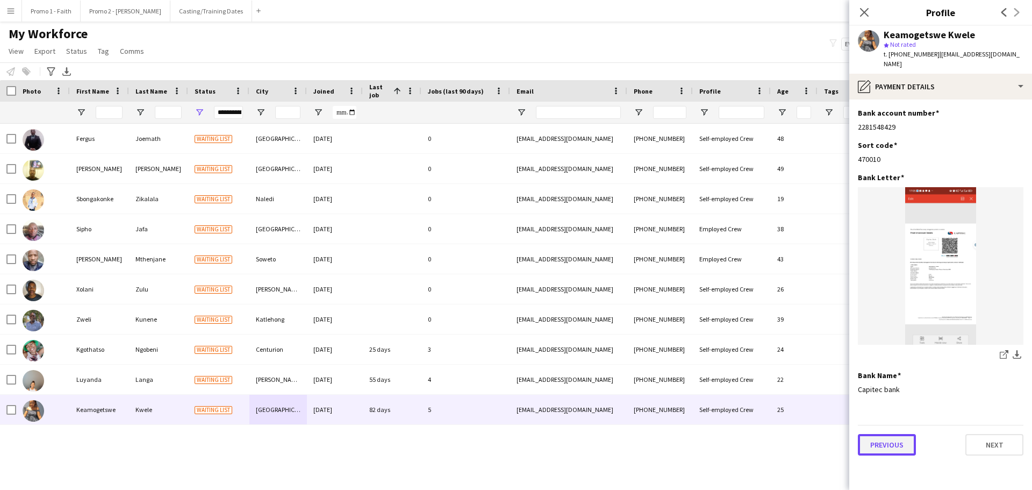
click at [890, 434] on button "Previous" at bounding box center [887, 445] width 58 height 22
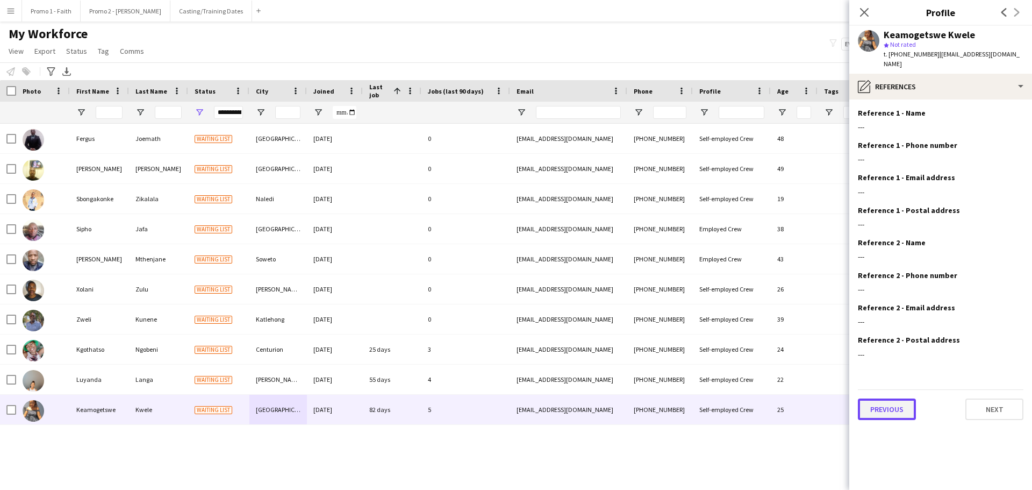
click at [889, 398] on button "Previous" at bounding box center [887, 409] width 58 height 22
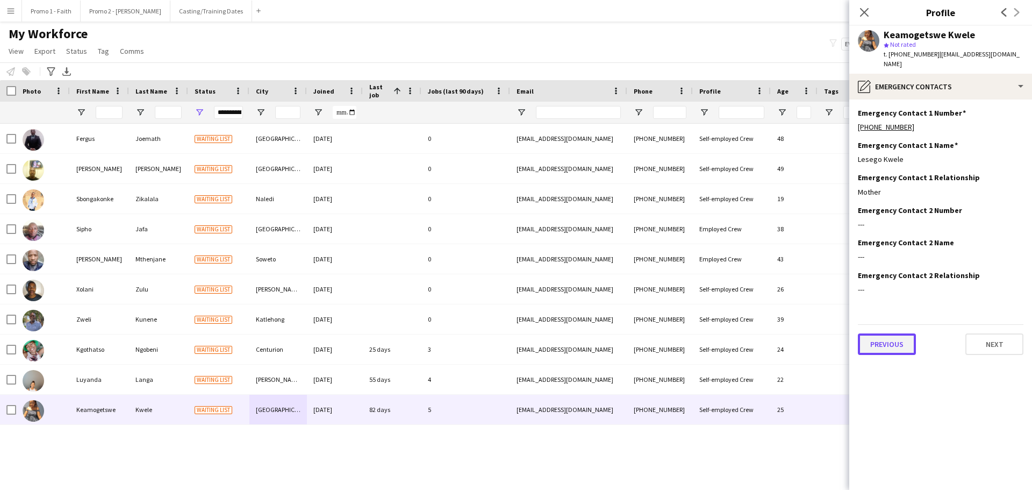
click at [896, 341] on button "Previous" at bounding box center [887, 344] width 58 height 22
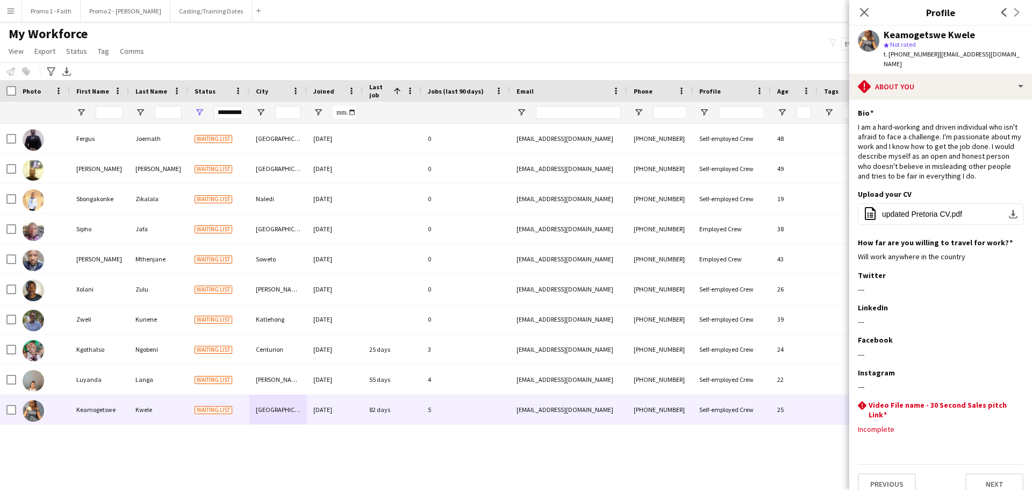
scroll to position [3, 0]
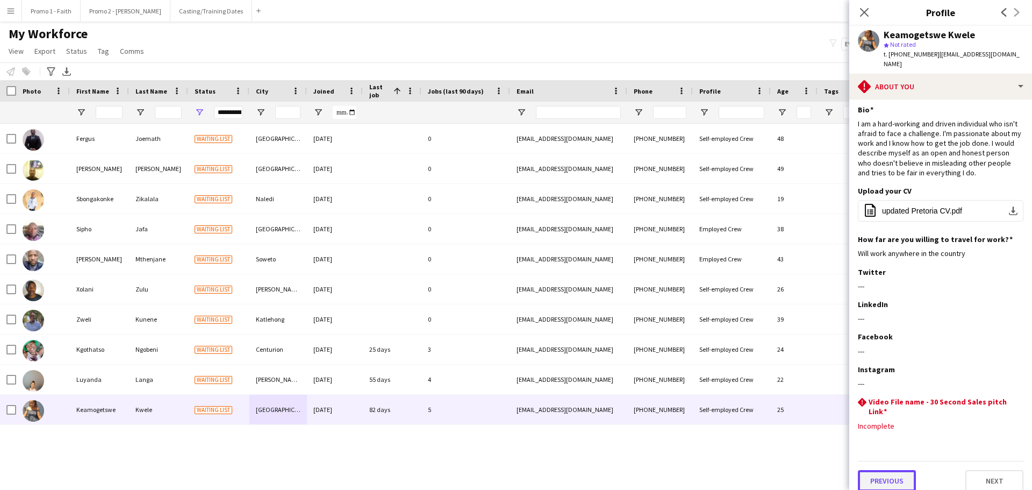
click at [892, 470] on button "Previous" at bounding box center [887, 481] width 58 height 22
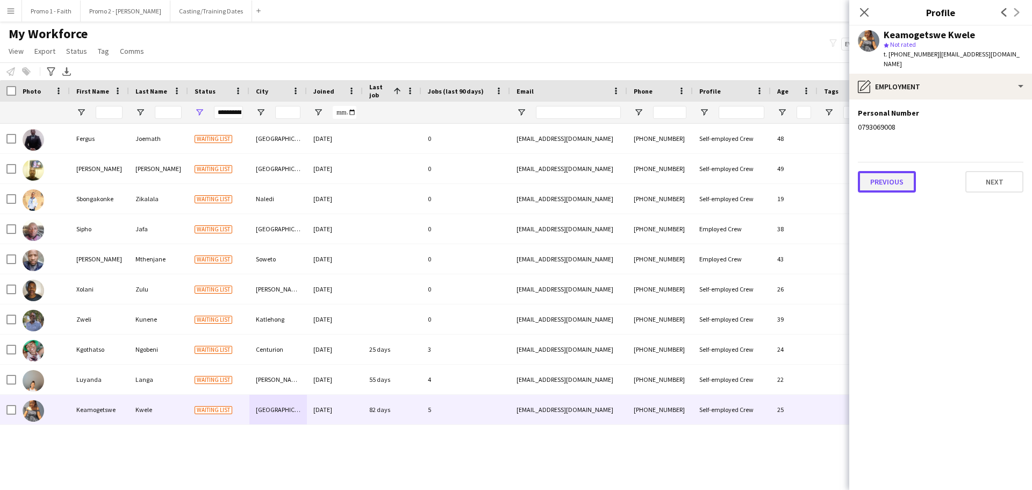
click at [894, 171] on button "Previous" at bounding box center [887, 182] width 58 height 22
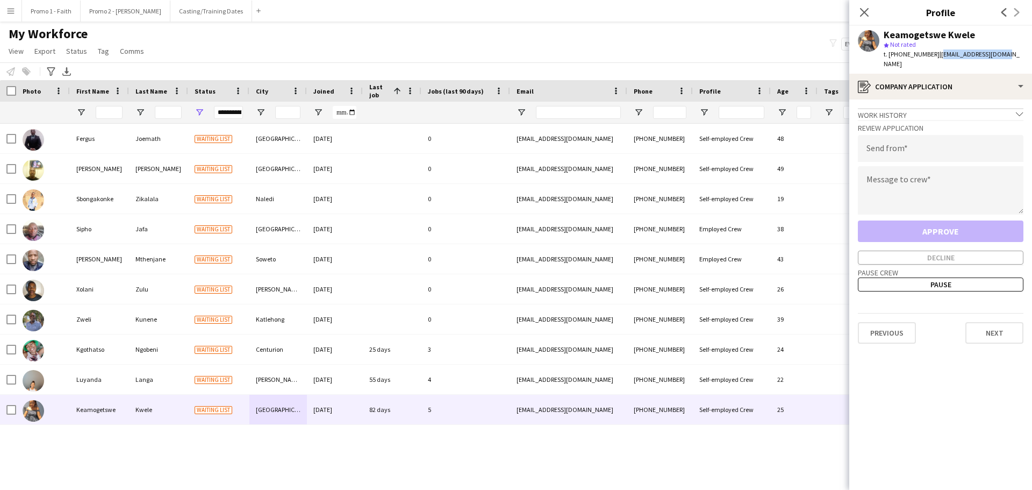
drag, startPoint x: 932, startPoint y: 53, endPoint x: 993, endPoint y: 54, distance: 61.3
click at [993, 54] on span "| [EMAIL_ADDRESS][DOMAIN_NAME]" at bounding box center [952, 59] width 136 height 18
click at [918, 139] on input "email" at bounding box center [941, 148] width 166 height 27
paste input "**********"
type input "**********"
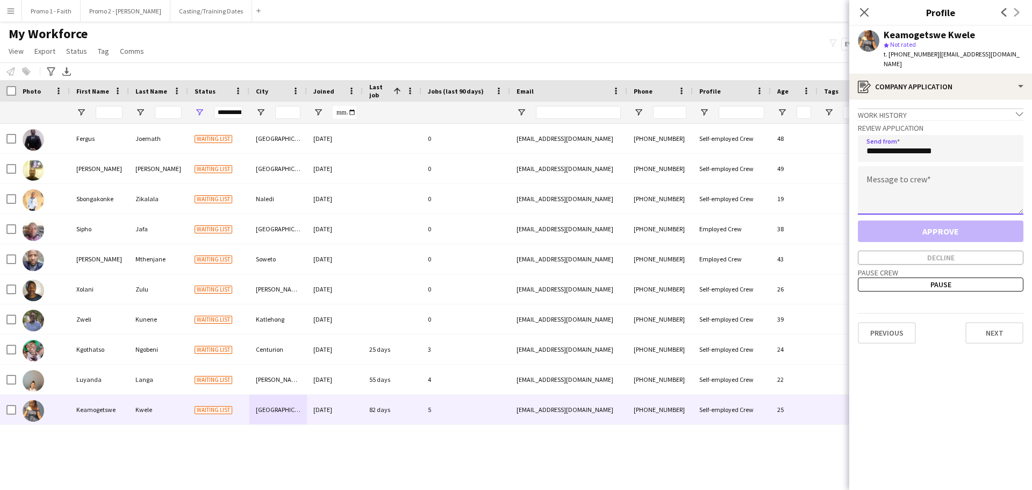
click at [898, 166] on textarea at bounding box center [941, 190] width 166 height 48
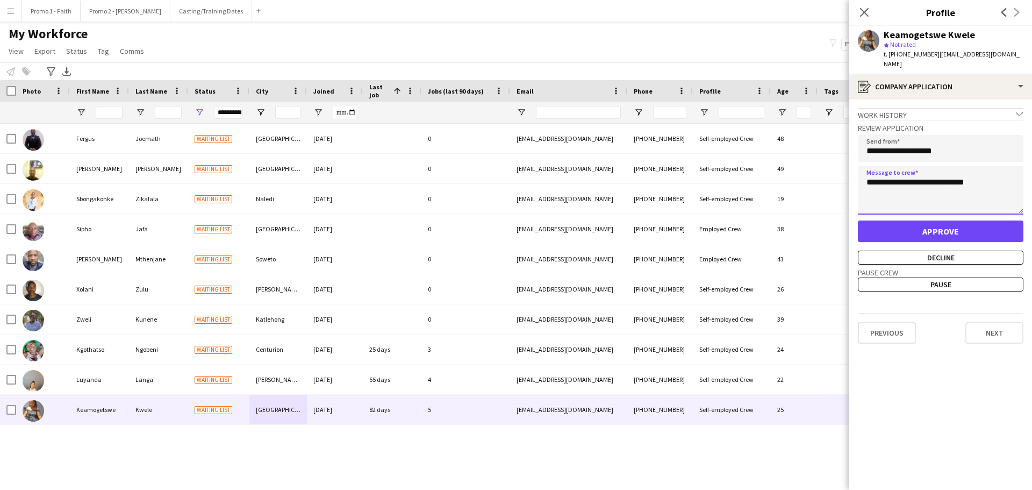
type textarea "**********"
click at [903, 224] on button "Approve" at bounding box center [941, 231] width 166 height 22
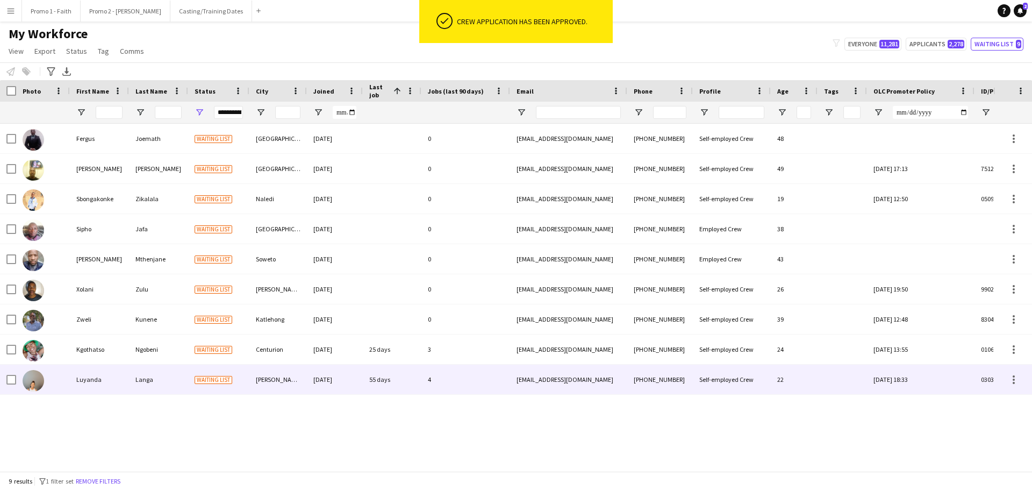
click at [316, 380] on div "[DATE]" at bounding box center [335, 379] width 56 height 30
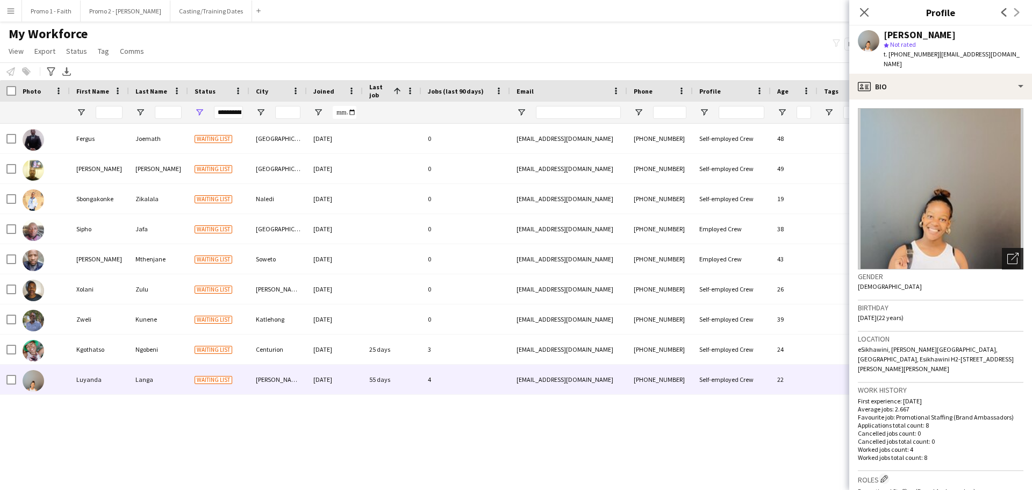
click at [1007, 253] on icon "Open photos pop-in" at bounding box center [1012, 258] width 11 height 11
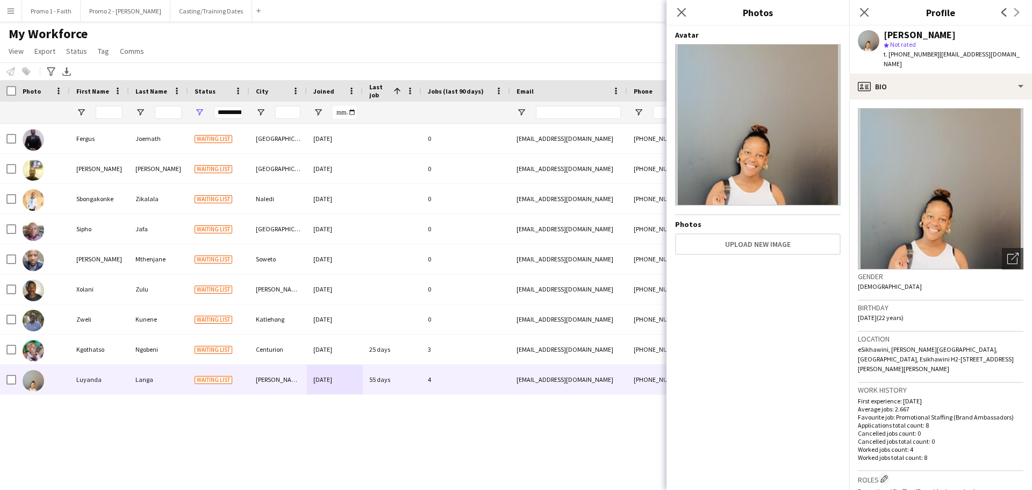
click at [679, 5] on div "Close pop-in" at bounding box center [682, 12] width 30 height 25
click at [683, 12] on icon at bounding box center [681, 12] width 10 height 10
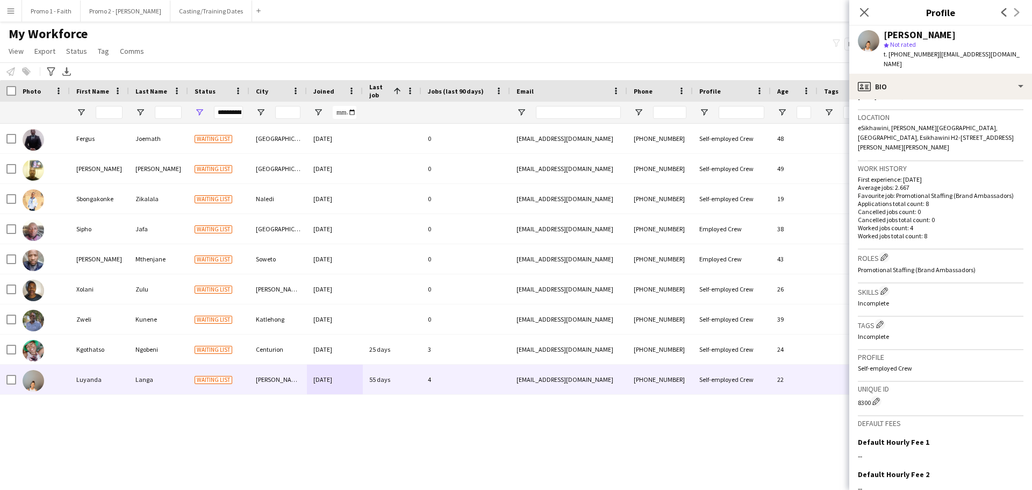
scroll to position [318, 0]
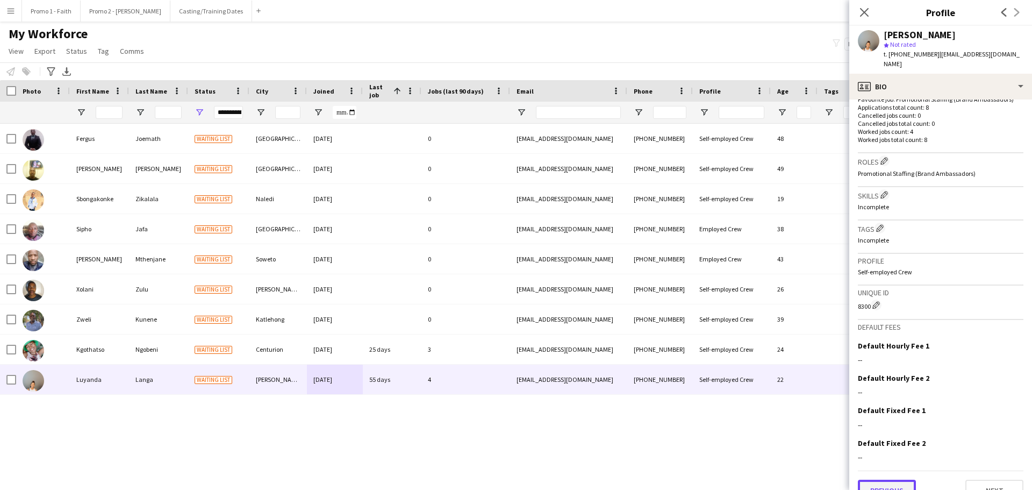
click at [910, 480] on button "Previous" at bounding box center [887, 491] width 58 height 22
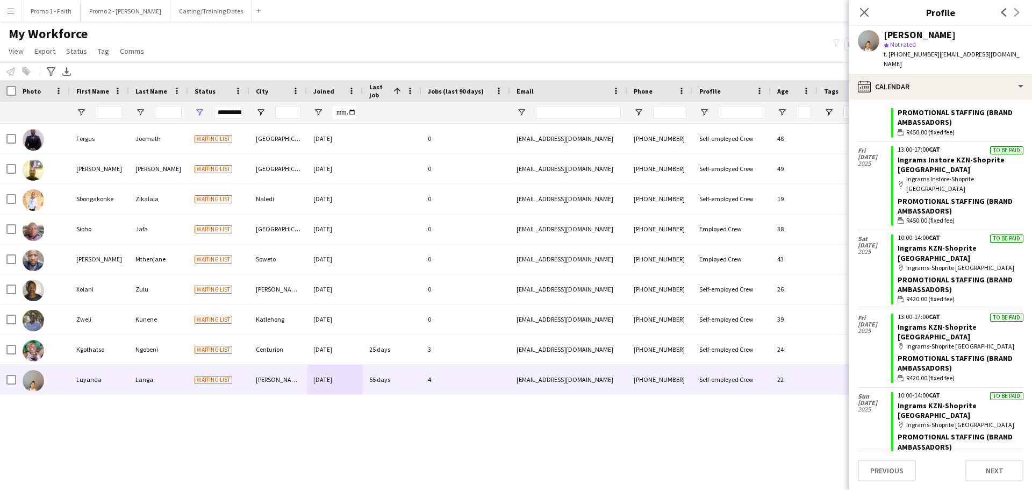
scroll to position [266, 0]
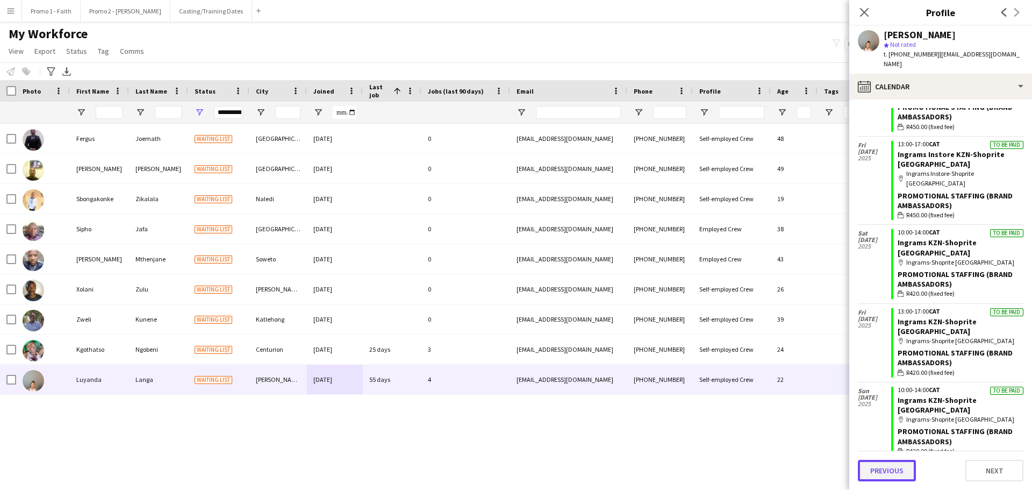
click at [885, 470] on button "Previous" at bounding box center [887, 471] width 58 height 22
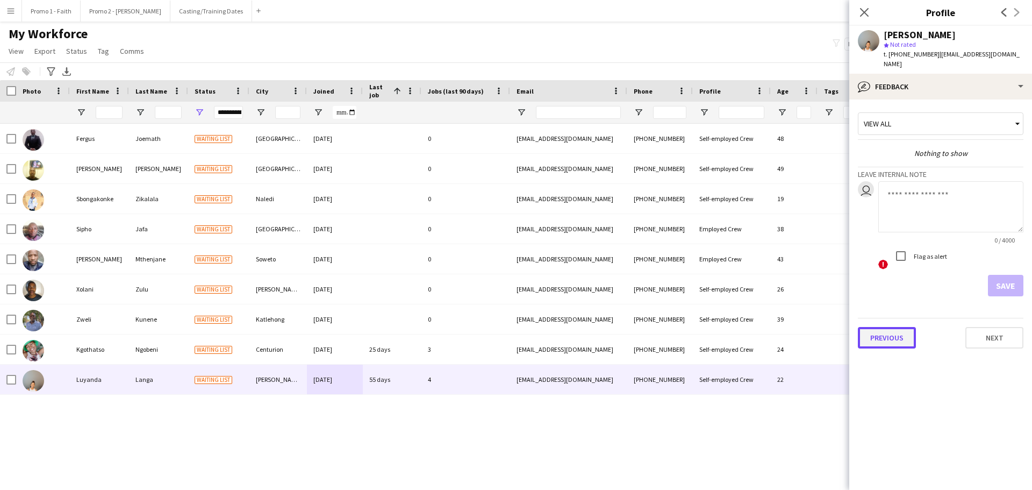
click at [887, 327] on button "Previous" at bounding box center [887, 338] width 58 height 22
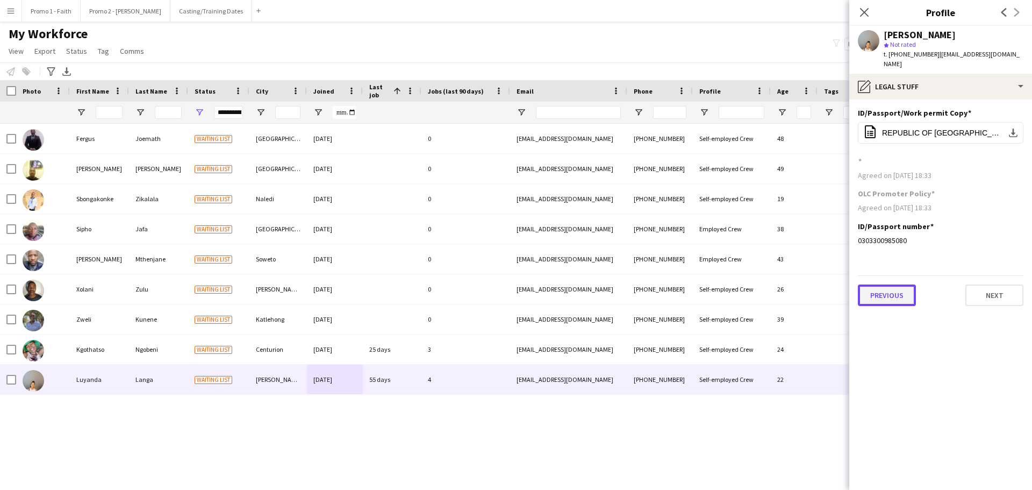
click at [885, 288] on button "Previous" at bounding box center [887, 295] width 58 height 22
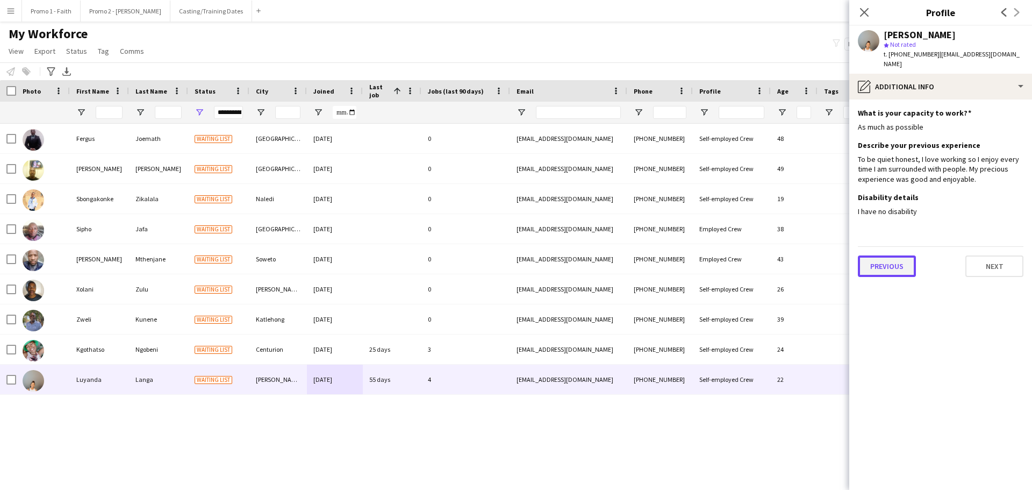
click at [891, 255] on button "Previous" at bounding box center [887, 266] width 58 height 22
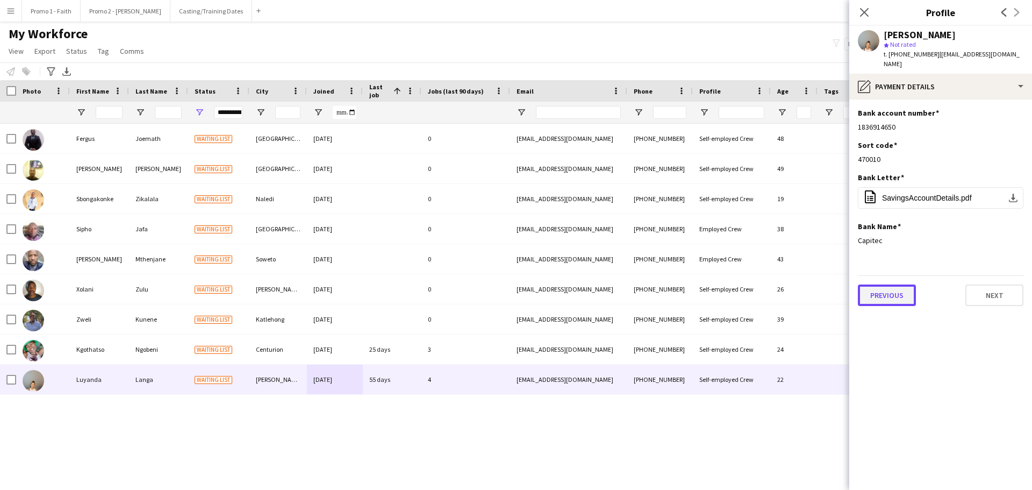
click at [891, 284] on button "Previous" at bounding box center [887, 295] width 58 height 22
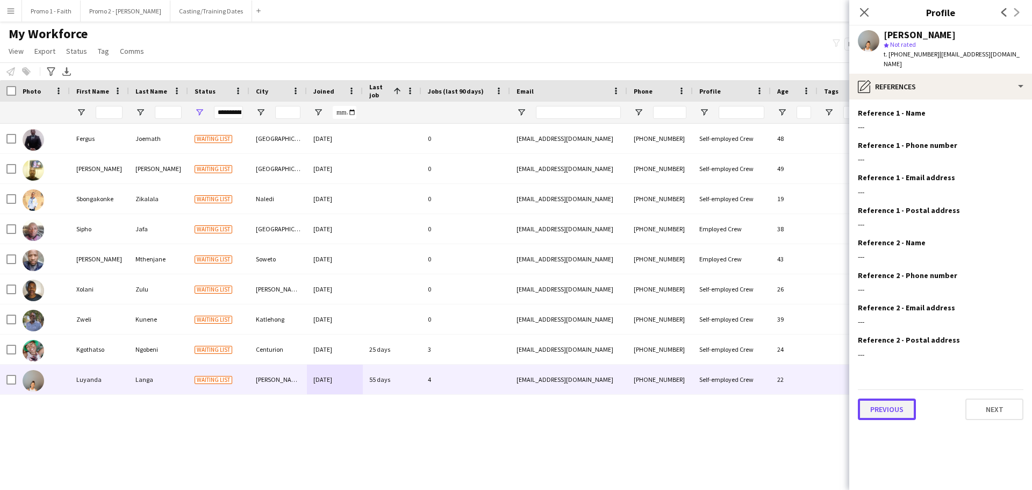
click at [894, 398] on button "Previous" at bounding box center [887, 409] width 58 height 22
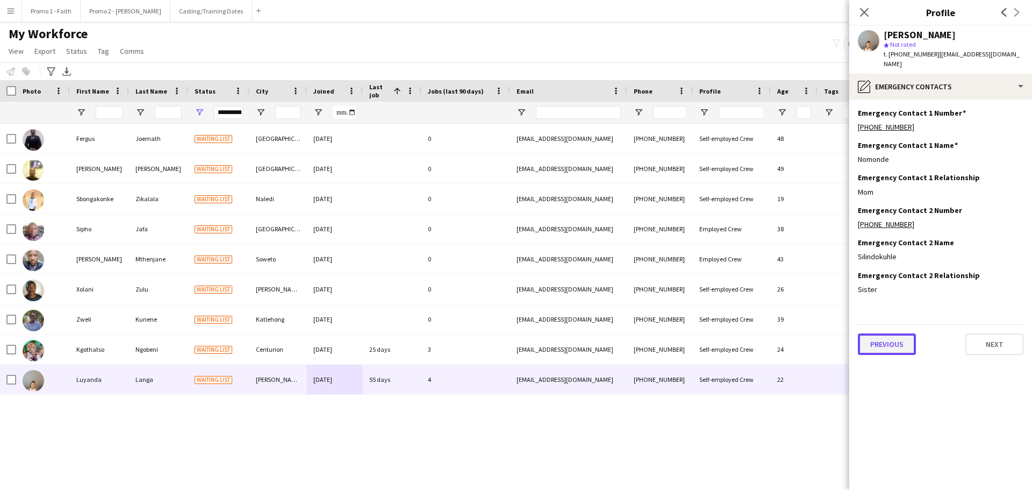
click at [885, 337] on button "Previous" at bounding box center [887, 344] width 58 height 22
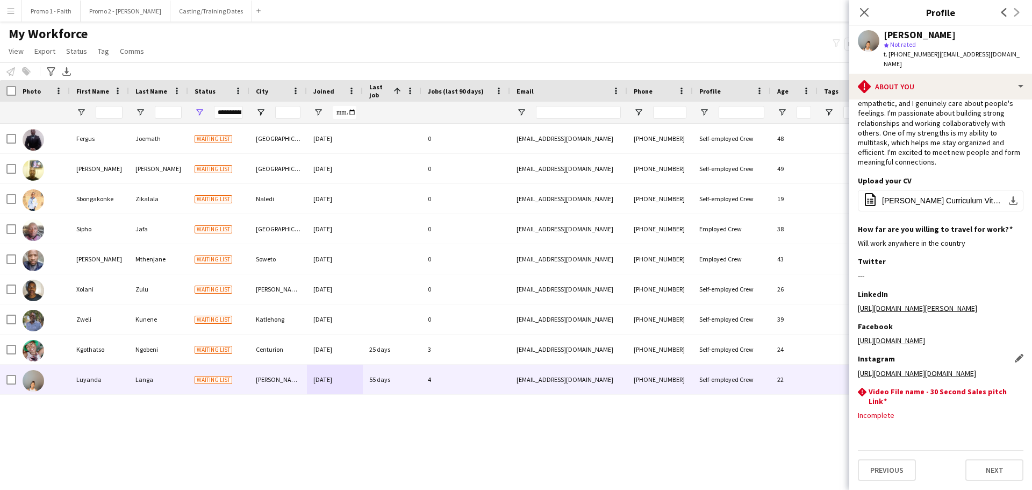
scroll to position [91, 0]
click at [881, 471] on button "Previous" at bounding box center [887, 470] width 58 height 22
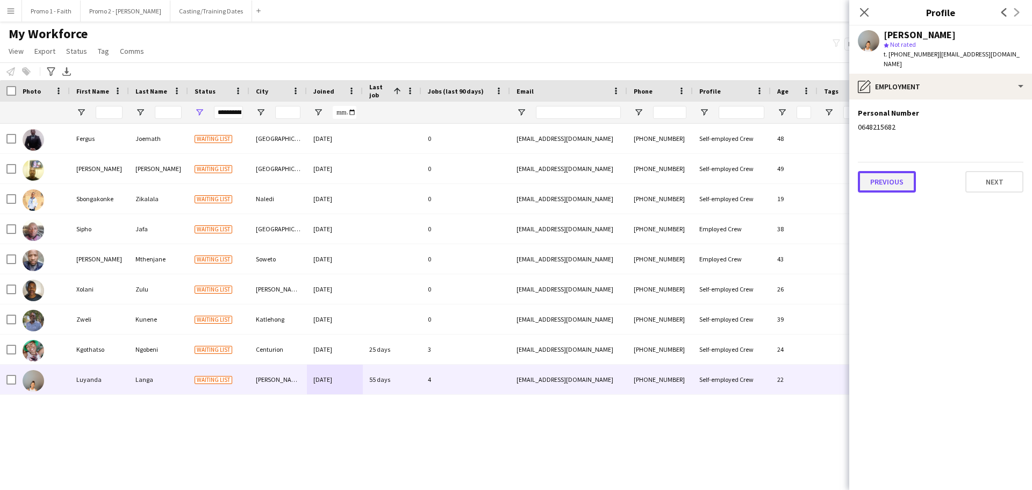
click at [895, 174] on button "Previous" at bounding box center [887, 182] width 58 height 22
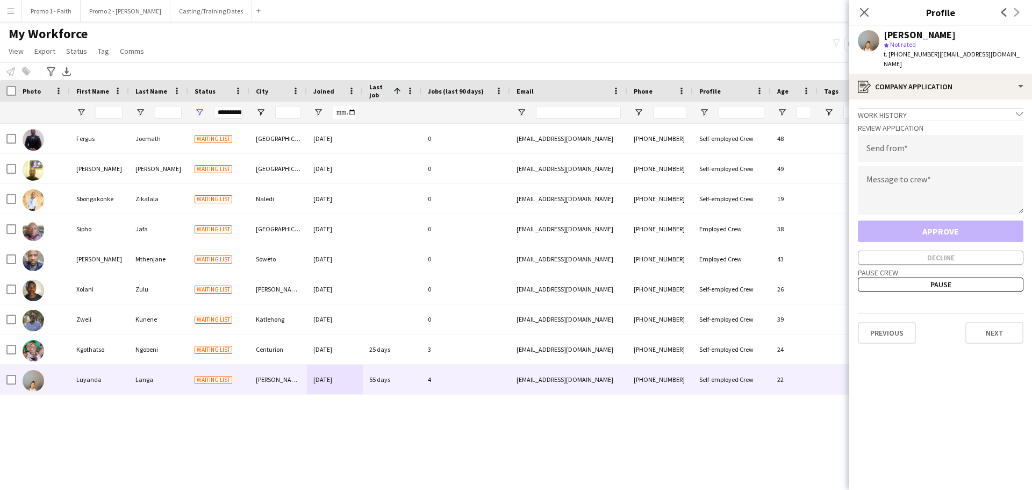
drag, startPoint x: 937, startPoint y: 54, endPoint x: 1032, endPoint y: 54, distance: 94.6
click at [1032, 54] on app-profile-header "[PERSON_NAME] star Not rated t. [PHONE_NUMBER] | [EMAIL_ADDRESS][DOMAIN_NAME]" at bounding box center [940, 50] width 183 height 48
click at [894, 146] on input "email" at bounding box center [941, 148] width 166 height 27
paste input "**********"
type input "**********"
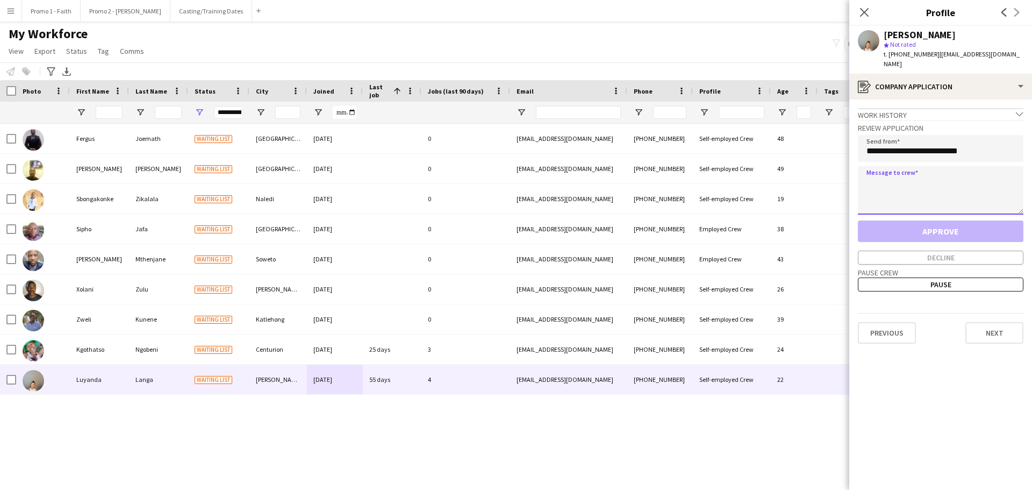
click at [895, 178] on textarea at bounding box center [941, 190] width 166 height 48
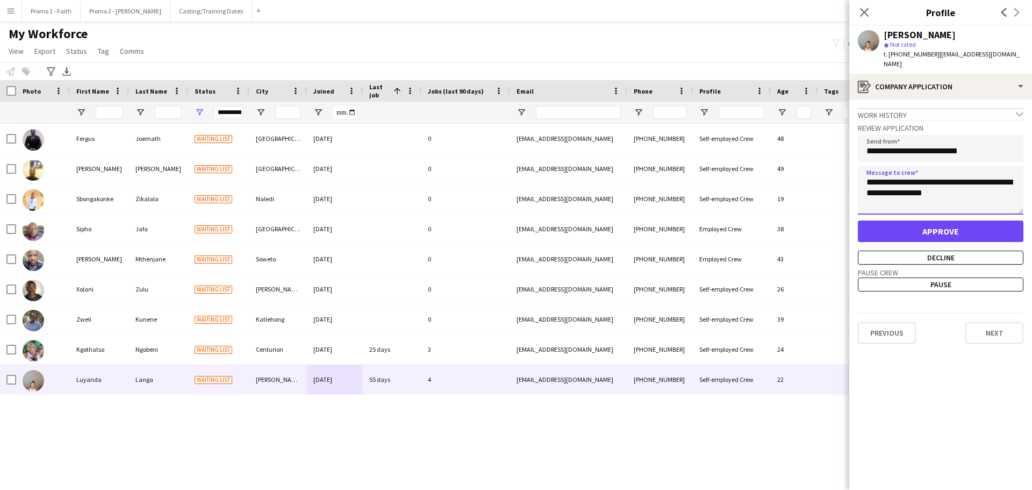
type textarea "**********"
click at [937, 224] on button "Approve" at bounding box center [941, 231] width 166 height 22
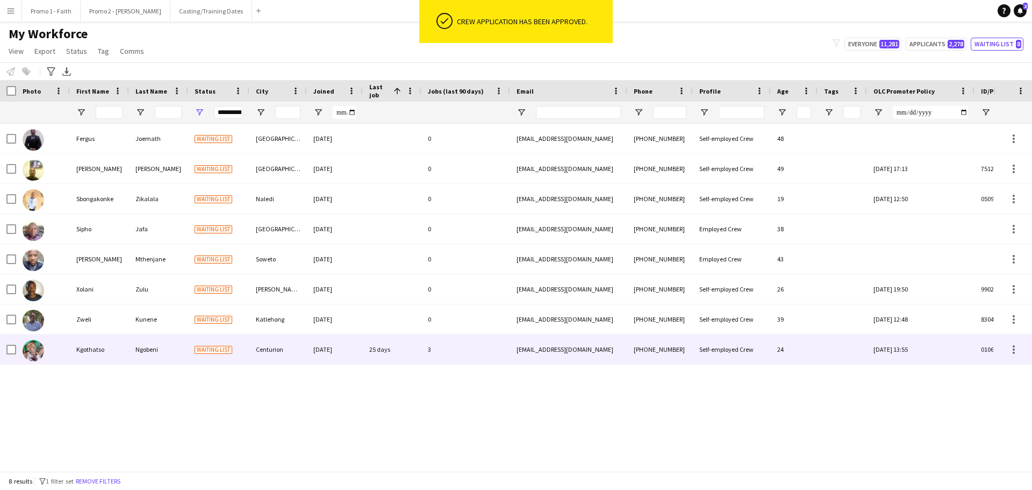
click at [355, 347] on div "[DATE]" at bounding box center [335, 349] width 56 height 30
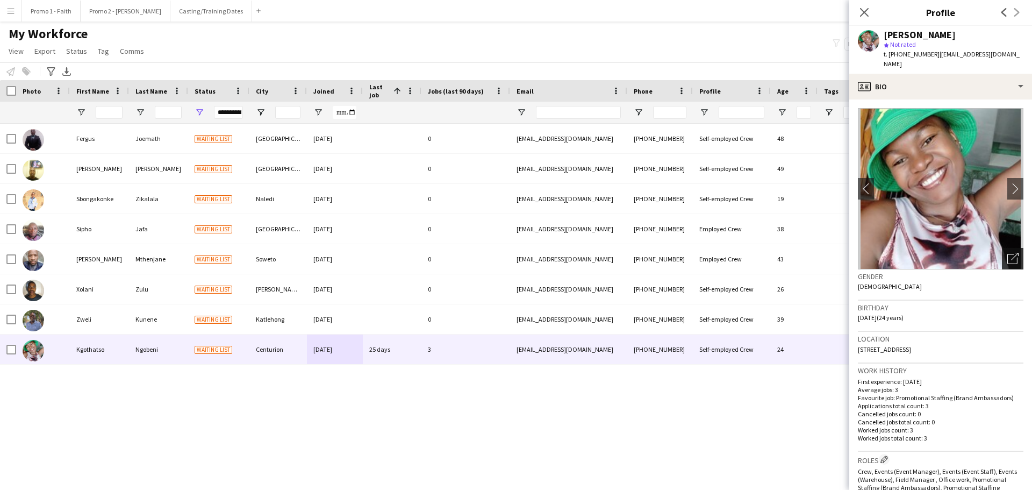
click at [1012, 248] on div "Open photos pop-in" at bounding box center [1013, 259] width 22 height 22
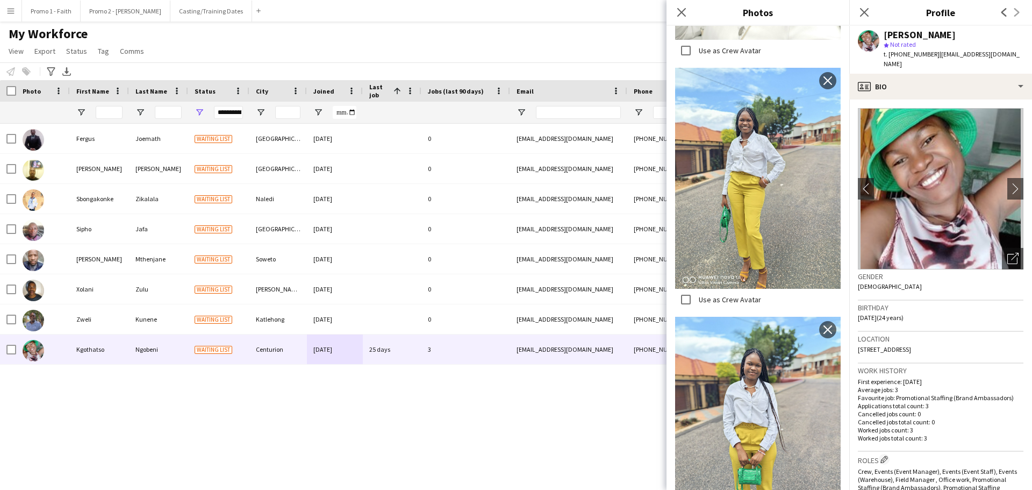
scroll to position [476, 0]
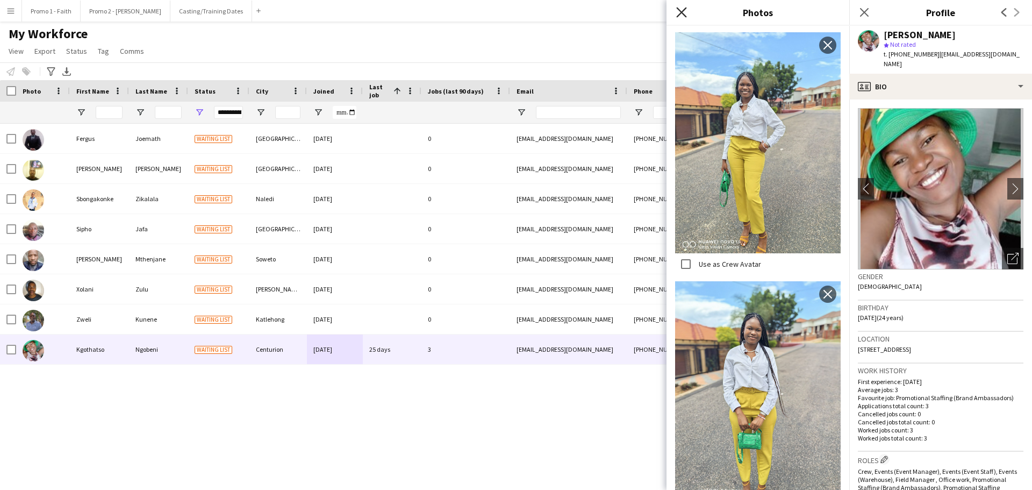
click at [680, 17] on icon "Close pop-in" at bounding box center [681, 12] width 10 height 10
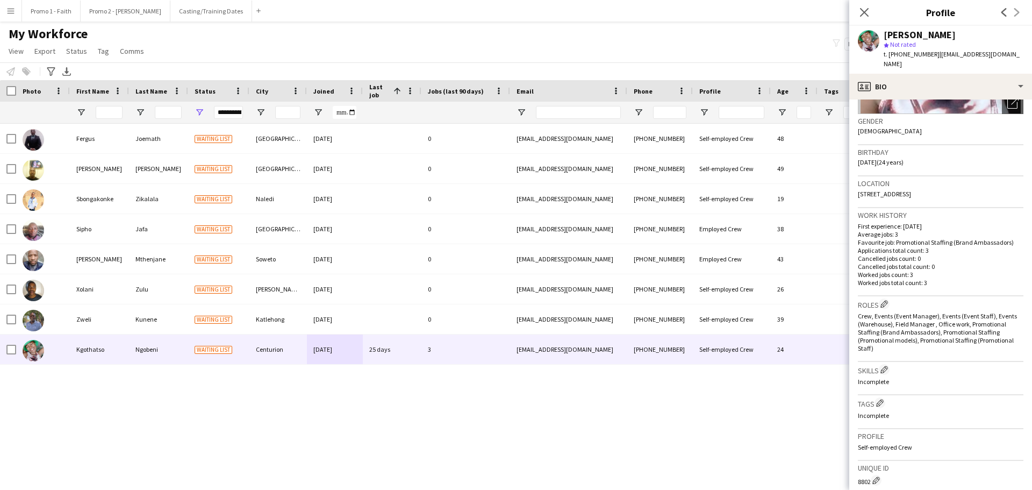
scroll to position [340, 0]
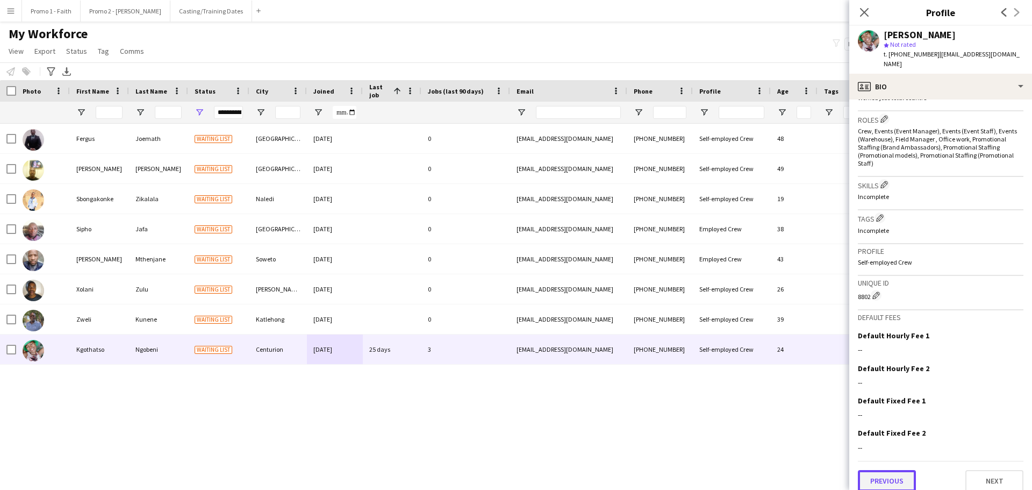
click at [904, 472] on button "Previous" at bounding box center [887, 481] width 58 height 22
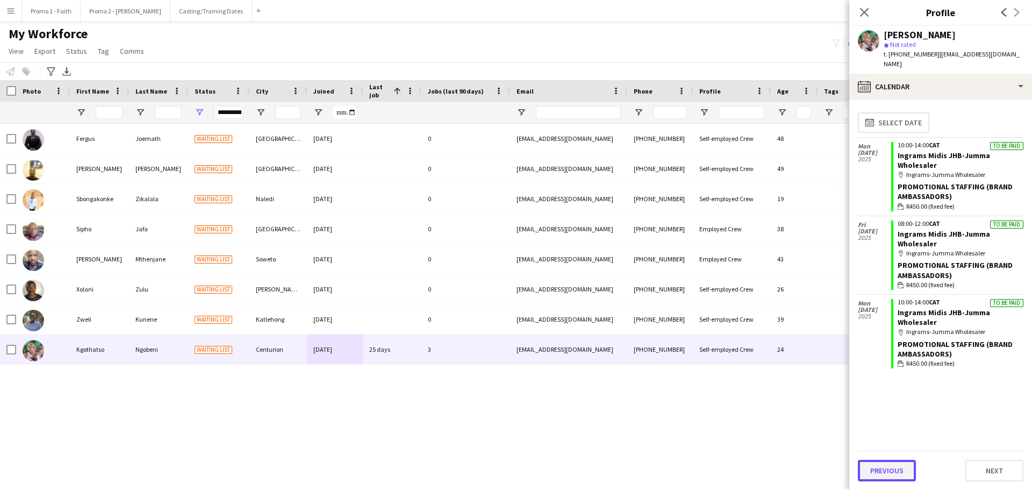
click at [895, 467] on button "Previous" at bounding box center [887, 471] width 58 height 22
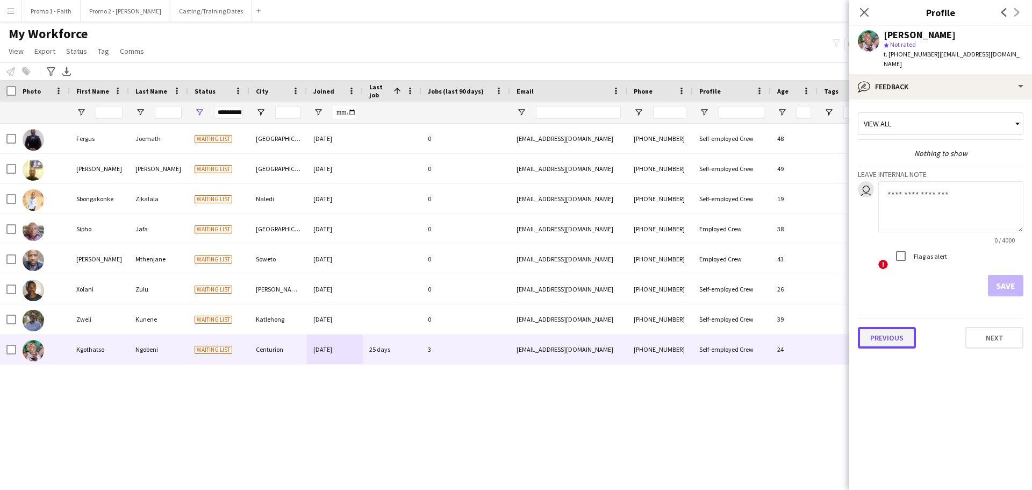
click at [881, 327] on button "Previous" at bounding box center [887, 338] width 58 height 22
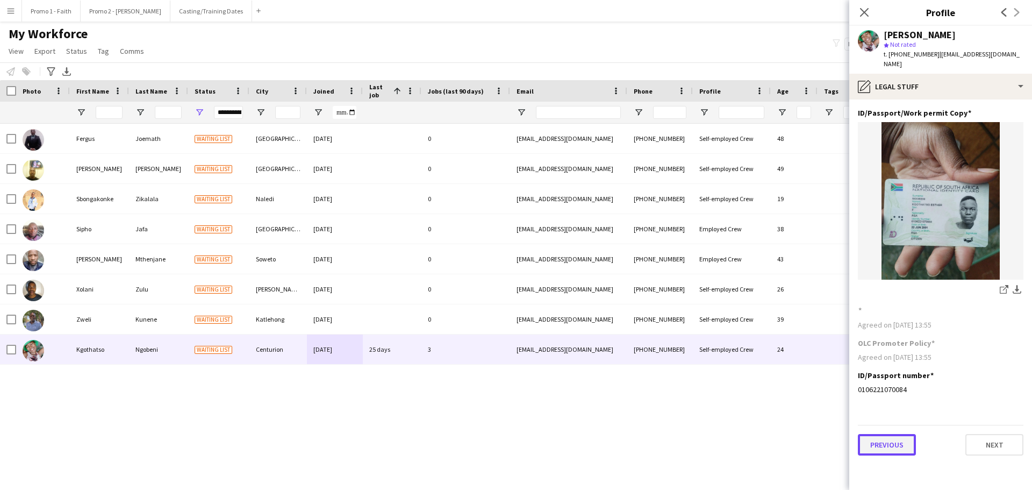
click at [884, 434] on button "Previous" at bounding box center [887, 445] width 58 height 22
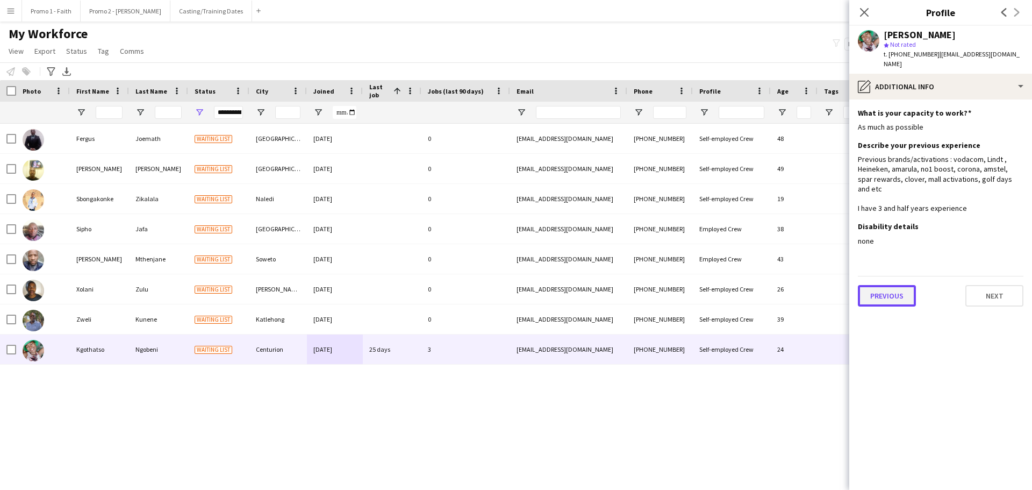
click at [903, 285] on button "Previous" at bounding box center [887, 296] width 58 height 22
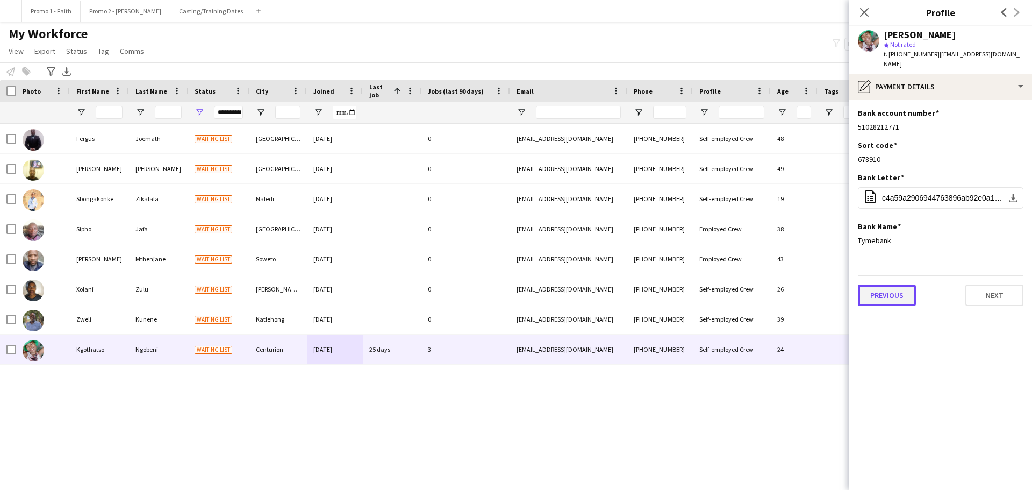
click at [892, 289] on button "Previous" at bounding box center [887, 295] width 58 height 22
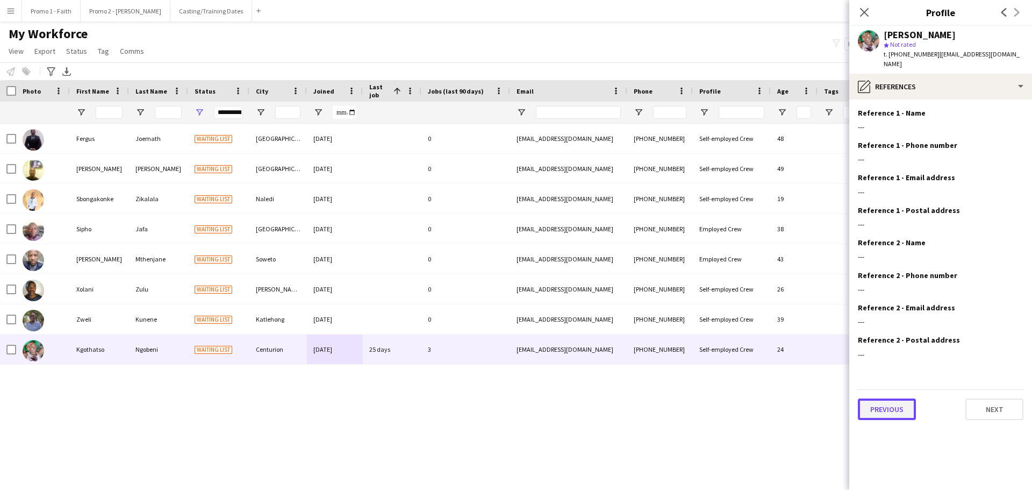
click at [890, 398] on button "Previous" at bounding box center [887, 409] width 58 height 22
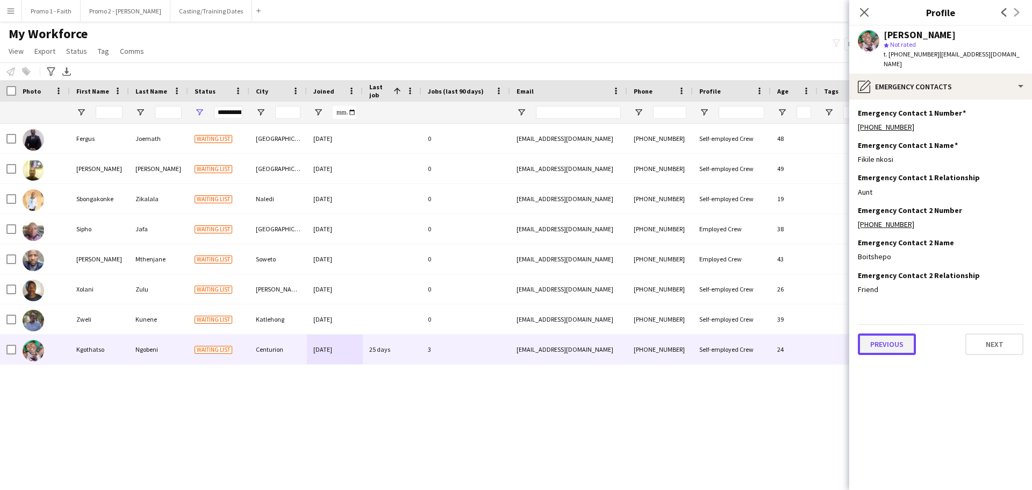
click at [895, 340] on button "Previous" at bounding box center [887, 344] width 58 height 22
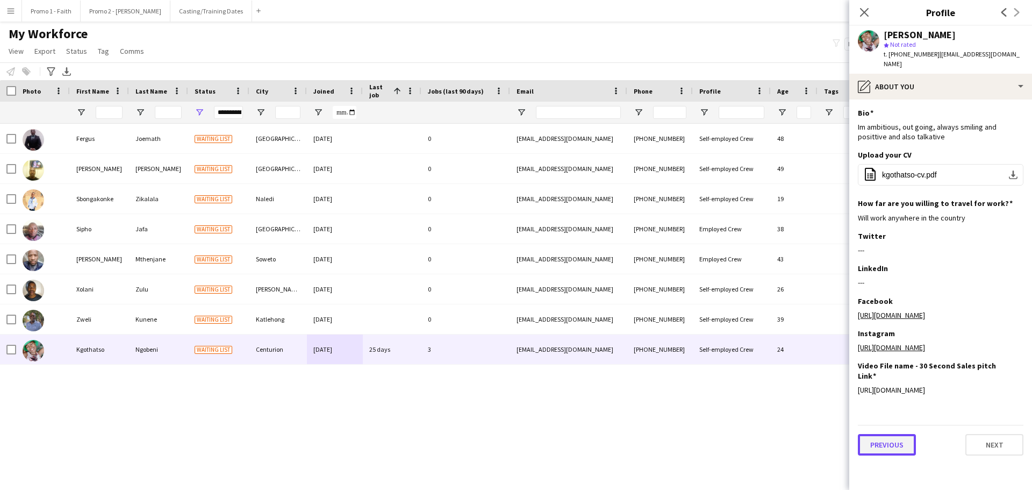
click at [899, 442] on button "Previous" at bounding box center [887, 445] width 58 height 22
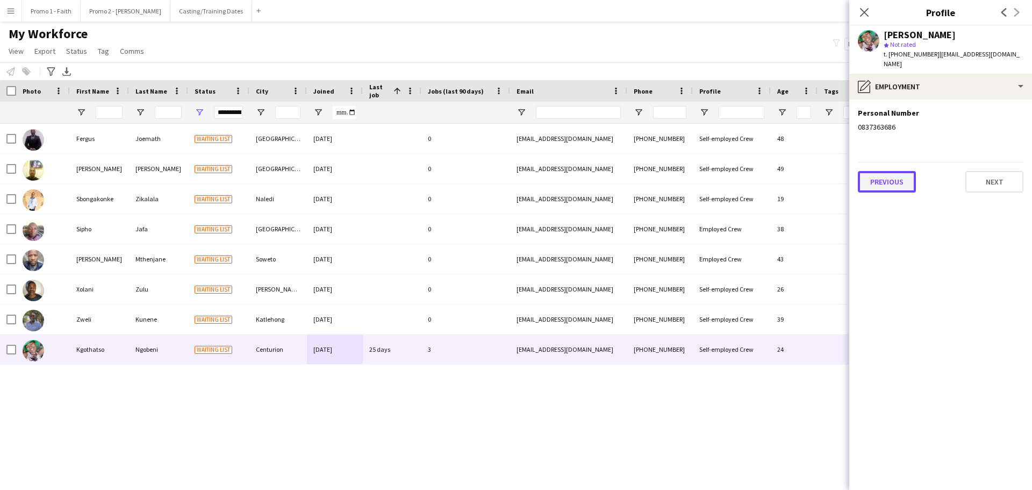
click at [875, 171] on button "Previous" at bounding box center [887, 182] width 58 height 22
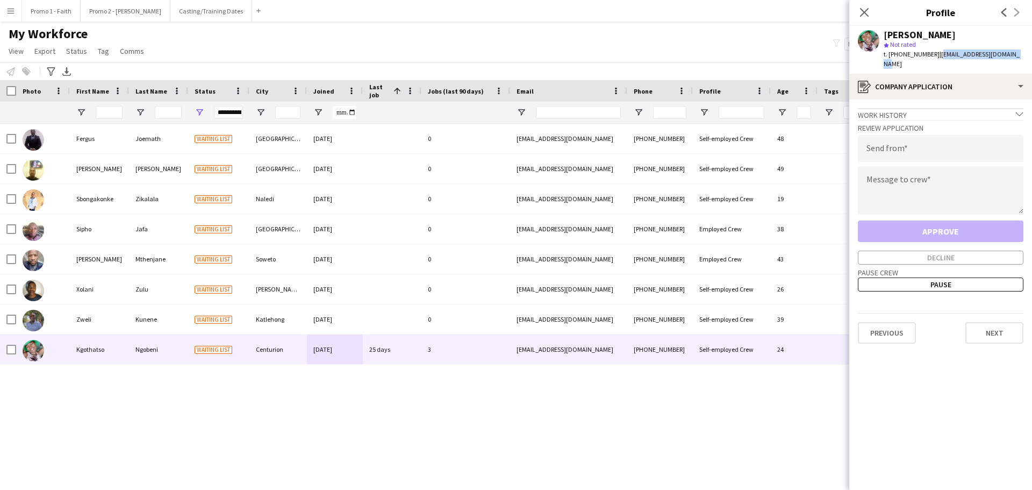
drag, startPoint x: 931, startPoint y: 50, endPoint x: 1032, endPoint y: 56, distance: 100.7
click at [1032, 56] on app-profile-header "[PERSON_NAME] star Not rated t. [PHONE_NUMBER] | [EMAIL_ADDRESS][DOMAIN_NAME]" at bounding box center [940, 50] width 183 height 48
click at [994, 323] on button "Next" at bounding box center [995, 333] width 58 height 22
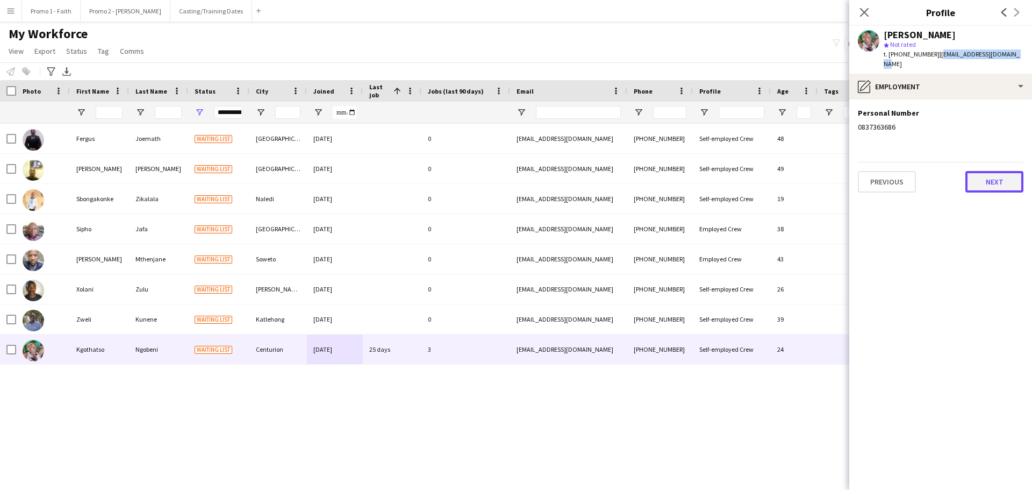
click at [1012, 171] on button "Next" at bounding box center [995, 182] width 58 height 22
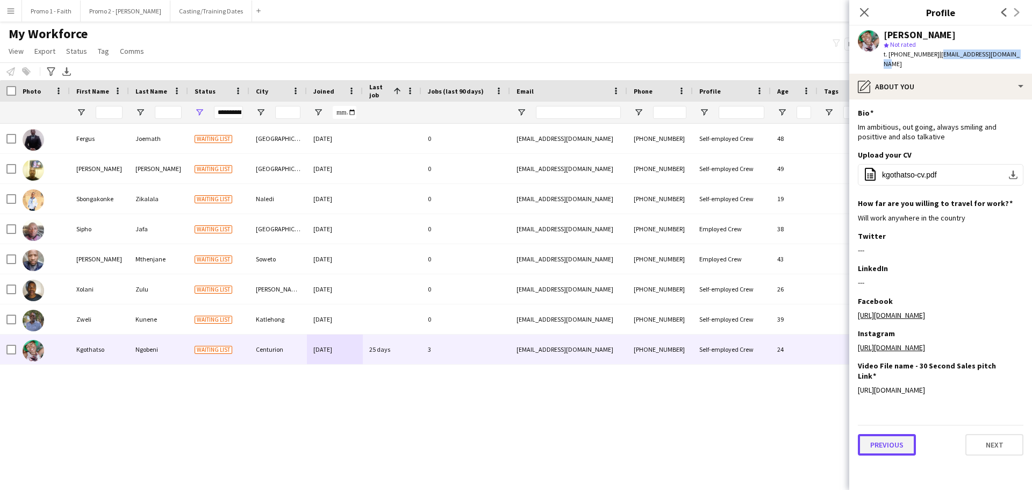
click at [893, 443] on button "Previous" at bounding box center [887, 445] width 58 height 22
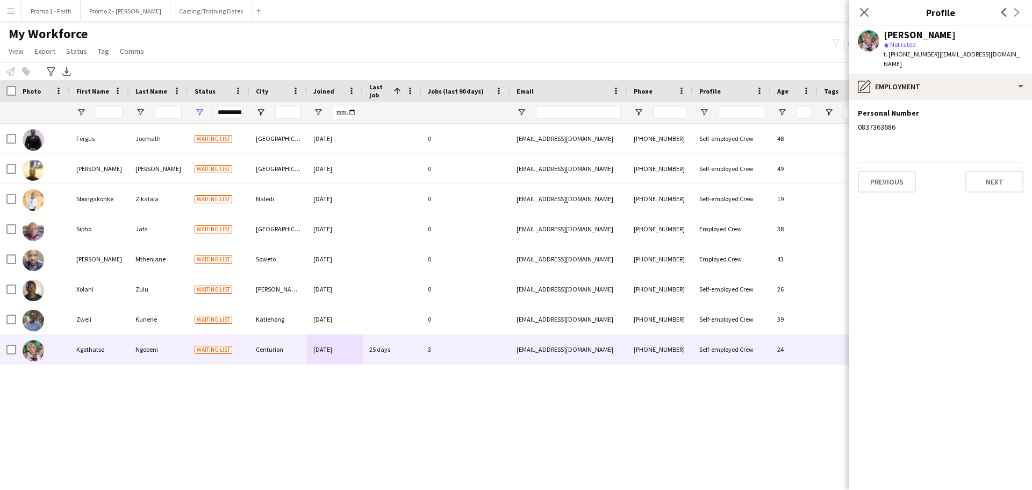
click at [898, 162] on div "Previous Next" at bounding box center [941, 177] width 166 height 31
click at [895, 171] on button "Previous" at bounding box center [887, 182] width 58 height 22
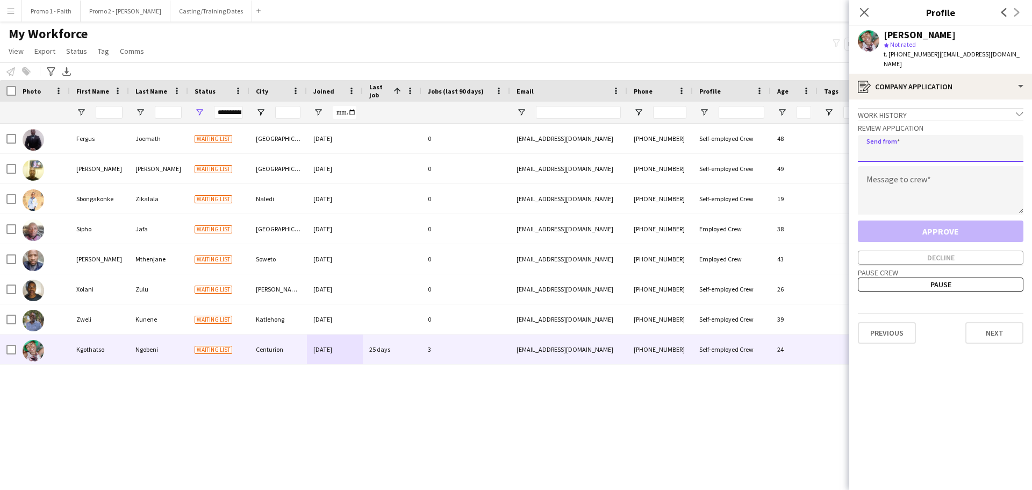
paste input "**********"
type input "**********"
click at [899, 189] on textarea at bounding box center [941, 190] width 166 height 48
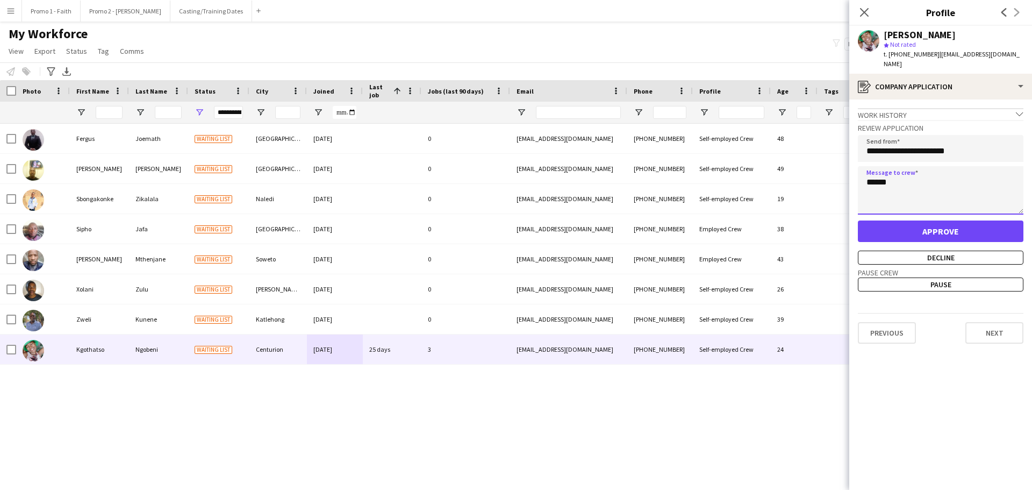
type textarea "******"
click at [946, 220] on button "Approve" at bounding box center [941, 231] width 166 height 22
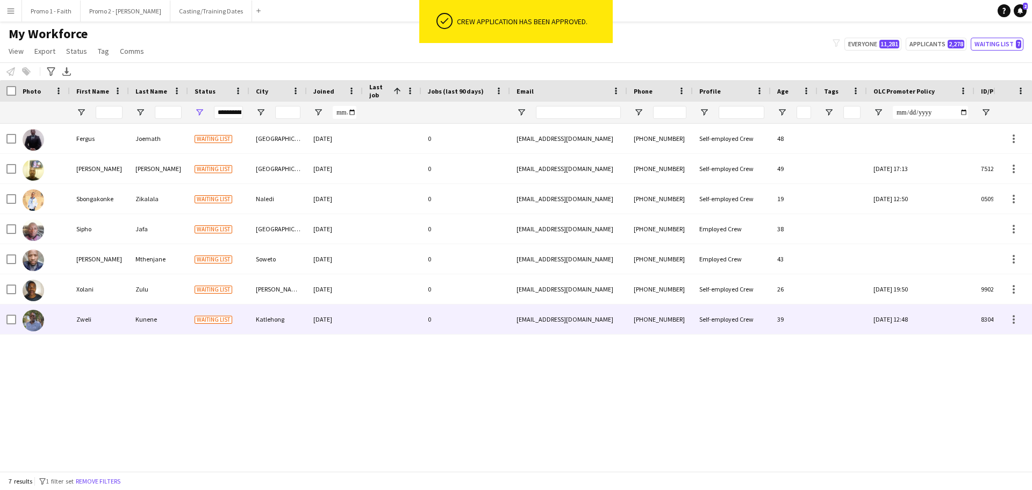
click at [303, 317] on div "Katlehong" at bounding box center [278, 319] width 58 height 30
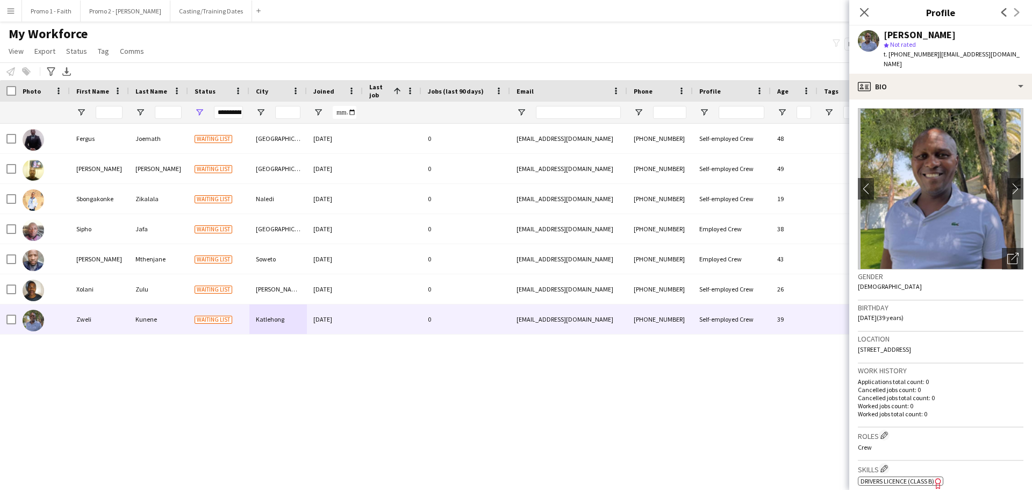
click at [140, 369] on div "[PERSON_NAME] Waiting list [GEOGRAPHIC_DATA] [DATE] 0 [EMAIL_ADDRESS][DOMAIN_NA…" at bounding box center [496, 293] width 993 height 339
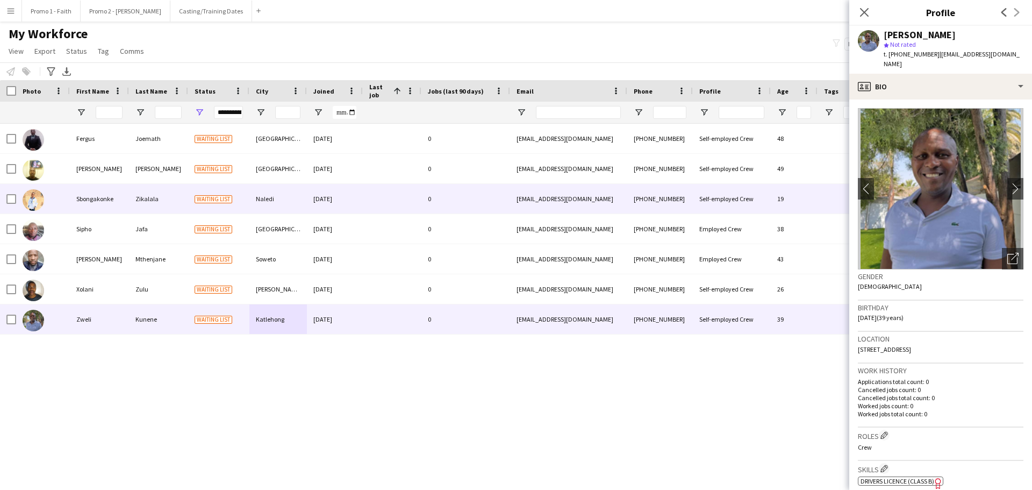
click at [182, 194] on div "Zikalala" at bounding box center [158, 199] width 59 height 30
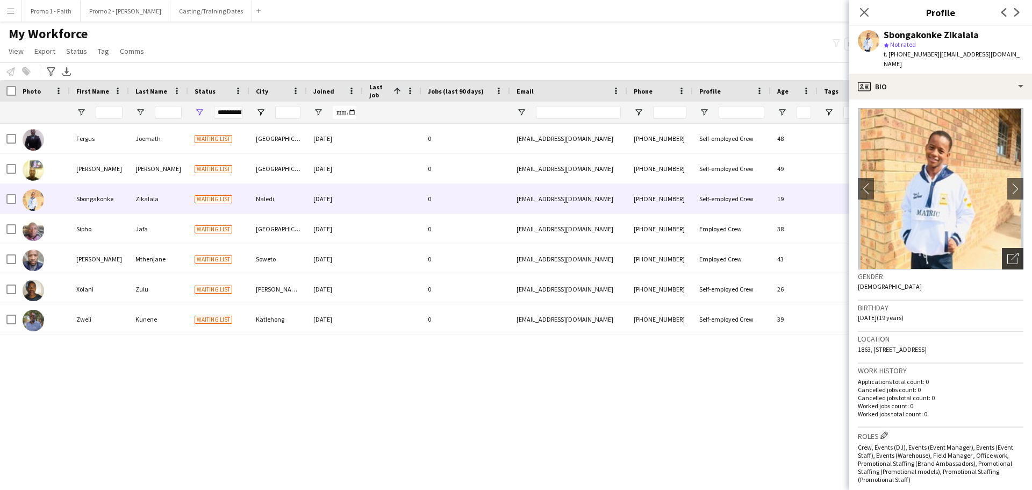
click at [1002, 248] on div "Open photos pop-in" at bounding box center [1013, 259] width 22 height 22
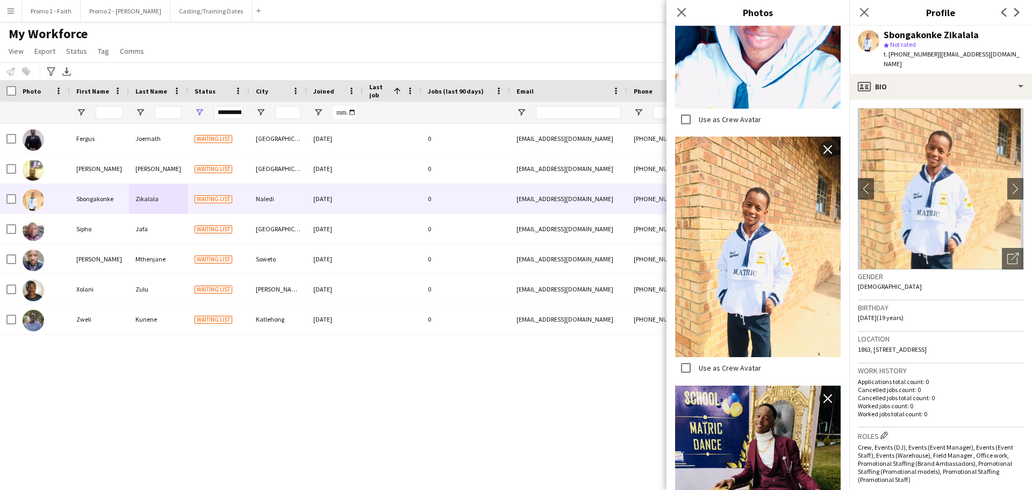
scroll to position [1428, 0]
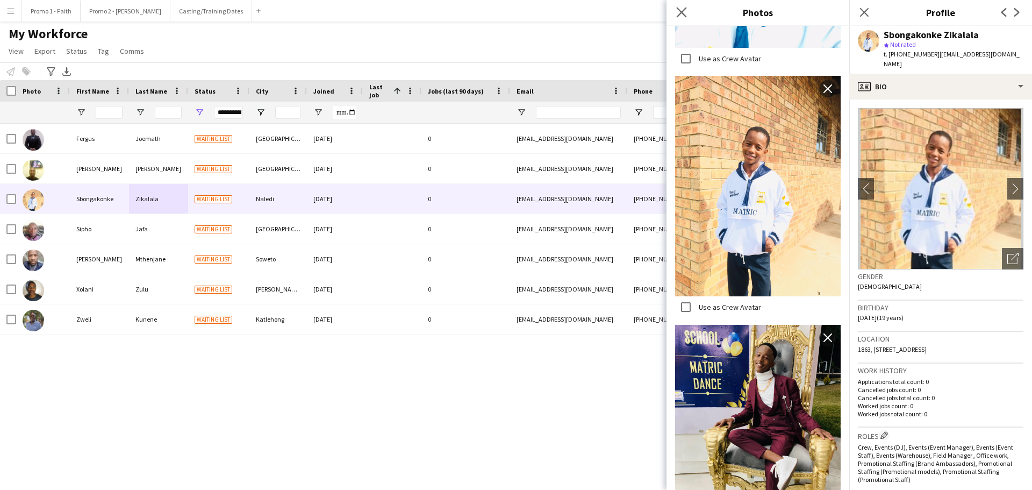
click at [674, 17] on app-icon "Close pop-in" at bounding box center [682, 13] width 16 height 16
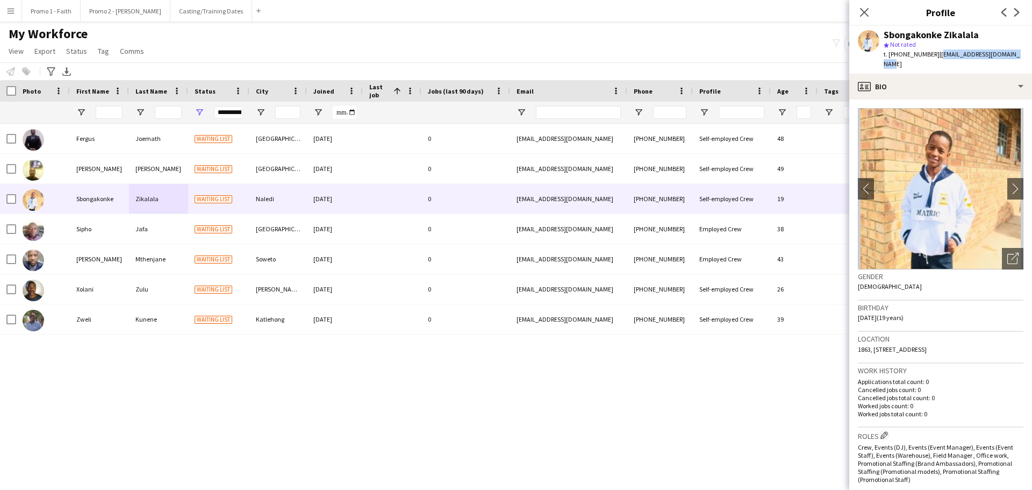
drag, startPoint x: 932, startPoint y: 55, endPoint x: 1009, endPoint y: 53, distance: 77.5
click at [1009, 53] on span "| [EMAIL_ADDRESS][DOMAIN_NAME]" at bounding box center [952, 59] width 136 height 18
drag, startPoint x: 984, startPoint y: 55, endPoint x: 899, endPoint y: 59, distance: 85.6
click at [899, 59] on div "t. [PHONE_NUMBER] | [EMAIL_ADDRESS][DOMAIN_NAME]" at bounding box center [954, 58] width 140 height 19
drag, startPoint x: 1011, startPoint y: 53, endPoint x: 933, endPoint y: 62, distance: 78.4
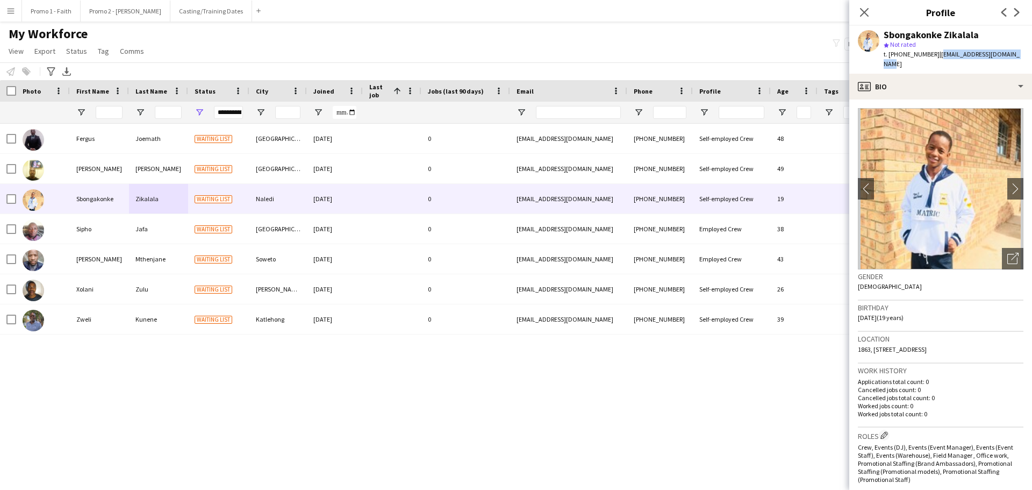
click at [933, 62] on div "Sbongakonke Zikalala star Not rated t. [PHONE_NUMBER] | [EMAIL_ADDRESS][DOMAIN_…" at bounding box center [940, 50] width 183 height 48
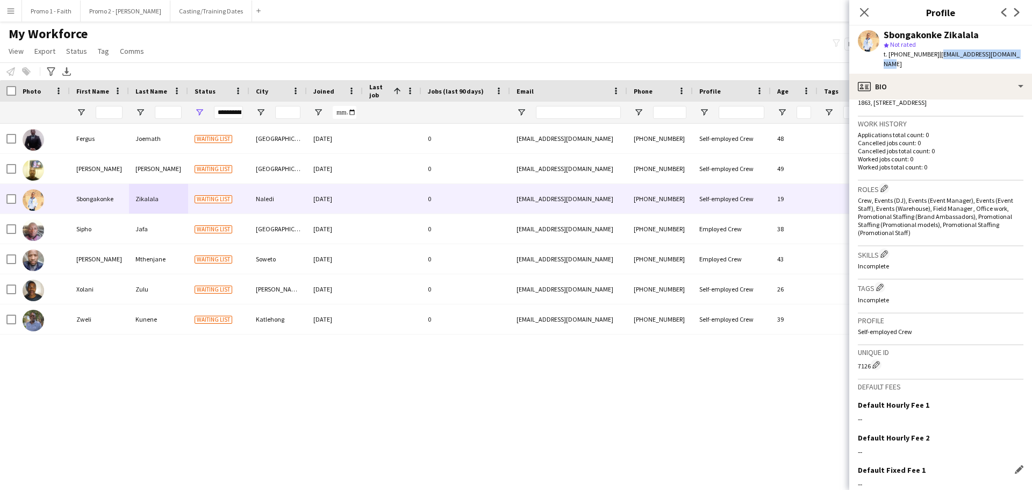
scroll to position [316, 0]
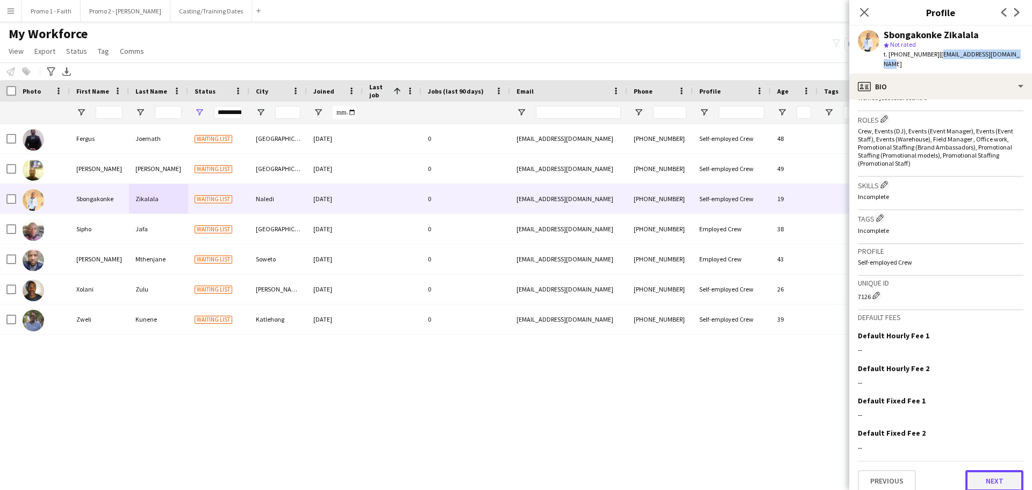
click at [978, 473] on button "Next" at bounding box center [995, 481] width 58 height 22
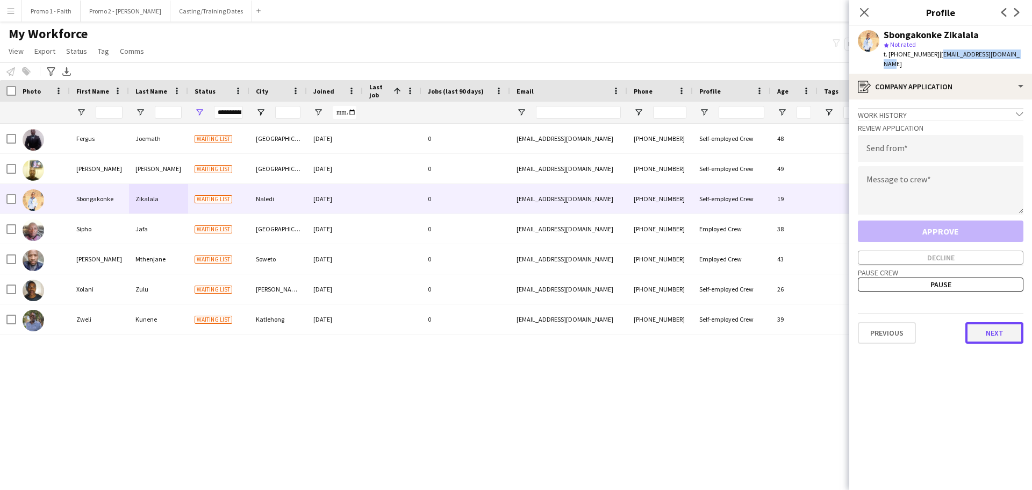
click at [987, 322] on button "Next" at bounding box center [995, 333] width 58 height 22
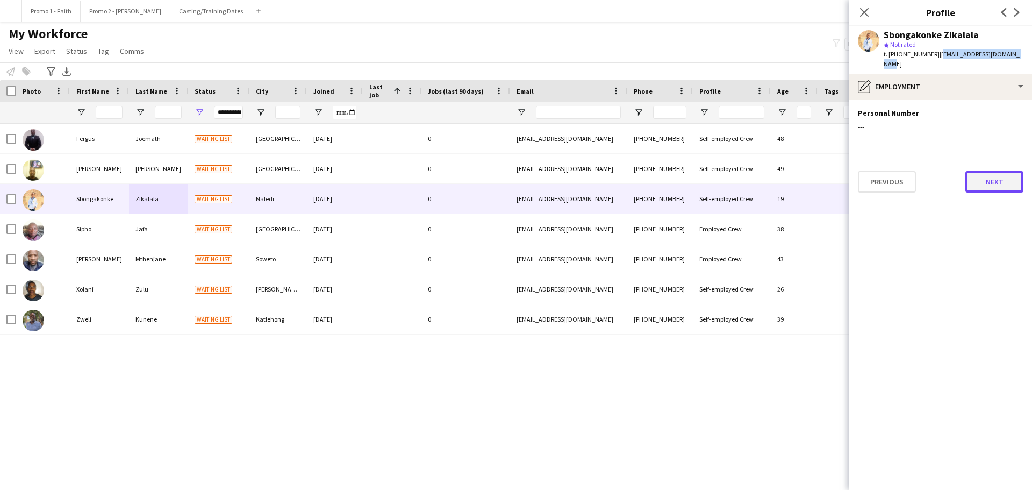
click at [987, 177] on button "Next" at bounding box center [995, 182] width 58 height 22
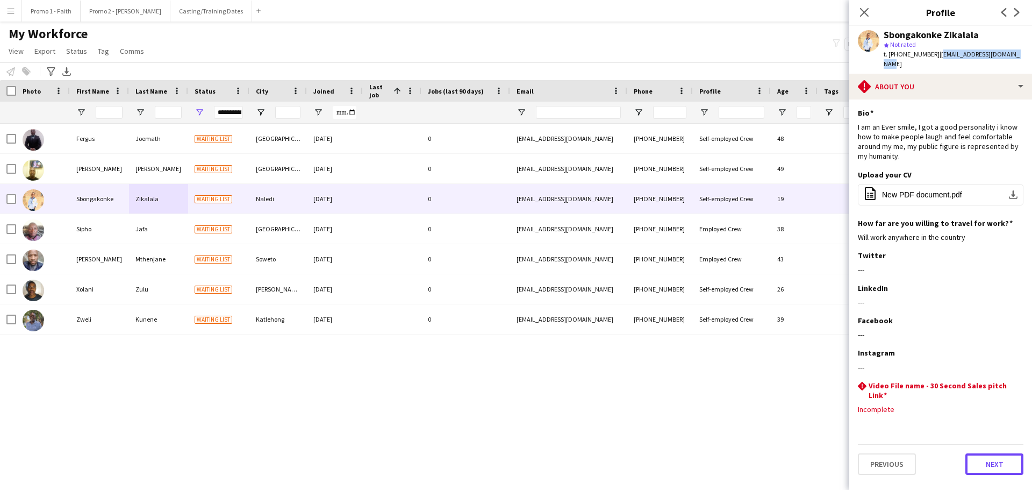
click at [1007, 459] on button "Next" at bounding box center [995, 464] width 58 height 22
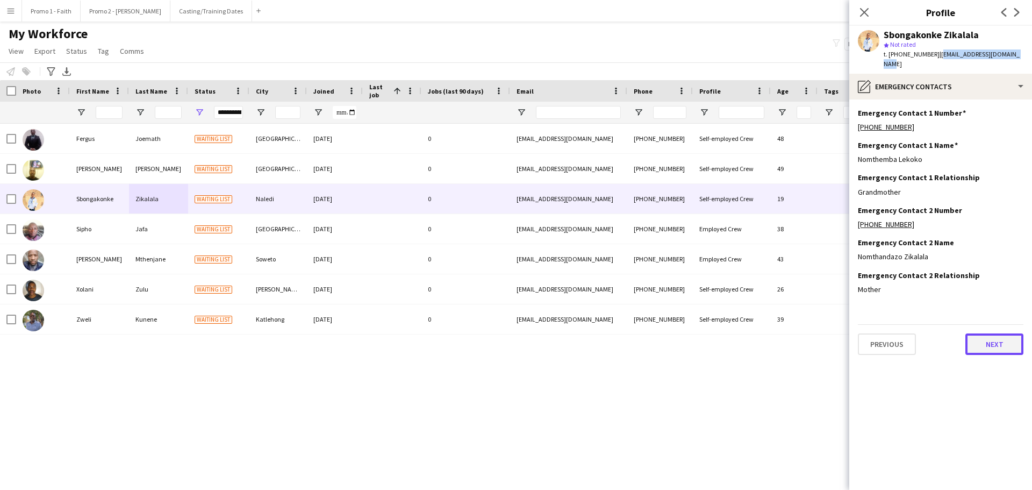
click at [975, 338] on button "Next" at bounding box center [995, 344] width 58 height 22
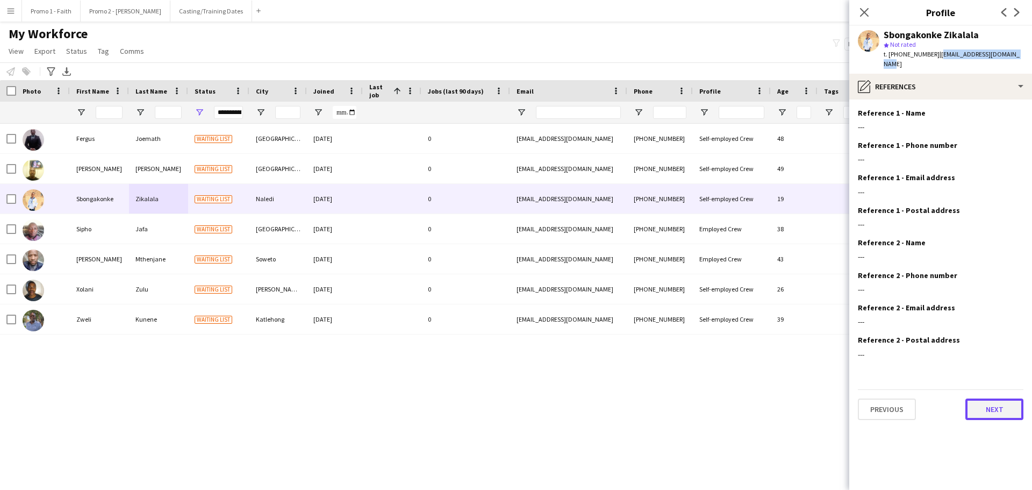
click at [997, 408] on button "Next" at bounding box center [995, 409] width 58 height 22
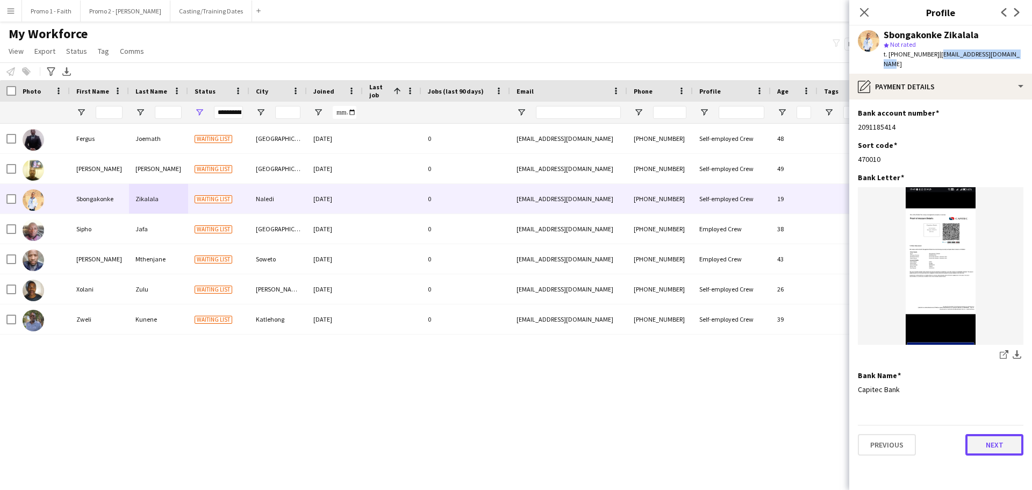
click at [1003, 441] on button "Next" at bounding box center [995, 445] width 58 height 22
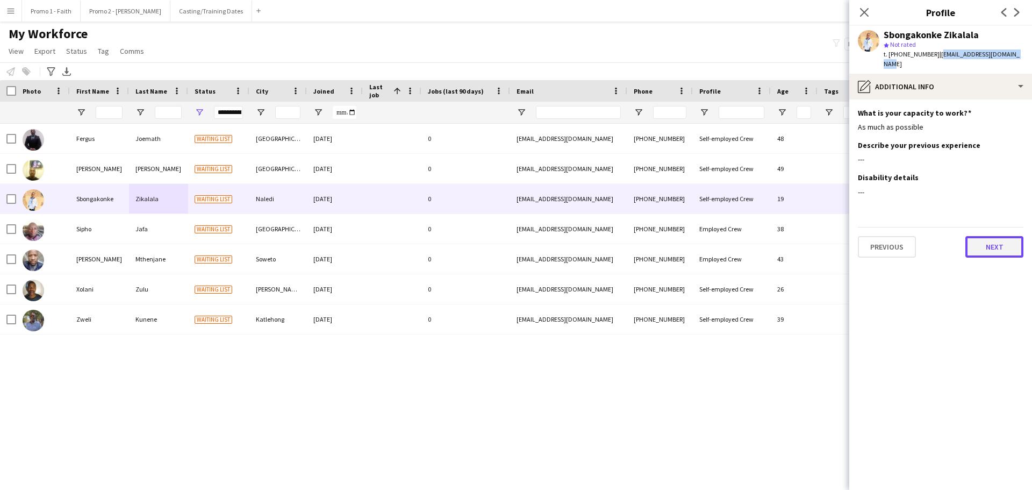
click at [990, 236] on button "Next" at bounding box center [995, 247] width 58 height 22
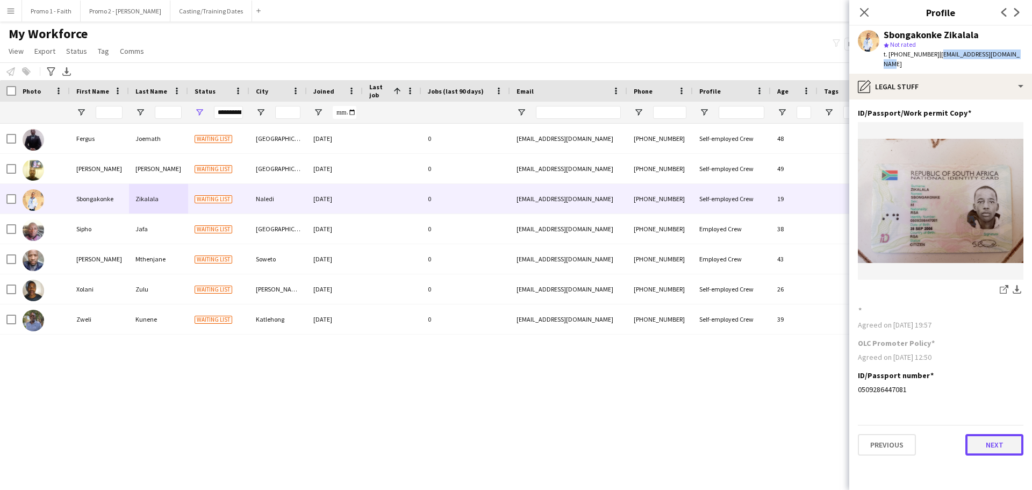
click at [995, 437] on button "Next" at bounding box center [995, 445] width 58 height 22
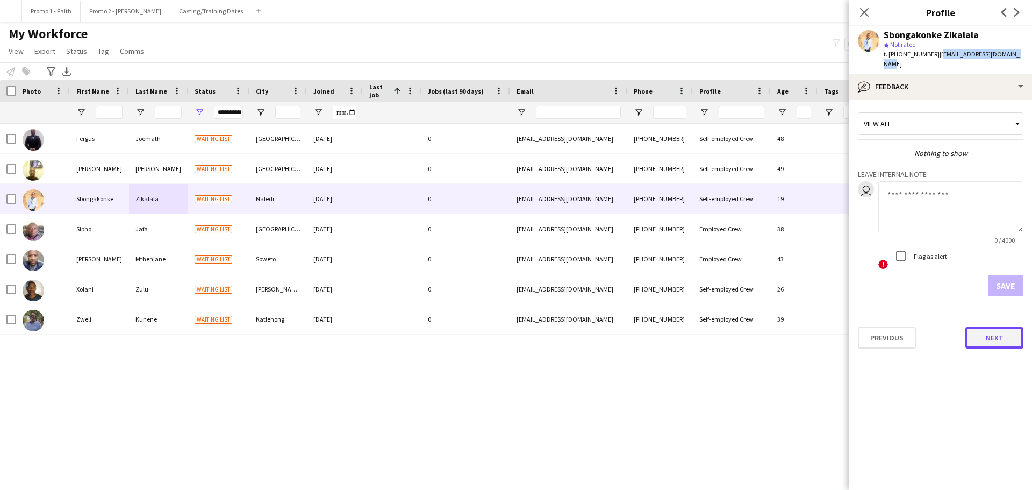
click at [988, 332] on button "Next" at bounding box center [995, 338] width 58 height 22
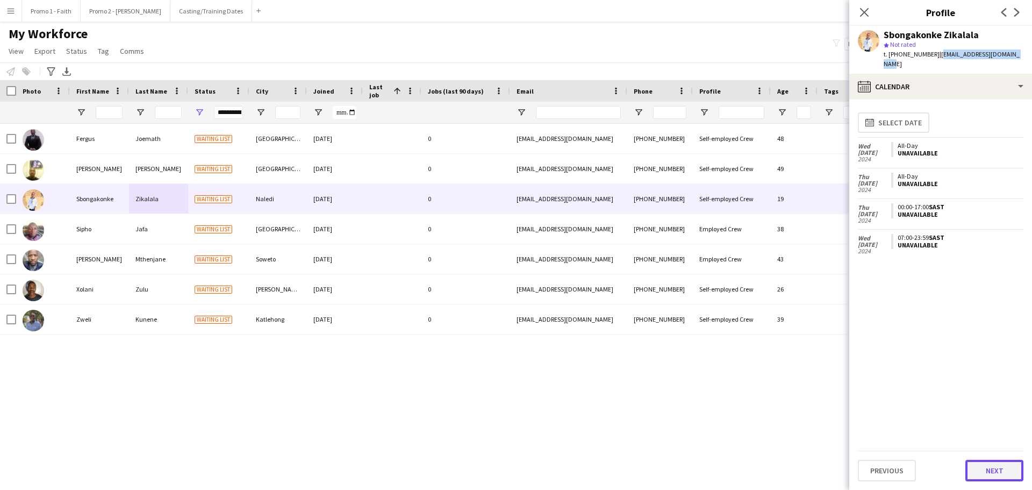
click at [998, 466] on button "Next" at bounding box center [995, 471] width 58 height 22
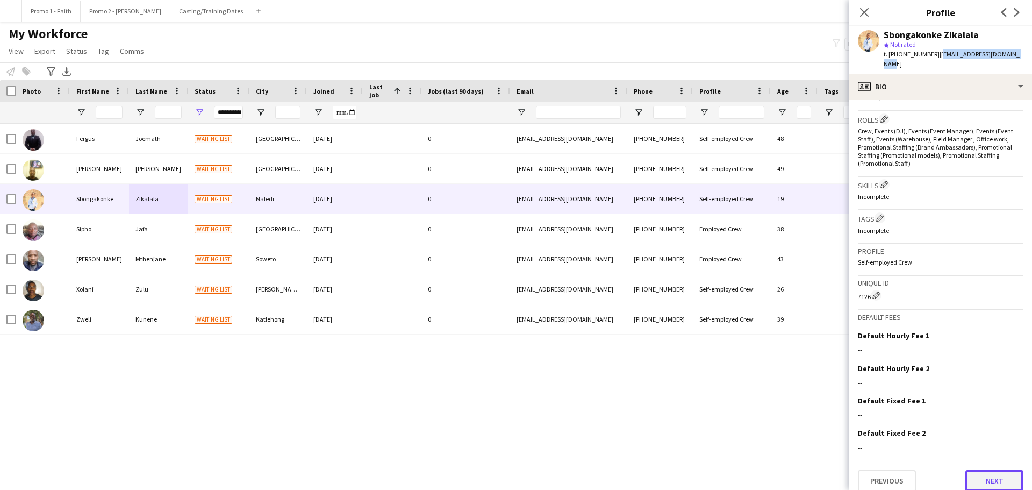
click at [982, 470] on button "Next" at bounding box center [995, 481] width 58 height 22
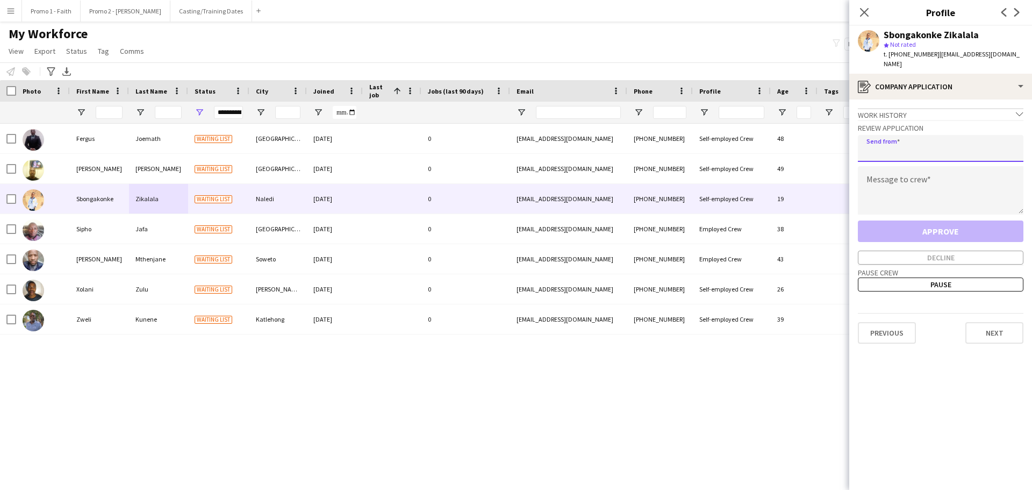
paste input "**********"
type input "**********"
click at [897, 173] on textarea at bounding box center [941, 190] width 166 height 48
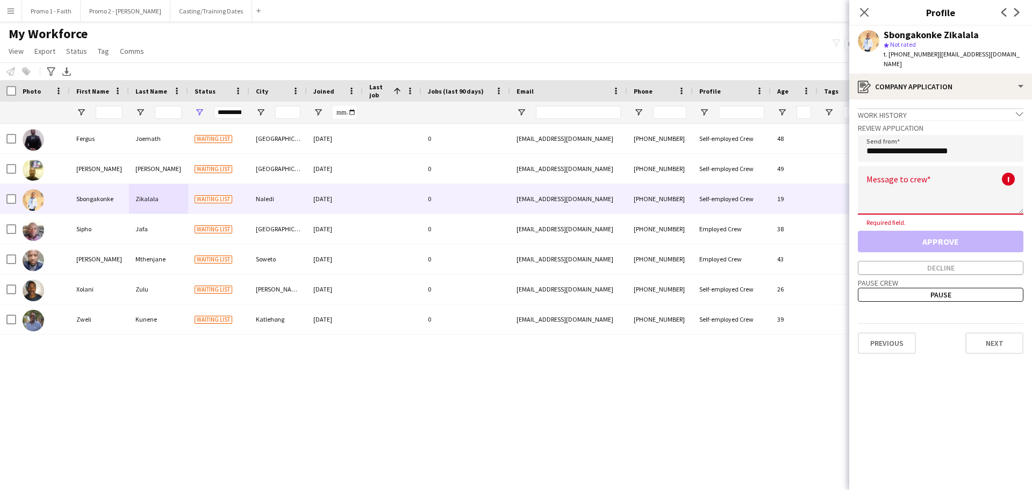
click at [930, 181] on textarea at bounding box center [941, 190] width 166 height 48
paste textarea "**********"
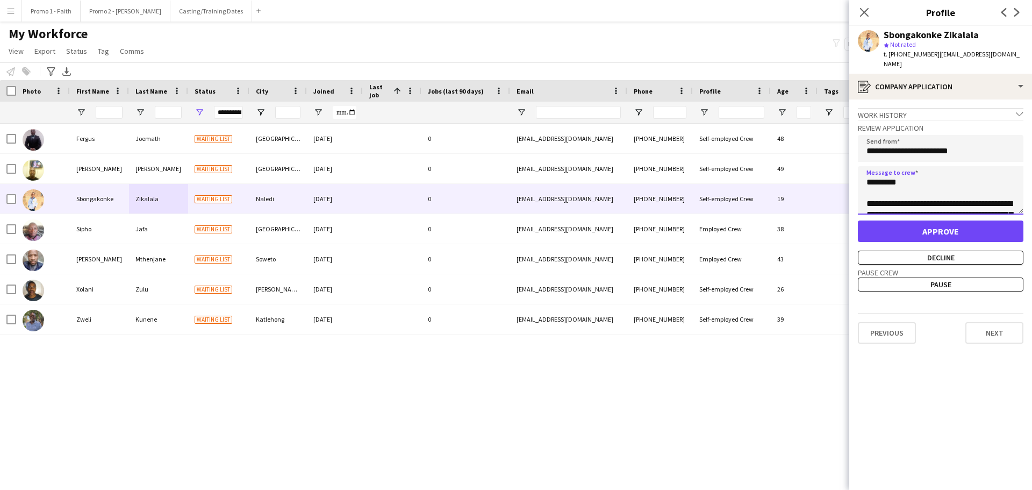
scroll to position [243, 0]
type textarea "**********"
click at [920, 251] on button "Decline" at bounding box center [941, 258] width 166 height 14
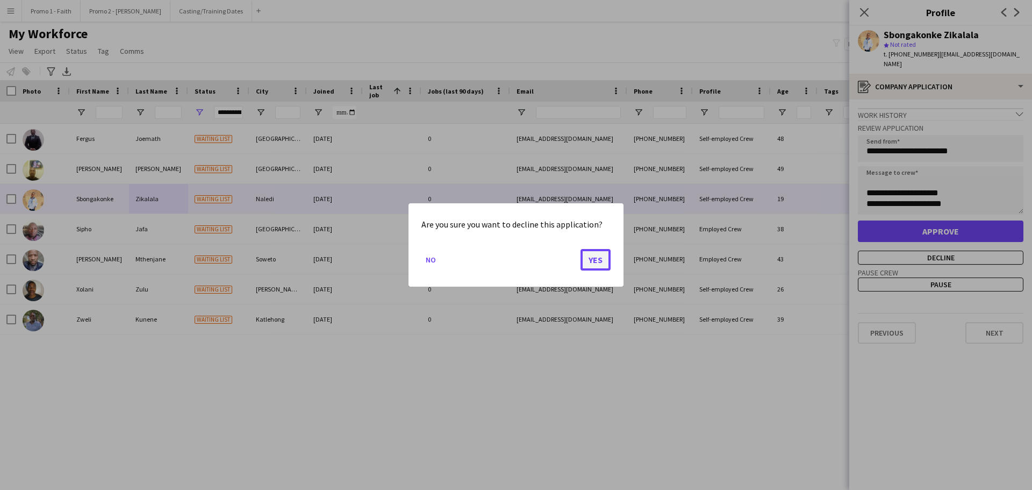
click at [598, 255] on button "Yes" at bounding box center [596, 260] width 30 height 22
